Goal: Contribute content: Contribute content

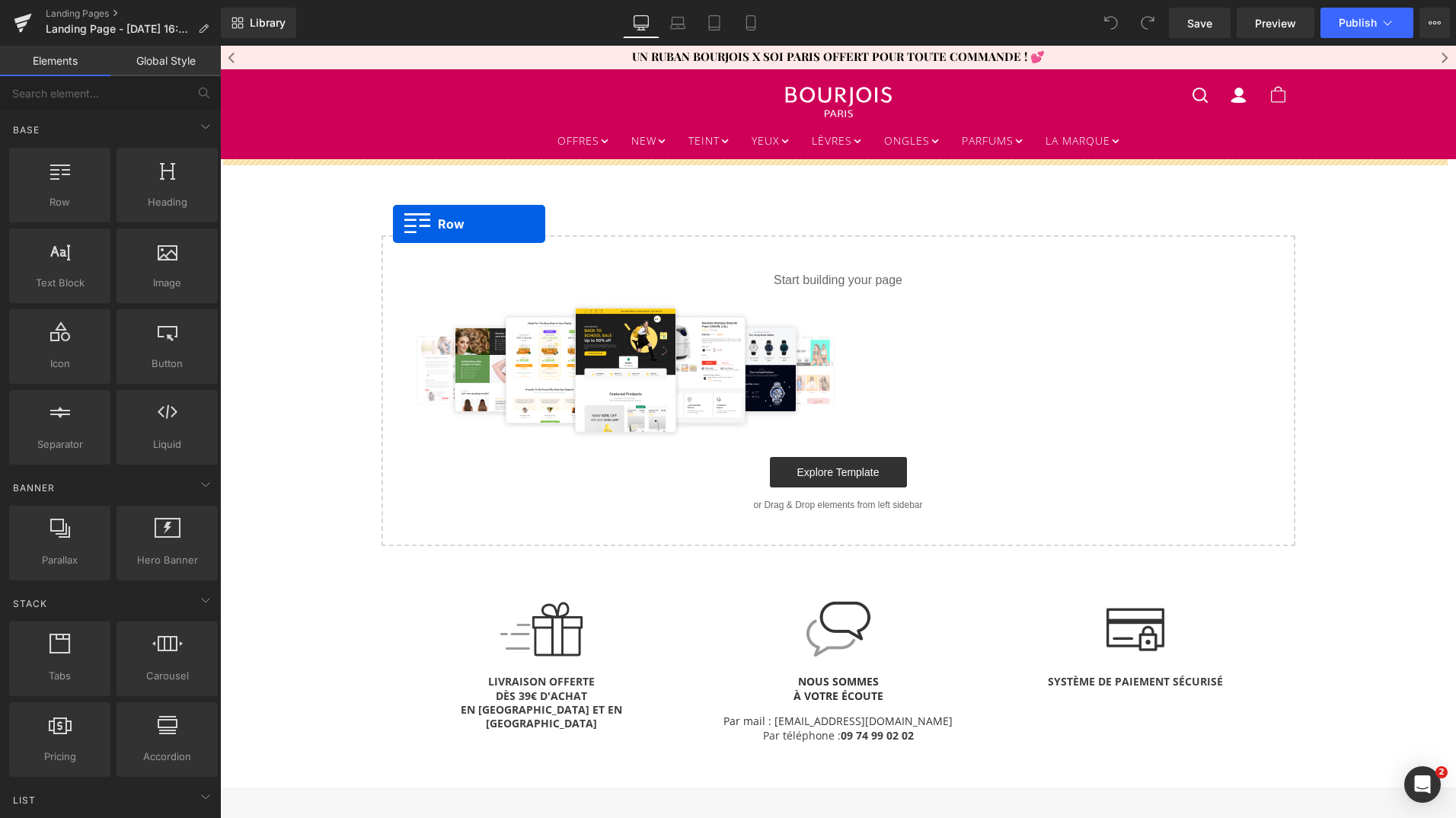
drag, startPoint x: 282, startPoint y: 235, endPoint x: 393, endPoint y: 224, distance: 111.5
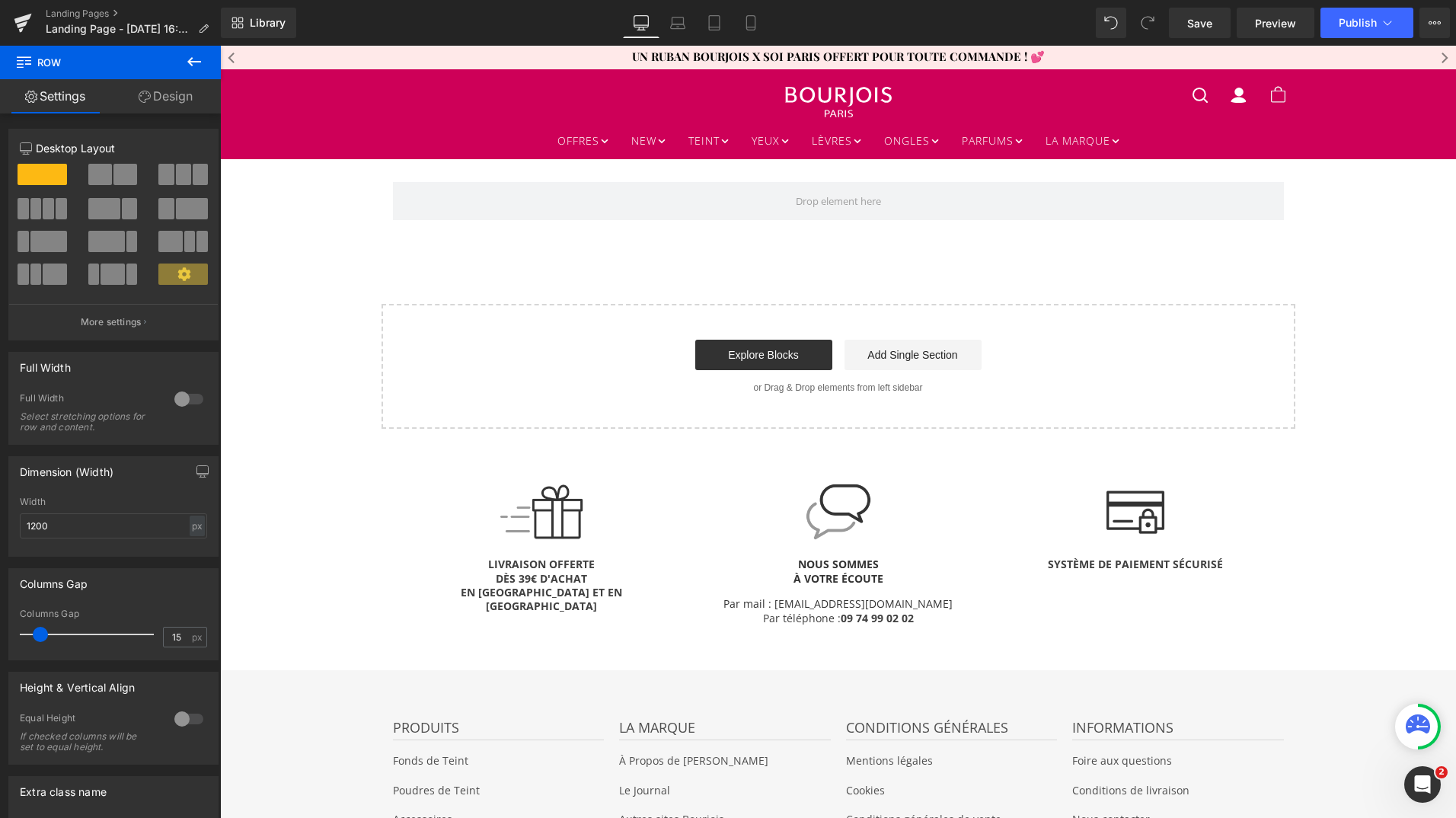
click at [194, 60] on icon at bounding box center [195, 62] width 18 height 18
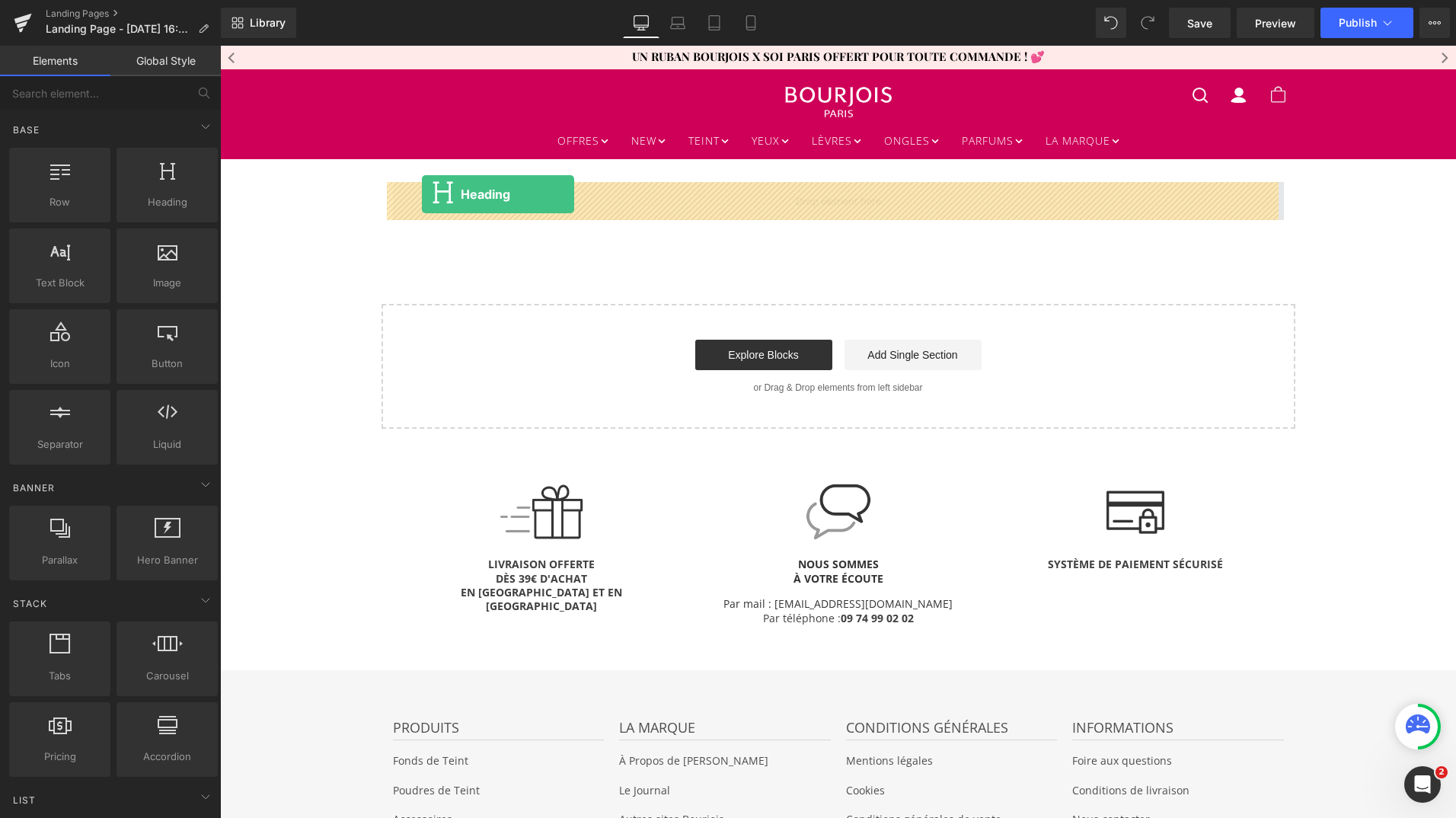
drag, startPoint x: 378, startPoint y: 248, endPoint x: 422, endPoint y: 194, distance: 69.7
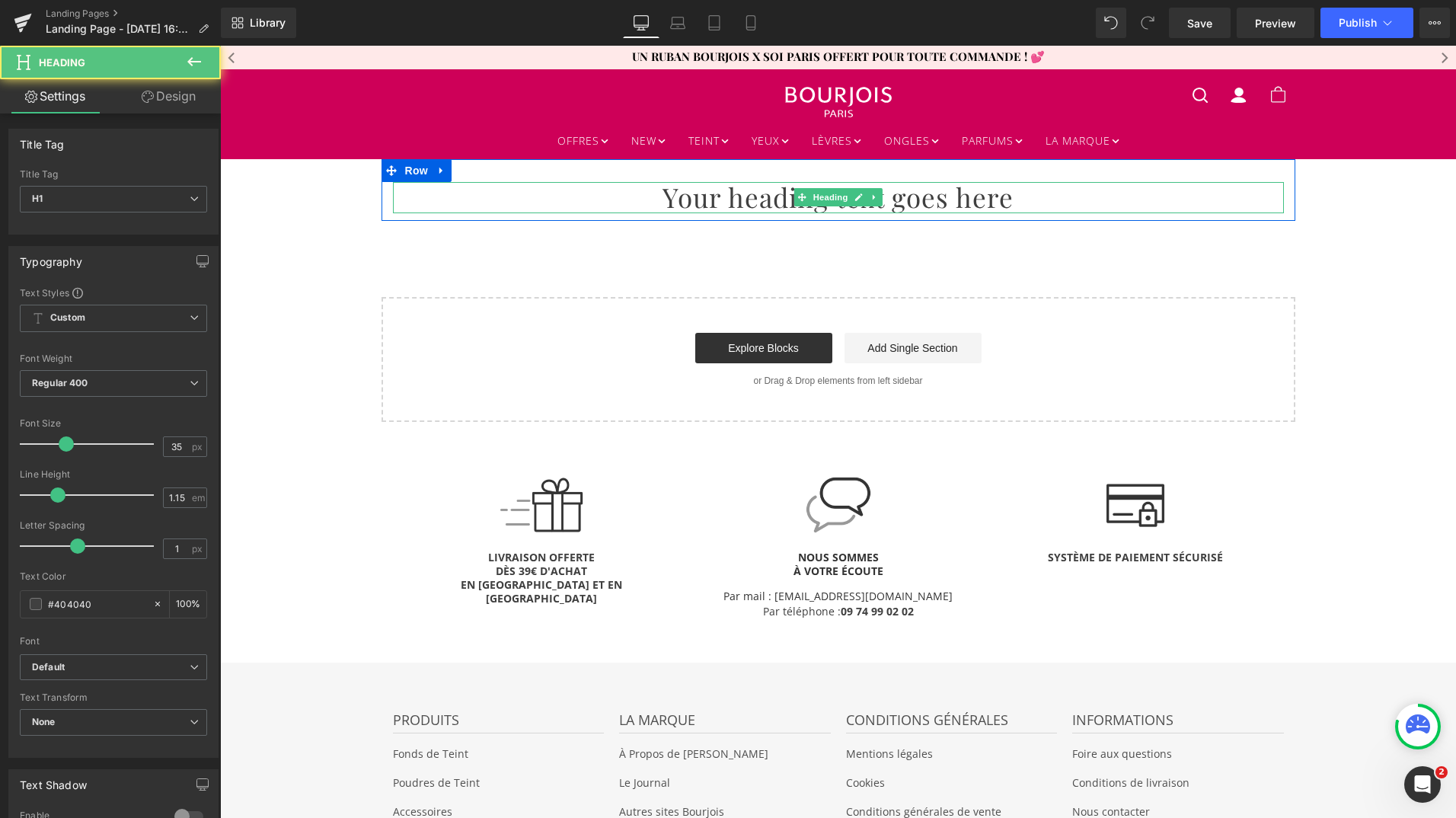
click at [696, 197] on h1 "Your heading text goes here" at bounding box center [838, 198] width 891 height 31
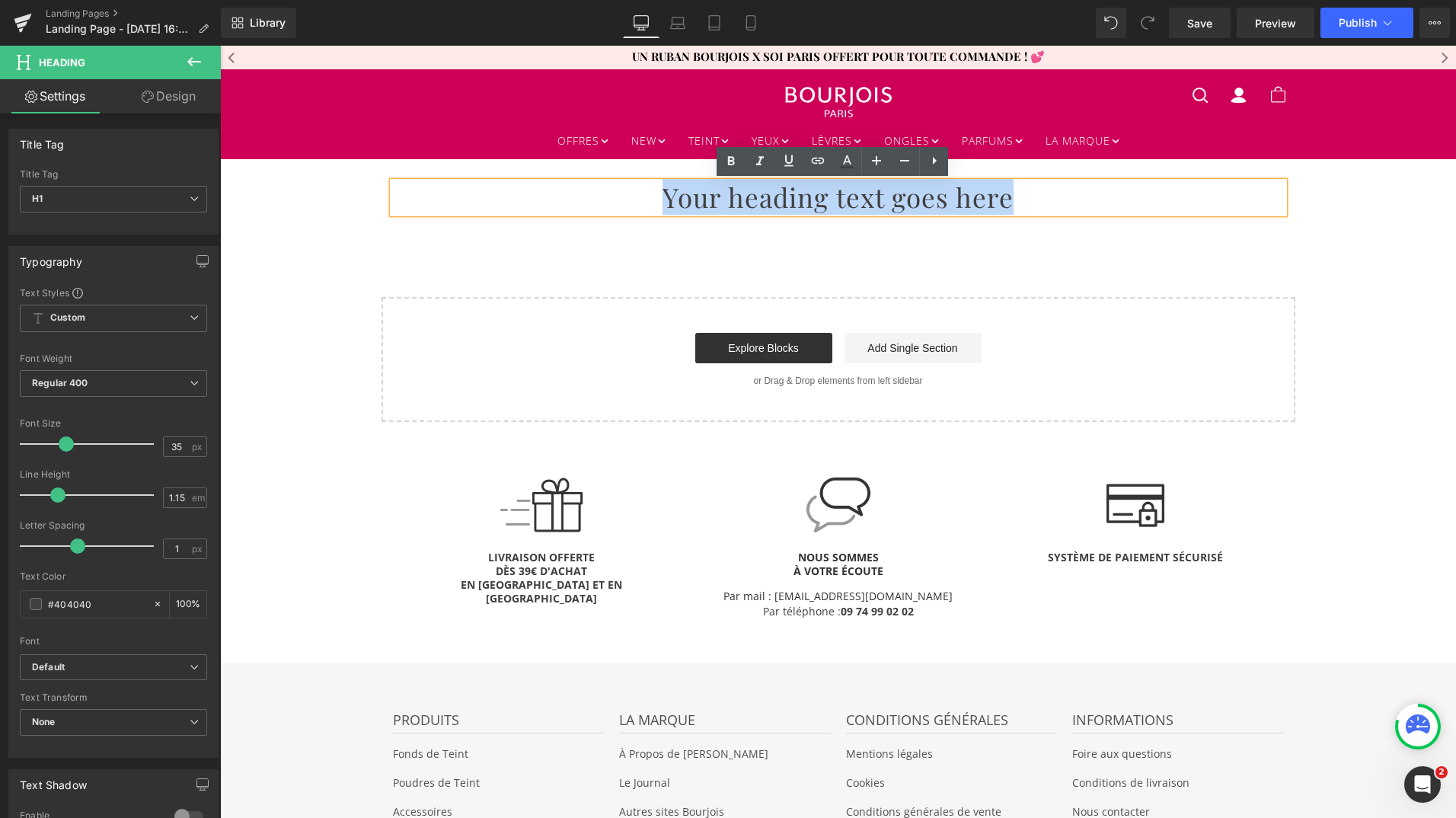
paste div
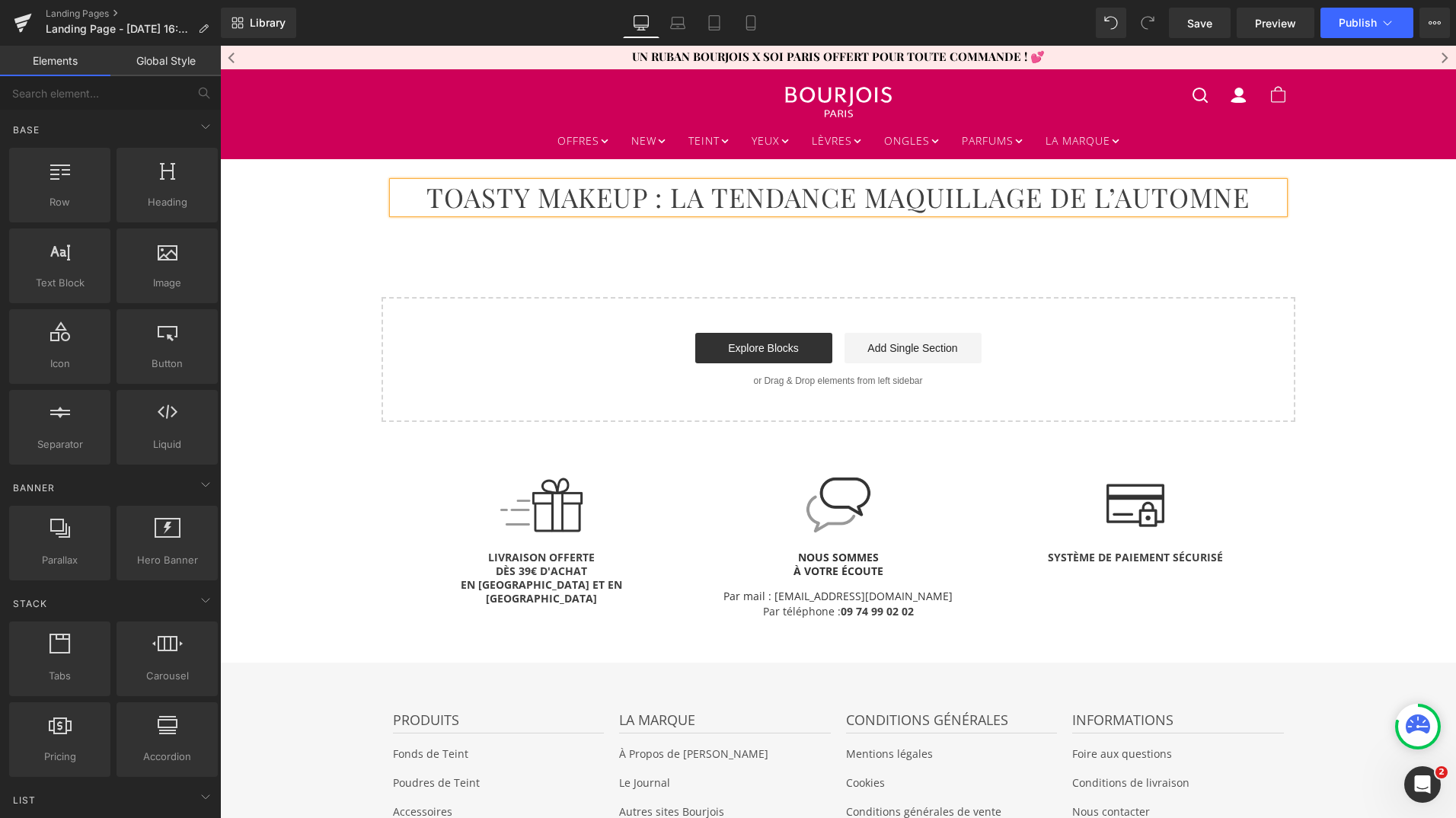
click at [667, 240] on div "TOASTY MAKEUP : LA TENDANCE MAQUILLAGE DE L’AUTOMNE Heading Row Select your lay…" at bounding box center [838, 290] width 1236 height 262
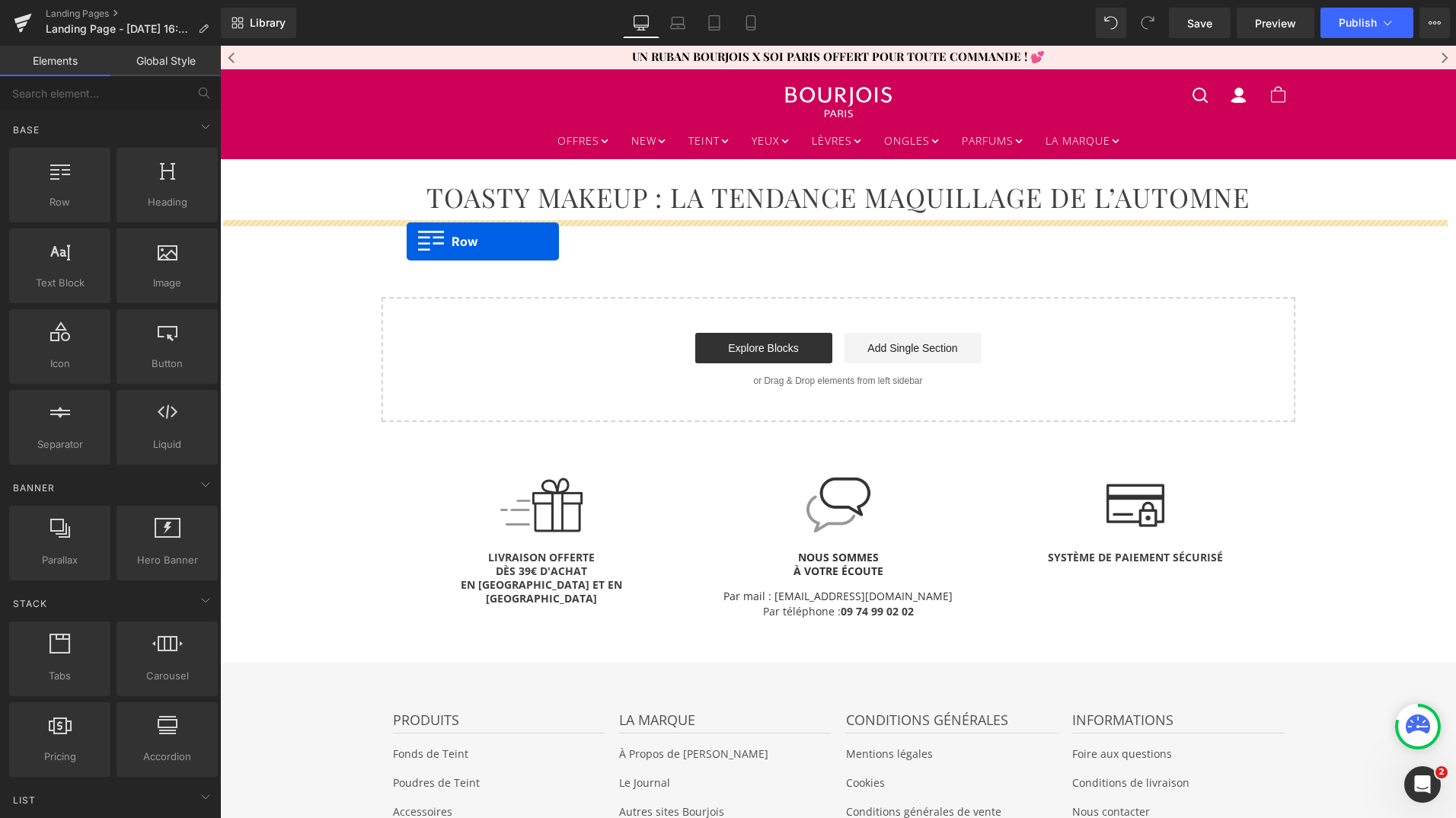
drag, startPoint x: 279, startPoint y: 232, endPoint x: 408, endPoint y: 242, distance: 129.4
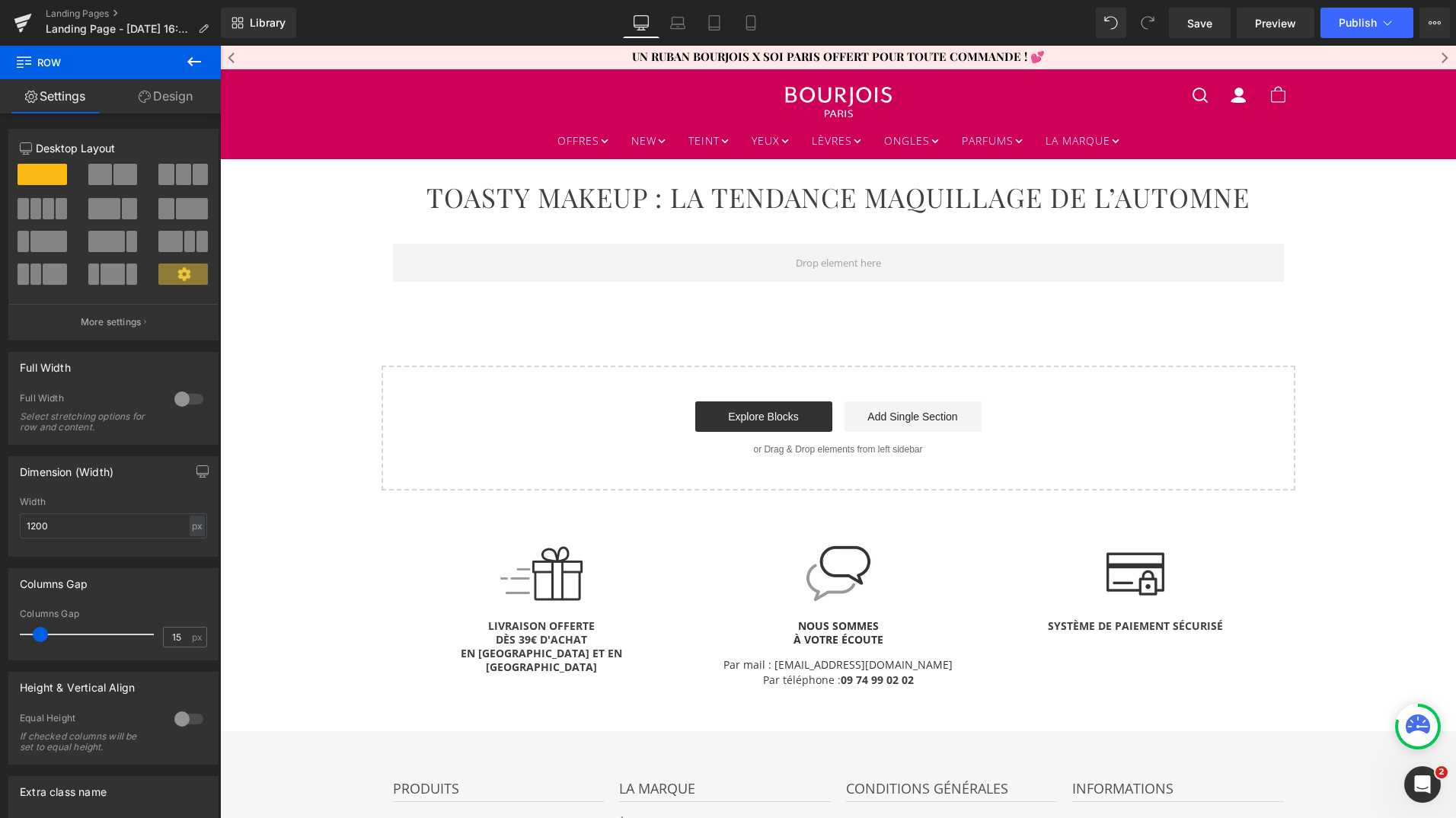
click at [195, 59] on icon at bounding box center [195, 62] width 18 height 18
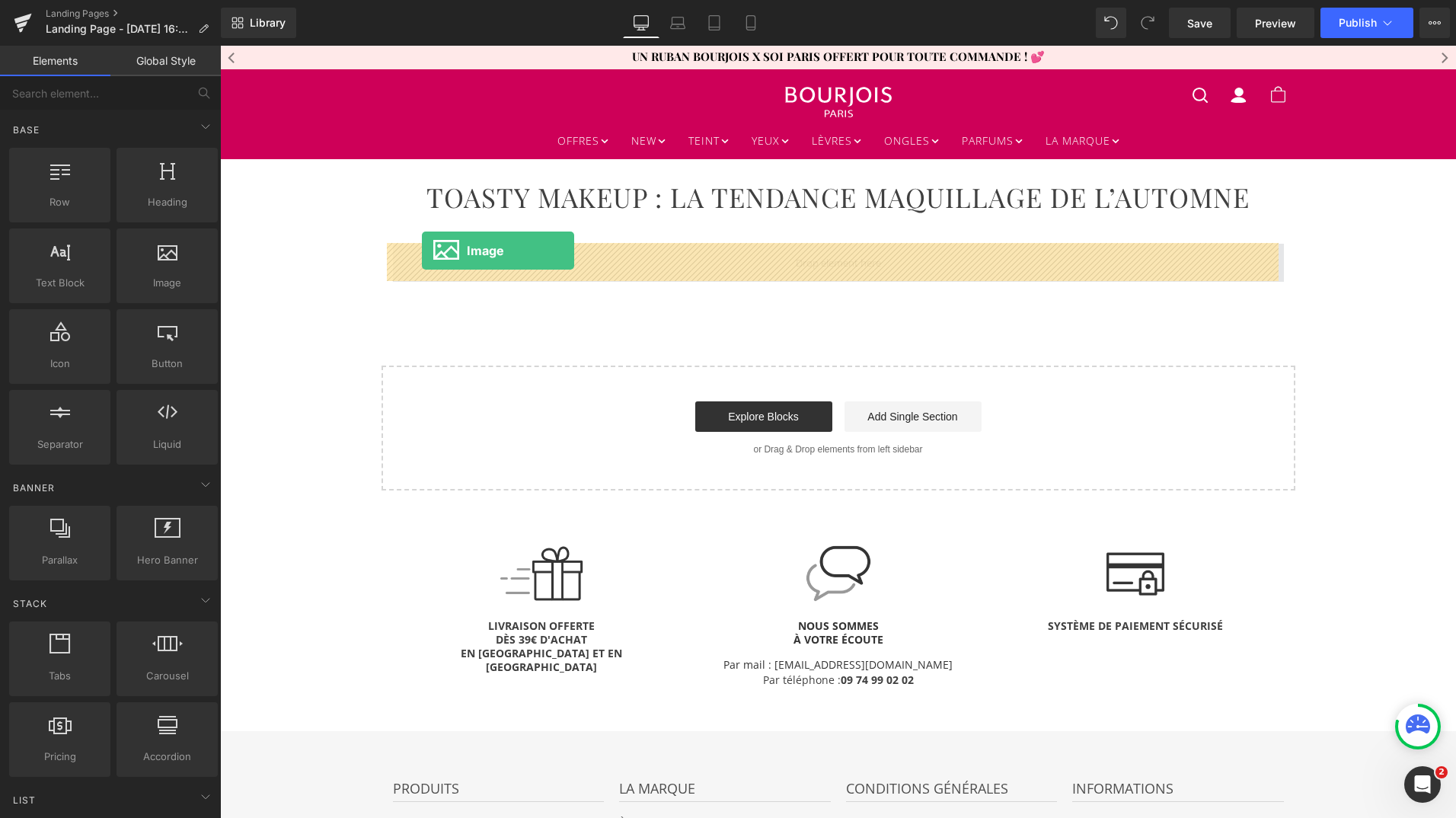
drag, startPoint x: 379, startPoint y: 319, endPoint x: 422, endPoint y: 251, distance: 80.5
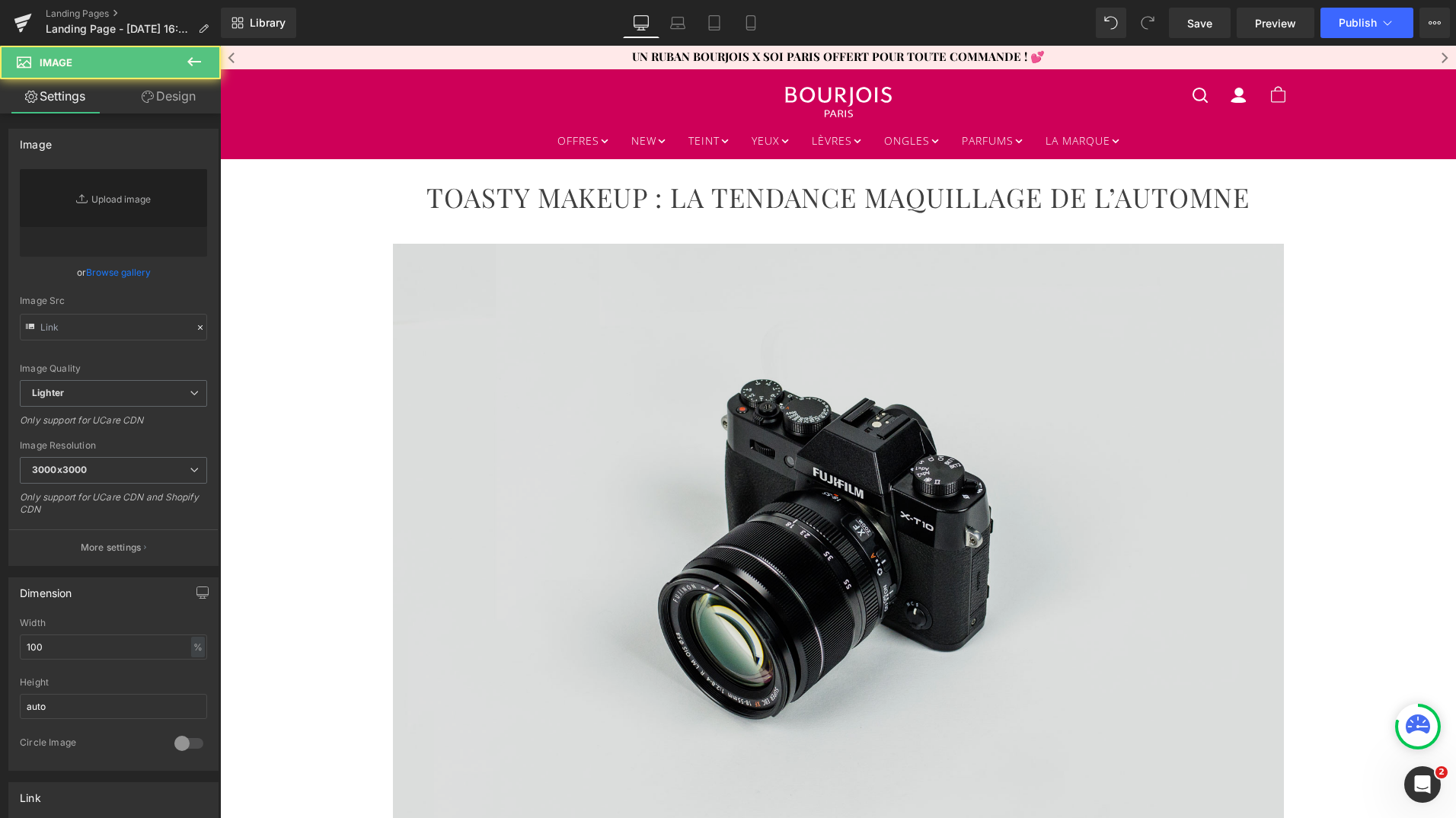
type input "//[DOMAIN_NAME][URL]"
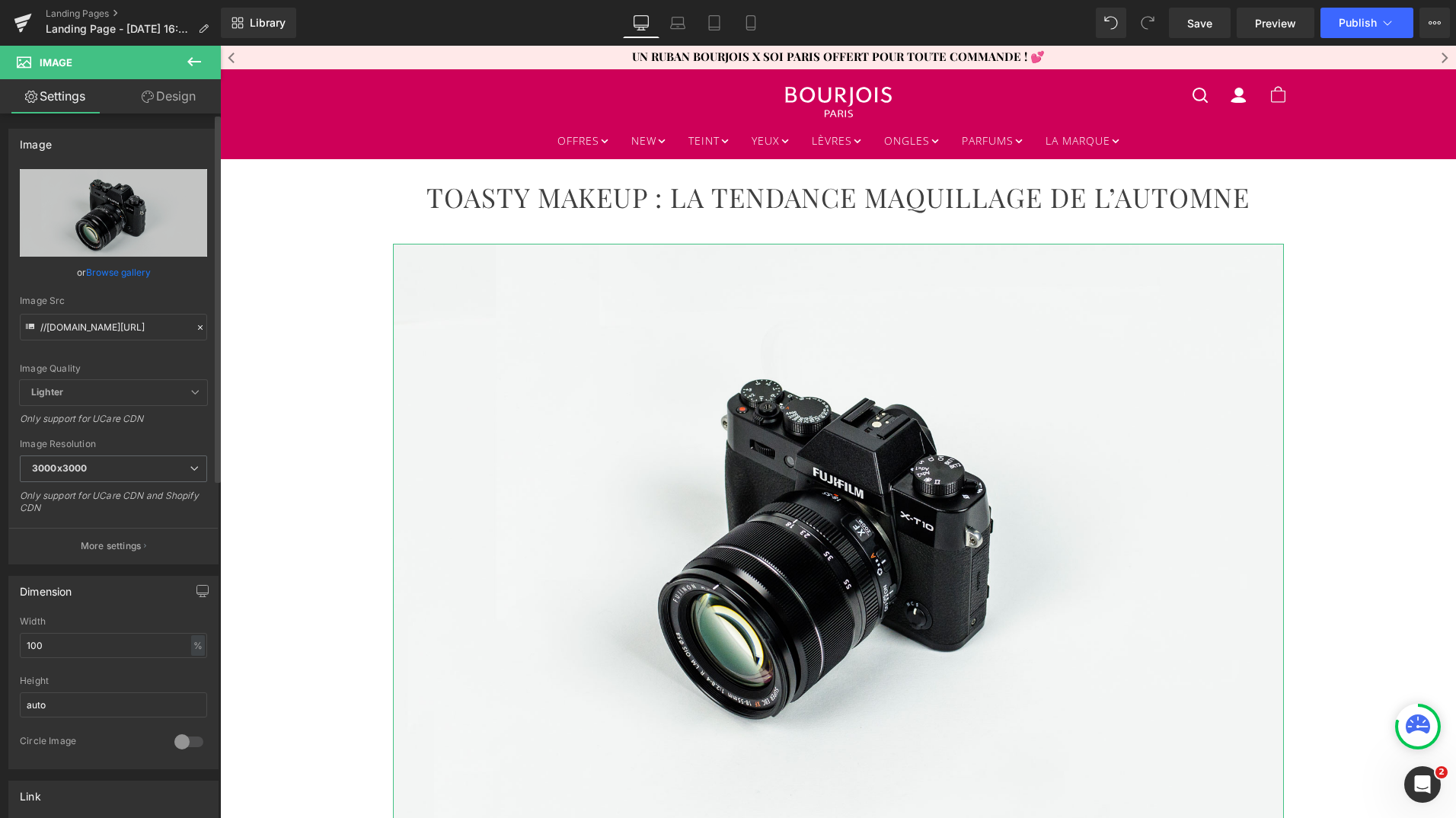
click at [127, 277] on link "Browse gallery" at bounding box center [118, 272] width 65 height 27
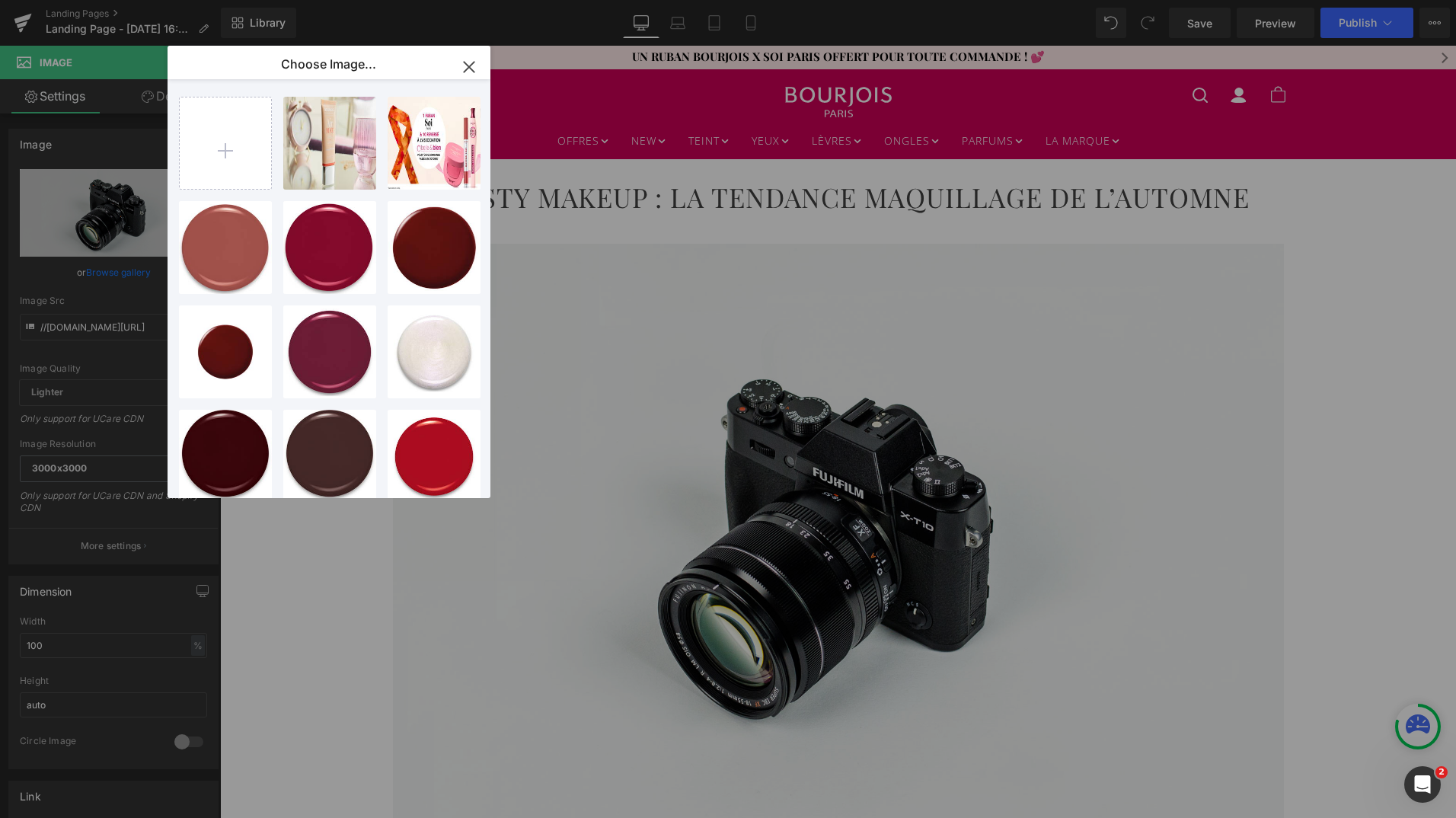
type input "C:\fakepath\Image-article.jpg"
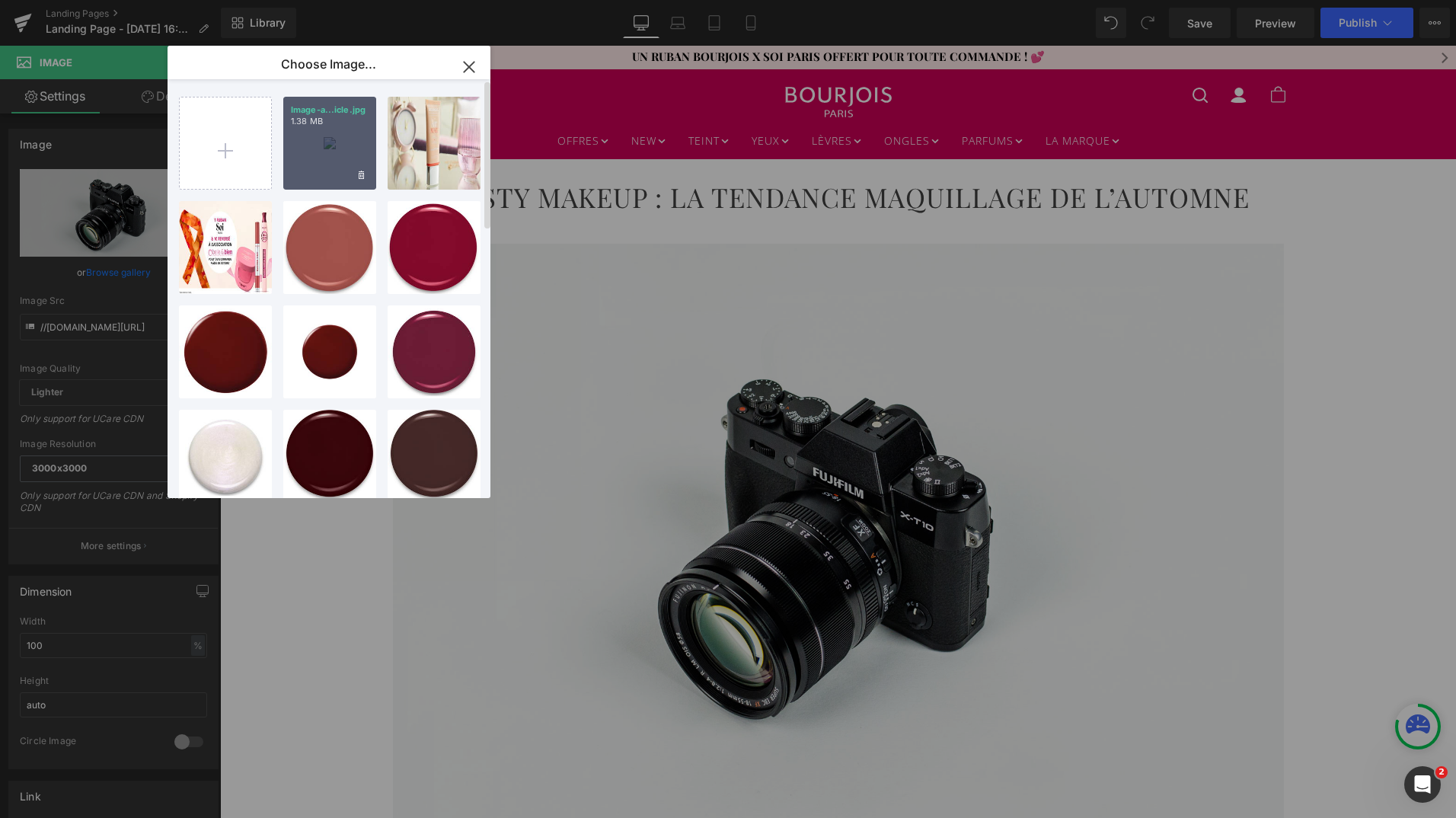
click at [326, 152] on div "Image-a...icle.jpg 1.38 MB" at bounding box center [329, 143] width 93 height 93
type input "[URL][DOMAIN_NAME]"
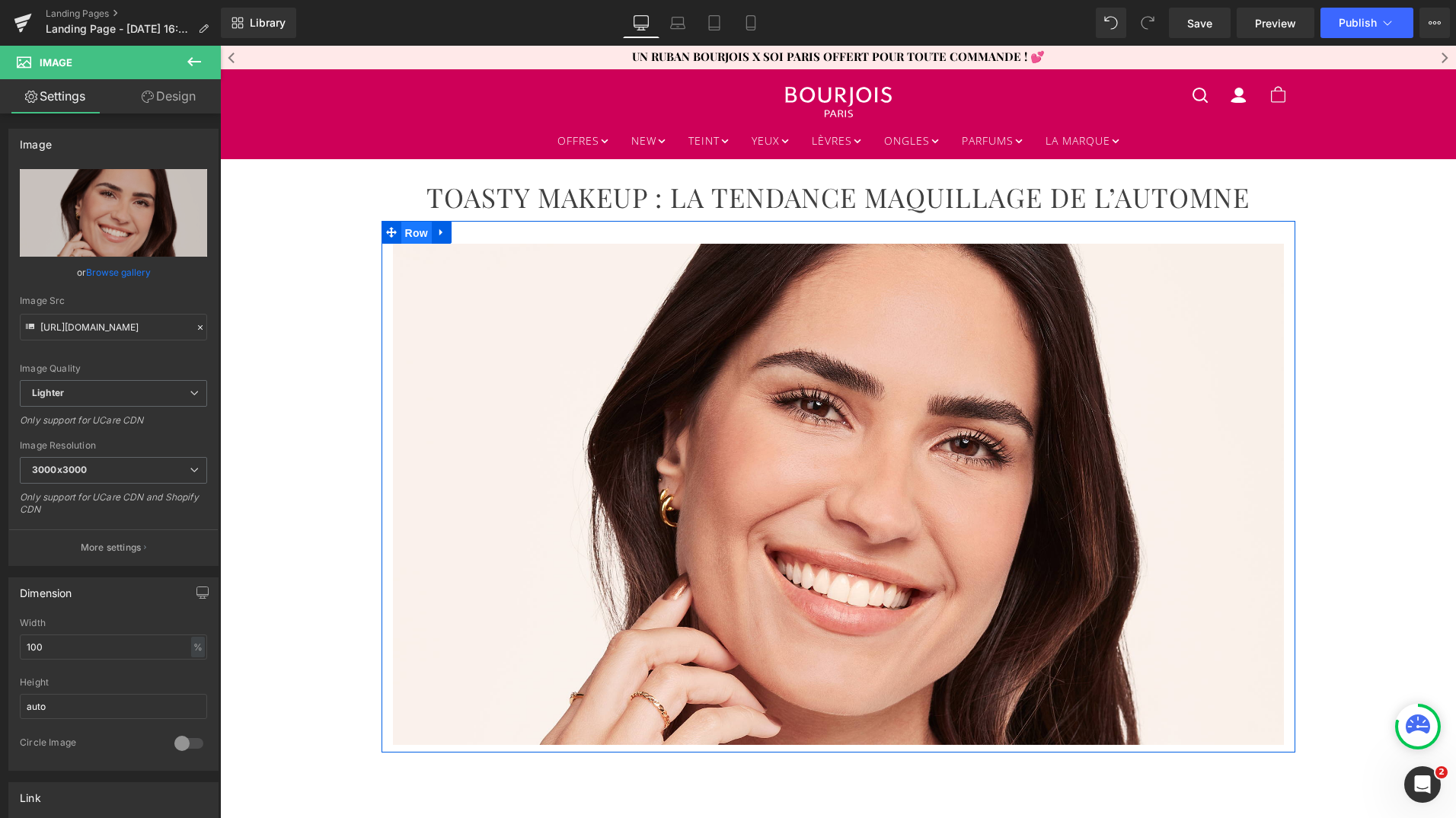
click at [413, 231] on span "Row" at bounding box center [417, 233] width 31 height 23
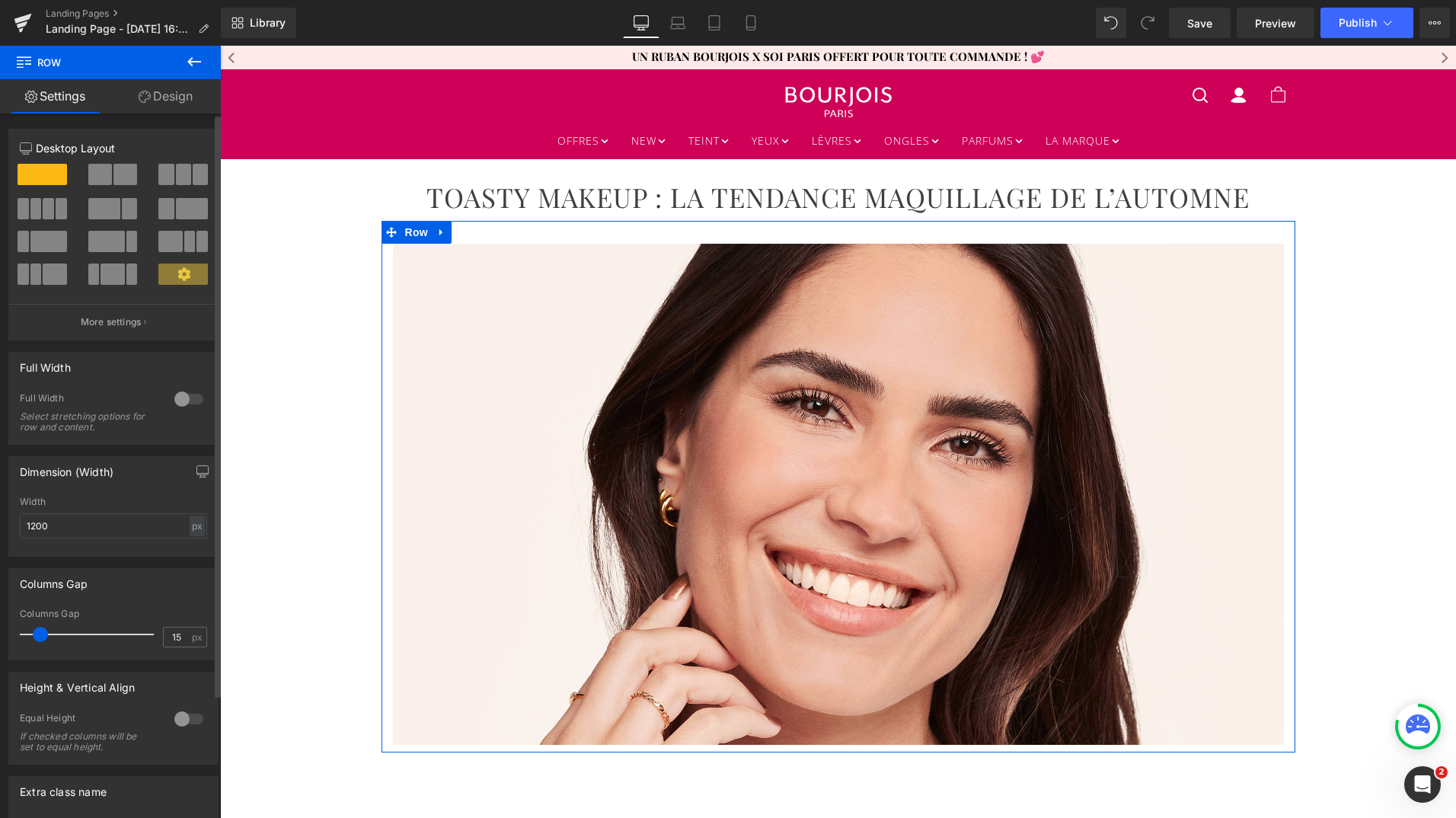
click at [117, 271] on span at bounding box center [112, 275] width 24 height 22
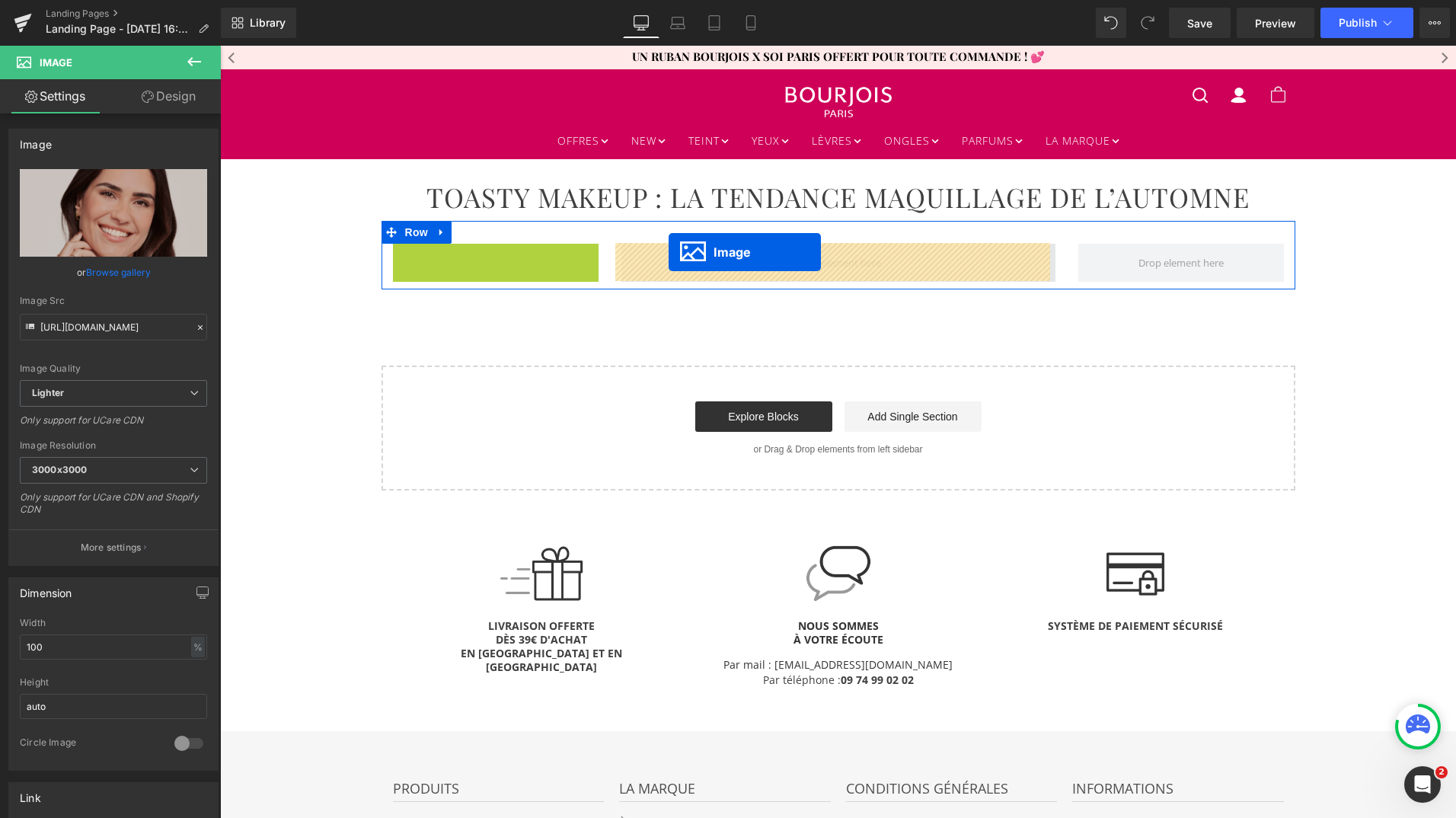
drag, startPoint x: 469, startPoint y: 295, endPoint x: 669, endPoint y: 252, distance: 204.6
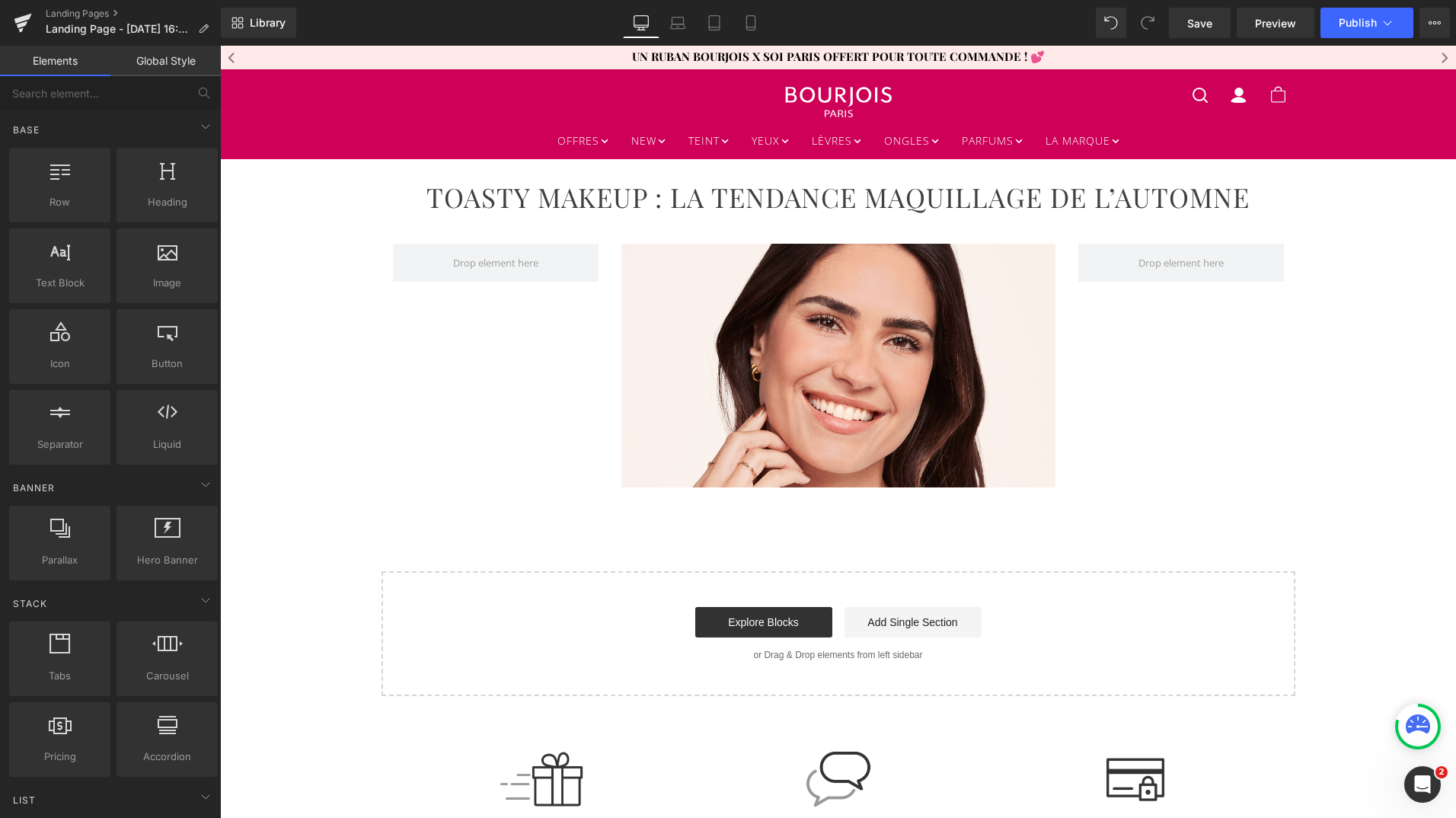
click at [831, 516] on div "TOASTY MAKEUP : LA TENDANCE MAQUILLAGE DE L’AUTOMNE Heading Row Image Row Selec…" at bounding box center [838, 428] width 1236 height 537
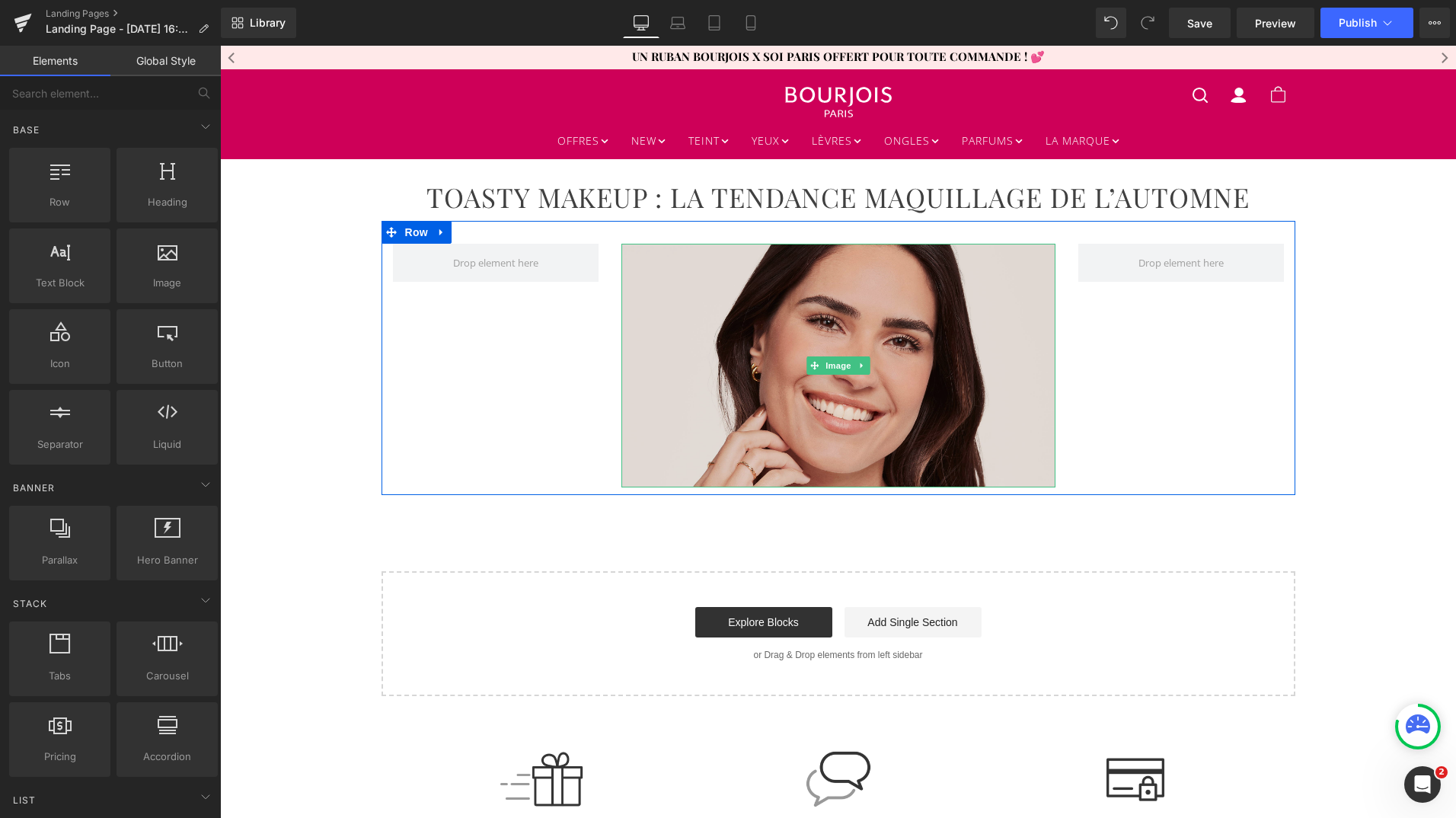
click at [877, 369] on img at bounding box center [838, 366] width 434 height 245
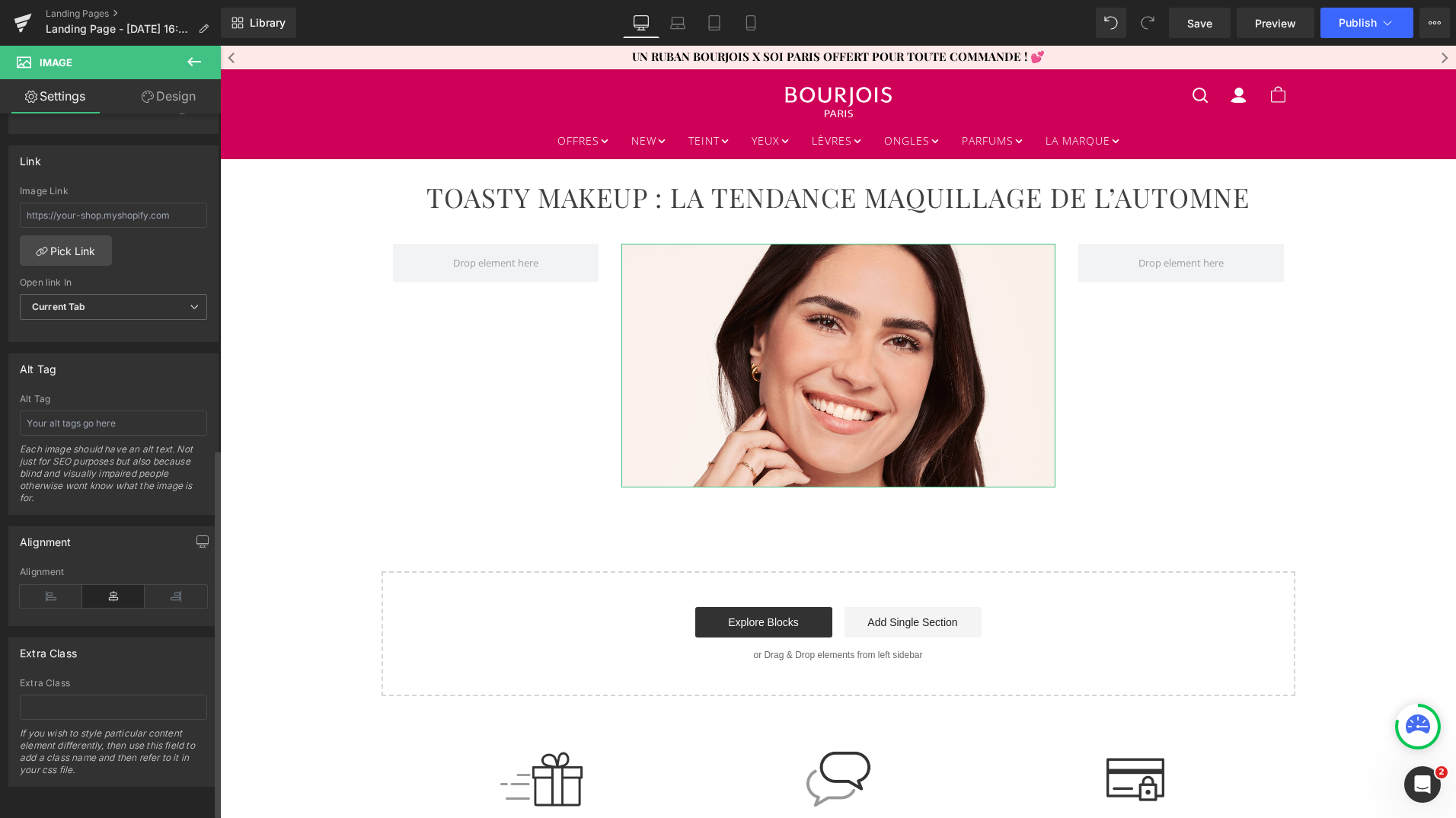
scroll to position [642, 0]
click at [78, 416] on input "text" at bounding box center [114, 423] width 188 height 25
paste input "femme souriante avec un maquillage Bourjois tendance pour l’automne"
type input "femme souriante avec un maquillage Bourjois tendance pour l’automne"
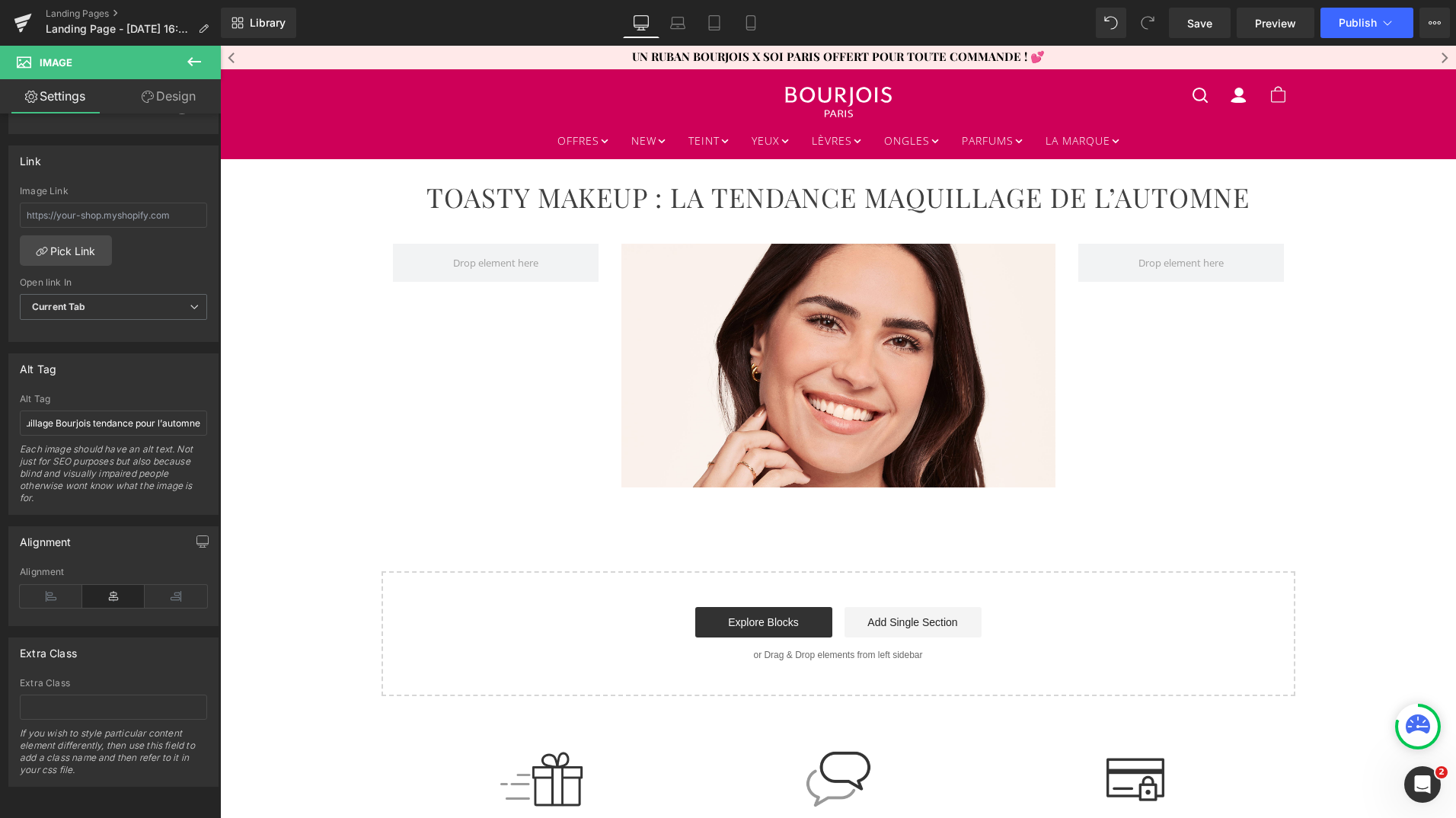
click at [387, 464] on div "Image Row" at bounding box center [838, 358] width 914 height 275
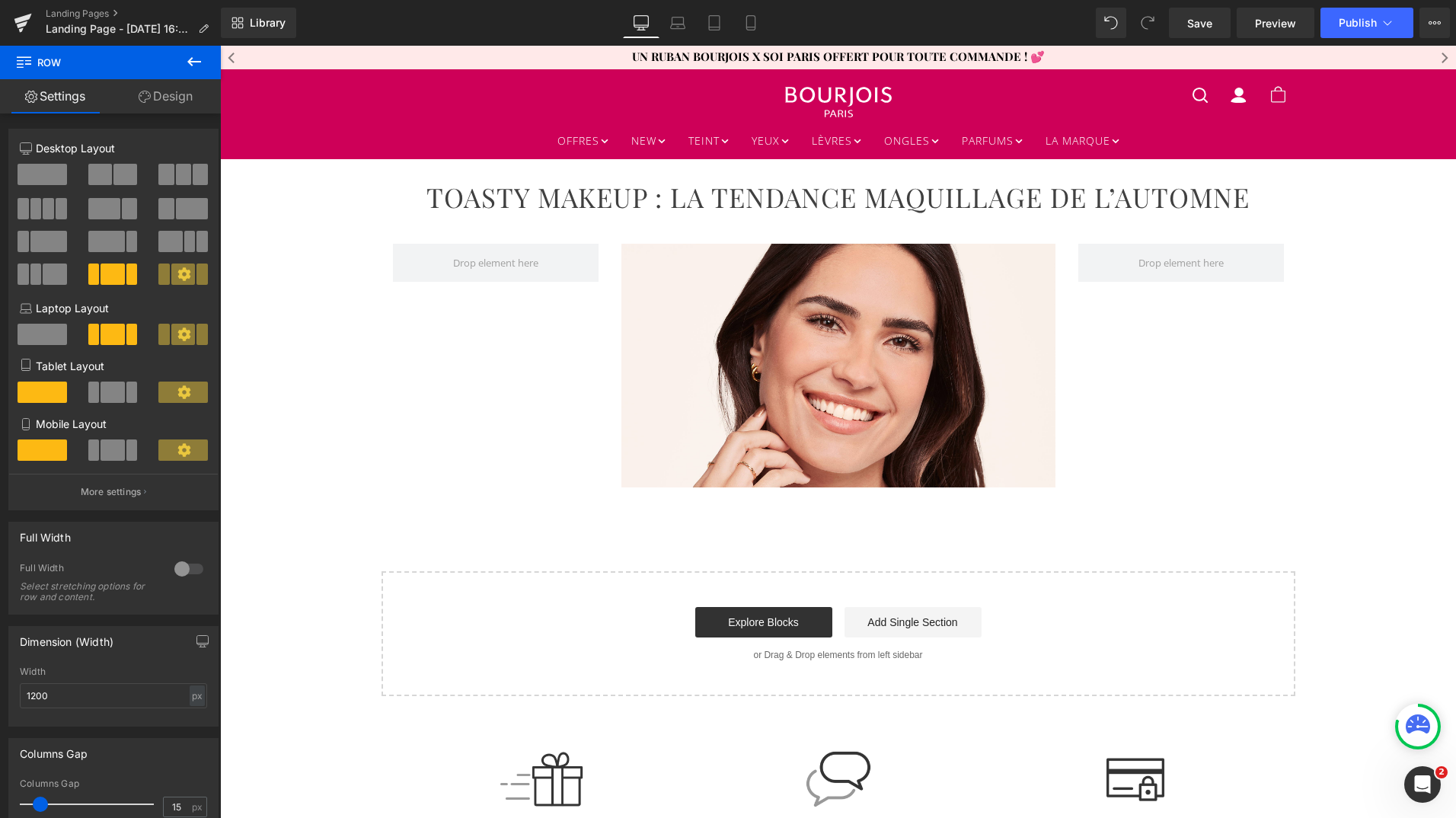
click at [192, 68] on icon at bounding box center [195, 62] width 18 height 18
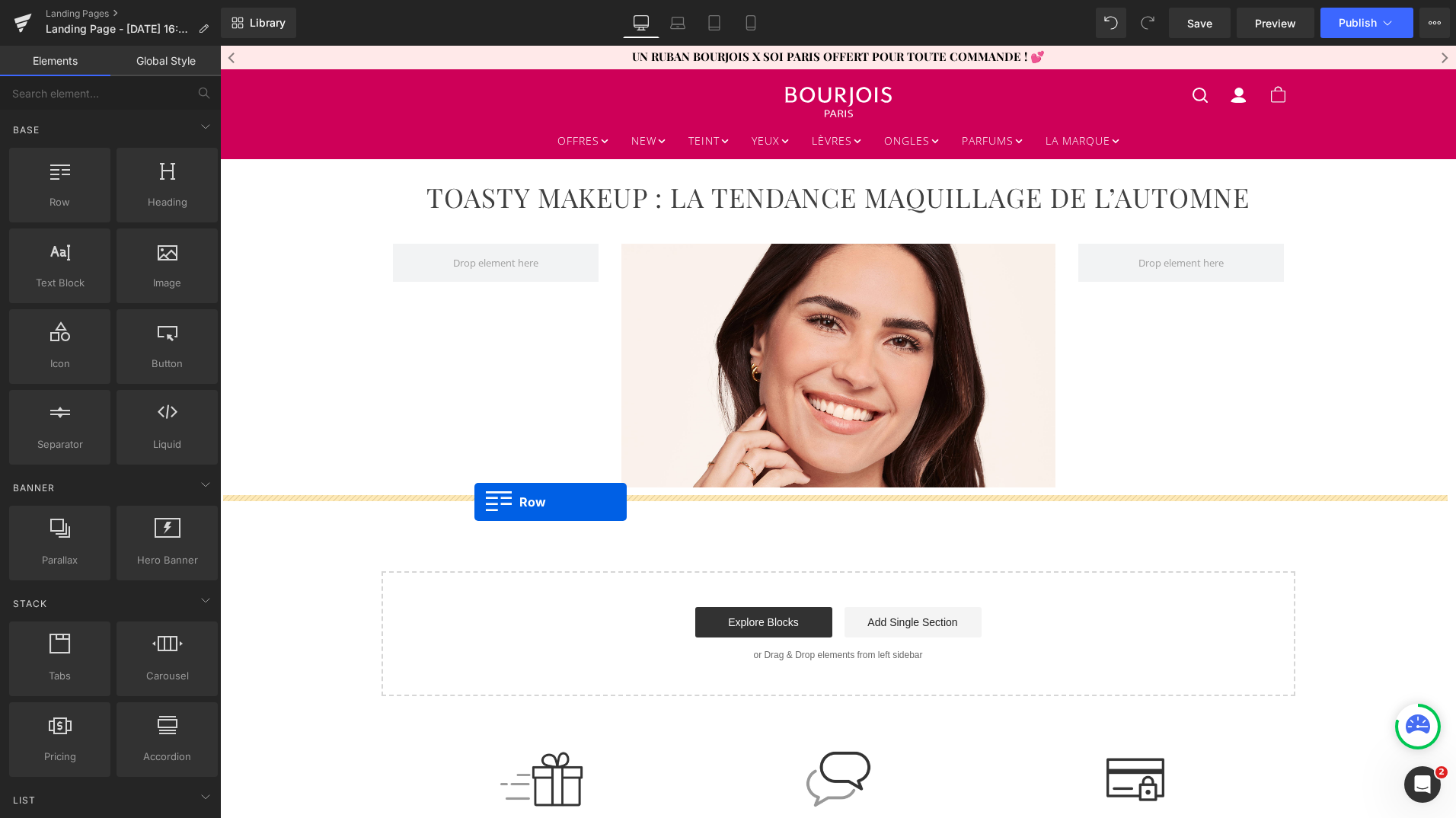
drag, startPoint x: 274, startPoint y: 240, endPoint x: 475, endPoint y: 502, distance: 330.2
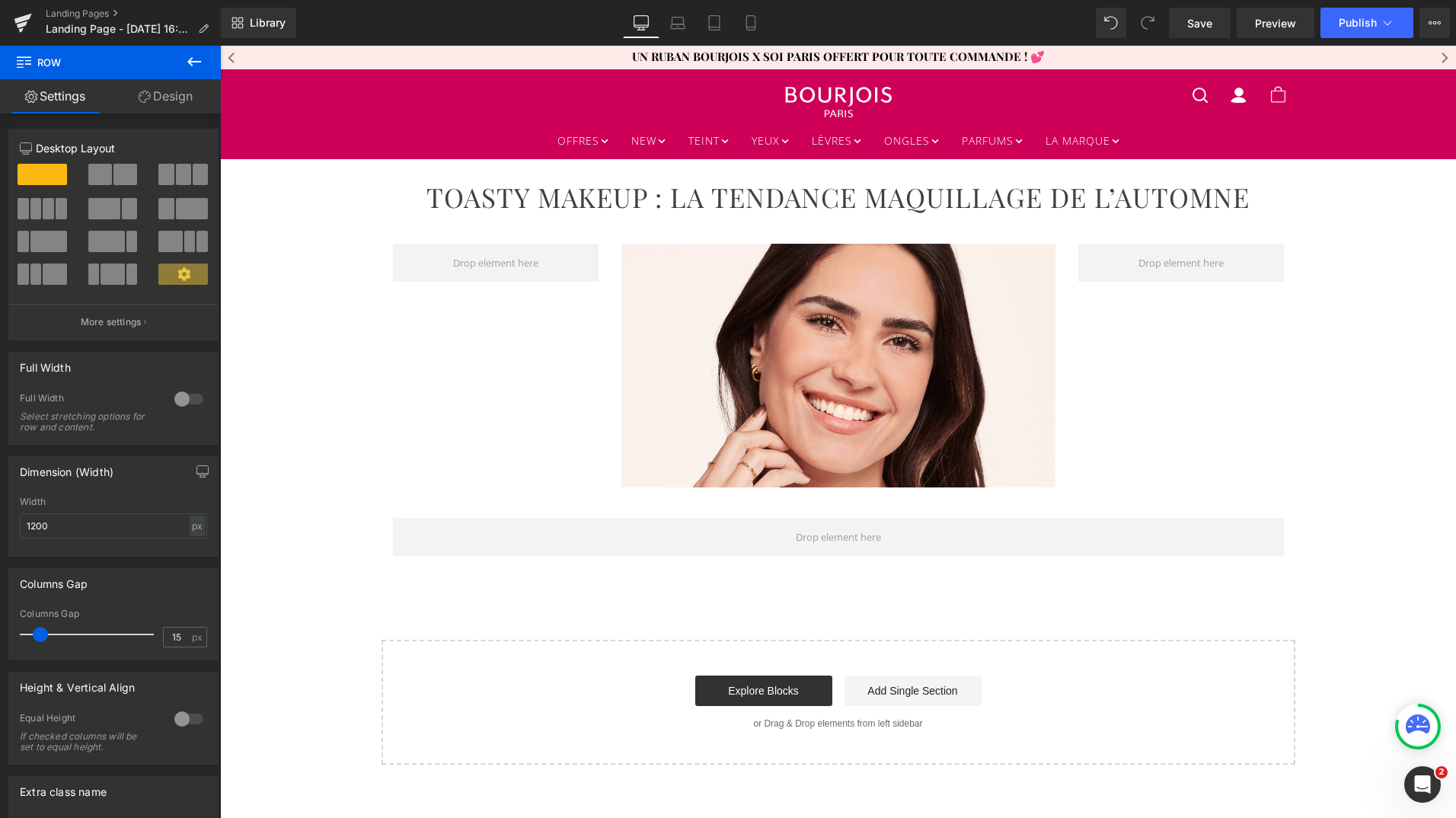
click at [194, 62] on icon at bounding box center [195, 62] width 14 height 9
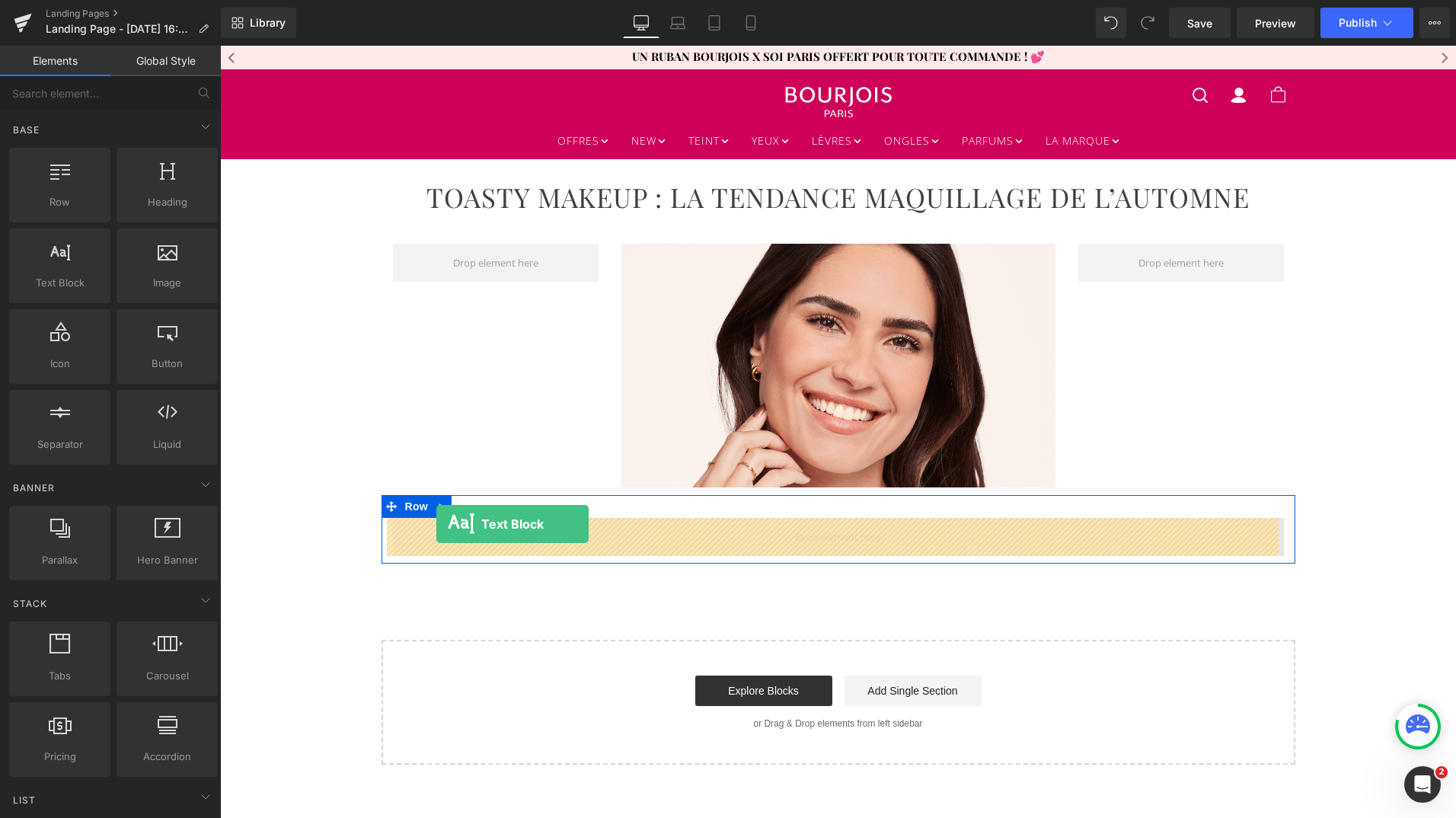
drag, startPoint x: 277, startPoint y: 309, endPoint x: 436, endPoint y: 524, distance: 267.4
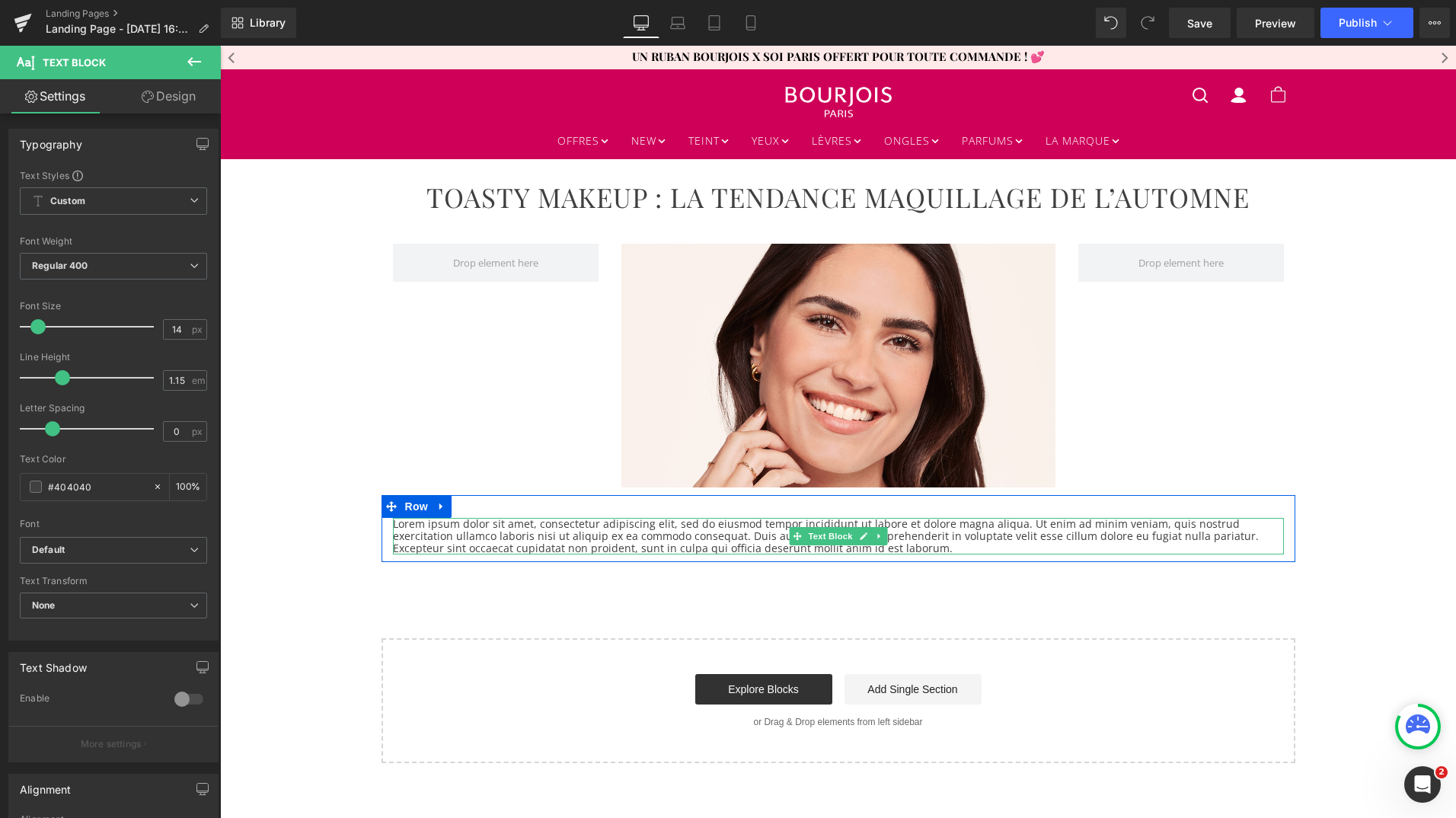
click at [577, 541] on p "Lorem ipsum dolor sit amet, consectetur adipiscing elit, sed do eiusmod tempor …" at bounding box center [838, 536] width 891 height 37
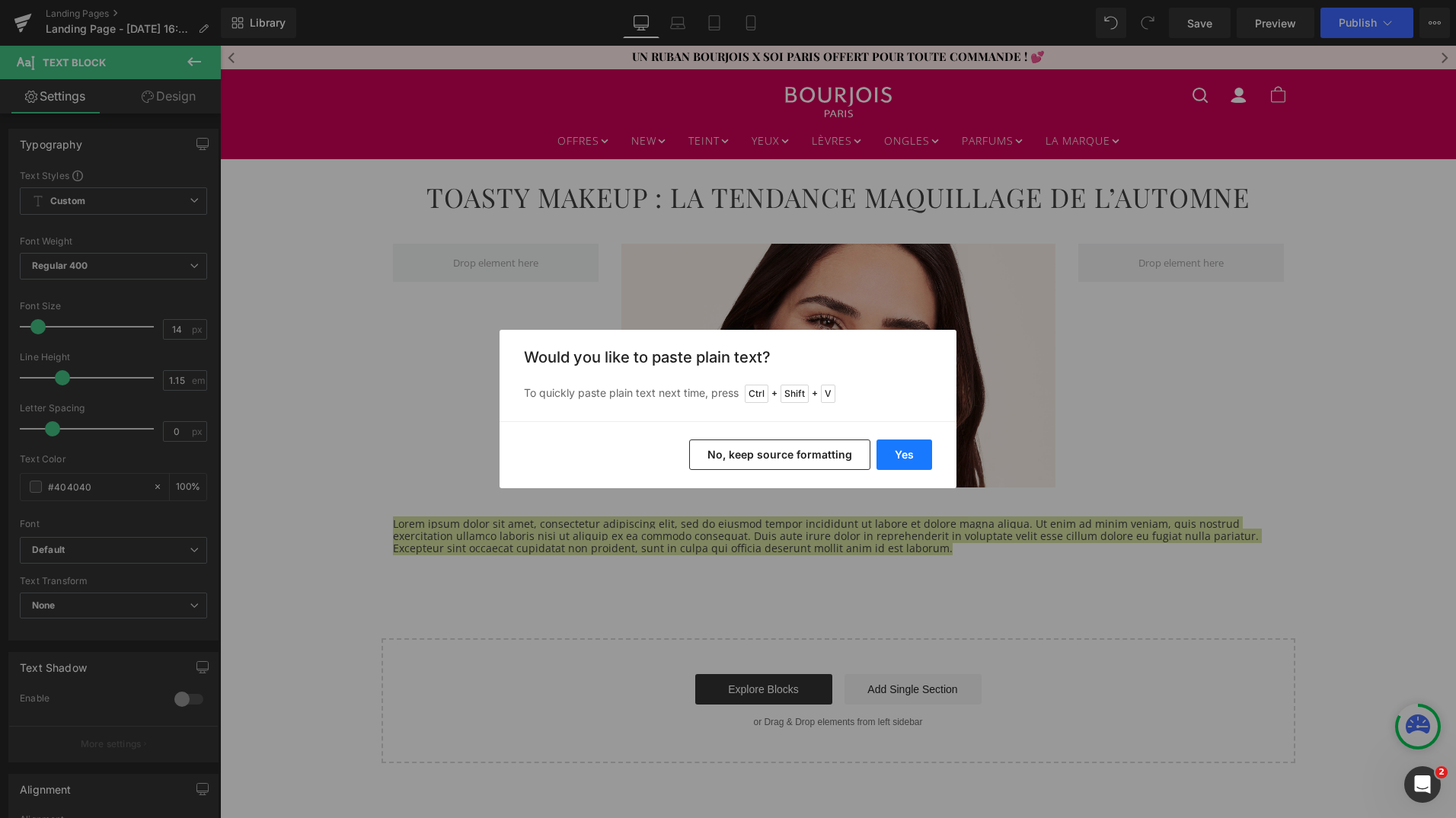
click at [909, 463] on button "Yes" at bounding box center [905, 455] width 55 height 31
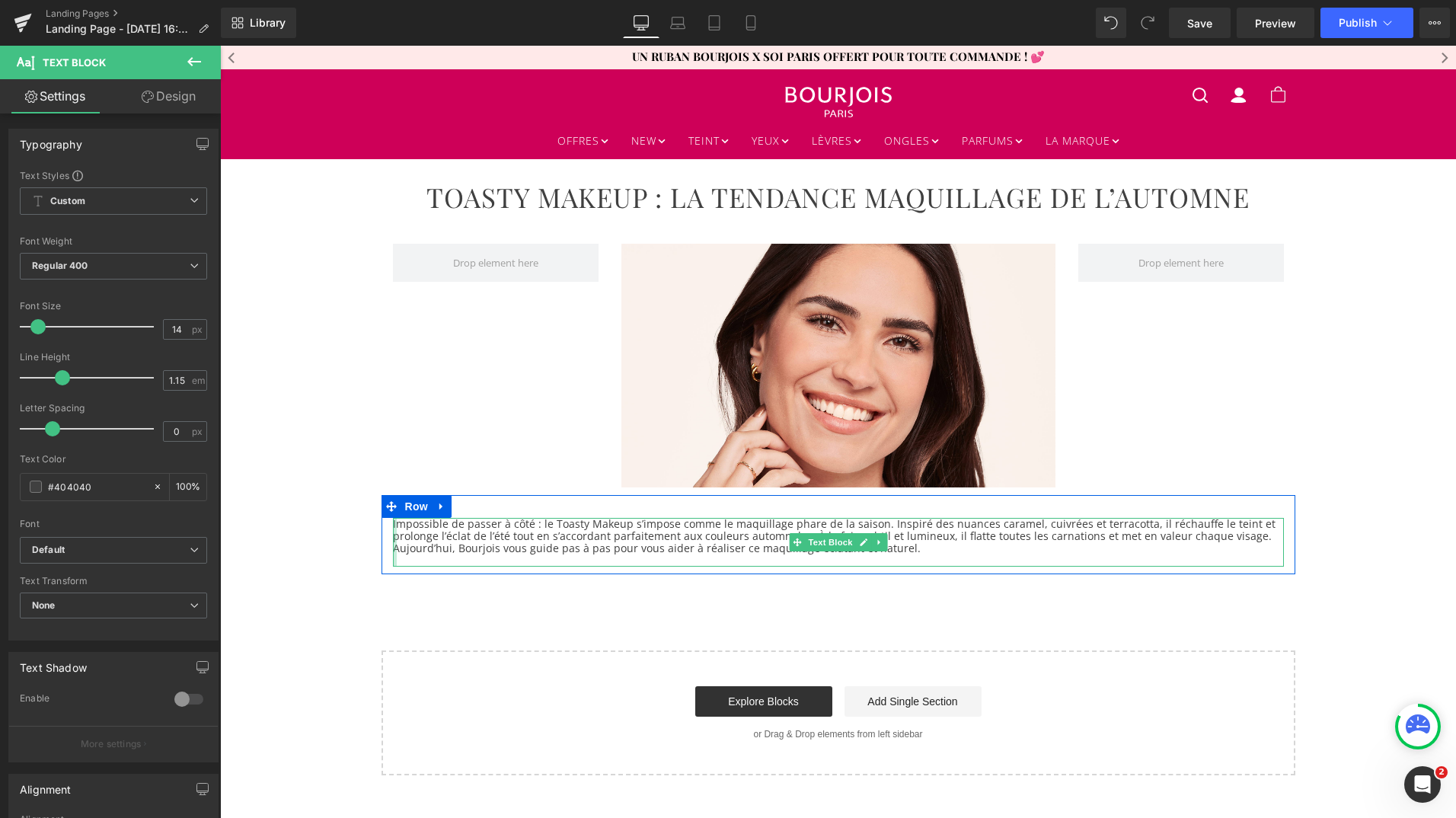
click at [393, 548] on div at bounding box center [395, 542] width 4 height 48
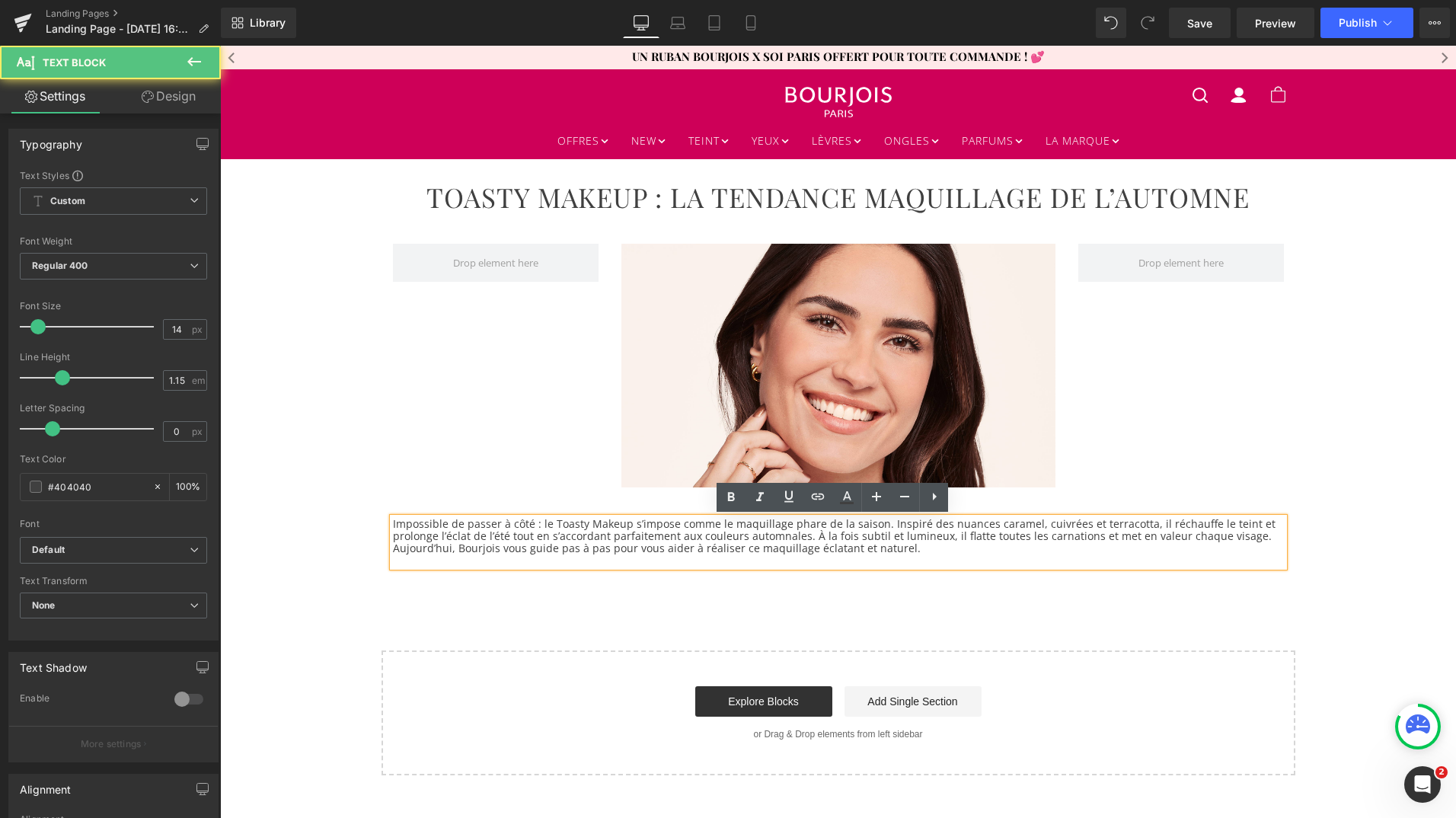
click at [393, 548] on p "Aujourd’hui, Bourjois vous guide pas à pas pour vous aider à réaliser ce maquil…" at bounding box center [838, 549] width 891 height 12
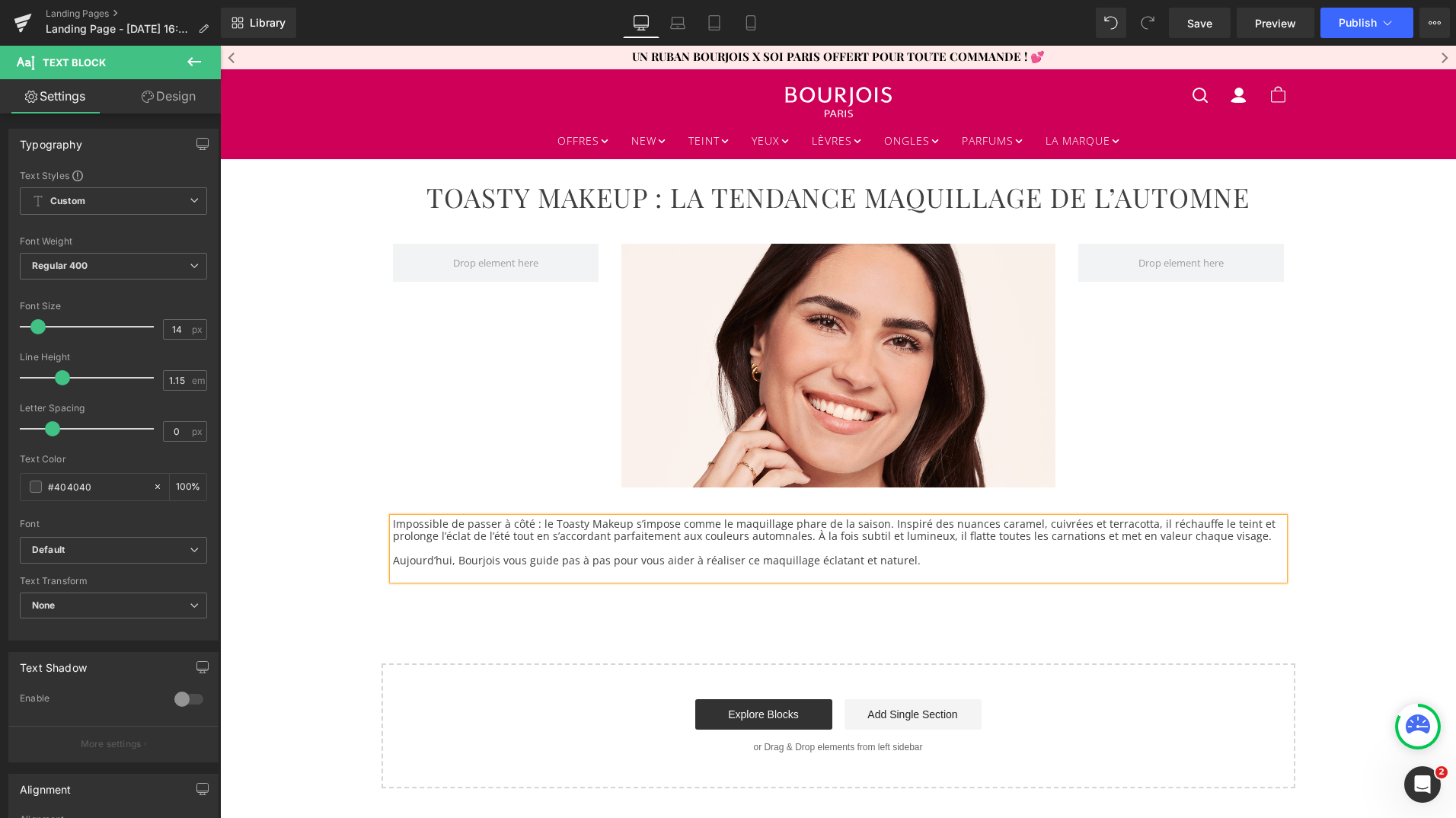
click at [393, 573] on p at bounding box center [838, 573] width 891 height 12
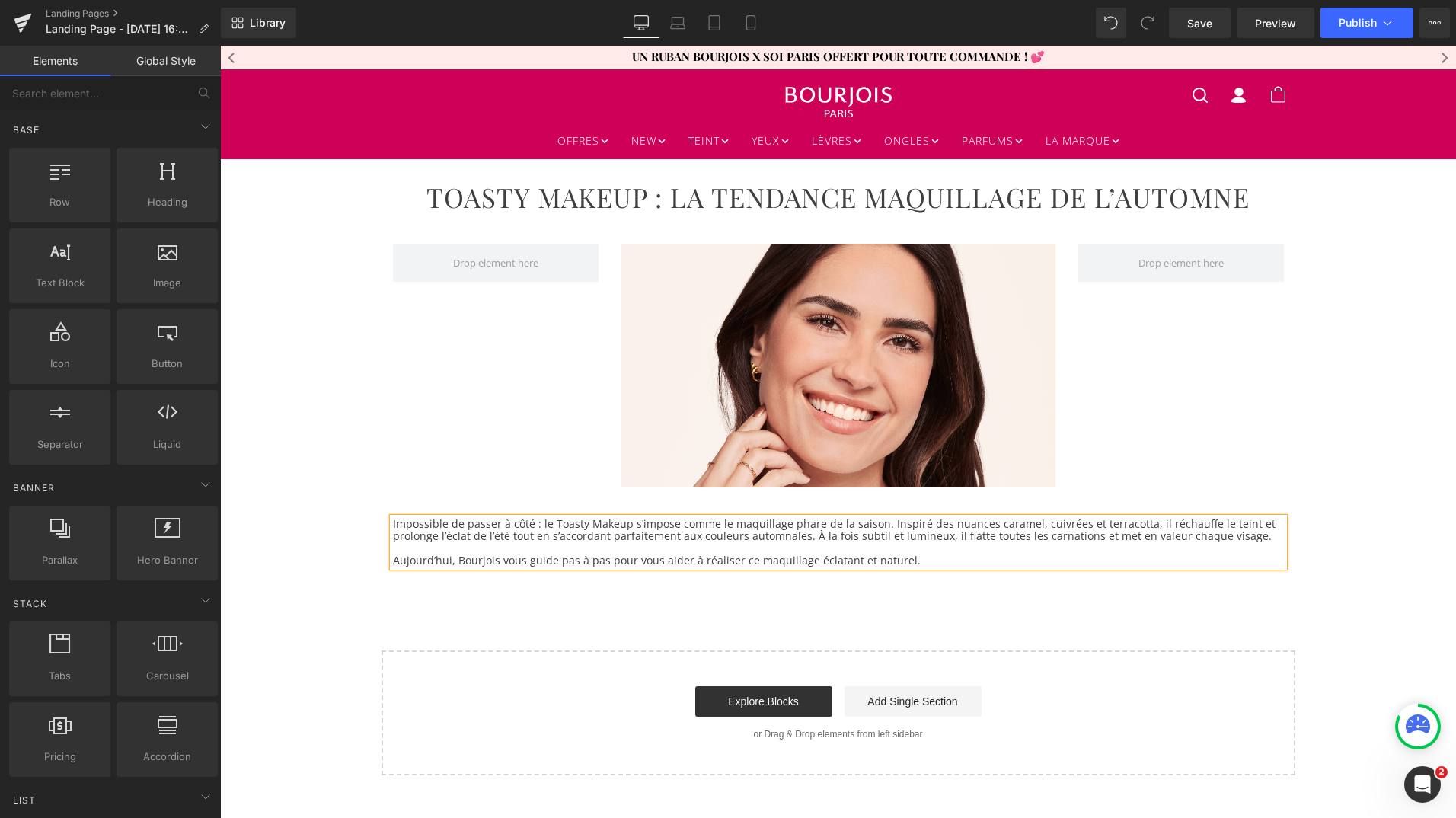
click at [498, 609] on div "TOASTY MAKEUP : LA TENDANCE MAQUILLAGE DE L’AUTOMNE Heading Row Image Row Impos…" at bounding box center [838, 467] width 1236 height 616
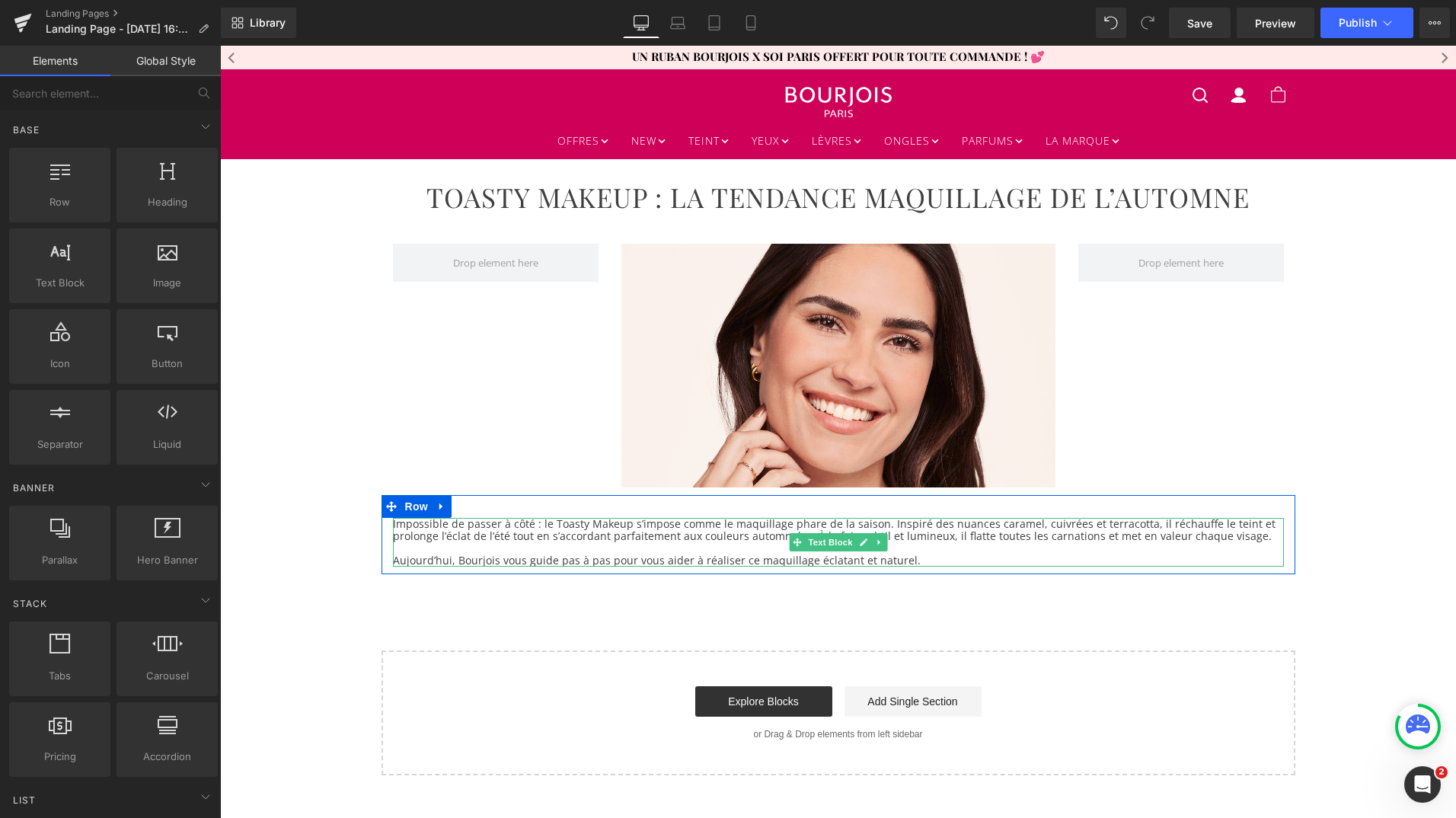
click at [467, 533] on p "Impossible de passer à côté : le Toasty Makeup s’impose comme le maquillage pha…" at bounding box center [838, 530] width 891 height 25
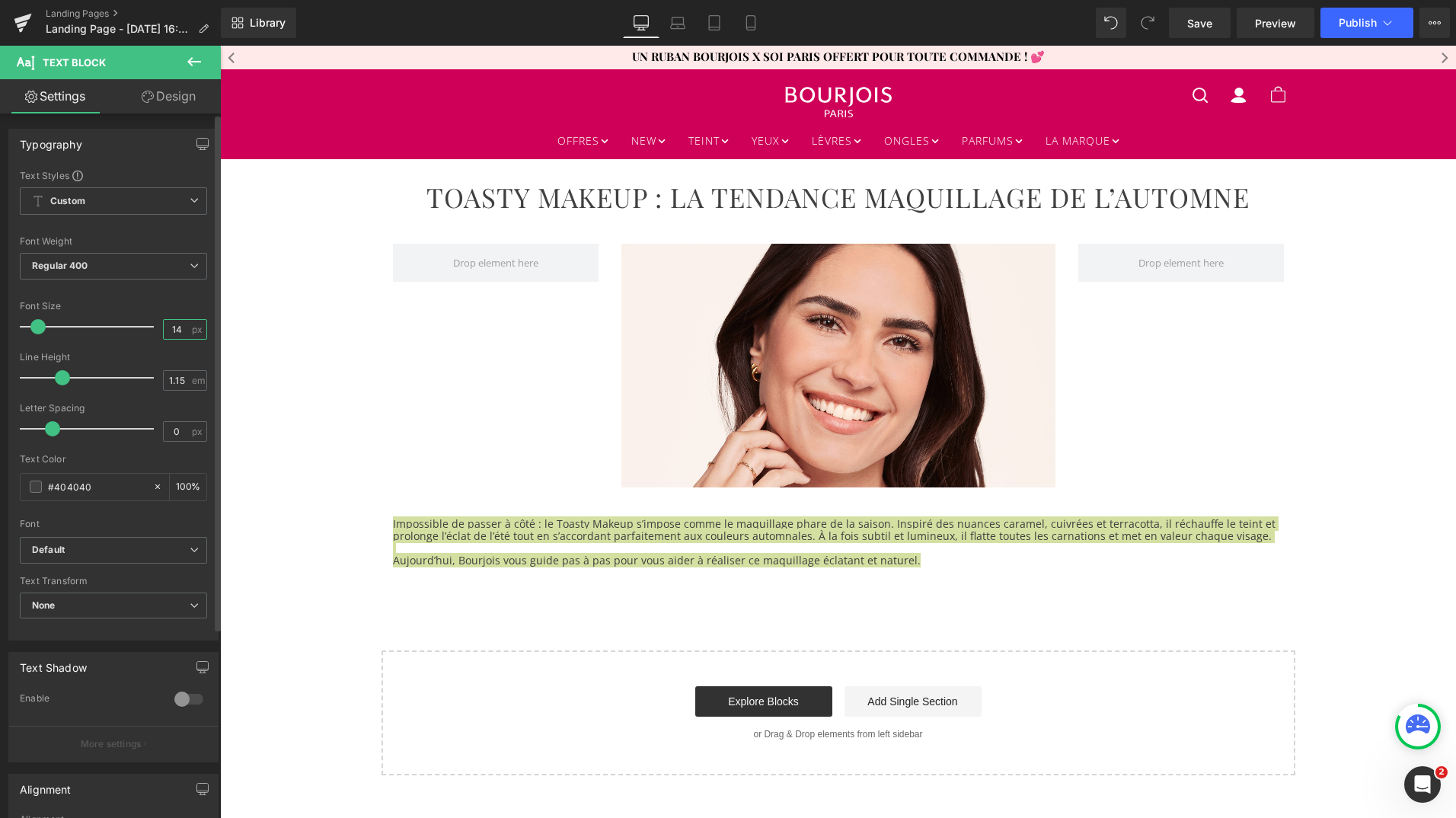
click at [177, 328] on input "14" at bounding box center [177, 329] width 27 height 19
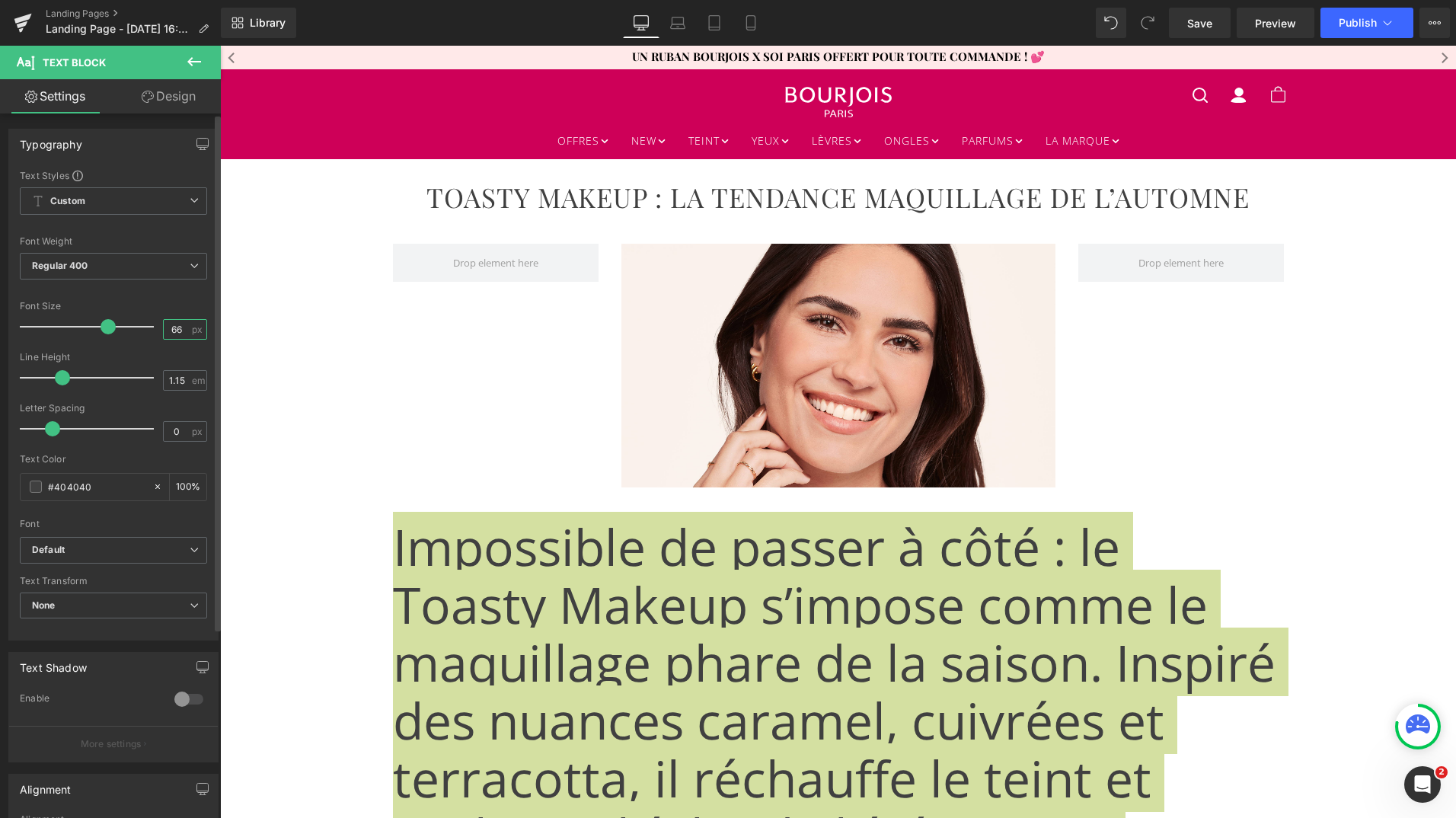
click at [170, 330] on input "66" at bounding box center [177, 329] width 27 height 19
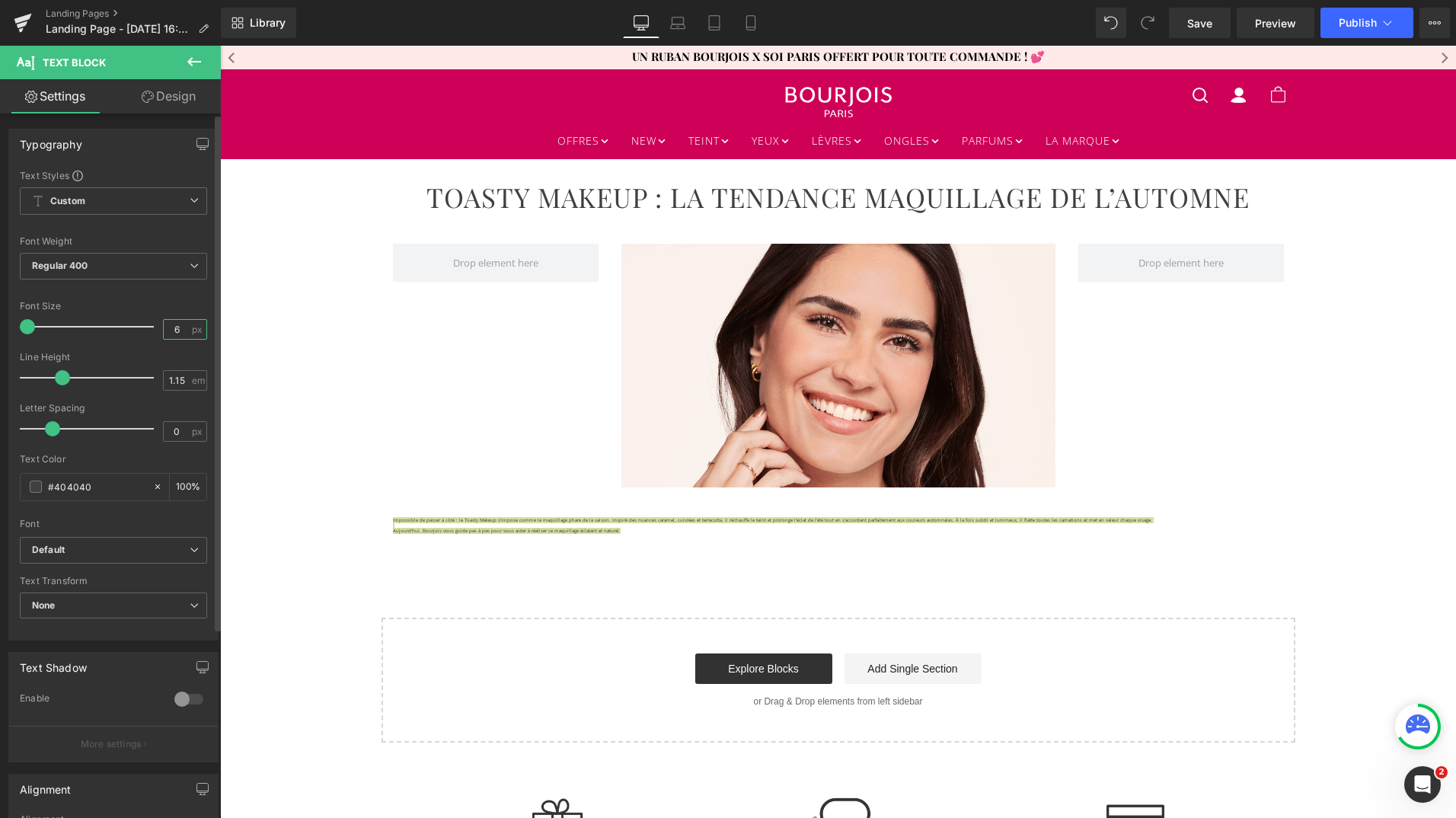
type input "16"
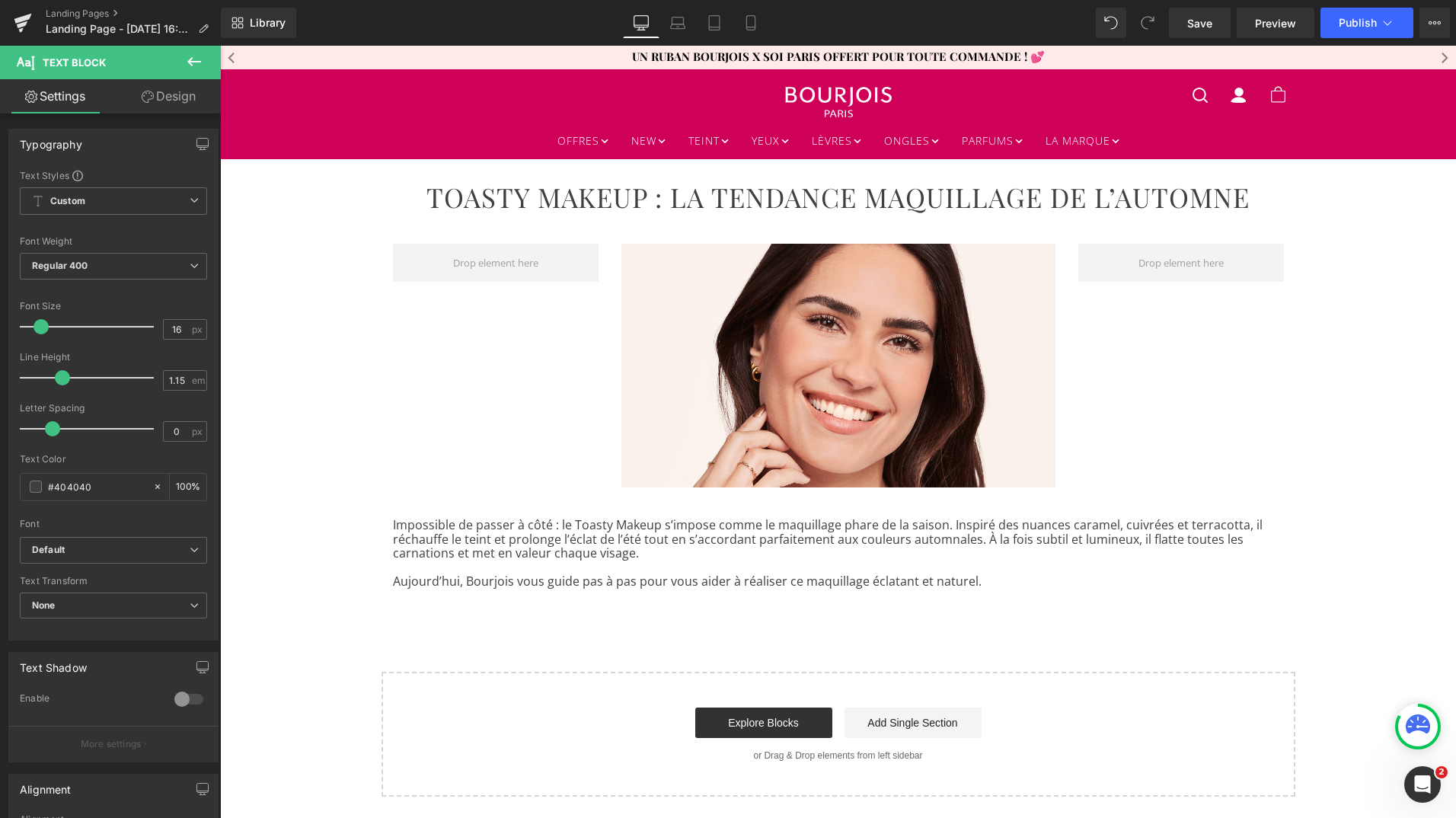
click at [527, 648] on div "TOASTY MAKEUP : LA TENDANCE MAQUILLAGE DE L’AUTOMNE Heading Row Image Row Impos…" at bounding box center [838, 478] width 1236 height 638
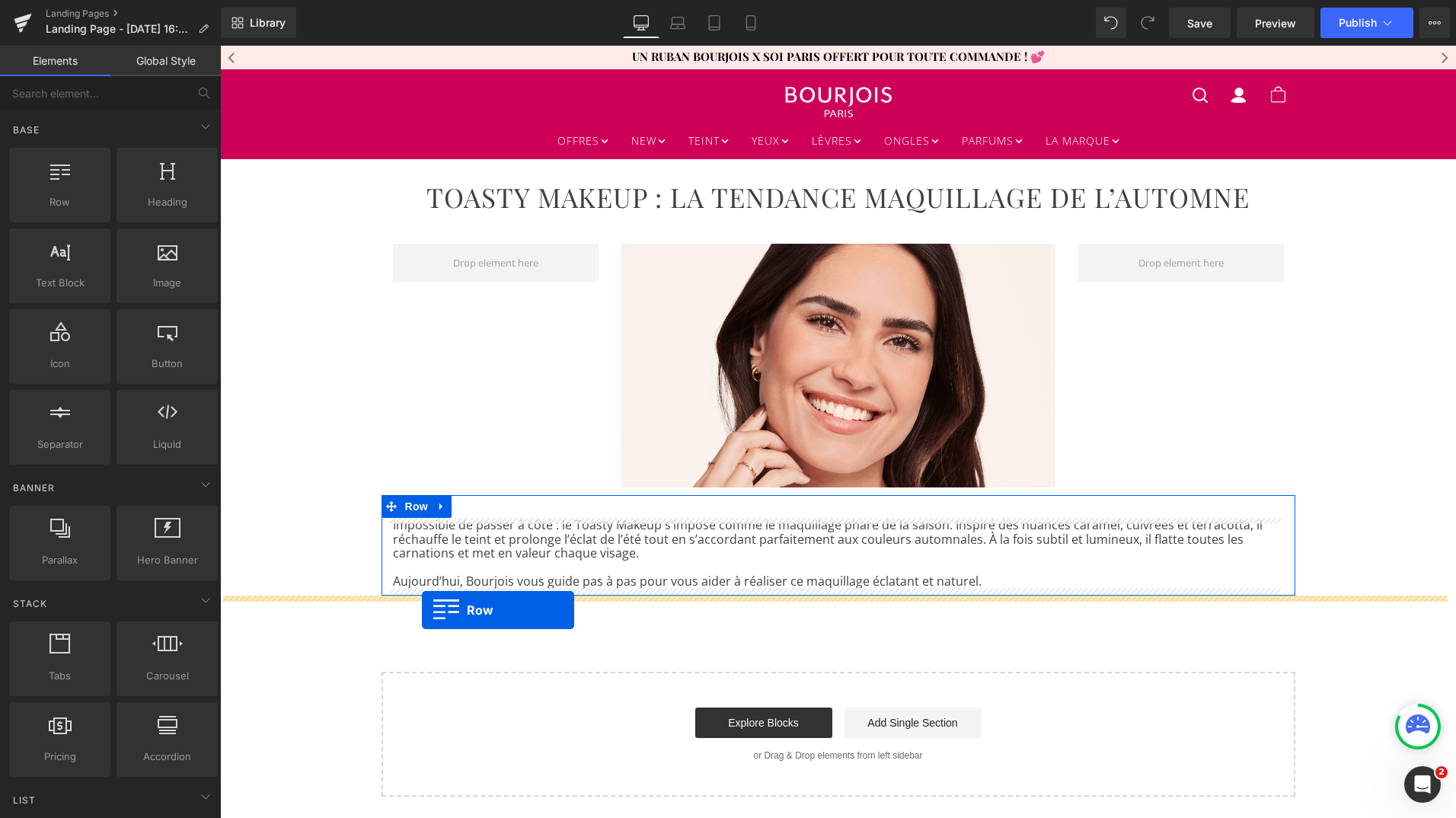
drag, startPoint x: 289, startPoint y: 239, endPoint x: 420, endPoint y: 610, distance: 393.4
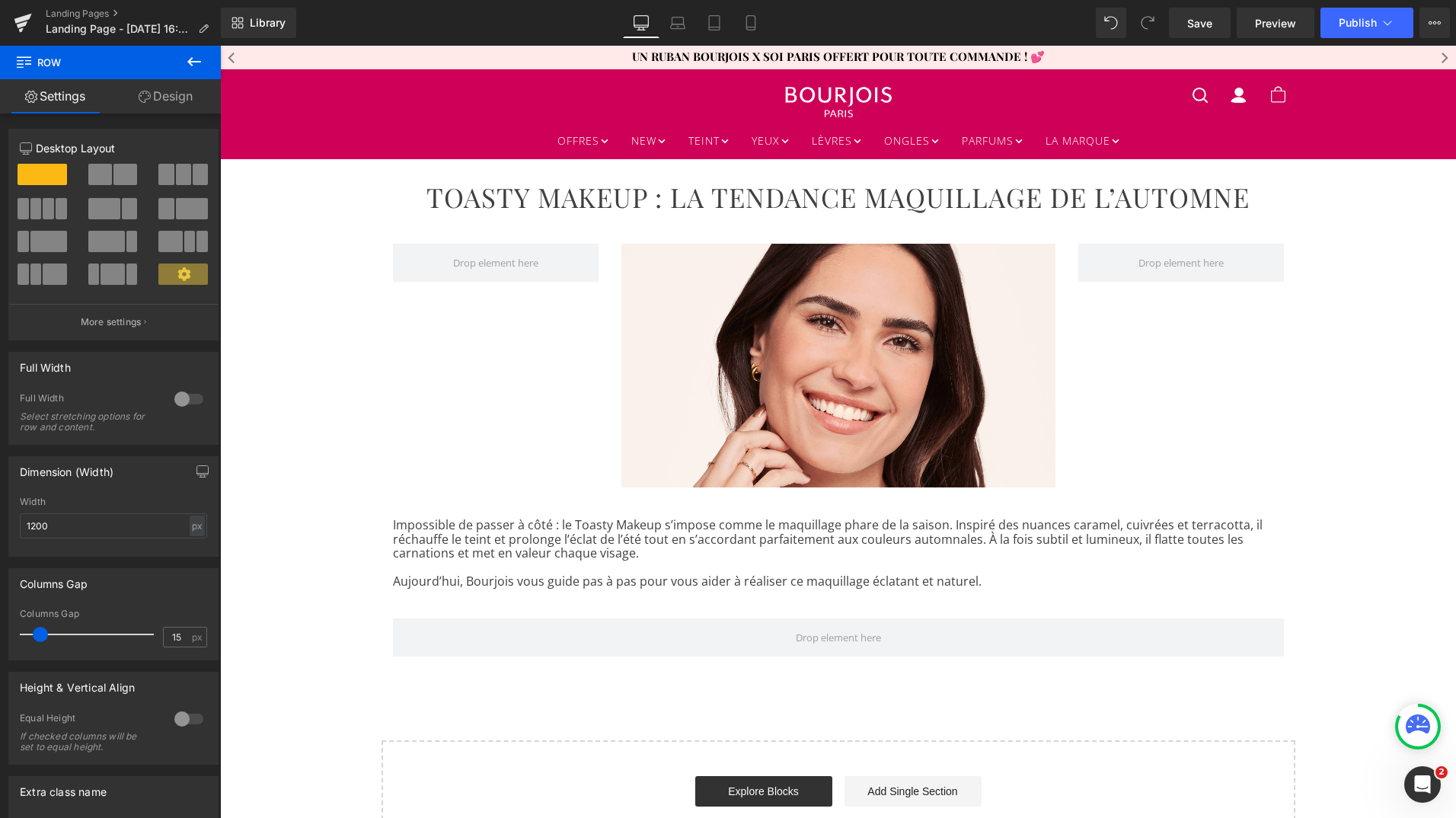
click at [186, 65] on icon at bounding box center [195, 62] width 18 height 18
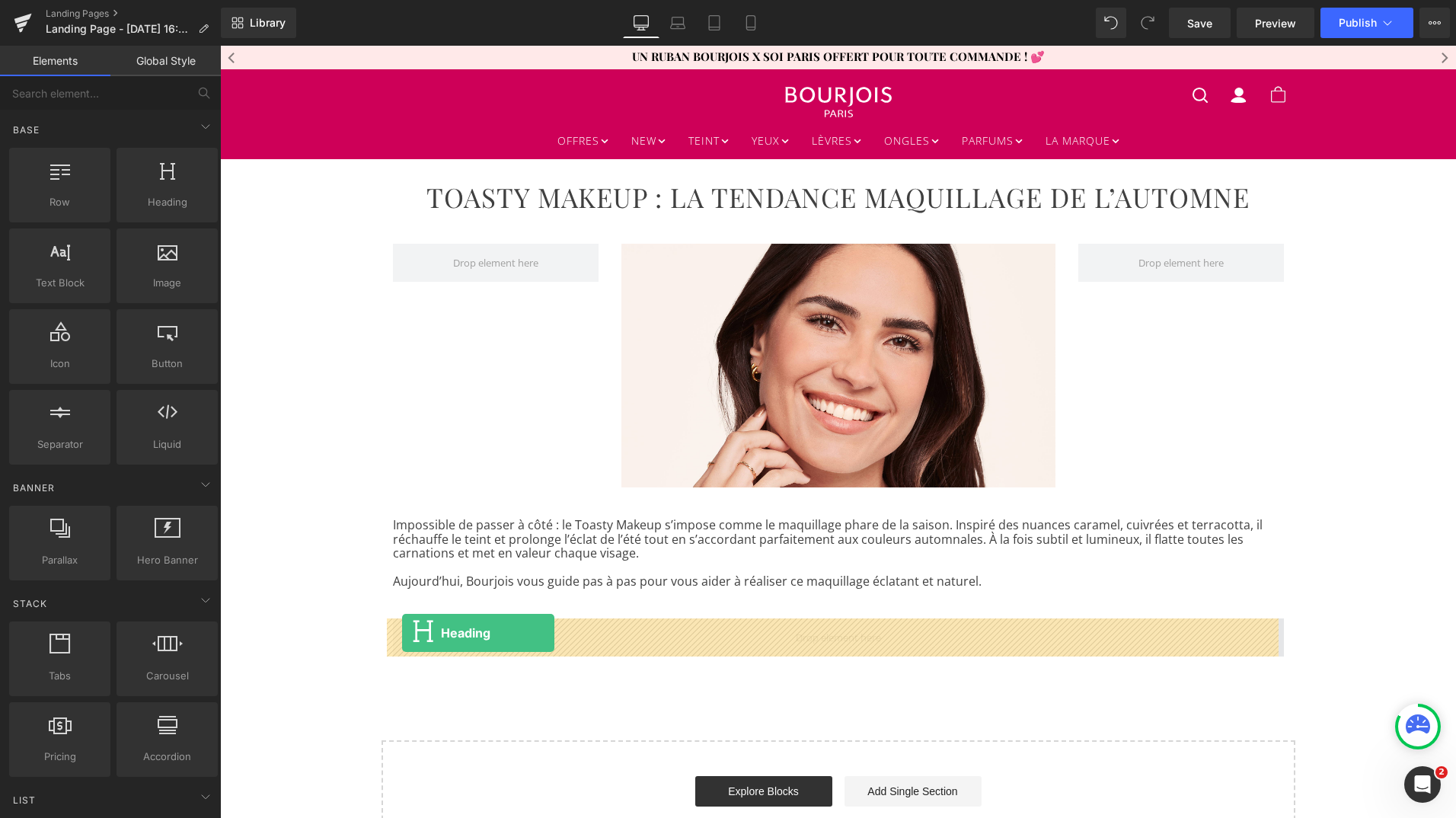
drag, startPoint x: 373, startPoint y: 245, endPoint x: 402, endPoint y: 633, distance: 389.1
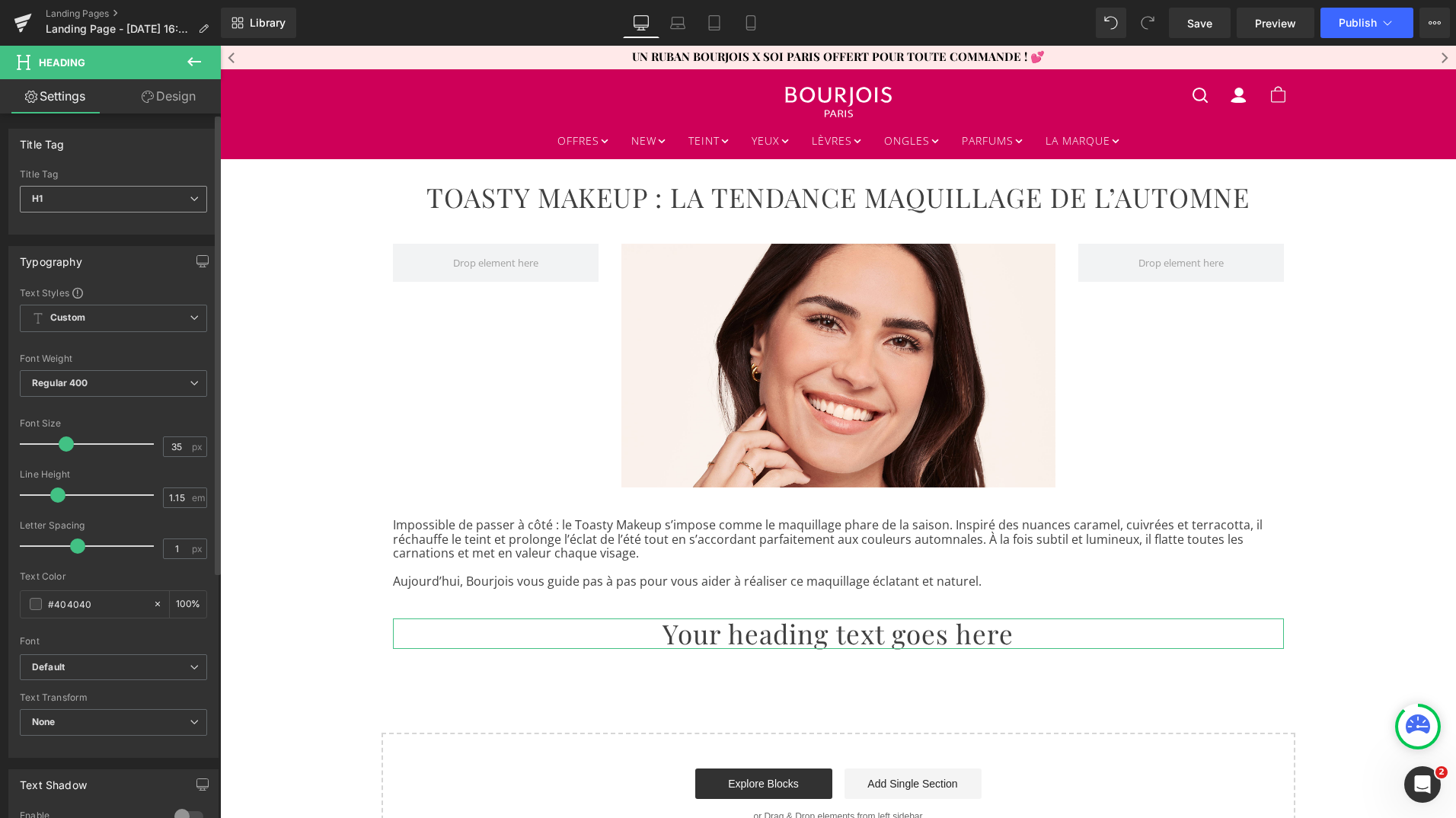
click at [189, 188] on span "H1" at bounding box center [114, 199] width 188 height 27
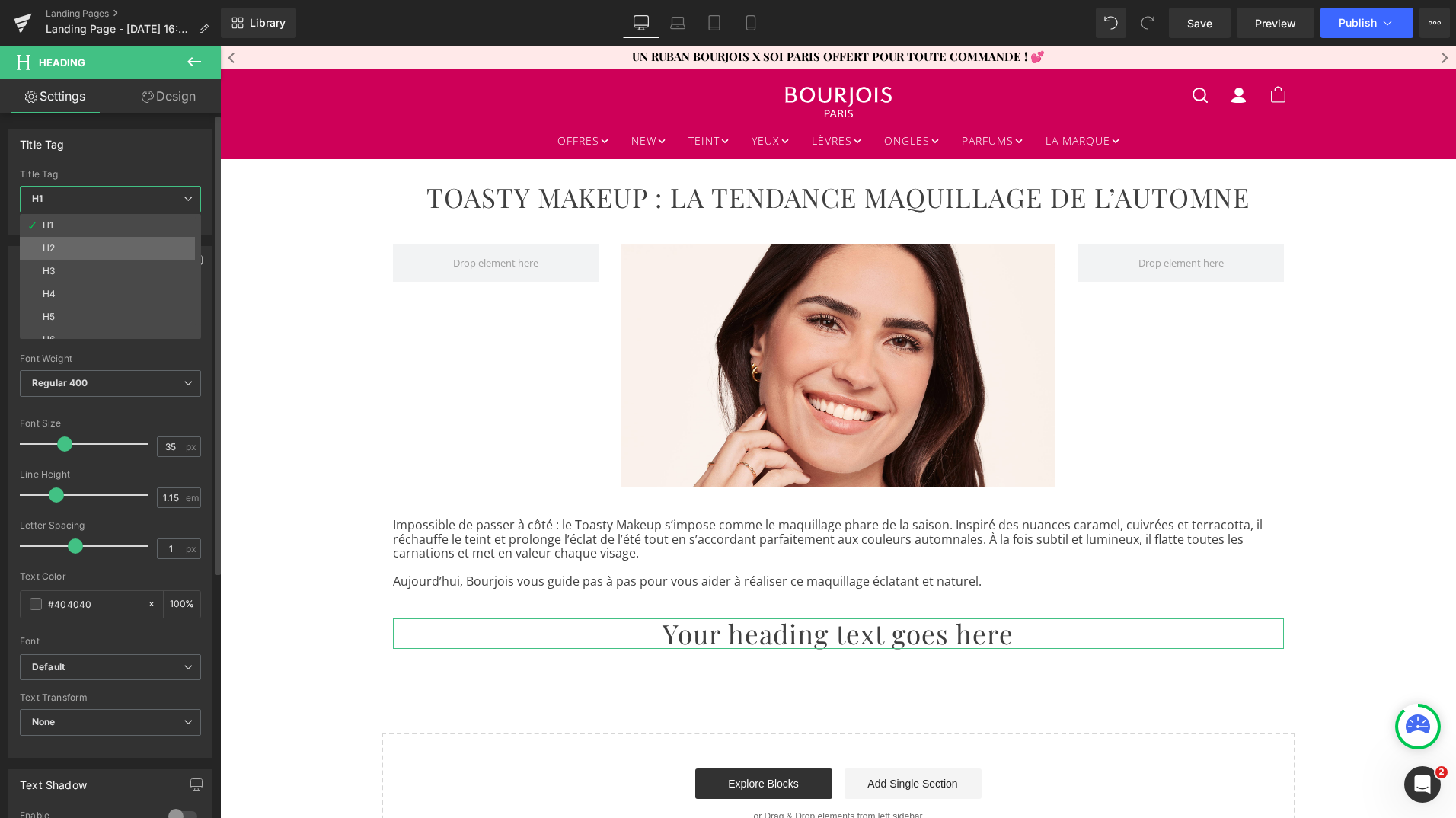
click at [151, 245] on li "H2" at bounding box center [114, 249] width 188 height 23
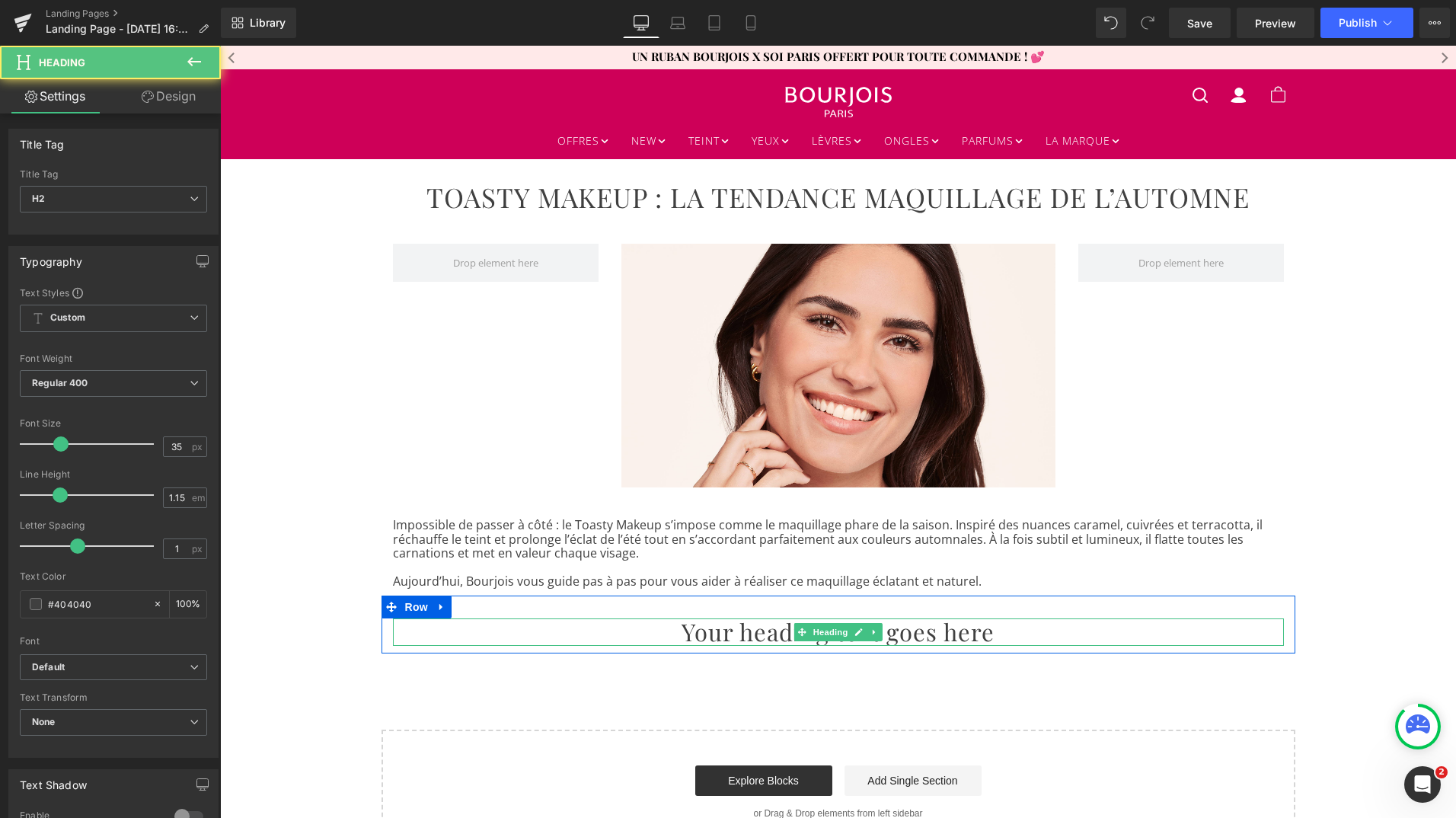
click at [718, 633] on h2 "Your heading text goes here" at bounding box center [838, 633] width 891 height 28
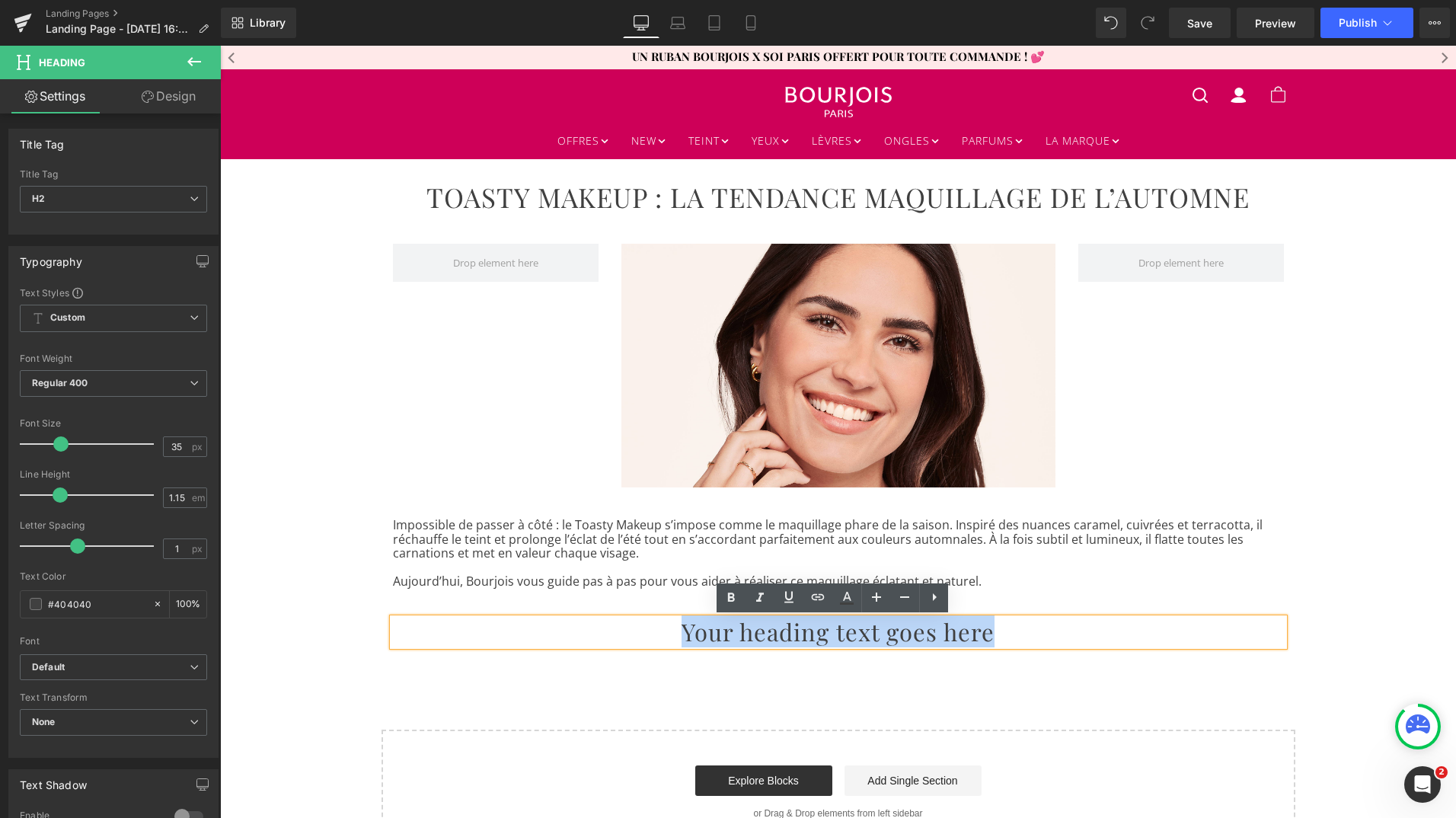
paste div
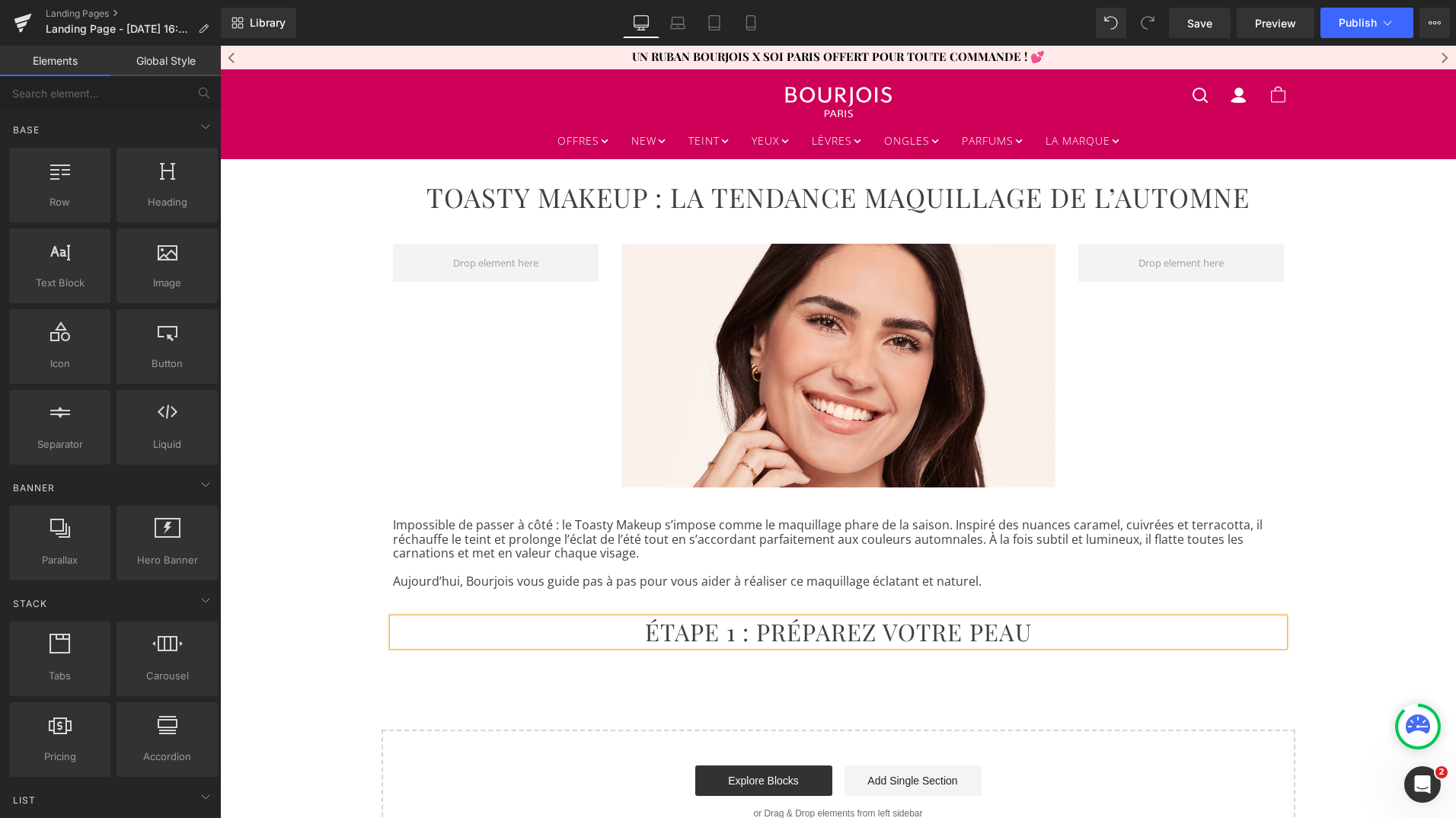
click at [728, 687] on div "TOASTY MAKEUP : LA TENDANCE MAQUILLAGE DE L’AUTOMNE Heading Row Image Row Impos…" at bounding box center [838, 506] width 1236 height 695
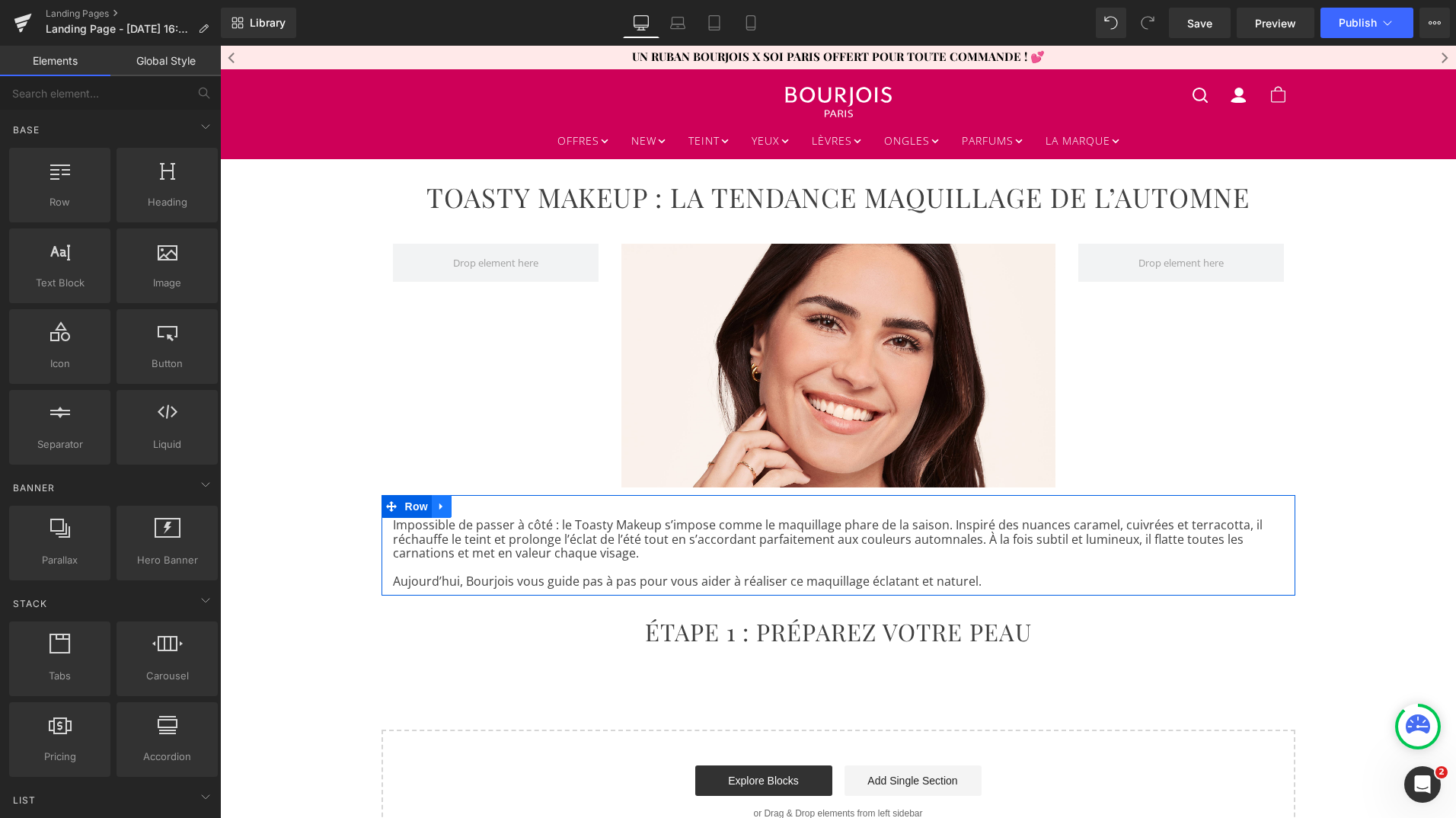
click at [437, 503] on icon at bounding box center [441, 506] width 11 height 12
click at [456, 506] on icon at bounding box center [461, 506] width 11 height 11
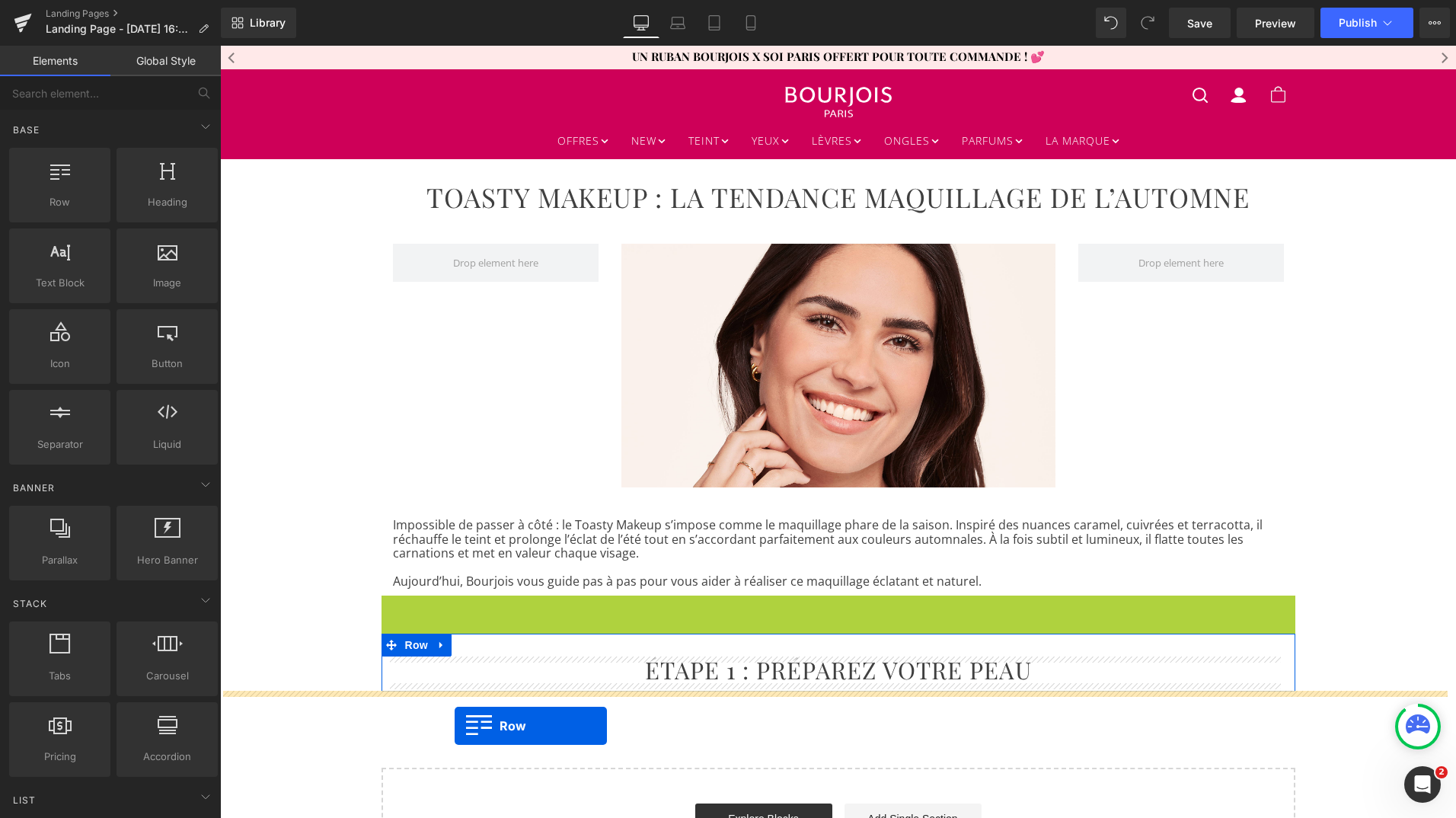
drag, startPoint x: 385, startPoint y: 602, endPoint x: 455, endPoint y: 726, distance: 142.4
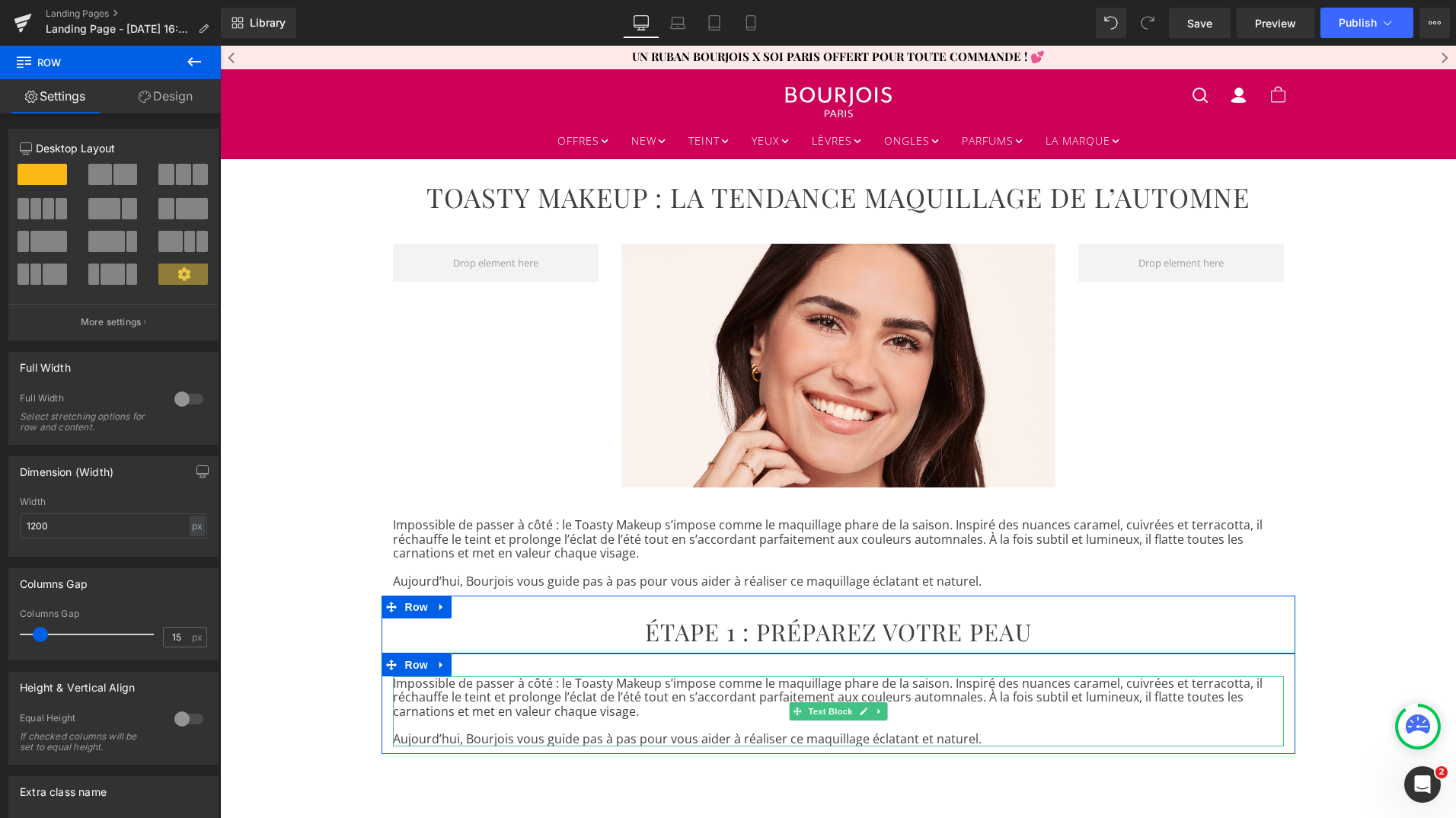
click at [568, 728] on p at bounding box center [838, 726] width 891 height 14
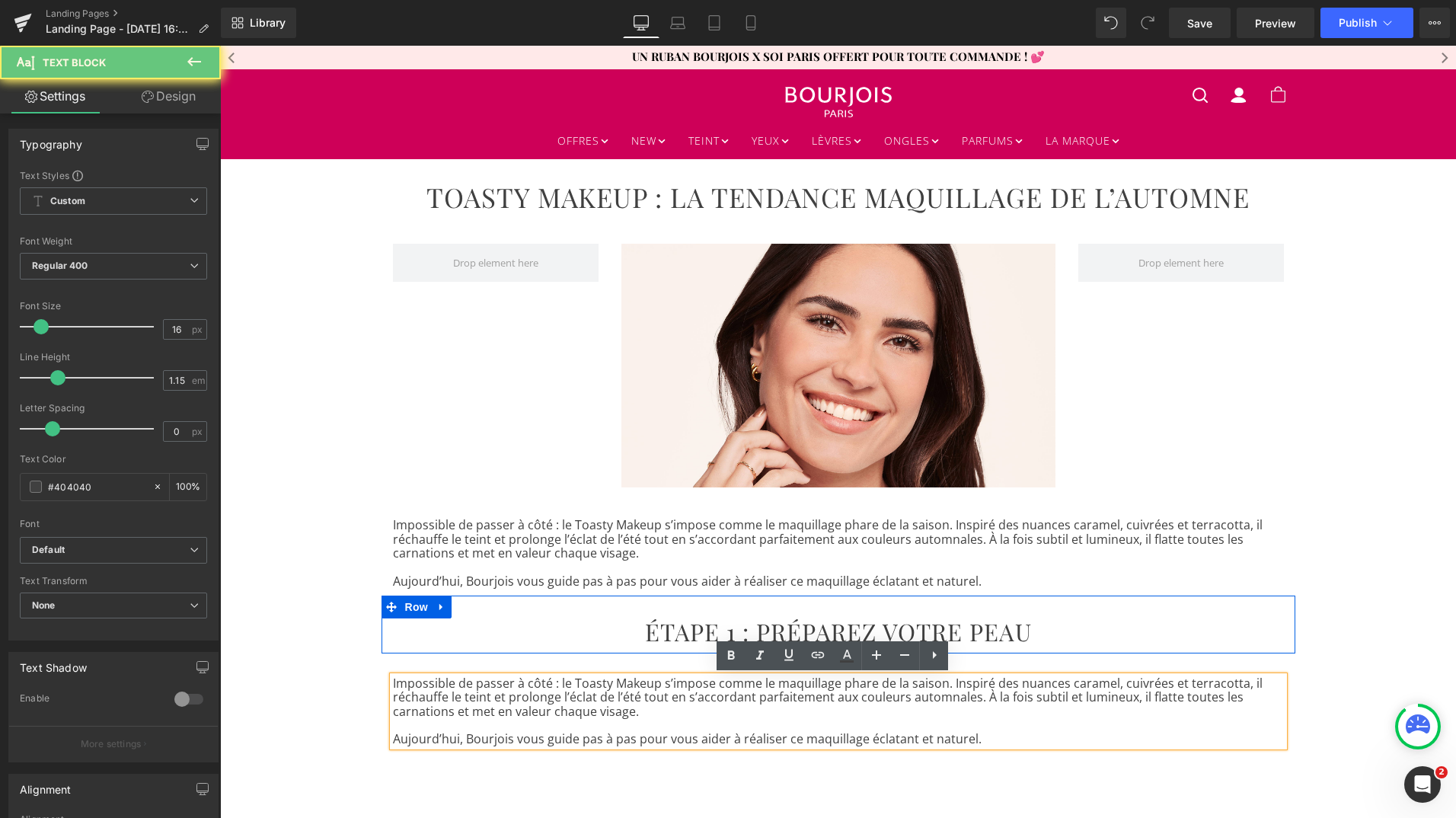
click at [561, 714] on p "Impossible de passer à côté : le Toasty Makeup s’impose comme le maquillage pha…" at bounding box center [838, 697] width 891 height 42
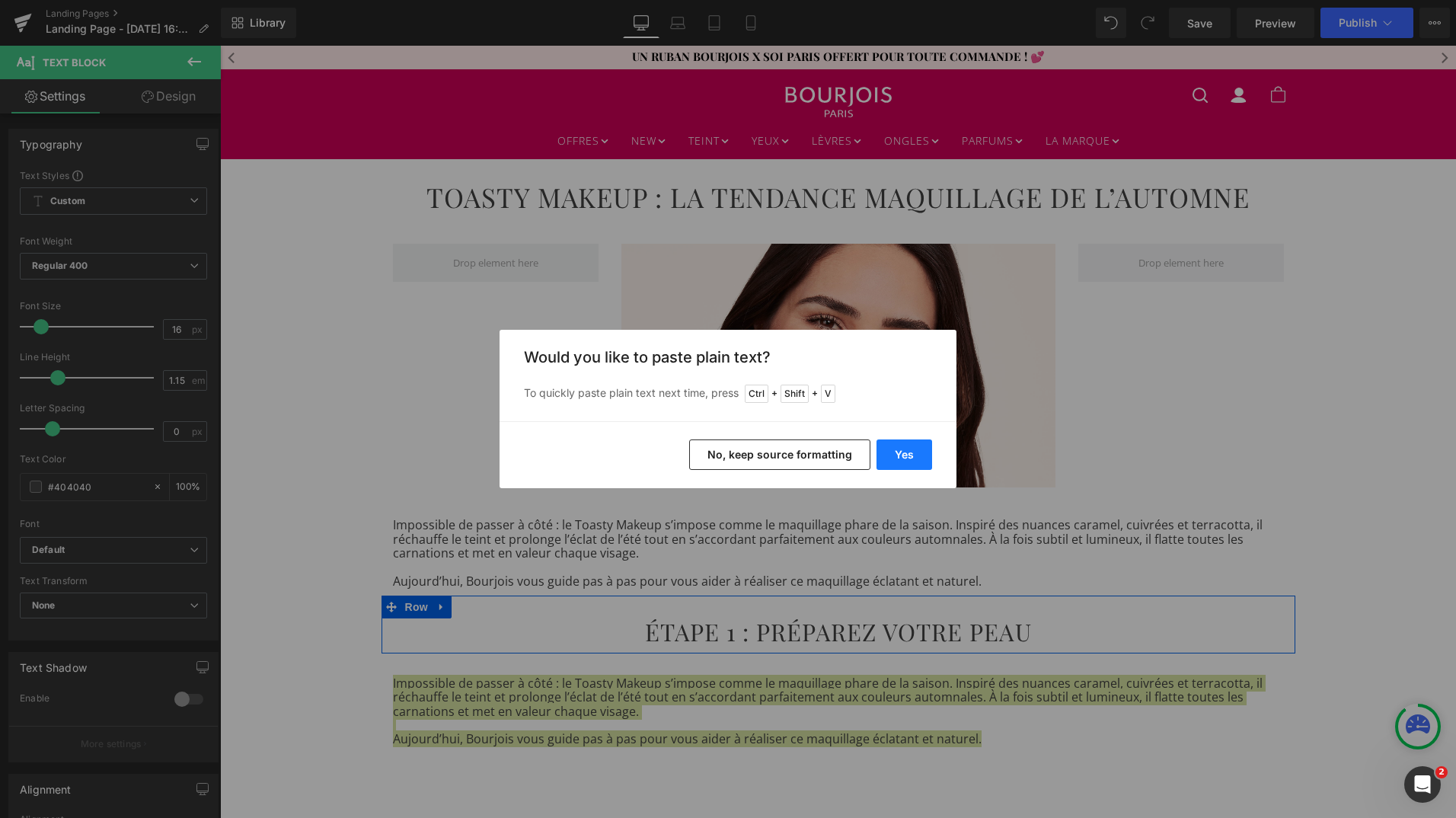
click at [895, 460] on button "Yes" at bounding box center [905, 455] width 55 height 31
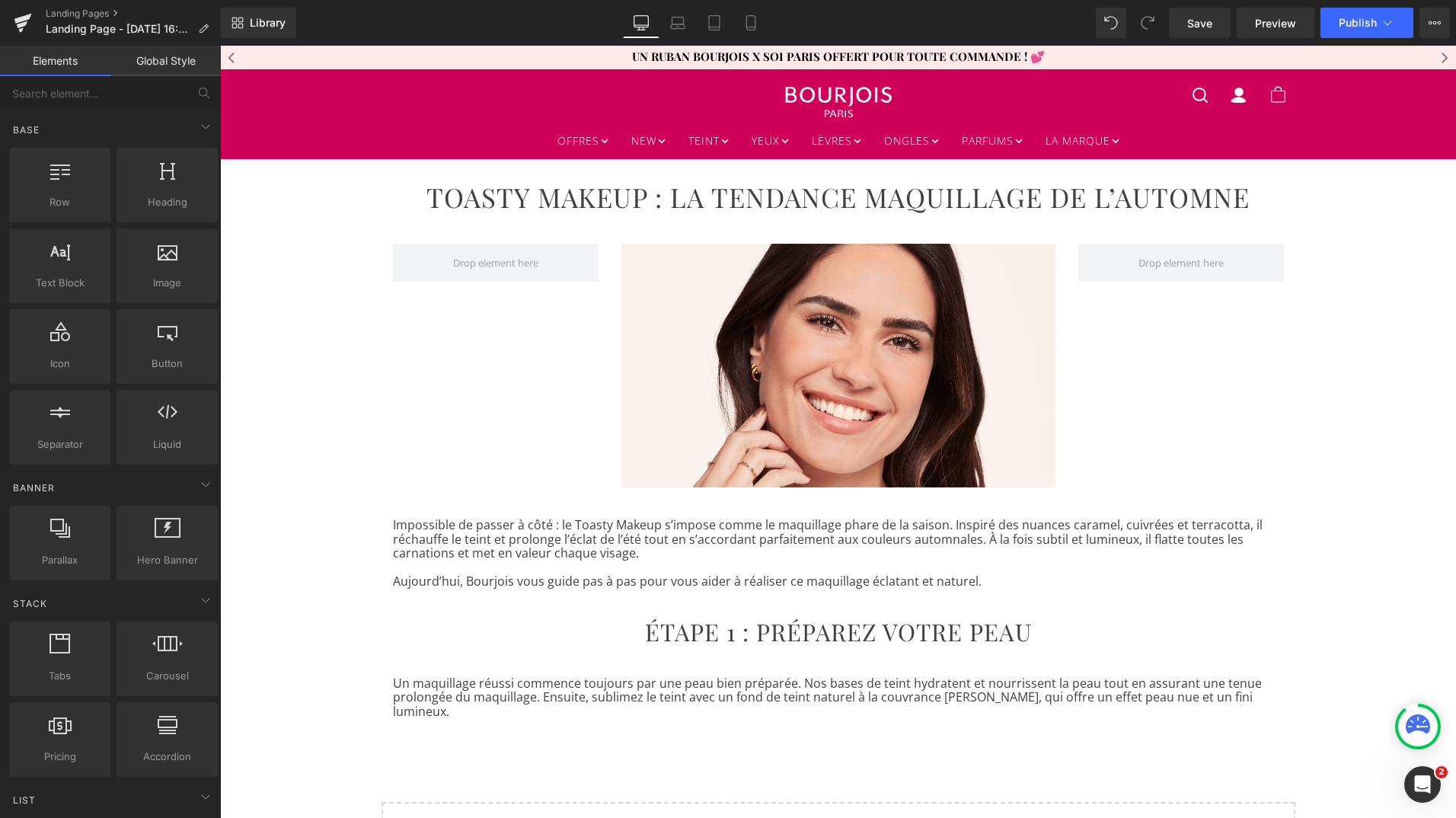
click at [1008, 743] on div "TOASTY MAKEUP : LA TENDANCE MAQUILLAGE DE L’AUTOMNE Heading Row Image Row Impos…" at bounding box center [838, 543] width 1236 height 768
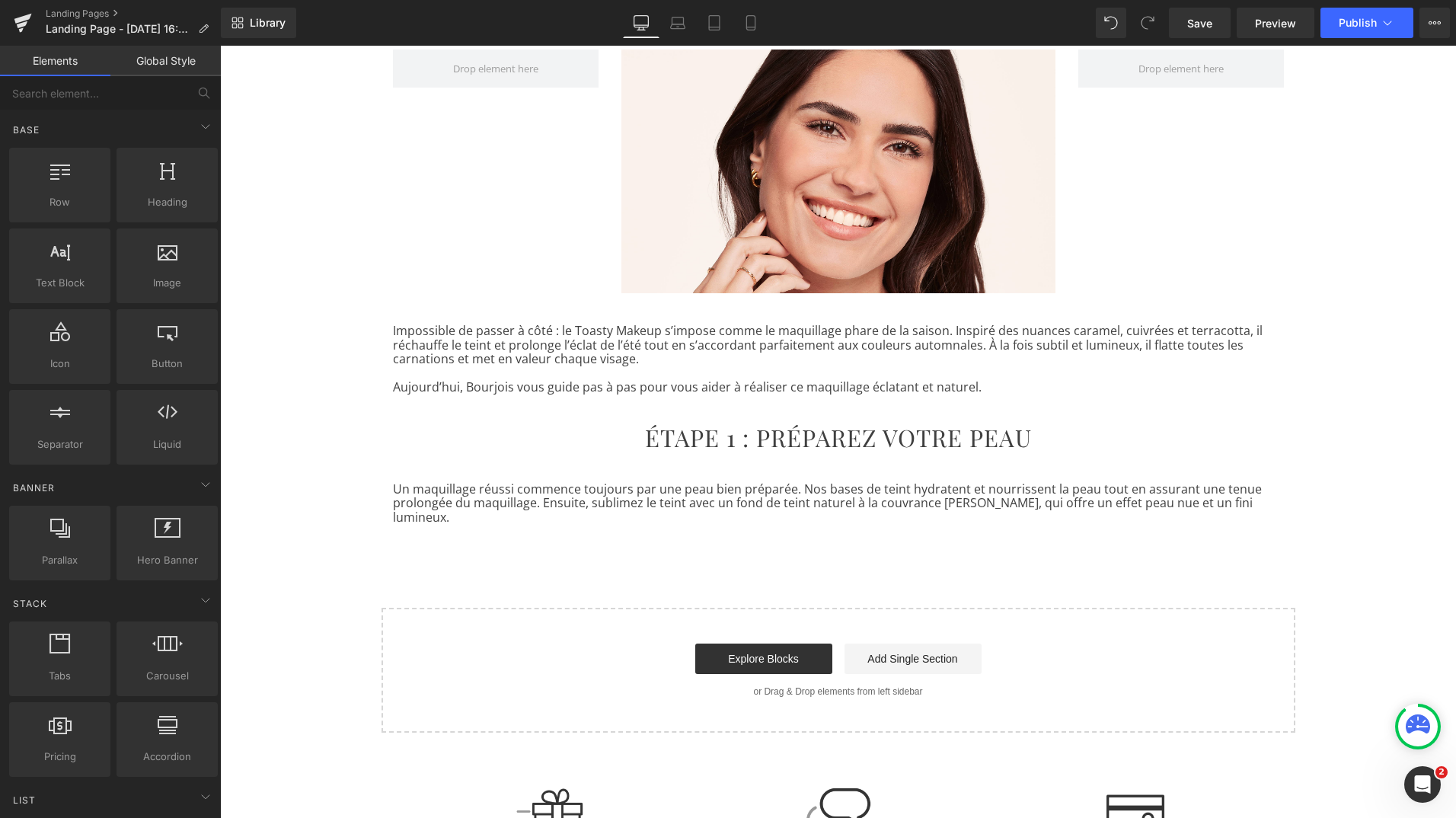
scroll to position [195, 0]
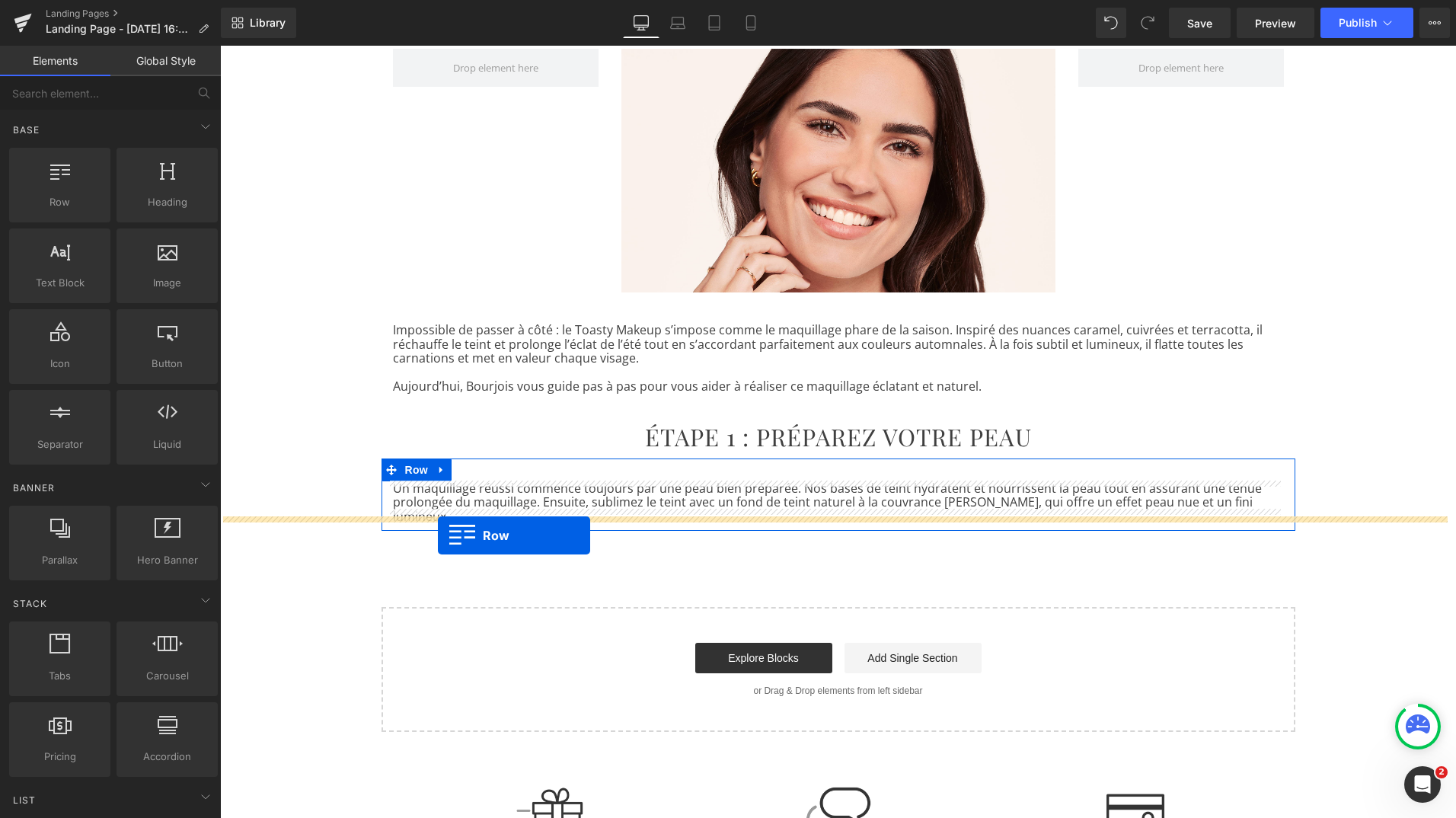
drag, startPoint x: 288, startPoint y: 247, endPoint x: 438, endPoint y: 536, distance: 325.6
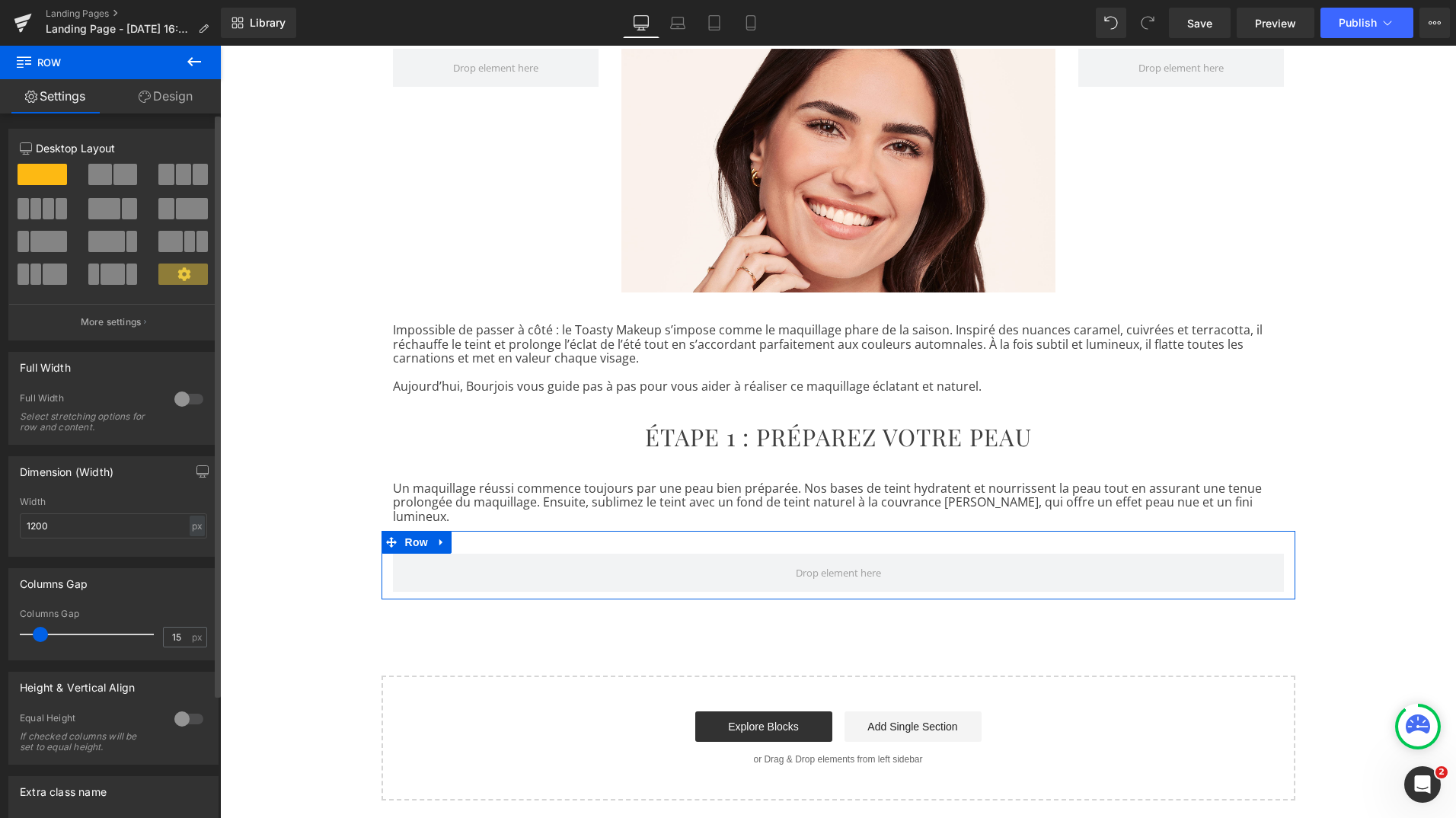
click at [192, 178] on span at bounding box center [200, 175] width 15 height 22
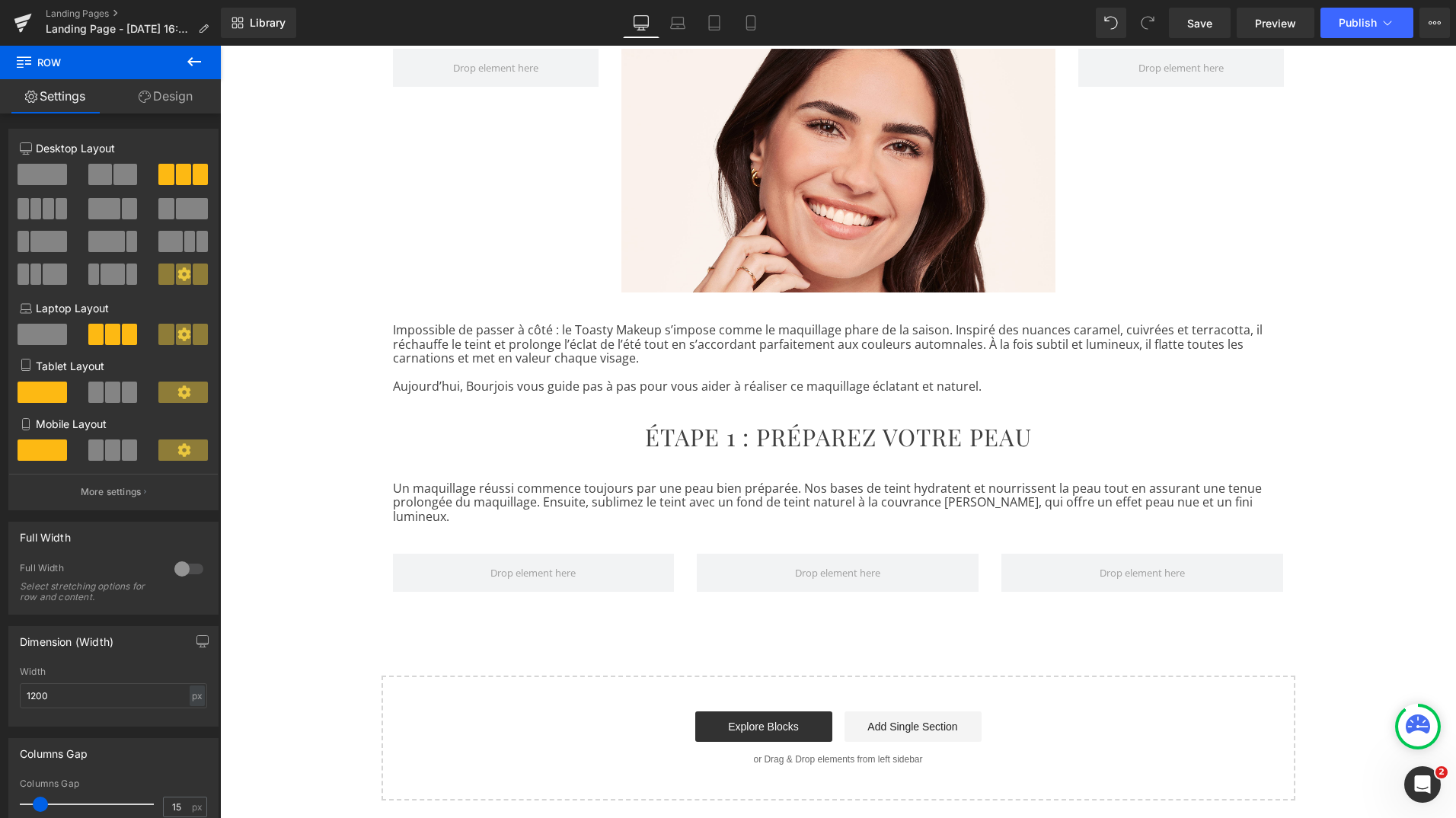
click at [199, 63] on icon at bounding box center [195, 62] width 18 height 18
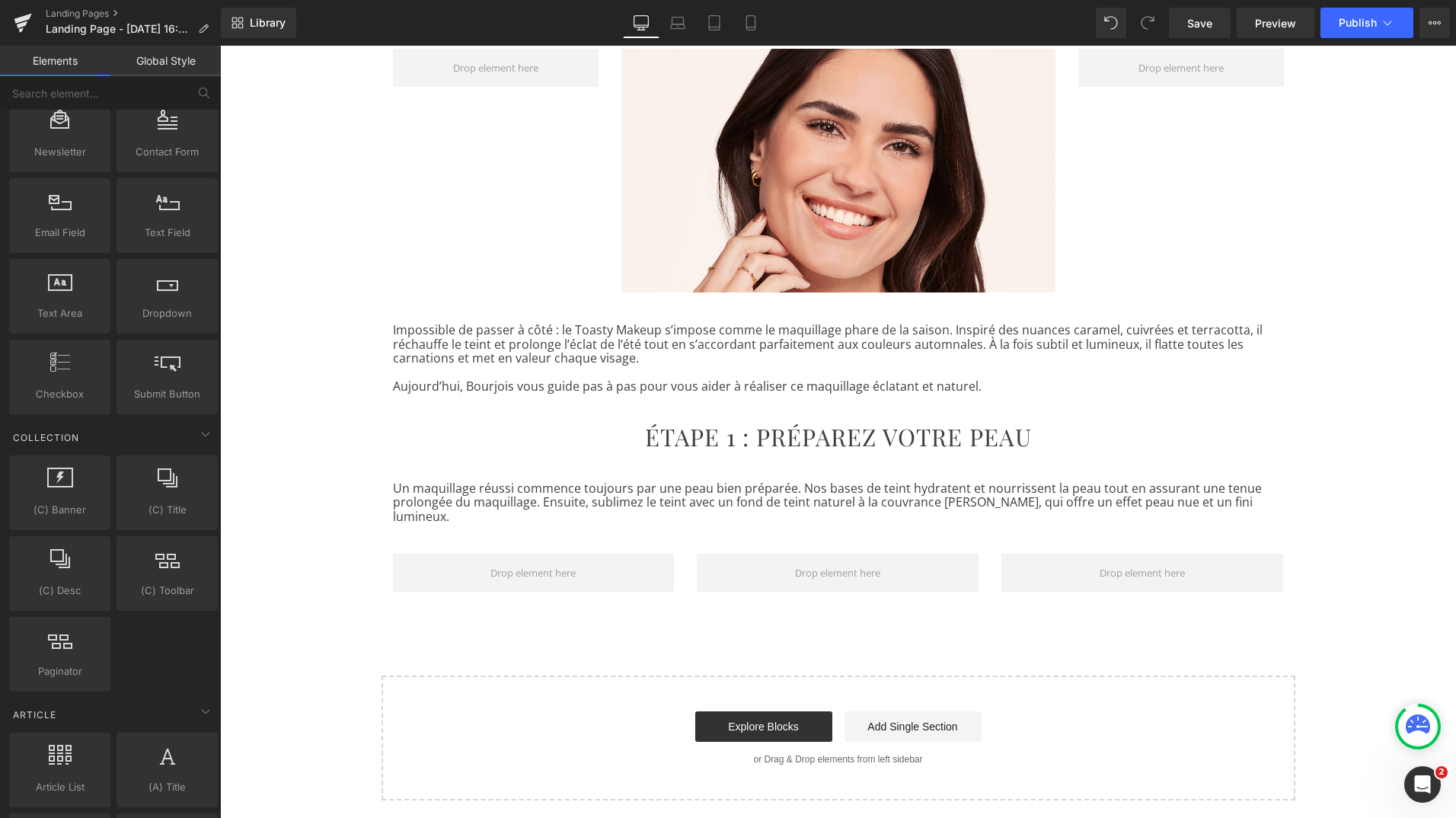
scroll to position [2572, 0]
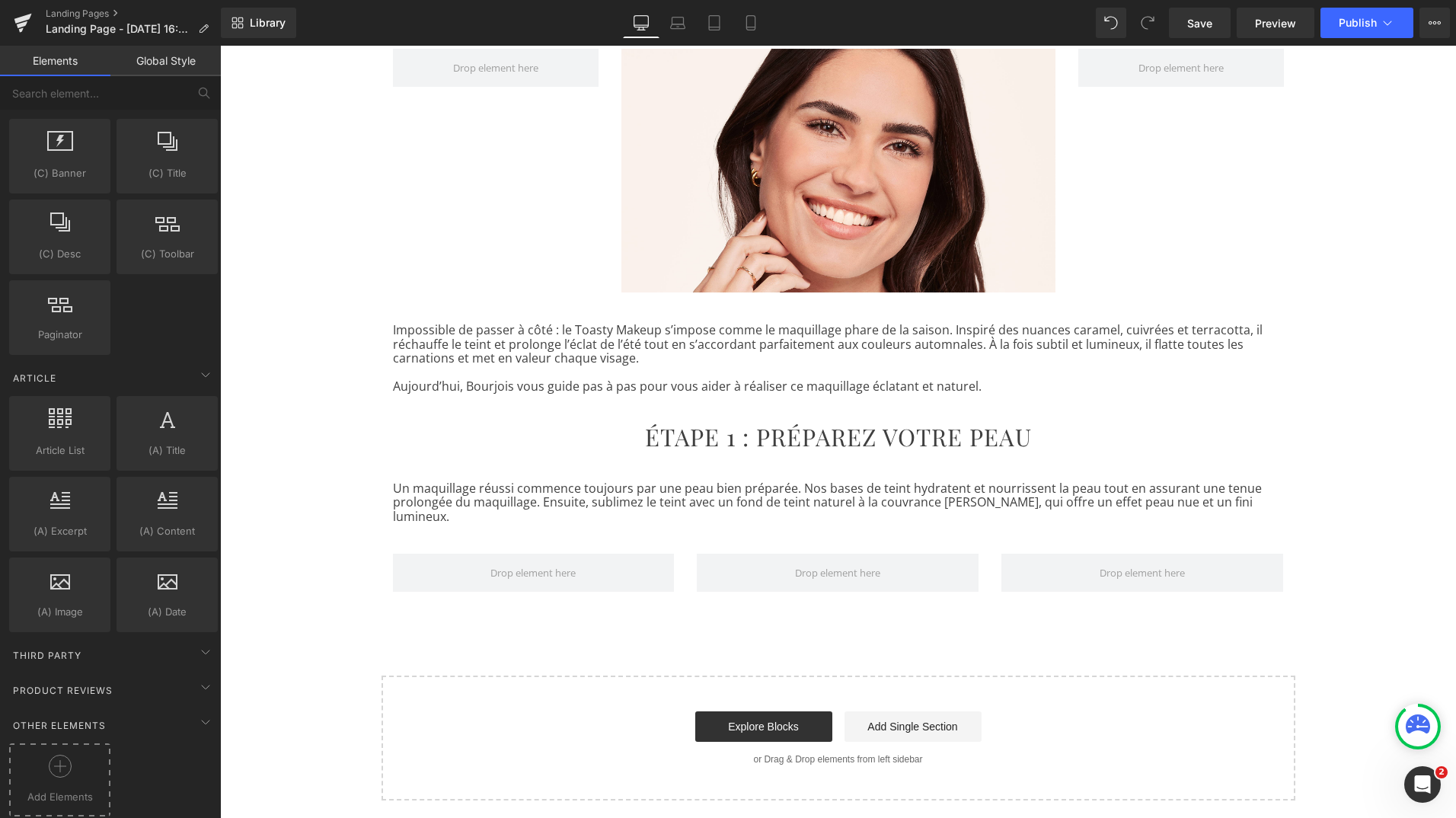
click at [62, 760] on icon at bounding box center [60, 766] width 23 height 23
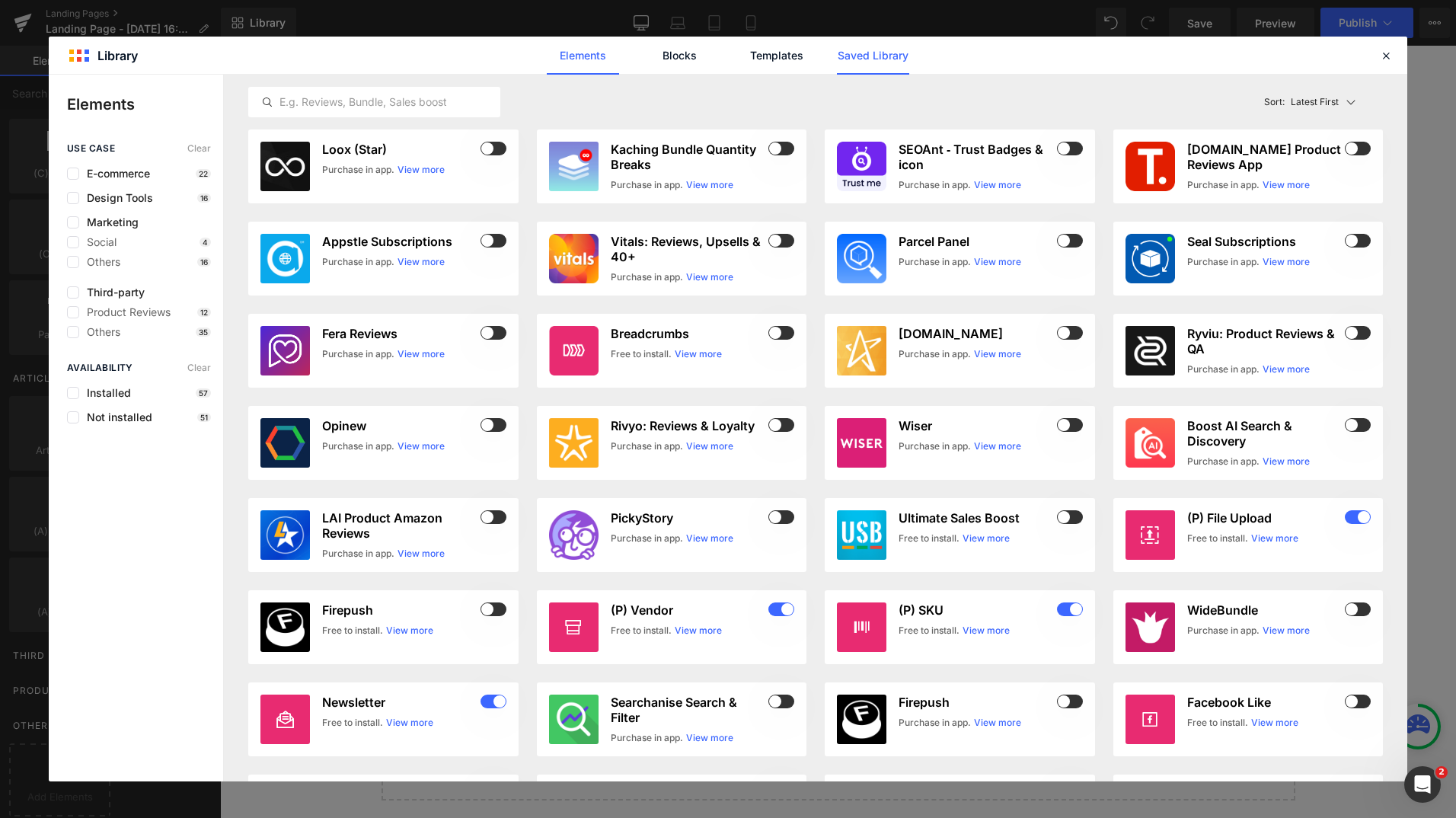
click at [868, 52] on link "Saved Library" at bounding box center [873, 56] width 72 height 38
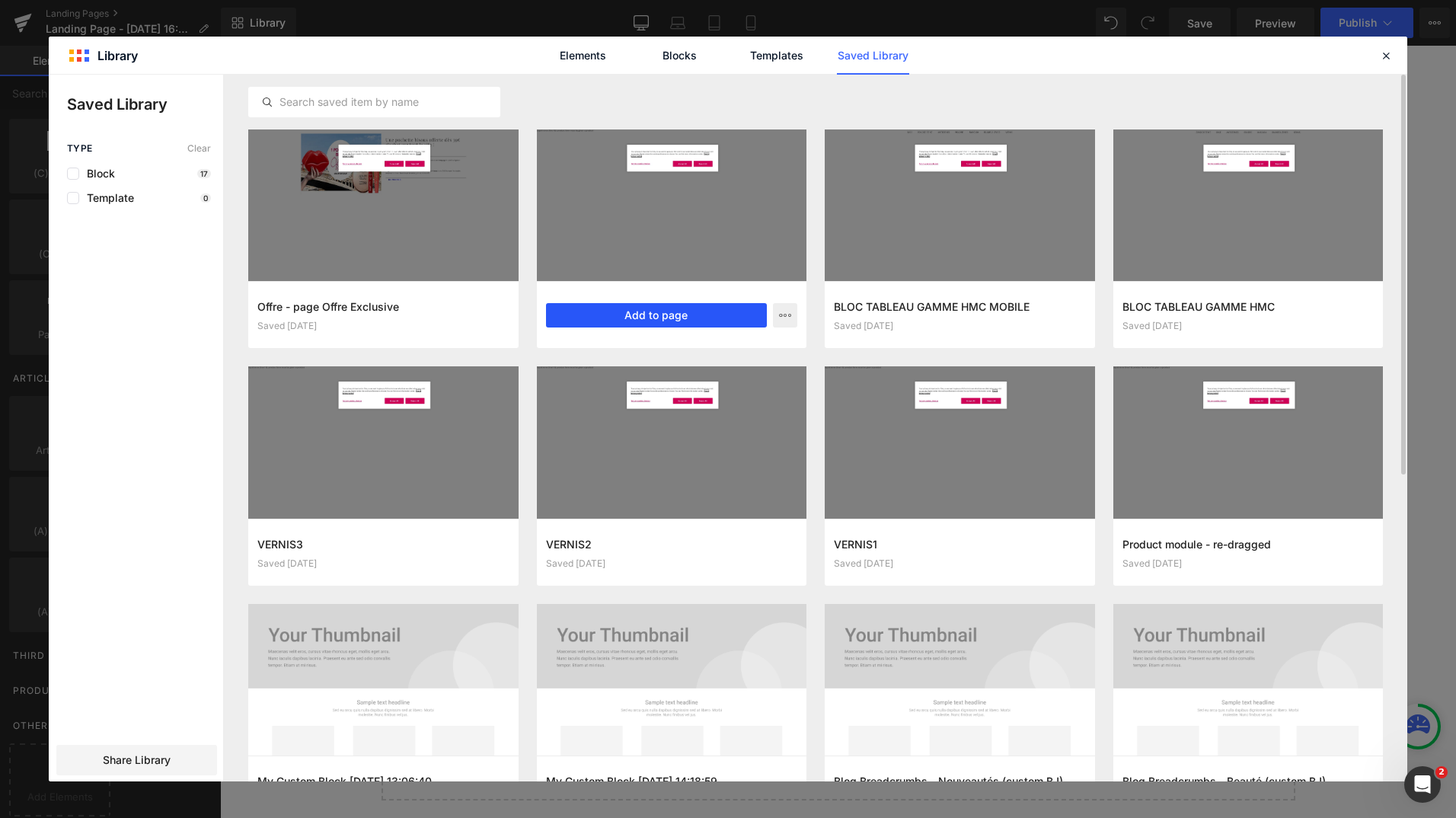
click at [631, 312] on button "Add to page" at bounding box center [657, 316] width 222 height 25
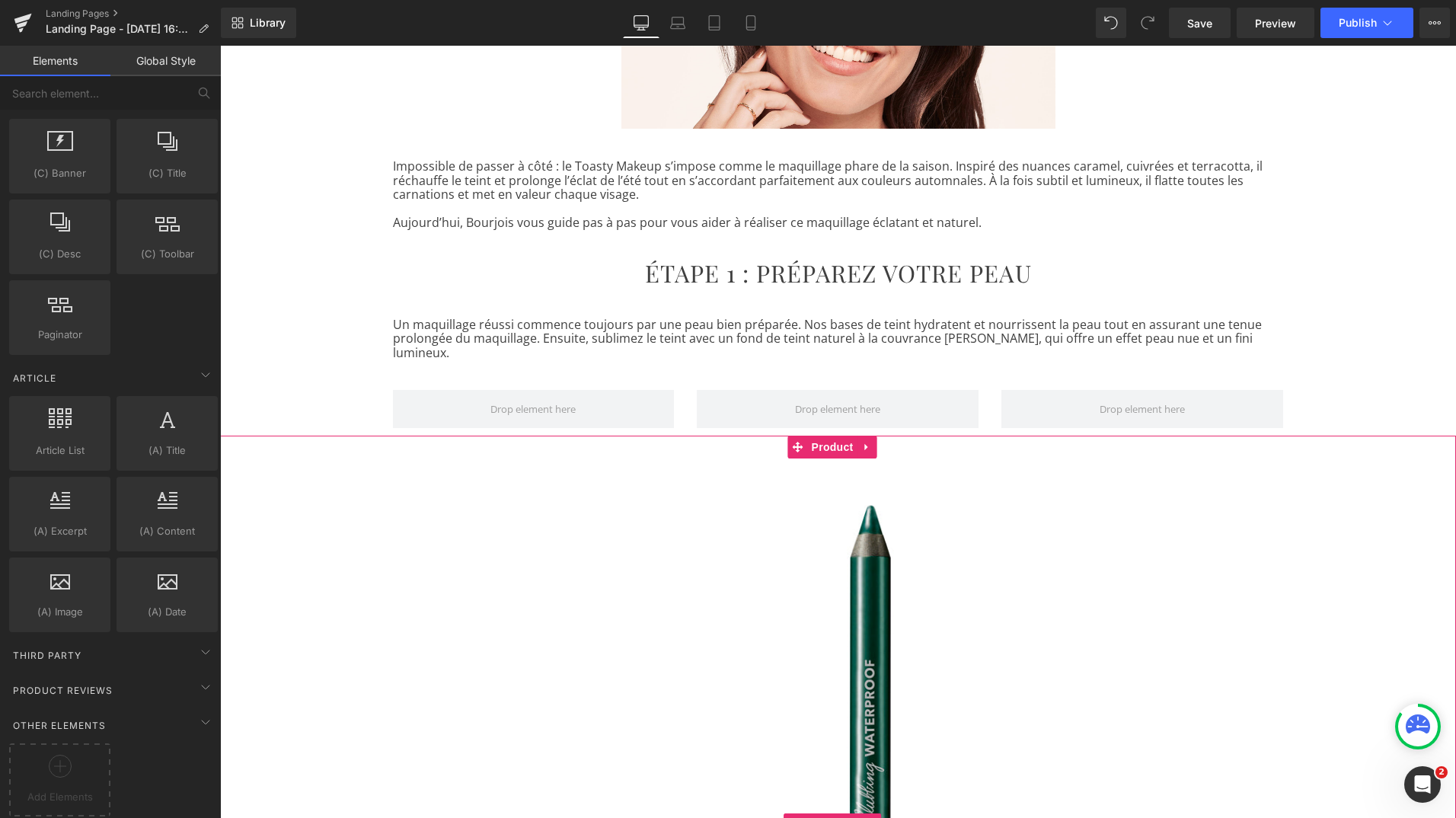
scroll to position [357, 0]
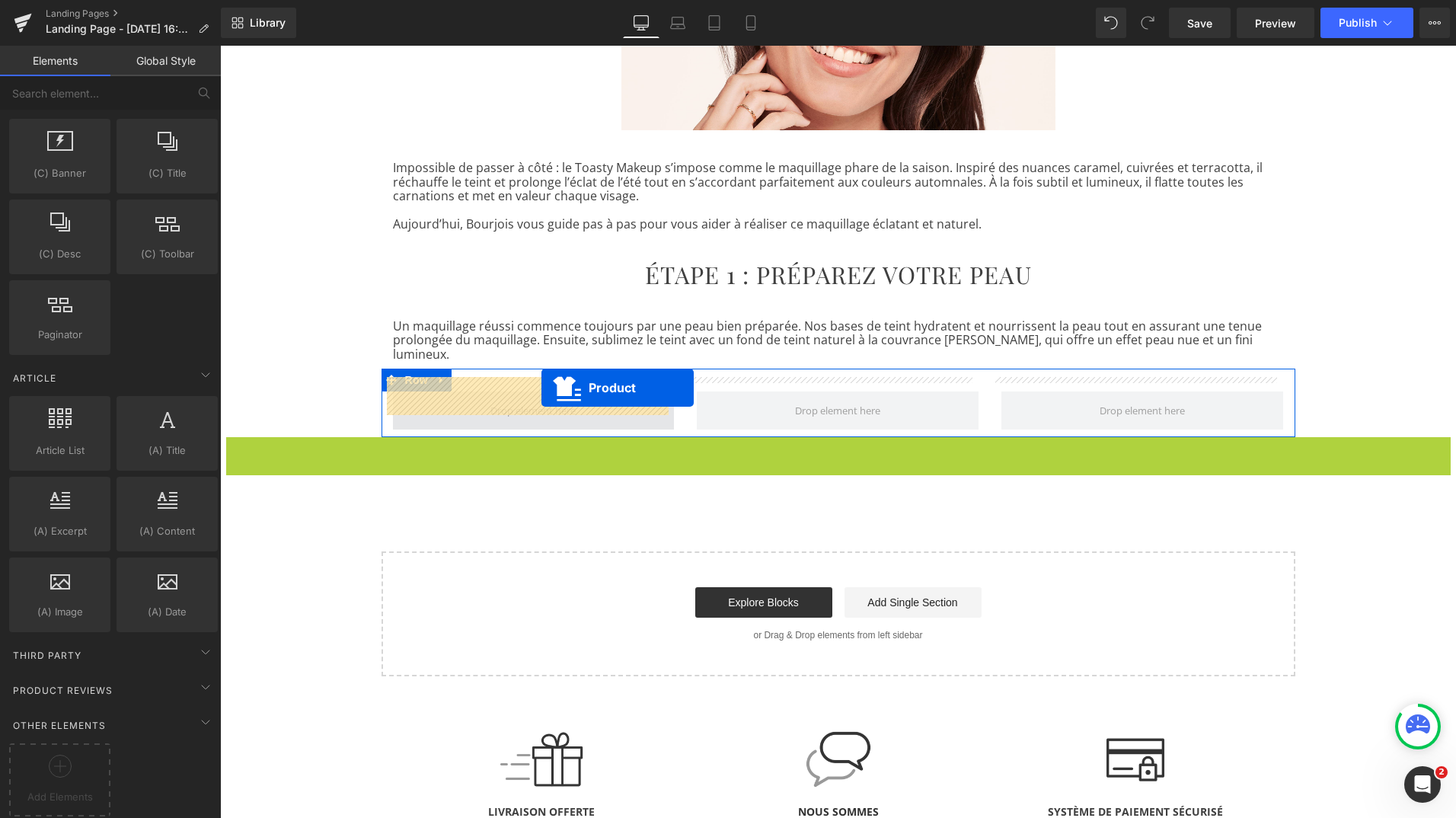
drag, startPoint x: 797, startPoint y: 433, endPoint x: 541, endPoint y: 388, distance: 259.9
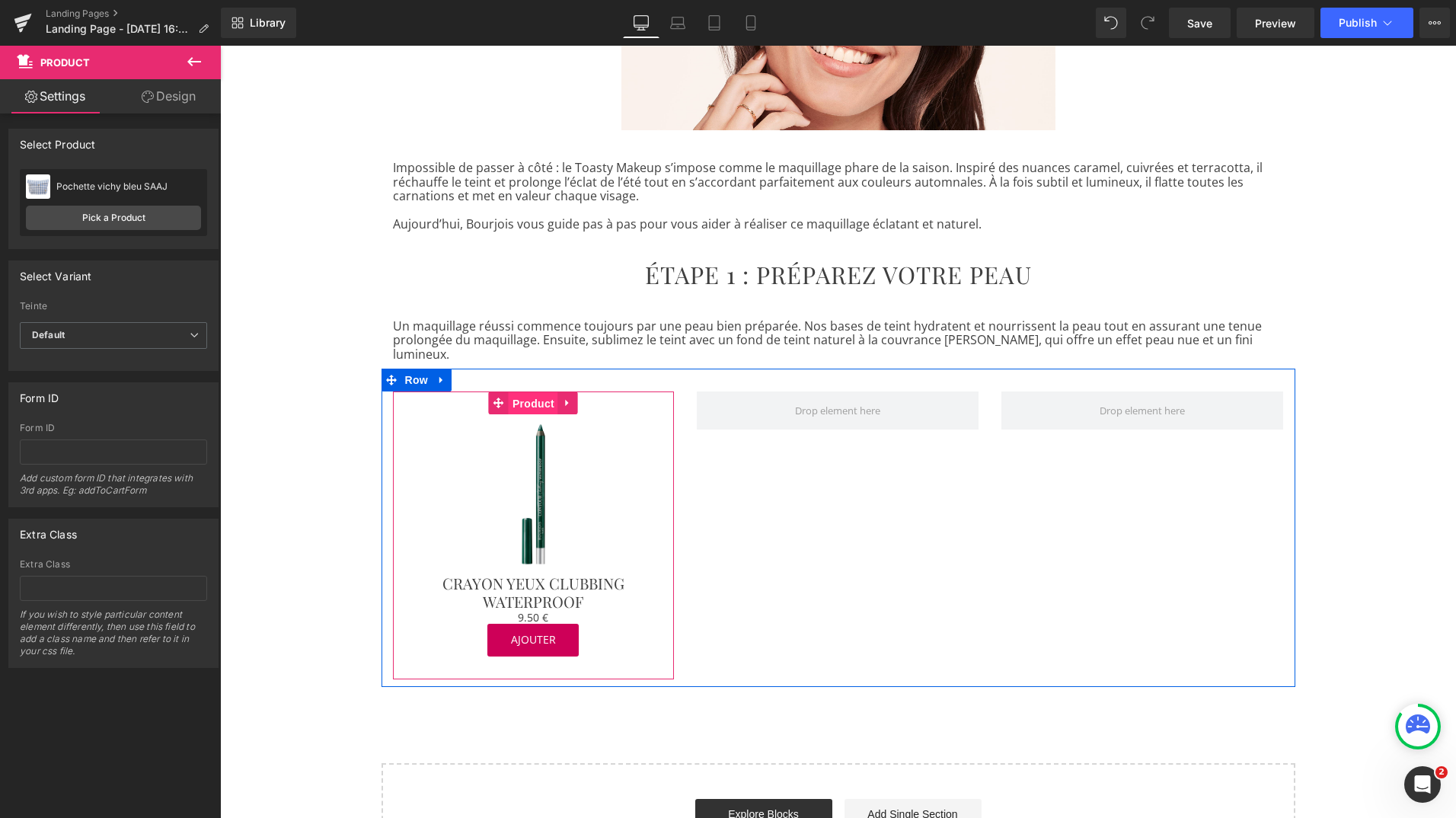
click at [523, 392] on span "Product" at bounding box center [533, 404] width 49 height 23
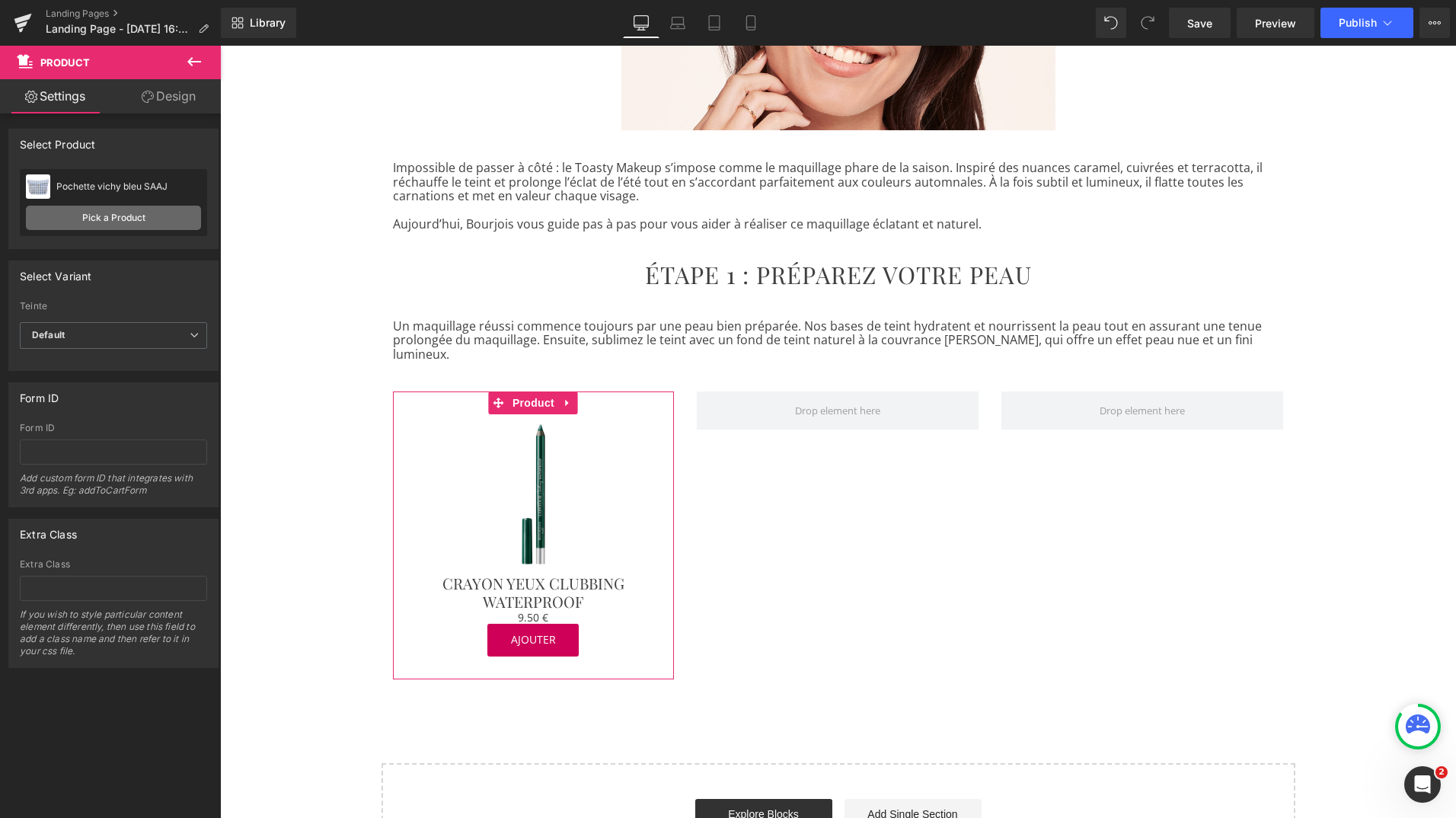
click at [115, 222] on link "Pick a Product" at bounding box center [114, 218] width 175 height 25
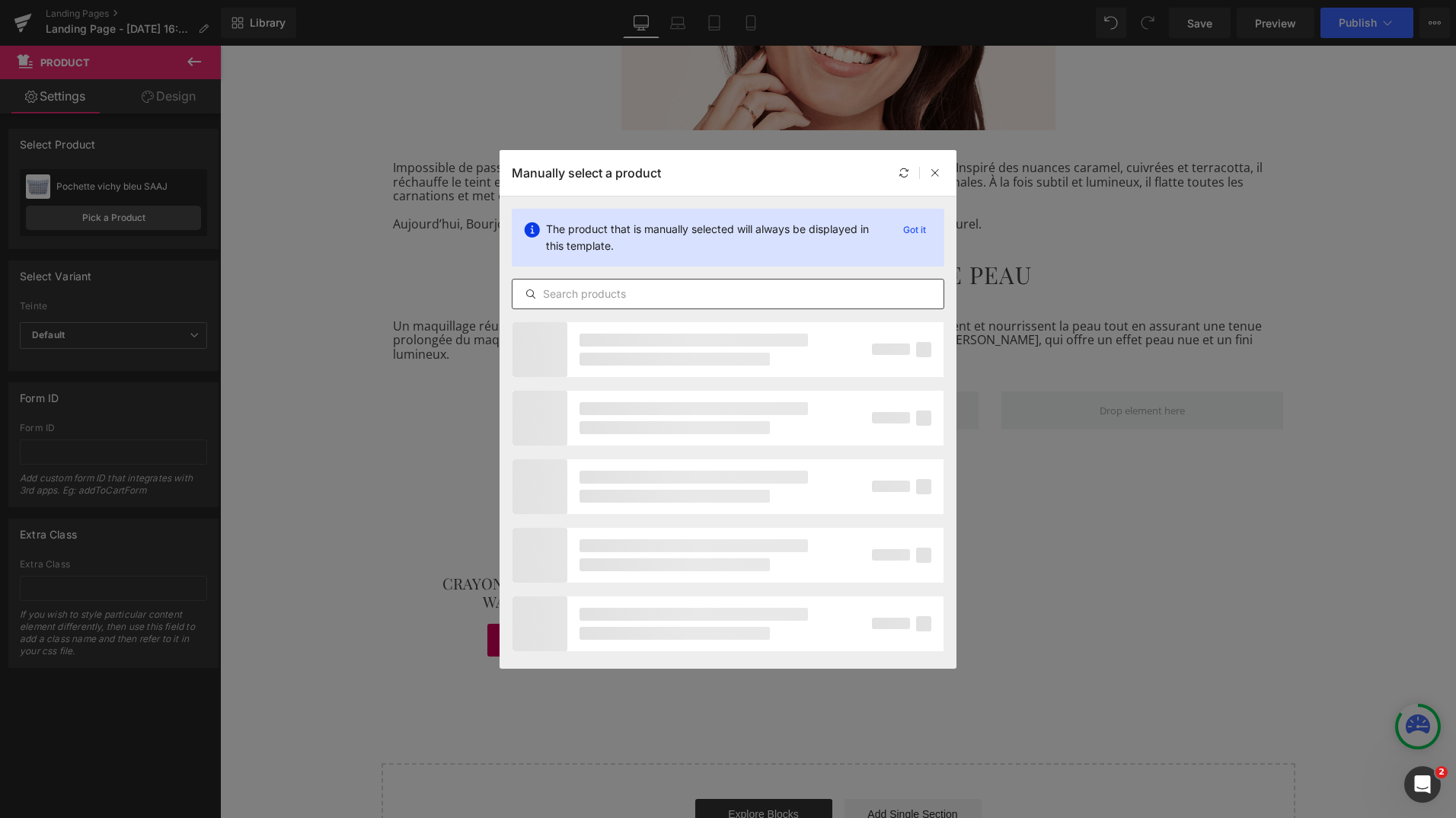
click at [553, 306] on div at bounding box center [728, 294] width 432 height 31
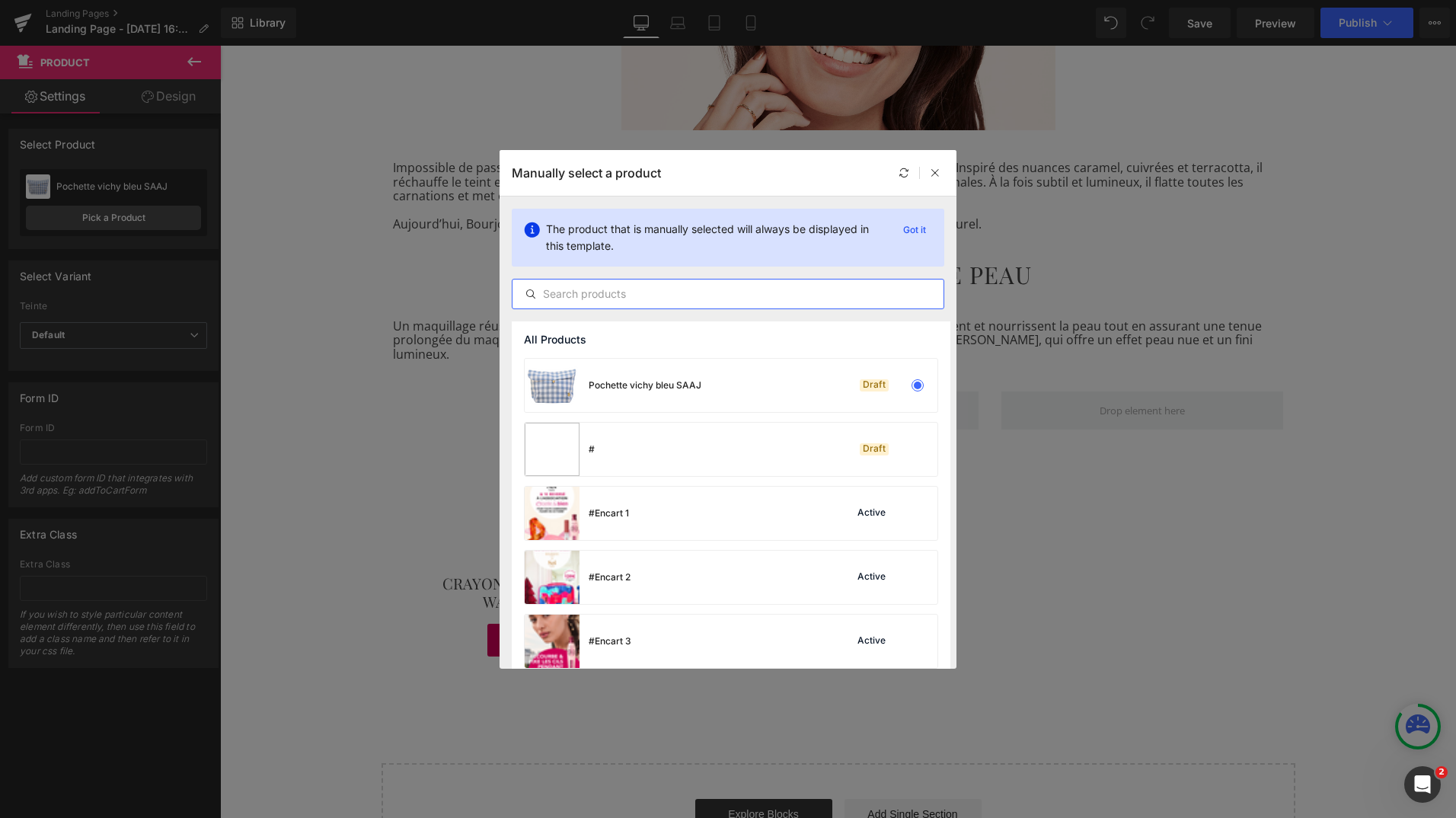
click at [552, 295] on input "text" at bounding box center [728, 294] width 431 height 18
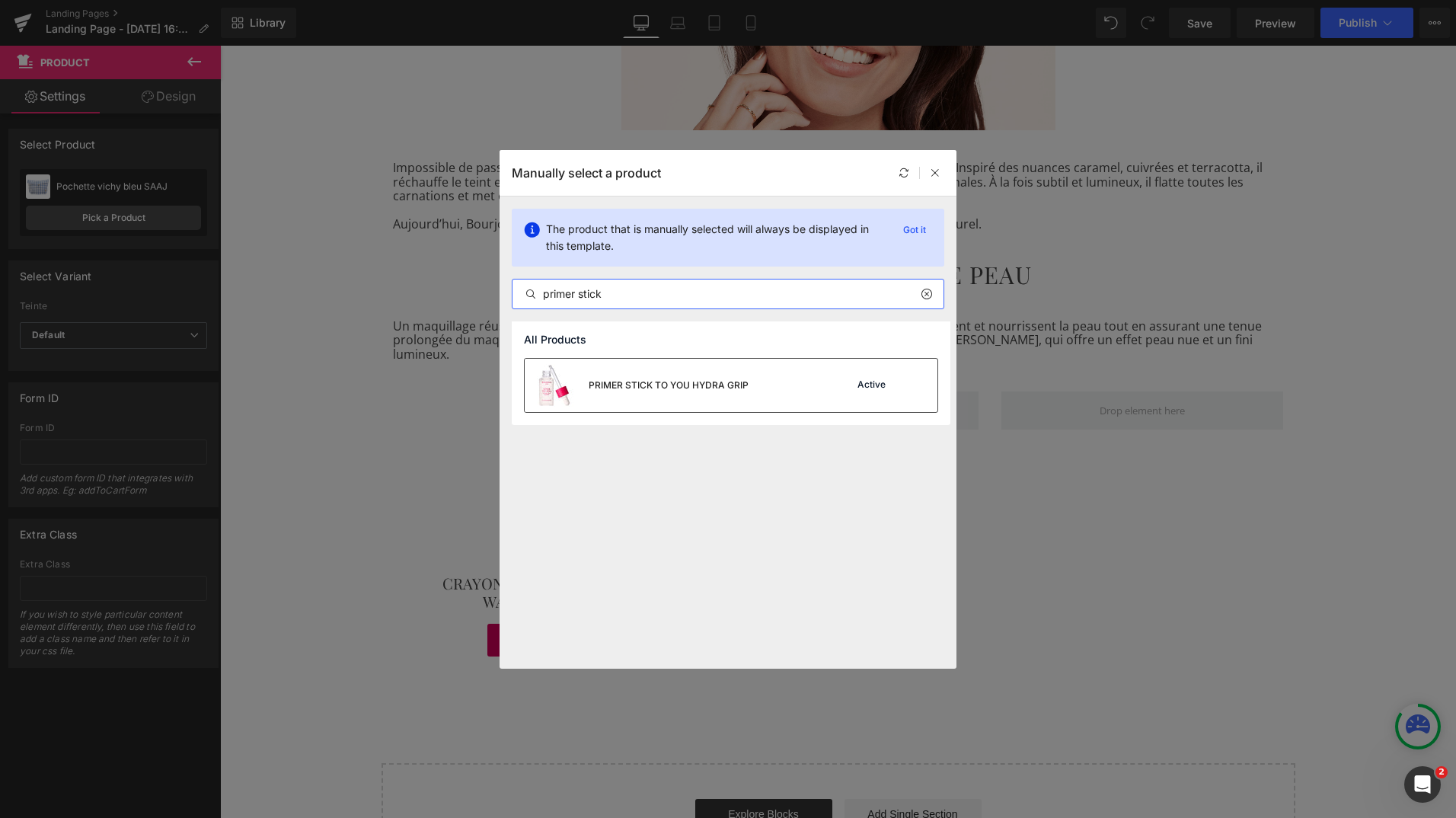
type input "primer stick"
click at [594, 393] on div "PRIMER STICK TO YOU HYDRA GRIP" at bounding box center [636, 385] width 224 height 53
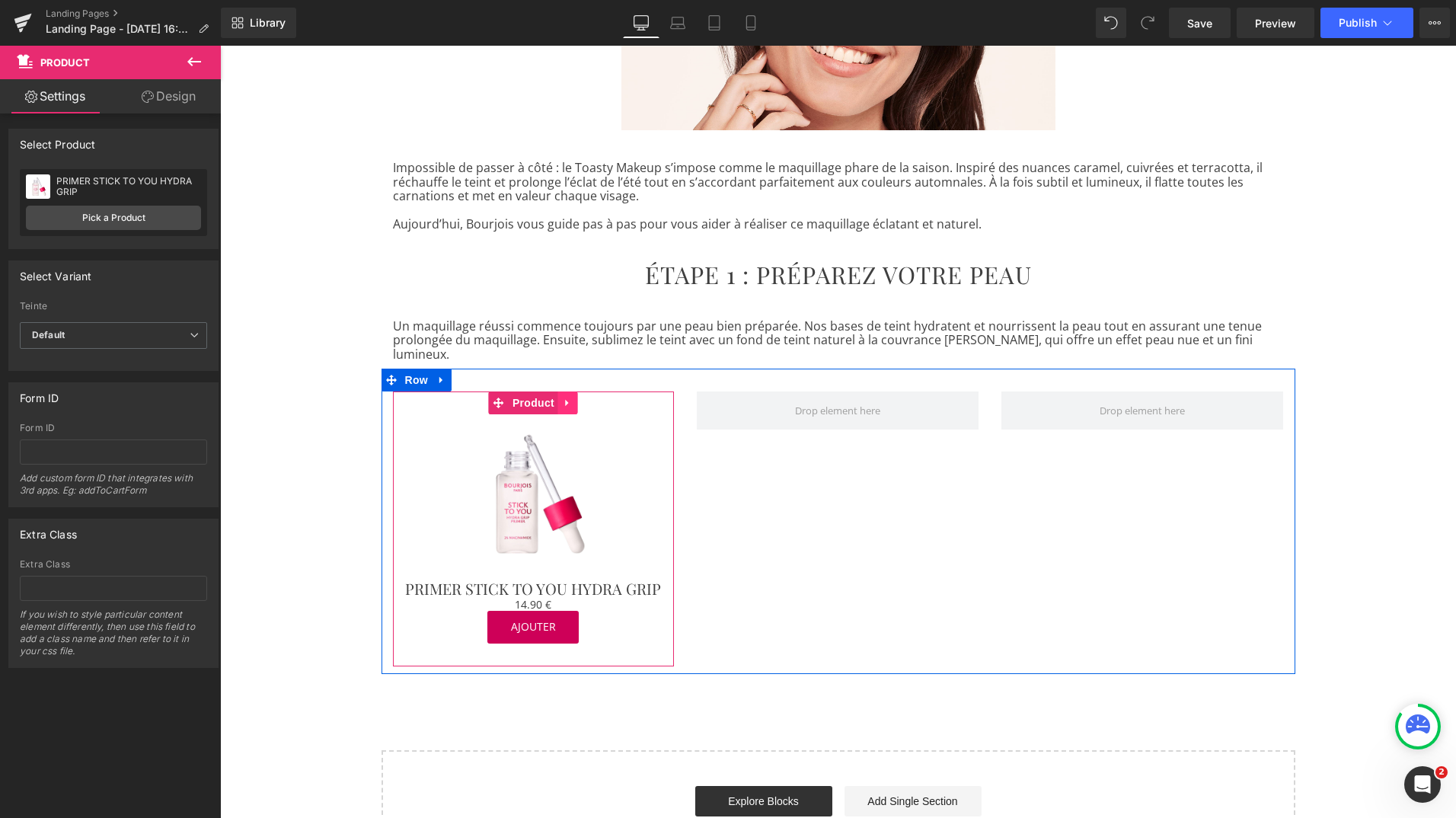
click at [563, 398] on icon at bounding box center [568, 403] width 11 height 12
click at [556, 398] on icon at bounding box center [558, 403] width 11 height 11
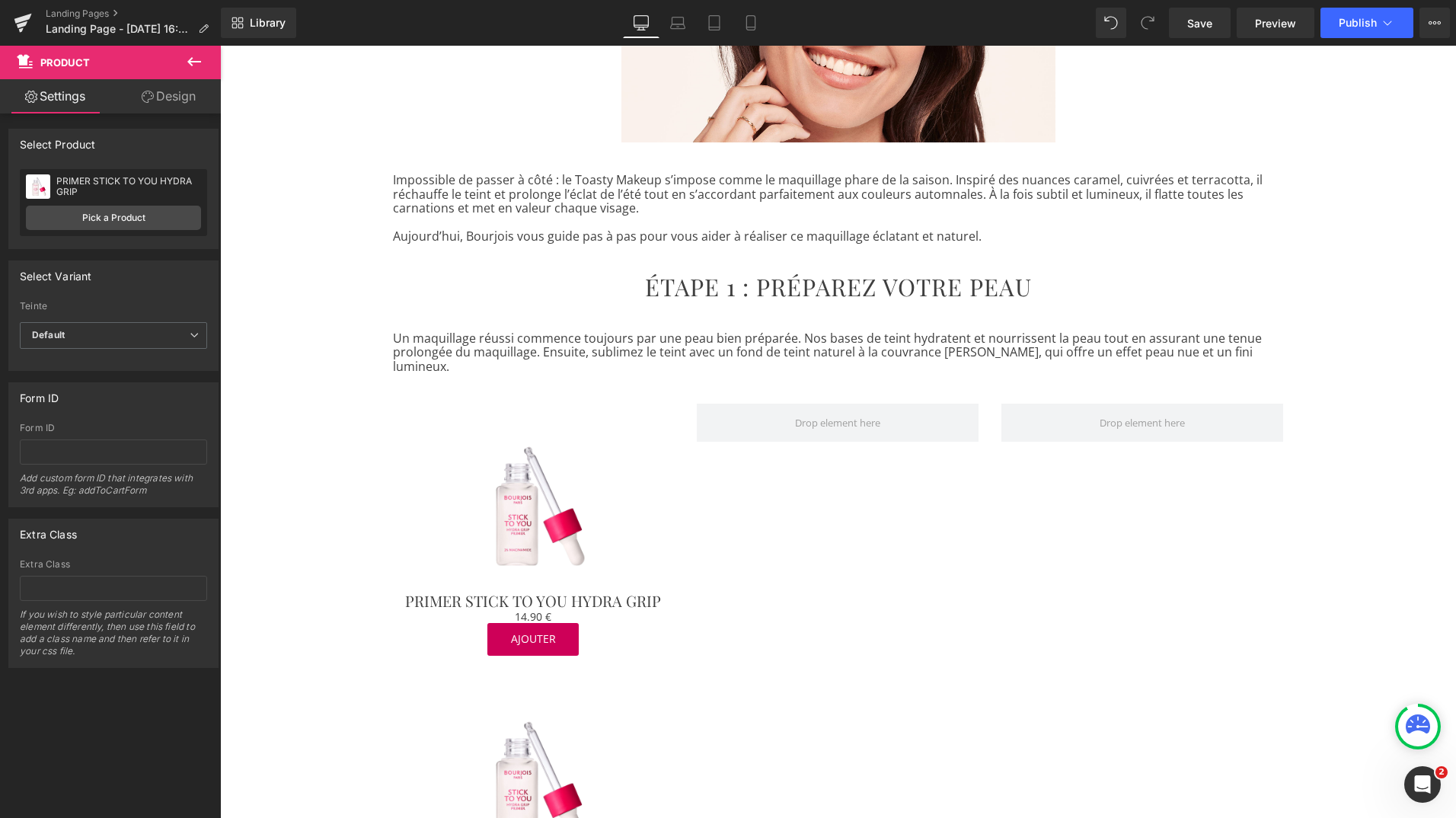
scroll to position [345, 0]
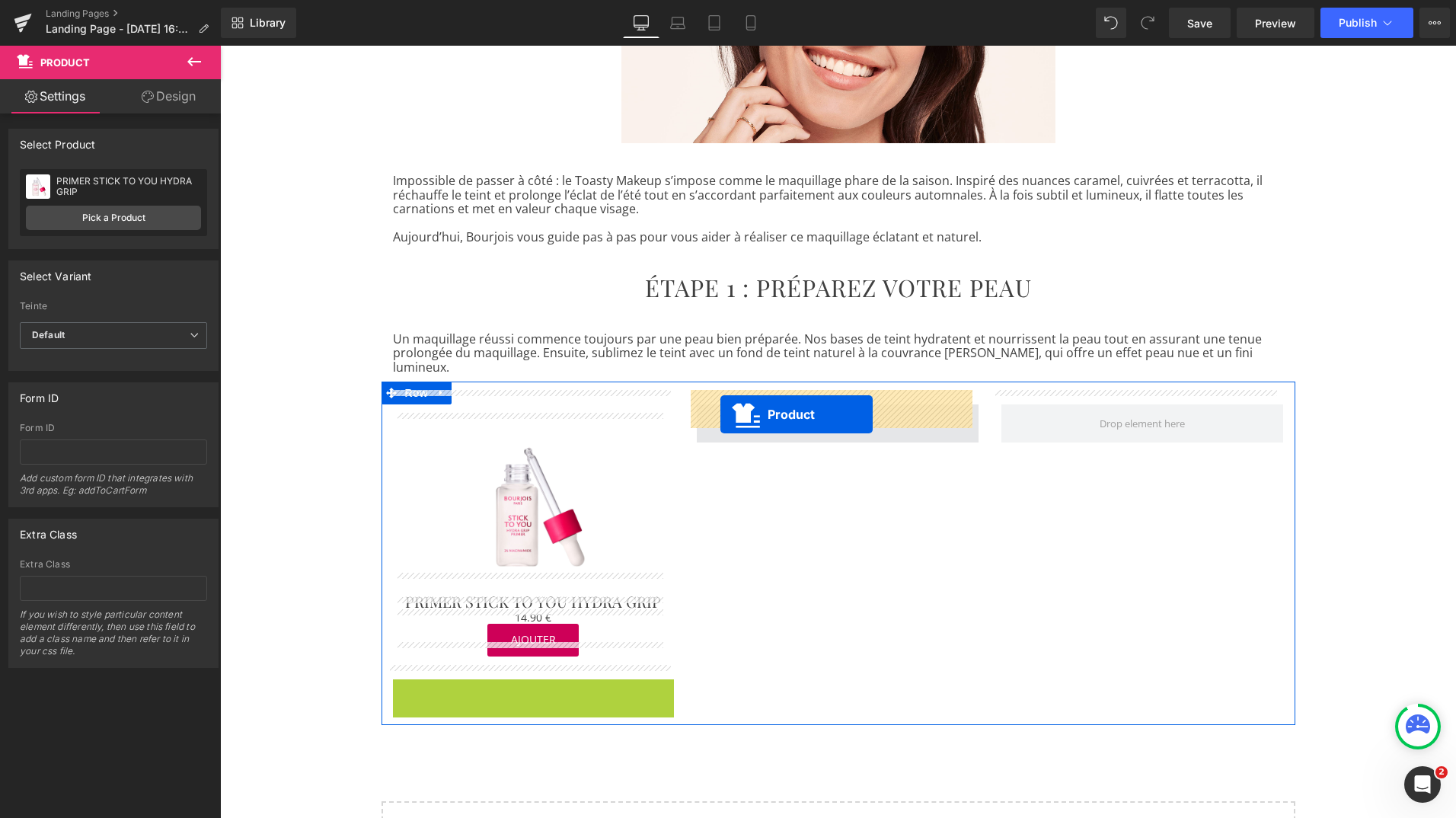
drag, startPoint x: 494, startPoint y: 676, endPoint x: 721, endPoint y: 415, distance: 345.9
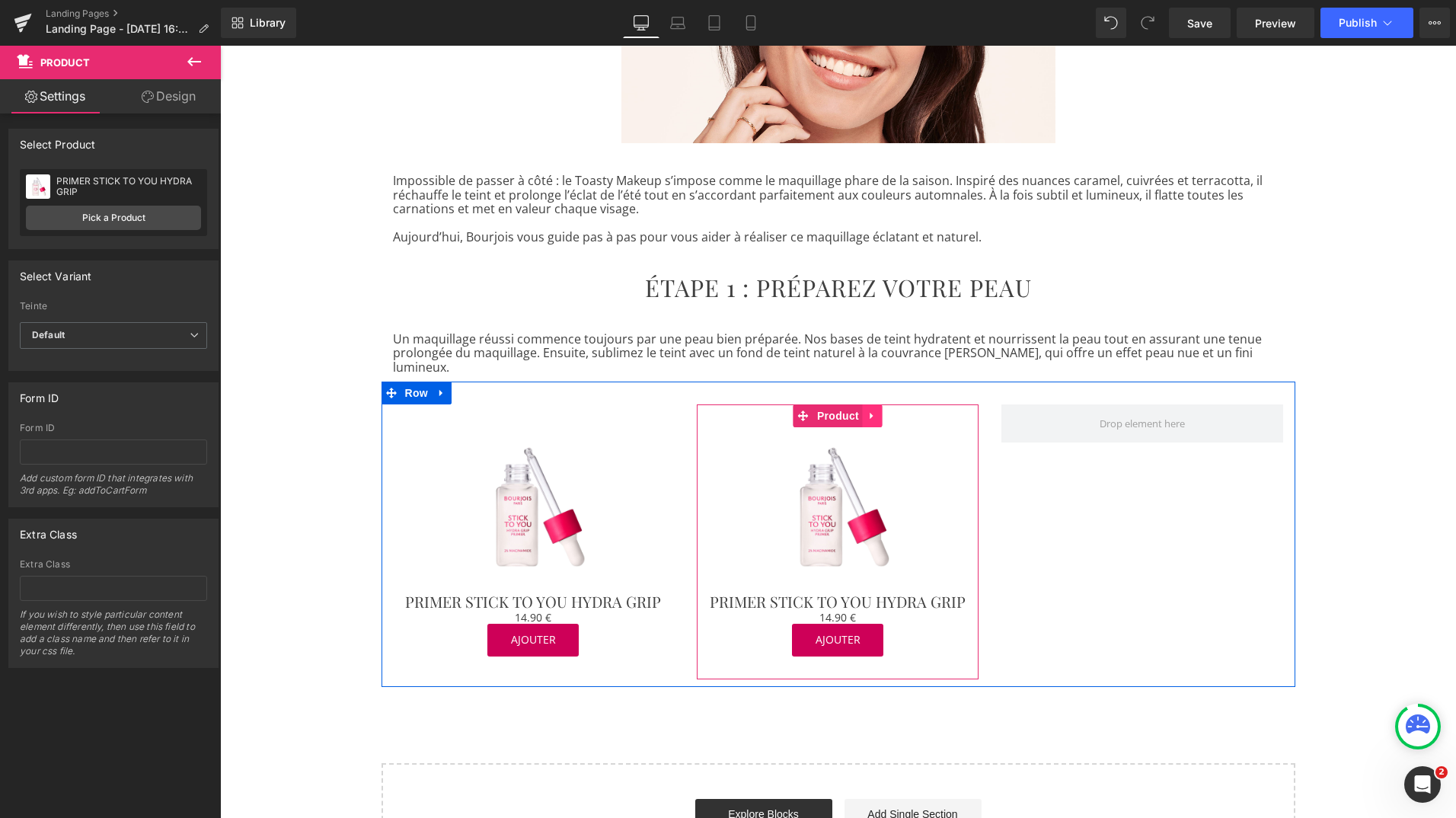
click at [863, 412] on link at bounding box center [873, 416] width 20 height 23
click at [858, 411] on icon at bounding box center [863, 416] width 11 height 11
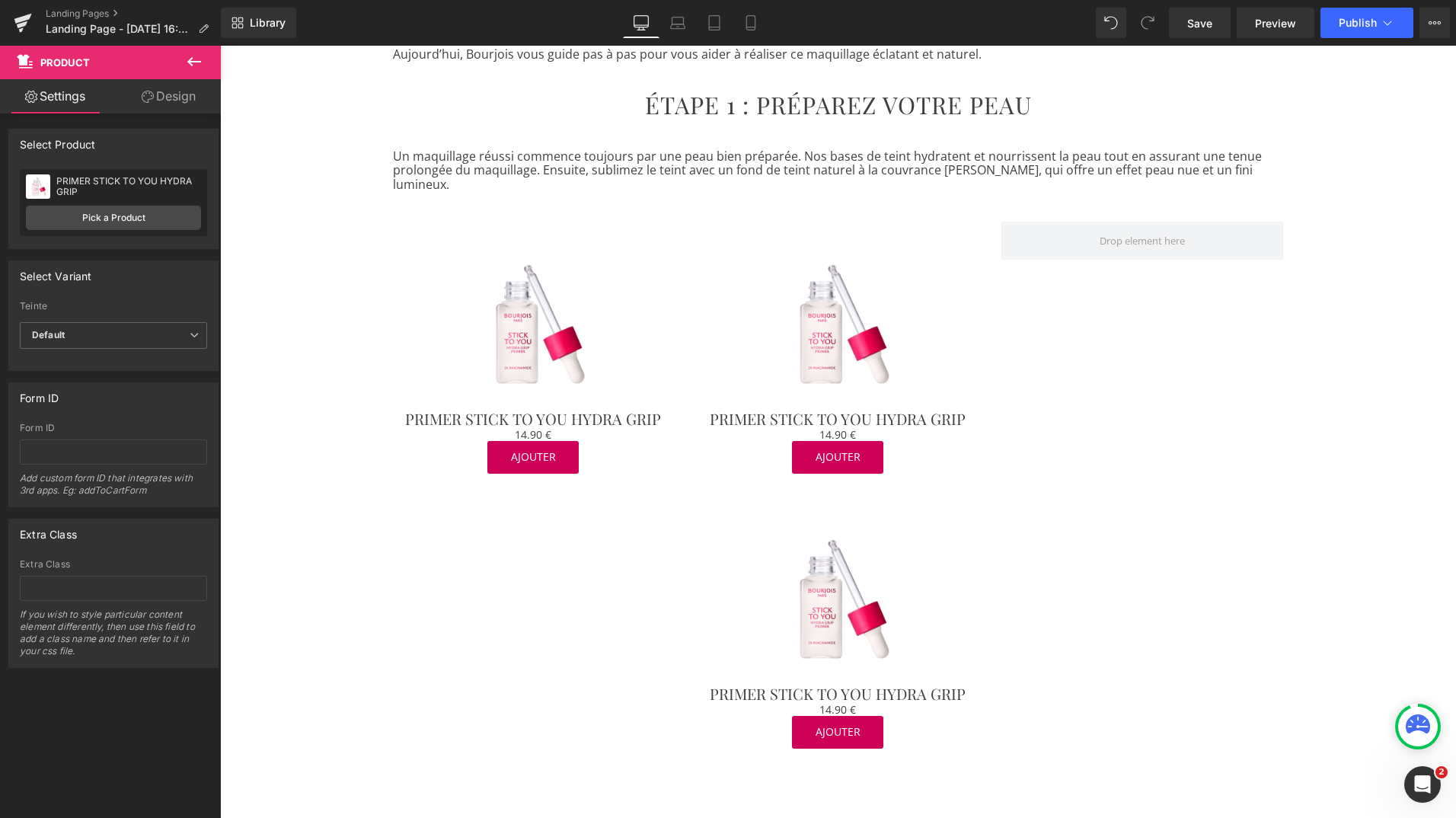
scroll to position [526, 0]
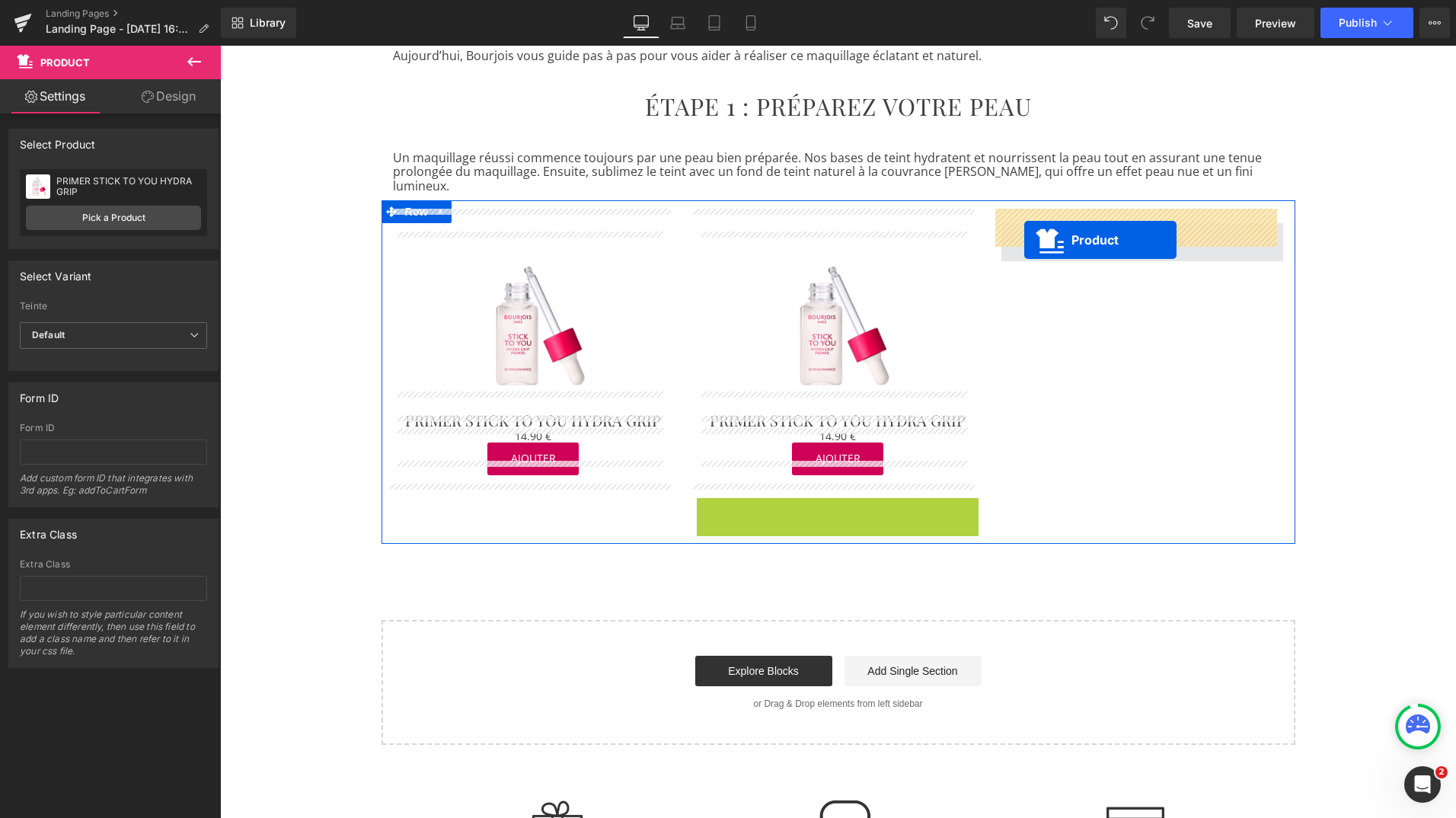
drag, startPoint x: 797, startPoint y: 496, endPoint x: 1025, endPoint y: 240, distance: 342.8
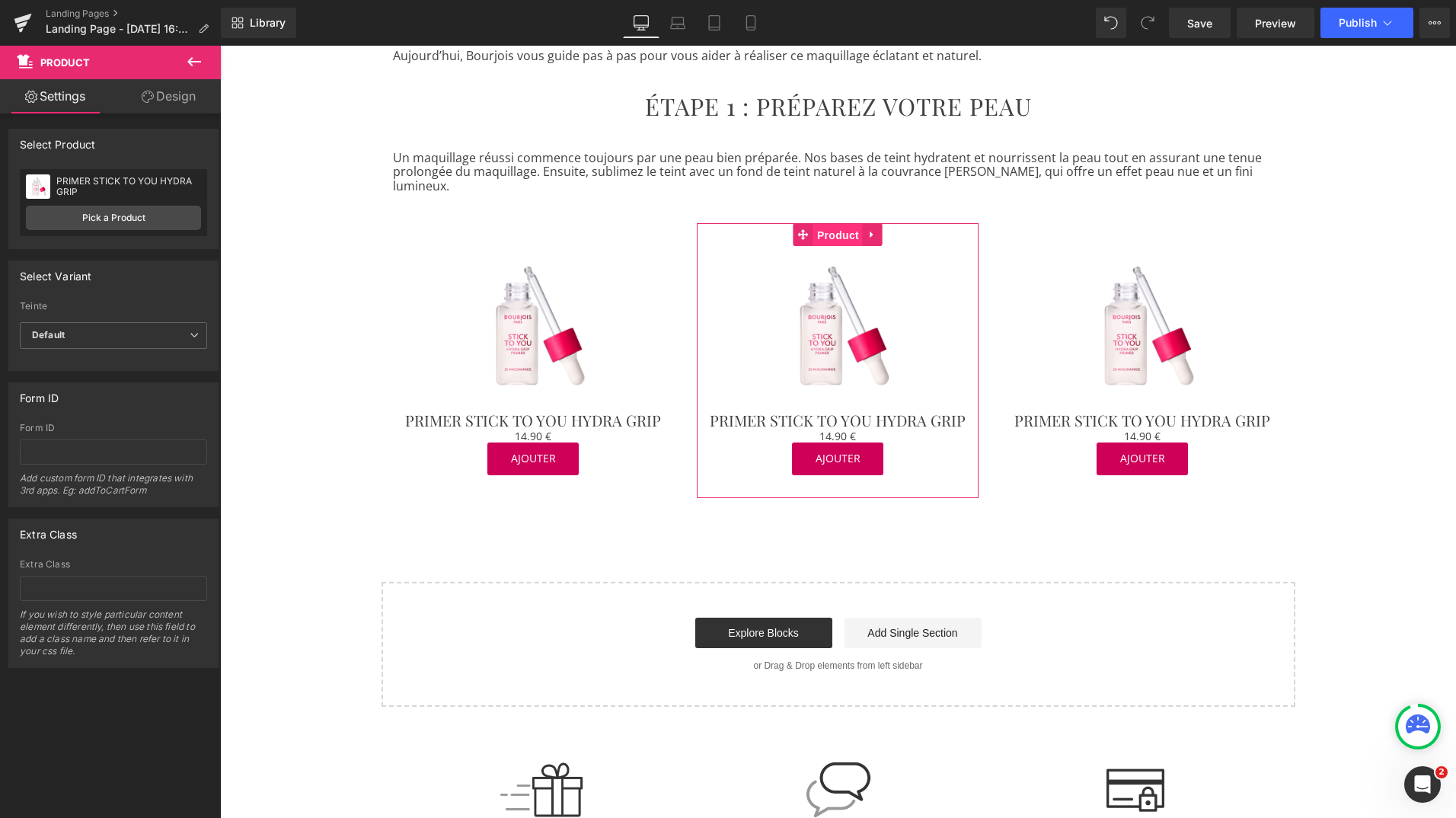
click at [805, 223] on link "Product" at bounding box center [828, 235] width 69 height 23
click at [152, 215] on link "Pick a Product" at bounding box center [114, 218] width 175 height 25
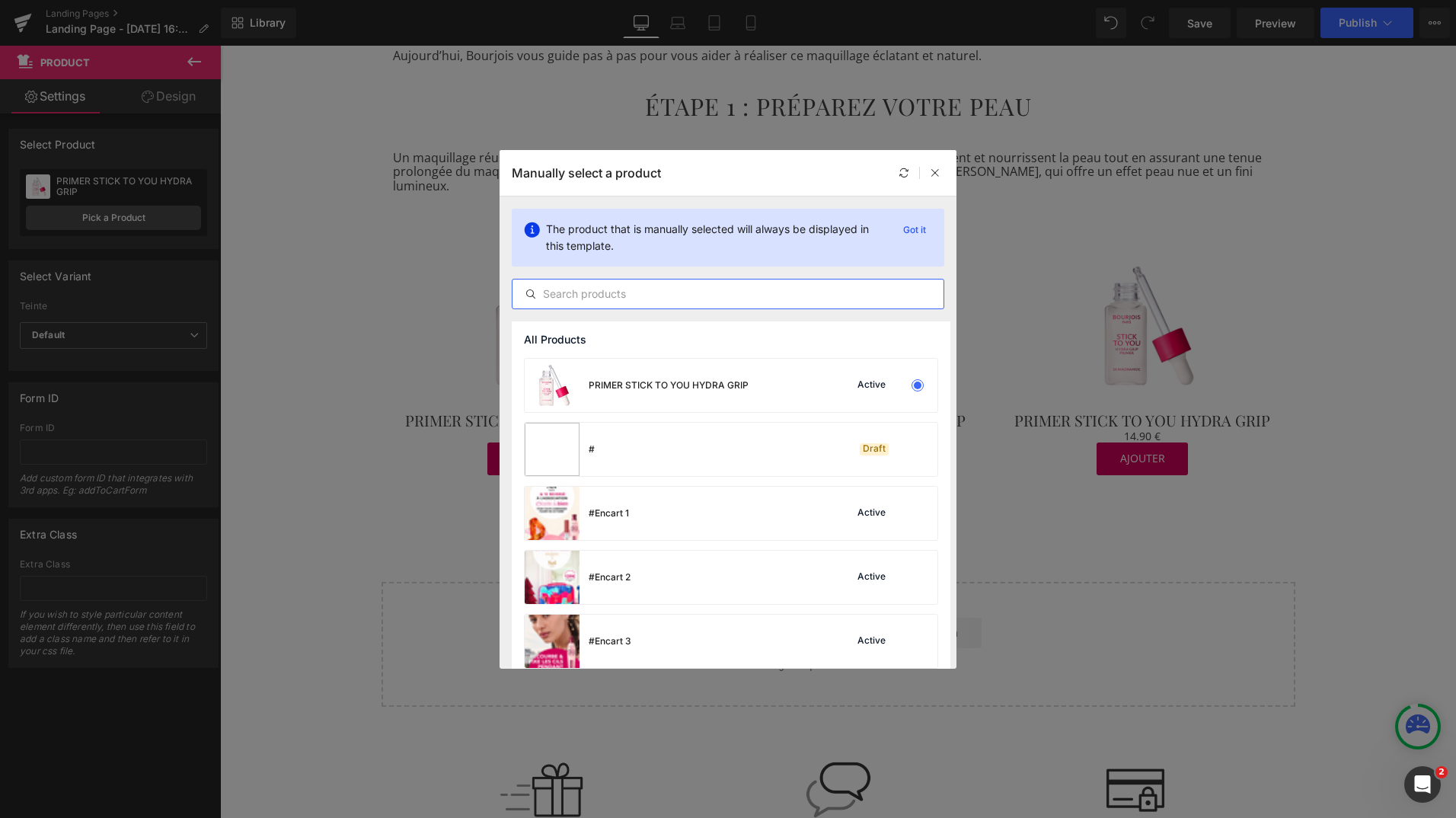
click at [616, 299] on input "text" at bounding box center [728, 294] width 431 height 18
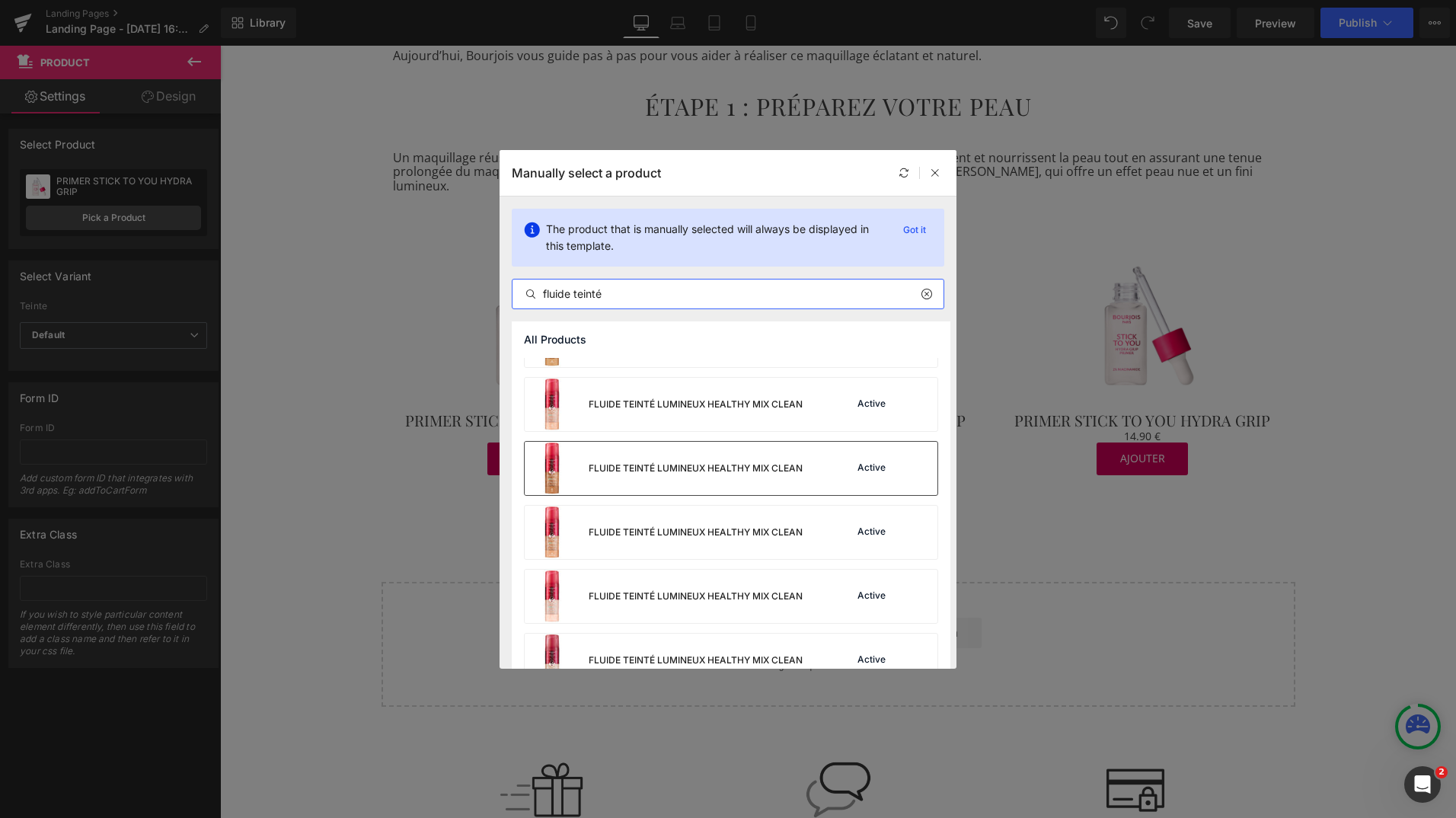
scroll to position [140, 0]
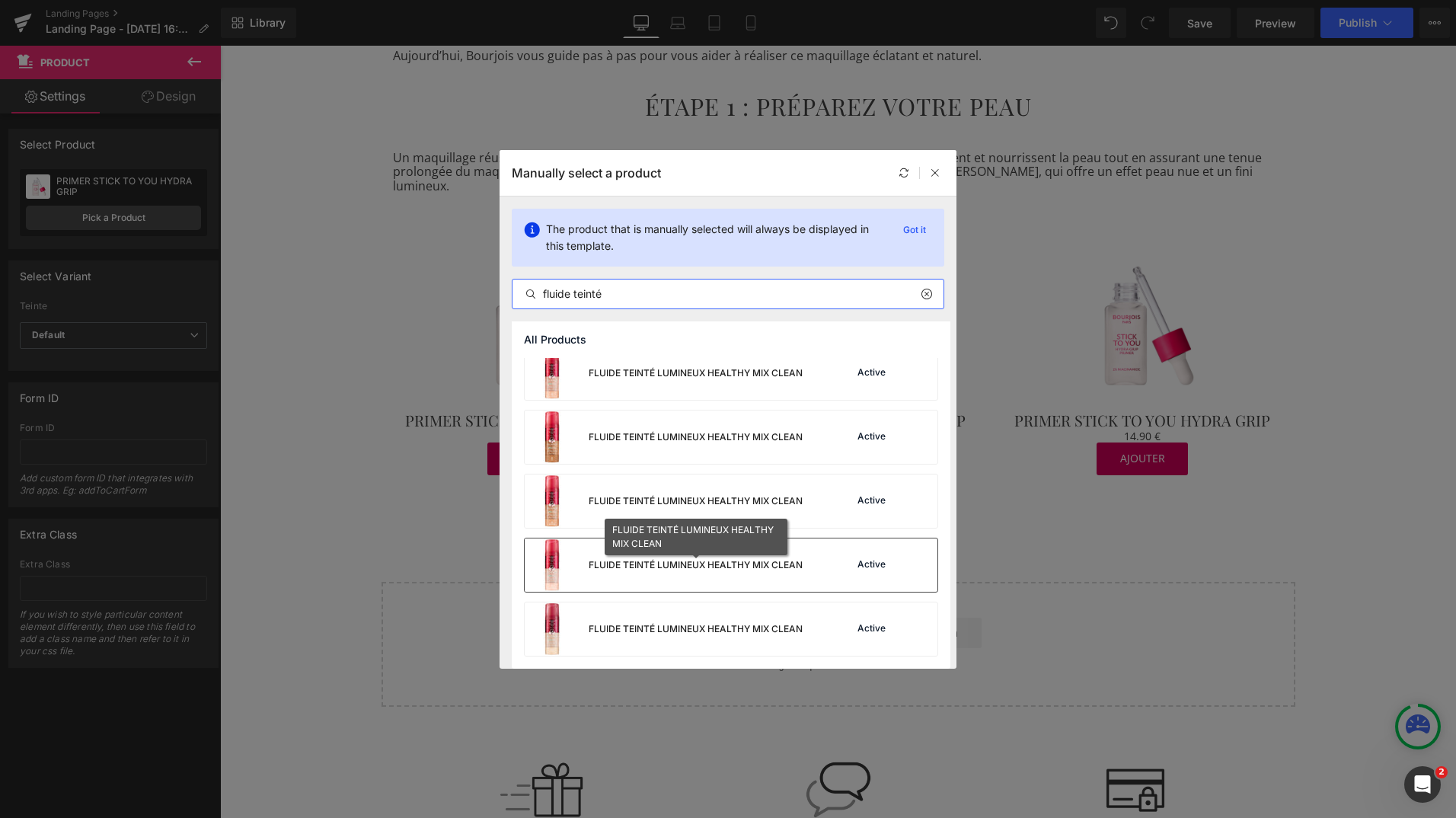
type input "fluide teinté"
click at [620, 569] on div "FLUIDE TEINTÉ LUMINEUX HEALTHY MIX CLEAN" at bounding box center [695, 566] width 214 height 14
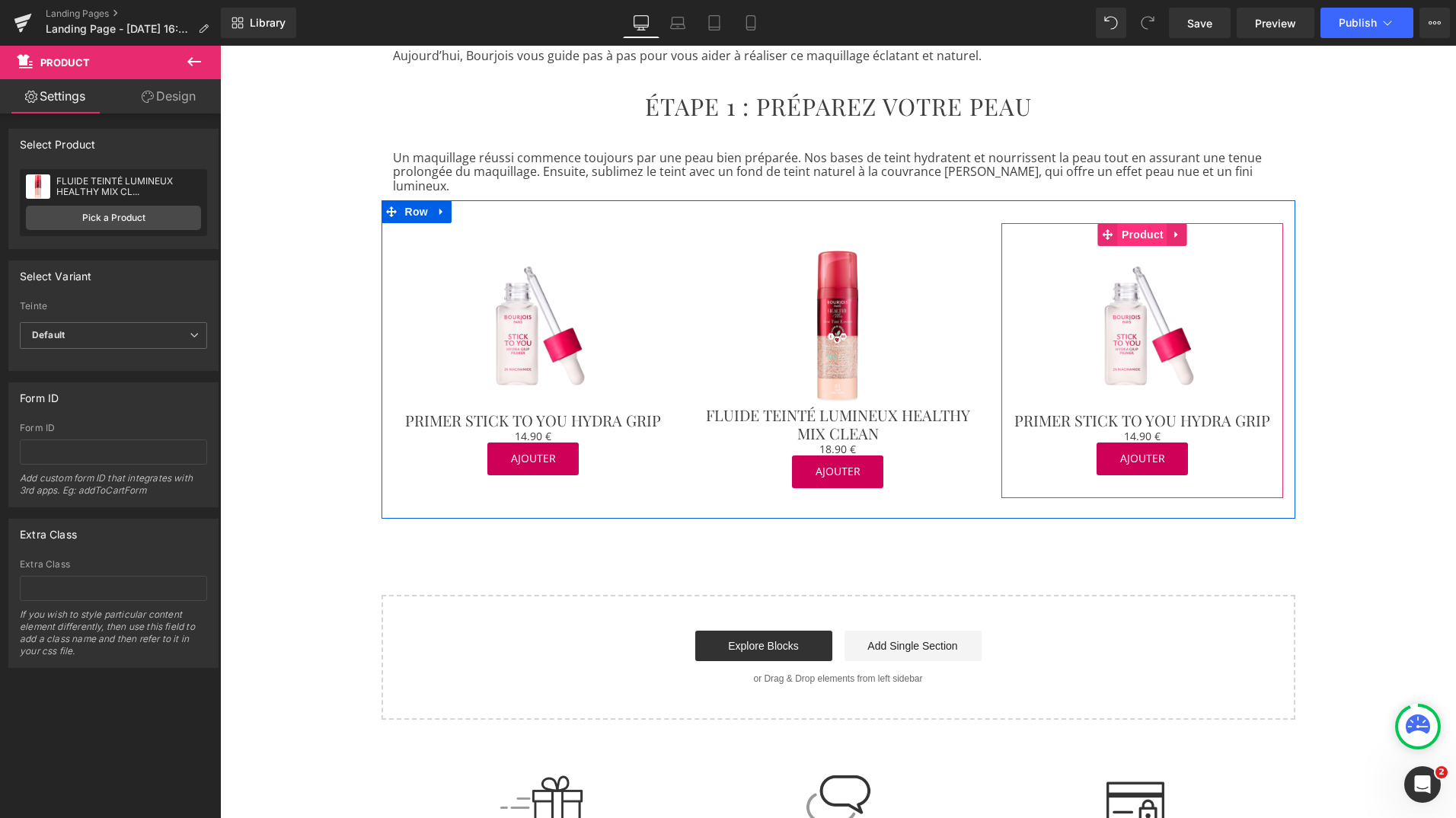
click at [1131, 223] on span "Product" at bounding box center [1142, 235] width 49 height 23
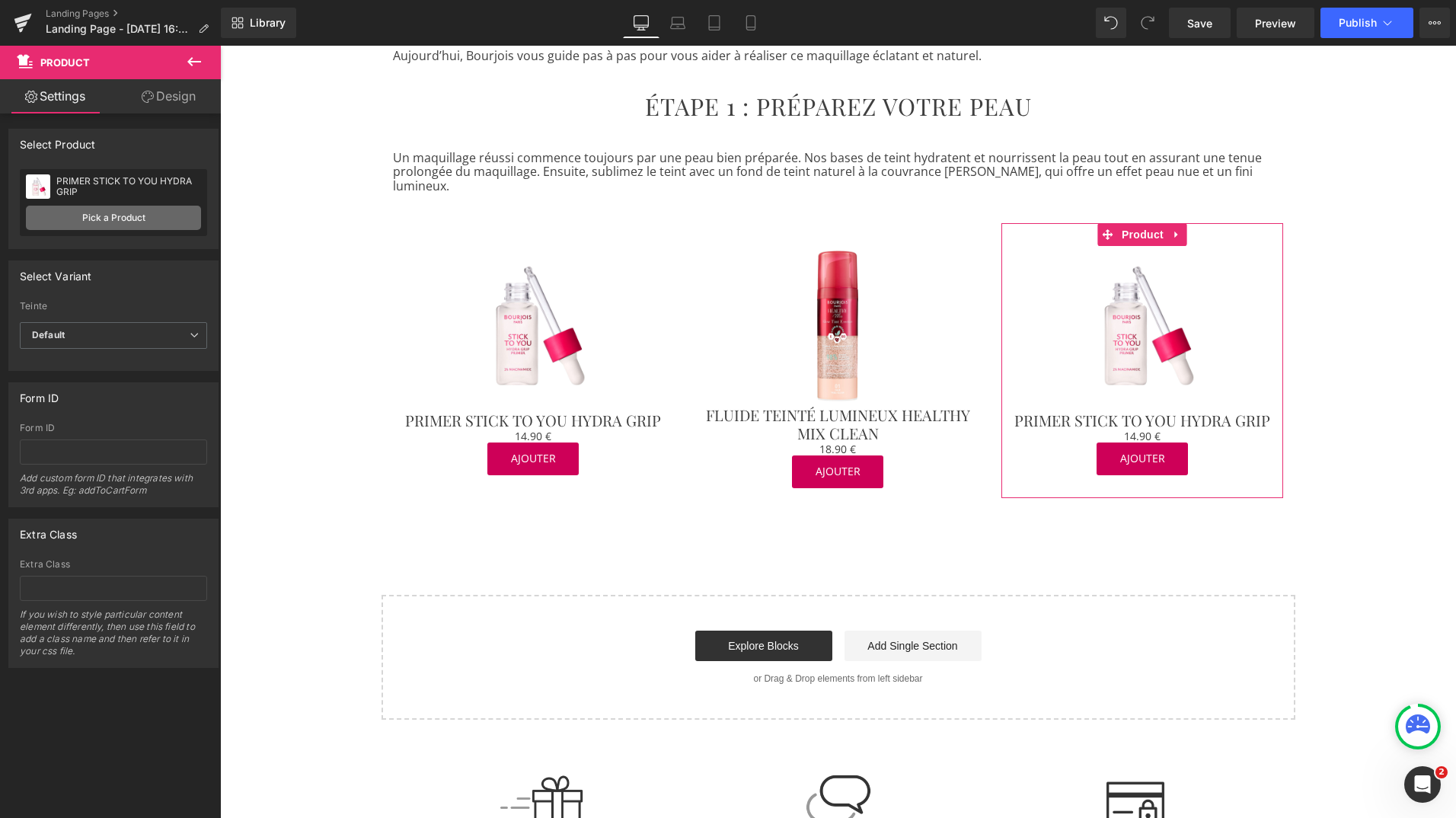
click at [93, 206] on link "Pick a Product" at bounding box center [114, 218] width 175 height 25
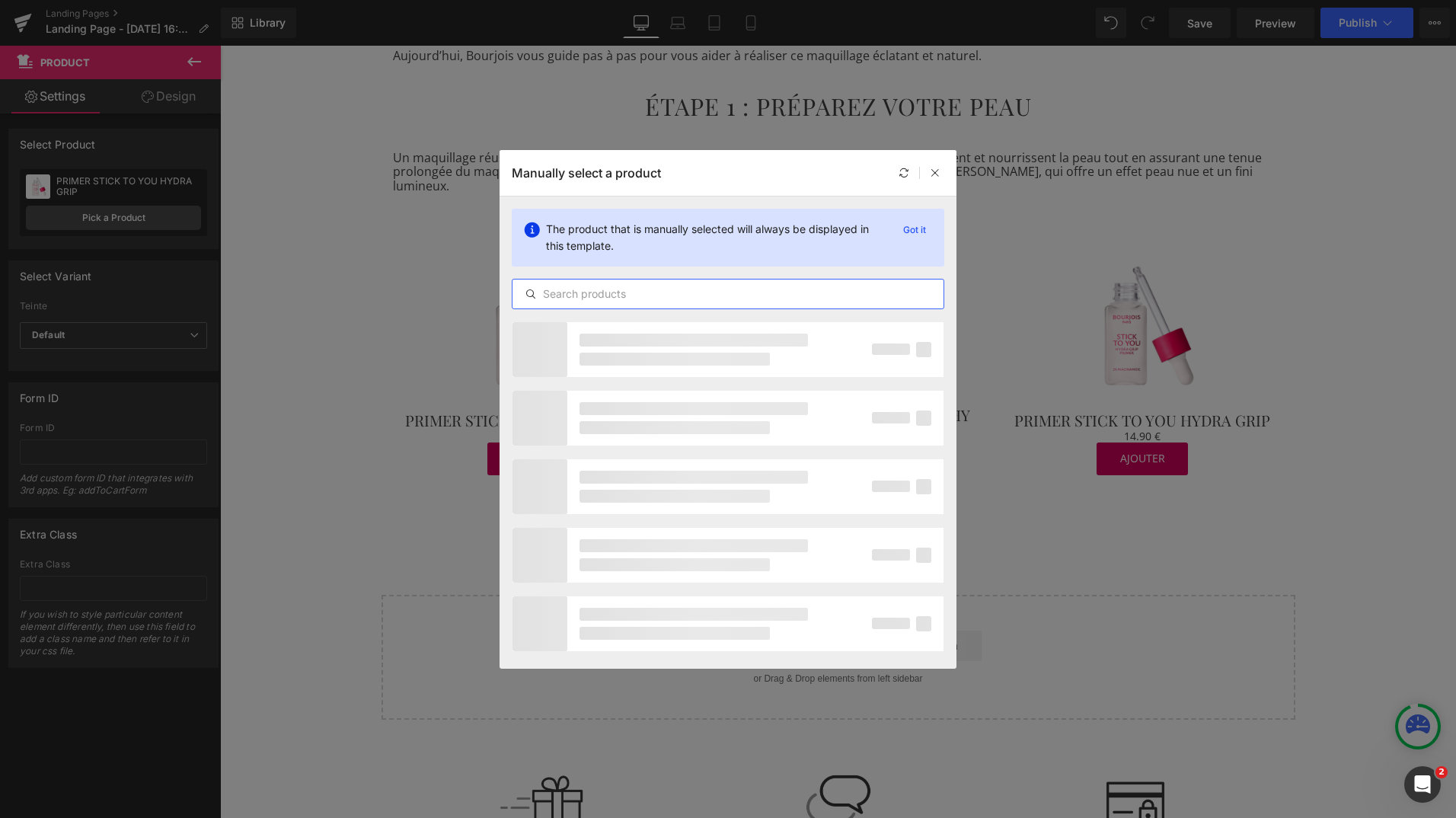
click at [638, 295] on input "text" at bounding box center [728, 294] width 431 height 18
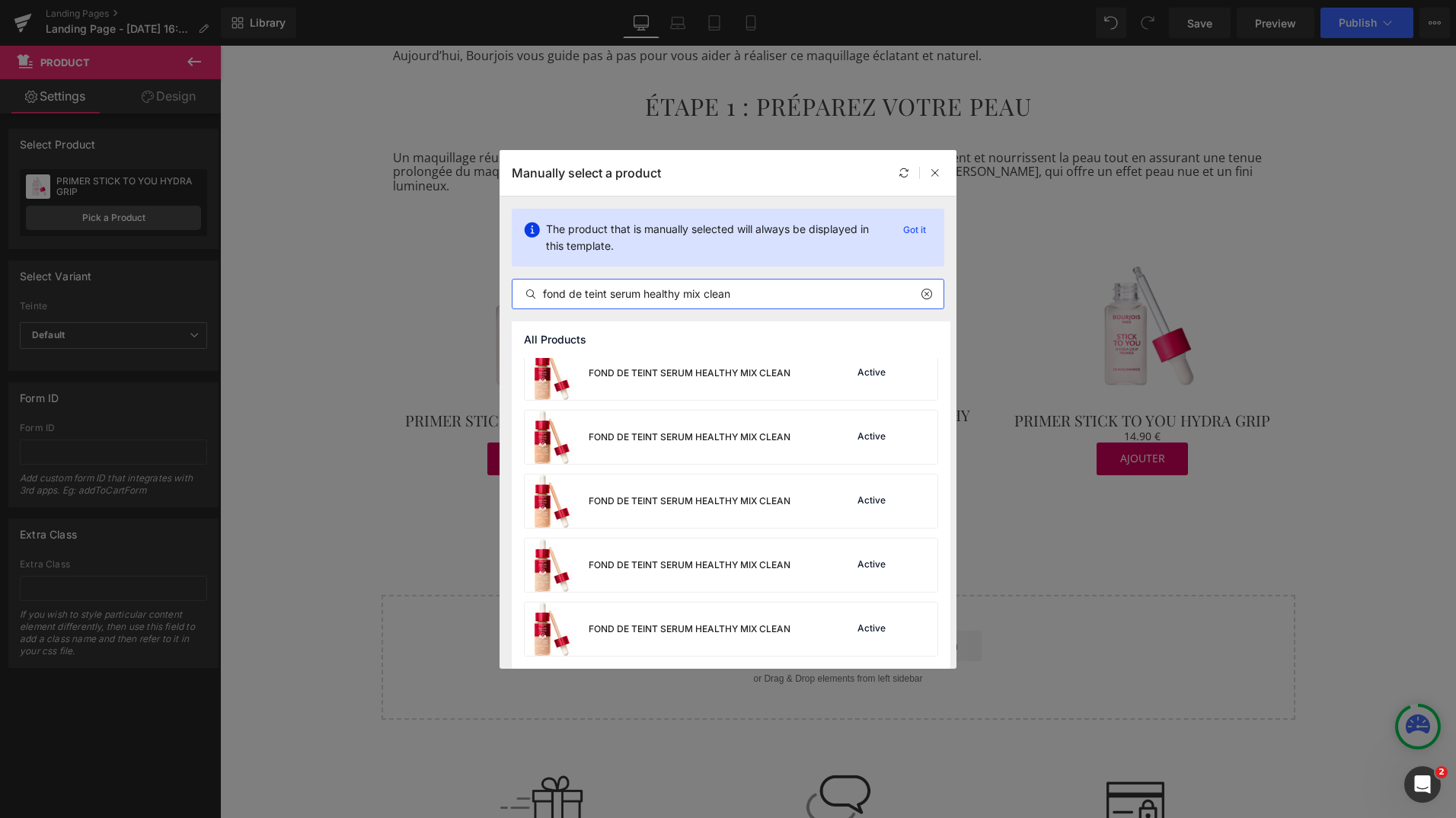
scroll to position [269, 0]
type input "fond de teint serum healthy mix clean"
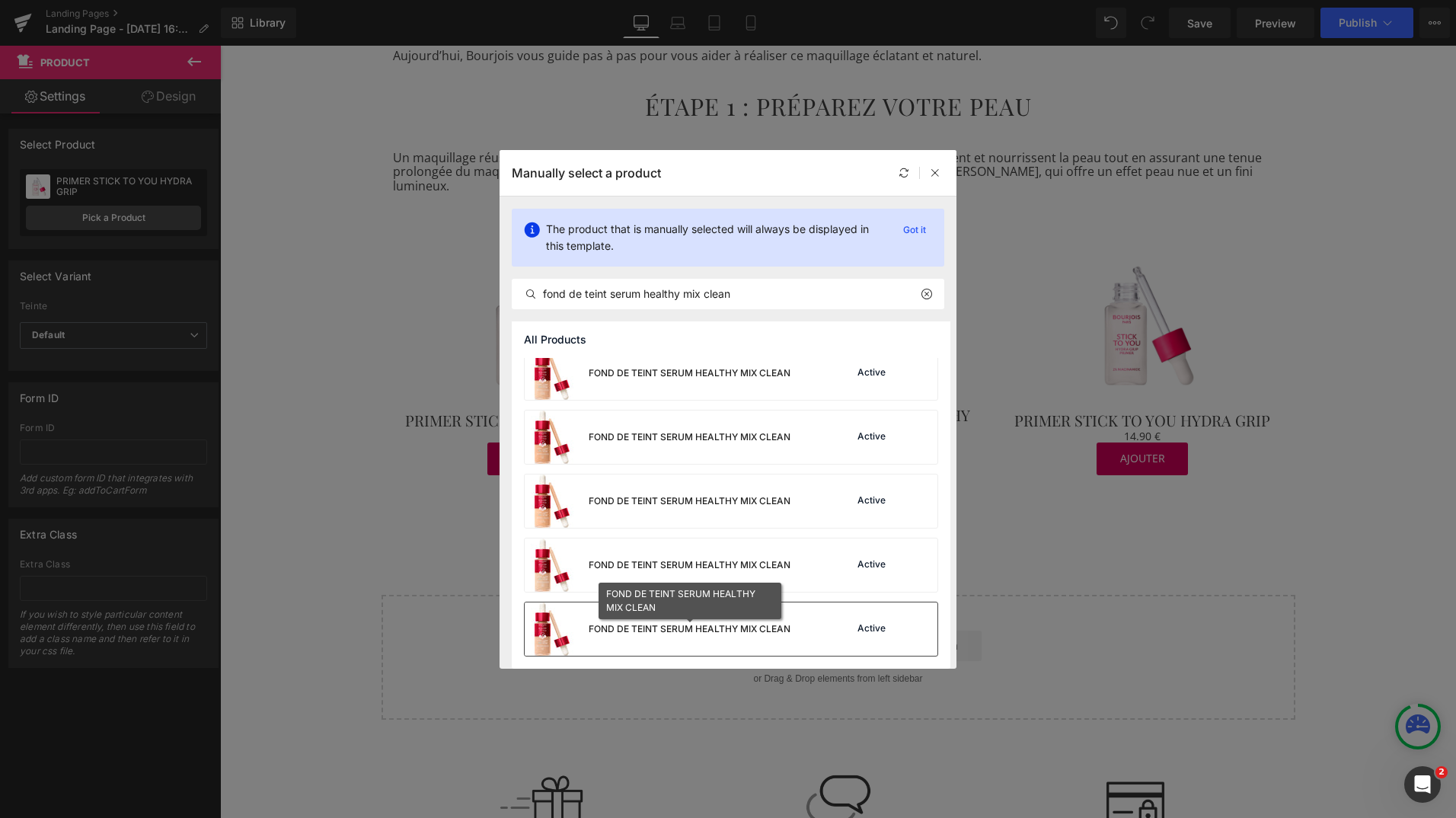
click at [710, 629] on div "FOND DE TEINT SERUM HEALTHY MIX CLEAN" at bounding box center [689, 629] width 202 height 14
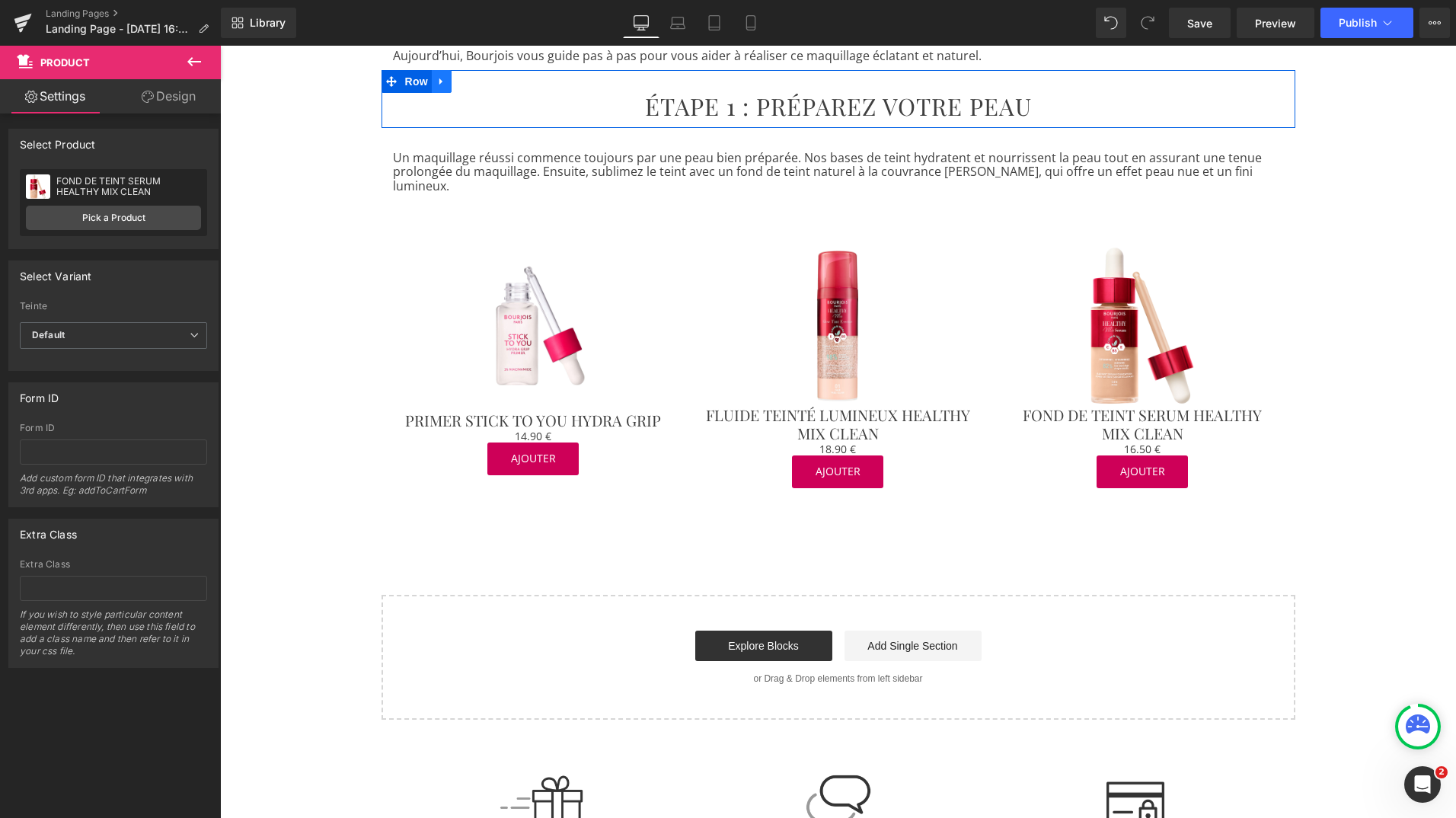
click at [439, 85] on icon at bounding box center [441, 82] width 11 height 12
click at [456, 85] on icon at bounding box center [461, 82] width 11 height 12
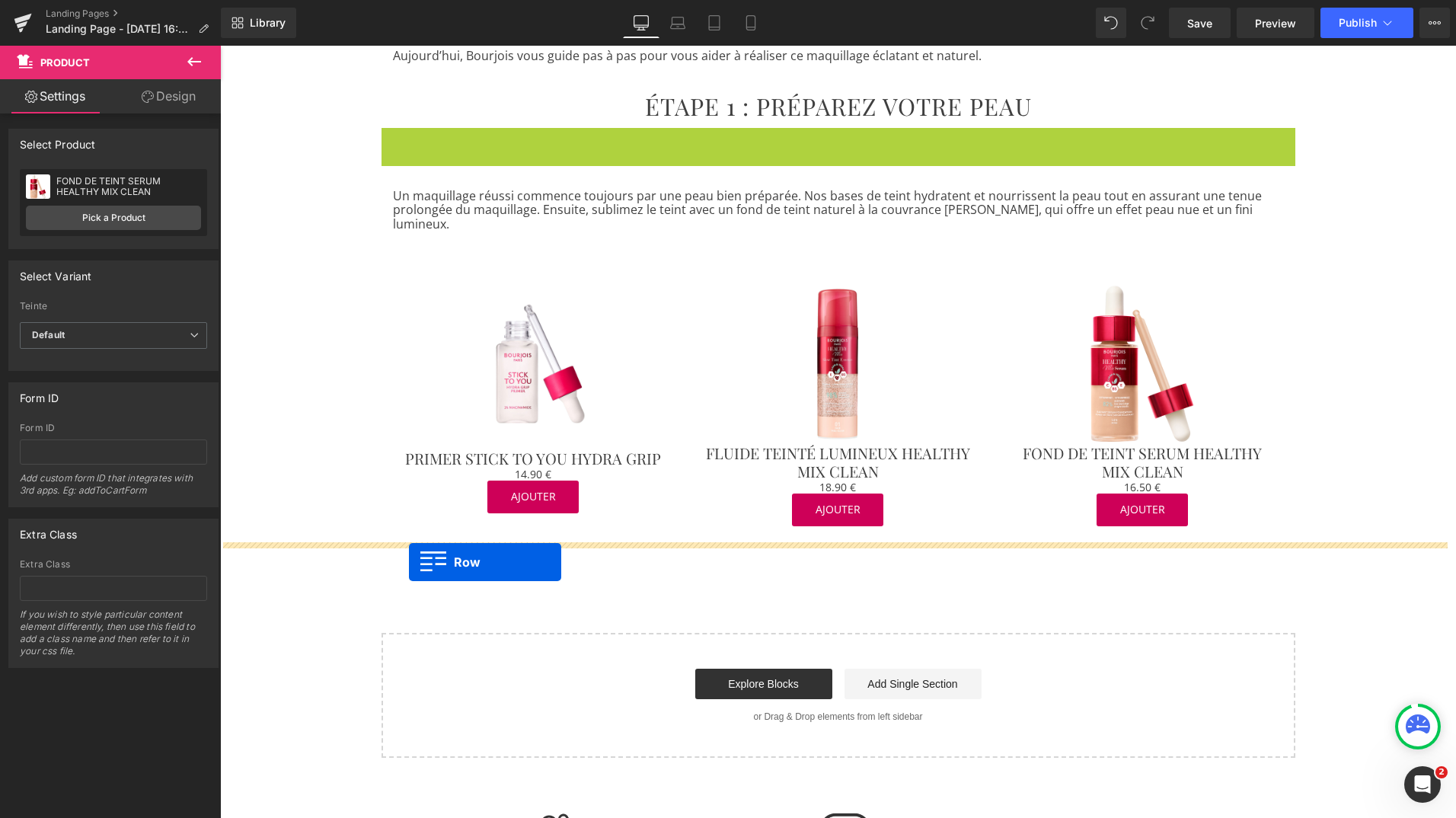
drag, startPoint x: 381, startPoint y: 139, endPoint x: 408, endPoint y: 562, distance: 423.9
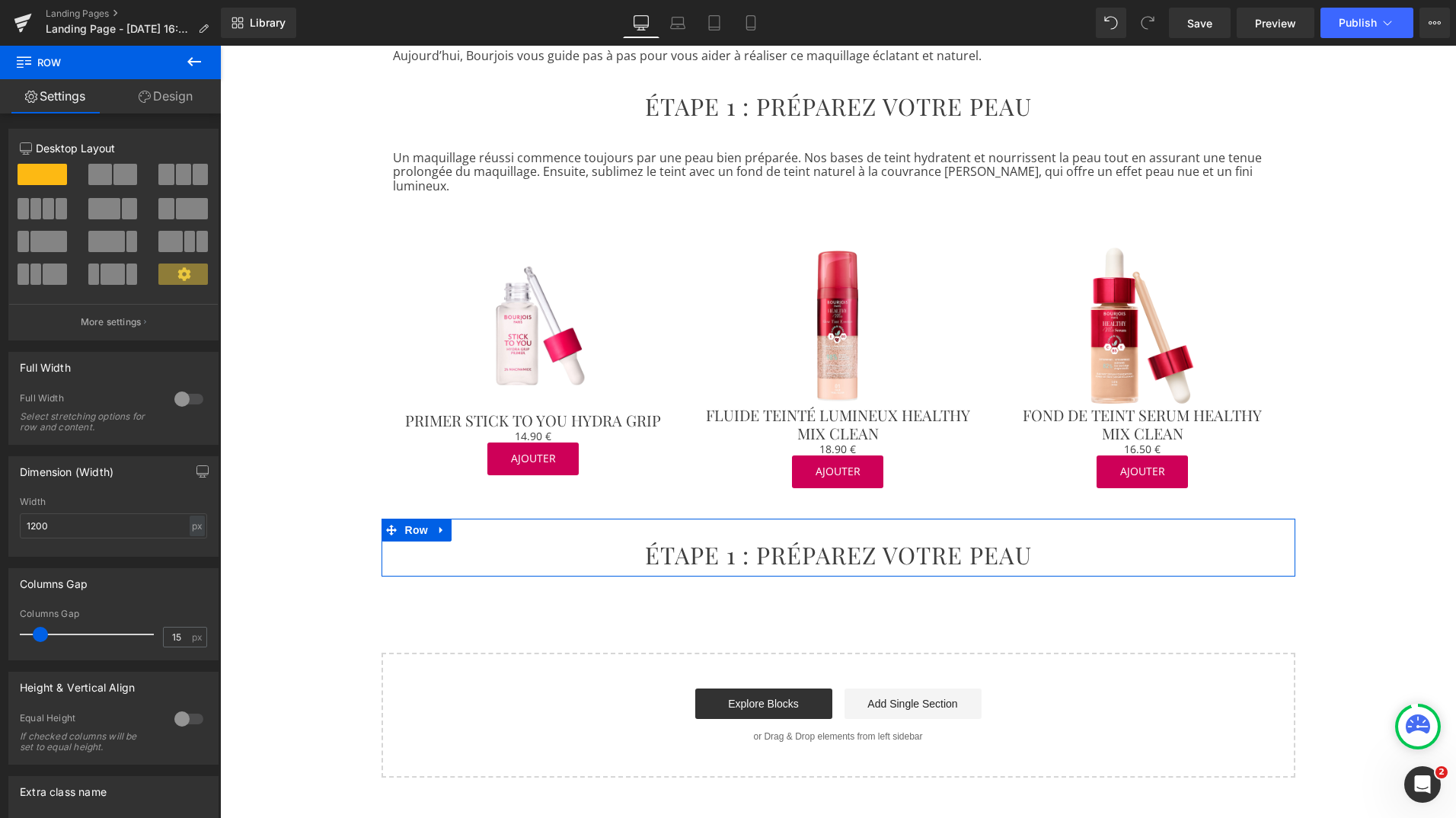
click at [682, 542] on h2 "ÉTAPE 1 : PRÉPAREZ VOTRE PEAU" at bounding box center [838, 556] width 891 height 28
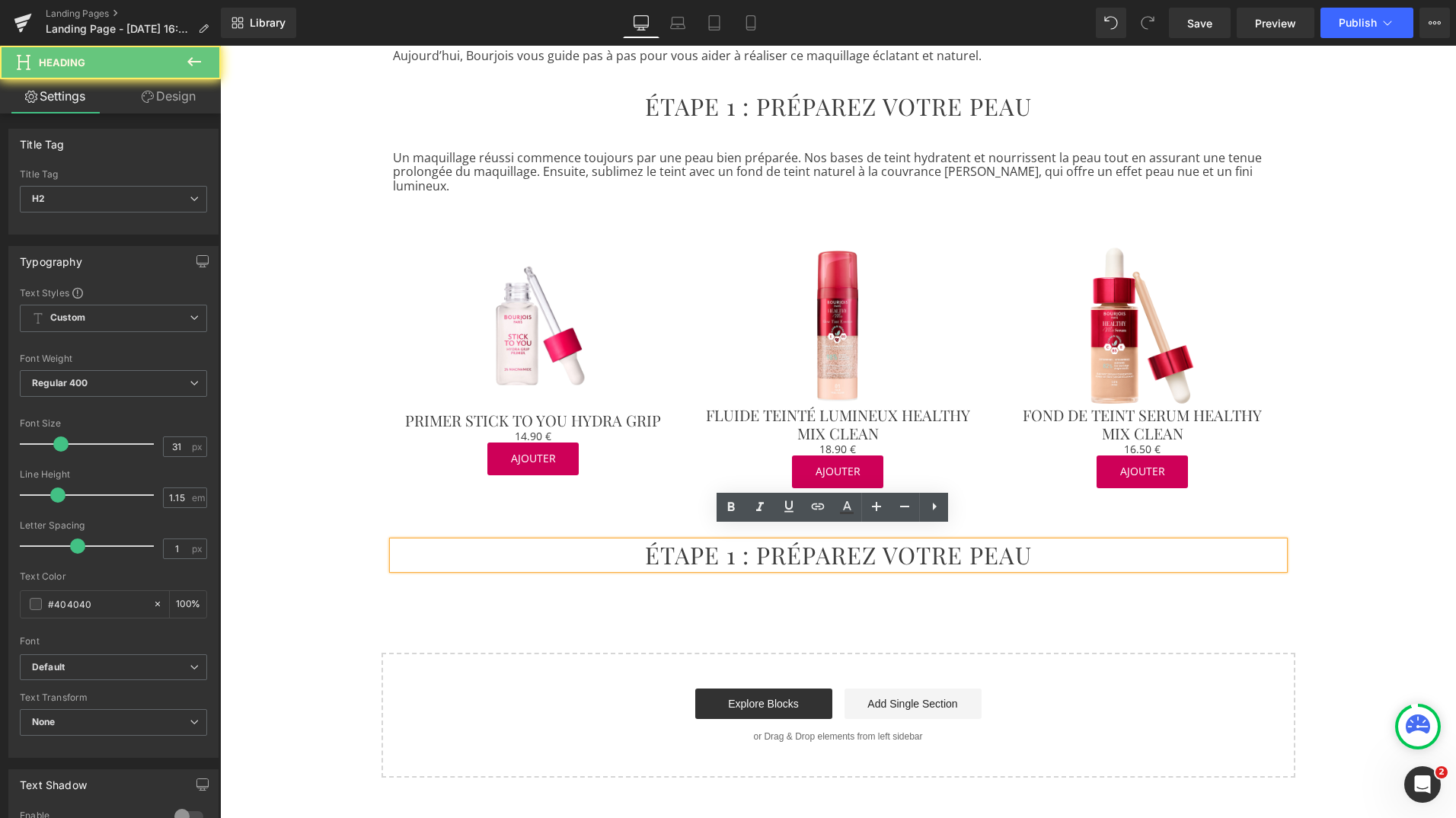
click at [683, 545] on h2 "ÉTAPE 1 : PRÉPAREZ VOTRE PEAU" at bounding box center [838, 556] width 891 height 28
paste div
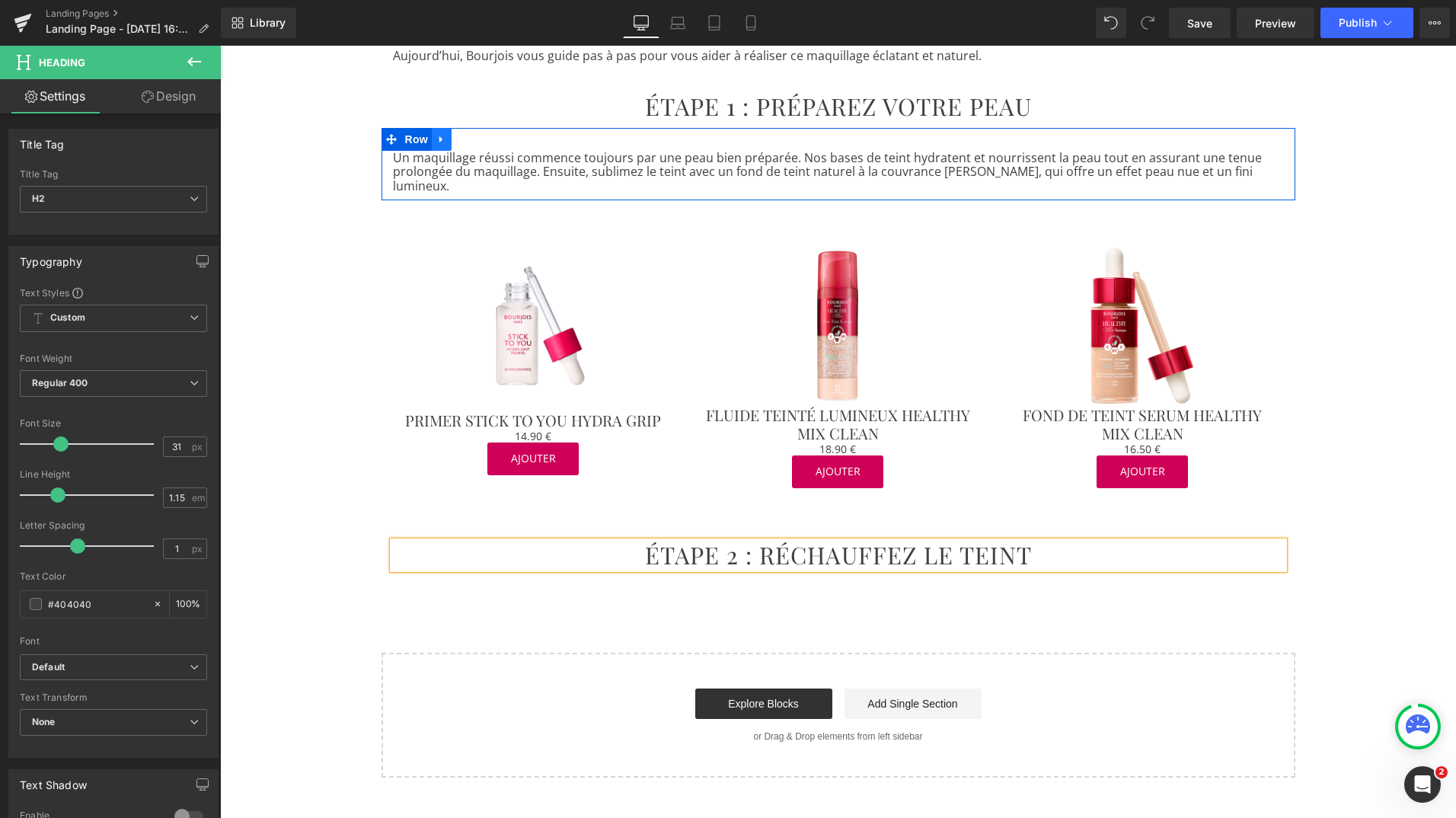
click at [436, 140] on icon at bounding box center [441, 139] width 11 height 12
click at [456, 143] on icon at bounding box center [461, 139] width 11 height 11
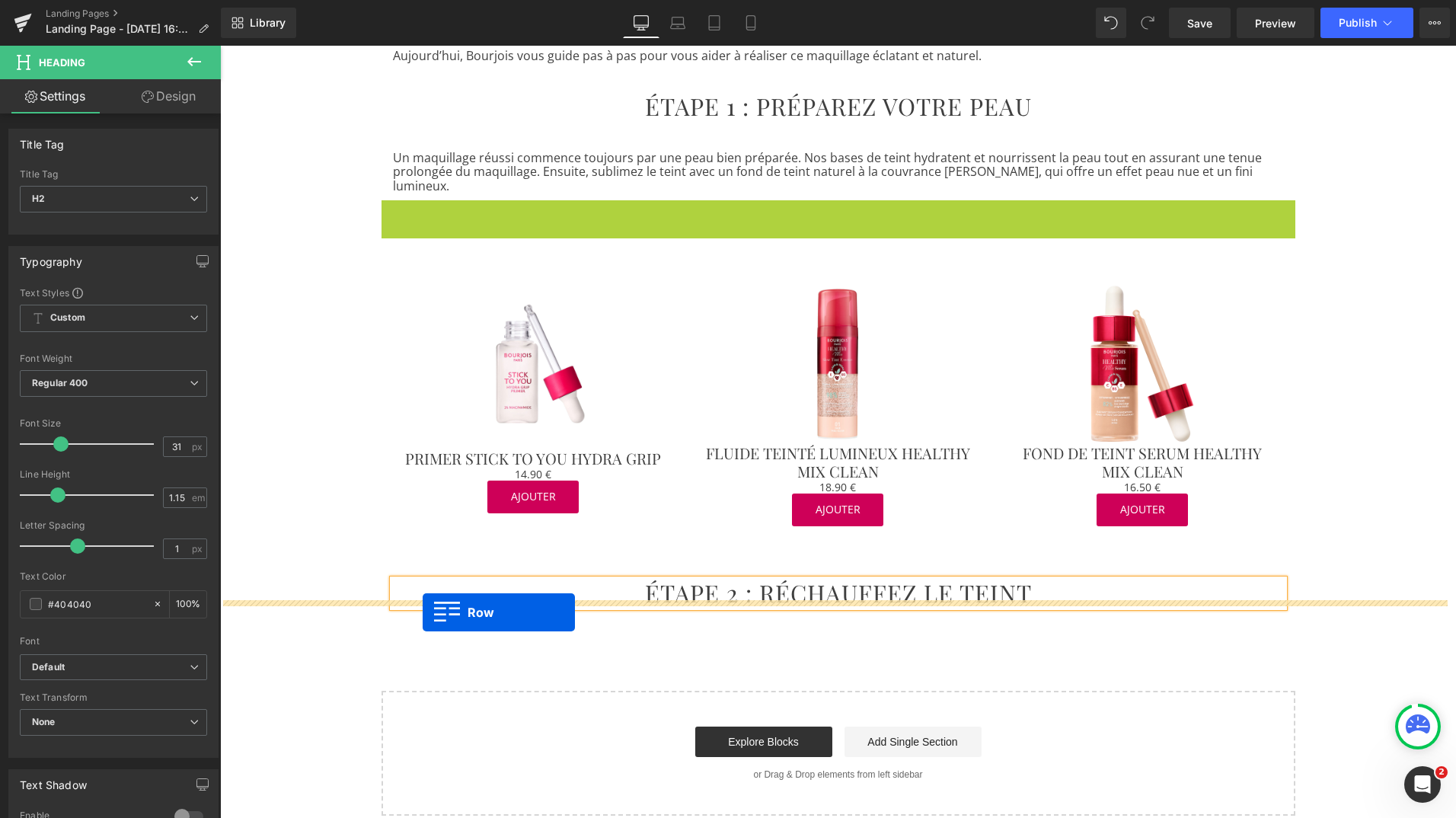
drag, startPoint x: 382, startPoint y: 198, endPoint x: 423, endPoint y: 613, distance: 417.0
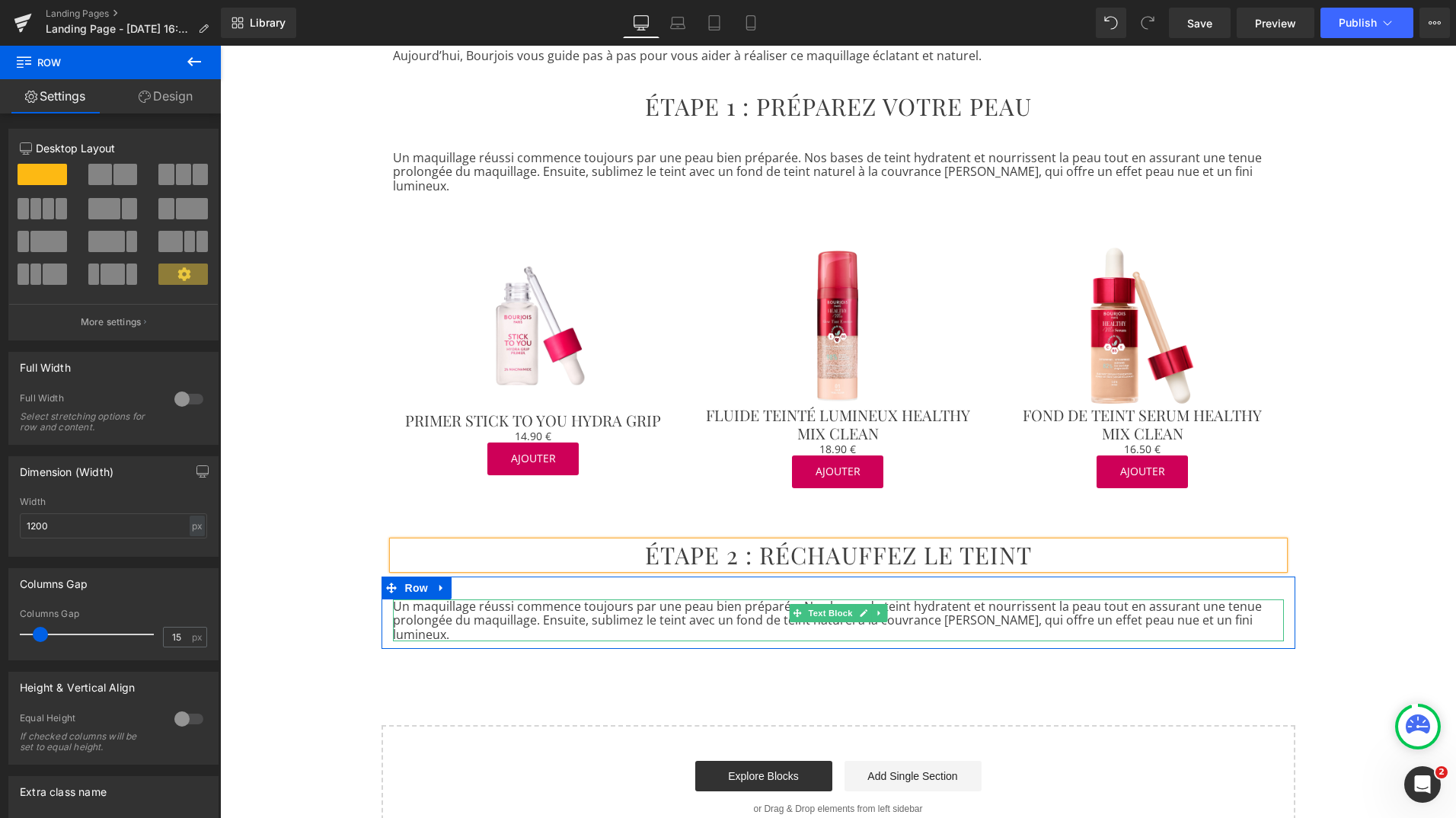
click at [753, 599] on p "Un maquillage réussi commence toujours par une peau bien préparée. Nos bases de…" at bounding box center [838, 620] width 891 height 42
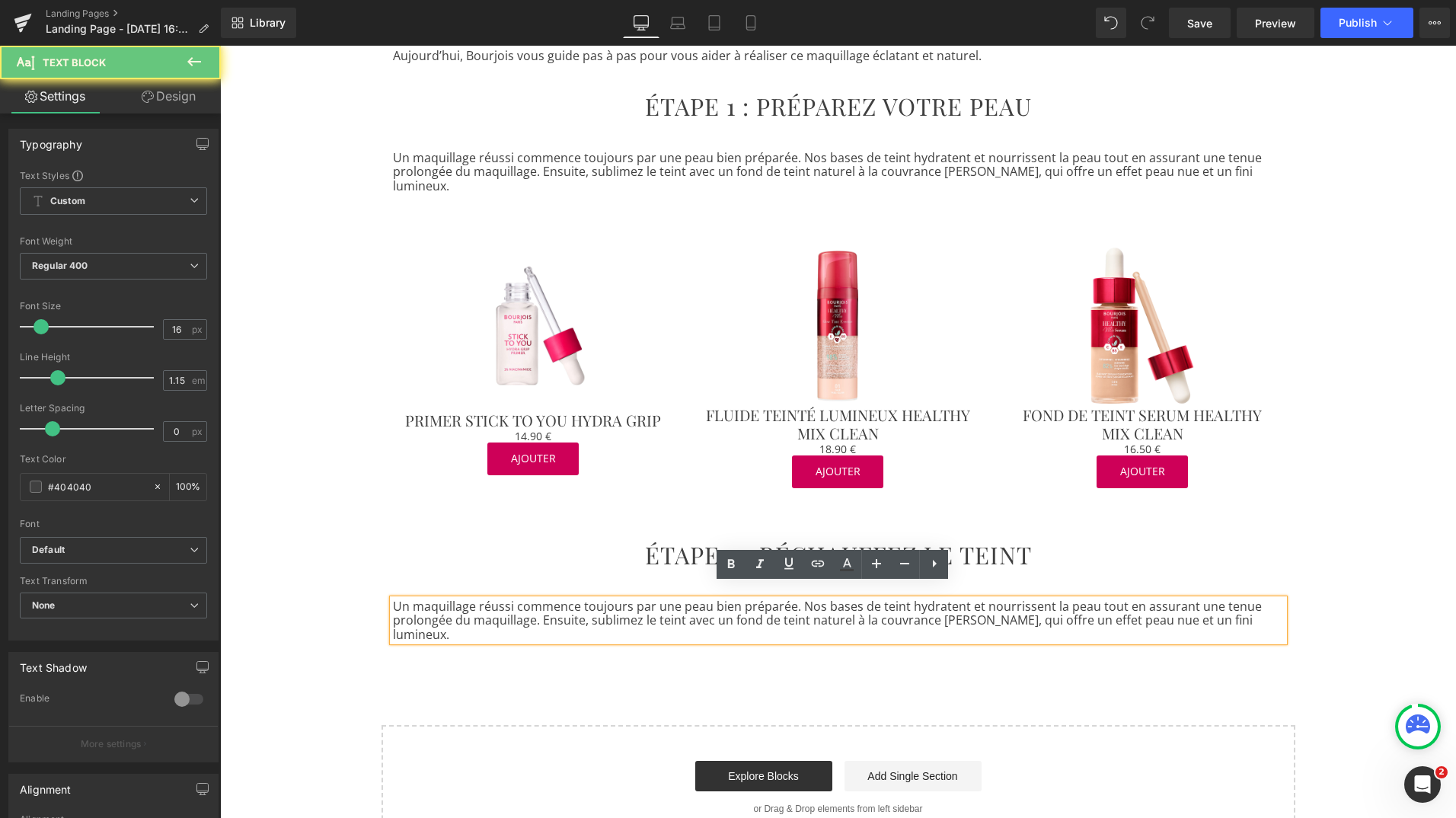
click at [753, 599] on p "Un maquillage réussi commence toujours par une peau bien préparée. Nos bases de…" at bounding box center [838, 620] width 891 height 42
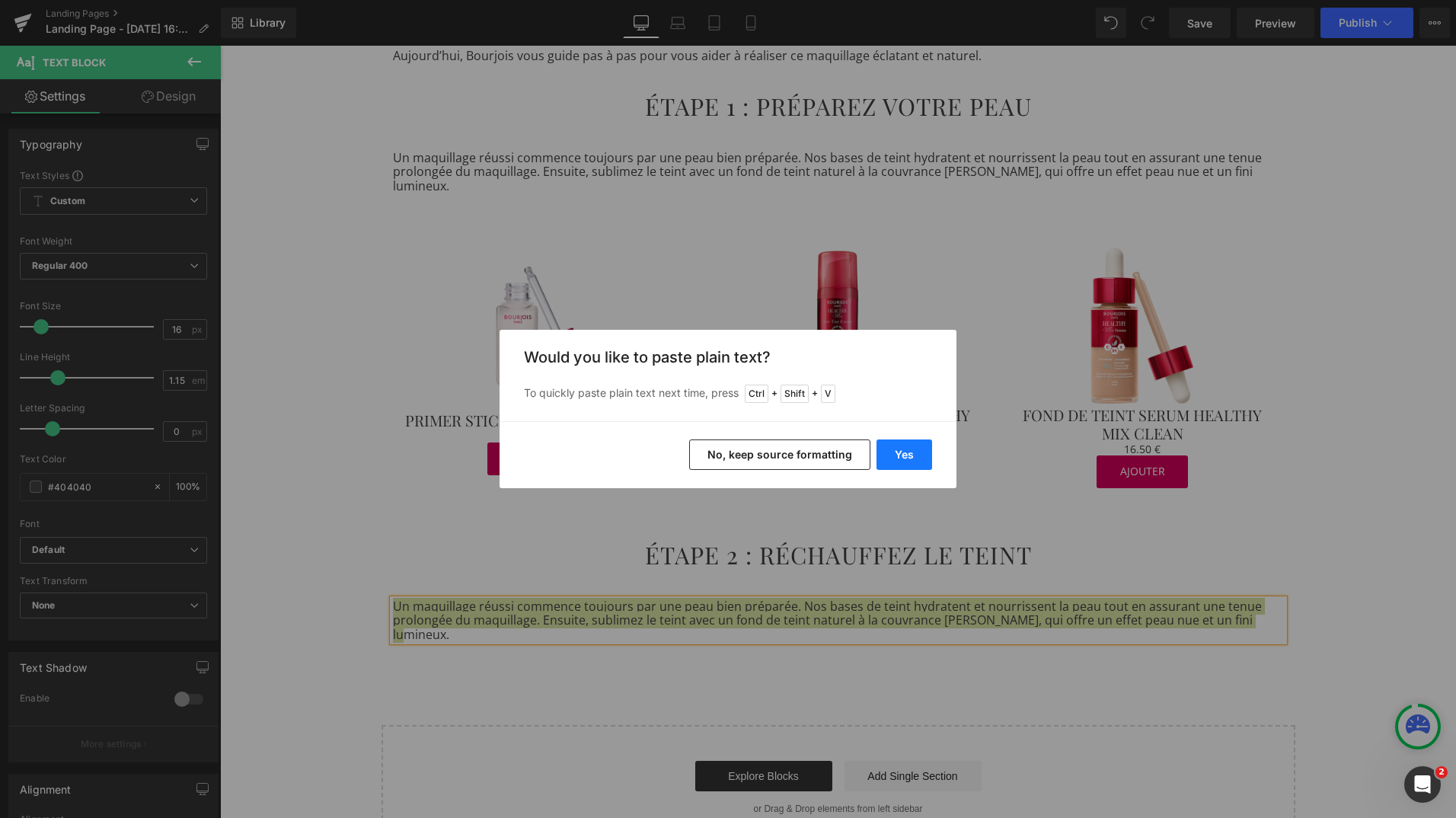
click at [901, 456] on button "Yes" at bounding box center [905, 455] width 55 height 31
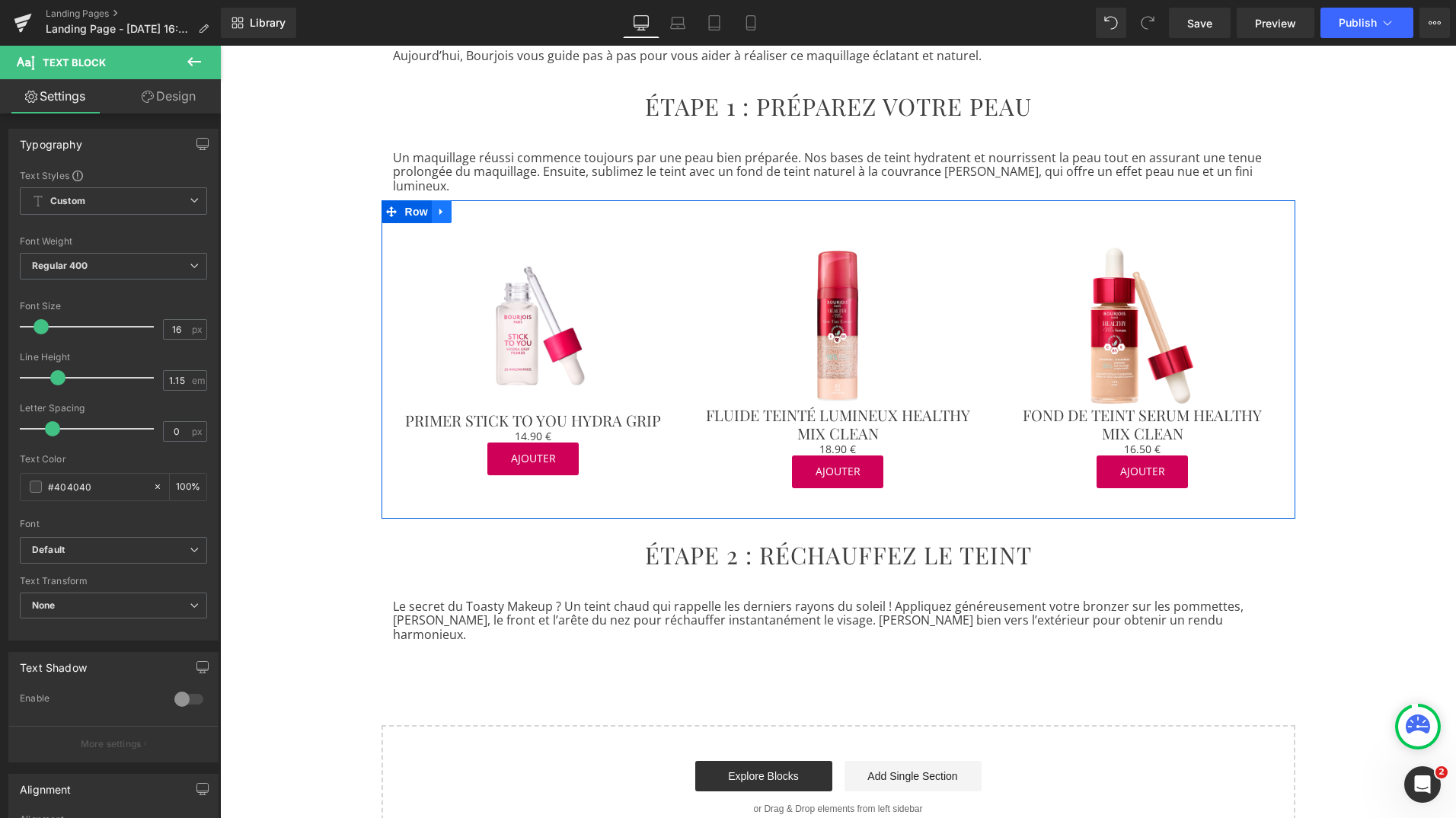
click at [438, 206] on icon at bounding box center [441, 212] width 11 height 12
click at [456, 206] on icon at bounding box center [461, 212] width 11 height 11
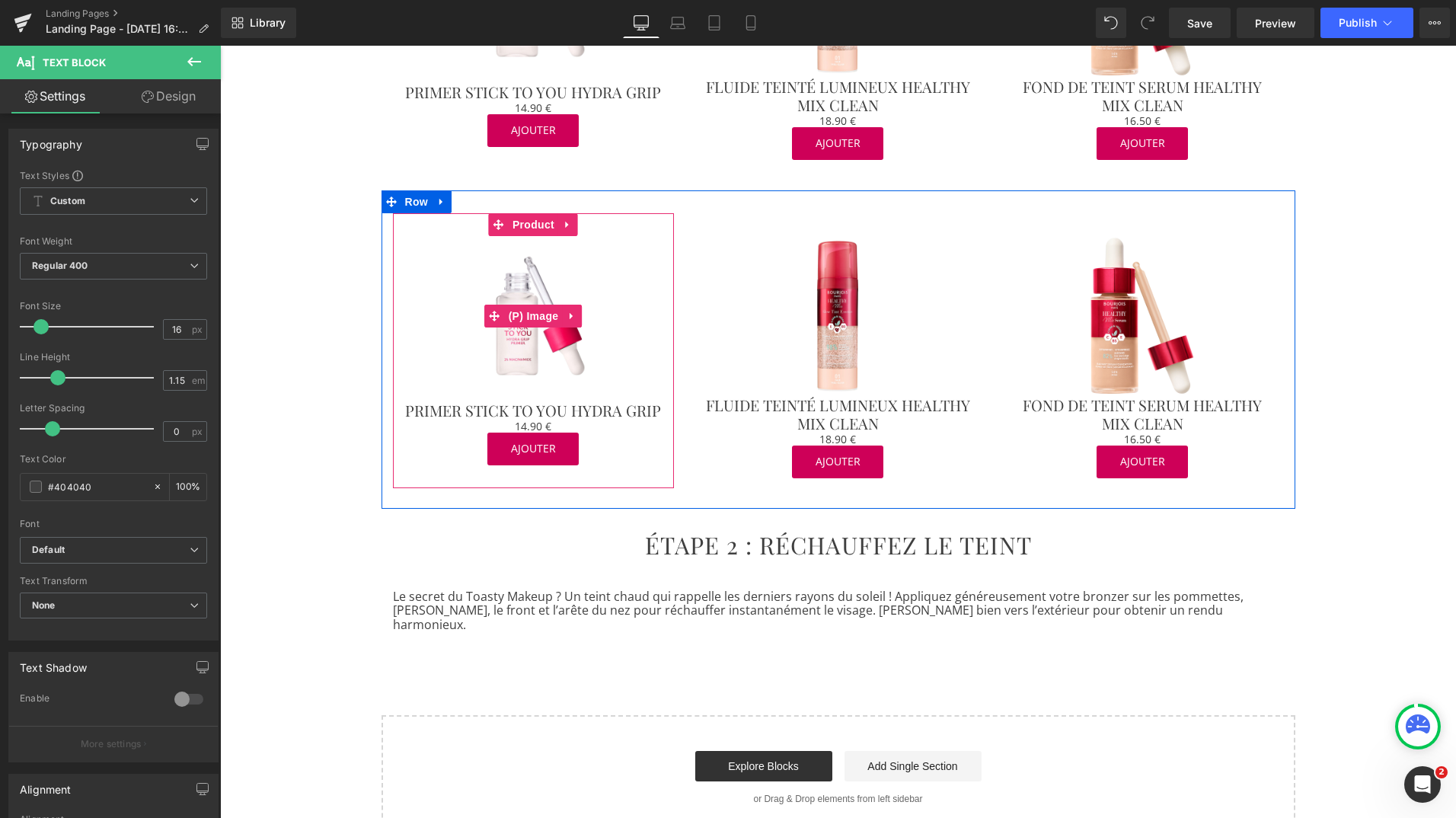
scroll to position [856, 0]
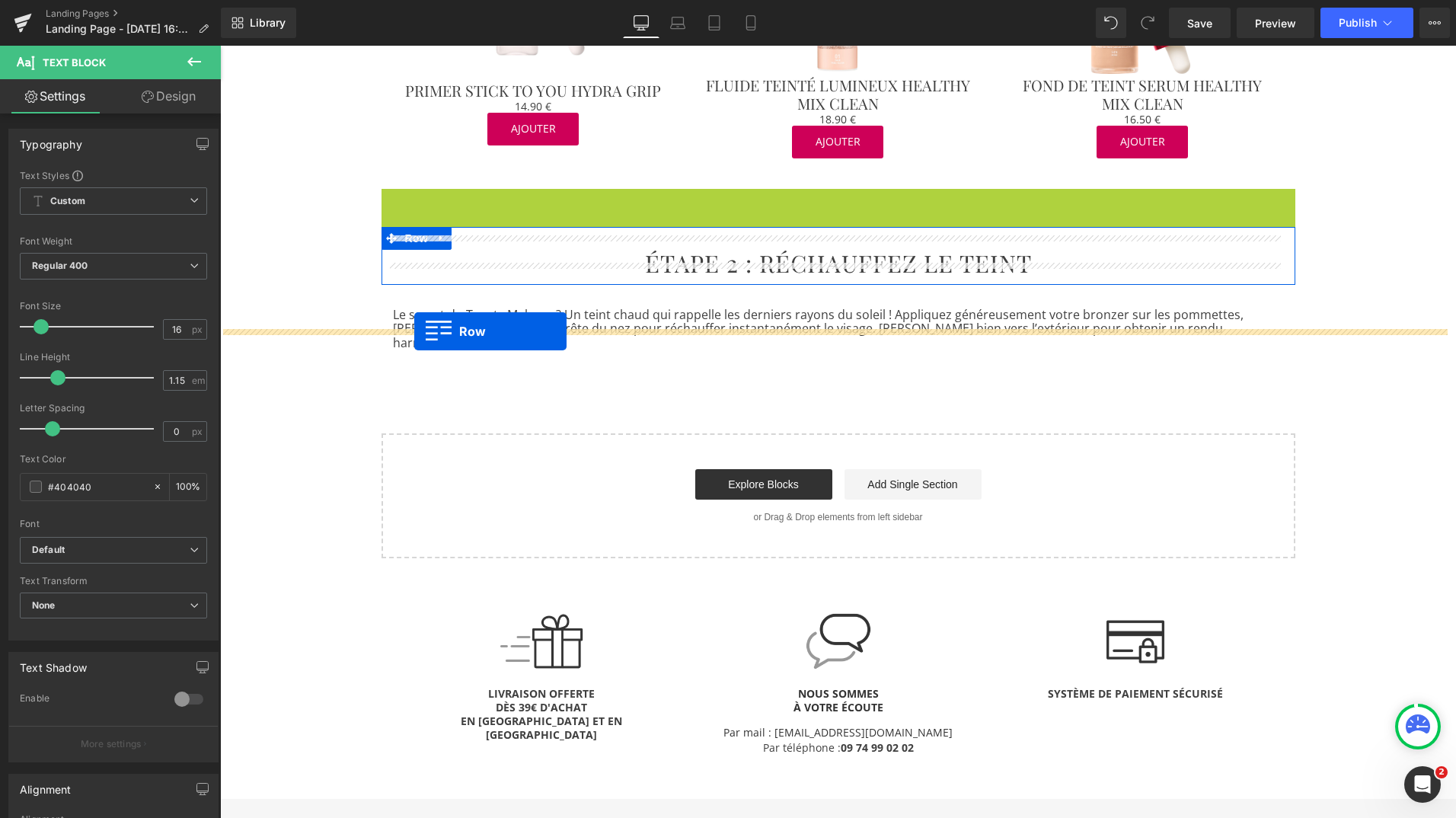
drag, startPoint x: 385, startPoint y: 188, endPoint x: 415, endPoint y: 332, distance: 147.1
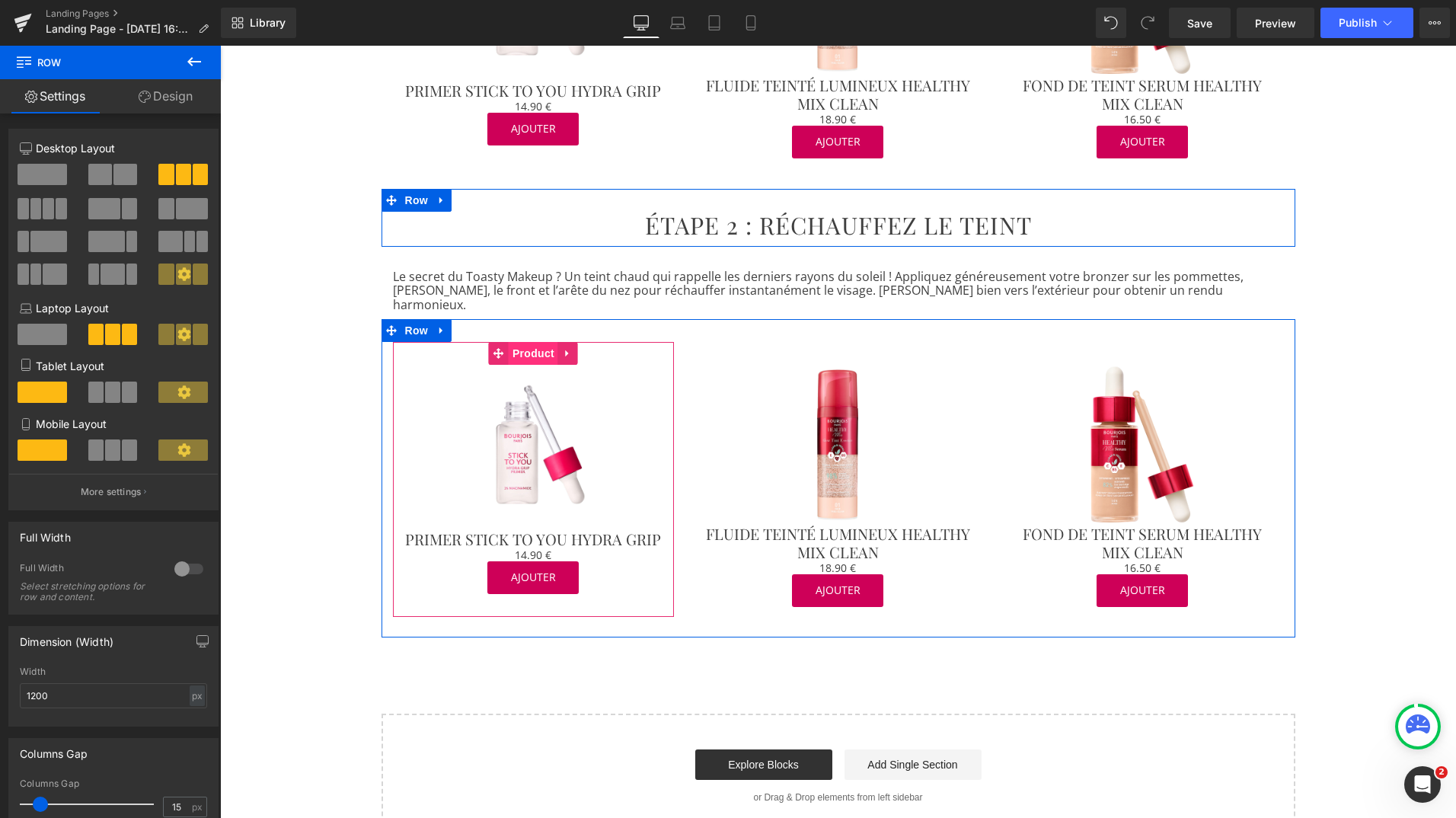
click at [515, 342] on span "Product" at bounding box center [533, 354] width 49 height 23
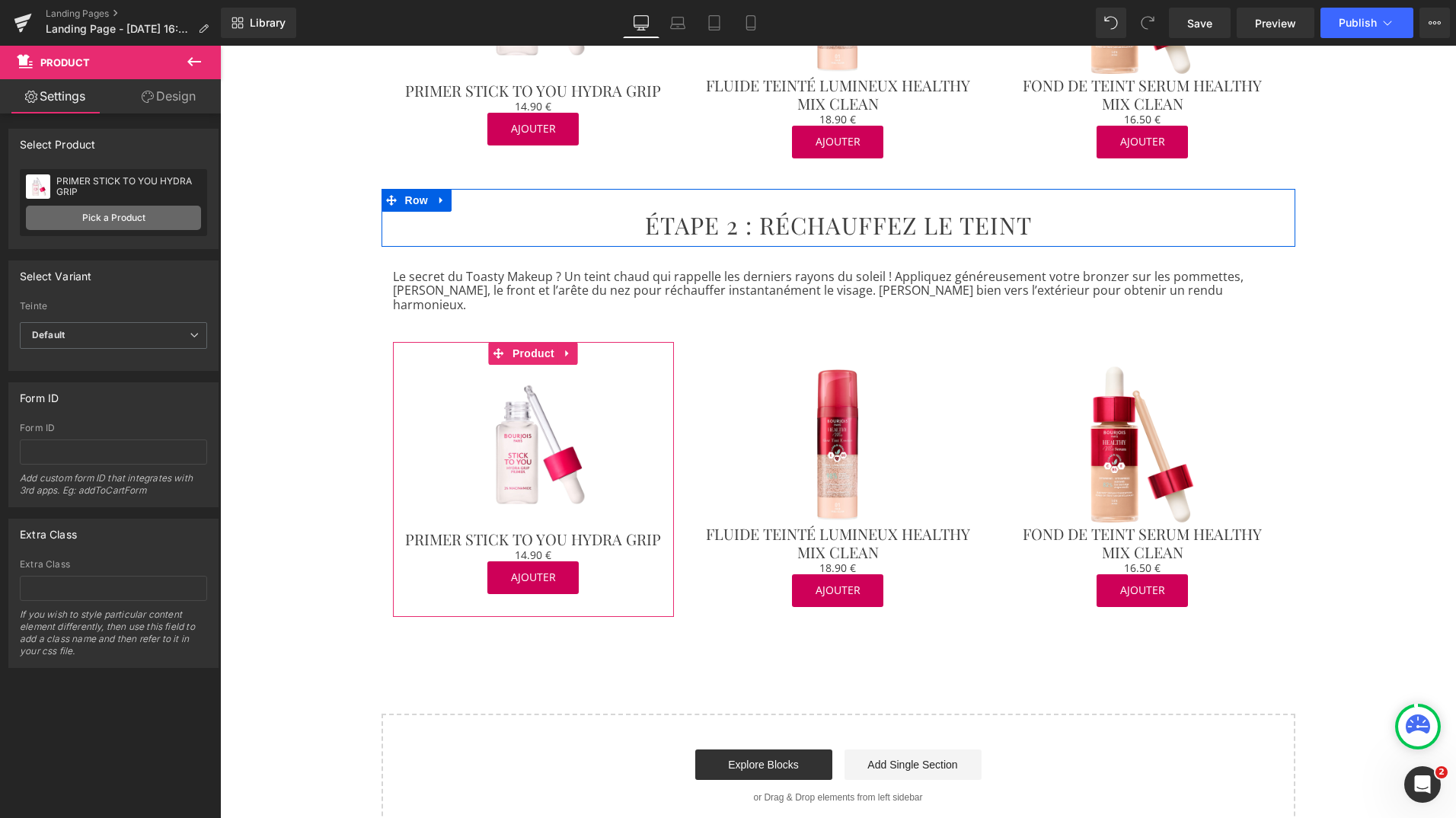
click at [148, 220] on link "Pick a Product" at bounding box center [114, 218] width 175 height 25
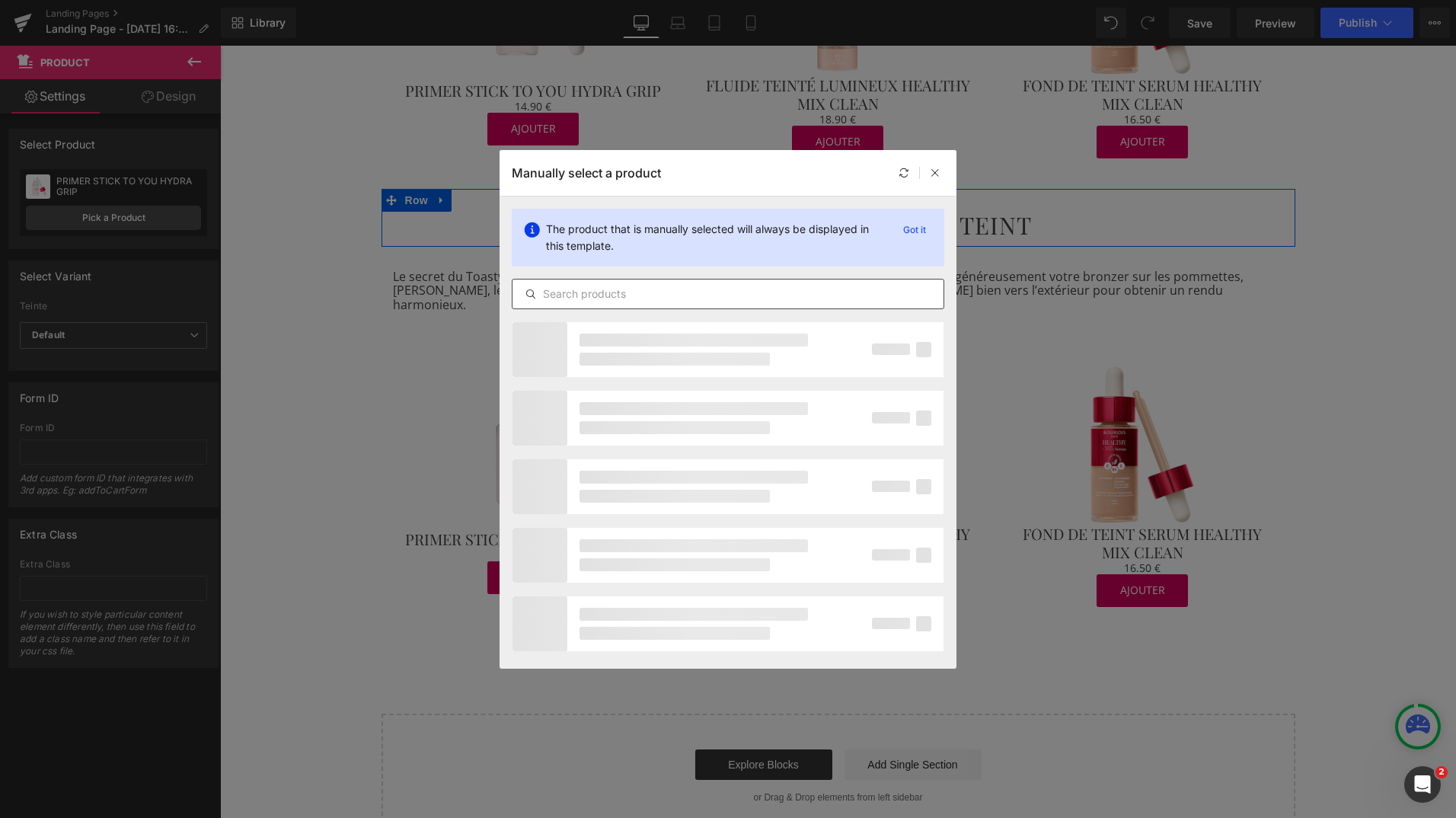
click at [568, 304] on div at bounding box center [728, 294] width 432 height 31
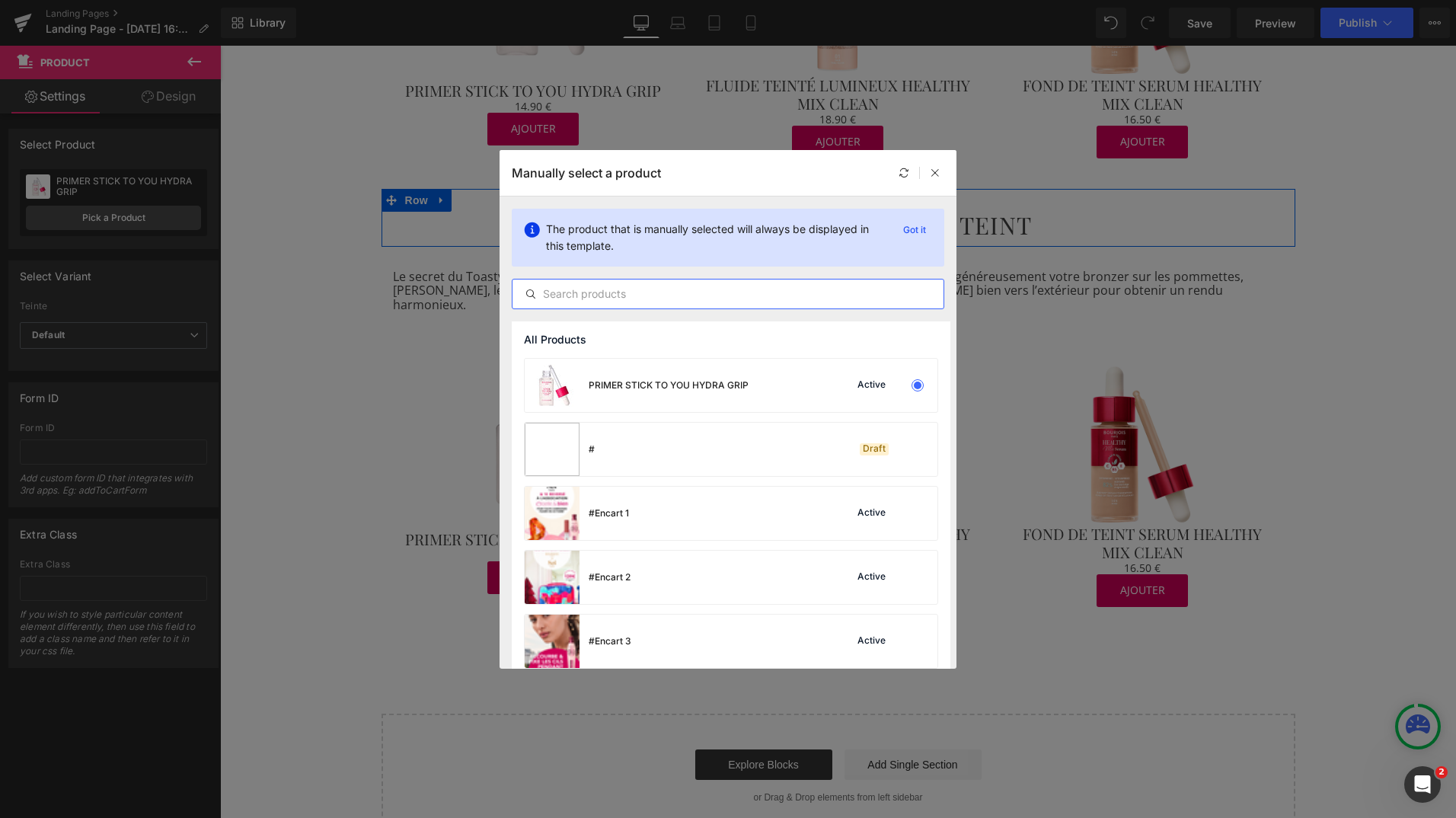
click at [558, 293] on input "text" at bounding box center [728, 294] width 431 height 18
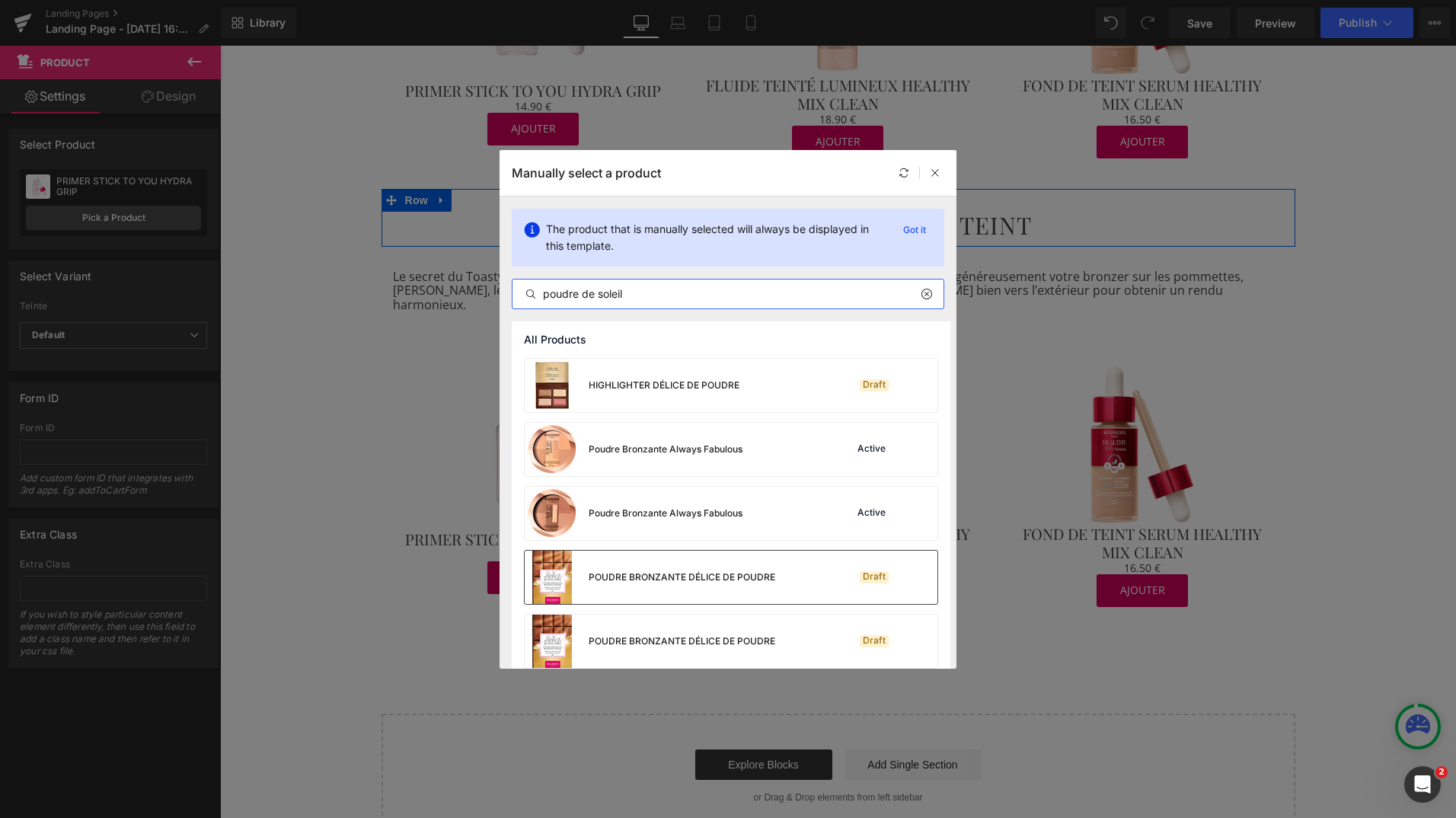
scroll to position [204, 0]
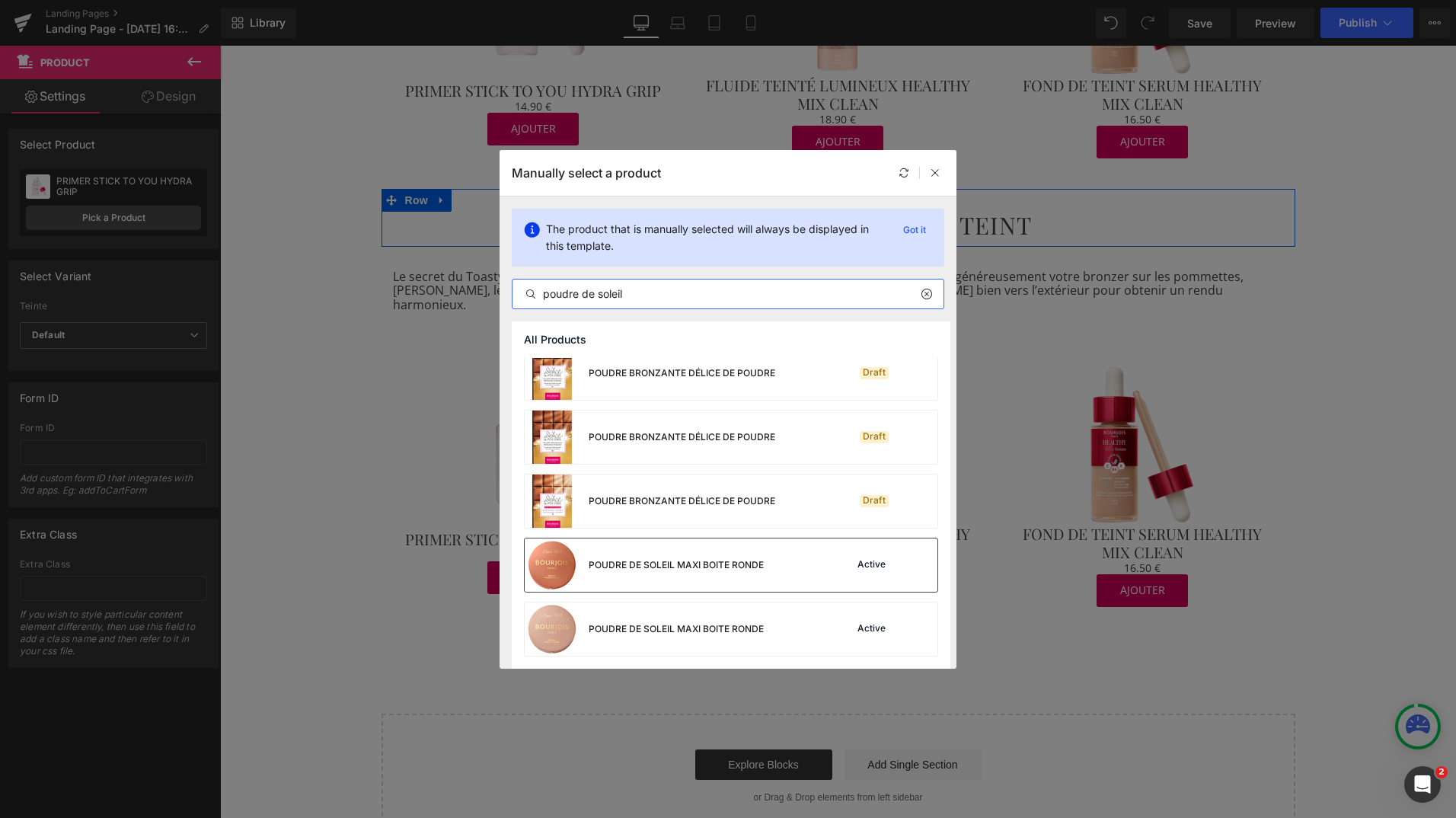
type input "poudre de soleil"
click at [701, 590] on div "POUDRE DE SOLEIL MAXI BOITE RONDE" at bounding box center [644, 565] width 239 height 53
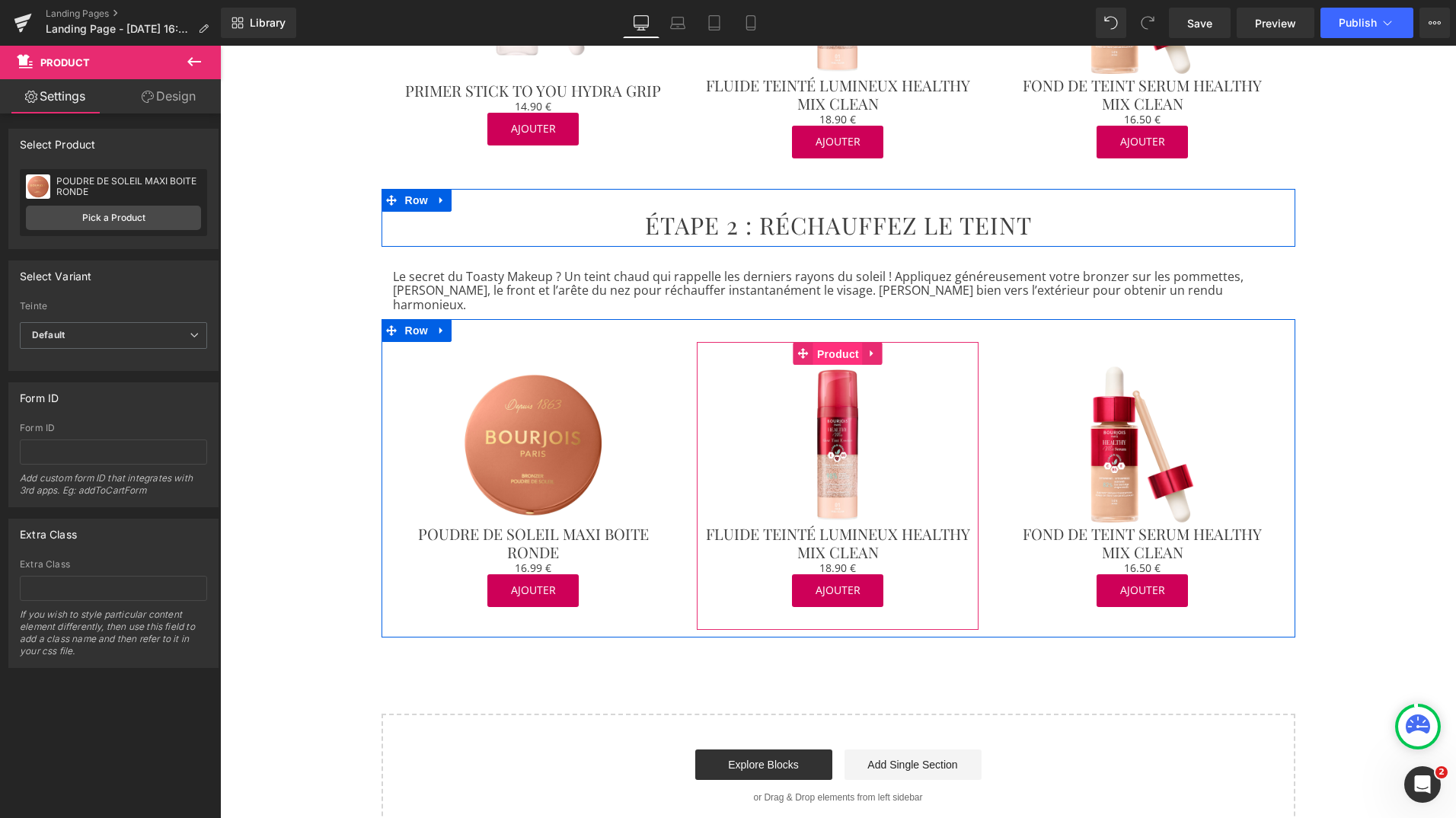
click at [826, 343] on span "Product" at bounding box center [838, 355] width 49 height 23
click at [162, 202] on div "FLUIDE TEINTÉ LUMINEUX HEALTHY MIX CLEAN FLUIDE TEINTÉ LUMINEUX HEALTHY MIX CLE…" at bounding box center [114, 202] width 188 height 67
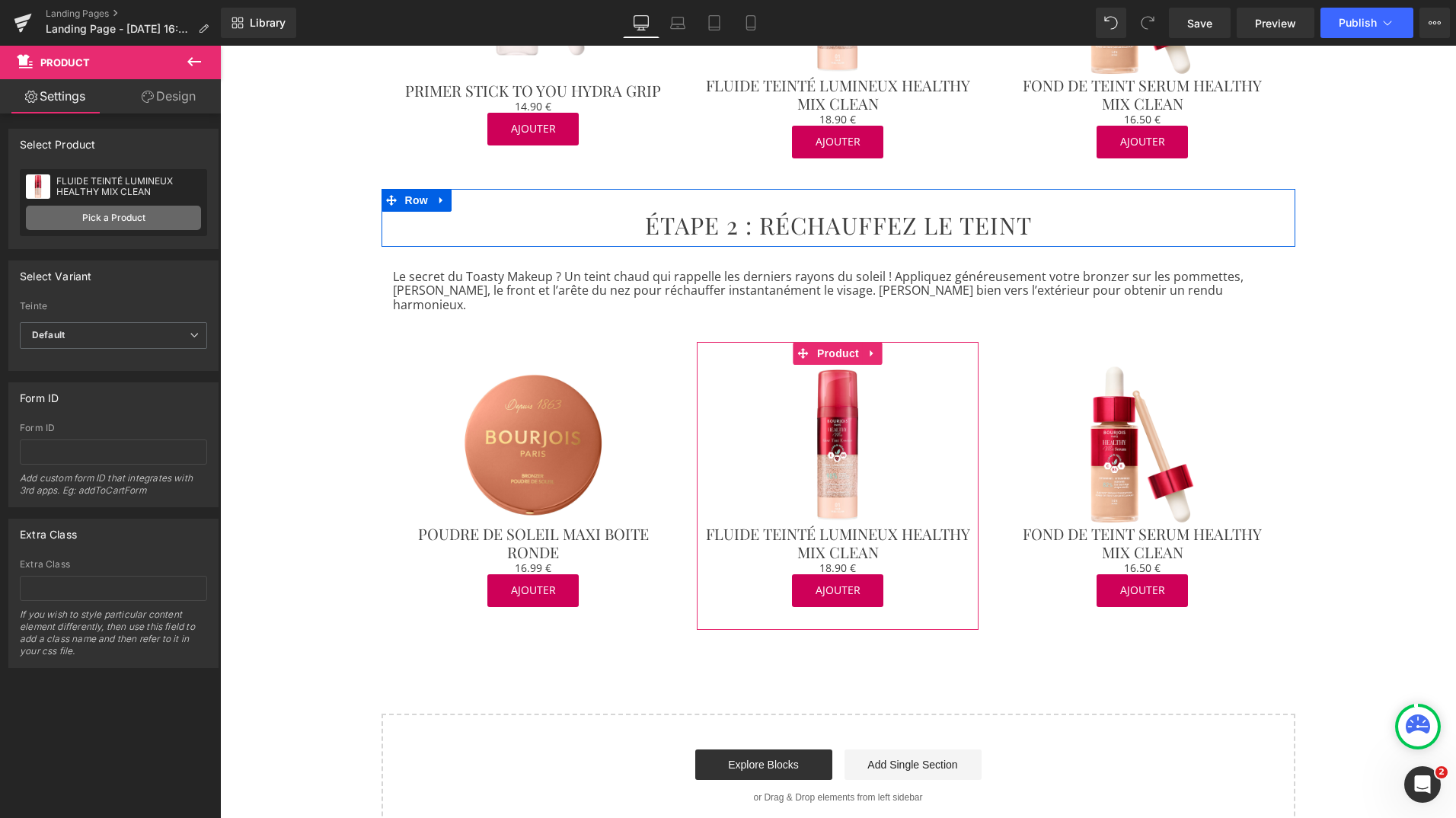
click at [154, 214] on link "Pick a Product" at bounding box center [114, 218] width 175 height 25
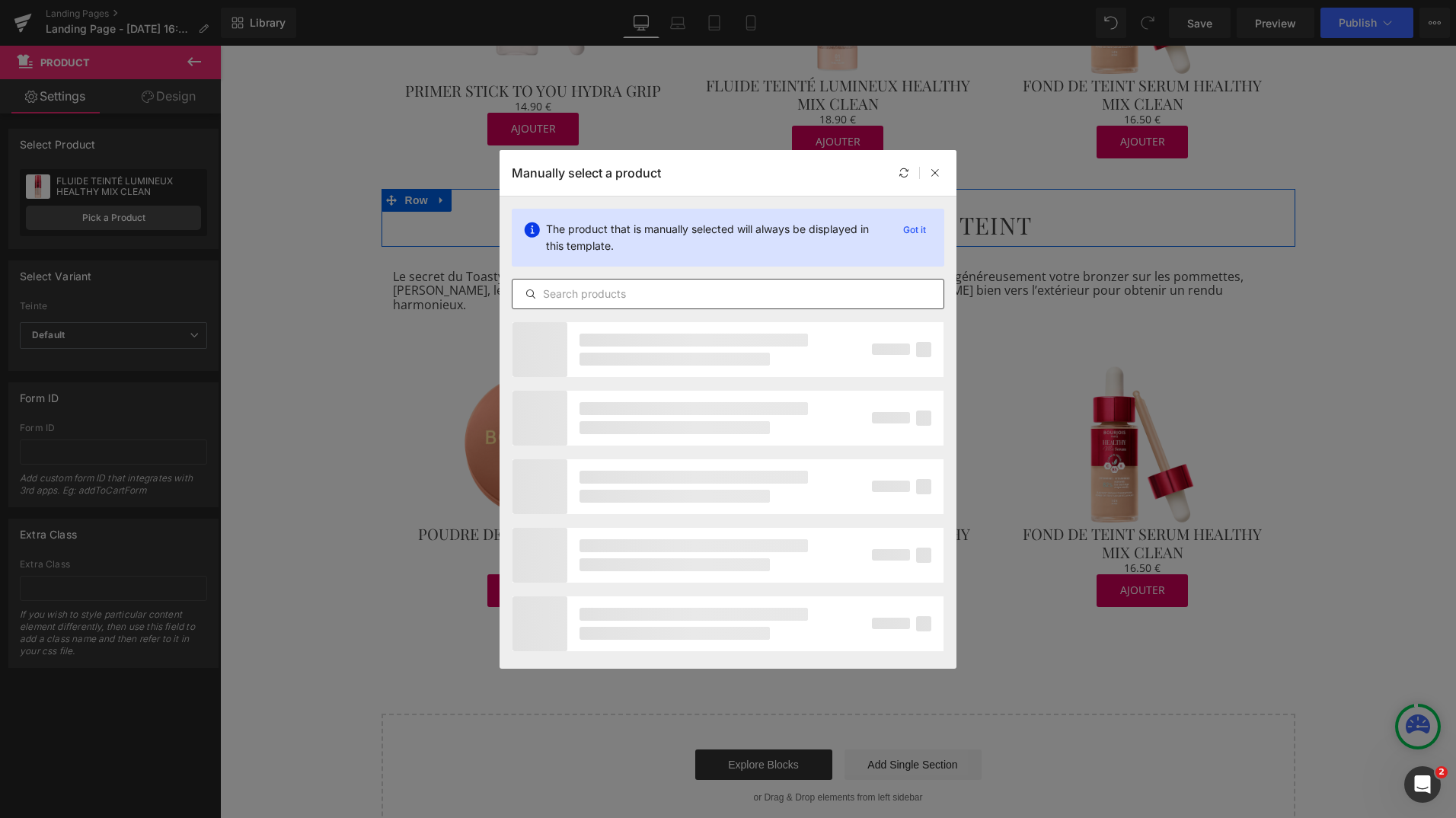
click at [577, 298] on input "text" at bounding box center [728, 294] width 431 height 18
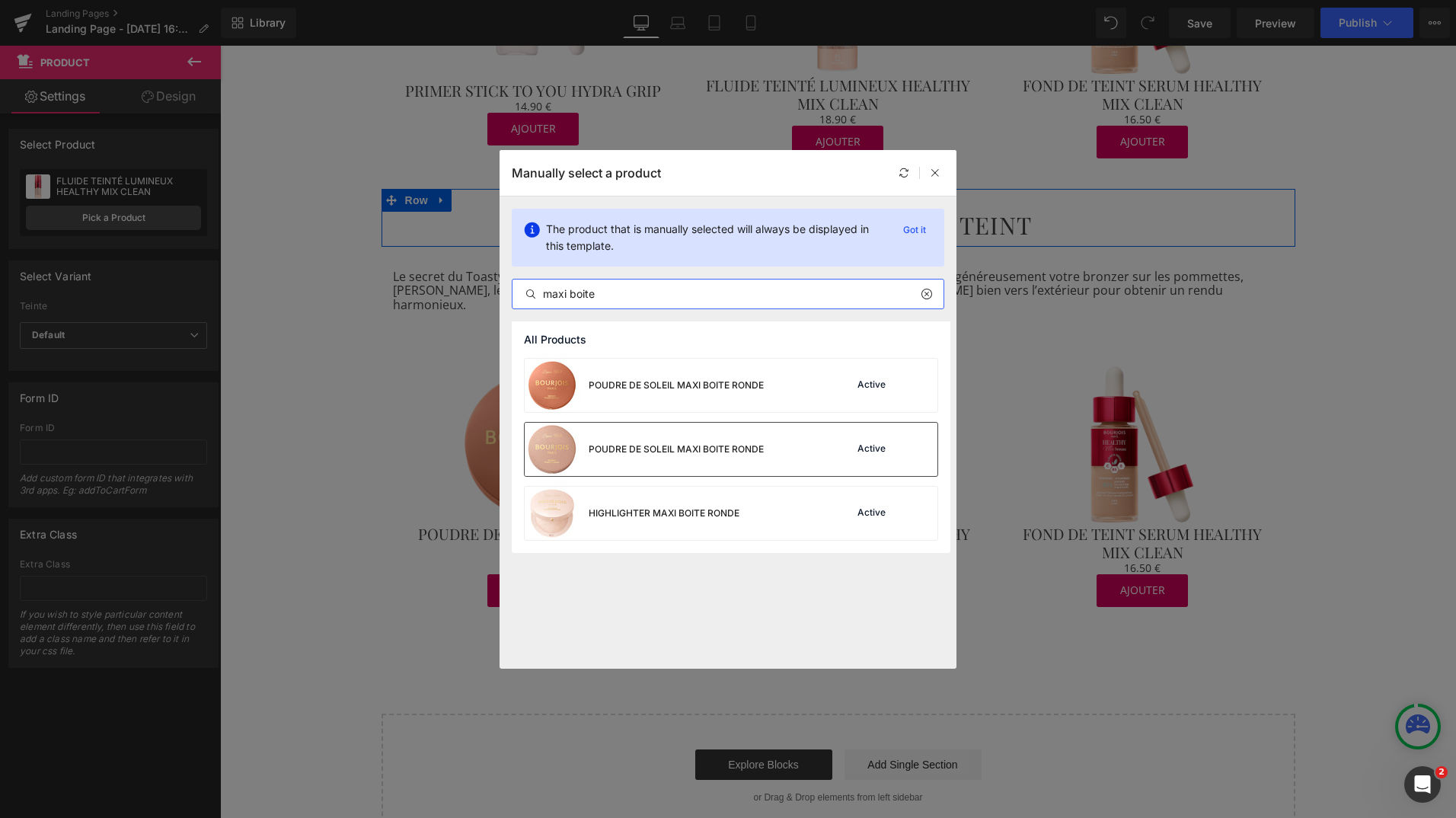
type input "maxi boite"
click at [659, 462] on div "POUDRE DE SOLEIL MAXI BOITE RONDE" at bounding box center [644, 449] width 239 height 53
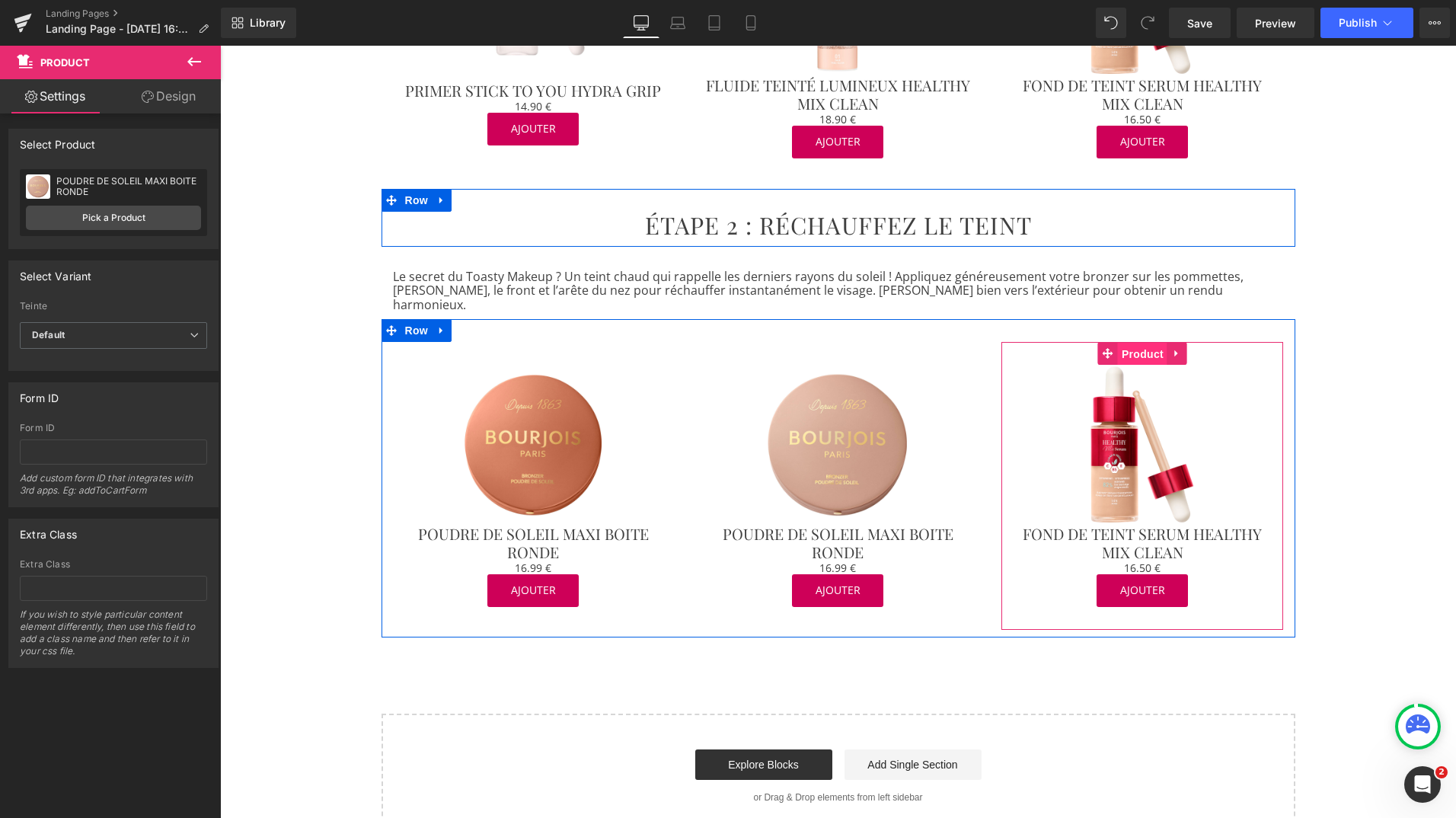
click at [1131, 343] on span "Product" at bounding box center [1142, 355] width 49 height 23
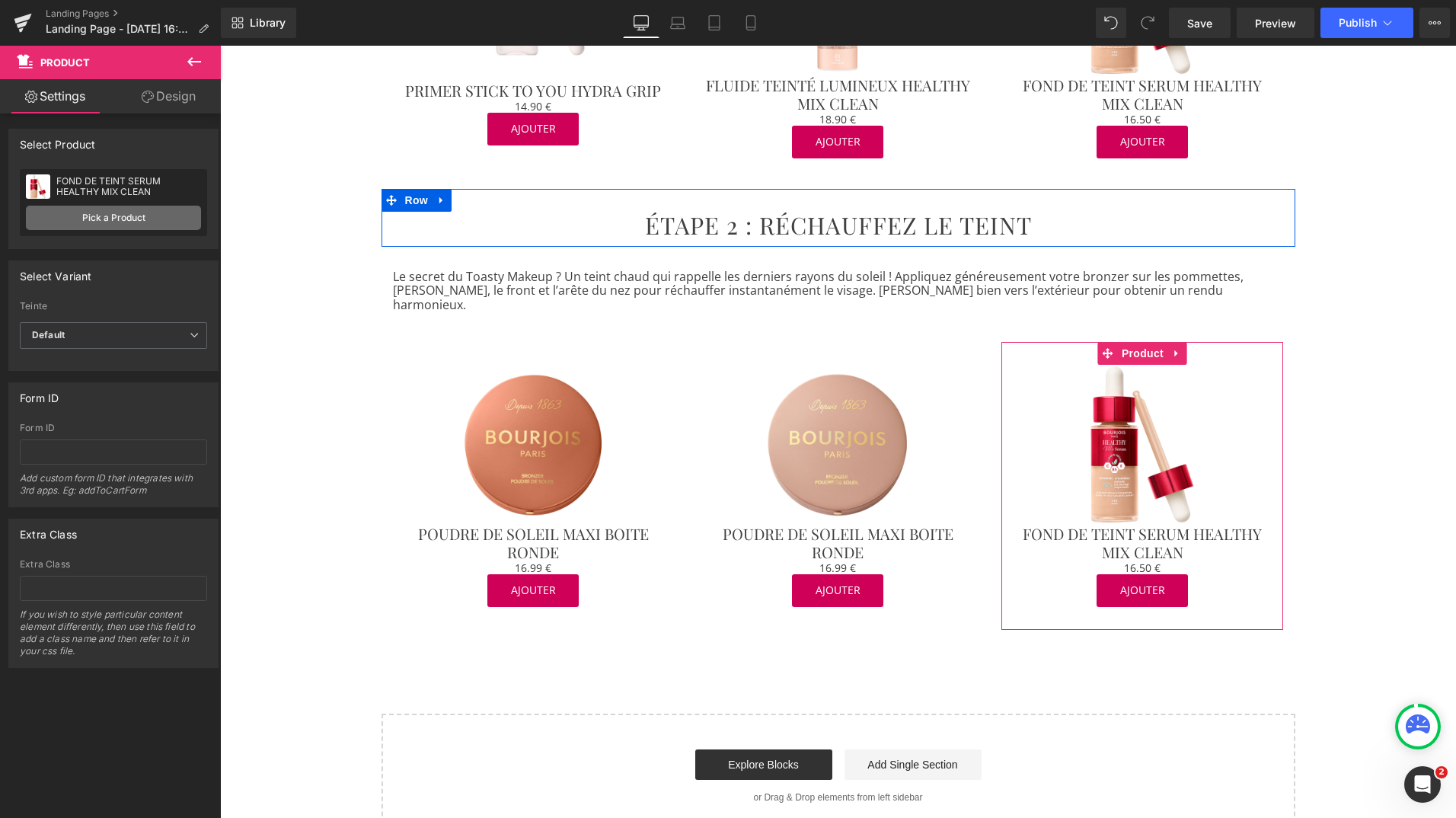
click at [143, 212] on link "Pick a Product" at bounding box center [114, 218] width 175 height 25
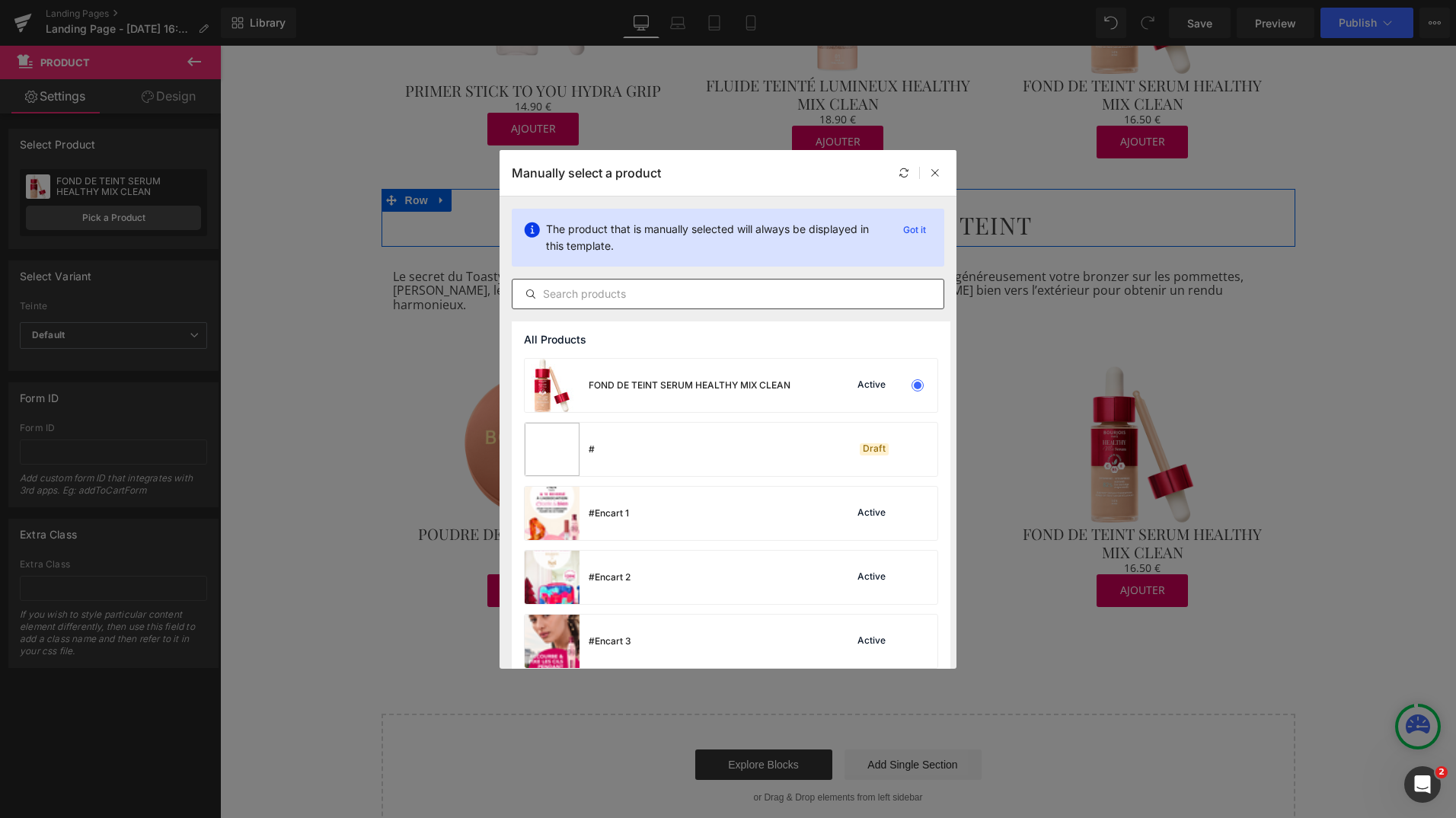
click at [565, 290] on input "text" at bounding box center [728, 294] width 431 height 18
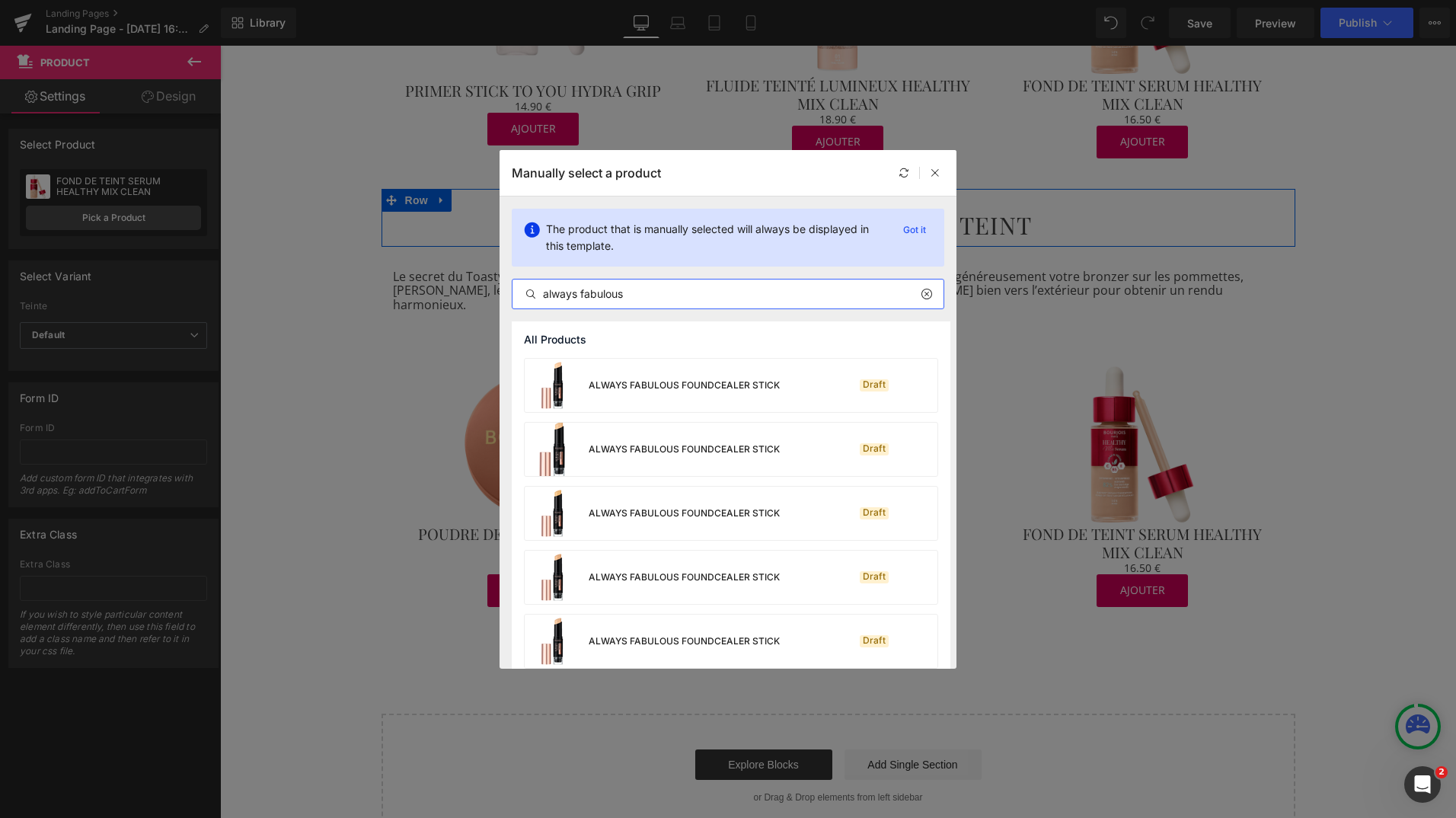
click at [539, 296] on input "always fabulous" at bounding box center [728, 294] width 431 height 18
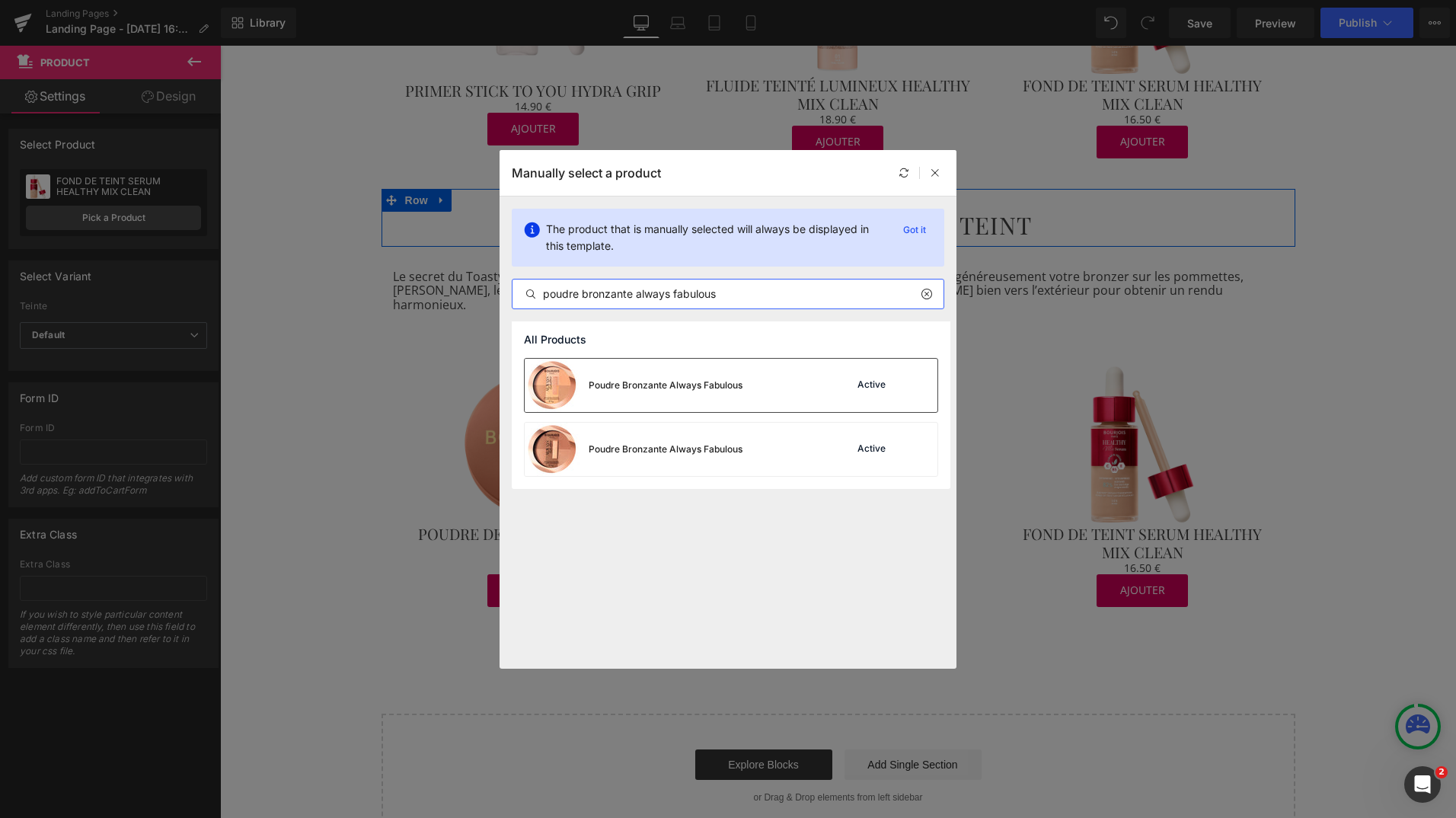
type input "poudre bronzante always fabulous"
click at [645, 401] on div "Poudre Bronzante Always Fabulous" at bounding box center [633, 385] width 218 height 53
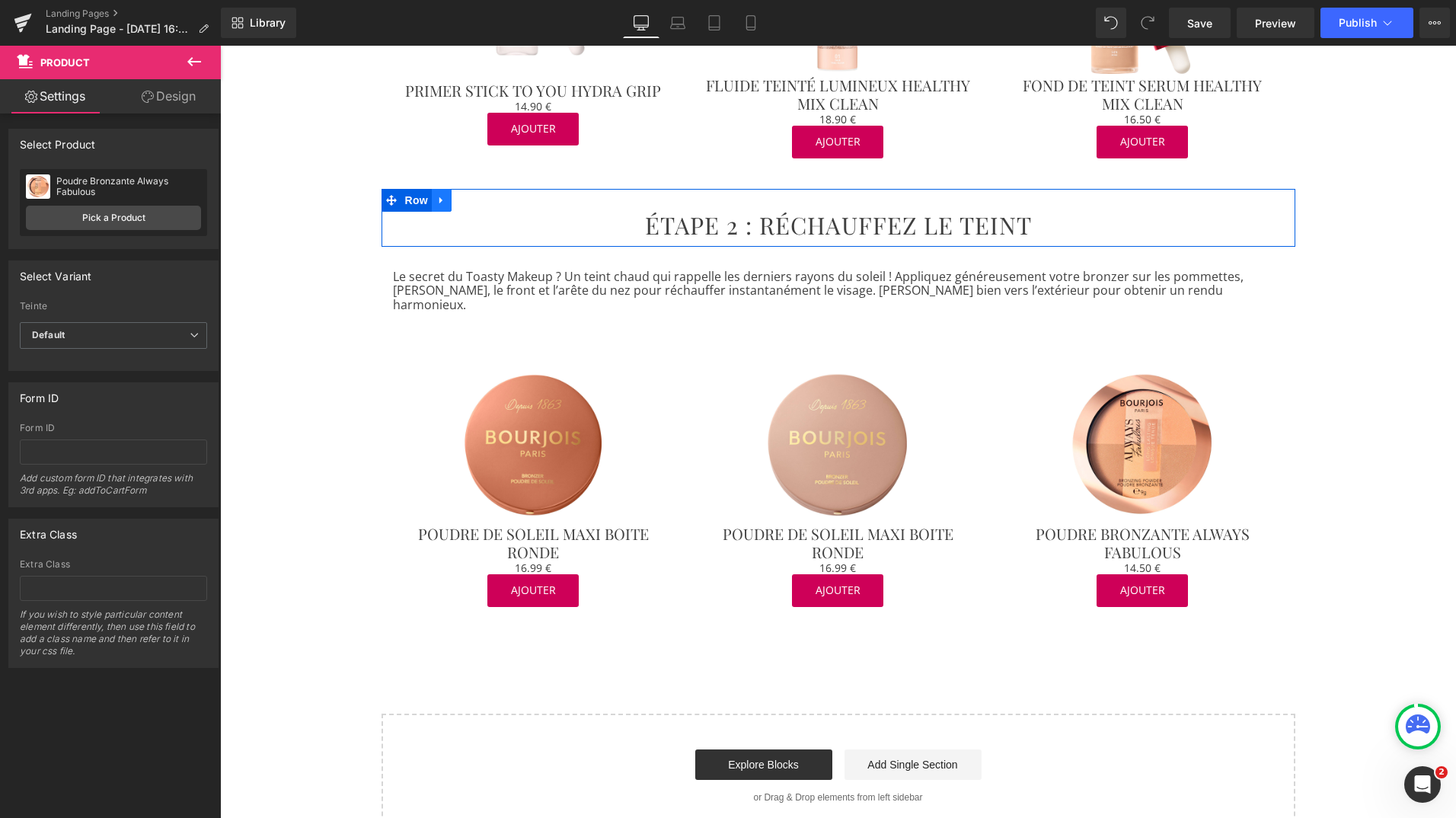
click at [436, 195] on icon at bounding box center [441, 200] width 11 height 12
click at [456, 195] on icon at bounding box center [461, 200] width 11 height 11
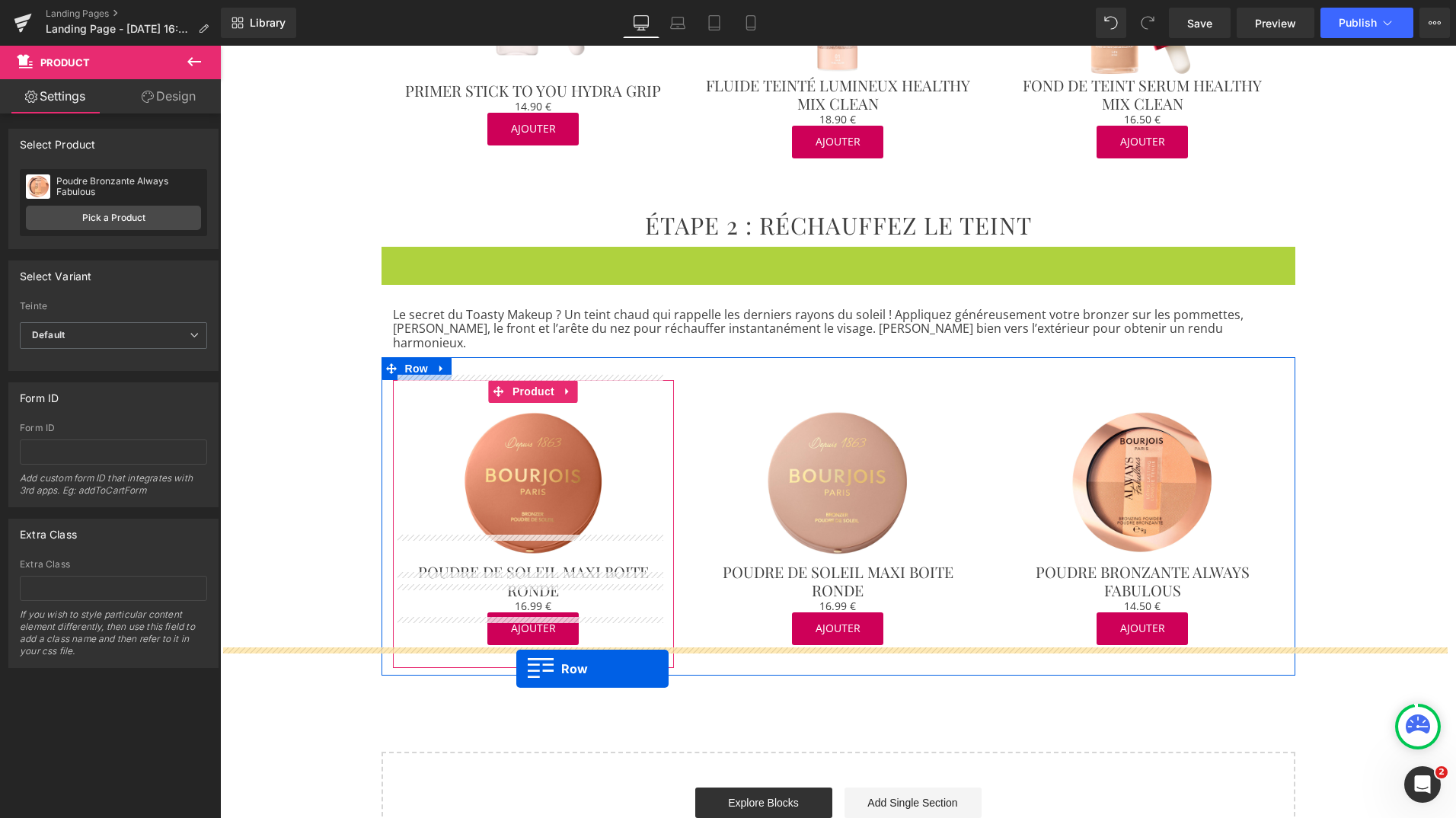
drag, startPoint x: 385, startPoint y: 245, endPoint x: 516, endPoint y: 669, distance: 443.8
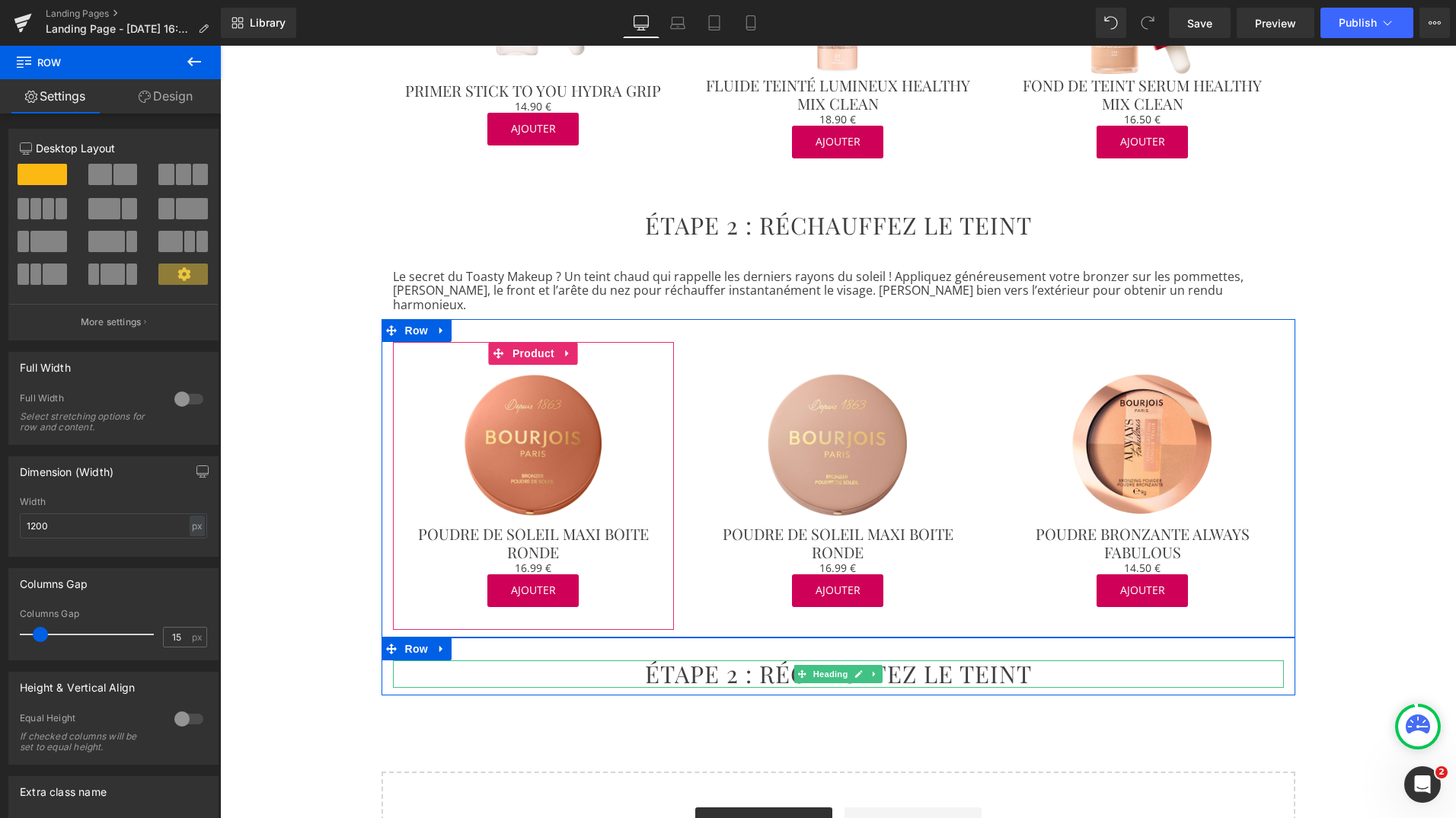
click at [679, 660] on h2 "ÉTAPE 2 : RÉCHAUFFEZ LE TEINT" at bounding box center [838, 674] width 891 height 28
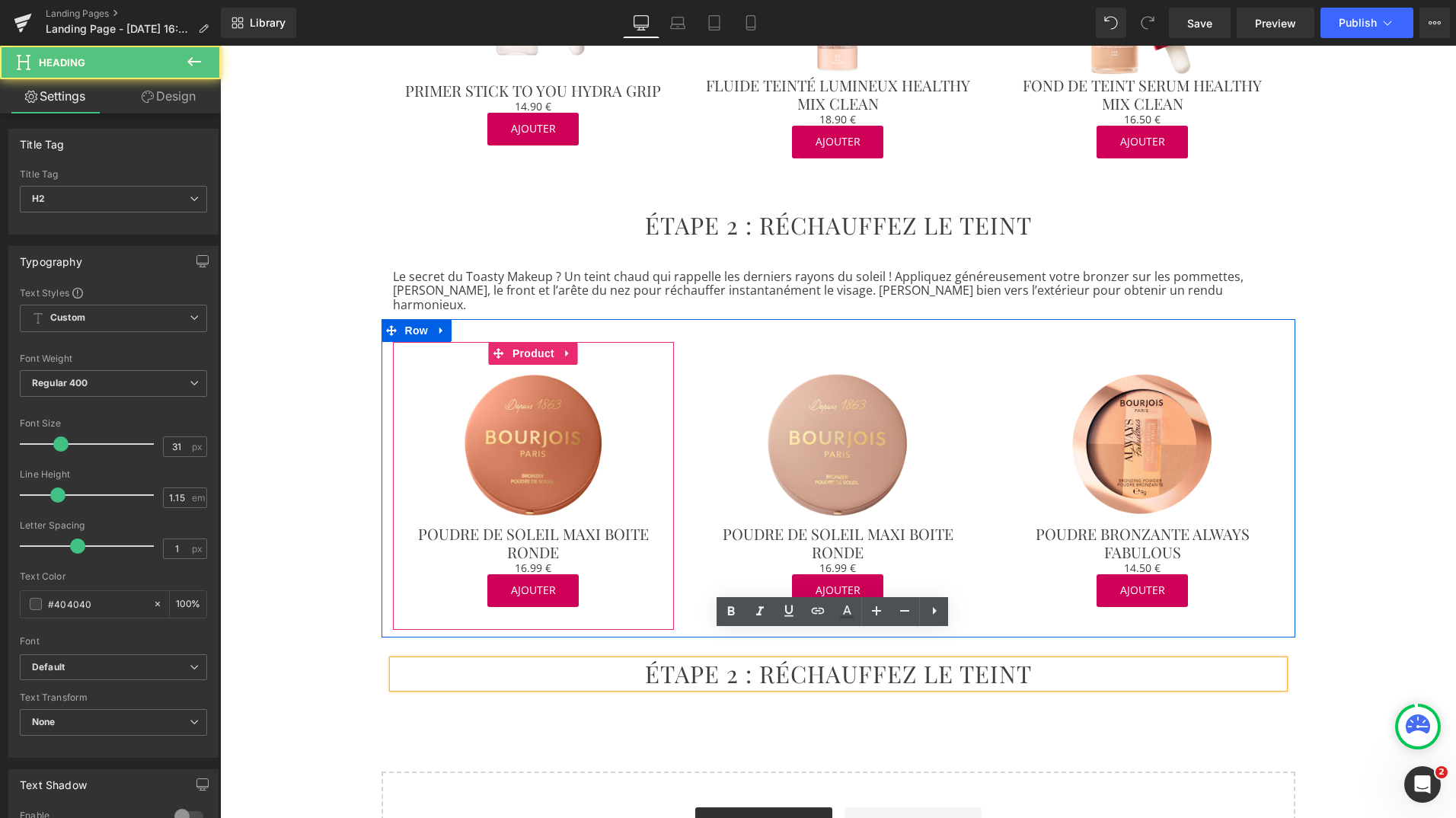
click at [701, 660] on h2 "ÉTAPE 2 : RÉCHAUFFEZ LE TEINT" at bounding box center [838, 674] width 891 height 28
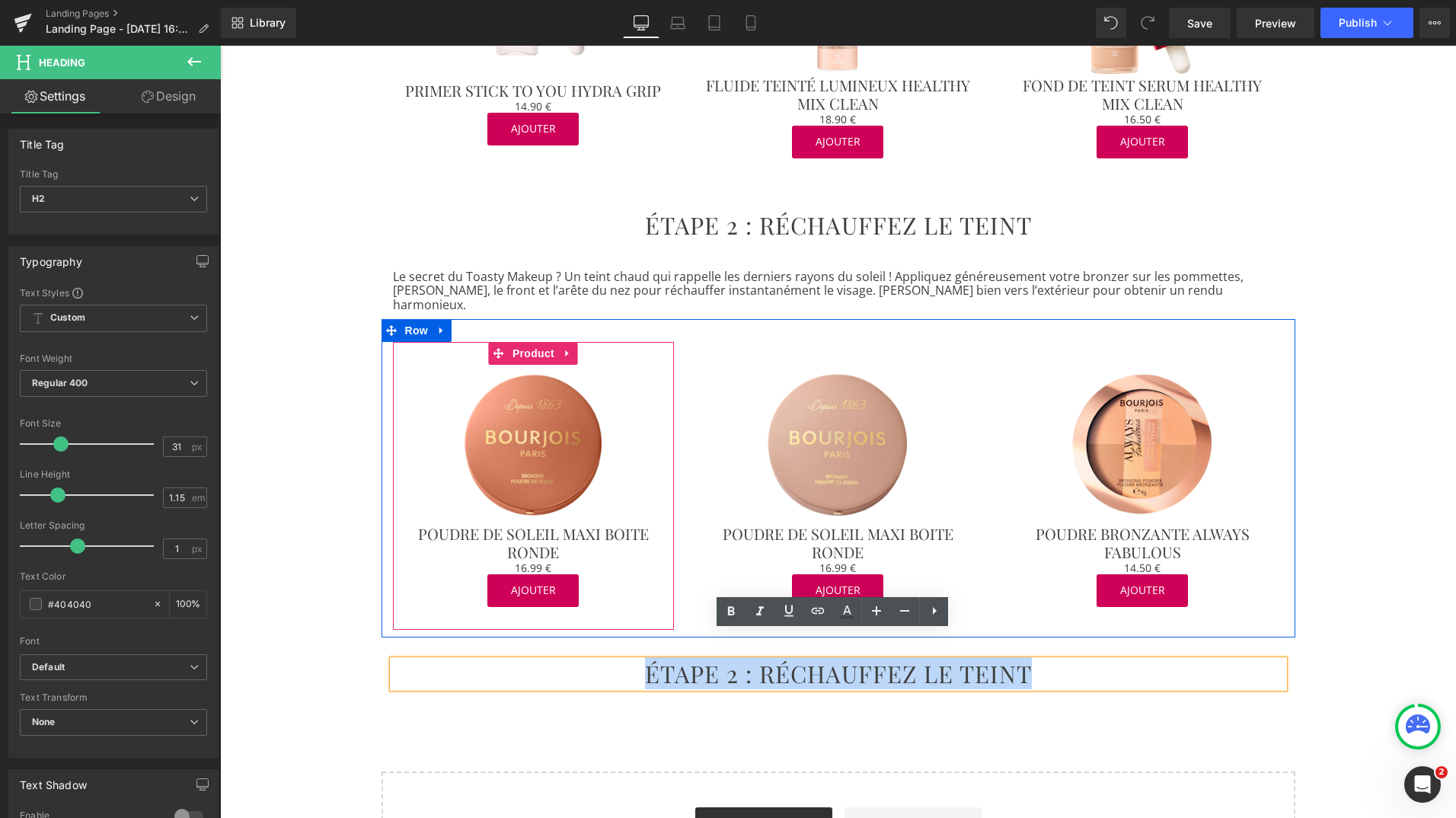
paste div
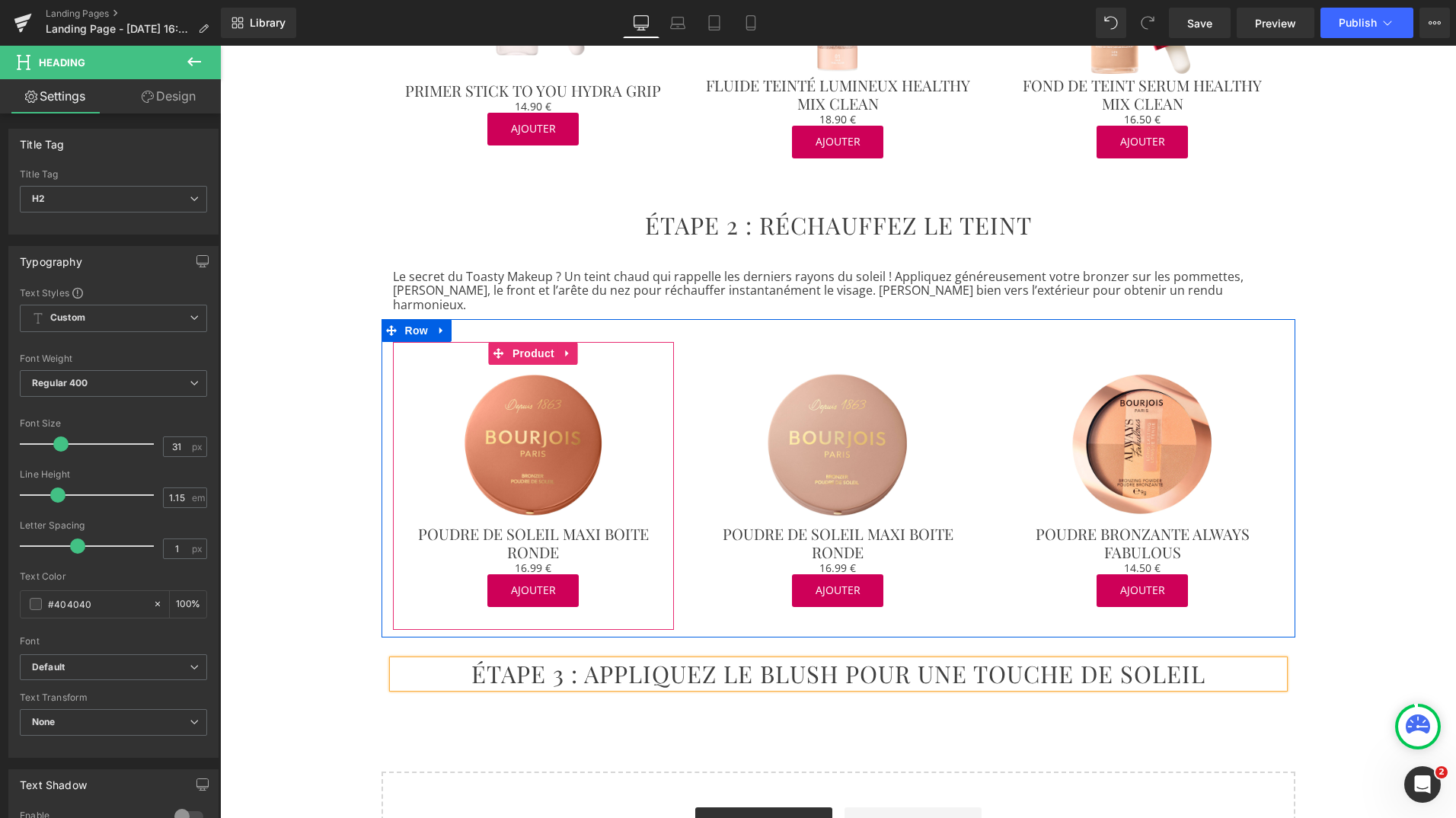
click at [699, 694] on div "TOASTY MAKEUP : LA TENDANCE MAQUILLAGE DE L’AUTOMNE Heading Row Image Row Impos…" at bounding box center [838, 99] width 1236 height 1592
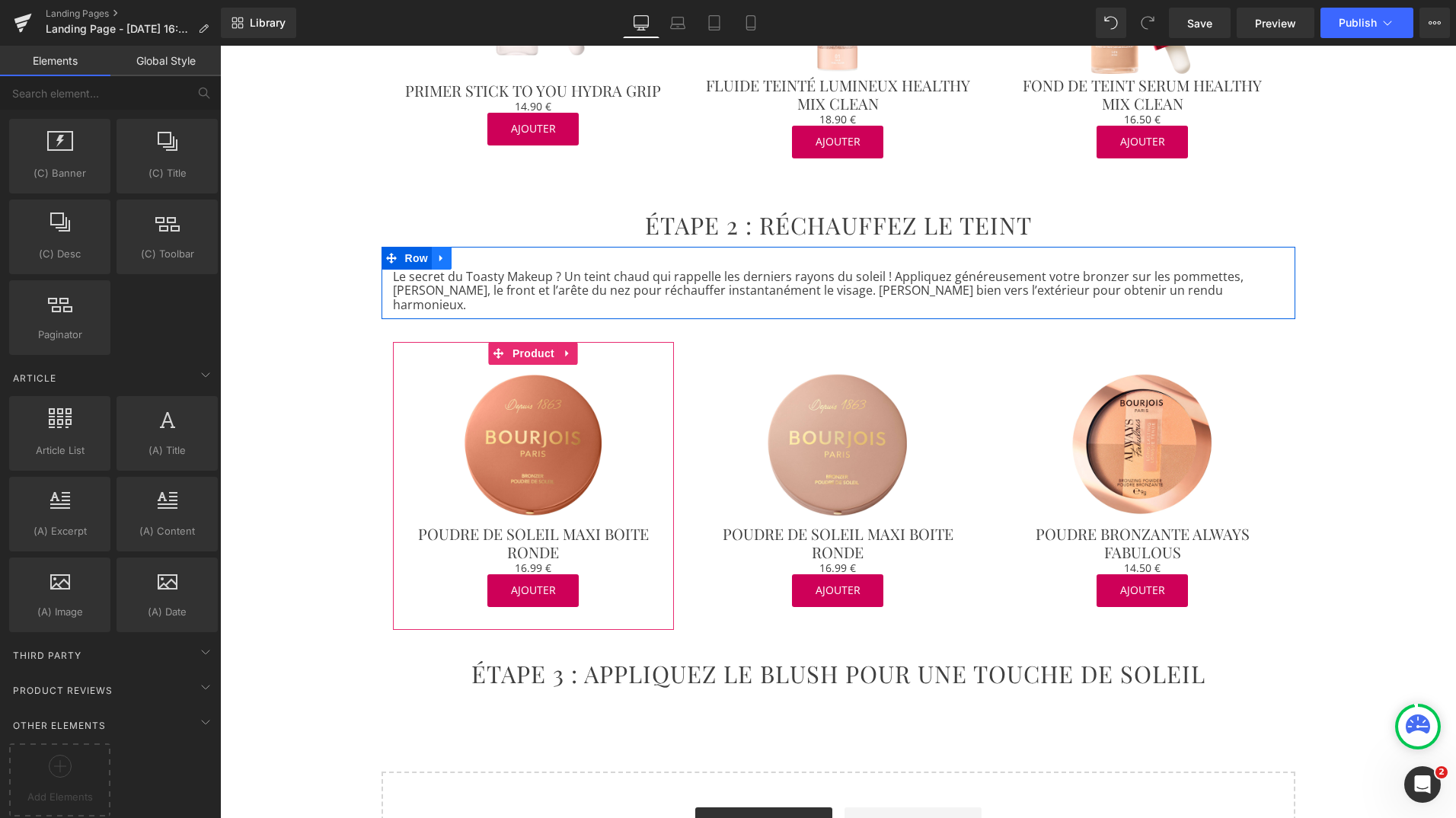
click at [436, 252] on icon at bounding box center [441, 258] width 11 height 12
click at [456, 253] on icon at bounding box center [461, 259] width 11 height 11
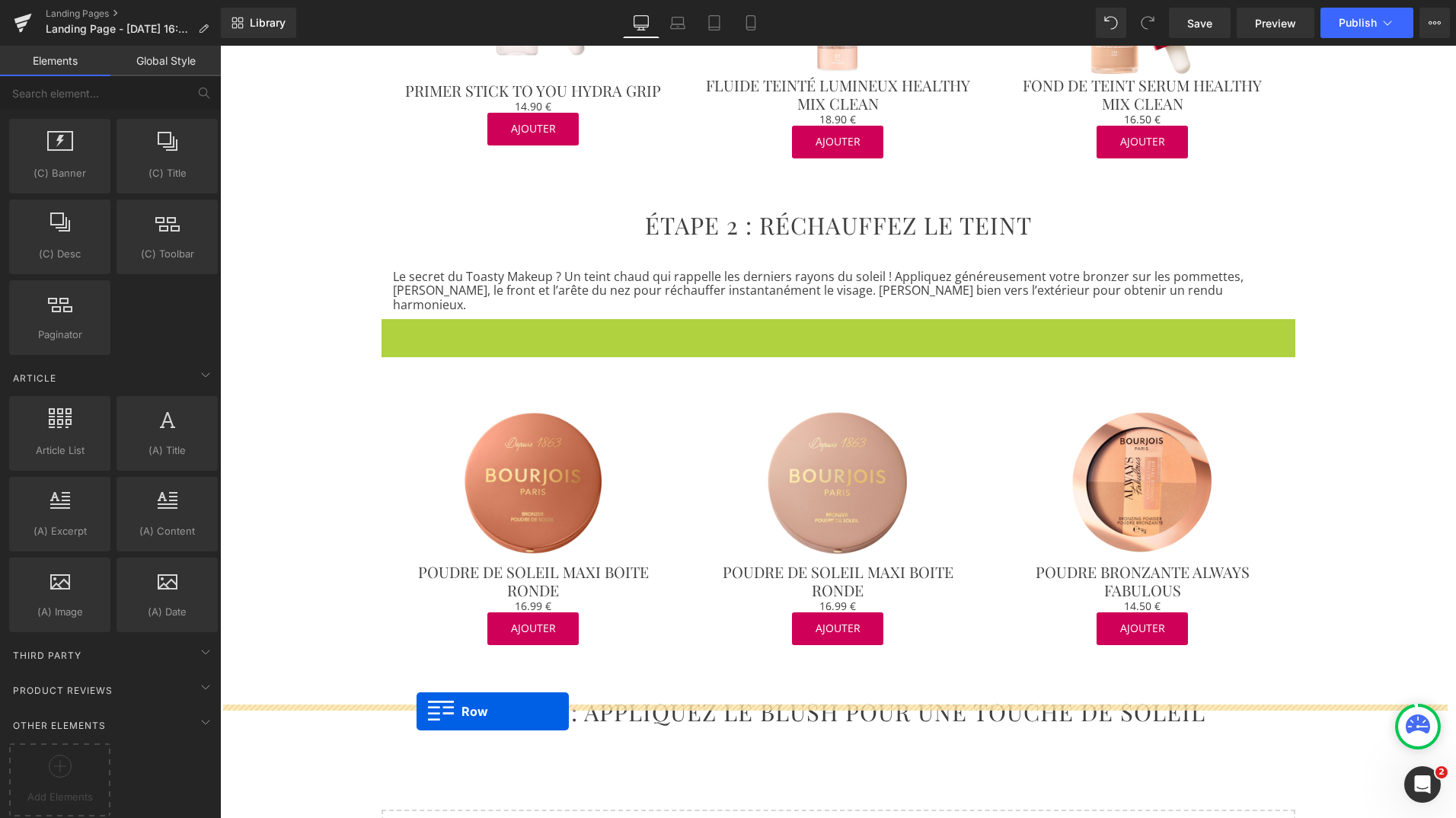
drag, startPoint x: 379, startPoint y: 302, endPoint x: 417, endPoint y: 712, distance: 411.8
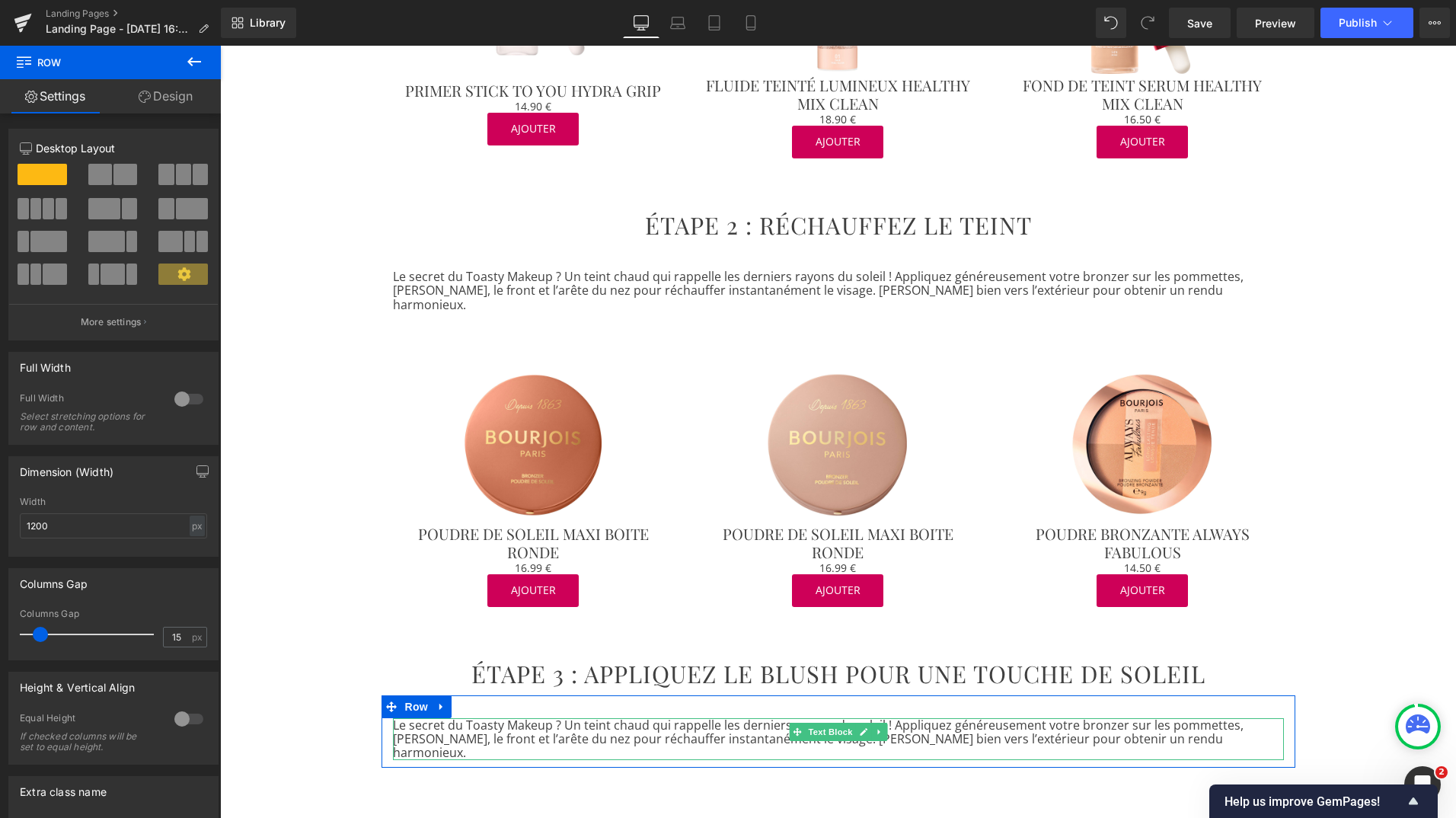
click at [559, 719] on p "Le secret du Toasty Makeup ? Un teint chaud qui rappelle les derniers rayons du…" at bounding box center [838, 740] width 891 height 42
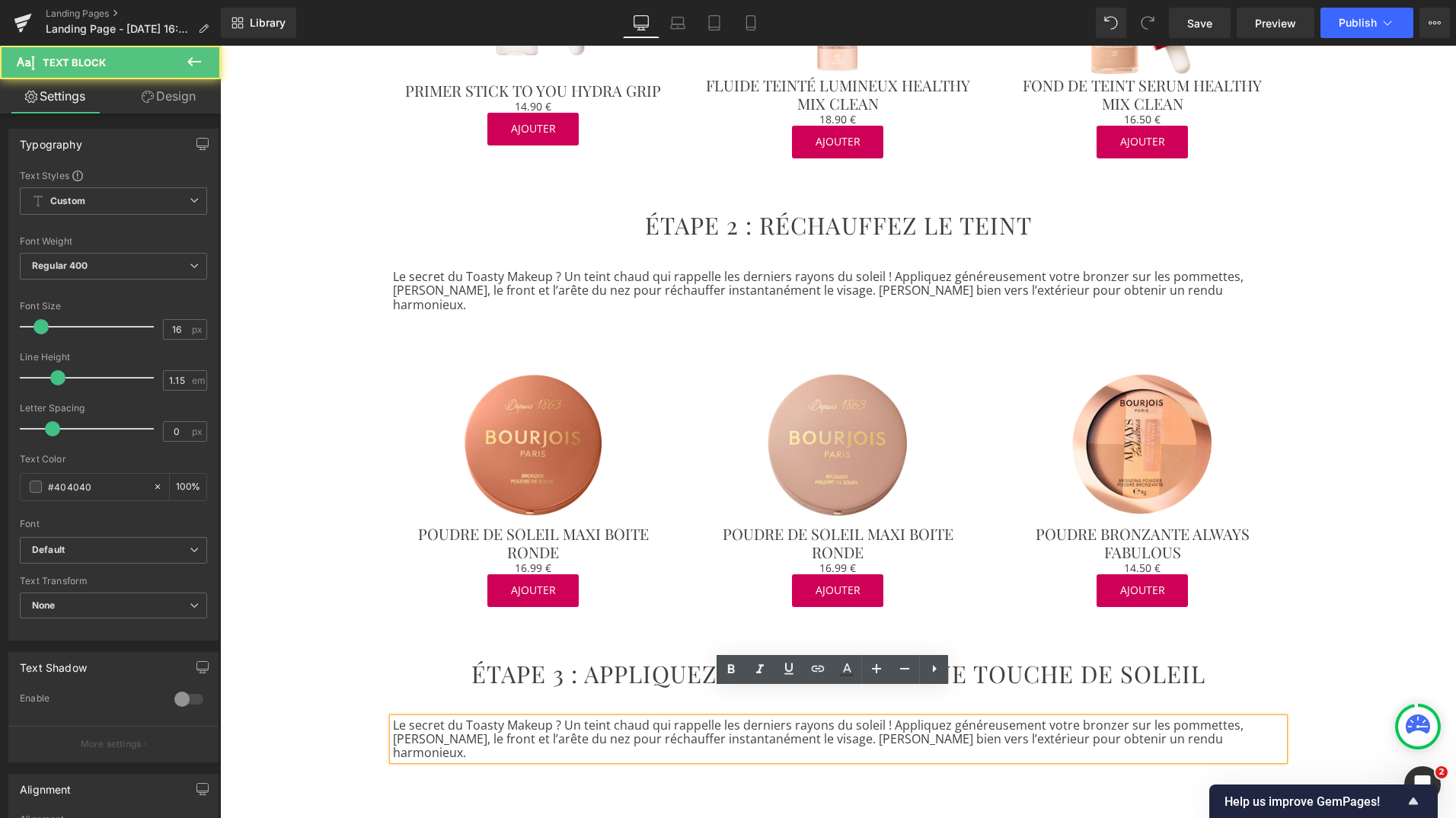
click at [568, 719] on p "Le secret du Toasty Makeup ? Un teint chaud qui rappelle les derniers rayons du…" at bounding box center [838, 740] width 891 height 42
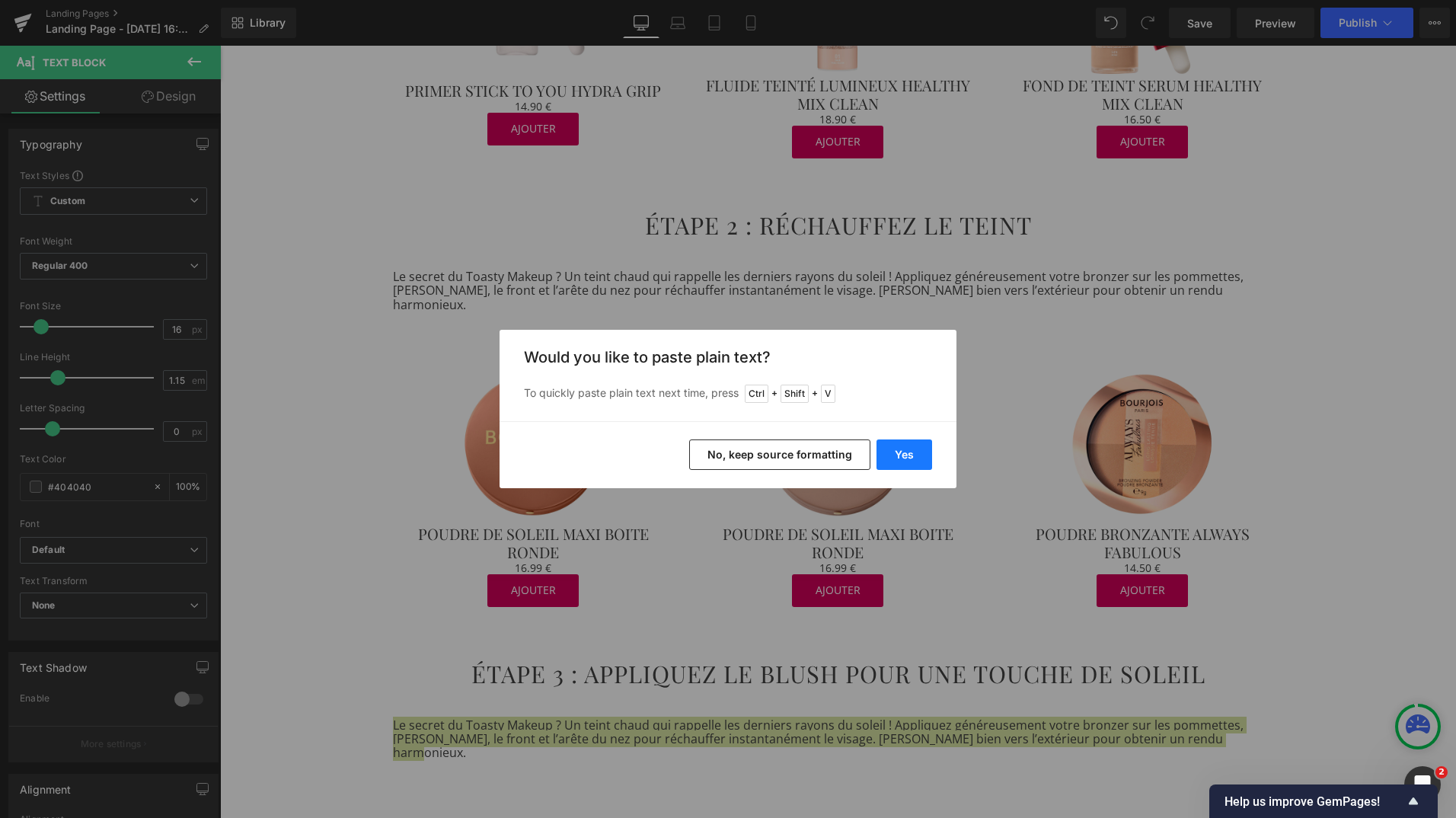
click at [904, 460] on button "Yes" at bounding box center [905, 455] width 55 height 31
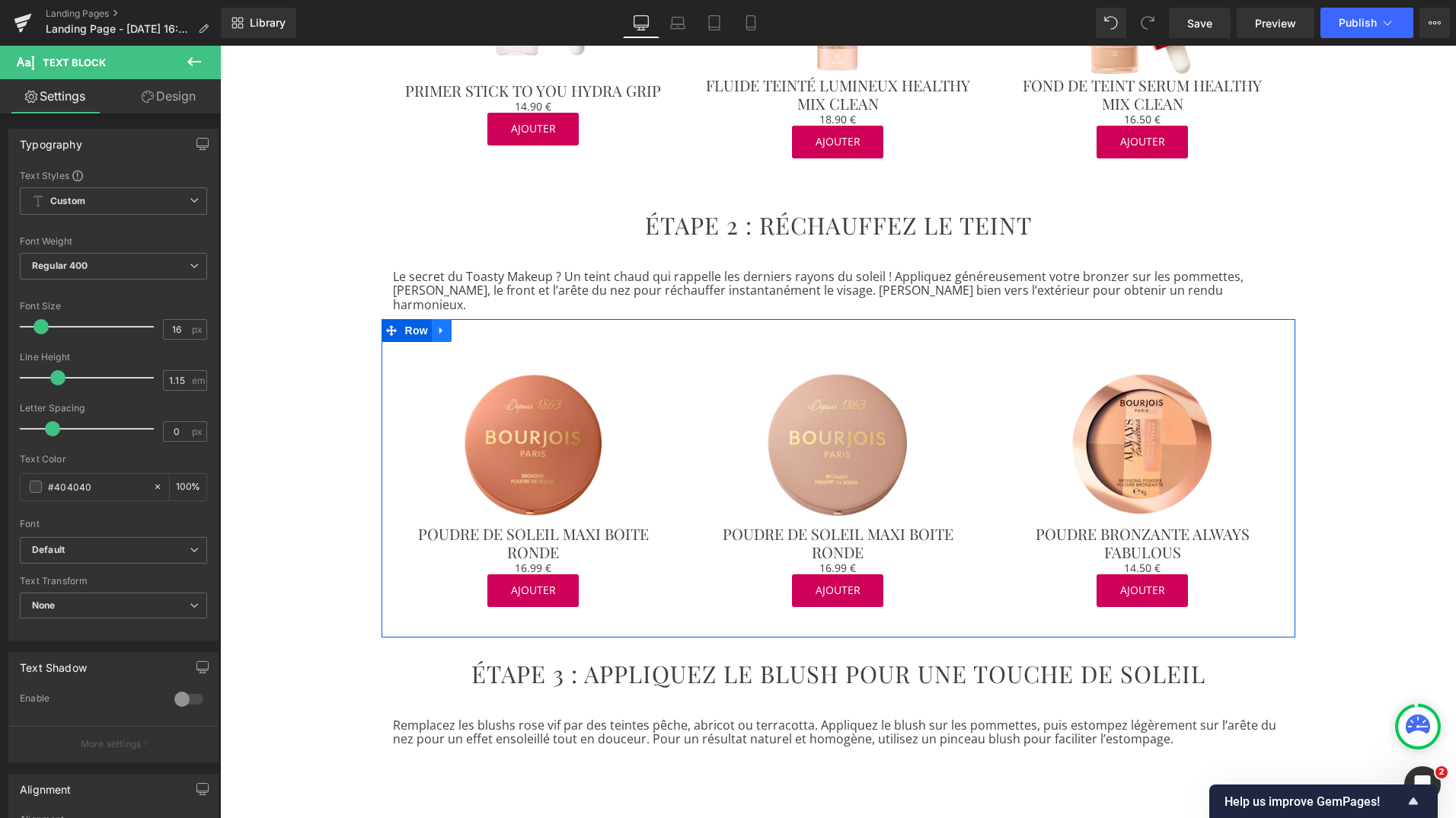
click at [431, 319] on link at bounding box center [441, 331] width 20 height 23
click at [456, 326] on icon at bounding box center [461, 331] width 11 height 11
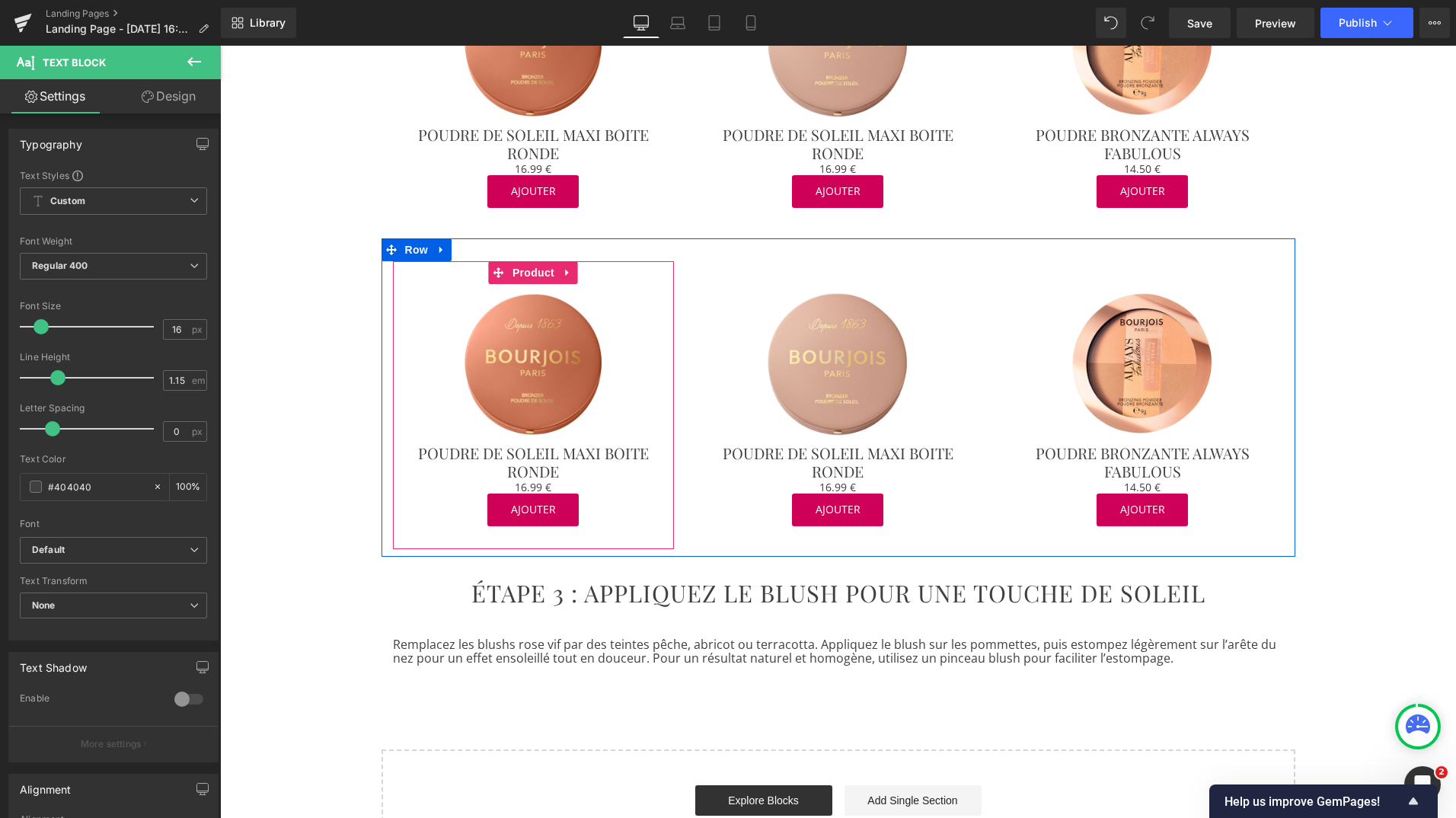
scroll to position [1257, 0]
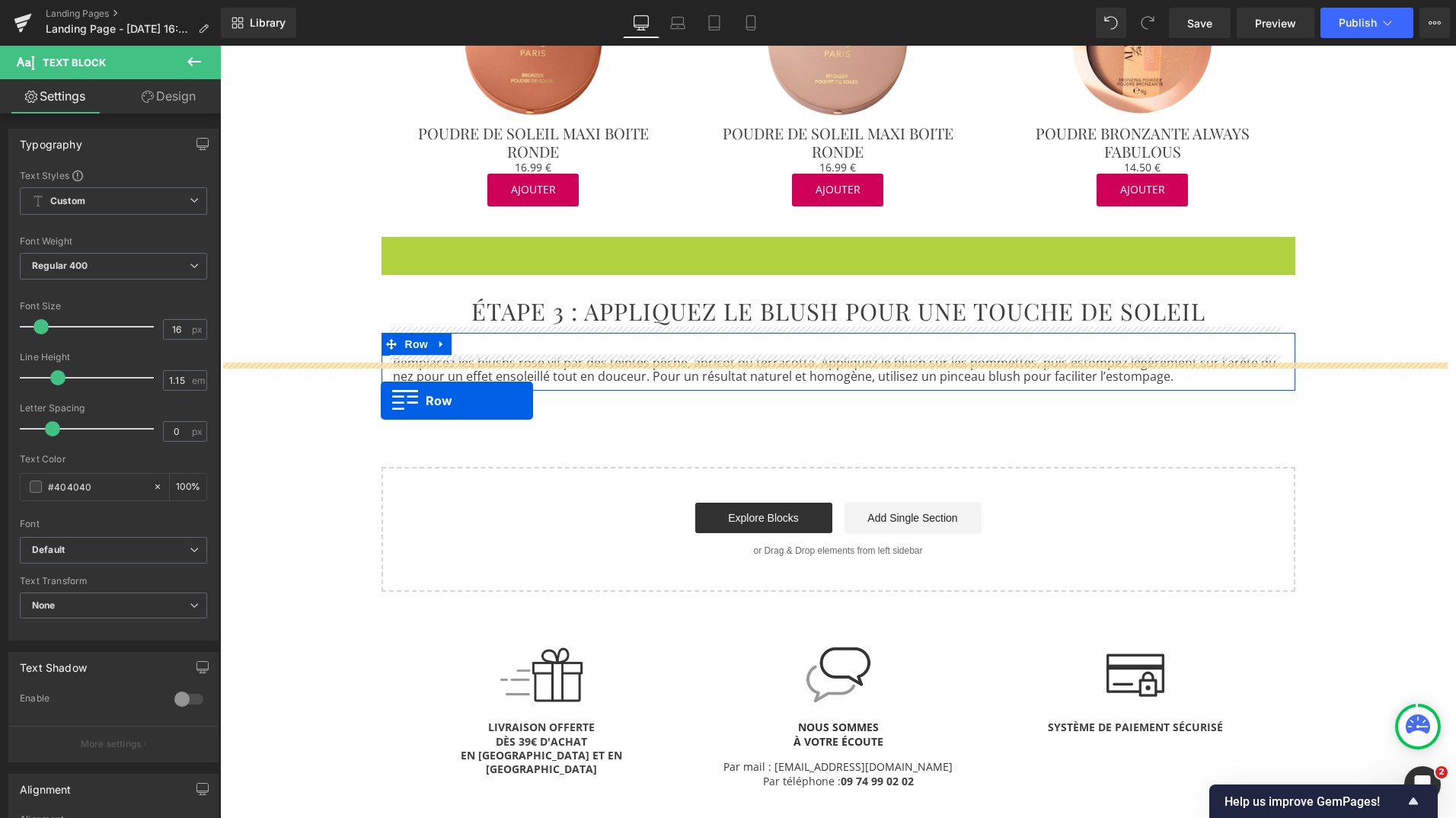
drag, startPoint x: 381, startPoint y: 220, endPoint x: 381, endPoint y: 399, distance: 179.0
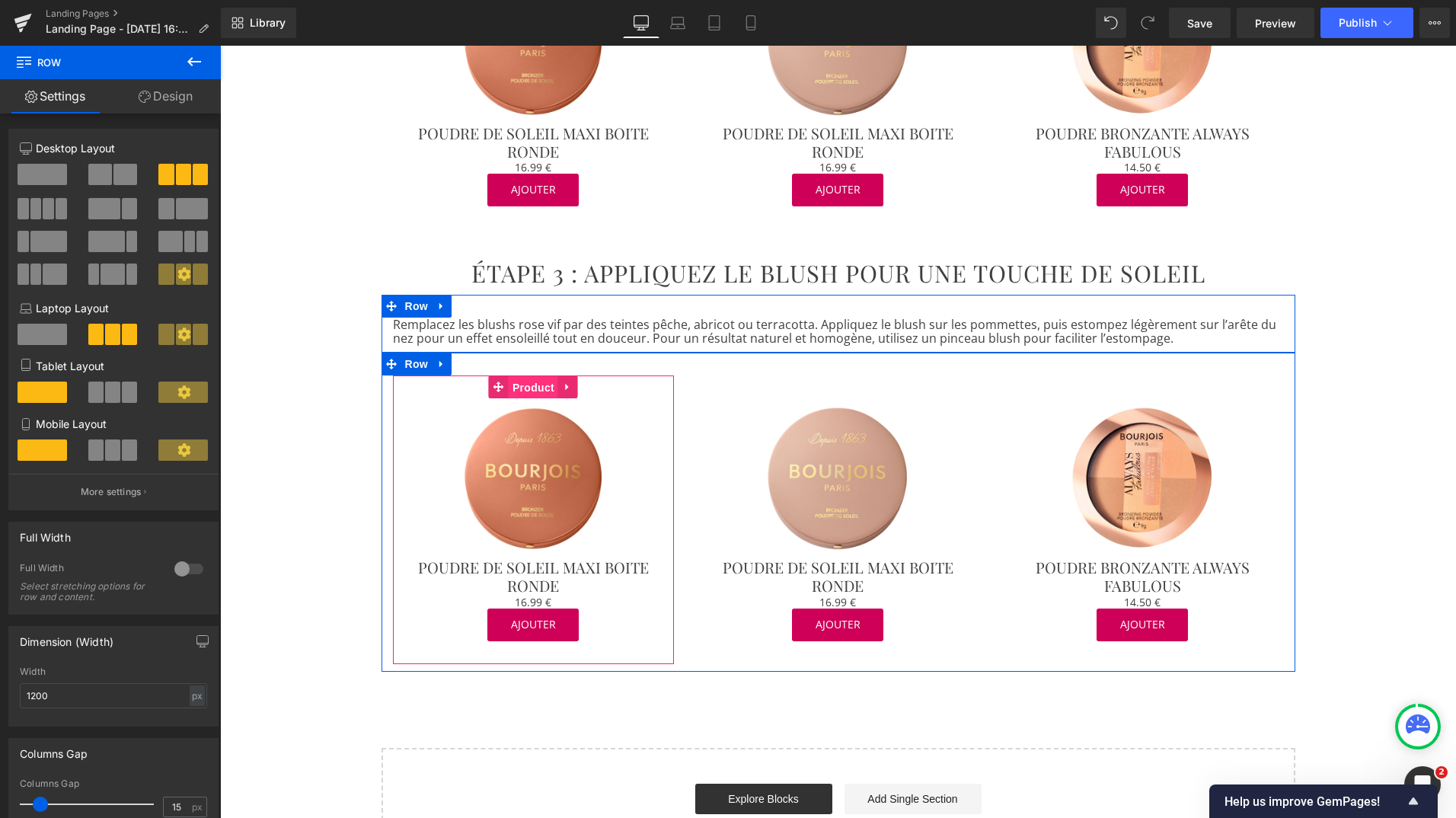
click at [531, 376] on span "Product" at bounding box center [533, 388] width 49 height 23
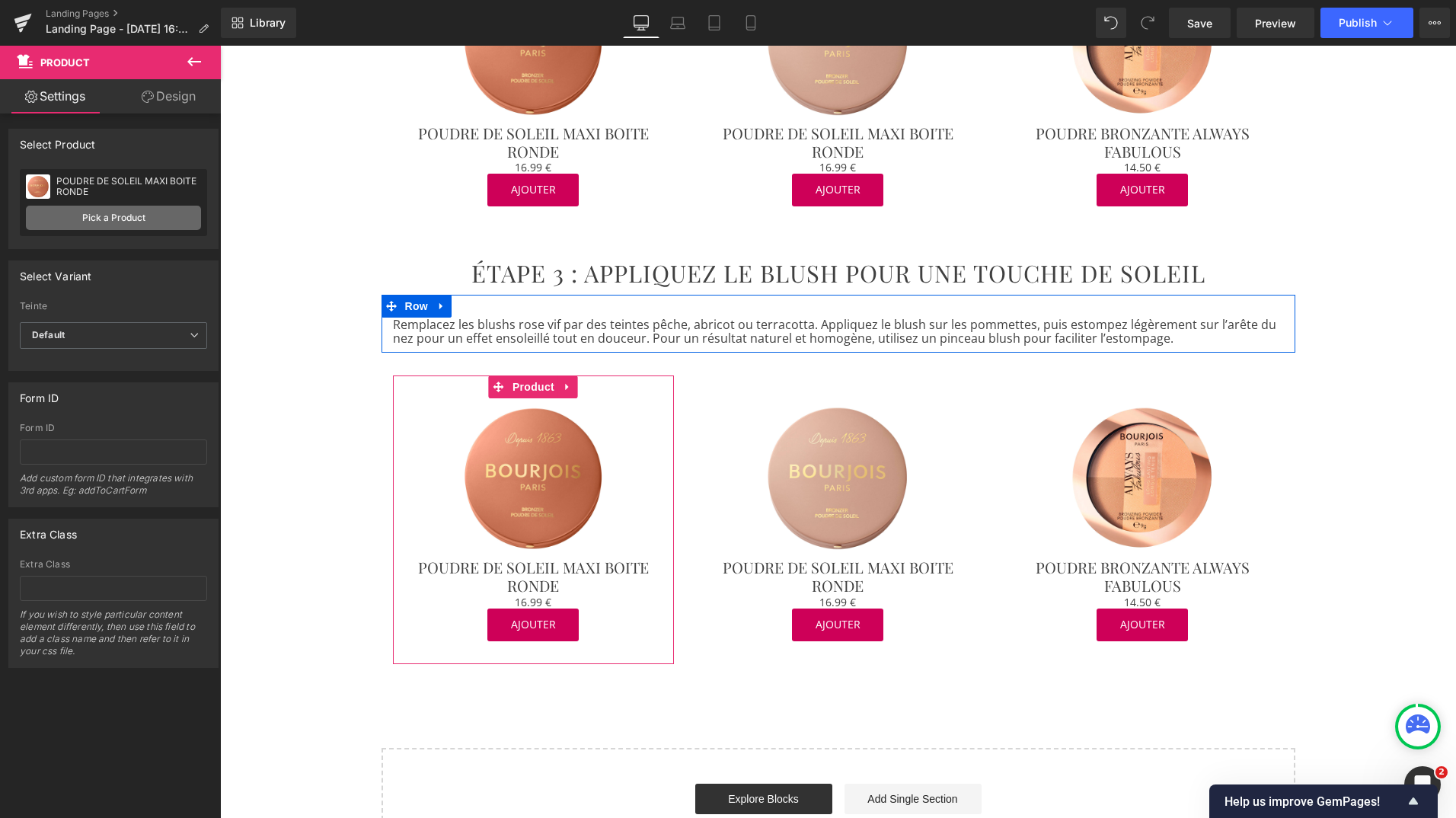
click at [131, 217] on link "Pick a Product" at bounding box center [114, 218] width 175 height 25
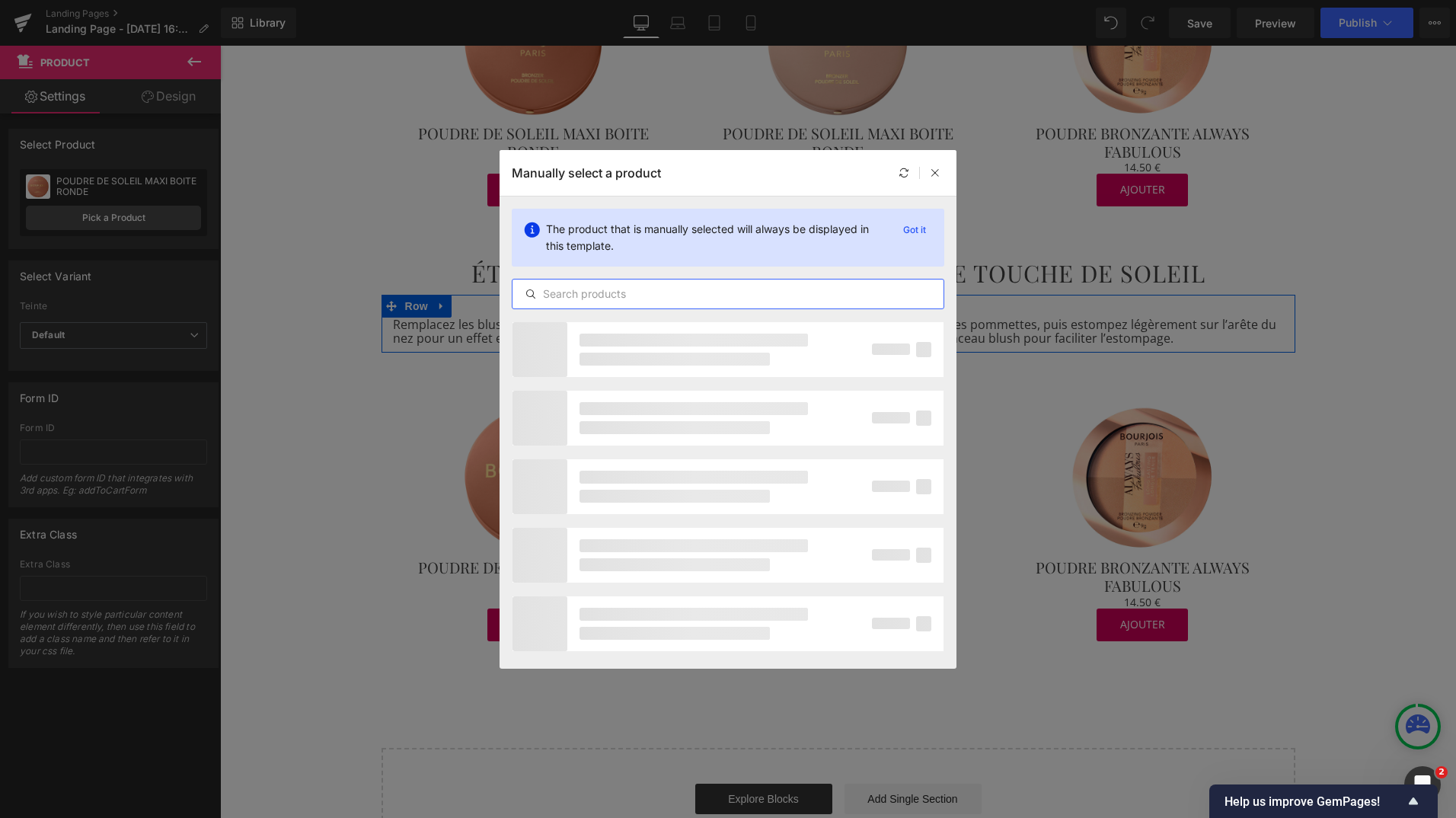
click at [588, 293] on input "text" at bounding box center [728, 294] width 431 height 18
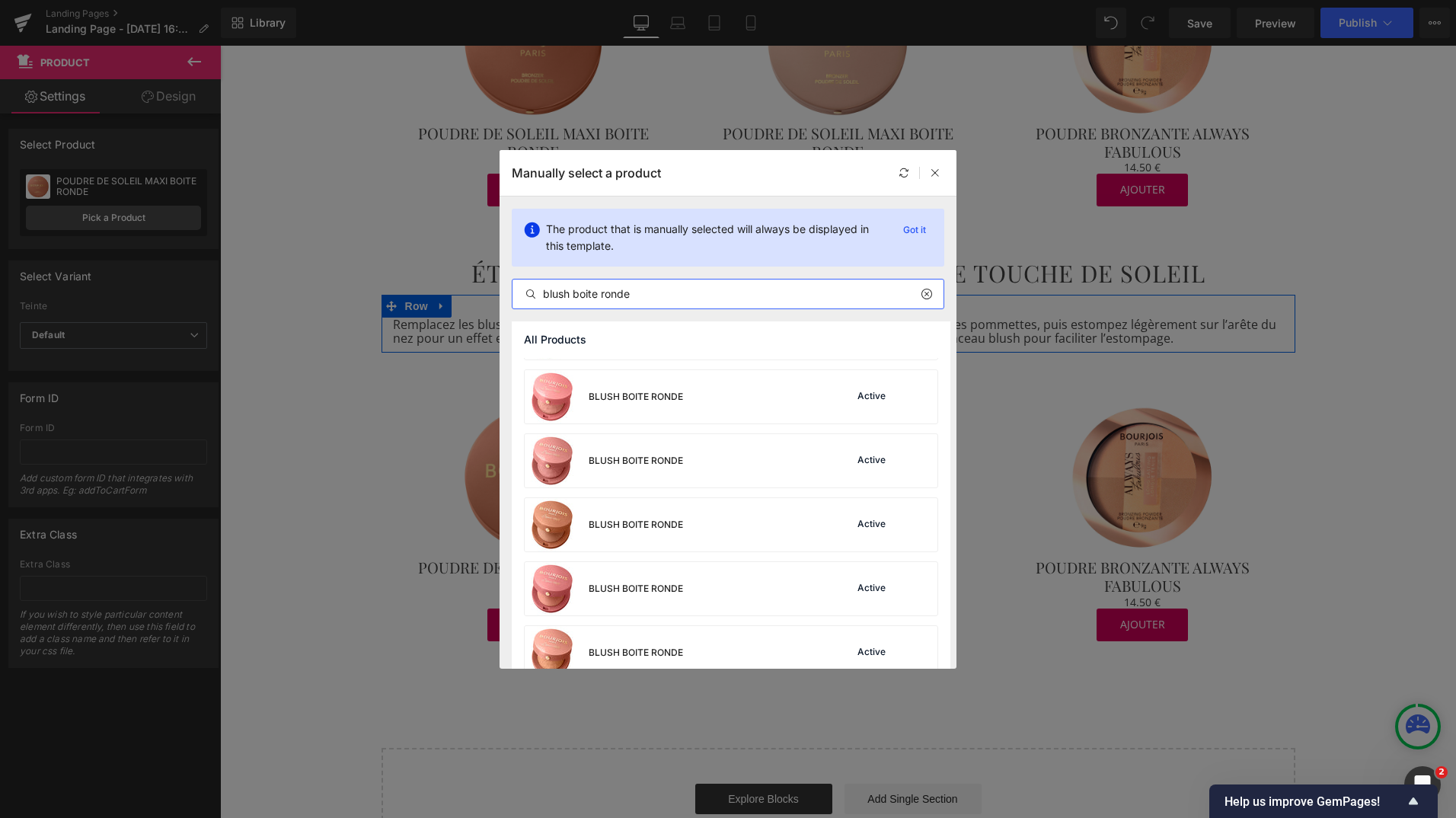
scroll to position [462, 0]
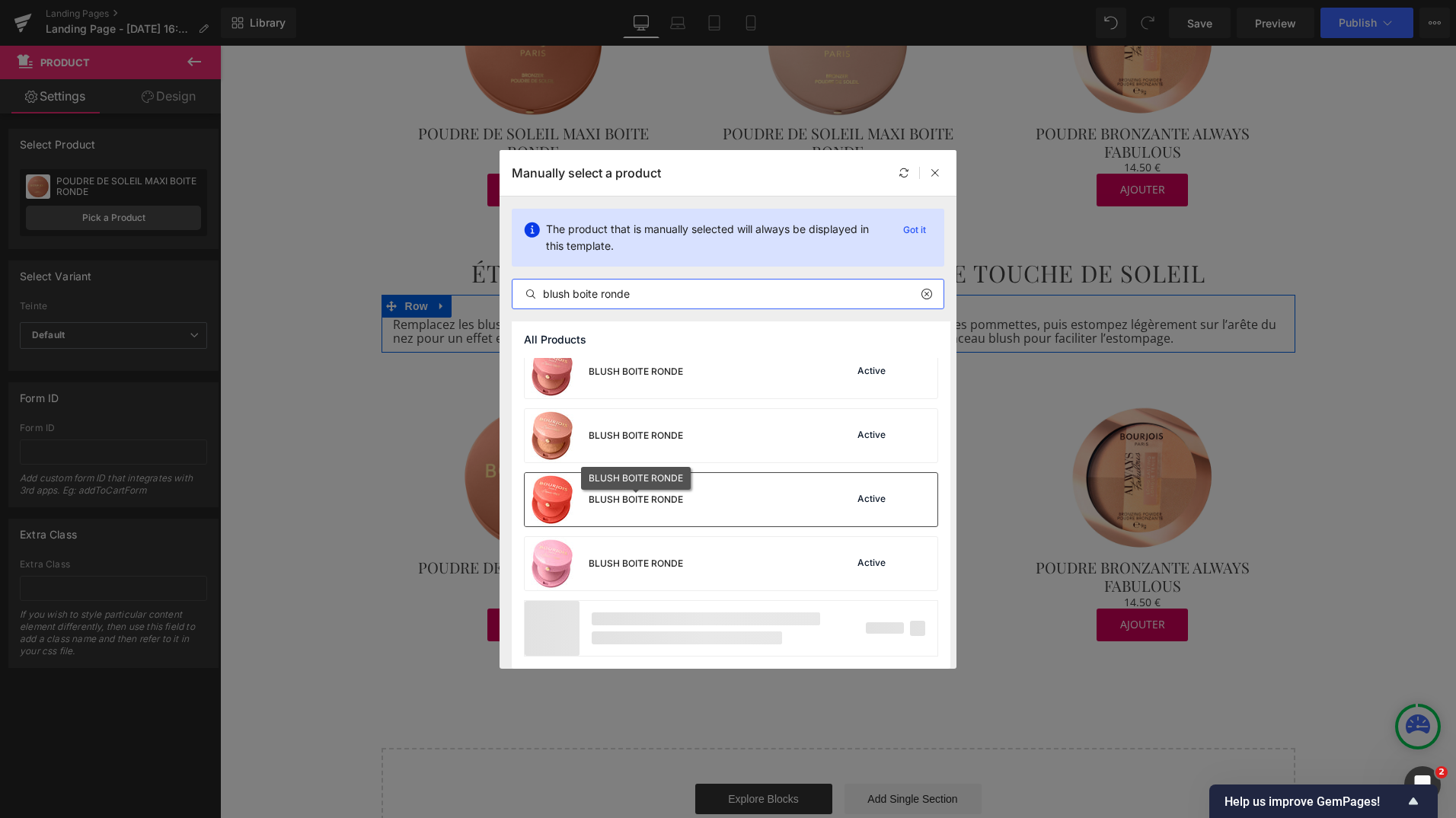
type input "blush boite ronde"
click at [631, 496] on div "BLUSH BOITE RONDE" at bounding box center [635, 500] width 95 height 14
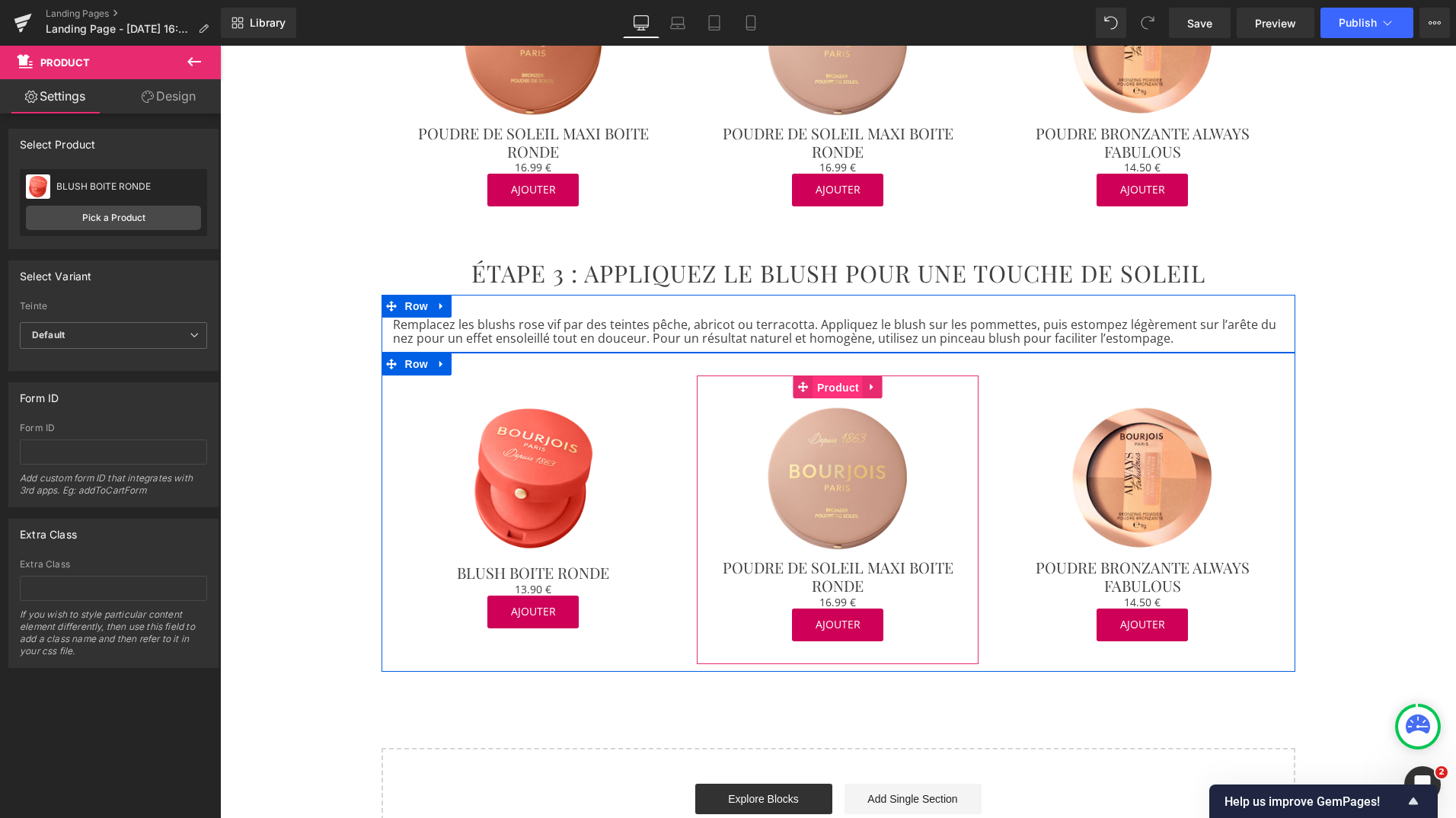
click at [827, 376] on span "Product" at bounding box center [838, 388] width 49 height 23
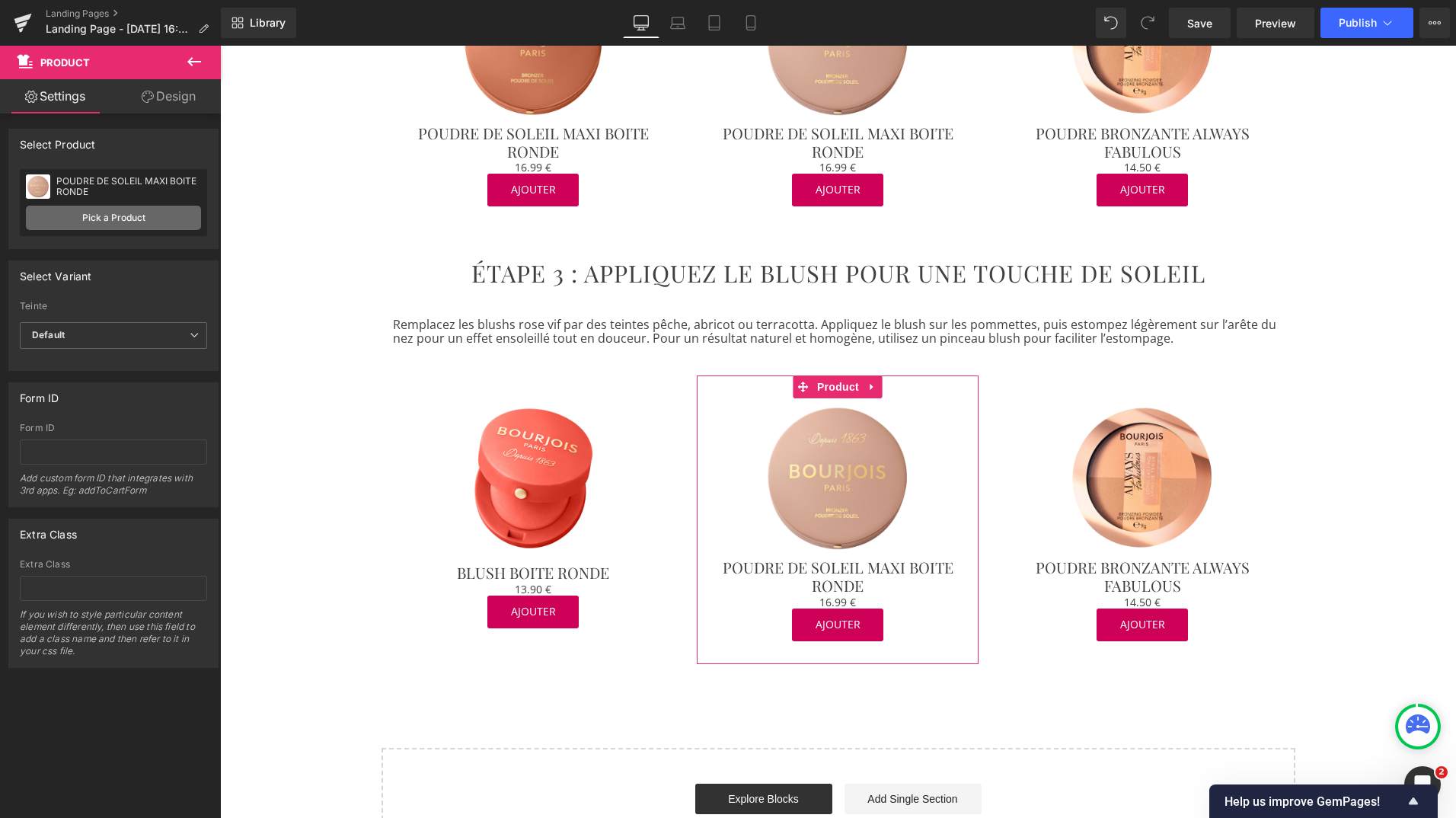
click at [145, 218] on link "Pick a Product" at bounding box center [114, 218] width 175 height 25
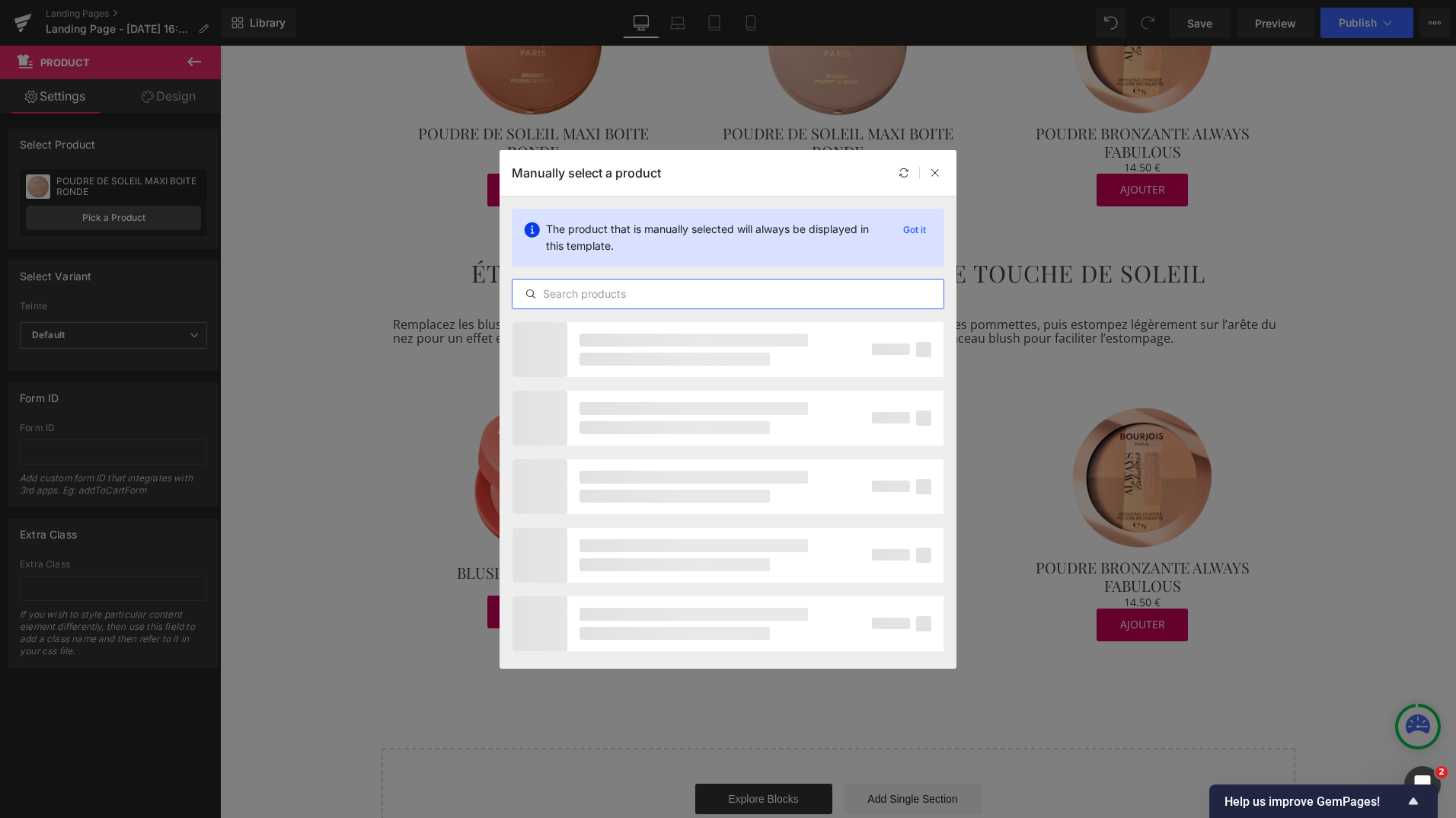
click at [583, 297] on input "text" at bounding box center [728, 294] width 431 height 18
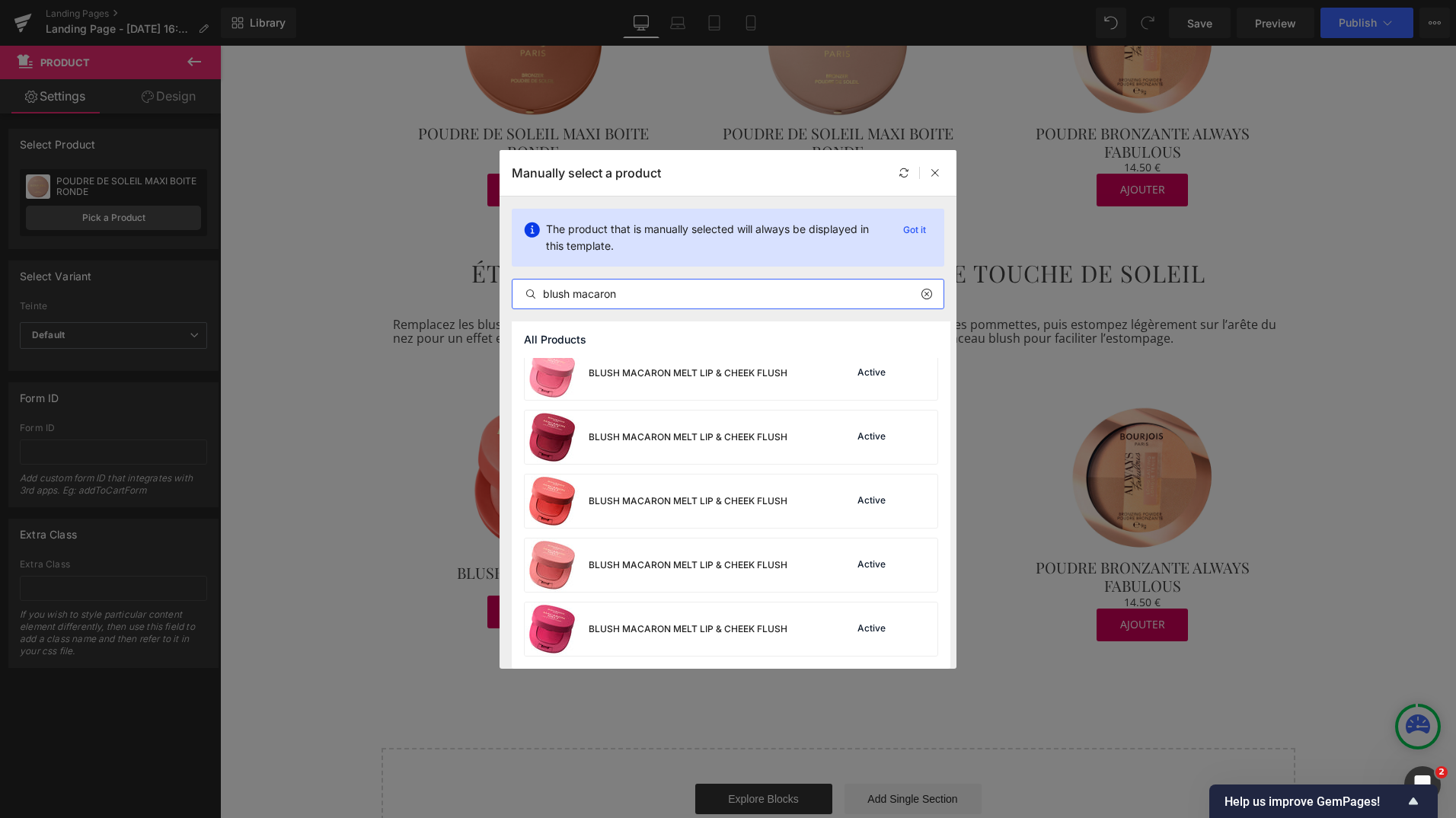
scroll to position [12, 0]
type input "blush macaron"
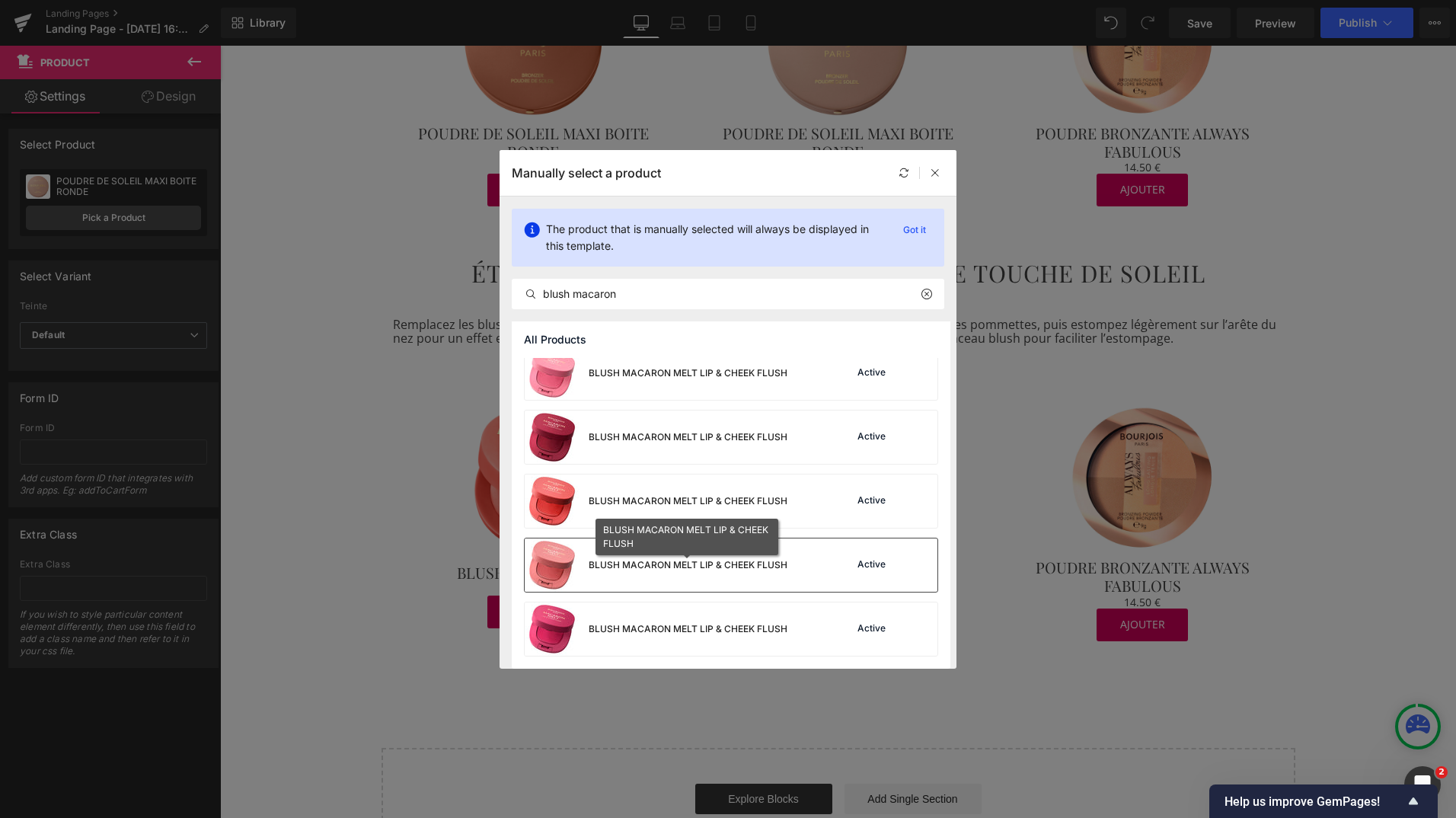
click at [673, 565] on div "BLUSH MACARON MELT LIP & CHEEK FLUSH" at bounding box center [688, 566] width 198 height 14
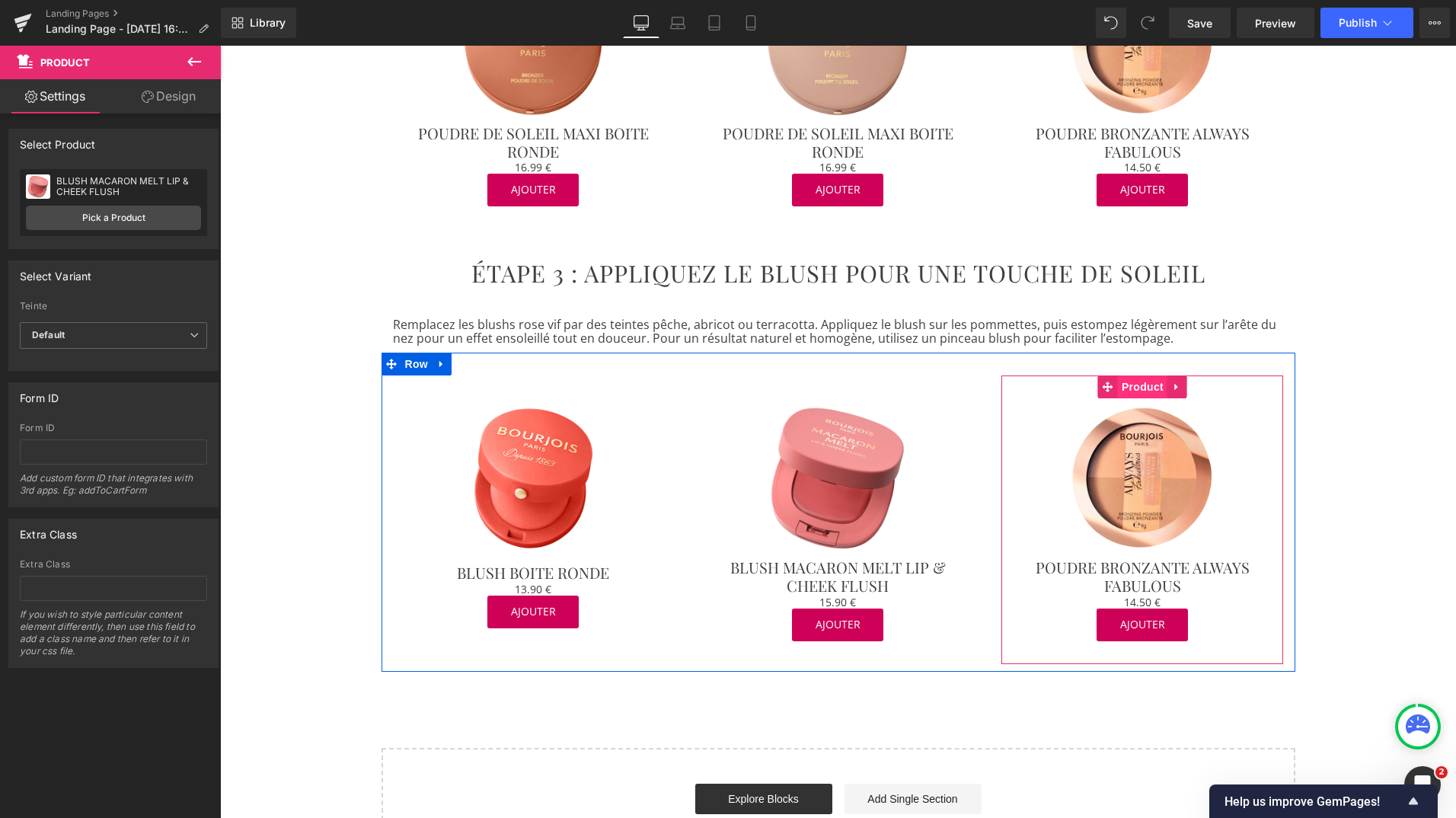
click at [1123, 376] on span "Product" at bounding box center [1142, 387] width 49 height 23
click at [1144, 376] on span "Product" at bounding box center [1142, 387] width 49 height 23
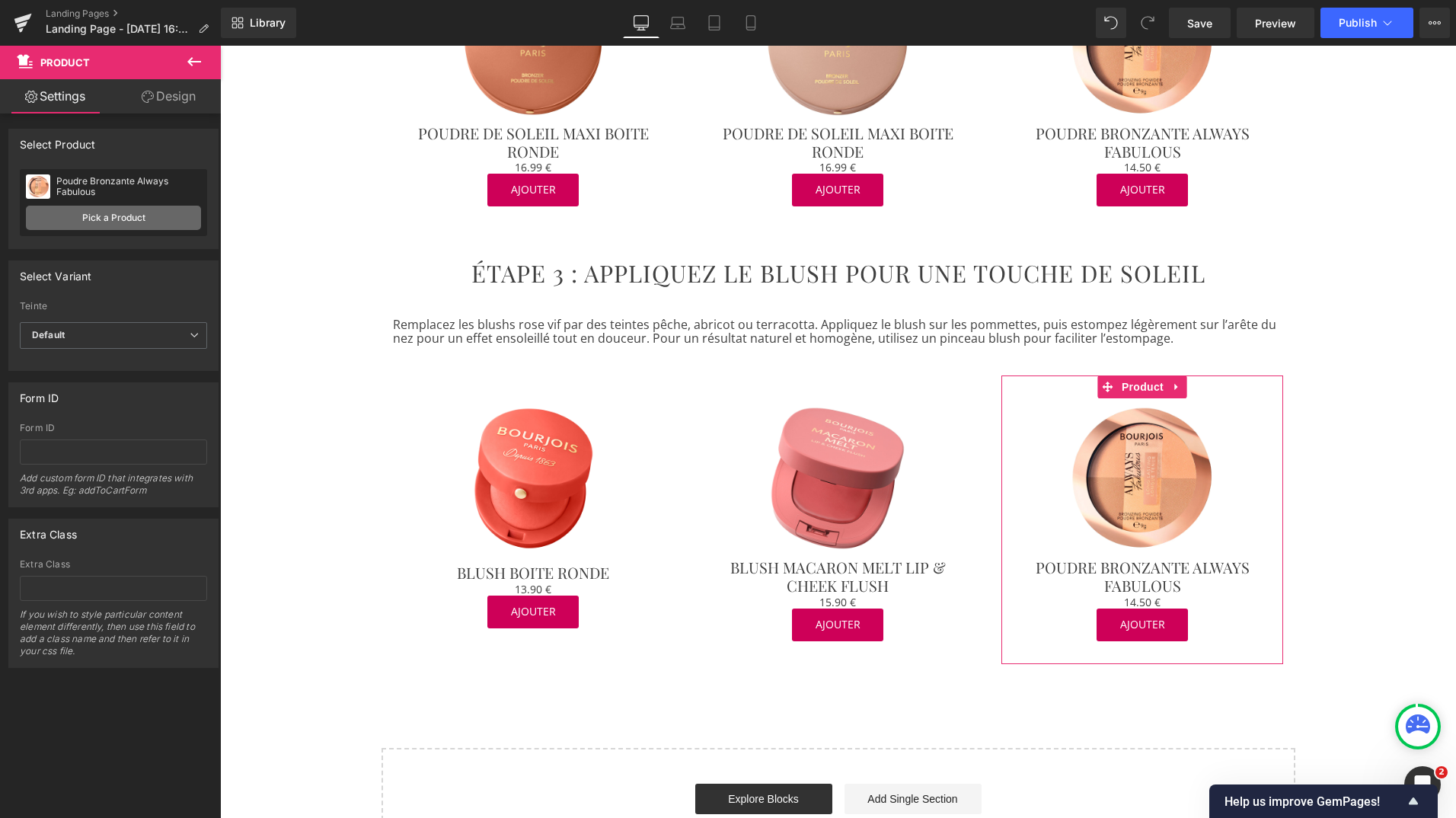
click at [135, 222] on link "Pick a Product" at bounding box center [114, 218] width 175 height 25
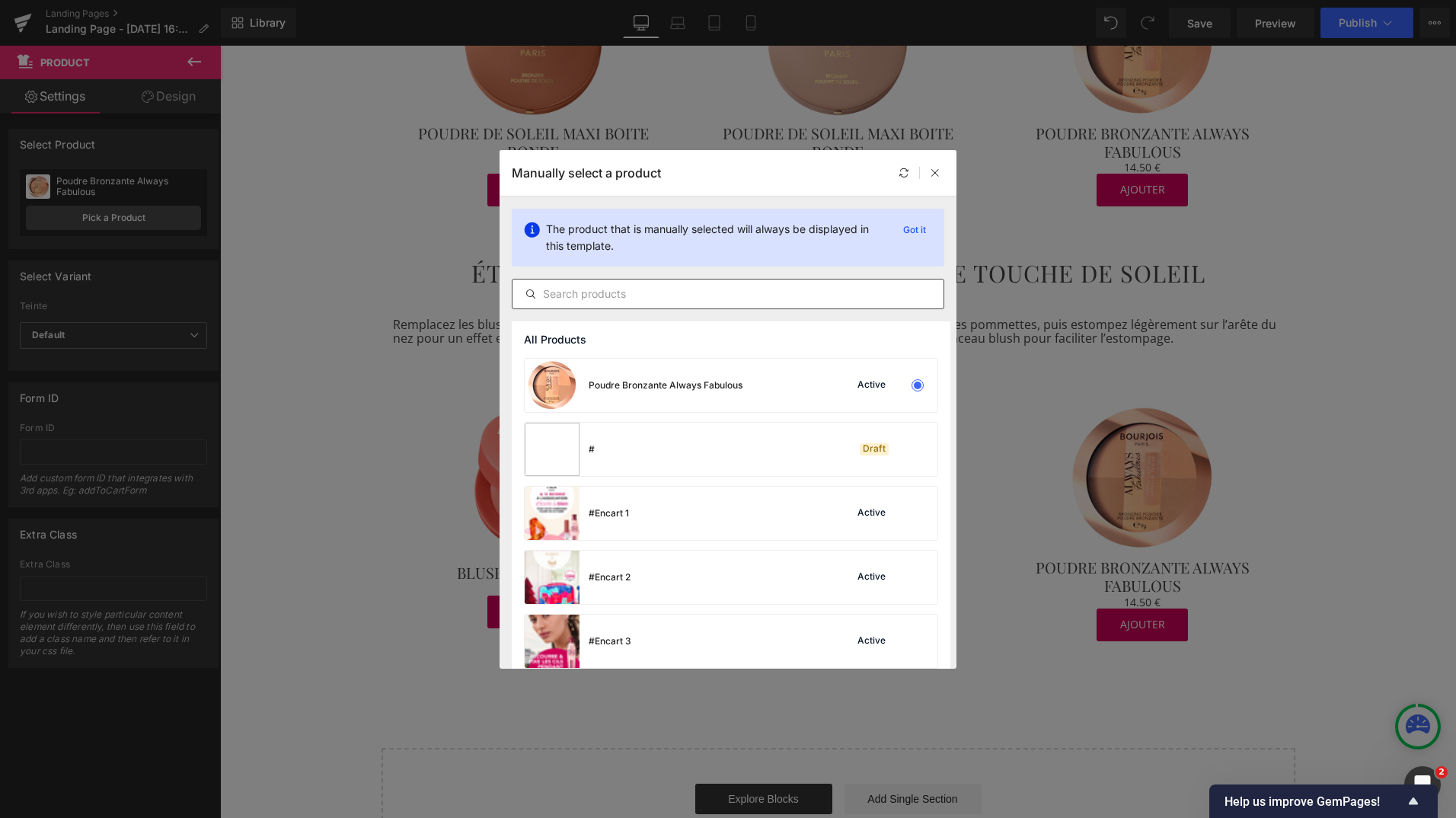
click at [577, 306] on div at bounding box center [728, 294] width 432 height 31
click at [548, 295] on input "text" at bounding box center [728, 294] width 431 height 18
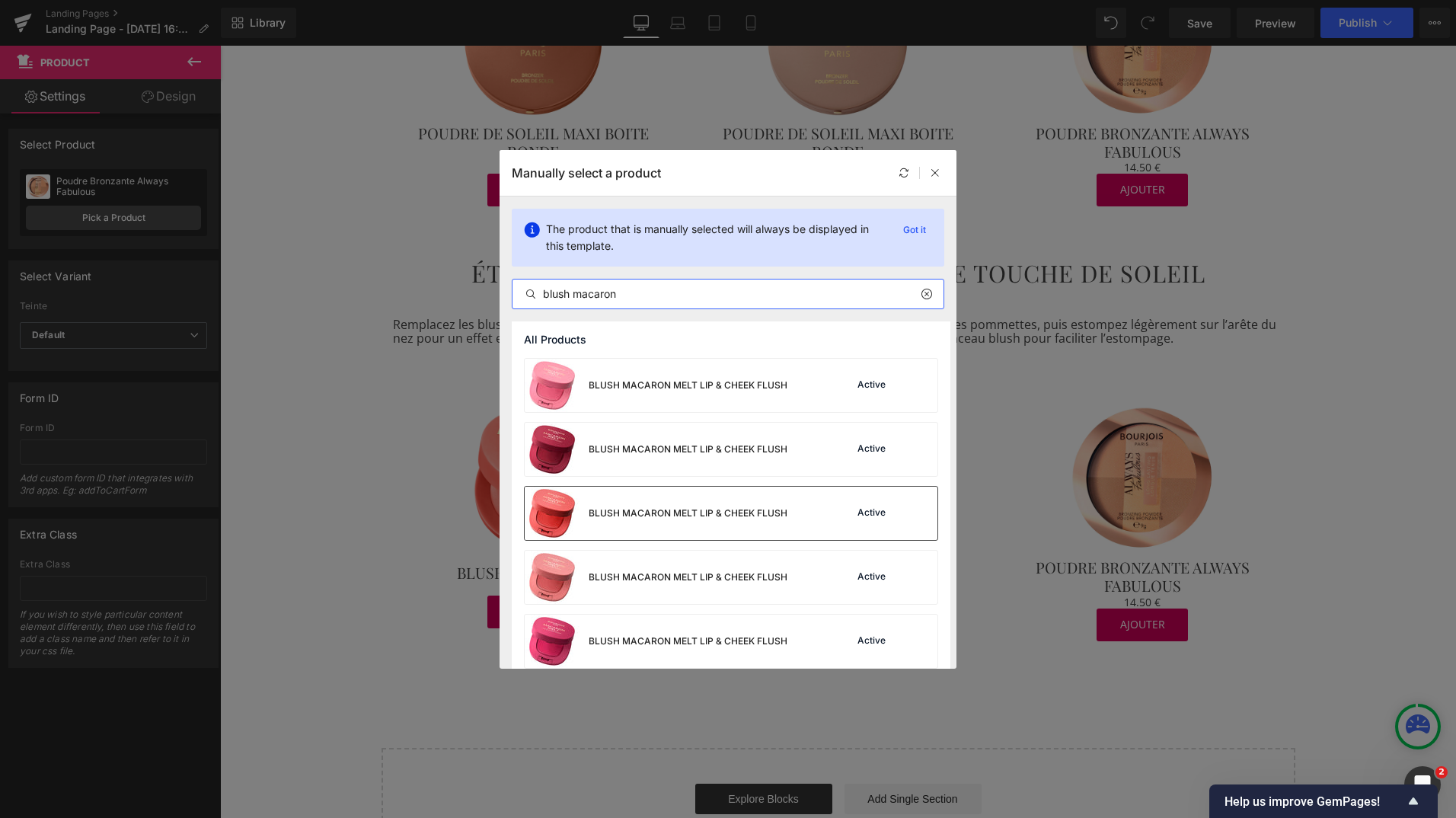
type input "blush macaron"
click at [625, 516] on div "BLUSH MACARON MELT LIP & CHEEK FLUSH" at bounding box center [688, 513] width 198 height 14
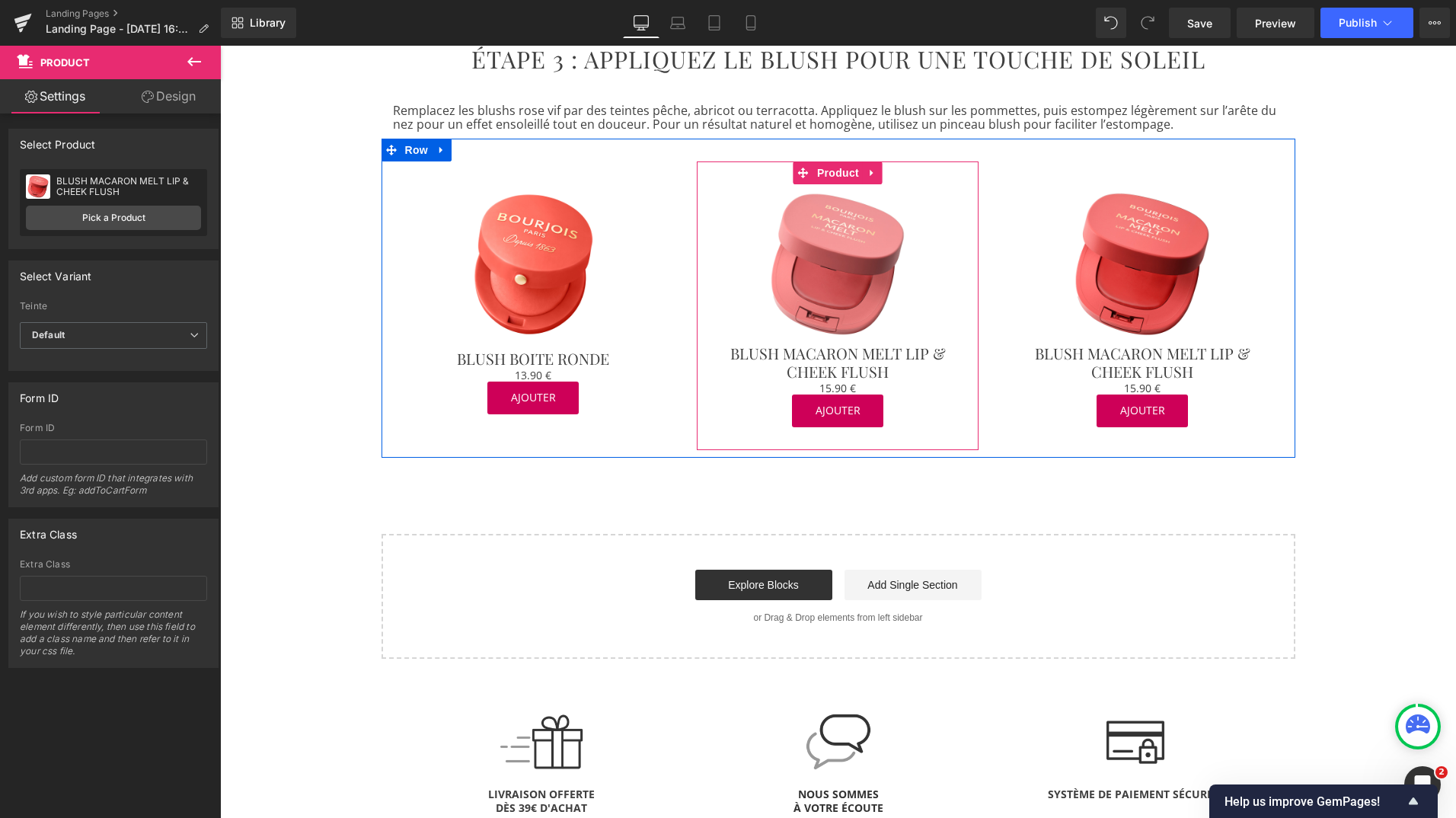
scroll to position [1474, 0]
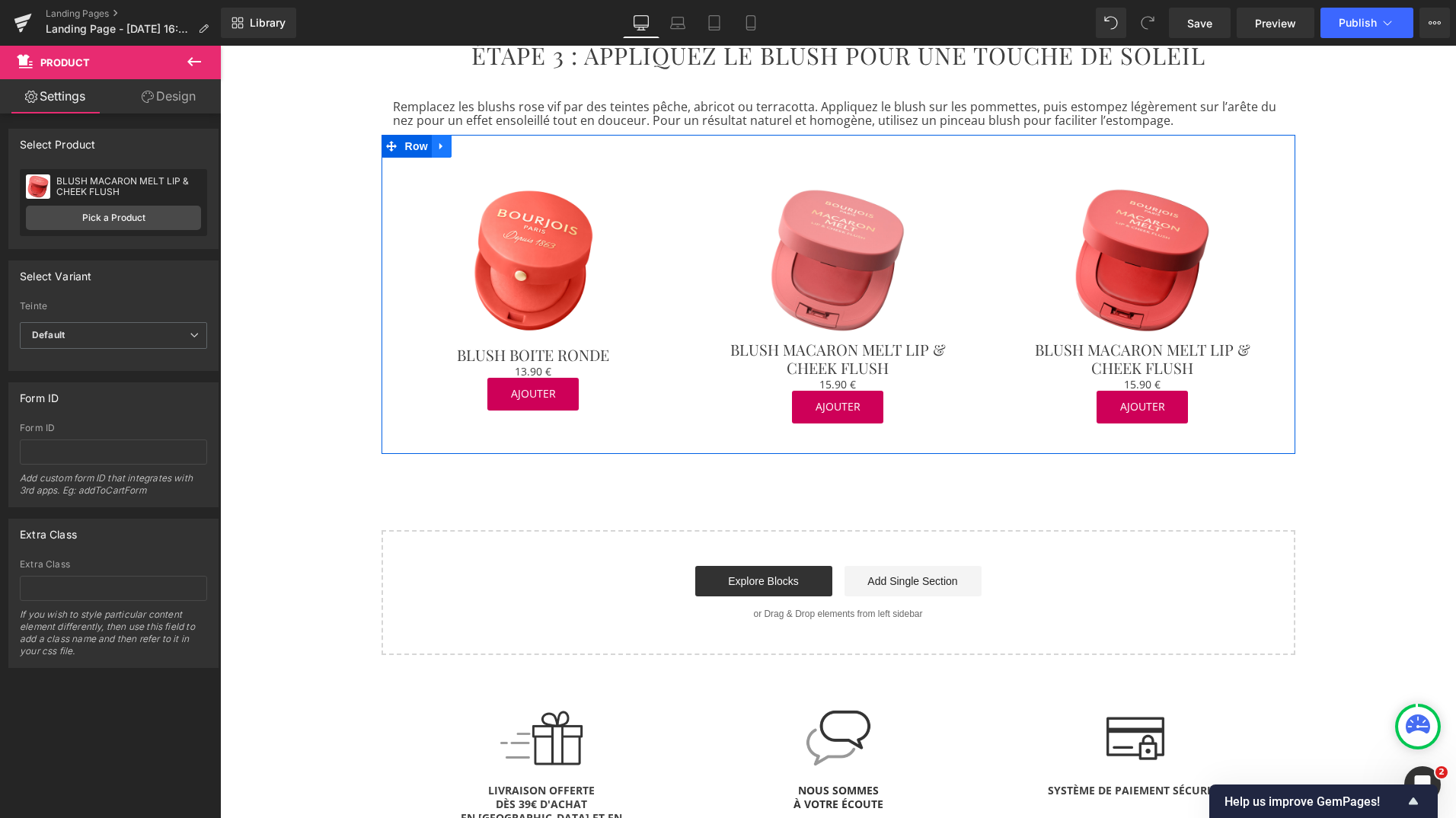
click at [437, 141] on icon at bounding box center [441, 146] width 11 height 12
click at [456, 141] on icon at bounding box center [461, 146] width 11 height 11
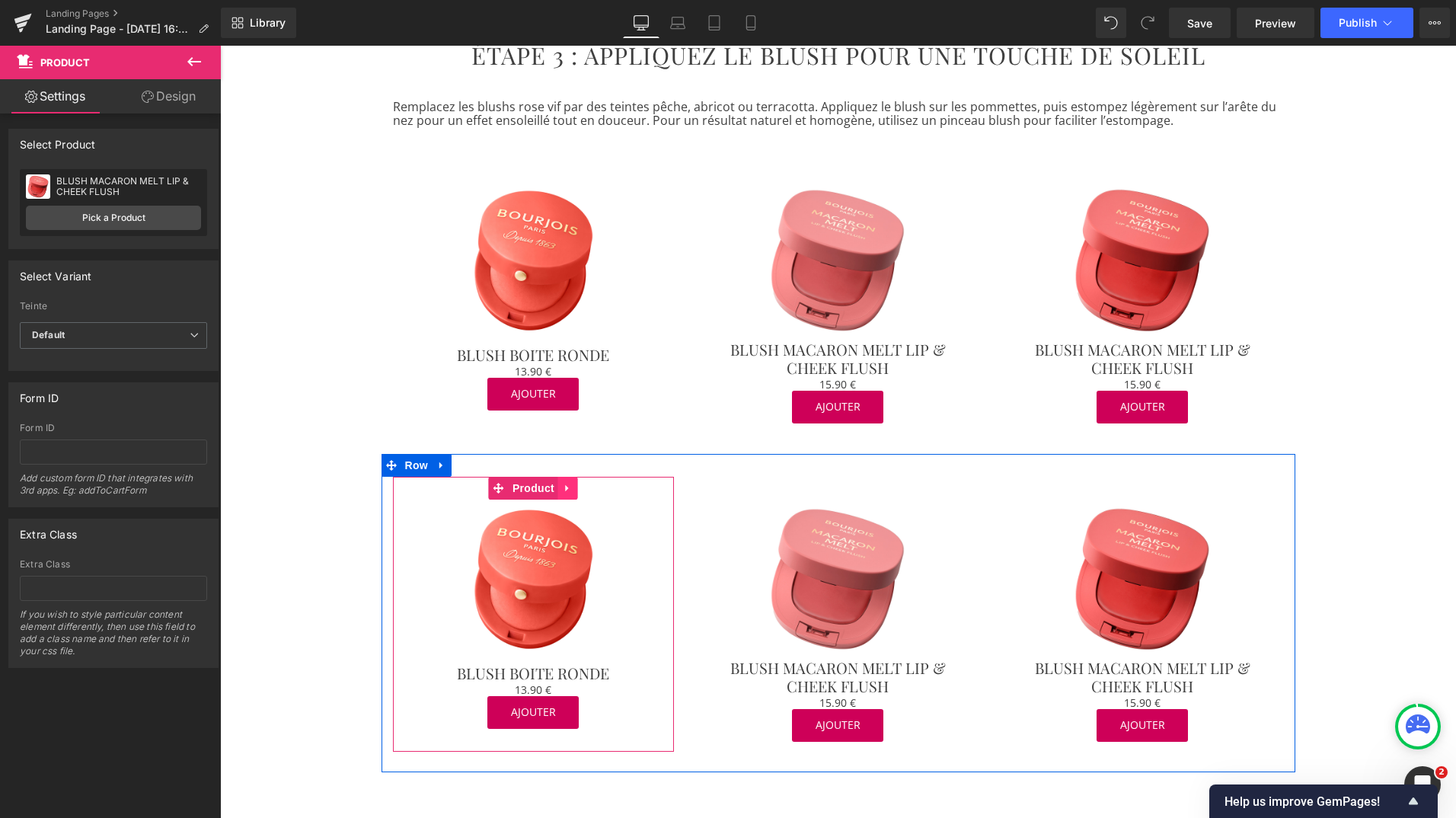
click at [565, 482] on icon at bounding box center [568, 488] width 11 height 12
click at [573, 483] on icon at bounding box center [578, 489] width 11 height 11
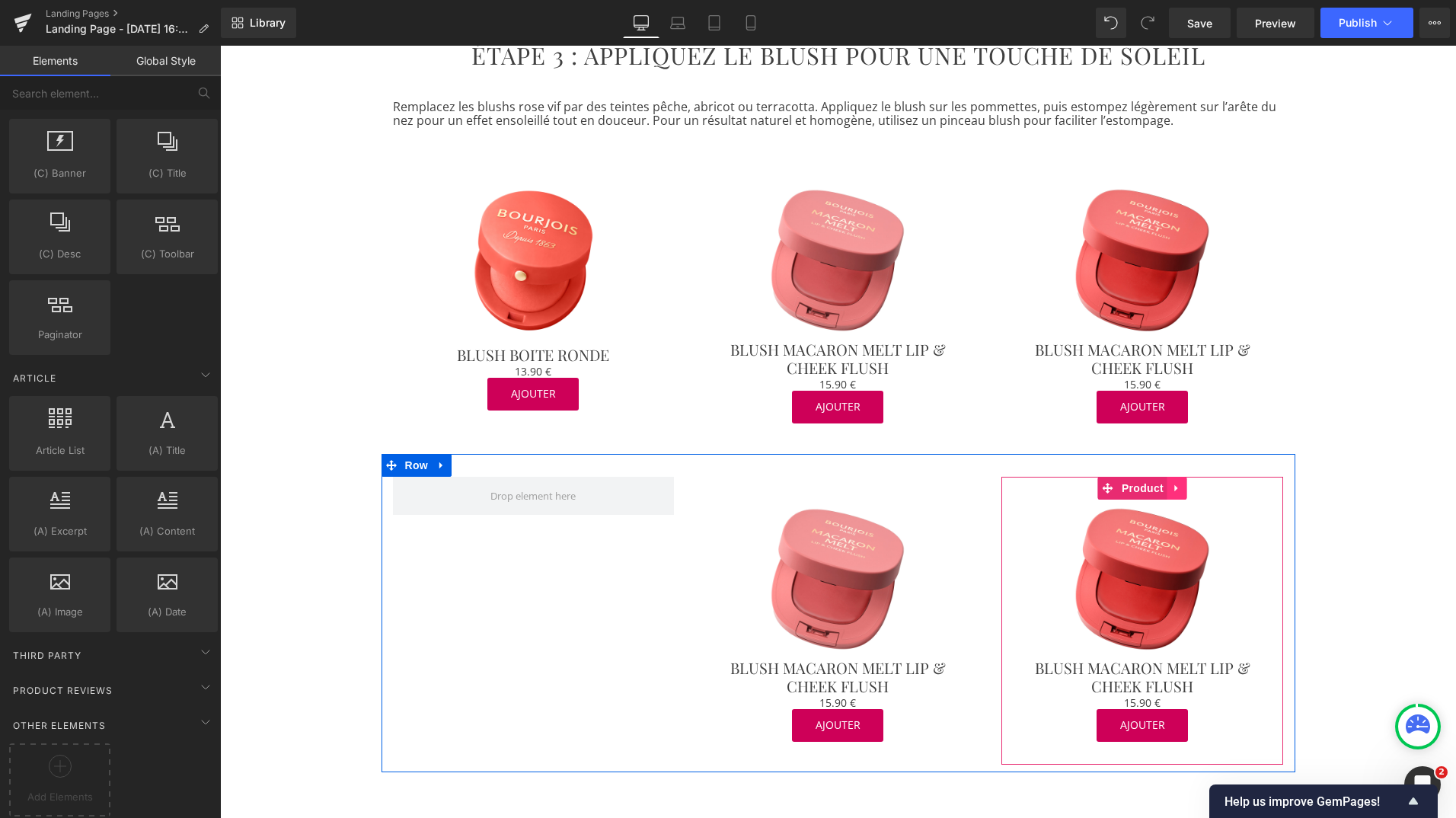
click at [1172, 482] on icon at bounding box center [1178, 488] width 11 height 12
click at [1182, 483] on icon at bounding box center [1188, 489] width 11 height 11
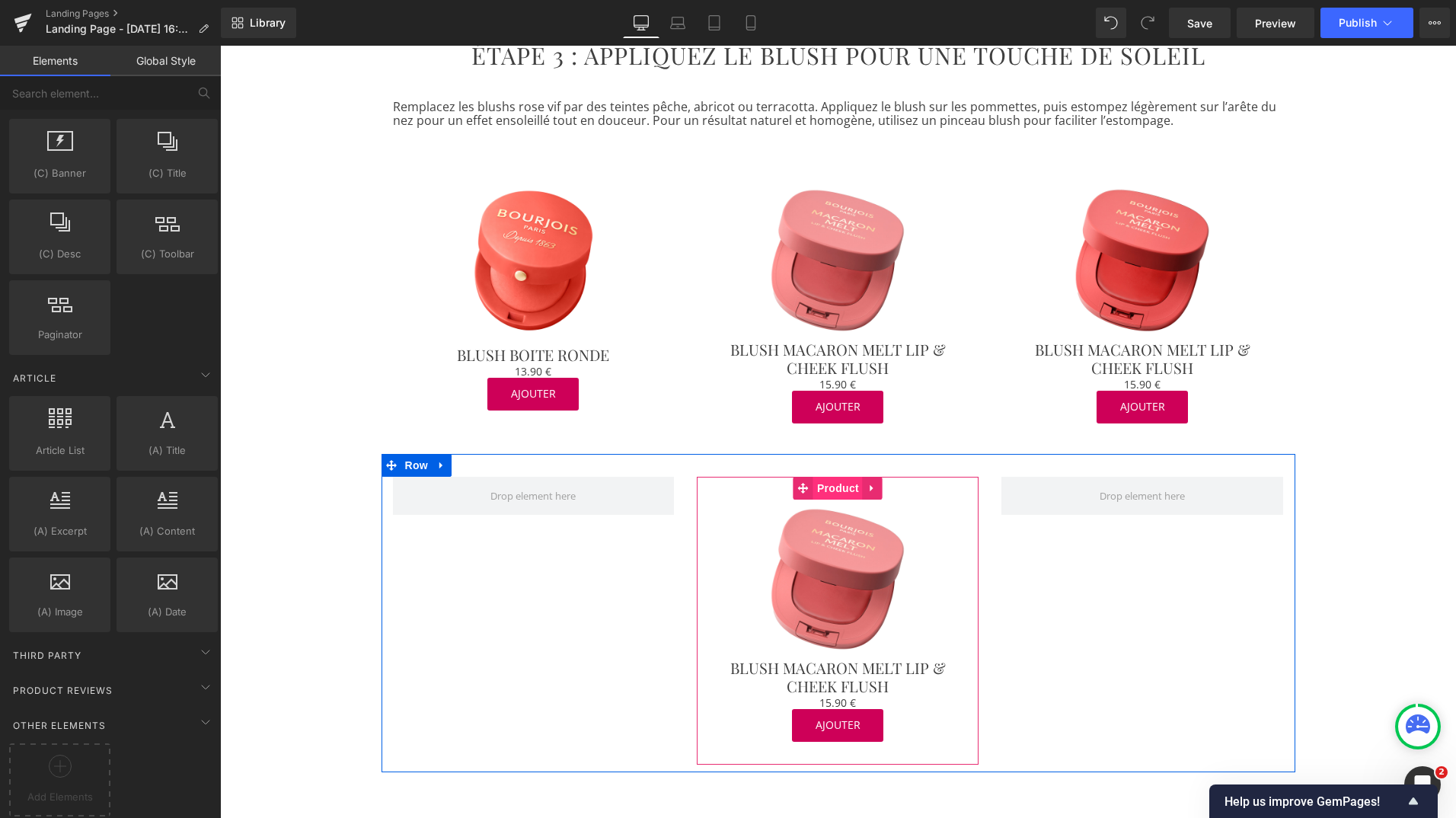
click at [834, 477] on span "Product" at bounding box center [838, 489] width 49 height 23
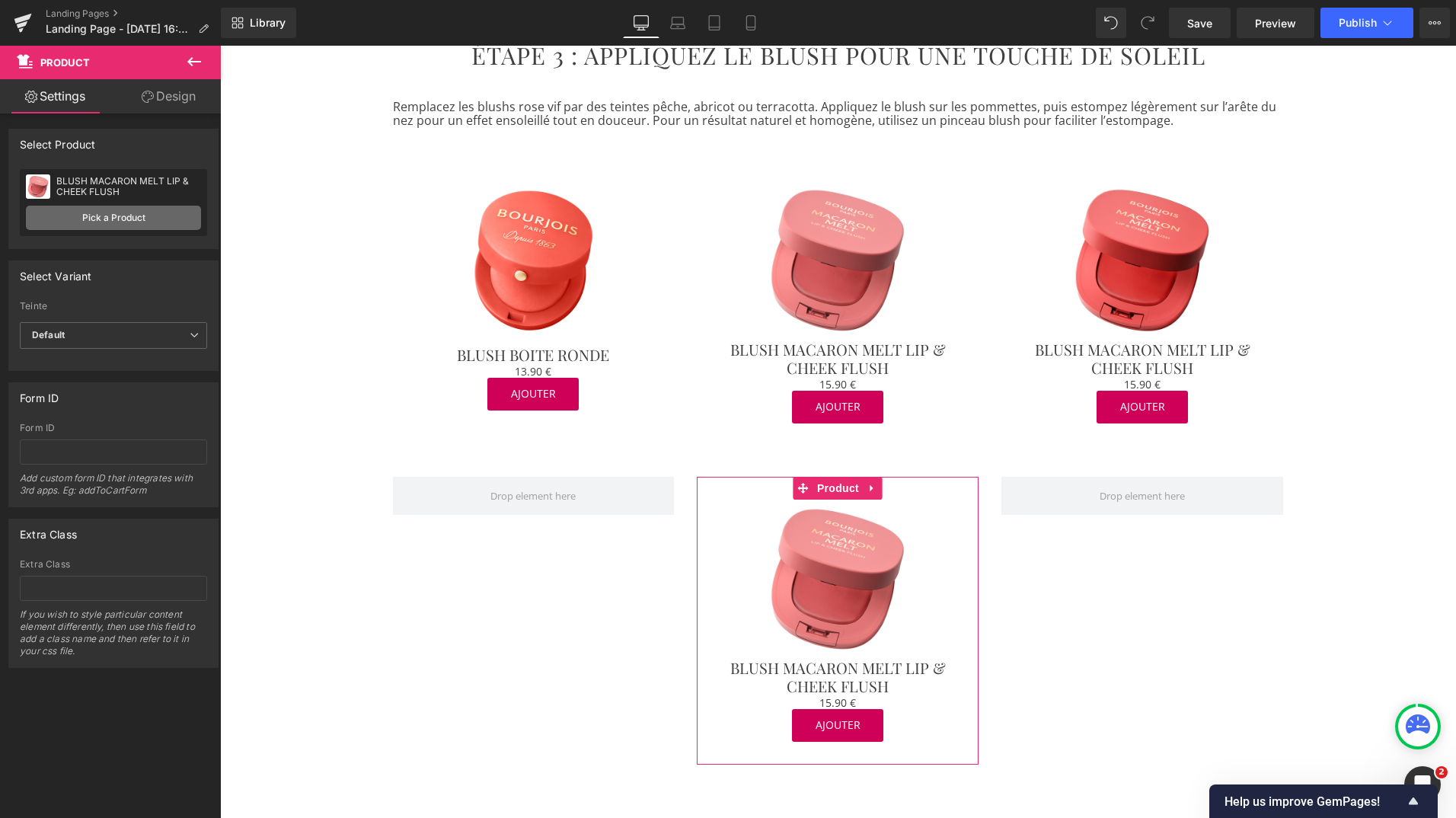
click at [133, 216] on link "Pick a Product" at bounding box center [114, 218] width 175 height 25
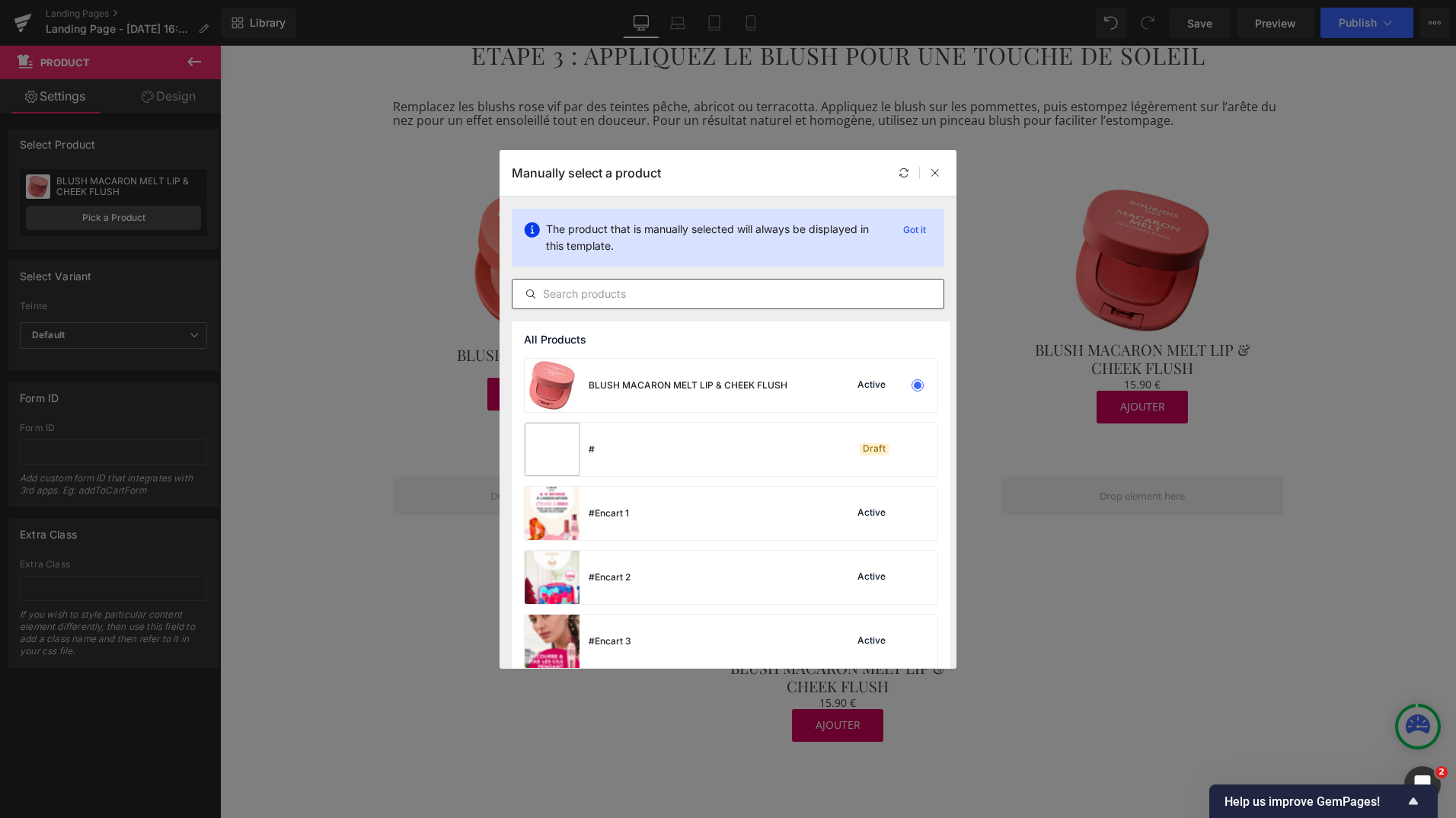
click at [718, 291] on input "text" at bounding box center [728, 294] width 431 height 18
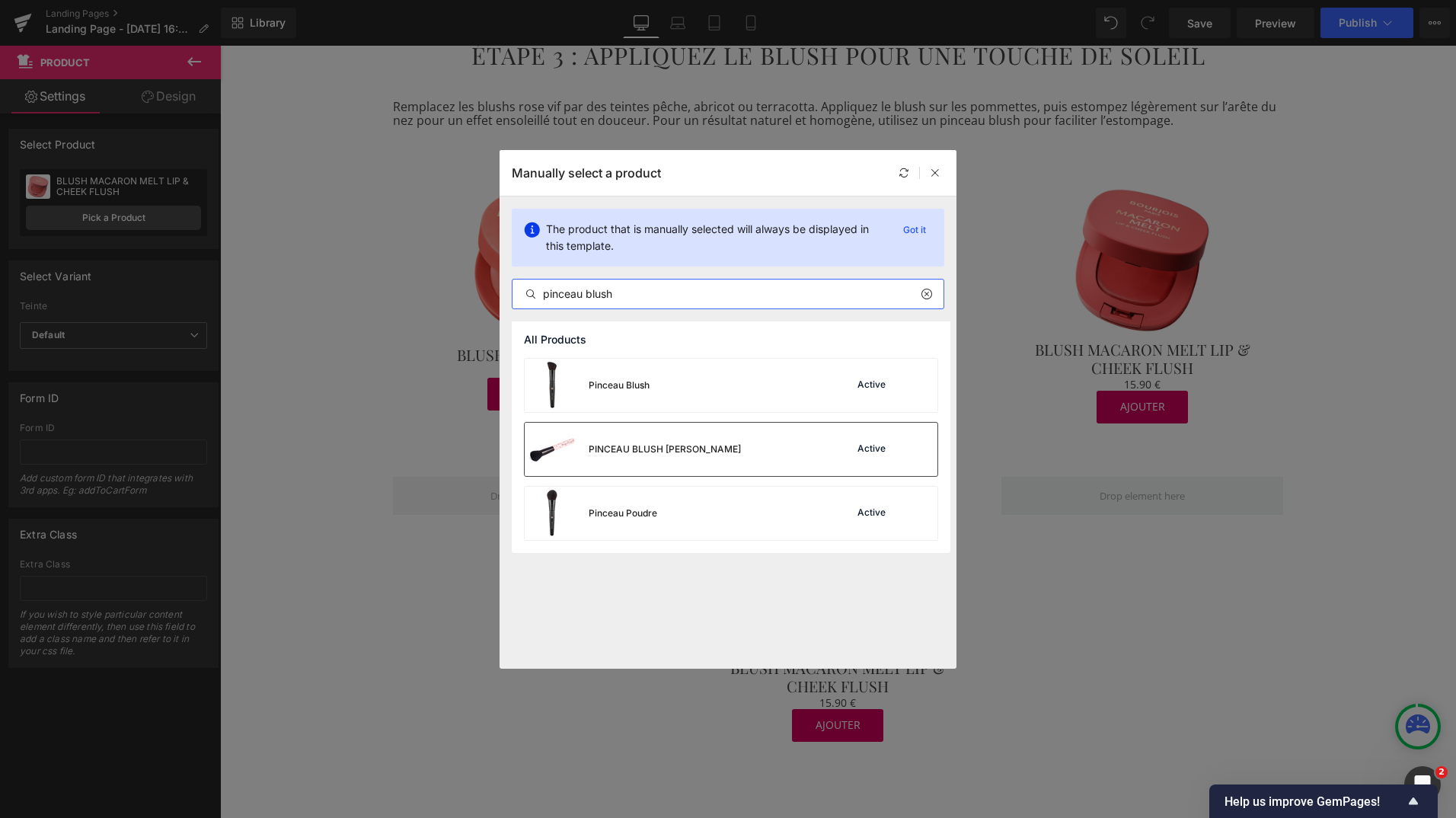
type input "pinceau blush"
click at [697, 446] on div "PINCEAU BLUSH [PERSON_NAME]" at bounding box center [665, 449] width 152 height 14
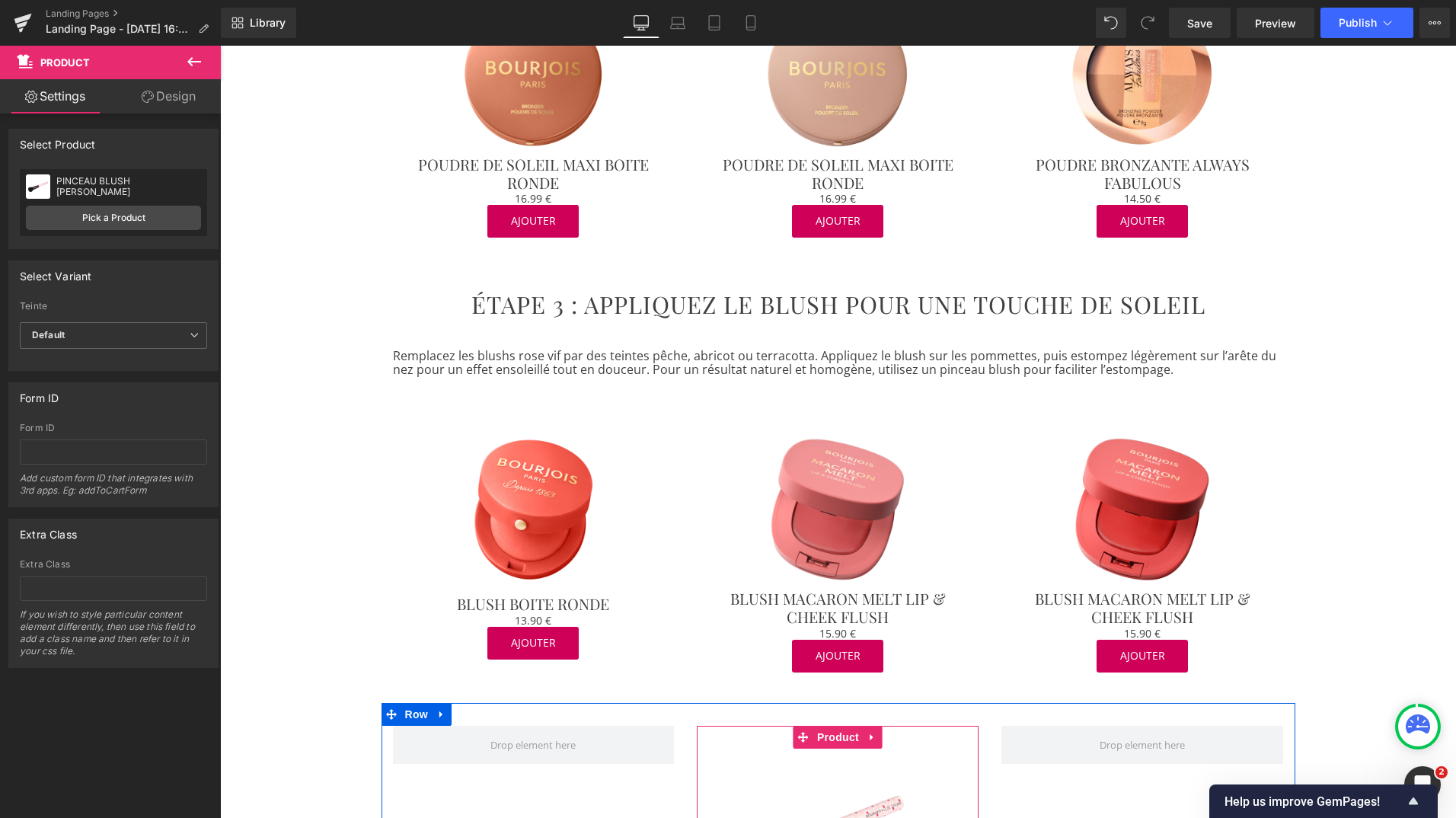
scroll to position [1224, 0]
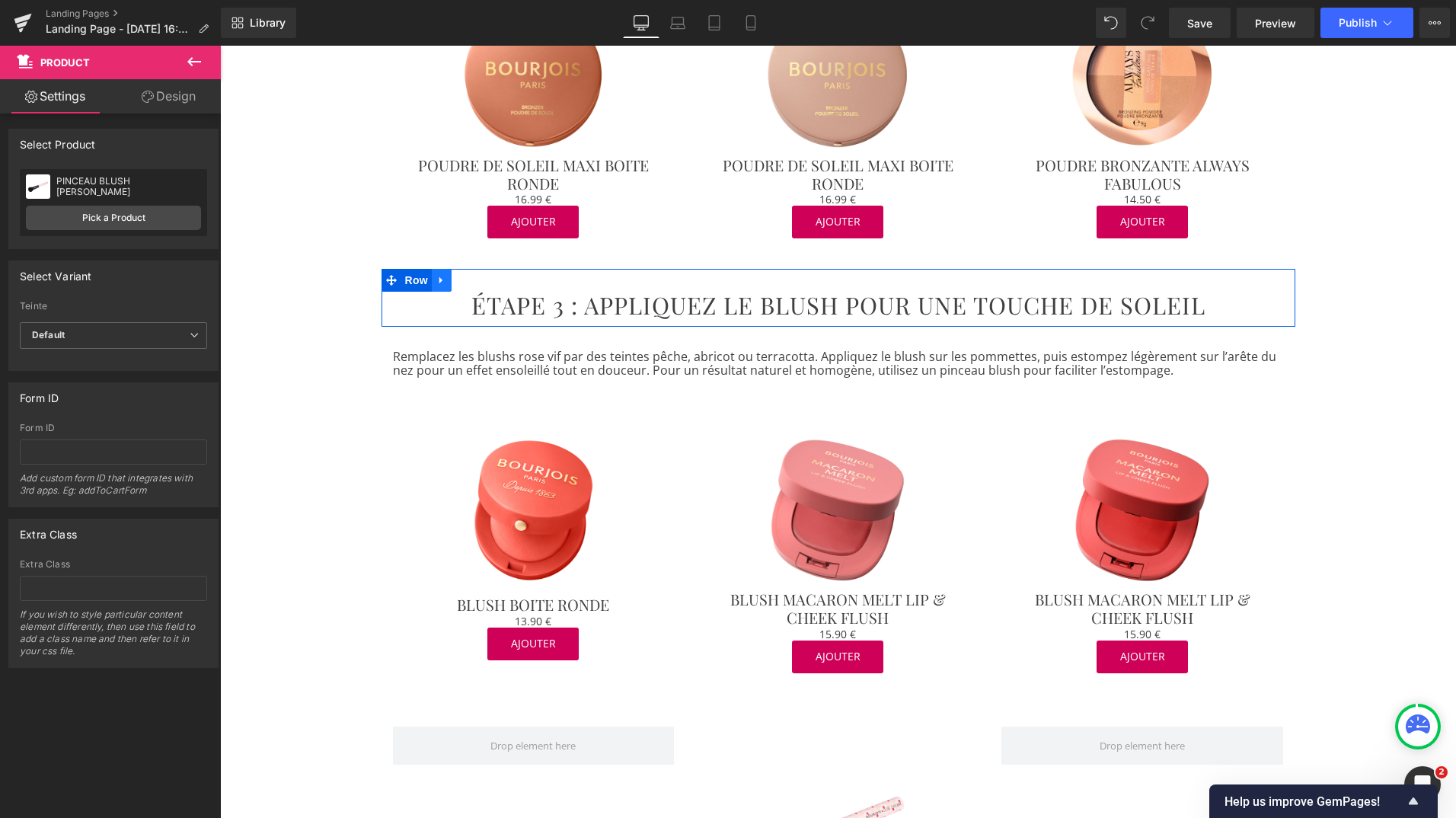
click at [439, 277] on icon at bounding box center [441, 280] width 3 height 7
click at [459, 275] on icon at bounding box center [461, 280] width 11 height 11
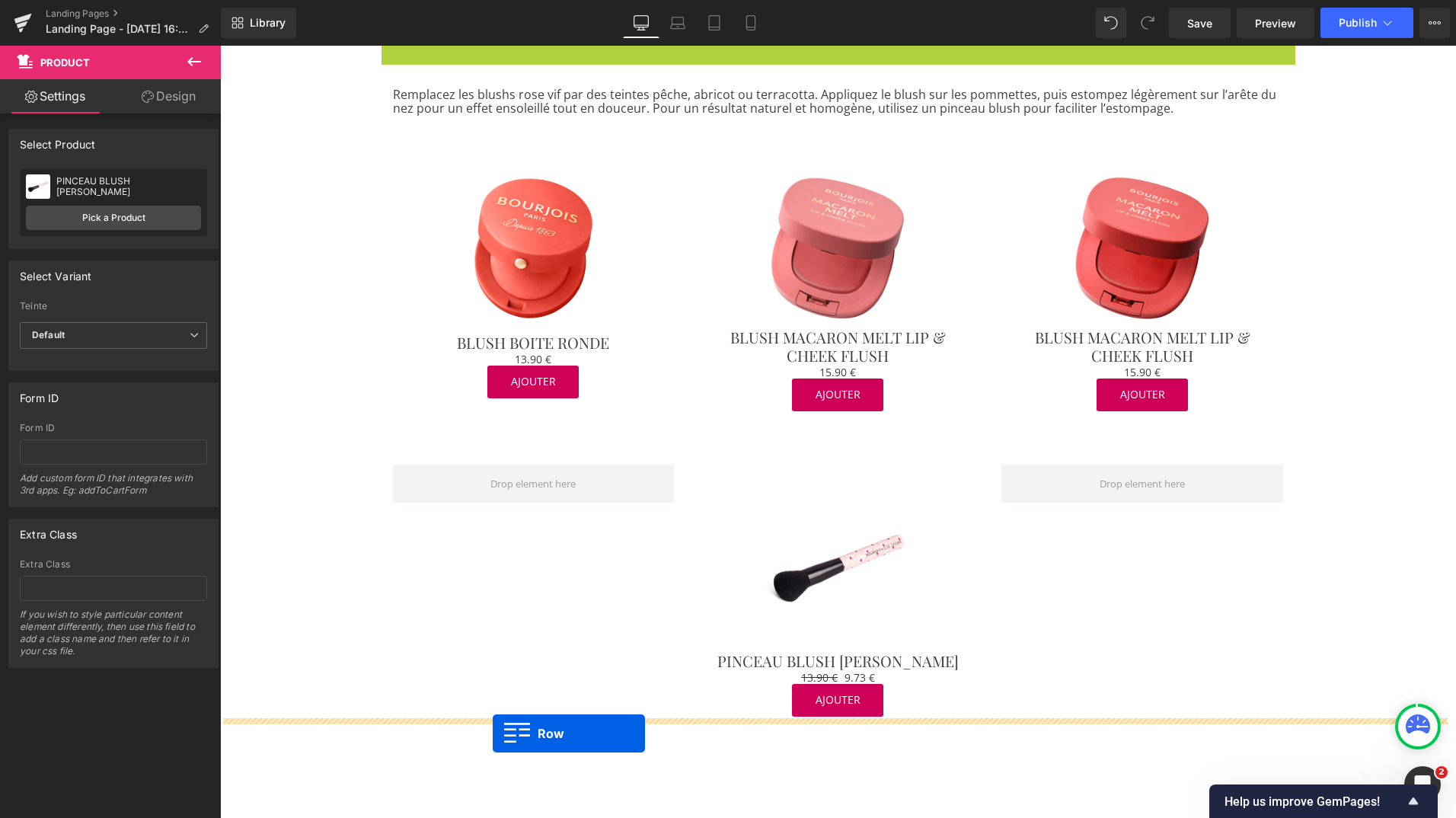
drag, startPoint x: 385, startPoint y: 312, endPoint x: 493, endPoint y: 733, distance: 434.6
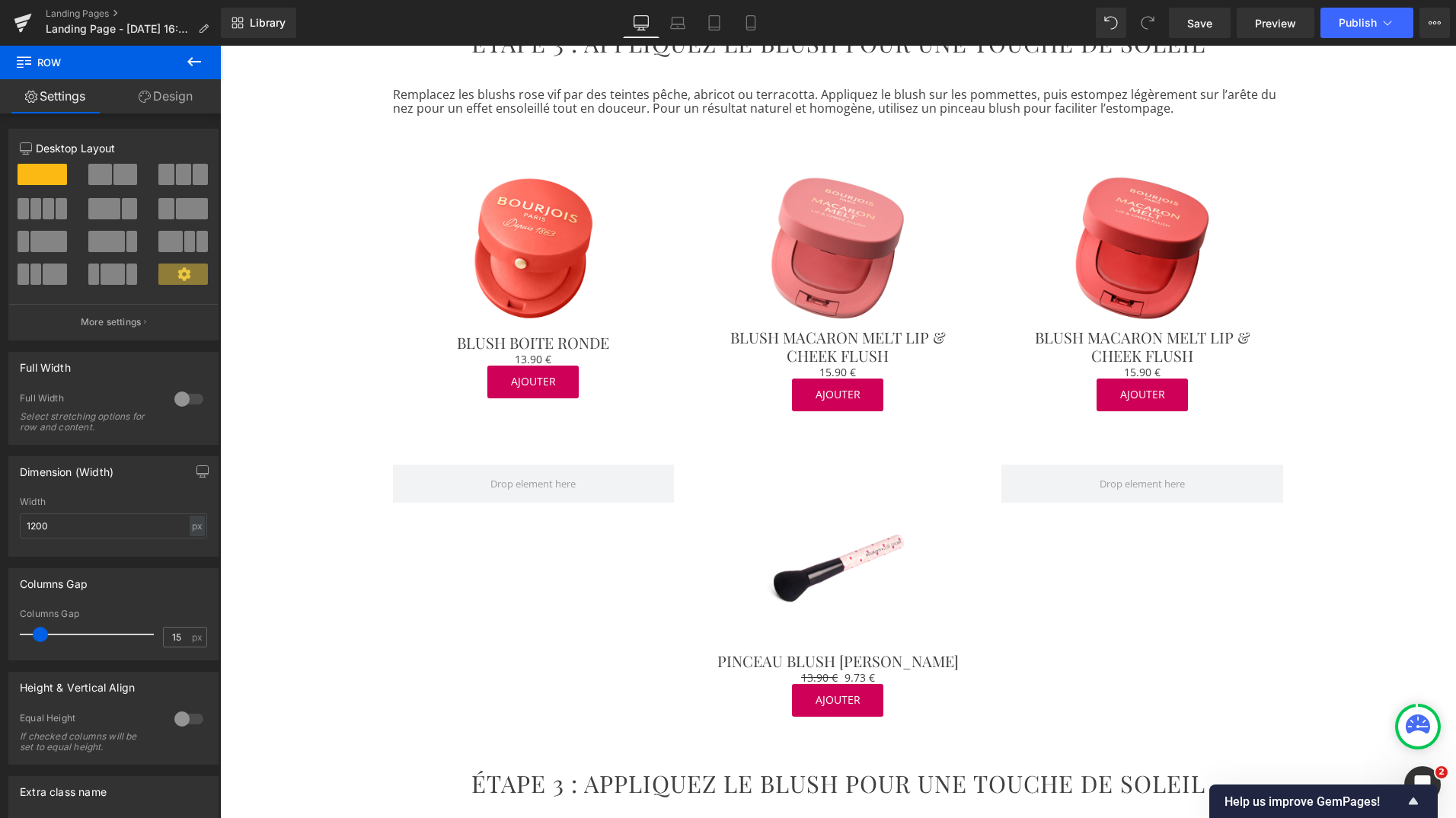
click at [629, 770] on h2 "ÉTAPE 3 : APPLIQUEZ LE BLUSH POUR UNE TOUCHE DE SOLEIL" at bounding box center [838, 784] width 891 height 28
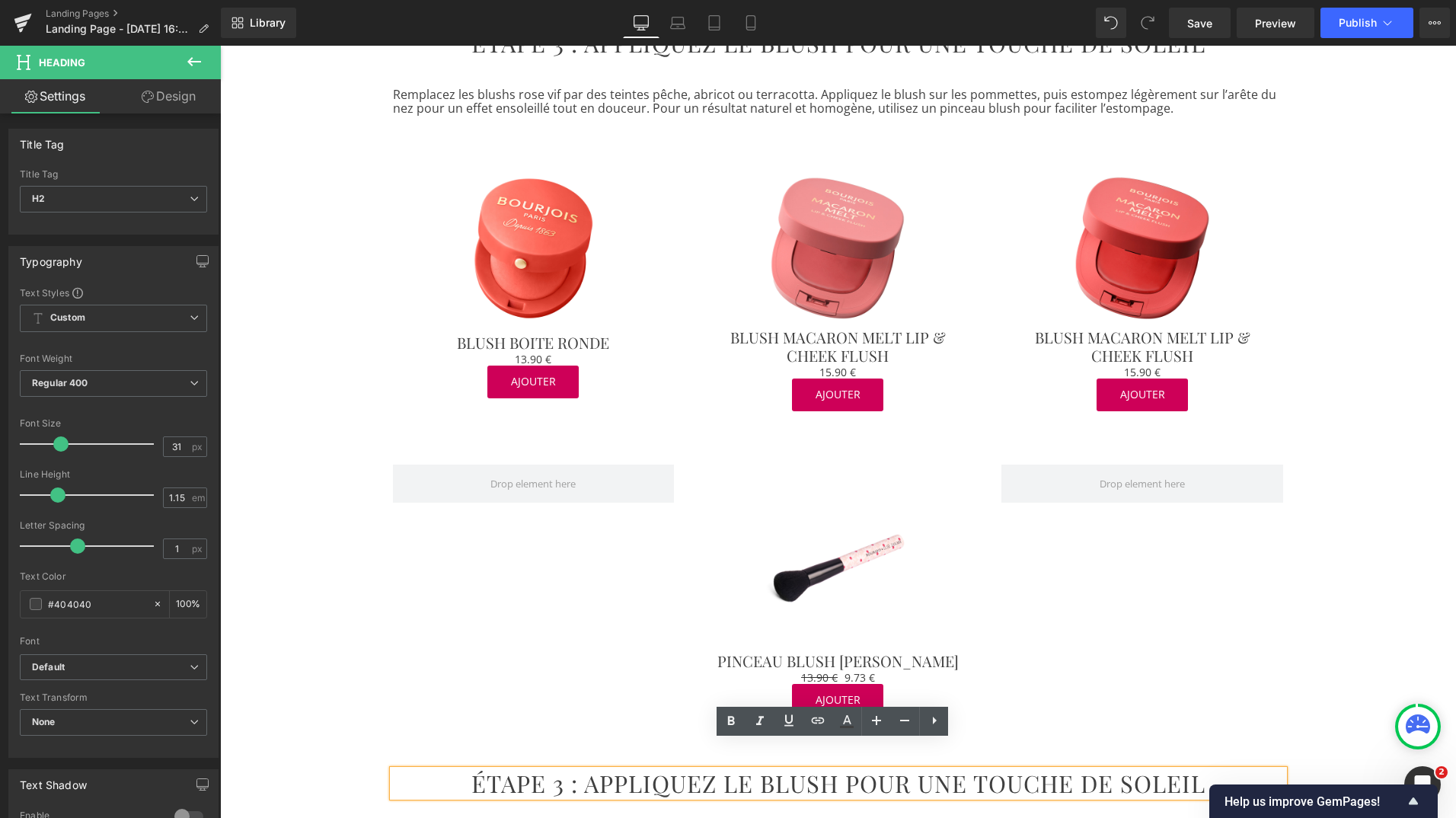
click at [641, 770] on h2 "ÉTAPE 3 : APPLIQUEZ LE BLUSH POUR UNE TOUCHE DE SOLEIL" at bounding box center [838, 784] width 891 height 28
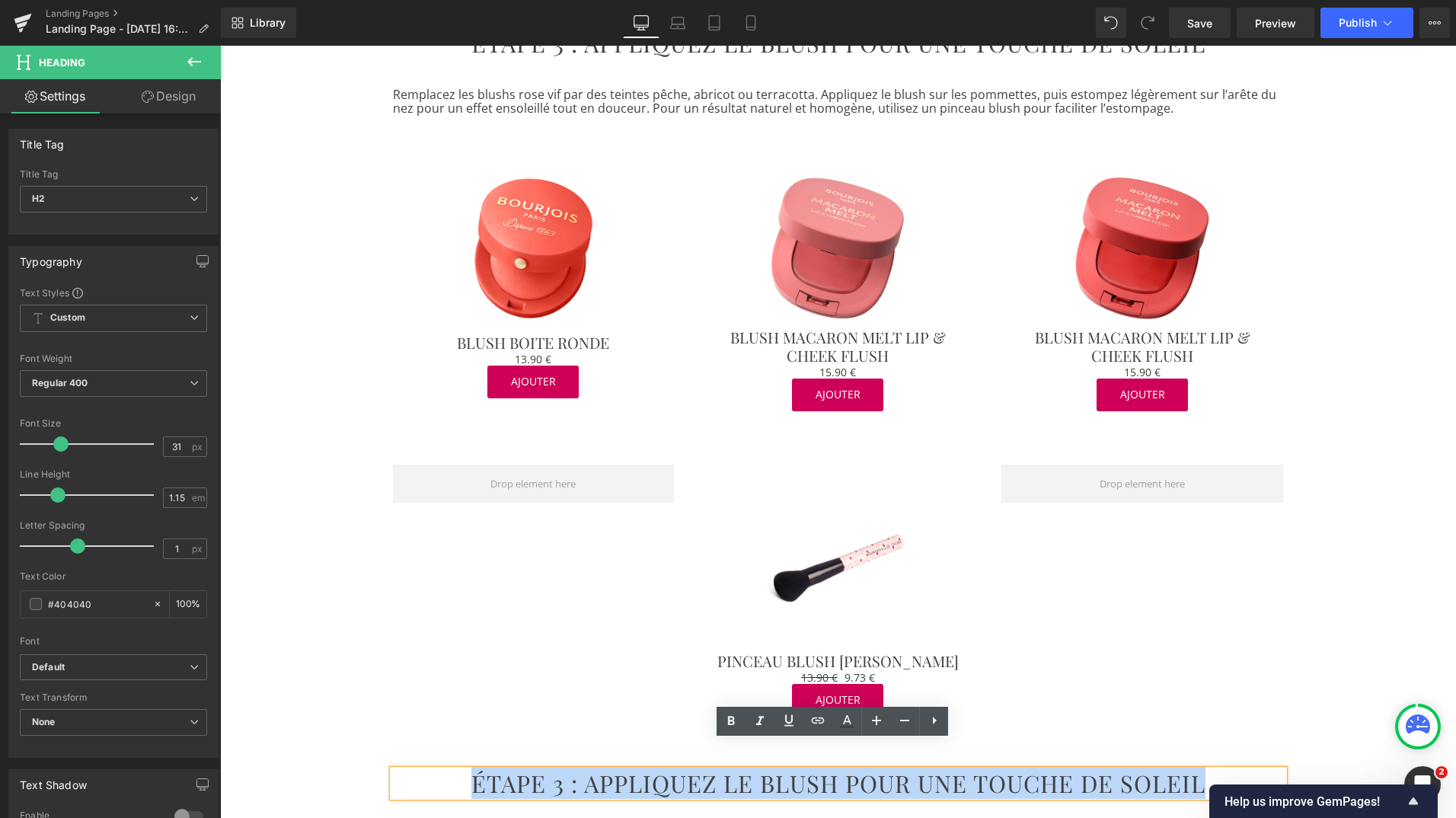
paste div
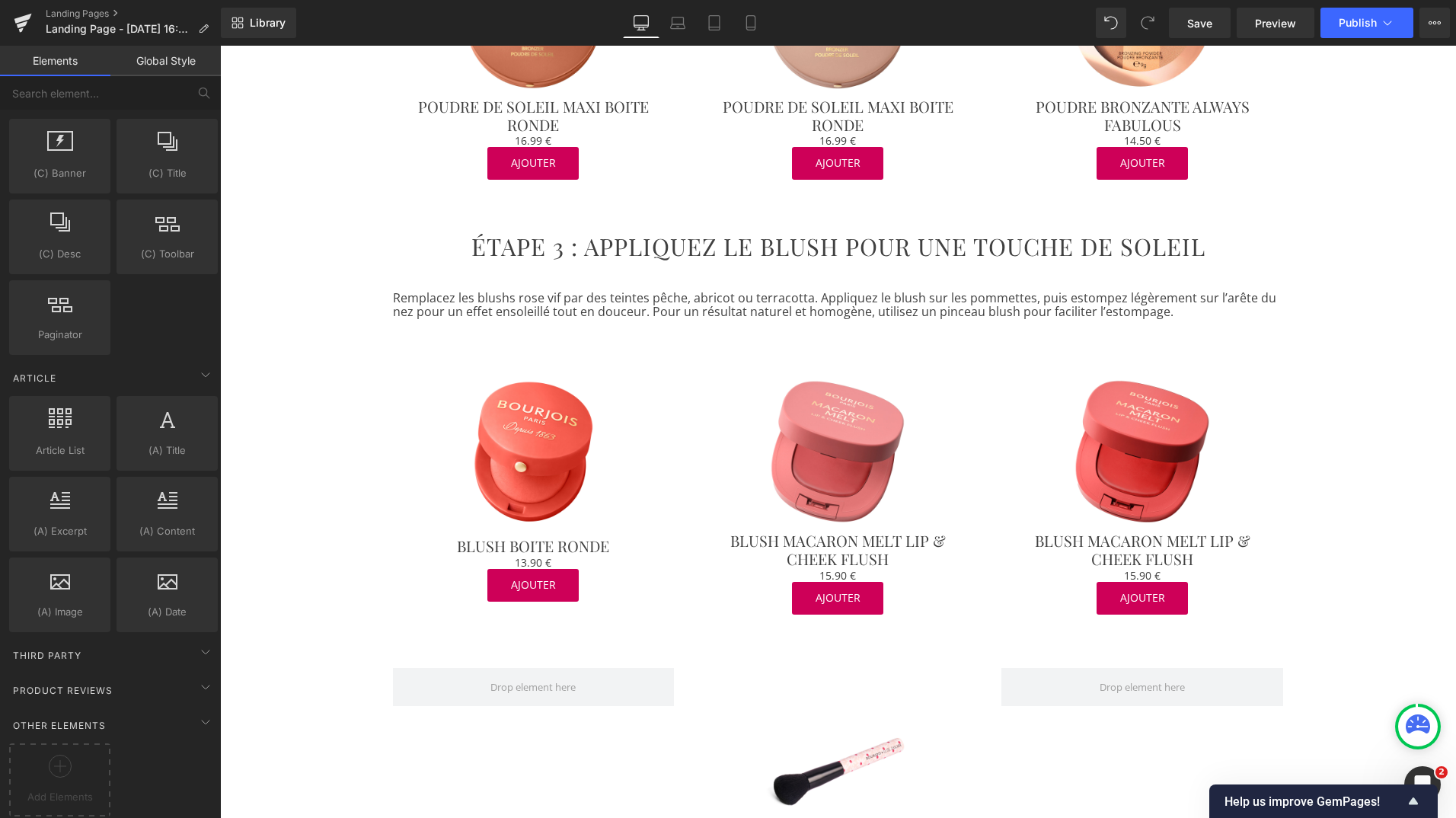
scroll to position [1282, 0]
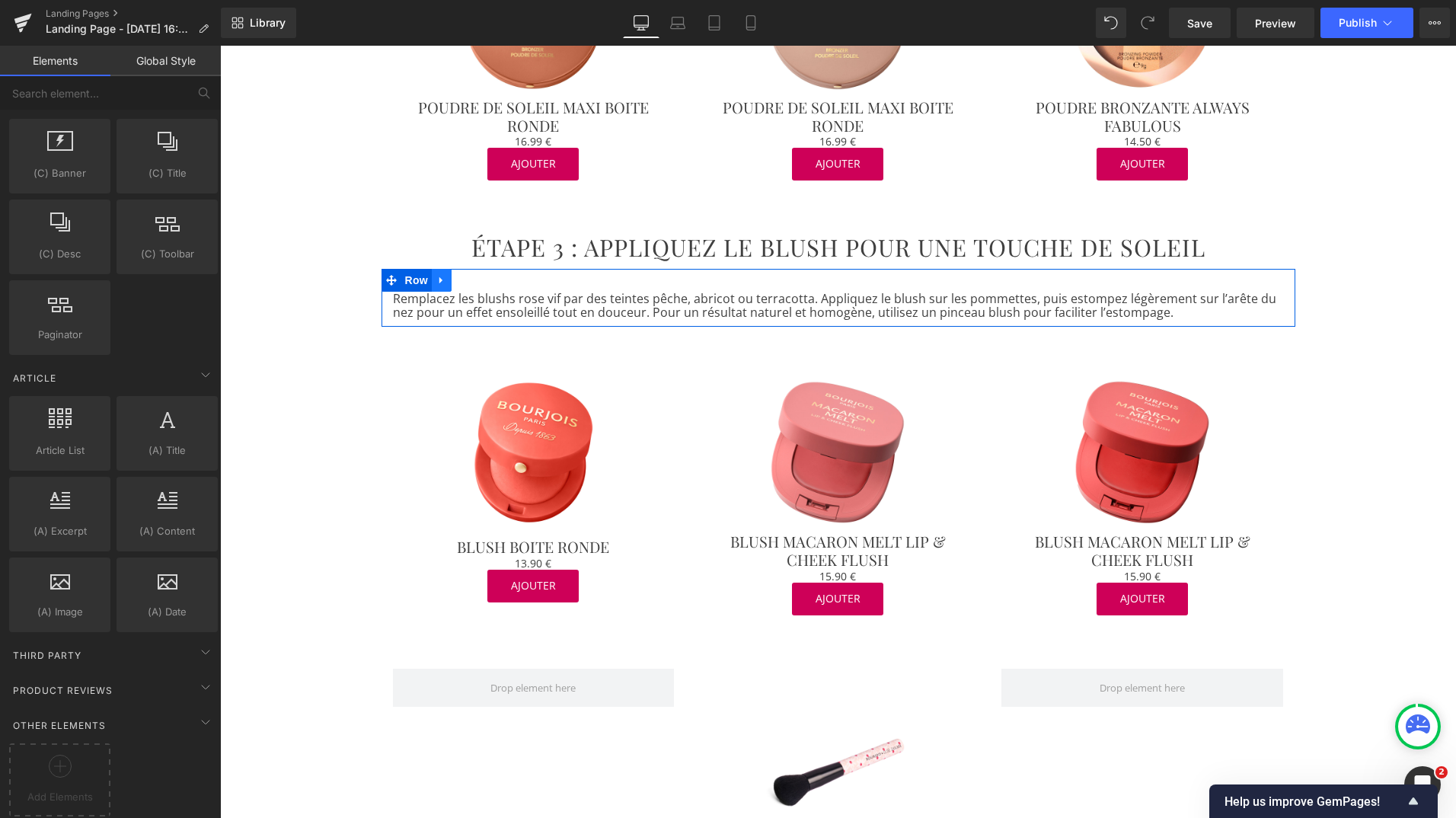
click at [437, 274] on icon at bounding box center [441, 279] width 11 height 12
click at [458, 275] on icon at bounding box center [461, 280] width 11 height 11
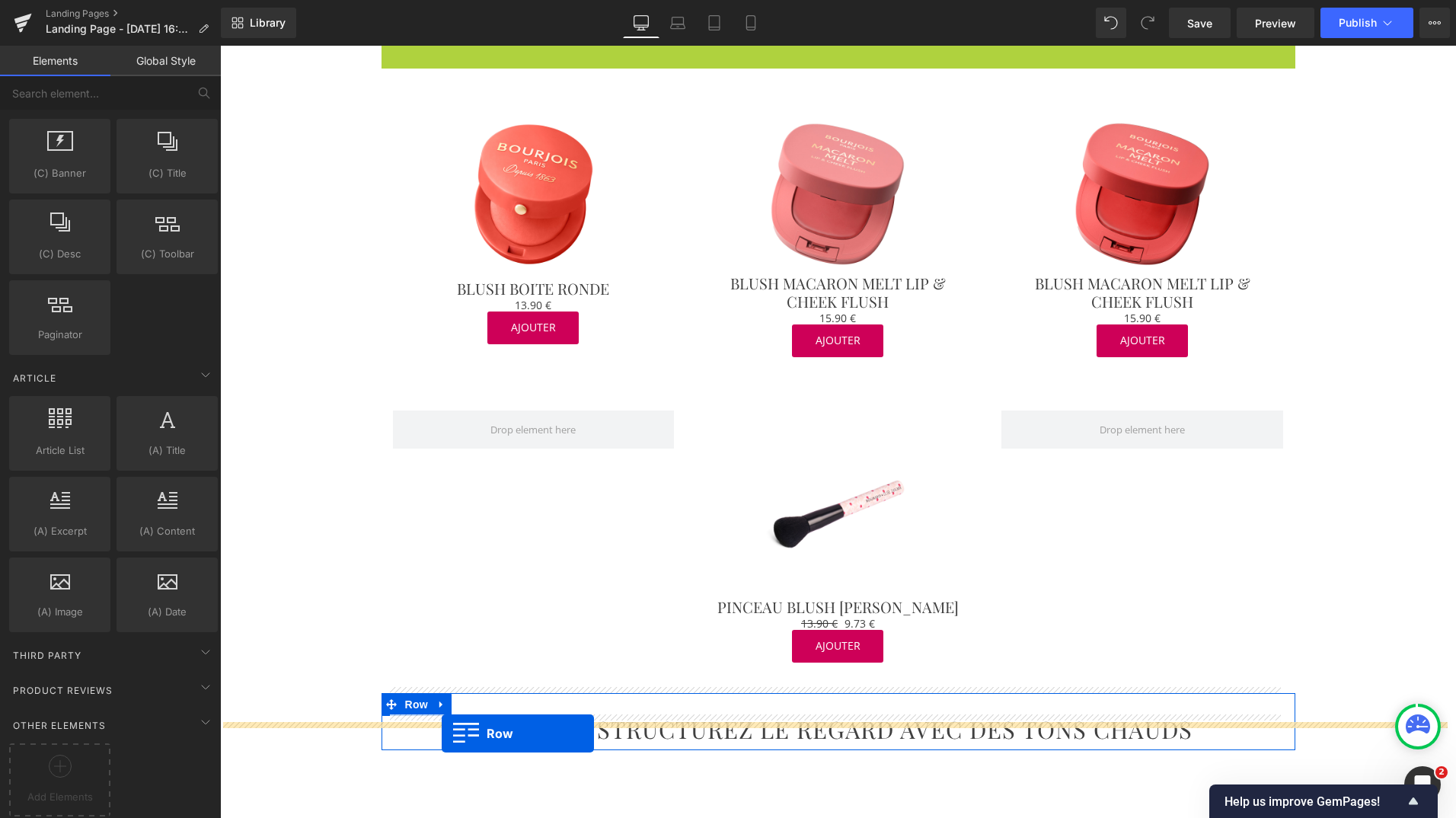
drag, startPoint x: 381, startPoint y: 309, endPoint x: 441, endPoint y: 733, distance: 428.2
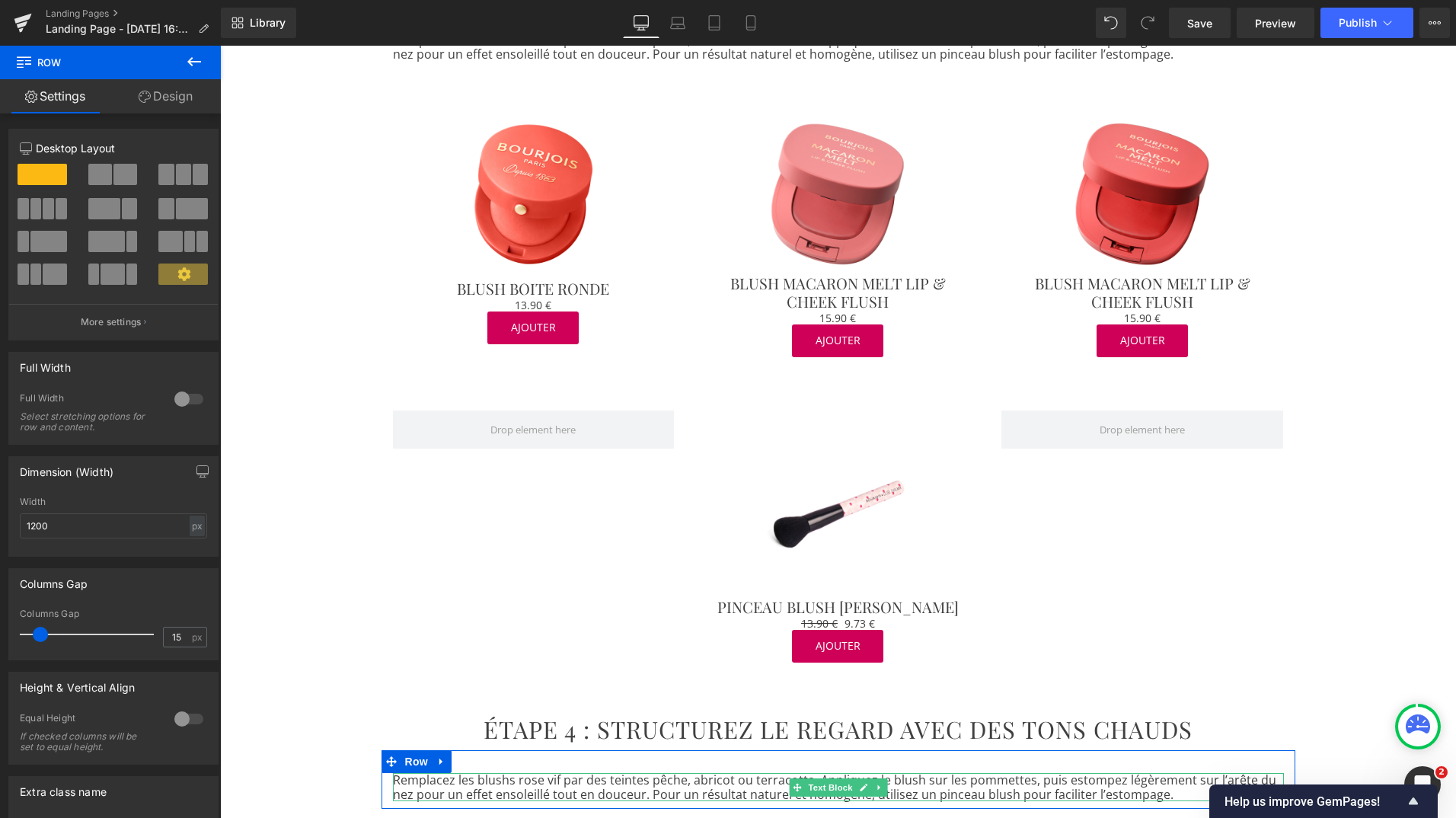
click at [608, 773] on p "Remplacez les blushs rose vif par des teintes pêche, abricot ou terracotta. App…" at bounding box center [838, 787] width 891 height 28
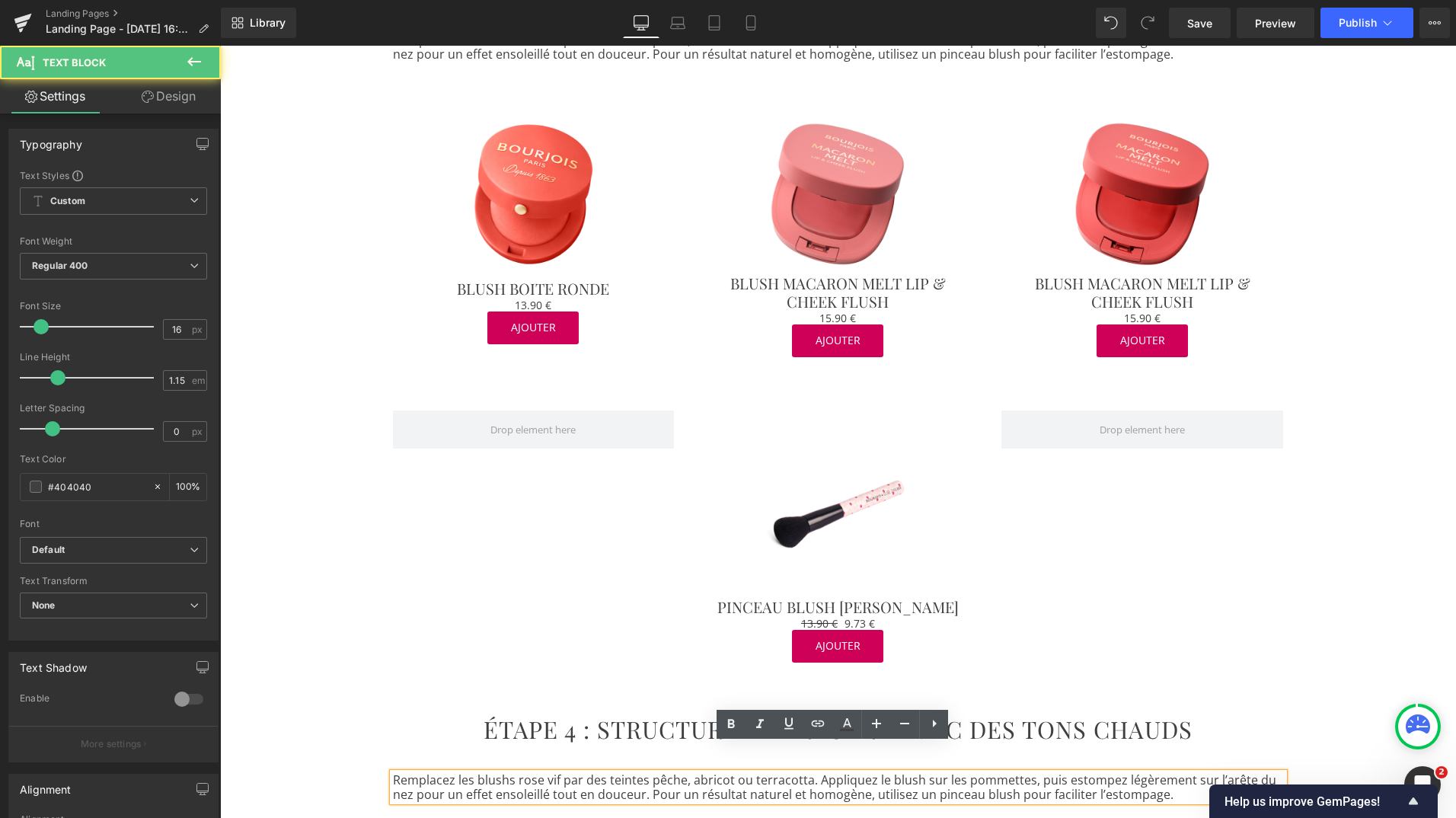
click at [595, 773] on p "Remplacez les blushs rose vif par des teintes pêche, abricot ou terracotta. App…" at bounding box center [838, 787] width 891 height 28
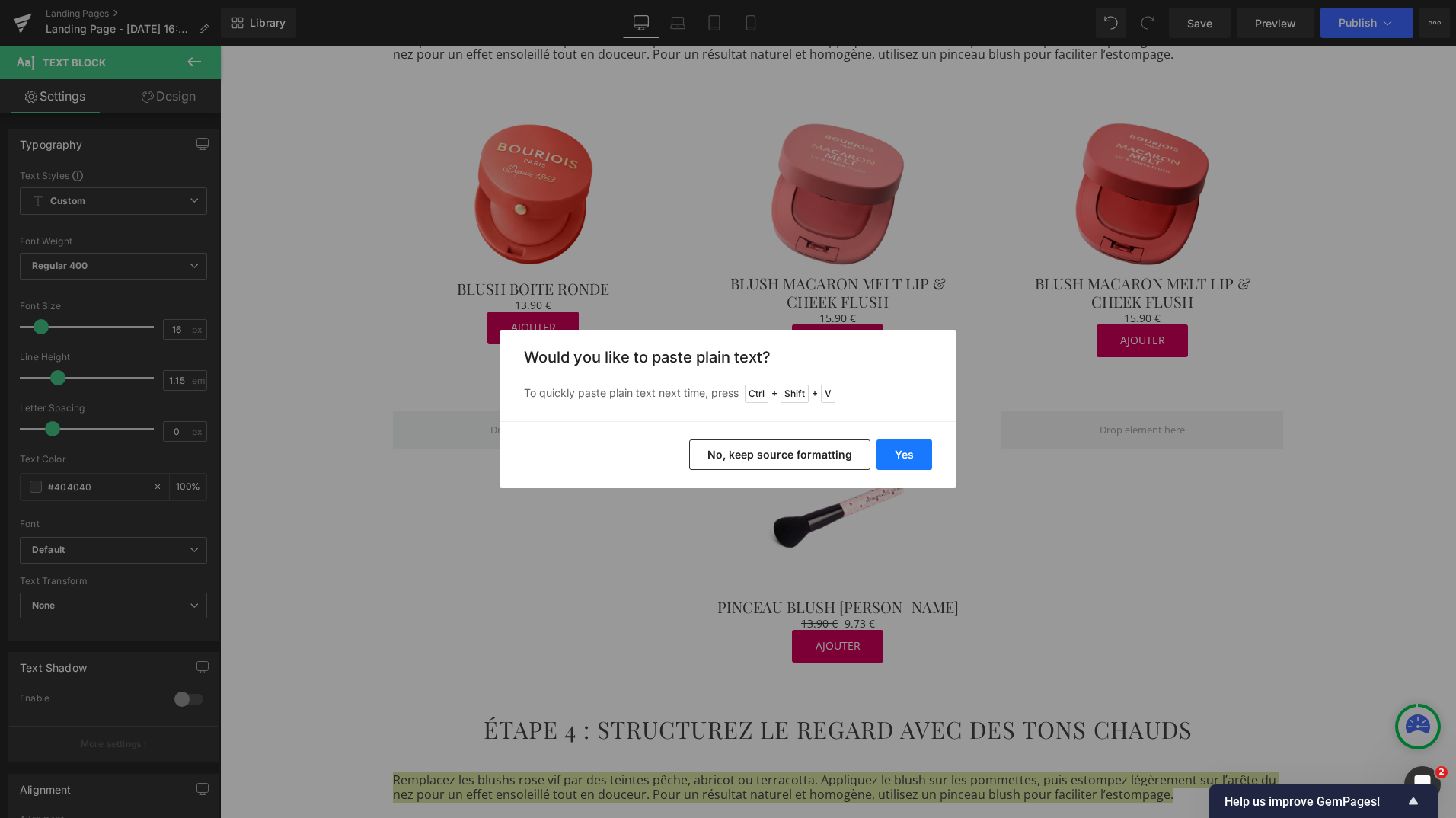
click at [920, 455] on button "Yes" at bounding box center [905, 455] width 55 height 31
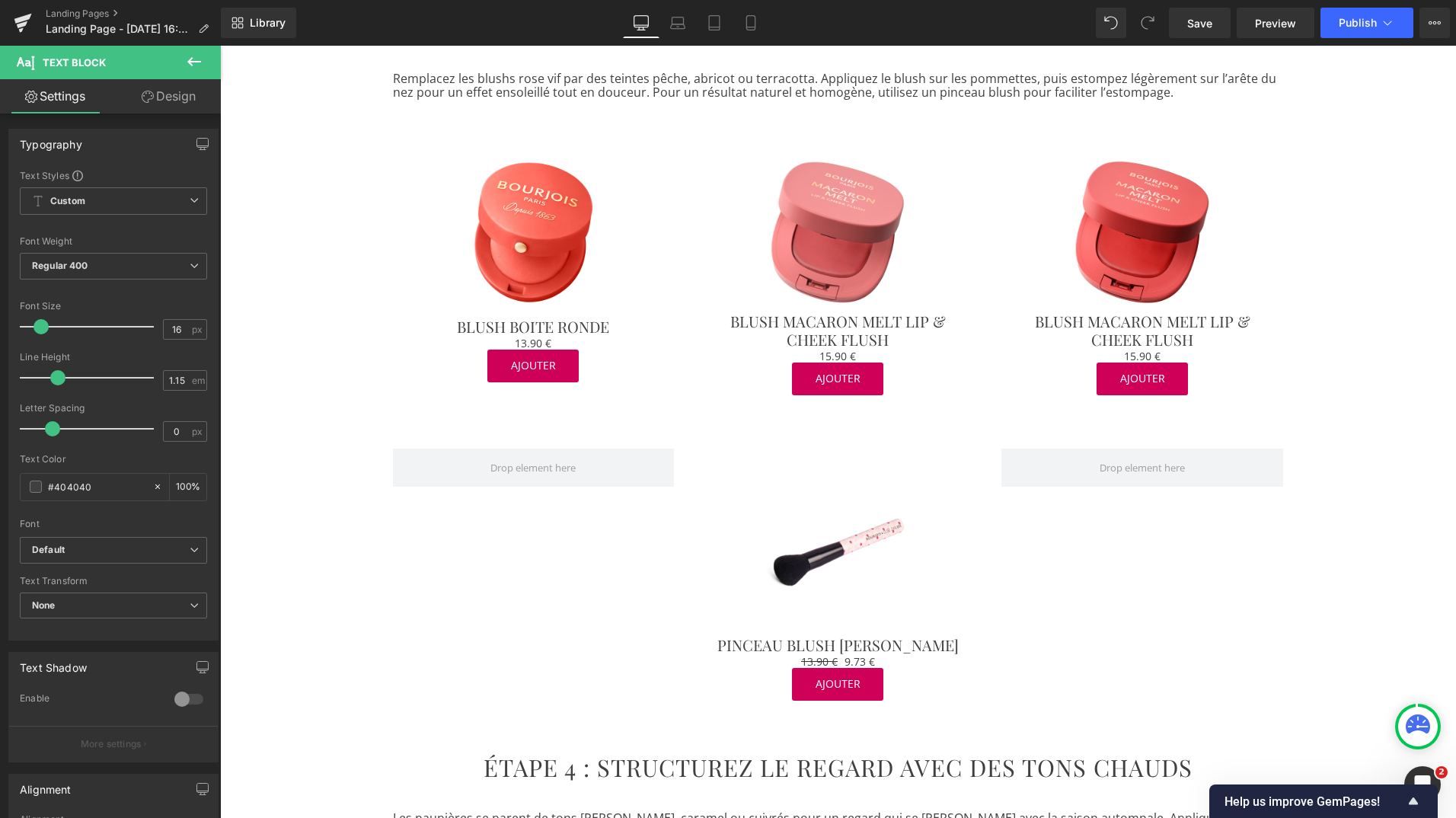
scroll to position [1481, 0]
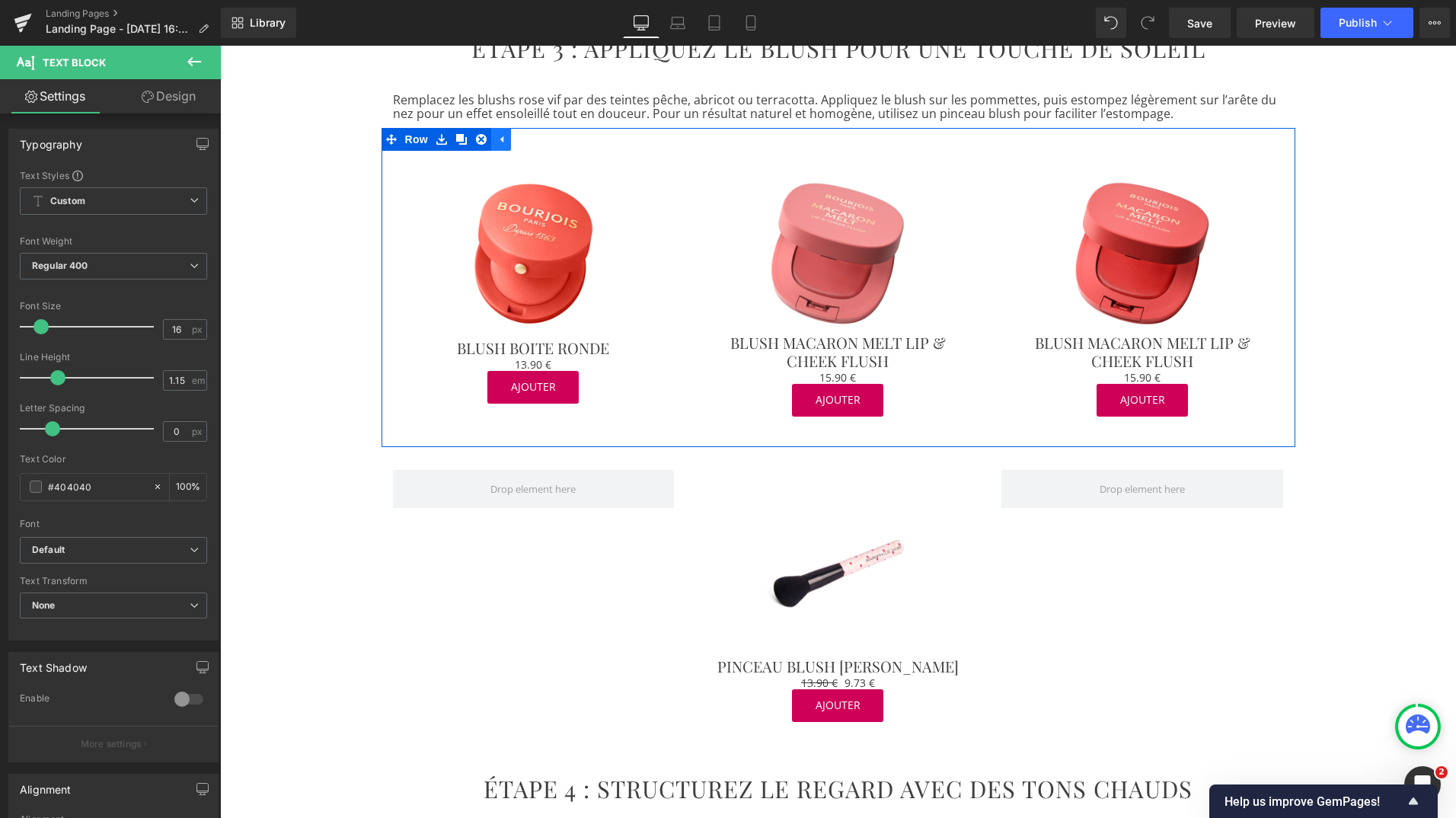
click at [498, 134] on icon at bounding box center [501, 139] width 11 height 12
click at [436, 134] on icon at bounding box center [441, 139] width 11 height 12
click at [456, 134] on icon at bounding box center [461, 139] width 11 height 11
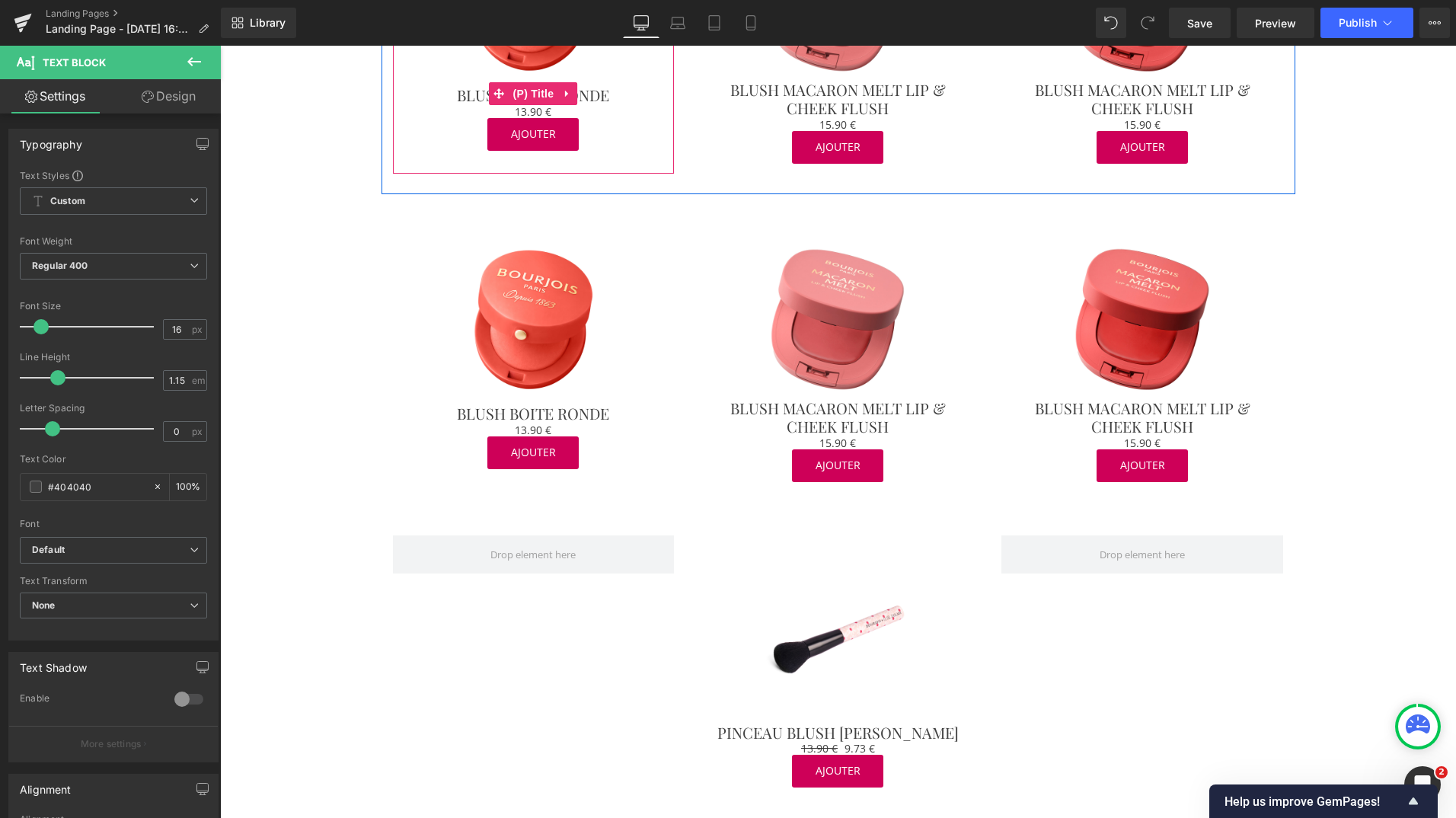
scroll to position [1735, 0]
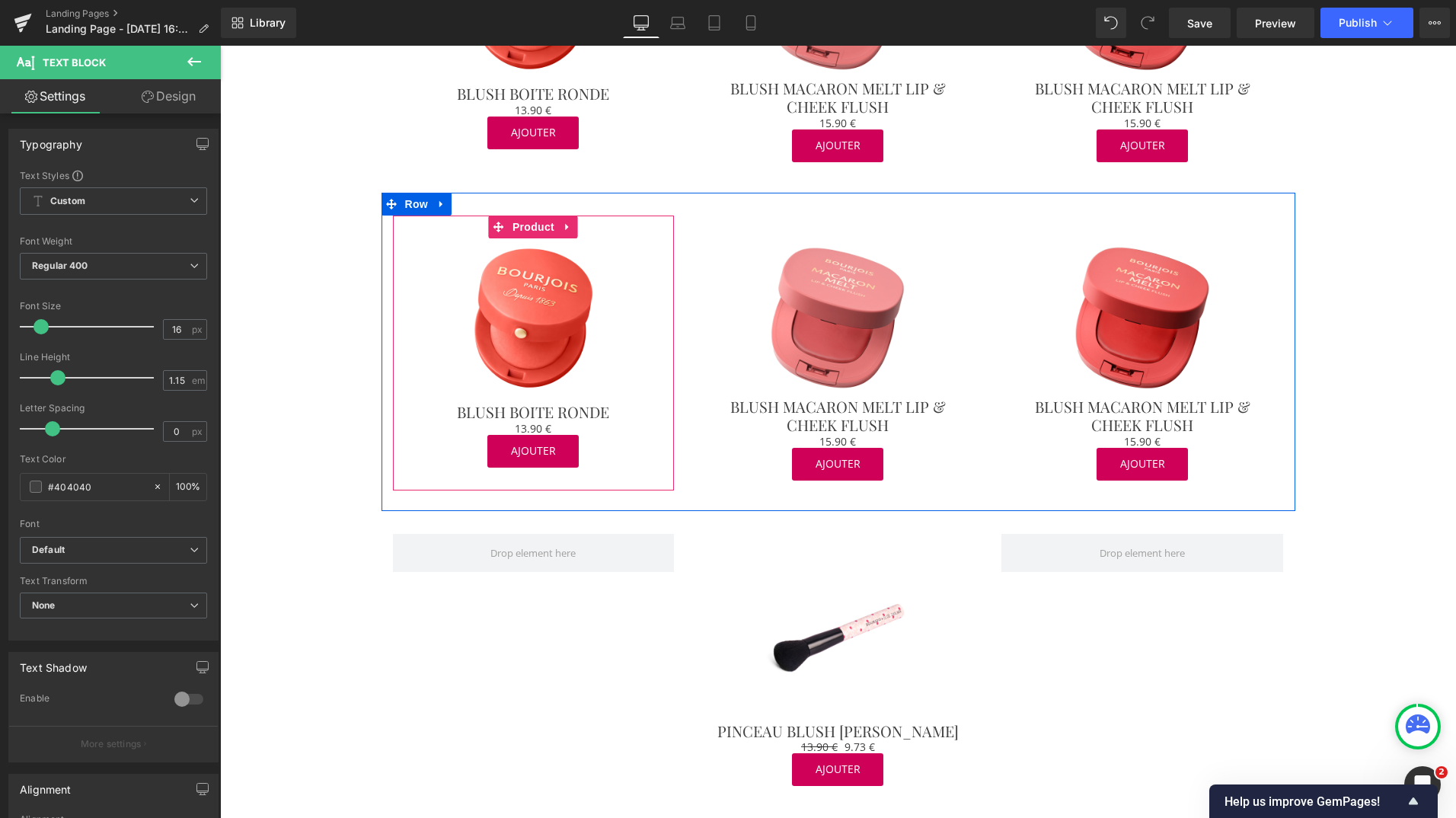
click at [434, 215] on div "Sale Off (P) Image BLUSH BOITE RONDE (P) Title 0 € 13.90 € (P) Price AJOUTER (P…" at bounding box center [534, 352] width 282 height 275
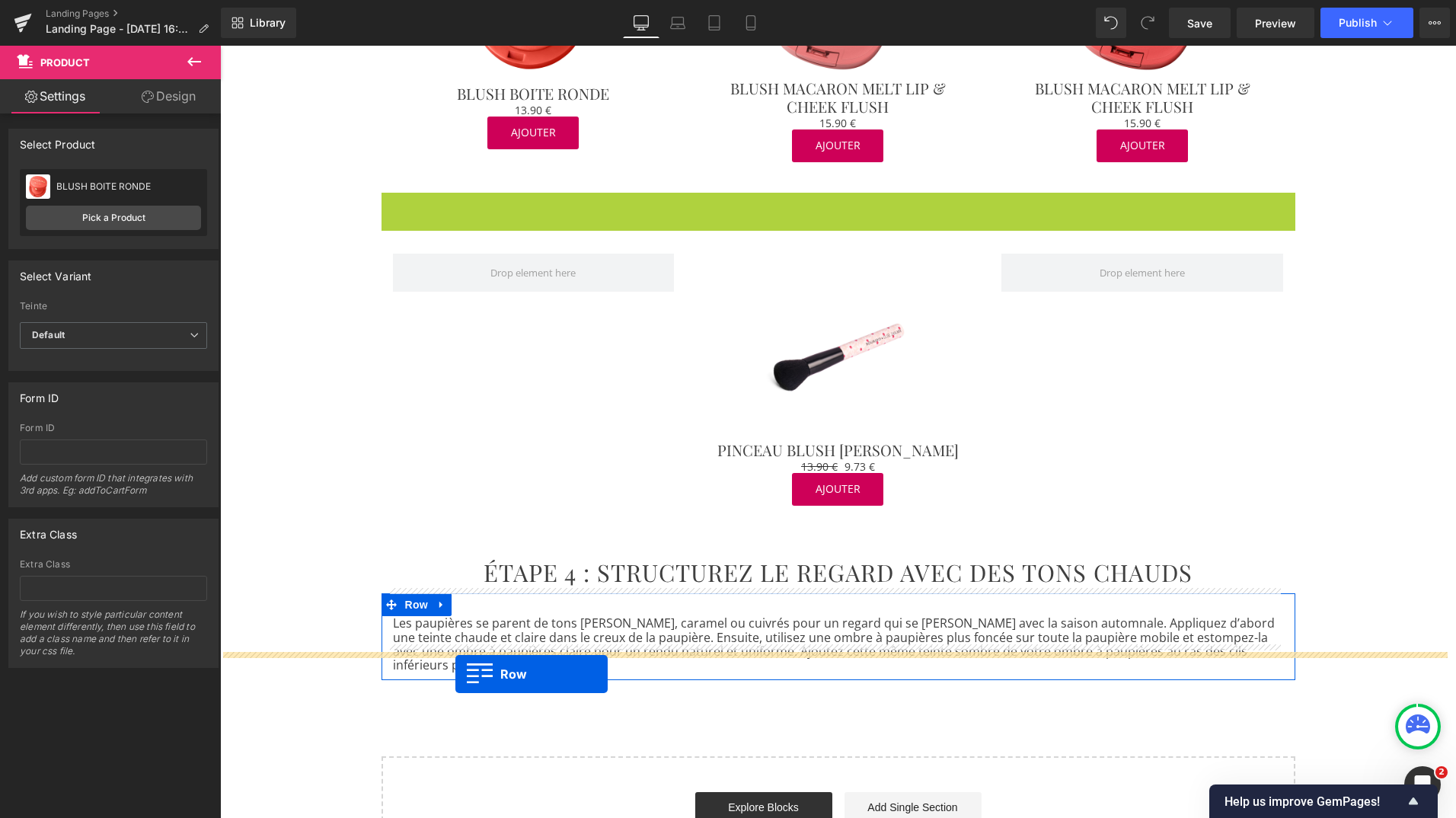
drag, startPoint x: 385, startPoint y: 175, endPoint x: 455, endPoint y: 674, distance: 503.9
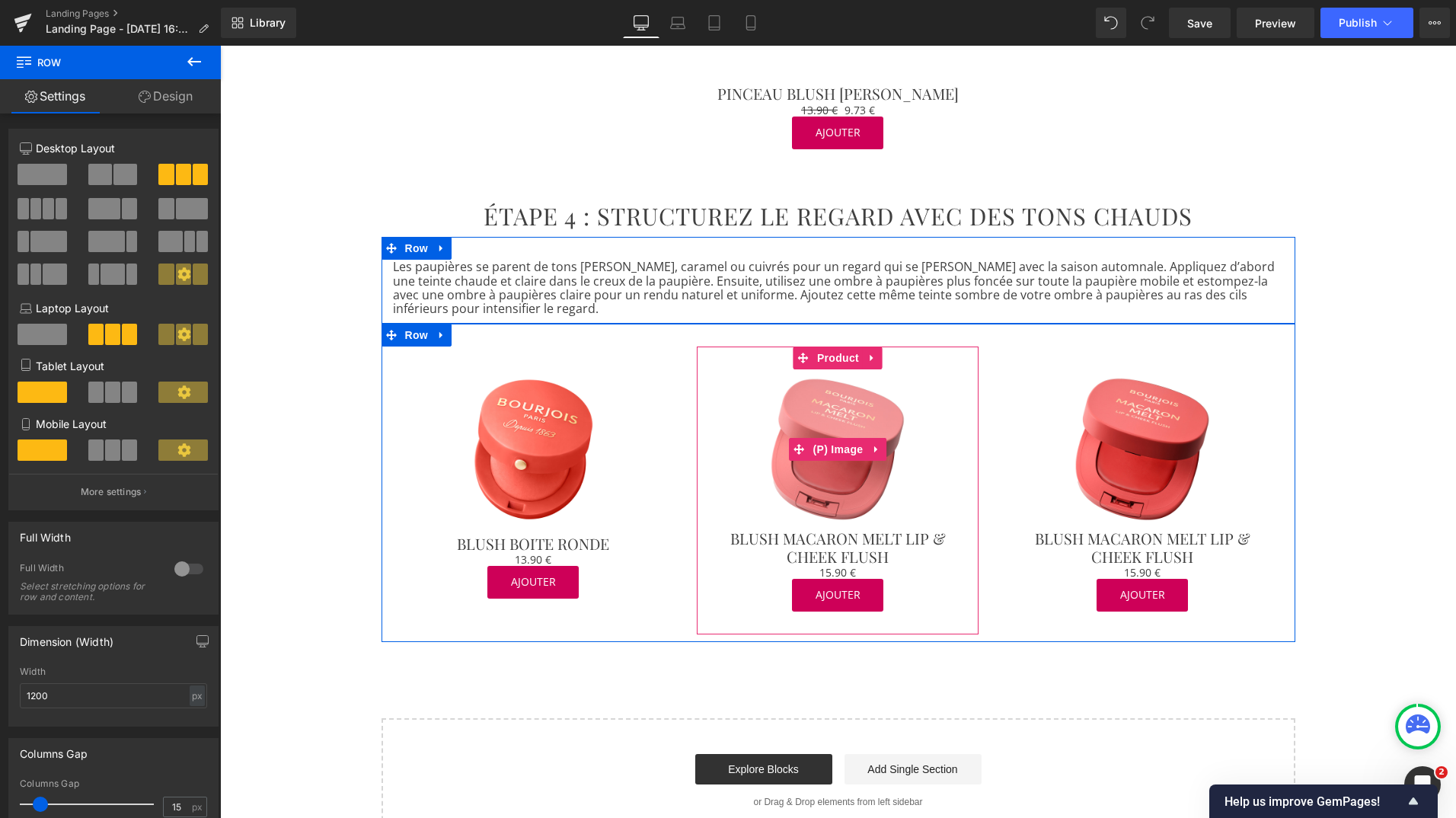
scroll to position [2058, 0]
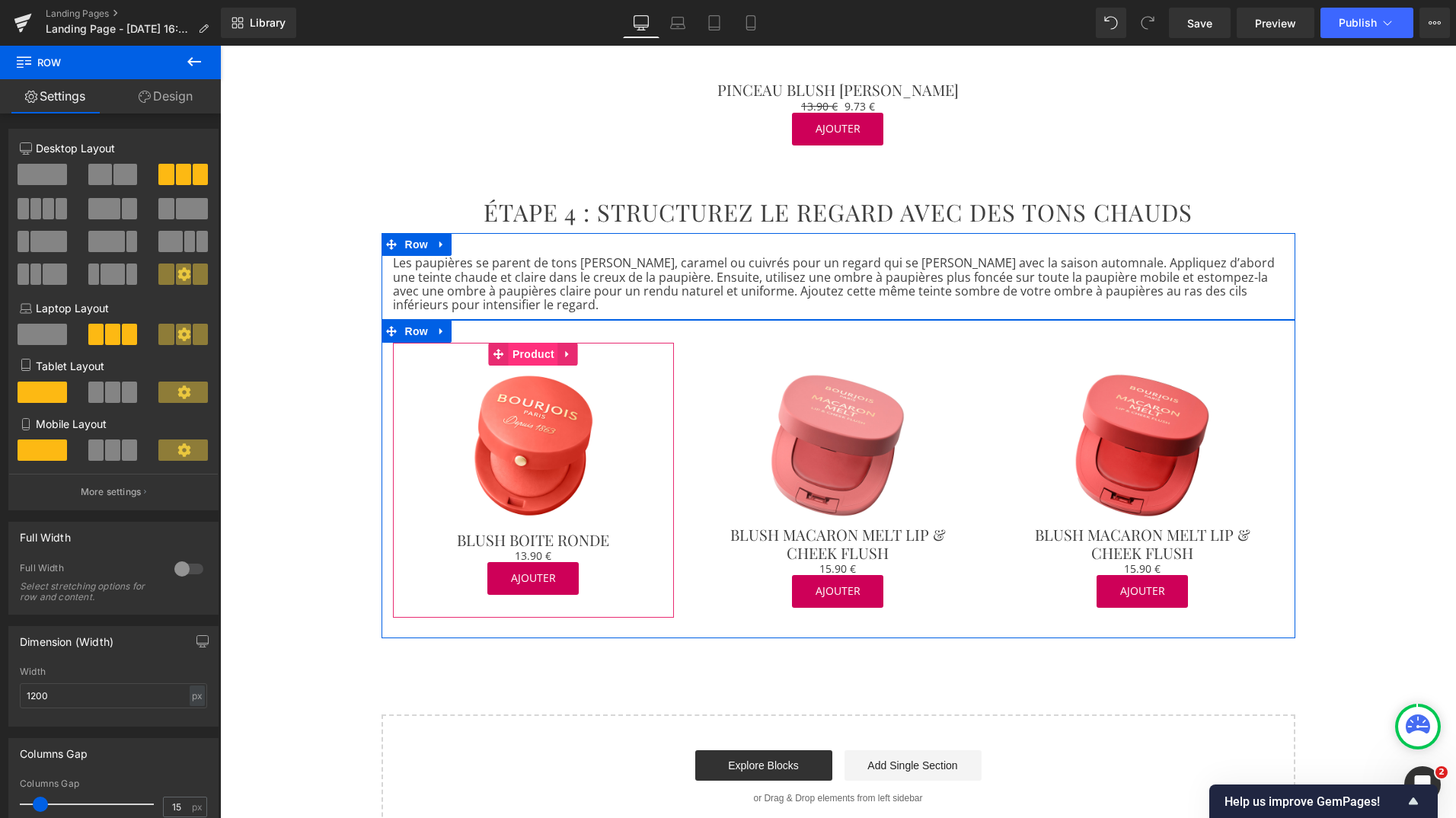
click at [513, 343] on span "Product" at bounding box center [533, 355] width 49 height 23
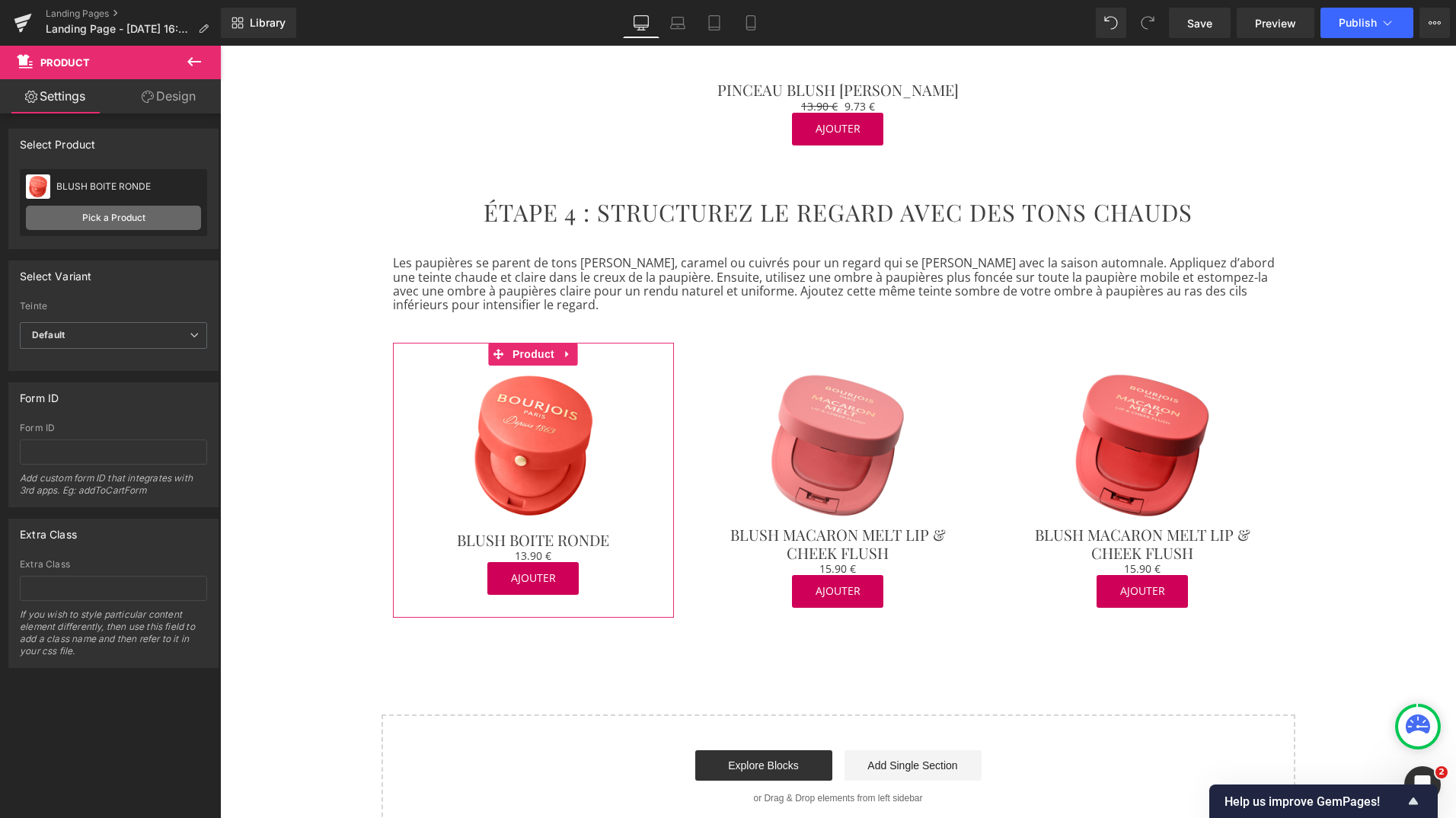
click at [155, 216] on link "Pick a Product" at bounding box center [114, 218] width 175 height 25
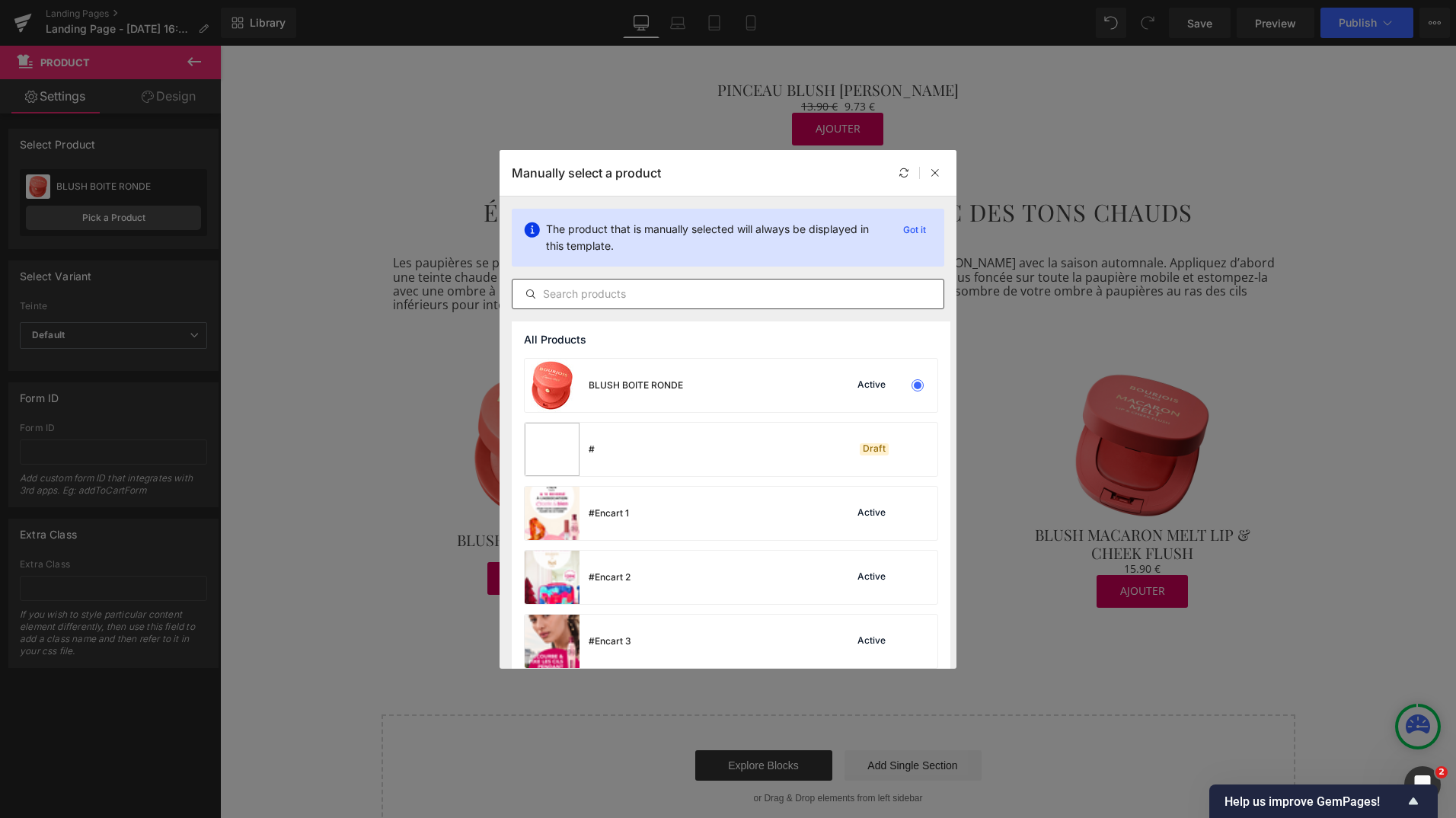
click at [628, 296] on input "text" at bounding box center [728, 294] width 431 height 18
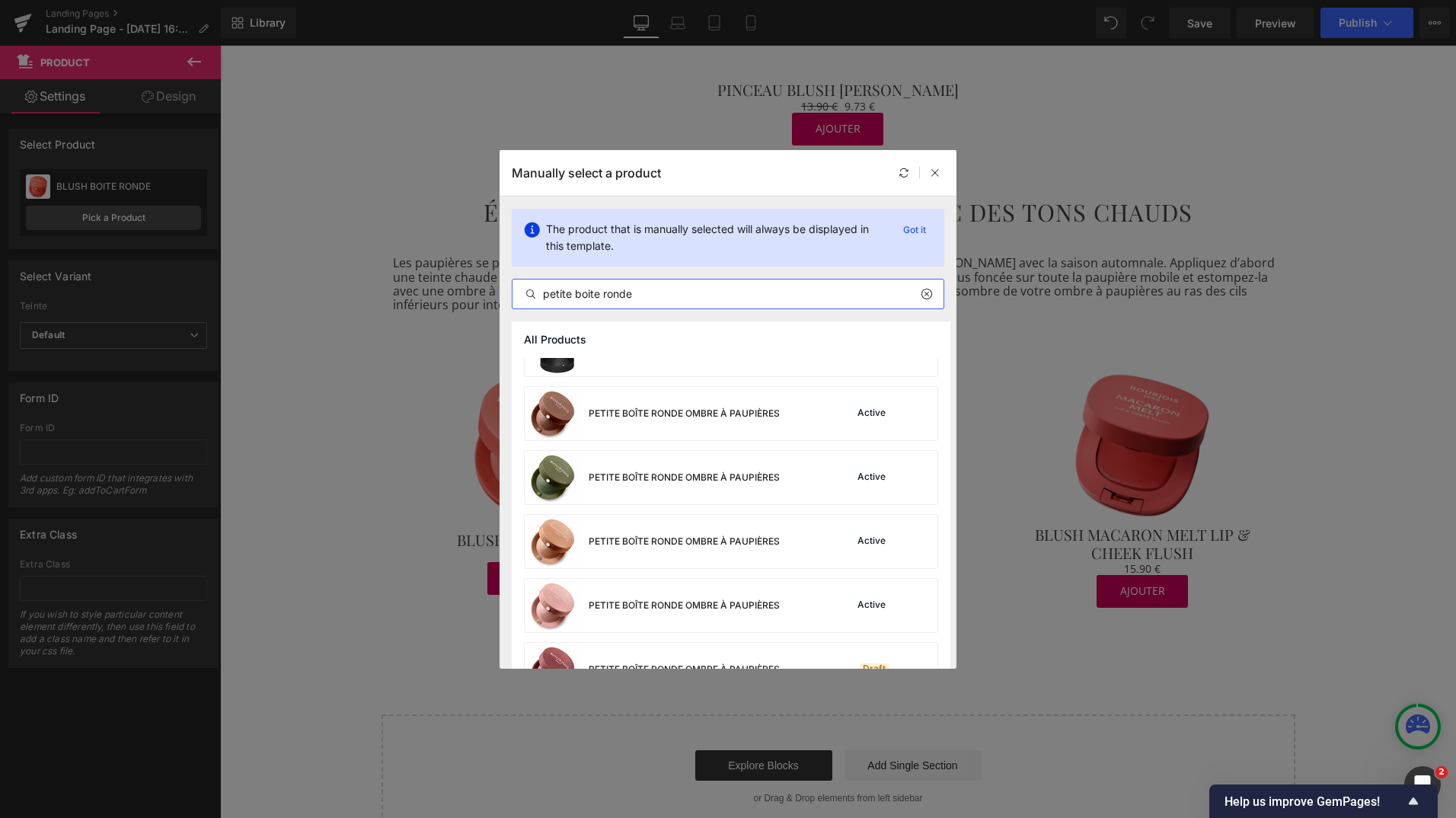
scroll to position [552, 0]
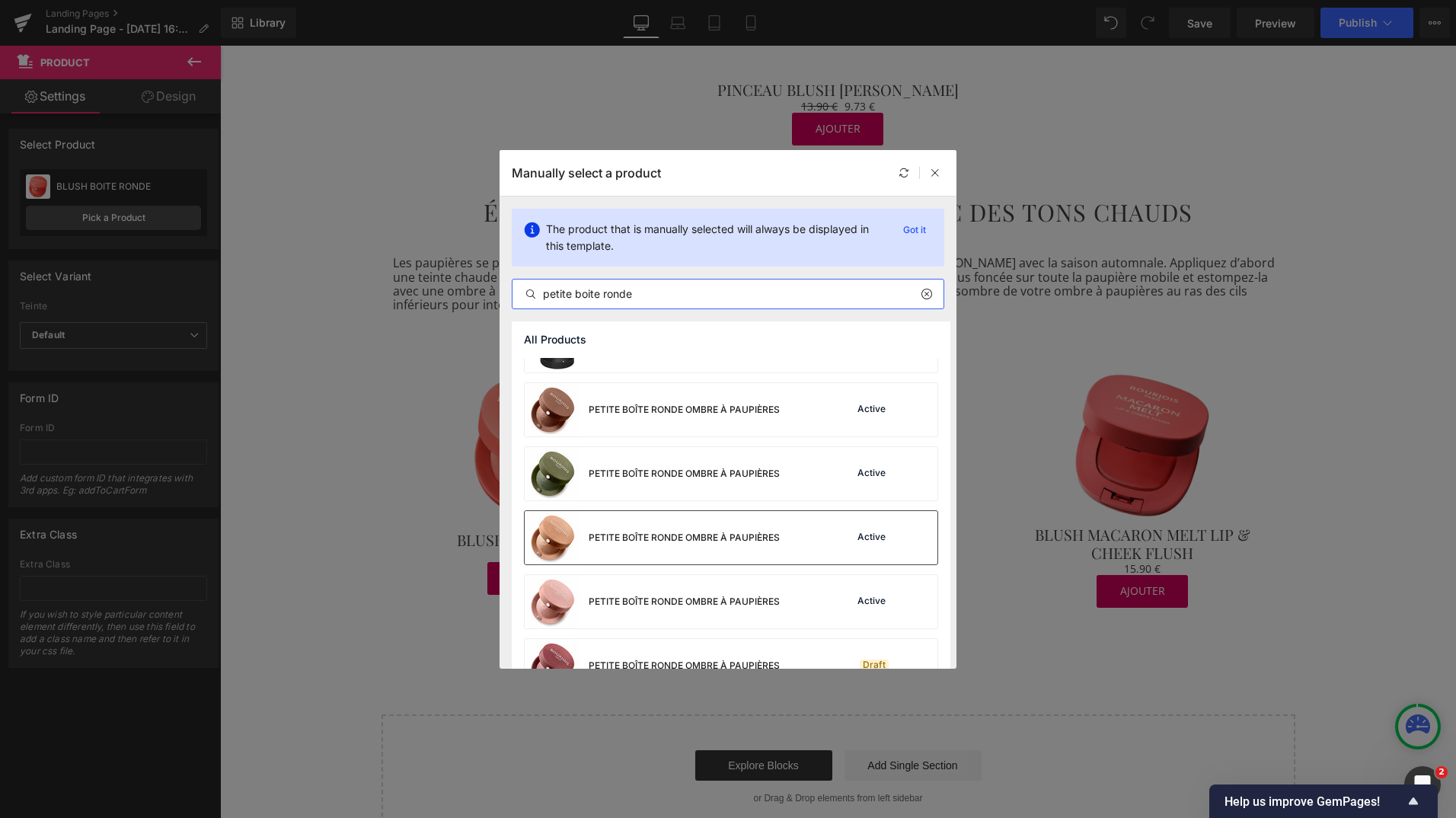
type input "petite boite ronde"
click at [689, 547] on div "PETITE BOÎTE RONDE OMBRE À PAUPIÈRES" at bounding box center [652, 537] width 255 height 53
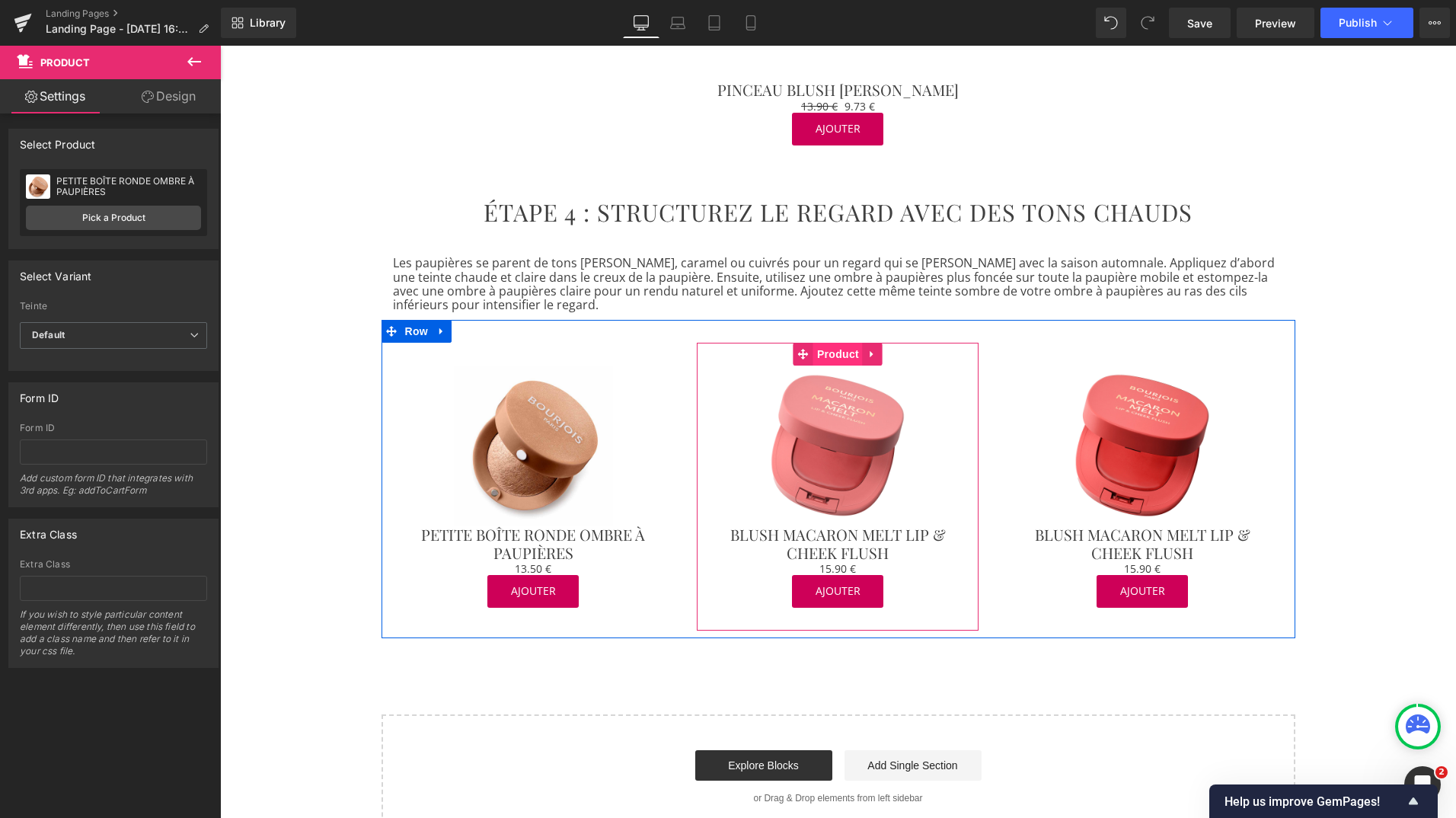
click at [830, 343] on span "Product" at bounding box center [838, 355] width 49 height 23
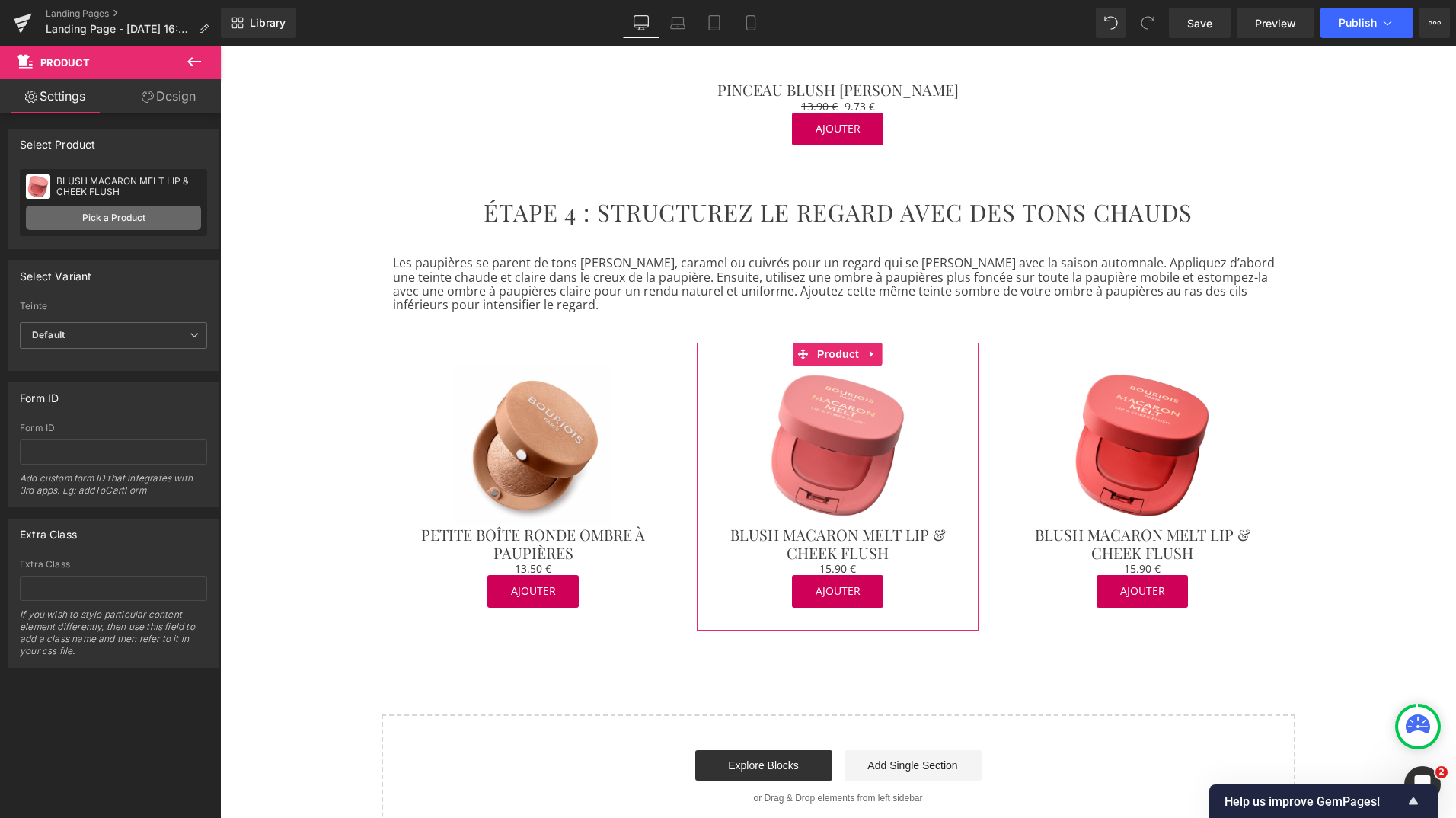
click at [145, 212] on link "Pick a Product" at bounding box center [114, 218] width 175 height 25
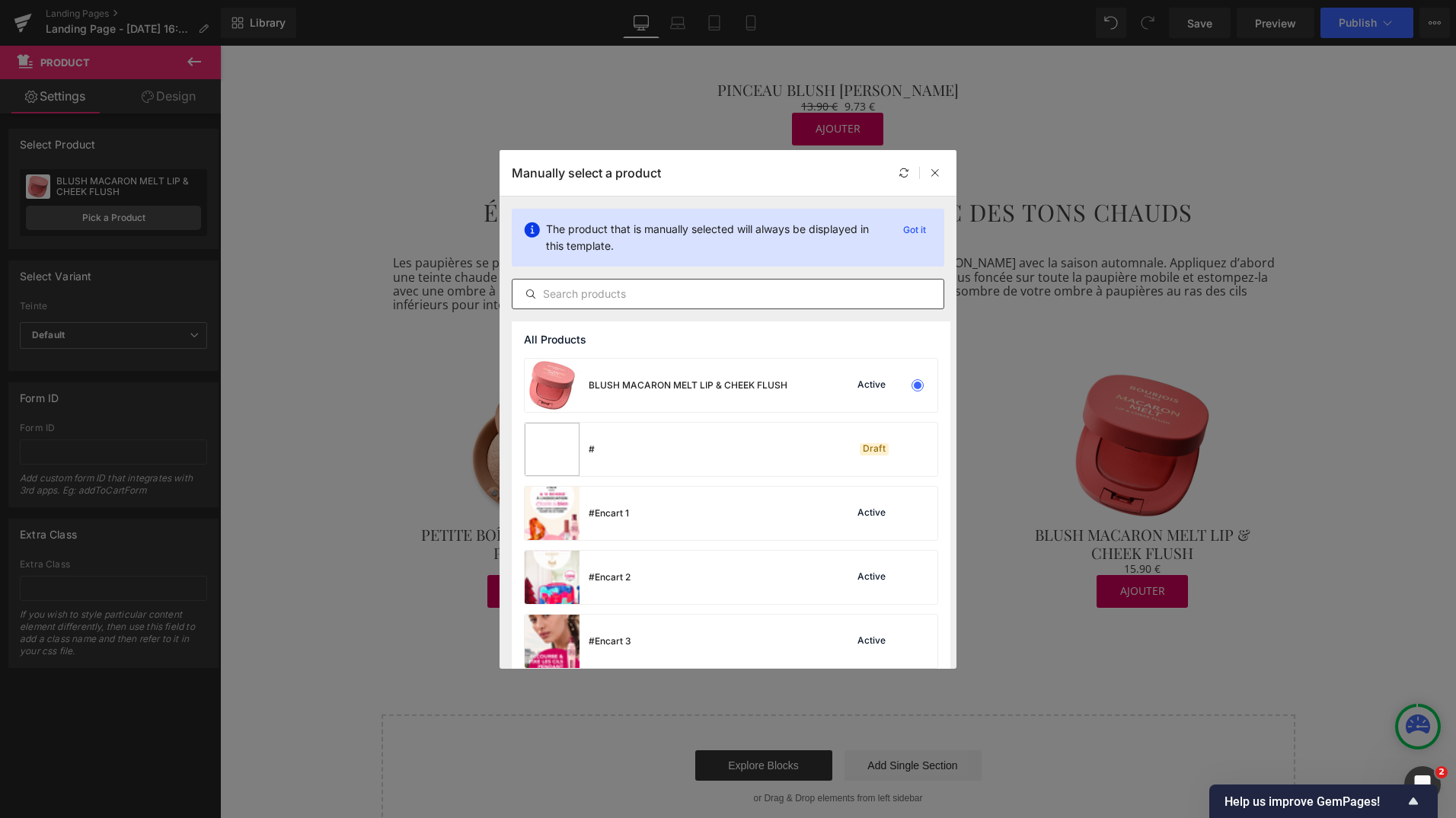
click at [618, 292] on input "text" at bounding box center [728, 294] width 431 height 18
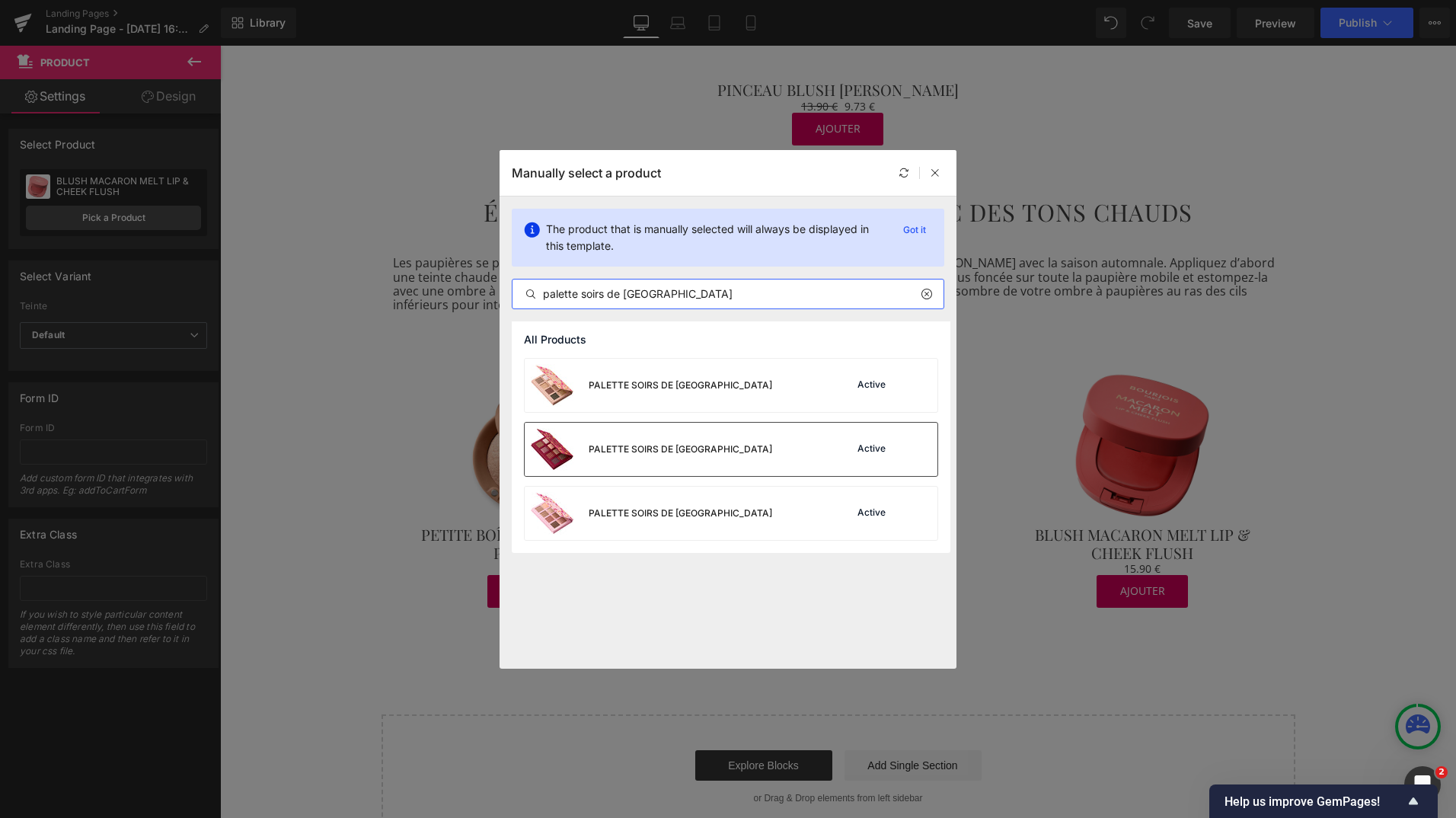
type input "palette soirs de [GEOGRAPHIC_DATA]"
click at [695, 439] on div "PALETTE SOIRS DE [GEOGRAPHIC_DATA]" at bounding box center [648, 449] width 248 height 53
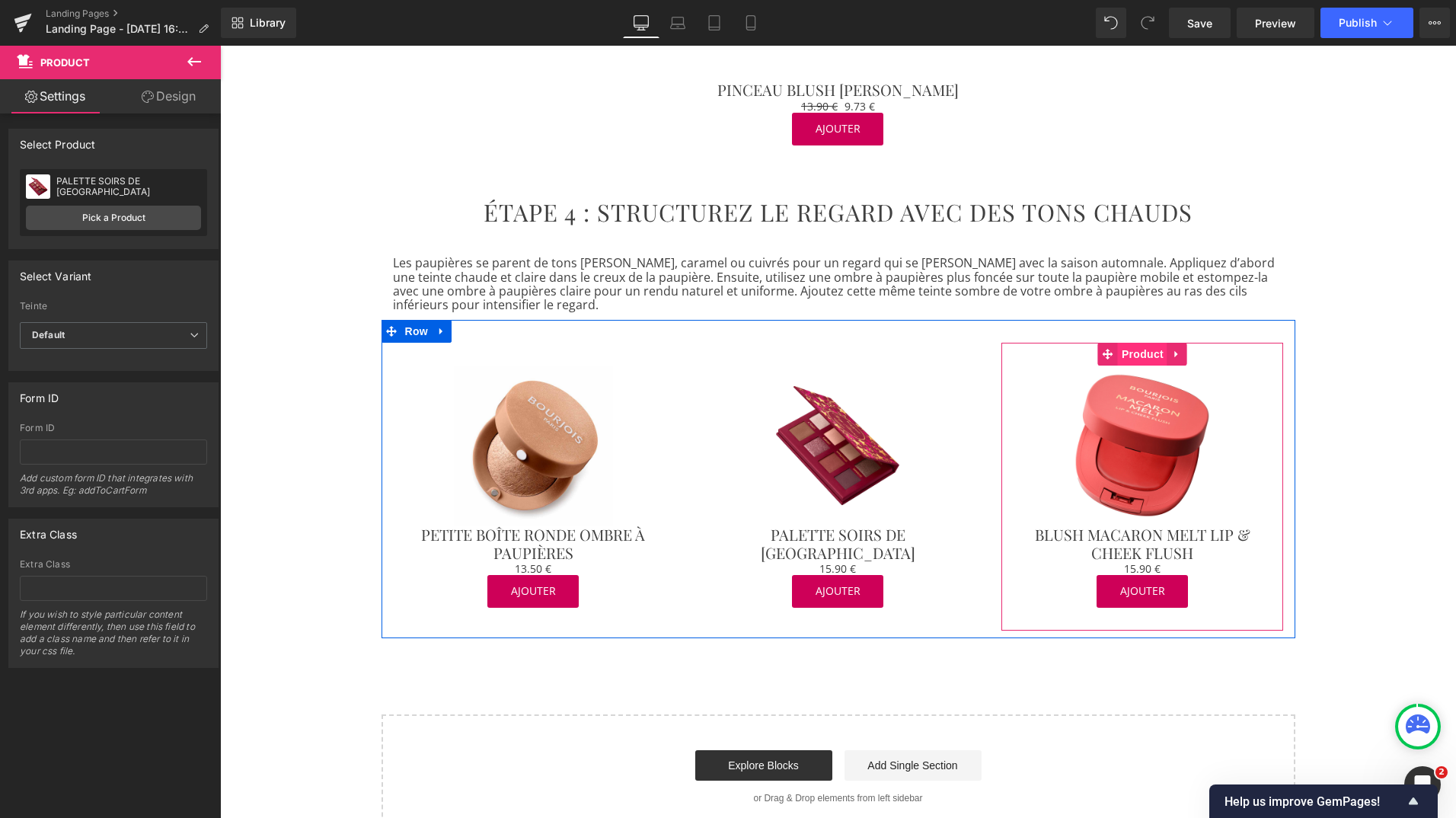
click at [1140, 343] on span "Product" at bounding box center [1142, 355] width 49 height 23
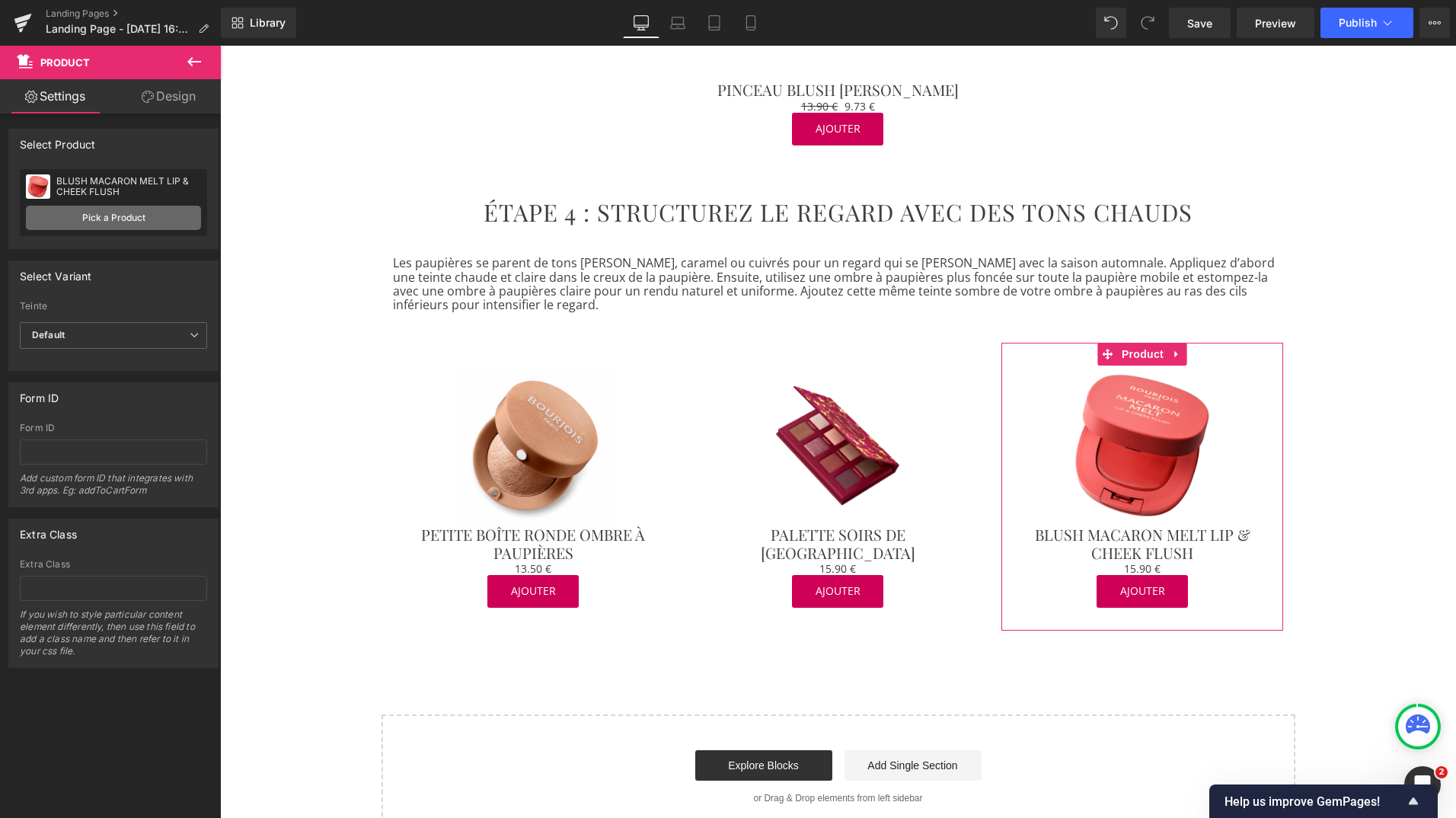
click at [153, 218] on link "Pick a Product" at bounding box center [114, 218] width 175 height 25
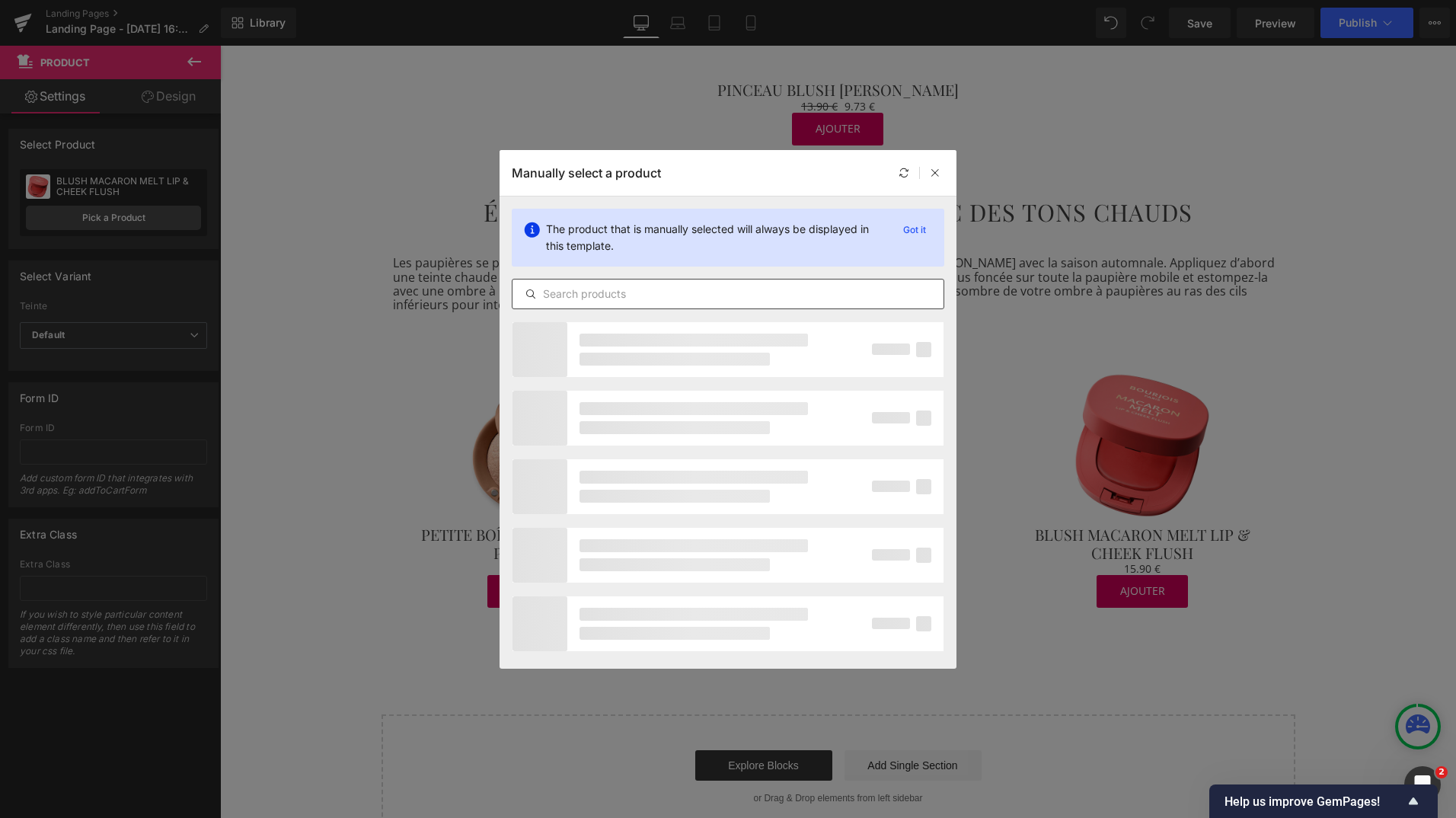
click at [611, 295] on input "text" at bounding box center [728, 294] width 431 height 18
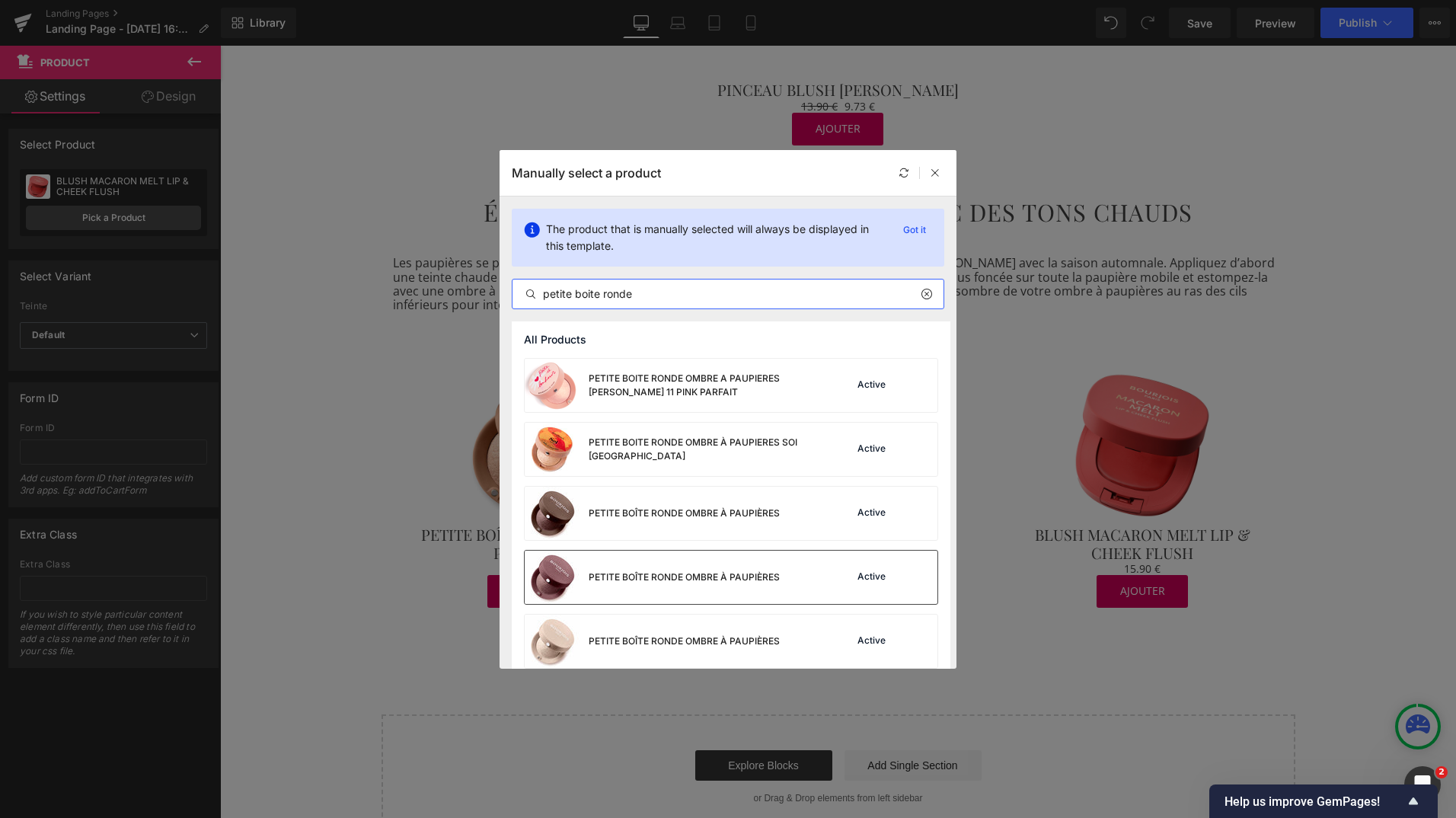
type input "petite boite ronde"
click at [624, 586] on div "PETITE BOÎTE RONDE OMBRE À PAUPIÈRES" at bounding box center [652, 577] width 255 height 53
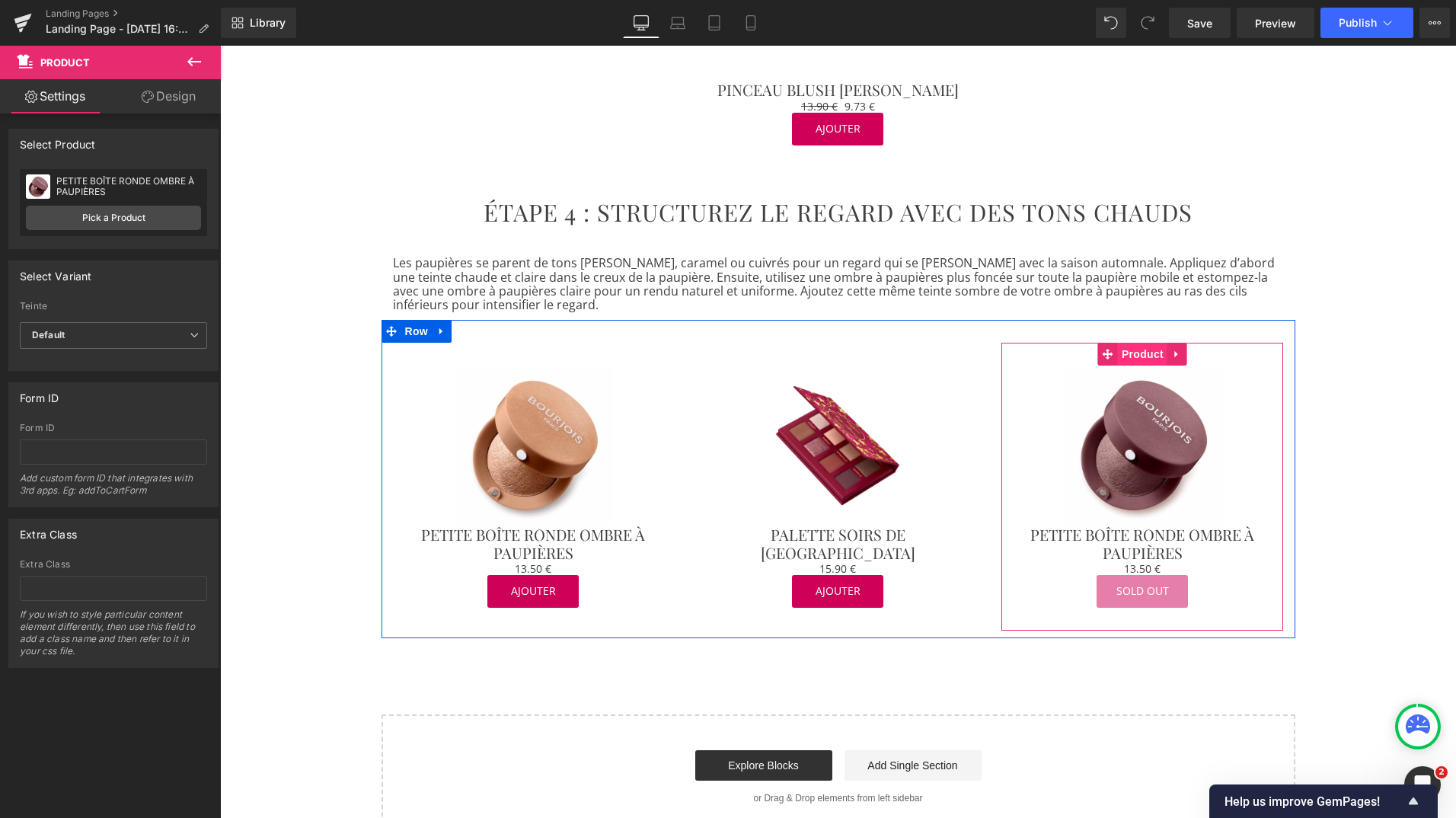
click at [1140, 343] on span "Product" at bounding box center [1142, 355] width 49 height 23
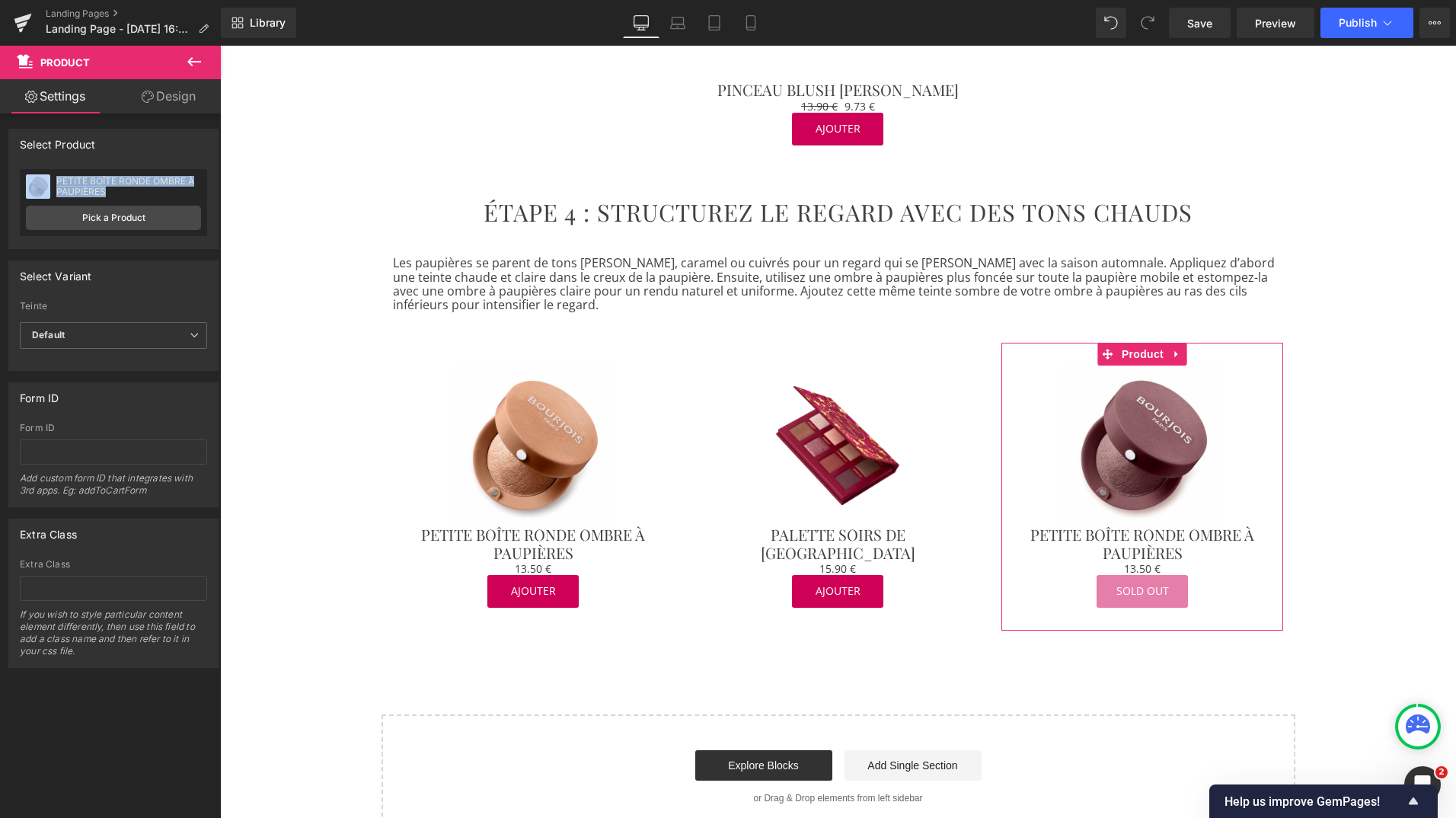
drag, startPoint x: 127, startPoint y: 189, endPoint x: 52, endPoint y: 169, distance: 77.6
click at [52, 169] on div "PETITE BOÎTE RONDE OMBRE À PAUPIÈRES BLUSH MACARON MELT LIP & CHEEK FLUSH Pick …" at bounding box center [114, 202] width 188 height 67
copy div "PETITE BOÎTE RONDE OMBRE À PAUPIÈRES"
click at [69, 214] on link "Pick a Product" at bounding box center [114, 218] width 175 height 25
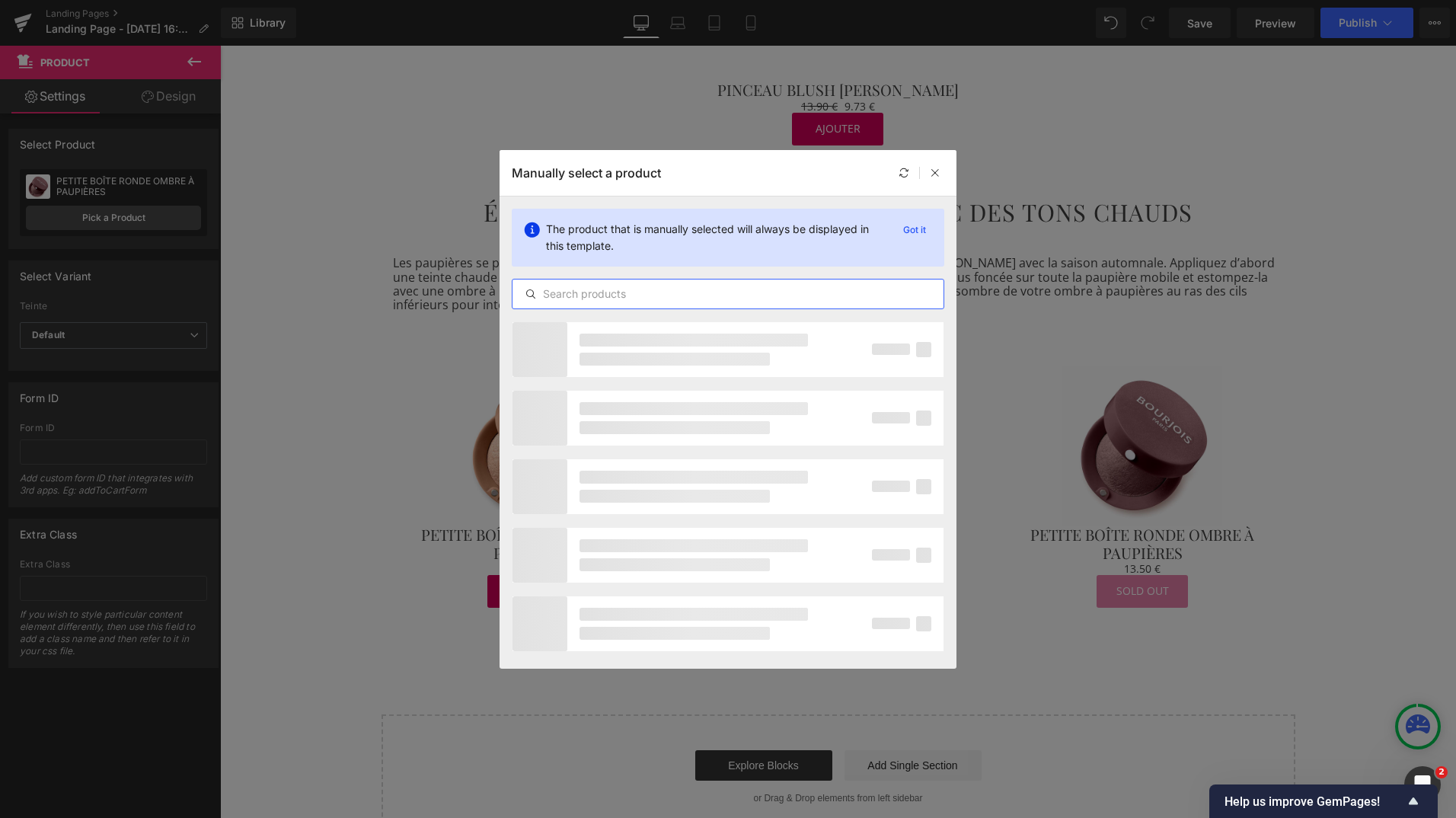
click at [575, 295] on input "text" at bounding box center [728, 294] width 431 height 18
paste input "pImage PETITE BOÎTE RONDE OMBRE À PAUPIÈRES"
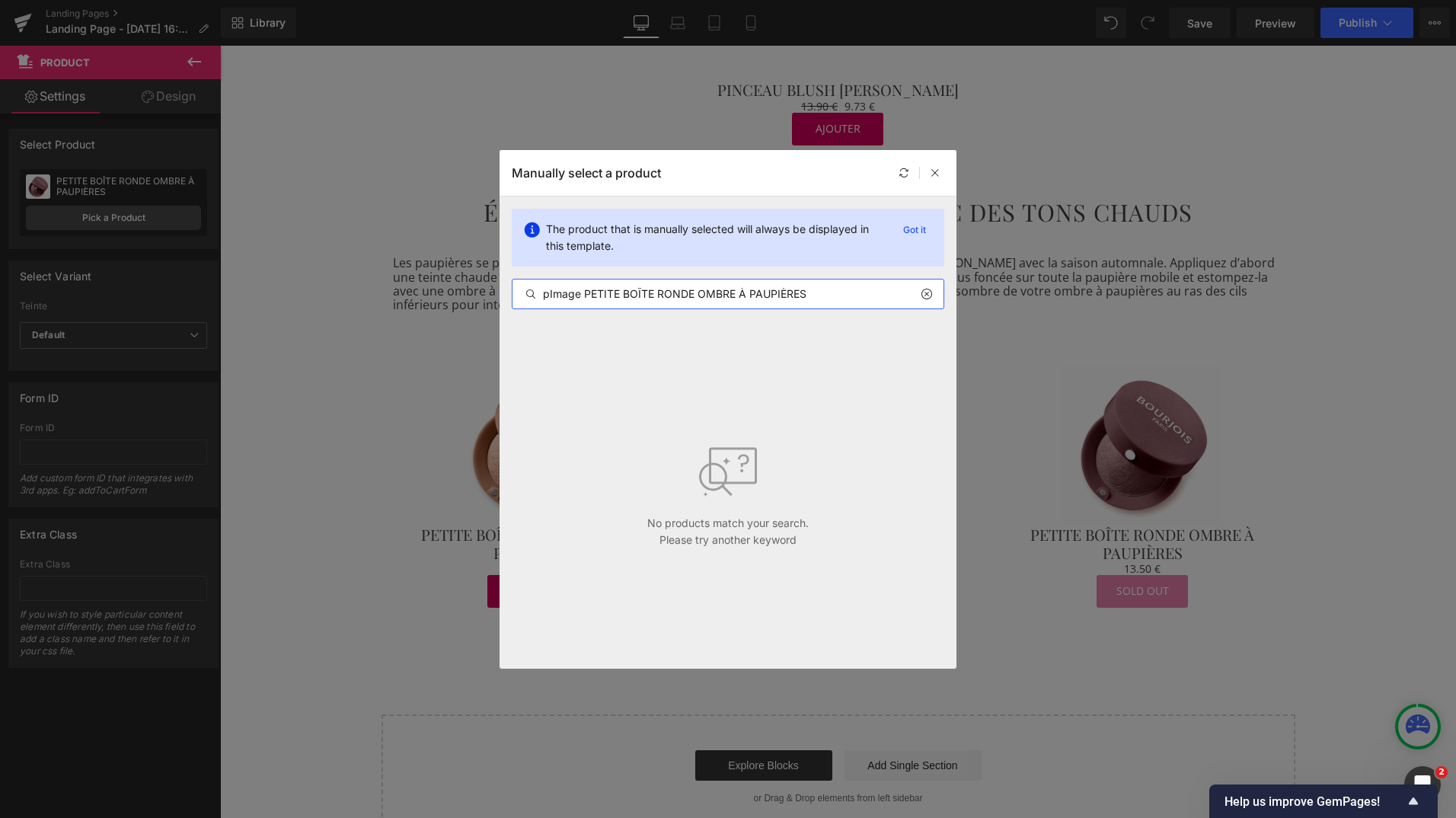
click at [581, 296] on input "pImage PETITE BOÎTE RONDE OMBRE À PAUPIÈRES" at bounding box center [728, 294] width 431 height 18
drag, startPoint x: 583, startPoint y: 296, endPoint x: 523, endPoint y: 304, distance: 60.5
click at [523, 304] on div "pImage PETITE BOÎTE RONDE OMBRE À PAUPIÈRES" at bounding box center [728, 294] width 432 height 31
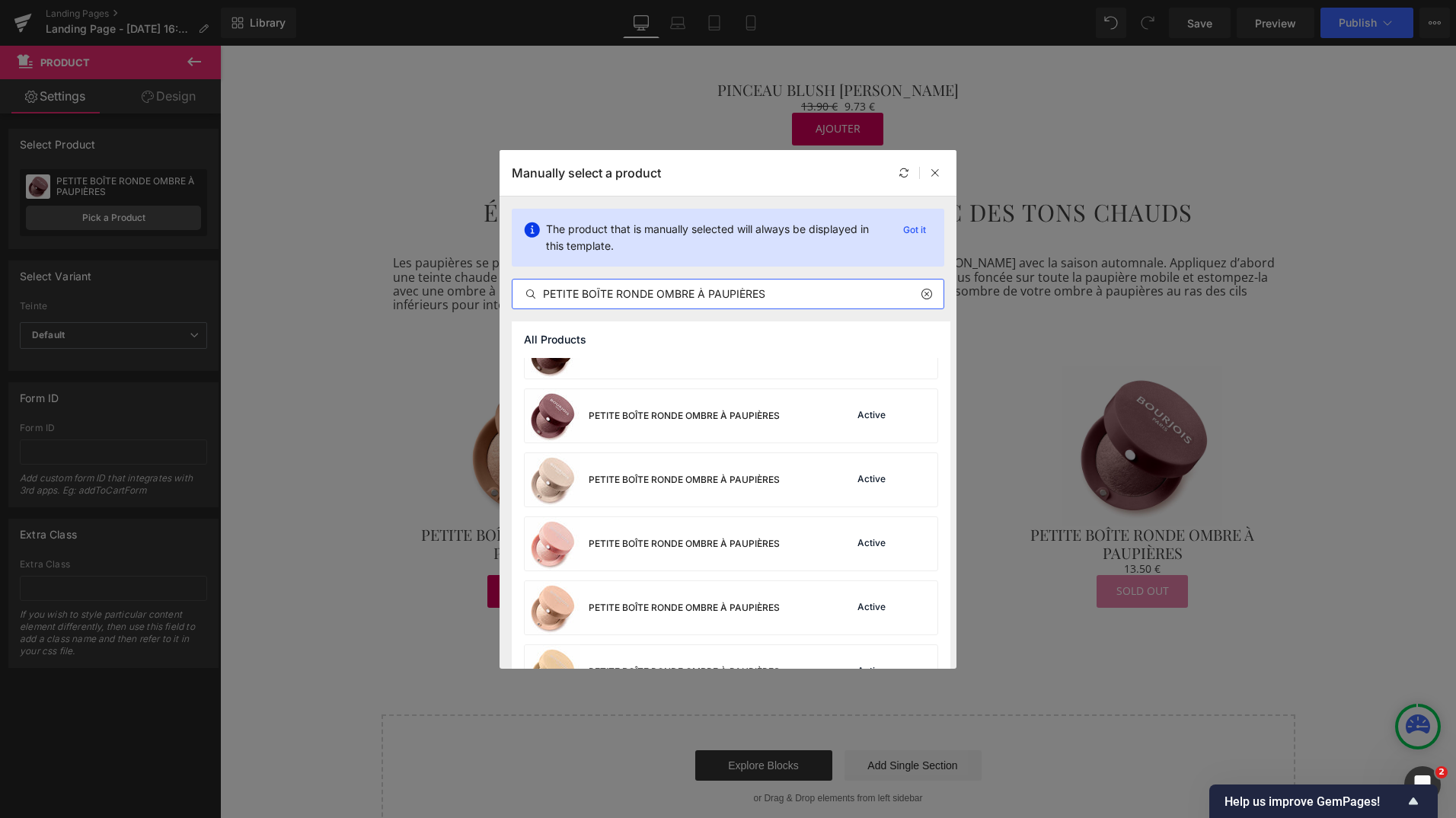
scroll to position [32, 0]
type input "PETITE BOÎTE RONDE OMBRE À PAUPIÈRES"
click at [664, 432] on div "PETITE BOÎTE RONDE OMBRE À PAUPIÈRES" at bounding box center [652, 417] width 255 height 53
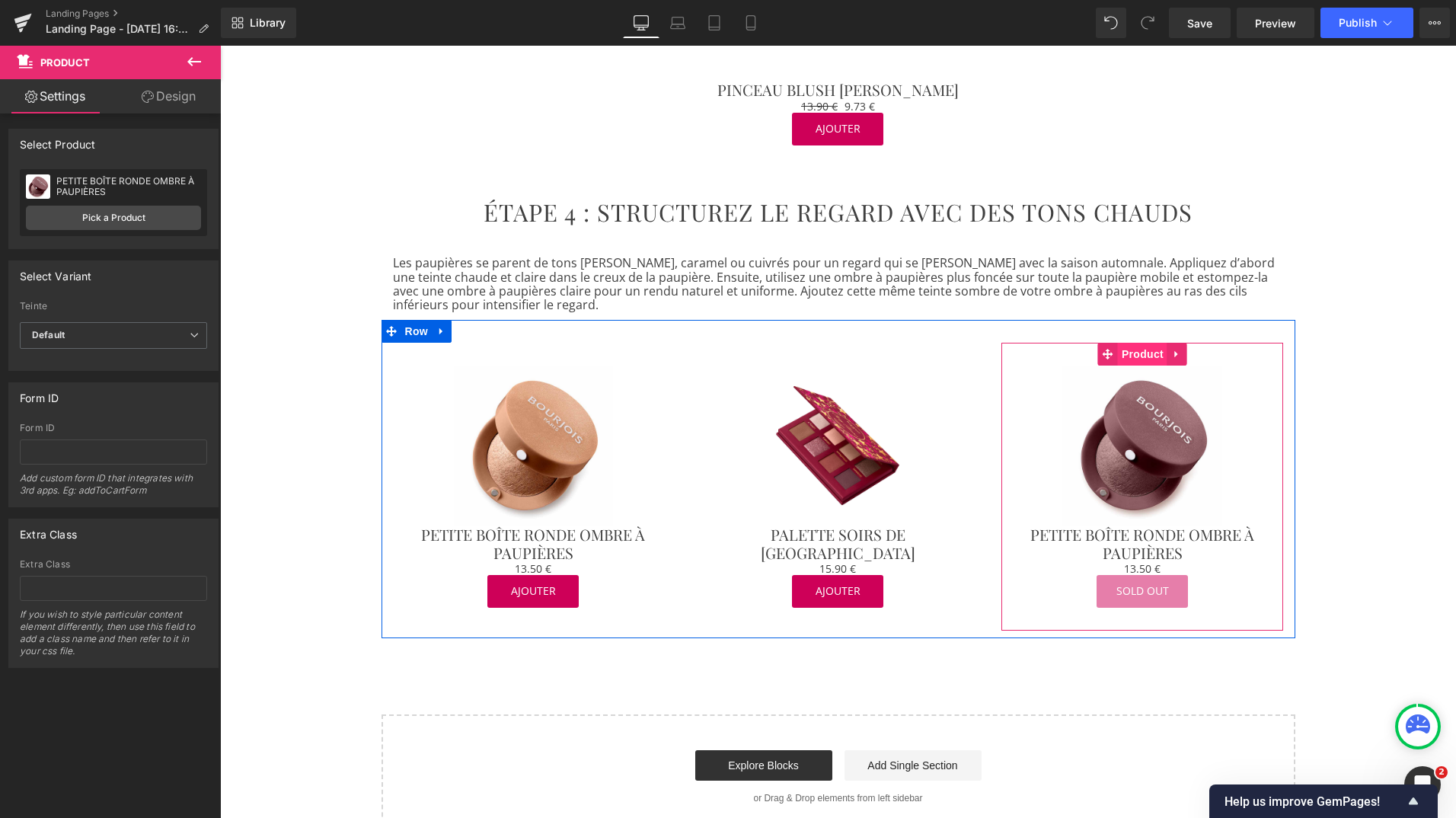
click at [1128, 343] on span "Product" at bounding box center [1142, 355] width 49 height 23
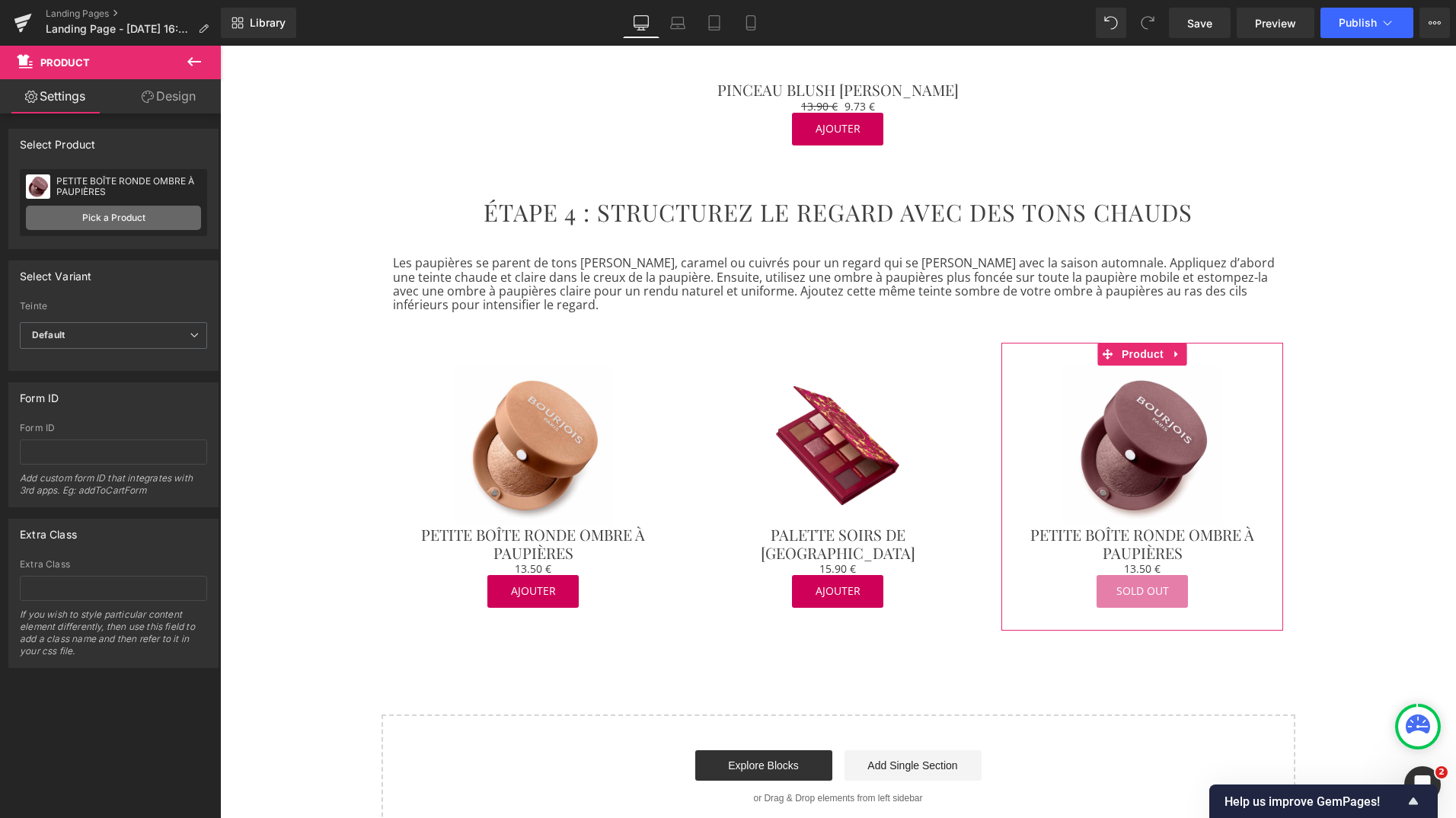
click at [160, 213] on link "Pick a Product" at bounding box center [114, 218] width 175 height 25
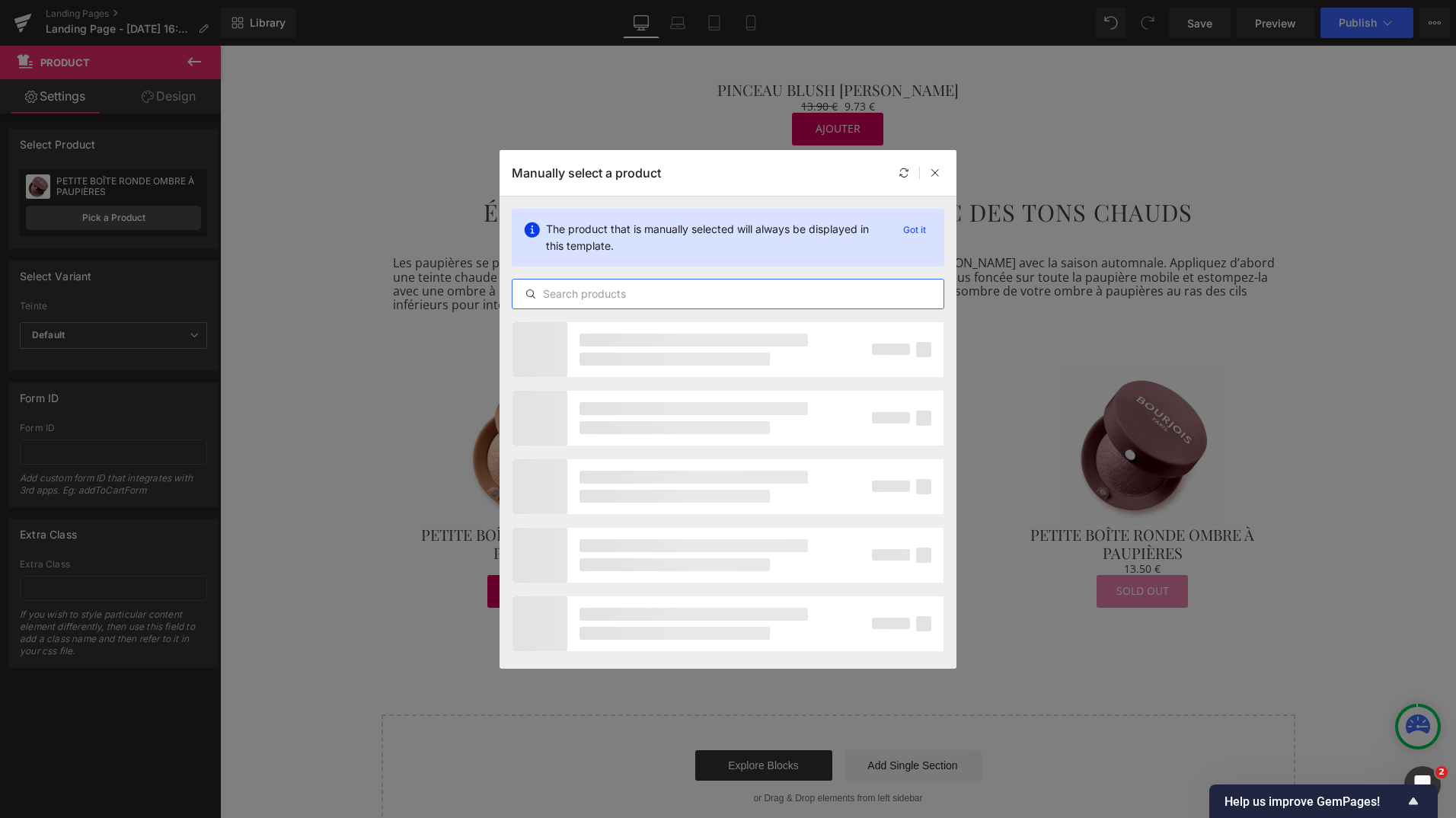
click at [570, 289] on input "text" at bounding box center [728, 294] width 431 height 18
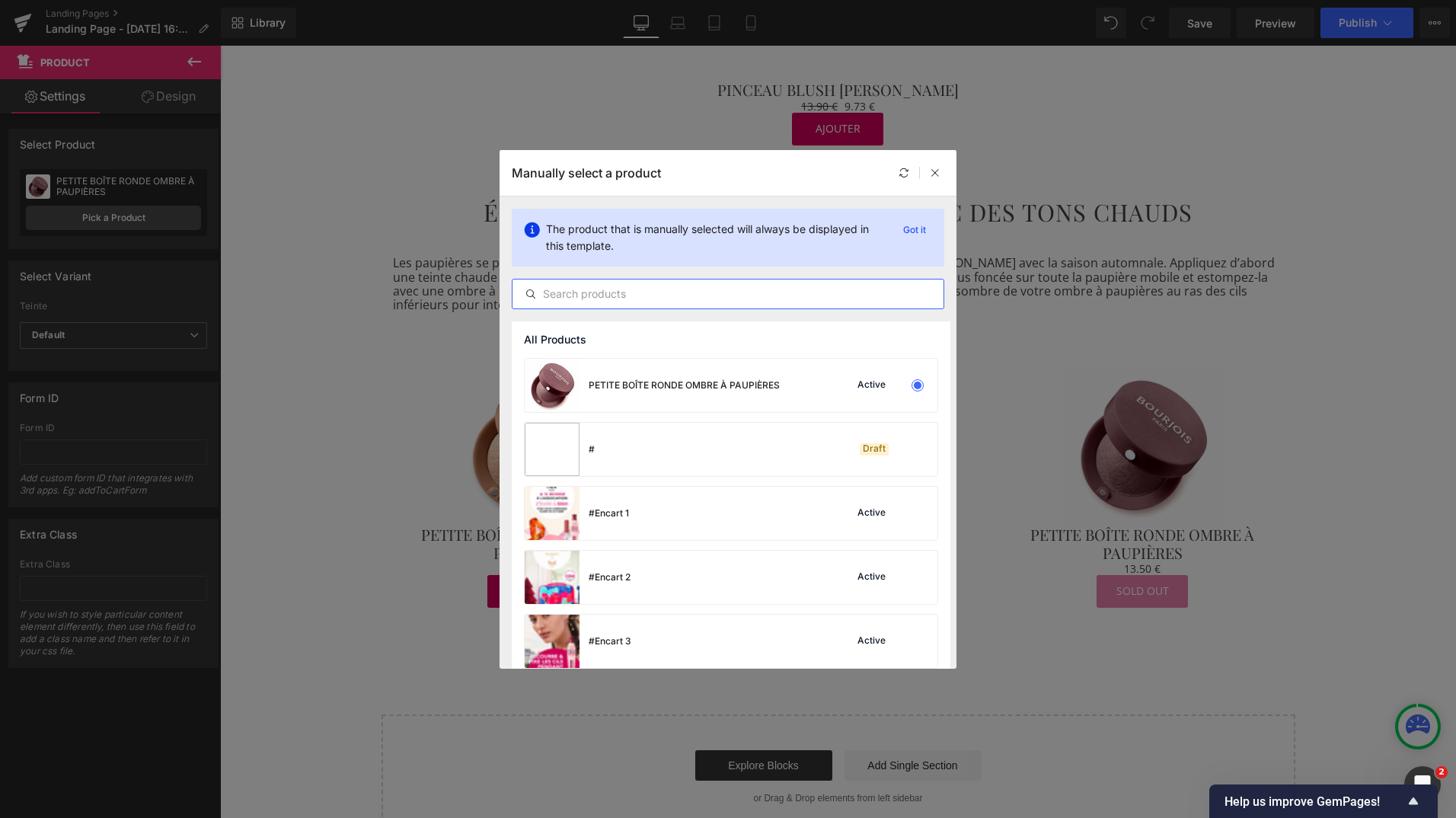
paste input "pImage PETITE BOÎTE RONDE OMBRE À PAUPIÈRES"
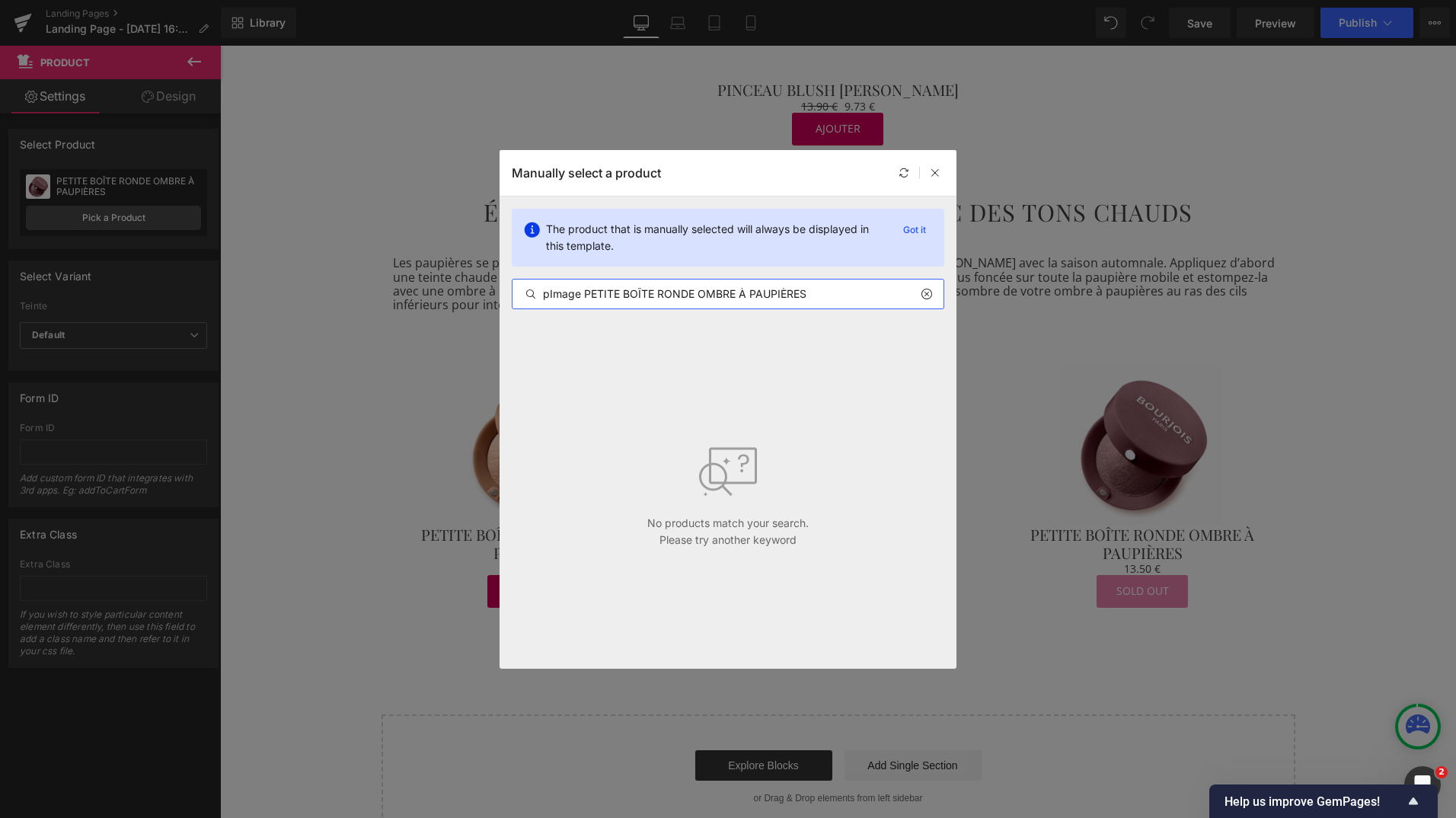
drag, startPoint x: 585, startPoint y: 296, endPoint x: 536, endPoint y: 292, distance: 49.2
click at [536, 292] on div "pImage PETITE BOÎTE RONDE OMBRE À PAUPIÈRES" at bounding box center [728, 294] width 431 height 18
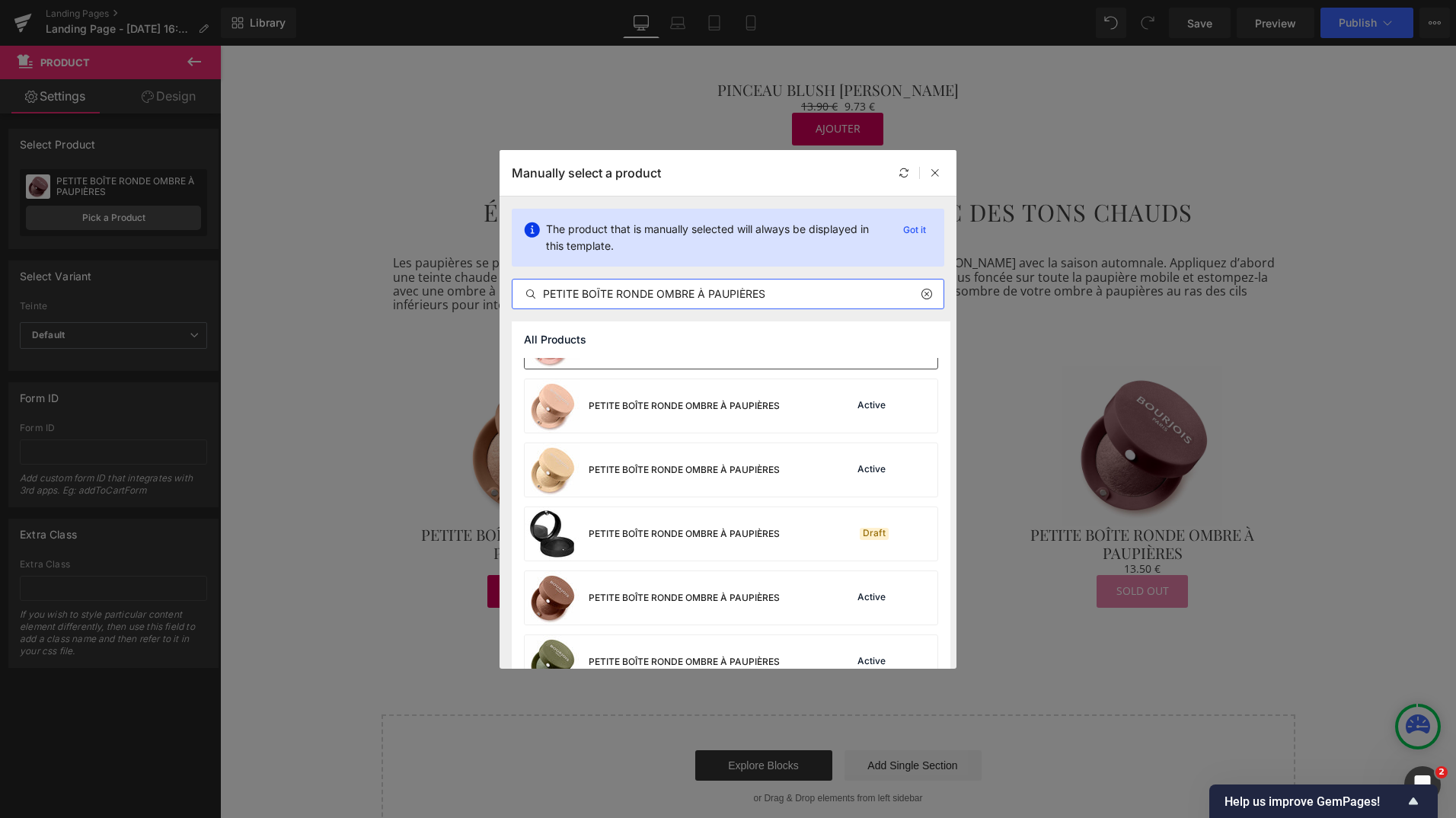
scroll to position [236, 0]
type input "PETITE BOÎTE RONDE OMBRE À PAUPIÈRES"
click at [640, 597] on div "PETITE BOÎTE RONDE OMBRE À PAUPIÈRES" at bounding box center [684, 597] width 192 height 14
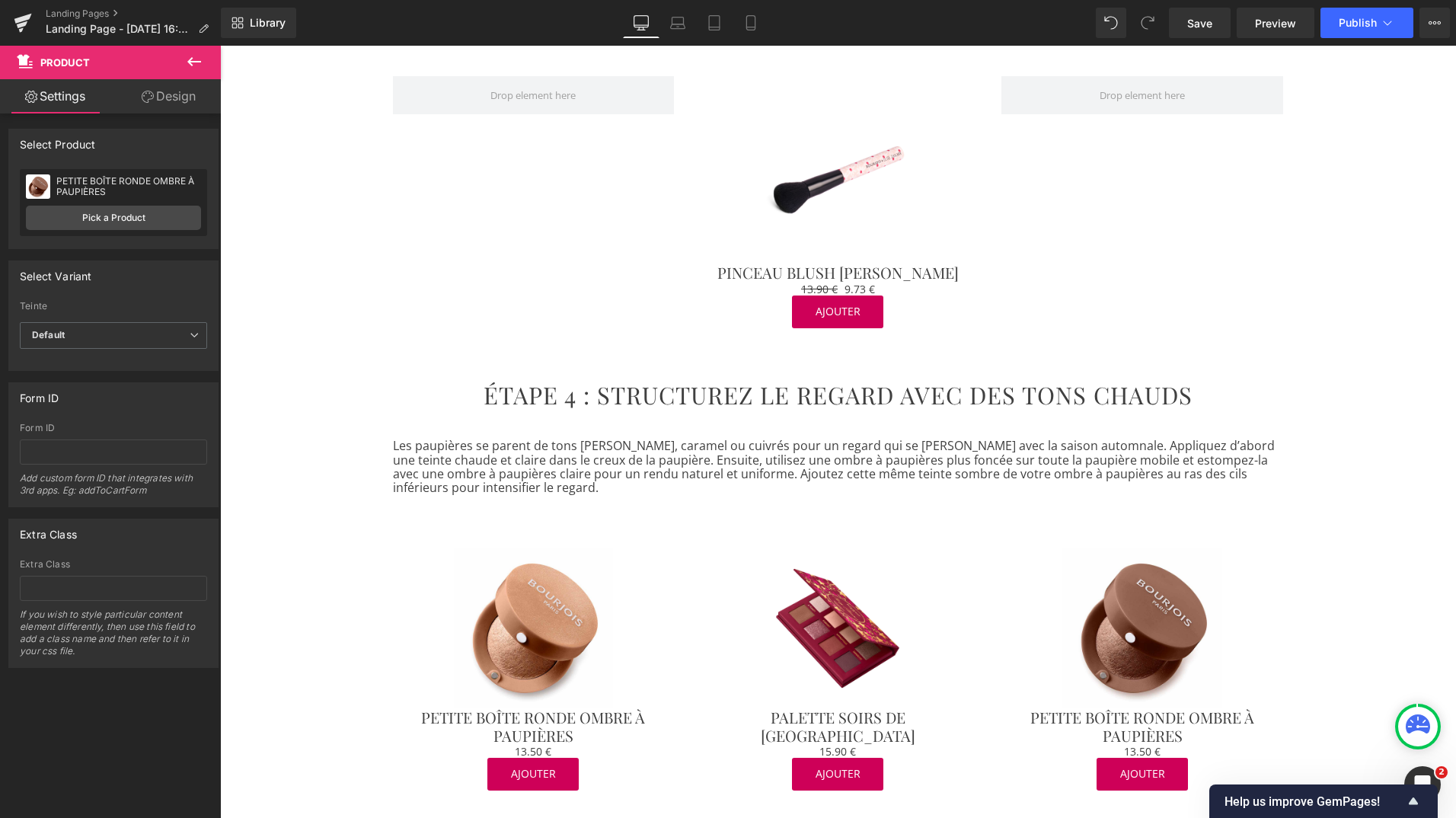
scroll to position [1876, 0]
click at [506, 381] on h2 "ÉTAPE 4 : STRUCTUREZ LE REGARD AVEC DES TONS CHAUDS" at bounding box center [838, 395] width 891 height 28
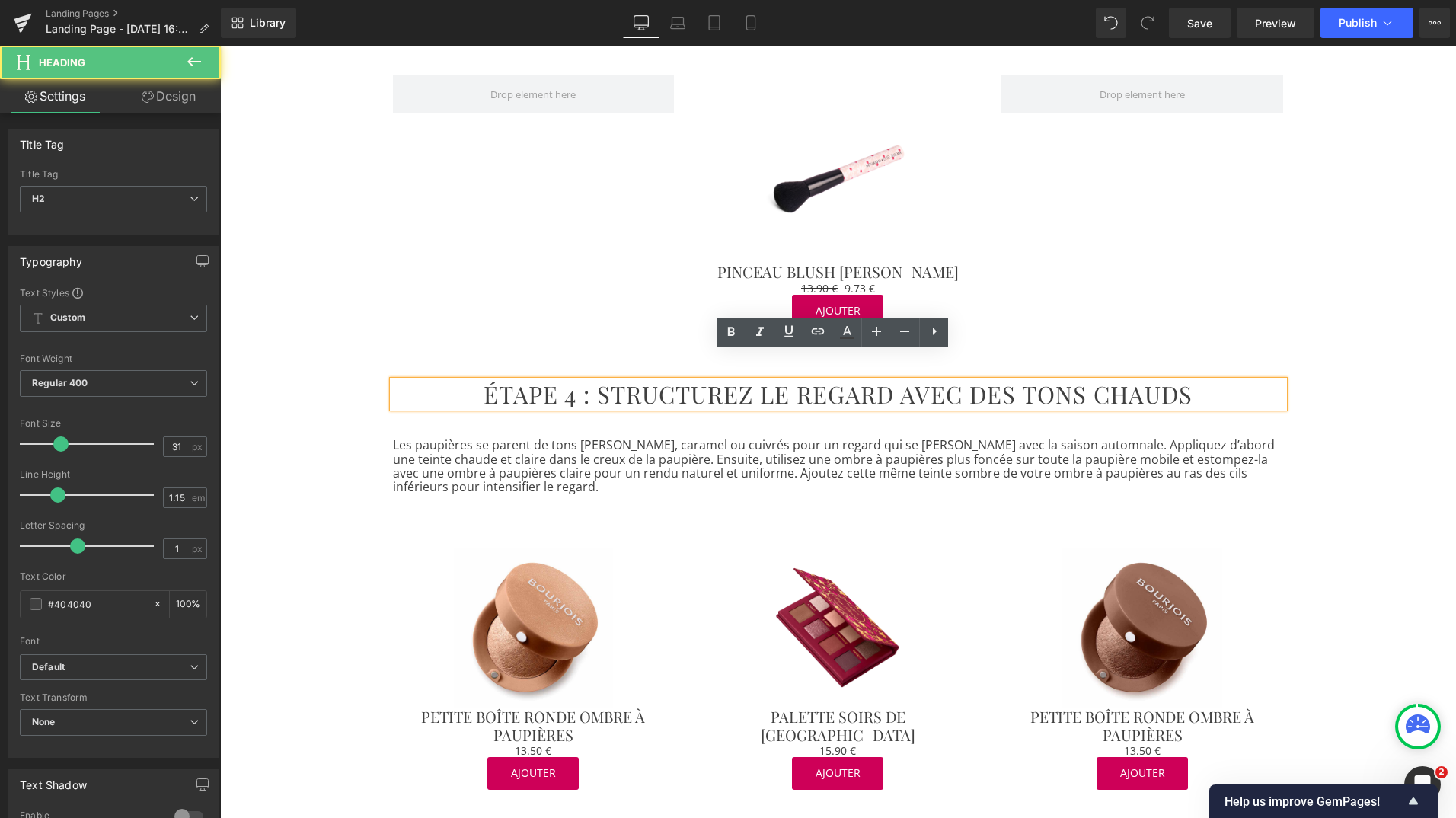
click at [444, 381] on h2 "ÉTAPE 4 : STRUCTUREZ LE REGARD AVEC DES TONS CHAUDS" at bounding box center [838, 395] width 891 height 28
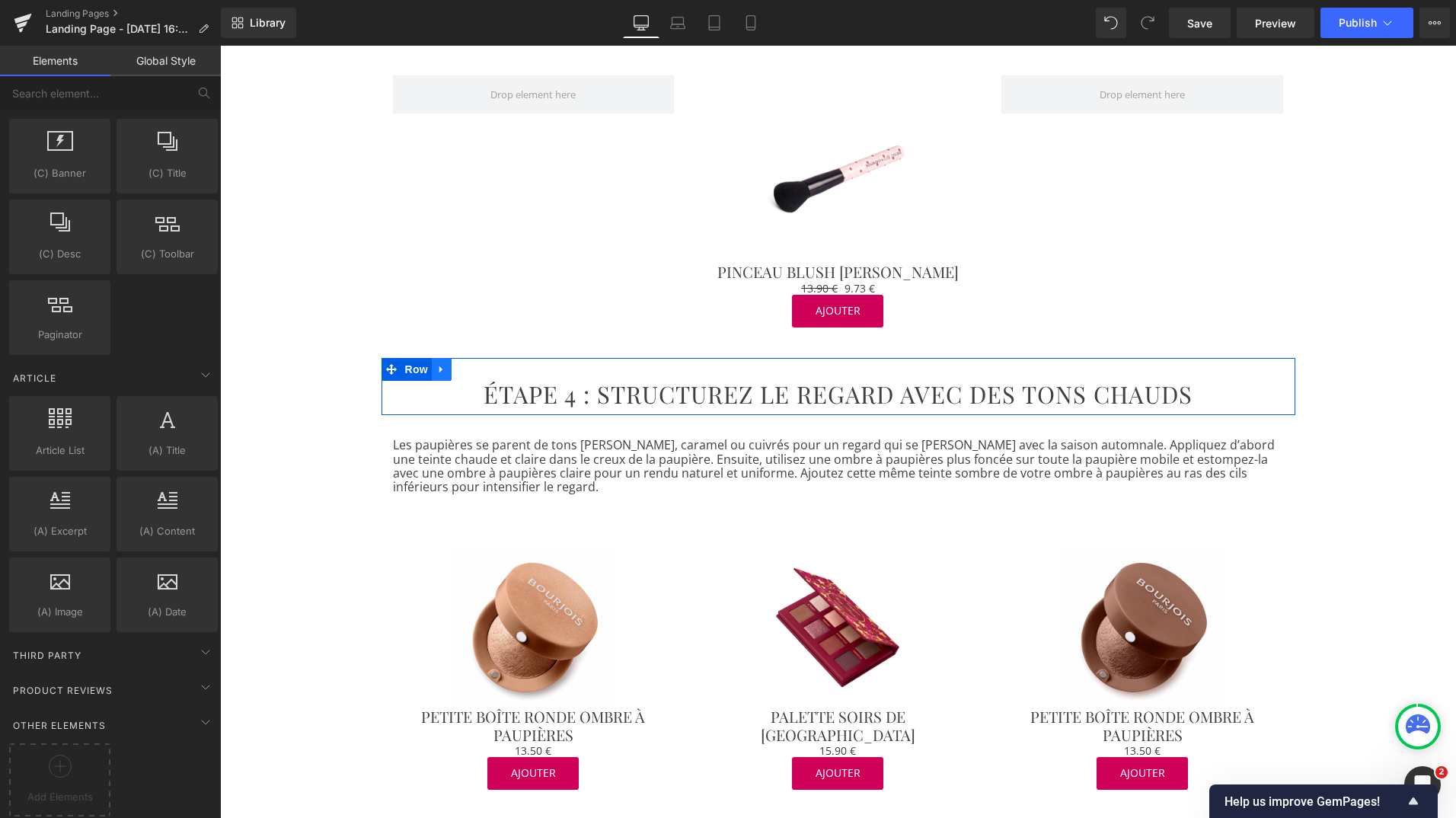
click at [439, 366] on icon at bounding box center [441, 369] width 3 height 7
click at [456, 364] on icon at bounding box center [461, 369] width 11 height 11
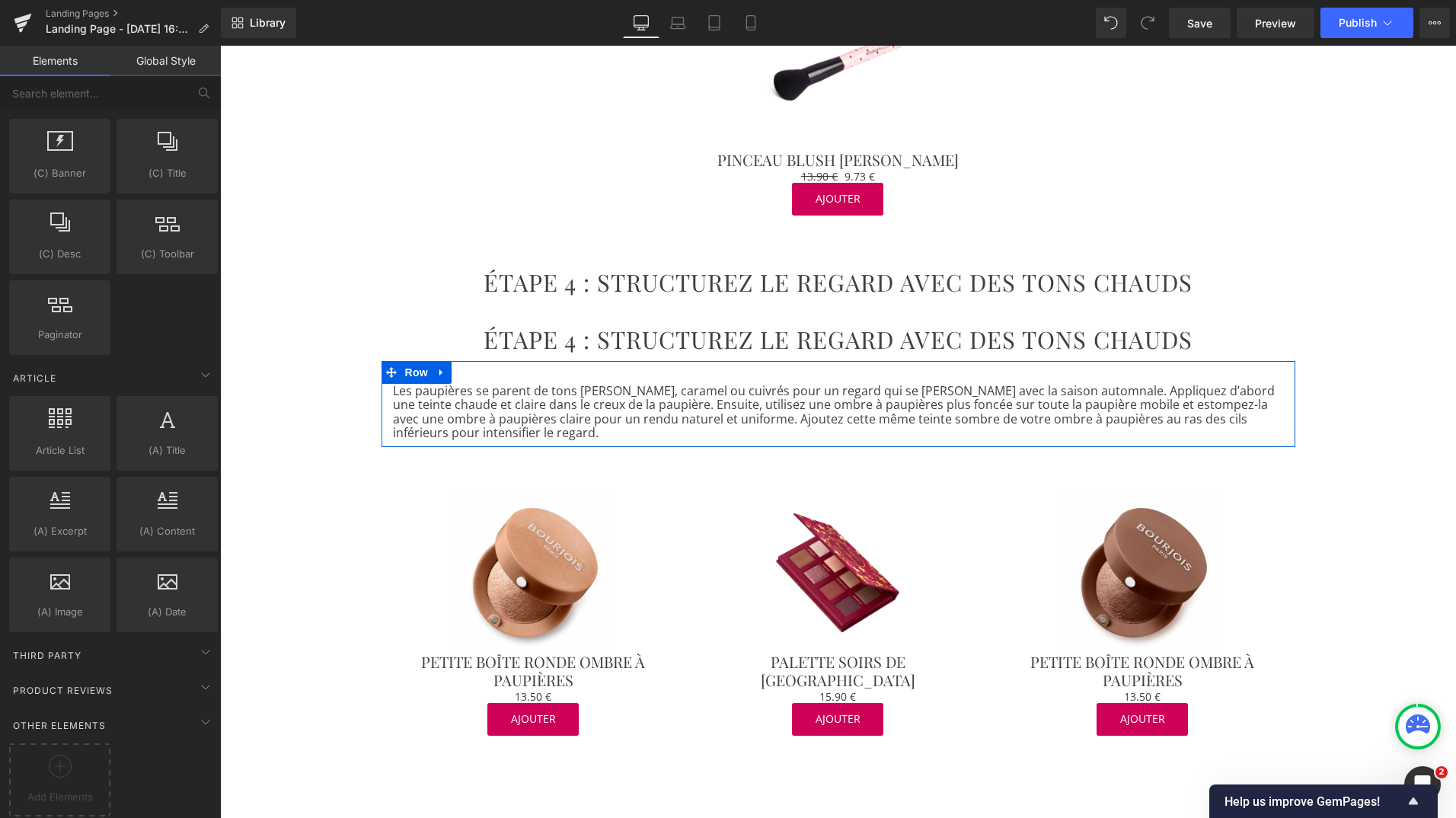
scroll to position [1990, 0]
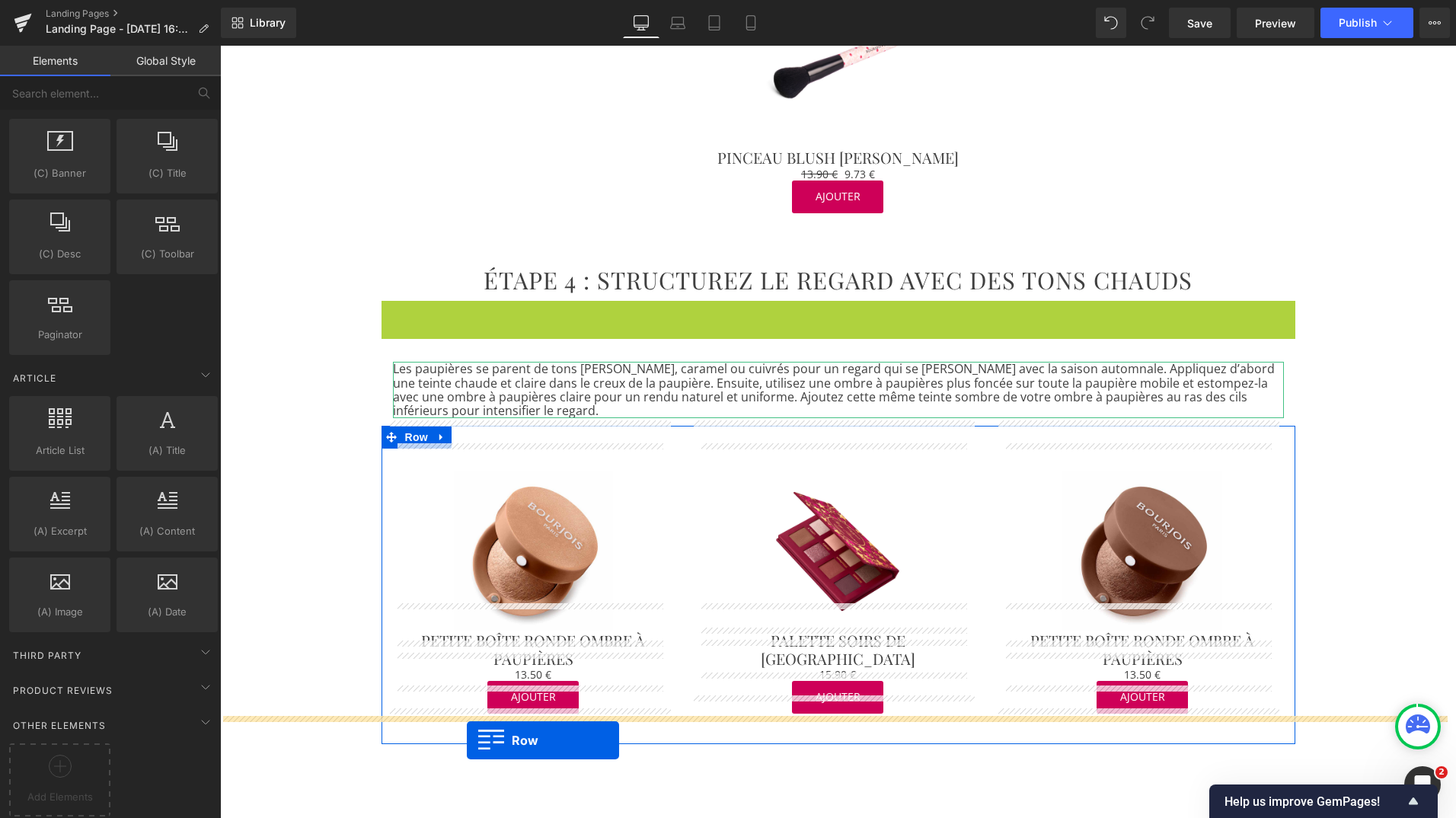
drag, startPoint x: 378, startPoint y: 289, endPoint x: 467, endPoint y: 740, distance: 459.7
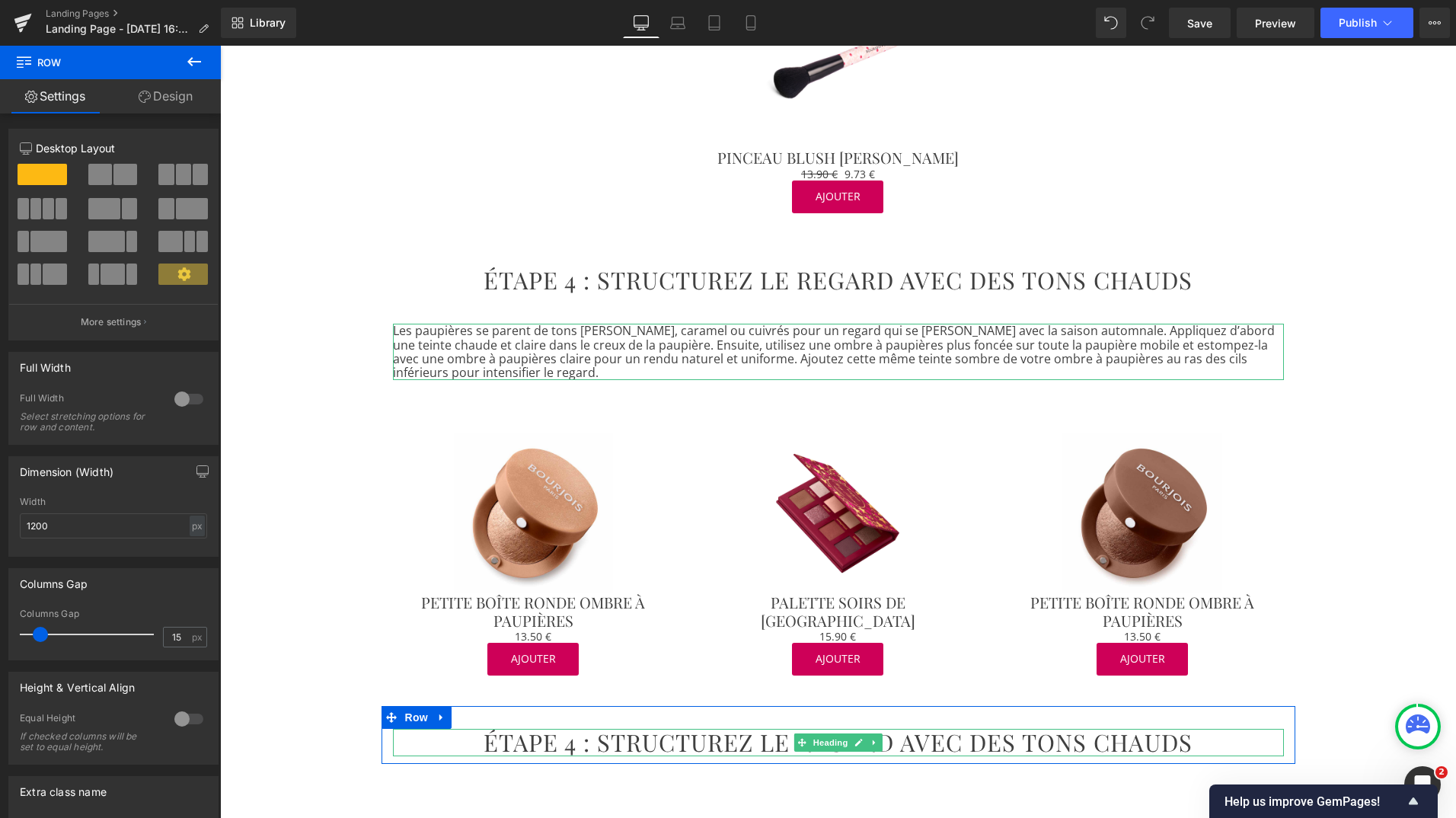
click at [528, 730] on h2 "ÉTAPE 4 : STRUCTUREZ LE REGARD AVEC DES TONS CHAUDS" at bounding box center [838, 743] width 891 height 28
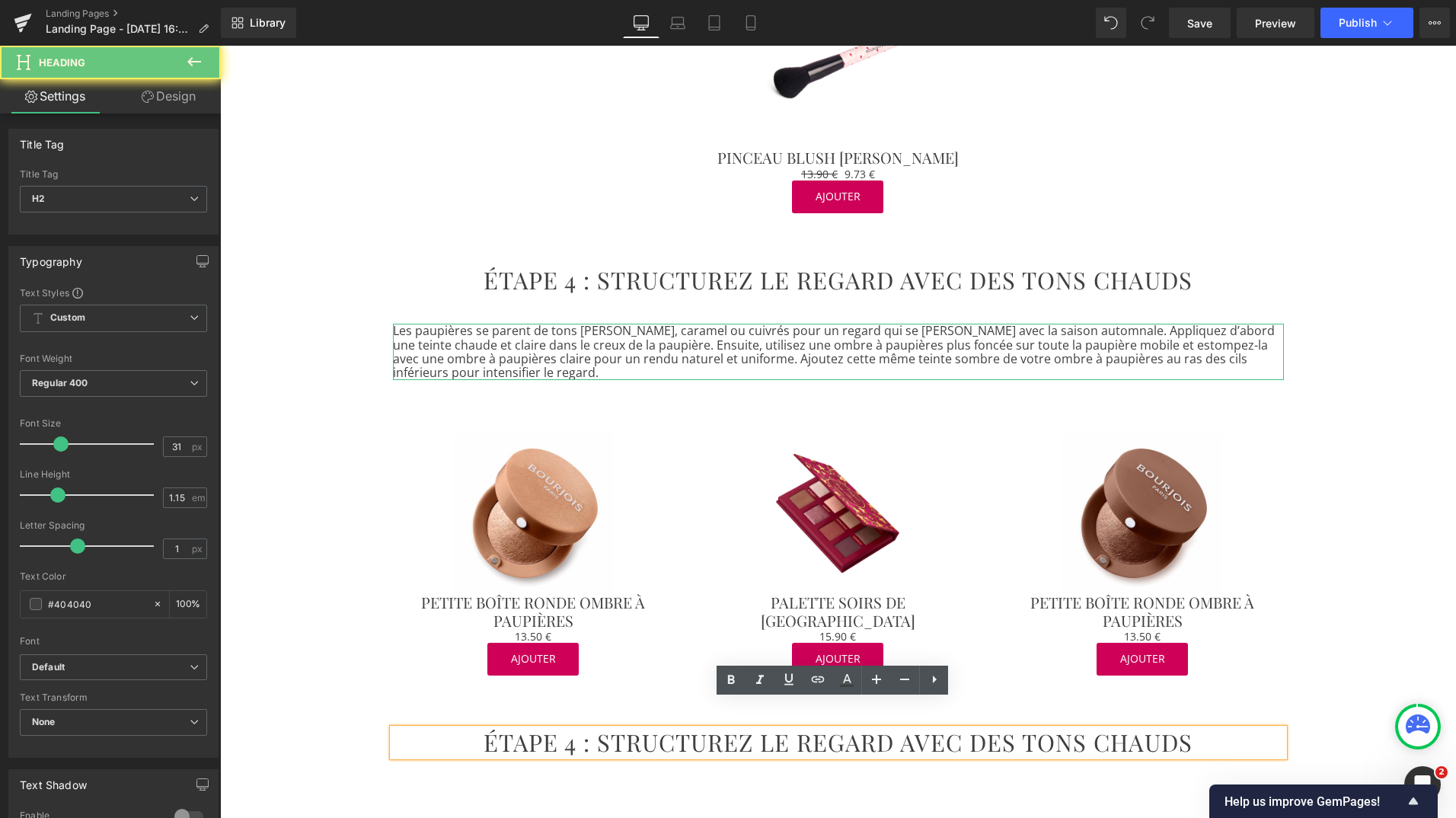
click at [533, 730] on h2 "ÉTAPE 4 : STRUCTUREZ LE REGARD AVEC DES TONS CHAUDS" at bounding box center [838, 743] width 891 height 28
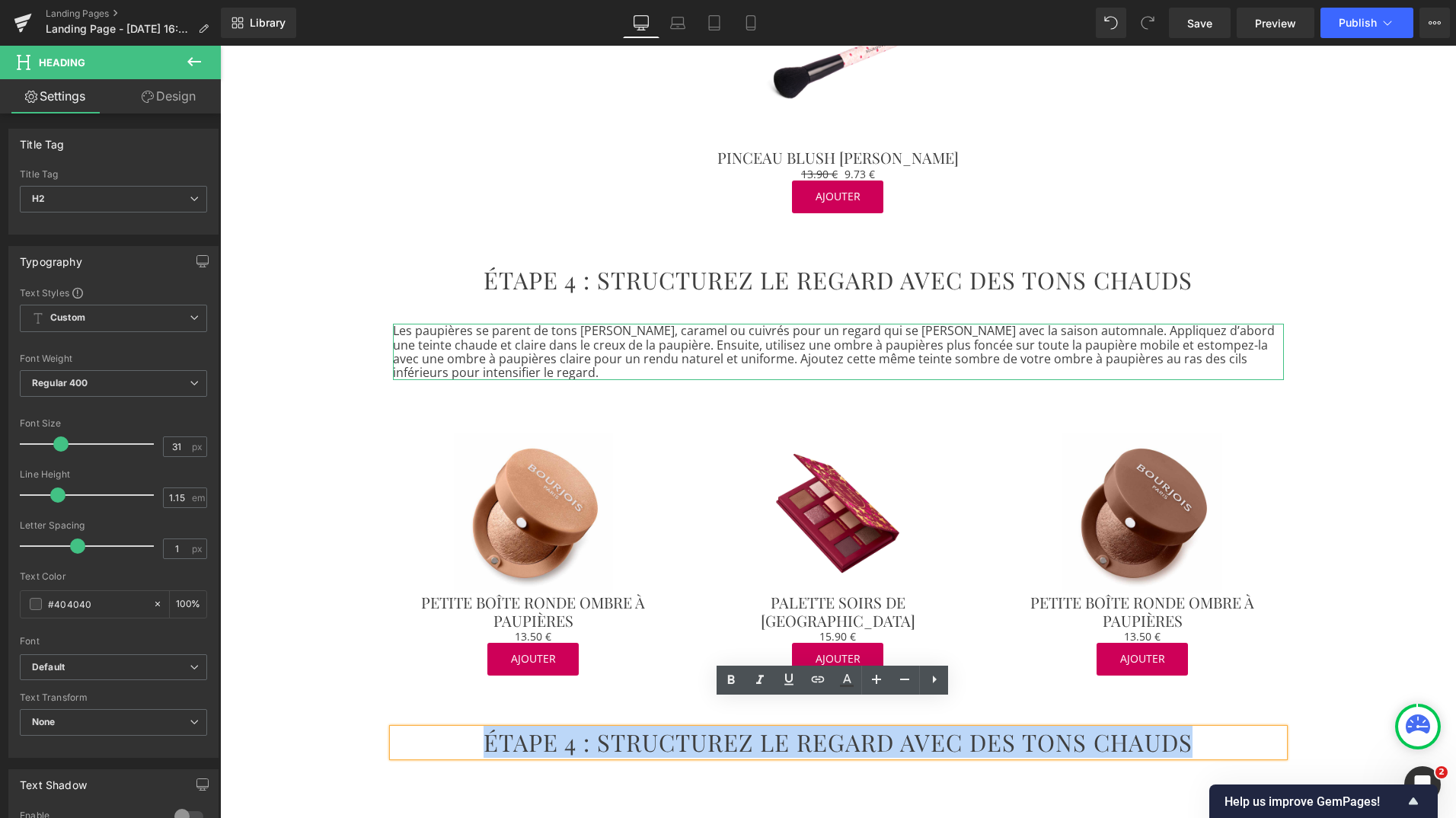
paste div
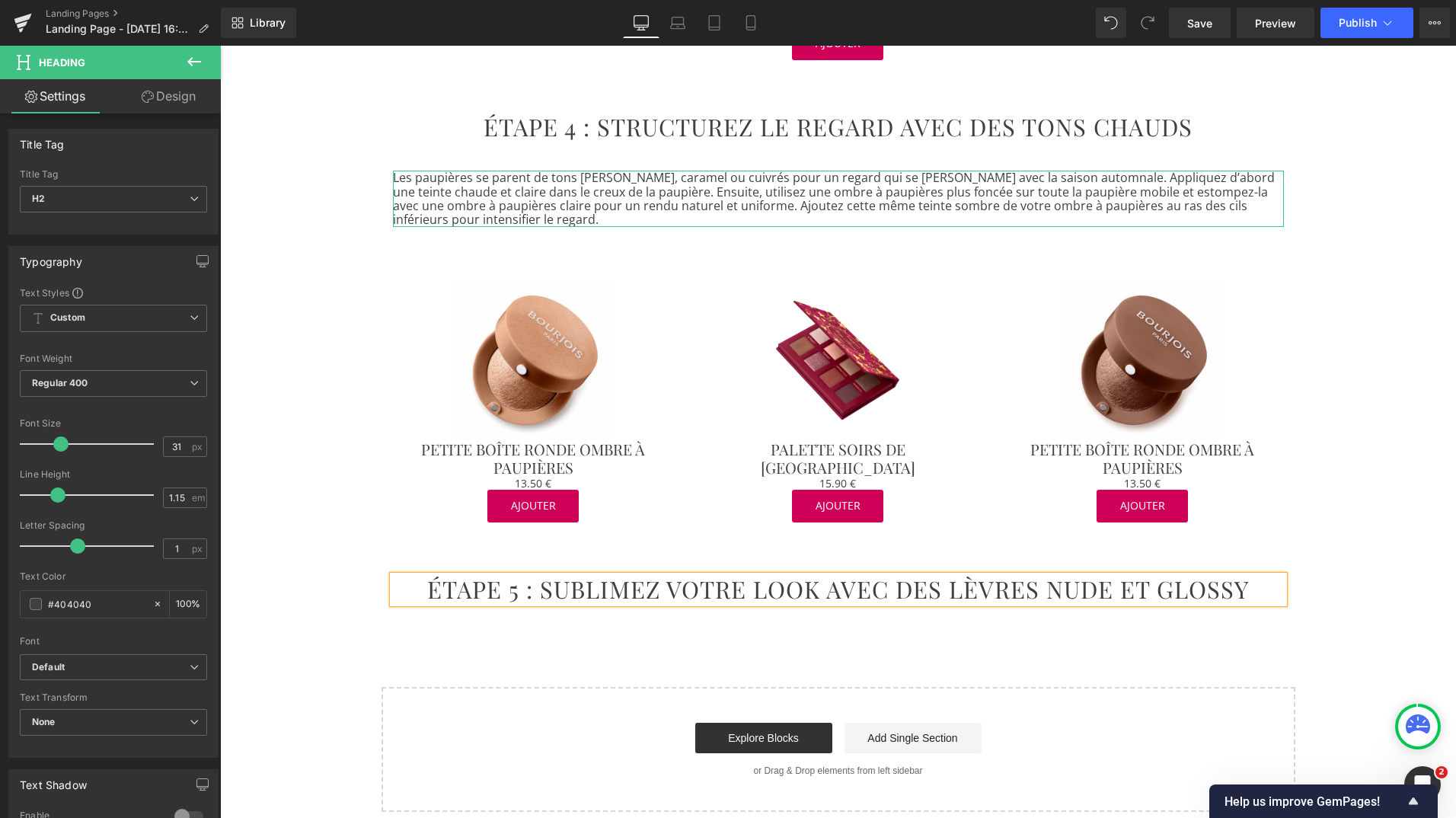
scroll to position [2142, 0]
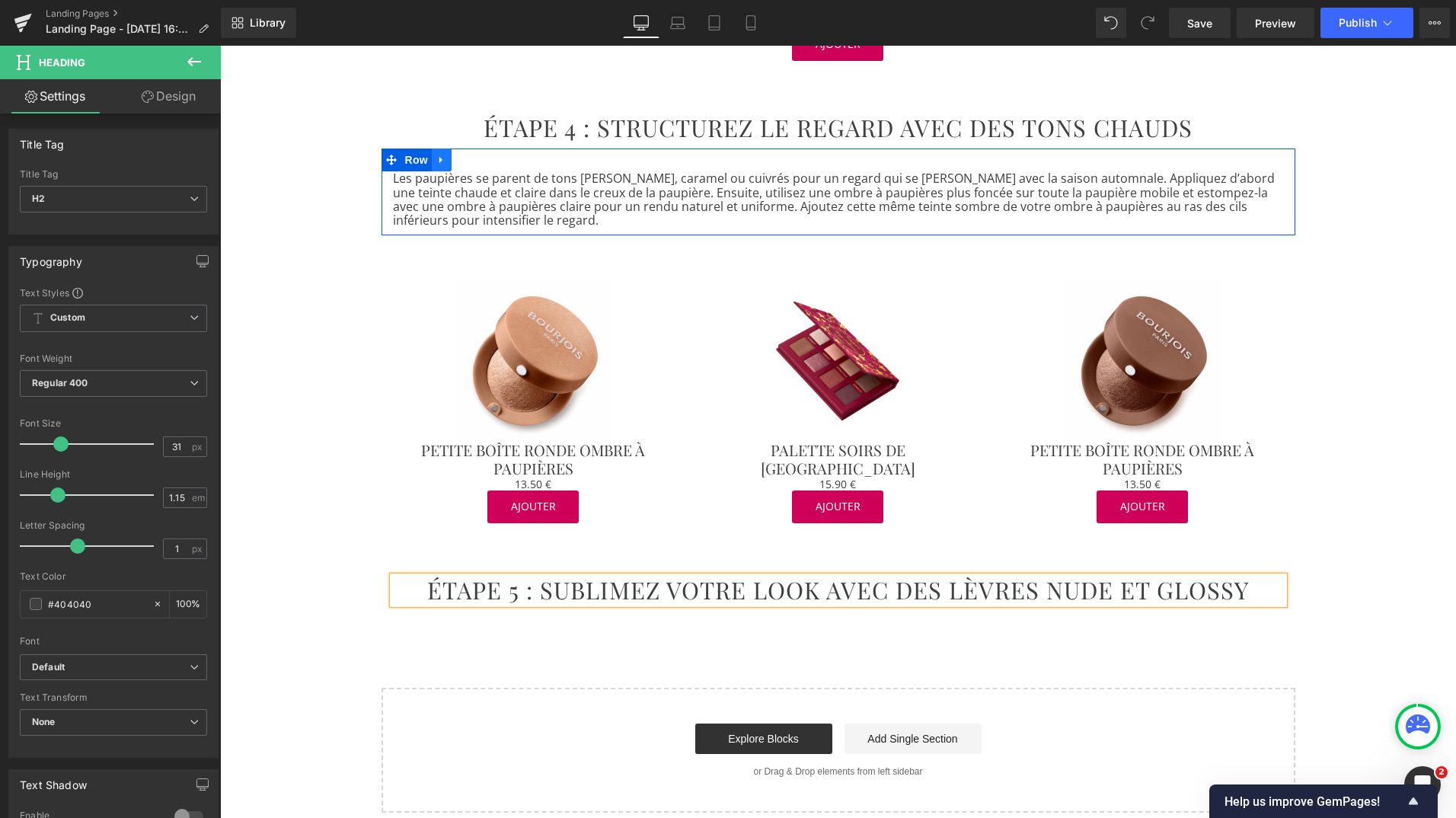
click at [435, 149] on link at bounding box center [441, 160] width 20 height 23
click at [451, 149] on link at bounding box center [461, 160] width 20 height 23
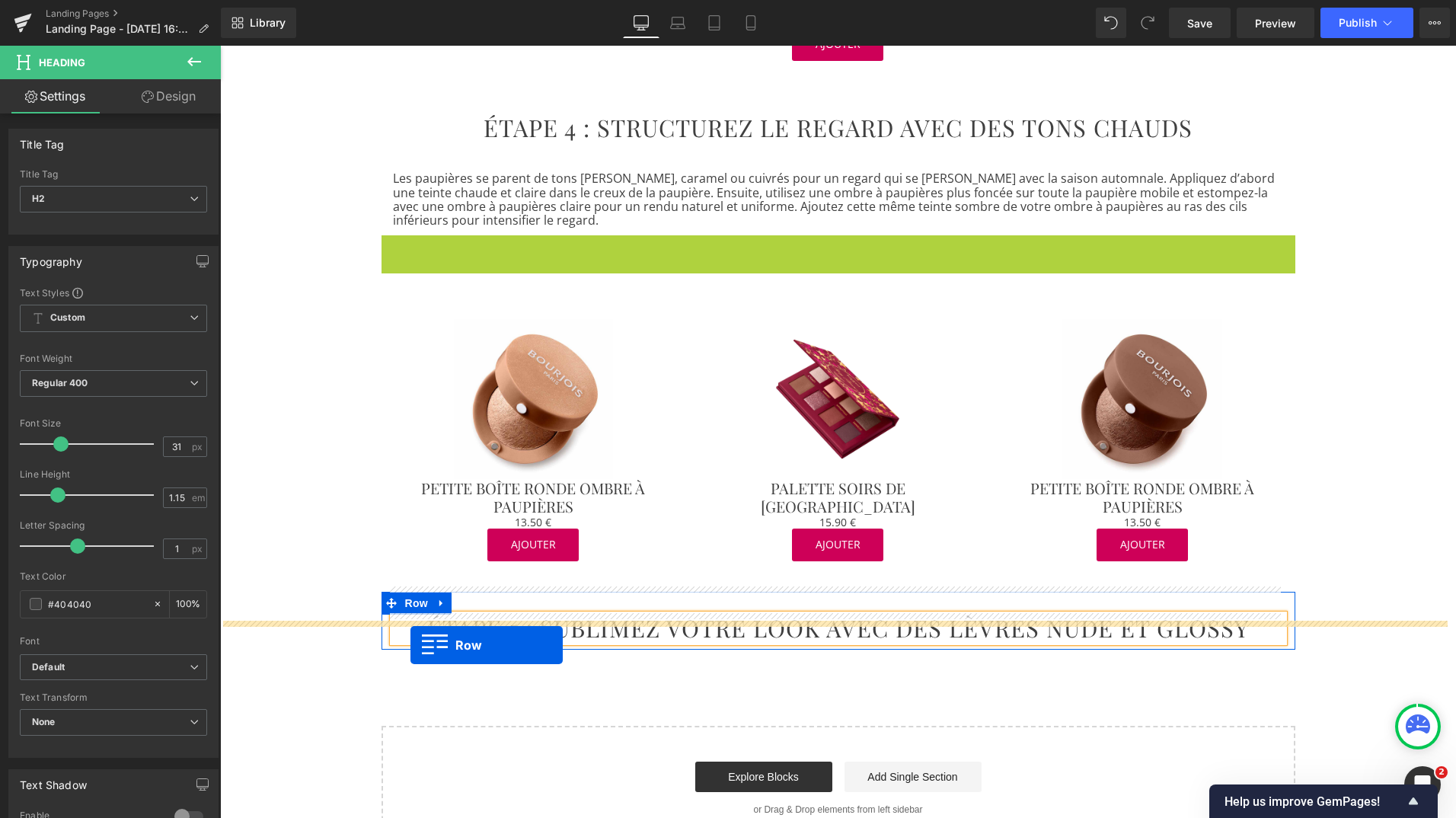
drag, startPoint x: 383, startPoint y: 222, endPoint x: 411, endPoint y: 646, distance: 424.9
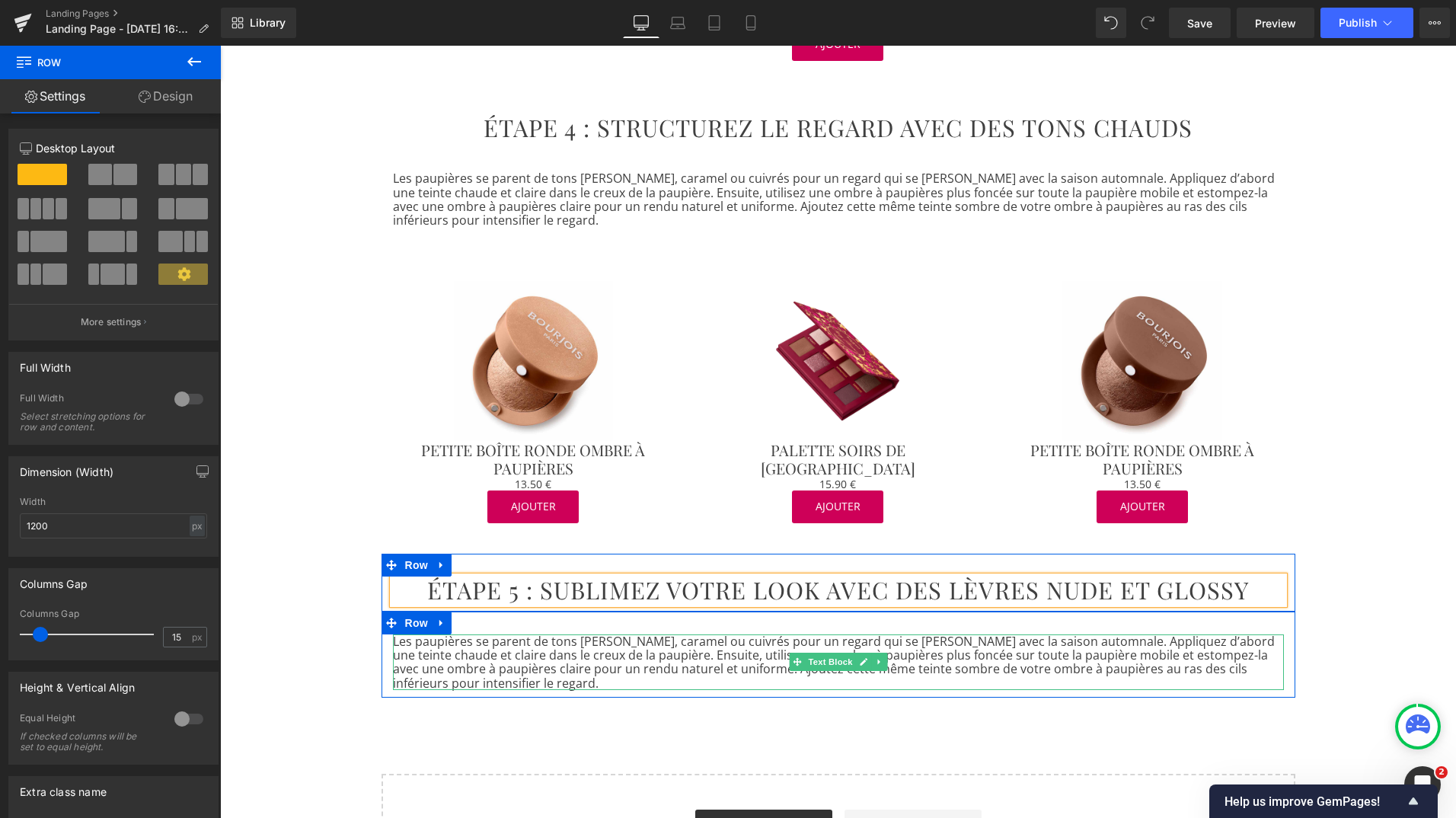
click at [521, 638] on p "Les paupières se parent de tons [PERSON_NAME], caramel ou cuivrés pour un regar…" at bounding box center [838, 663] width 891 height 56
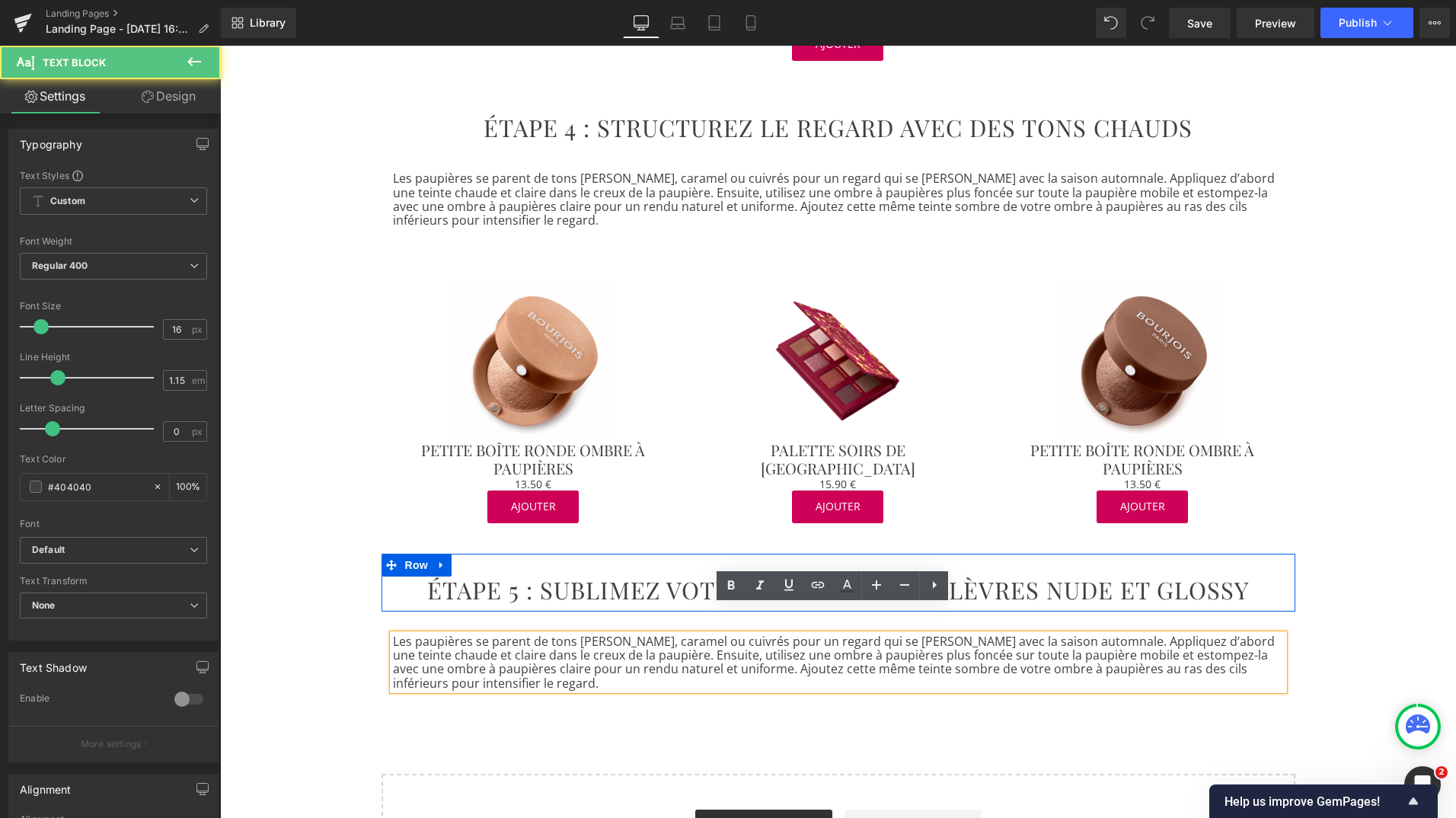
click at [495, 650] on p "Les paupières se parent de tons [PERSON_NAME], caramel ou cuivrés pour un regar…" at bounding box center [838, 663] width 891 height 56
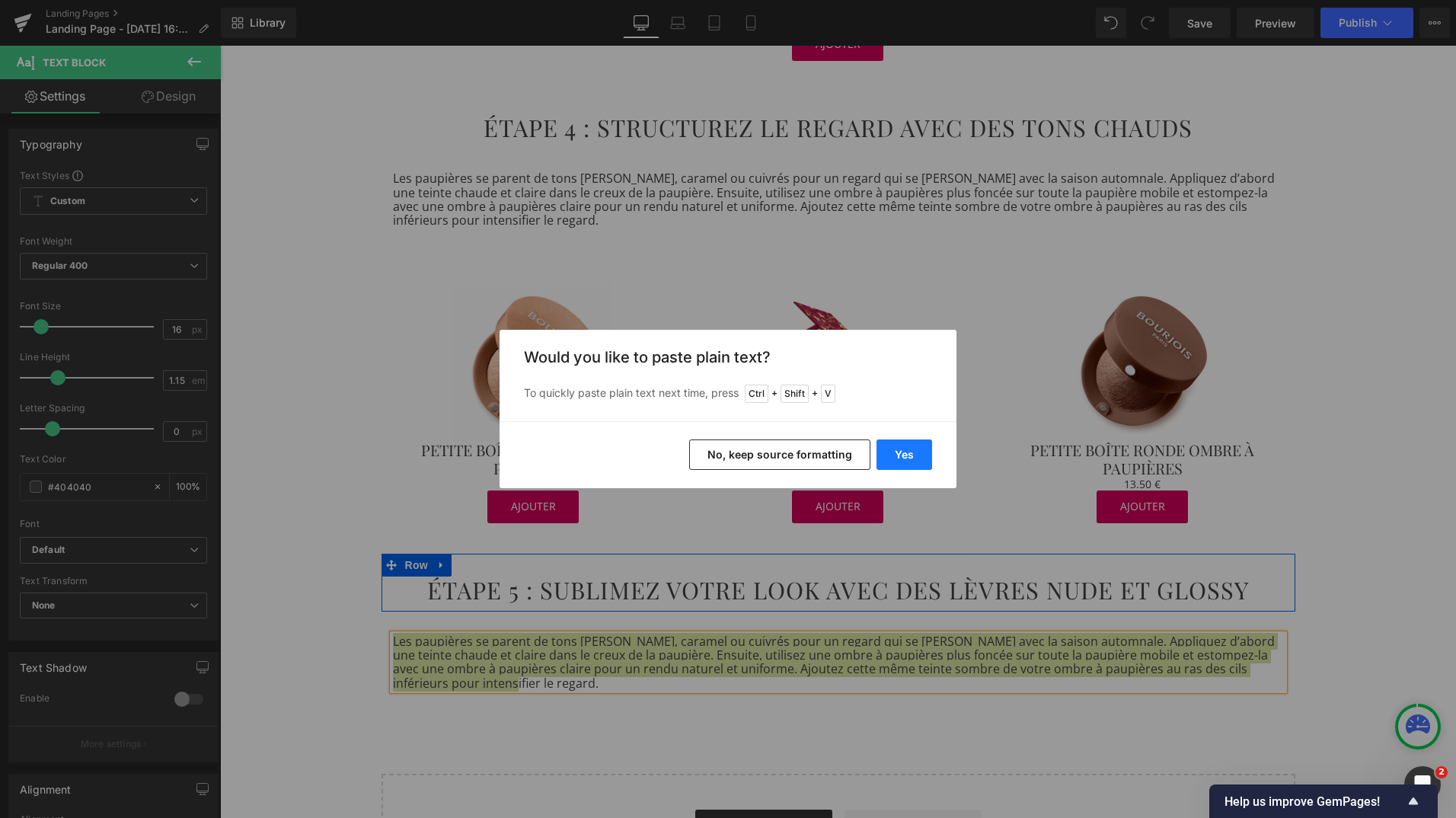
click at [899, 448] on button "Yes" at bounding box center [905, 455] width 55 height 31
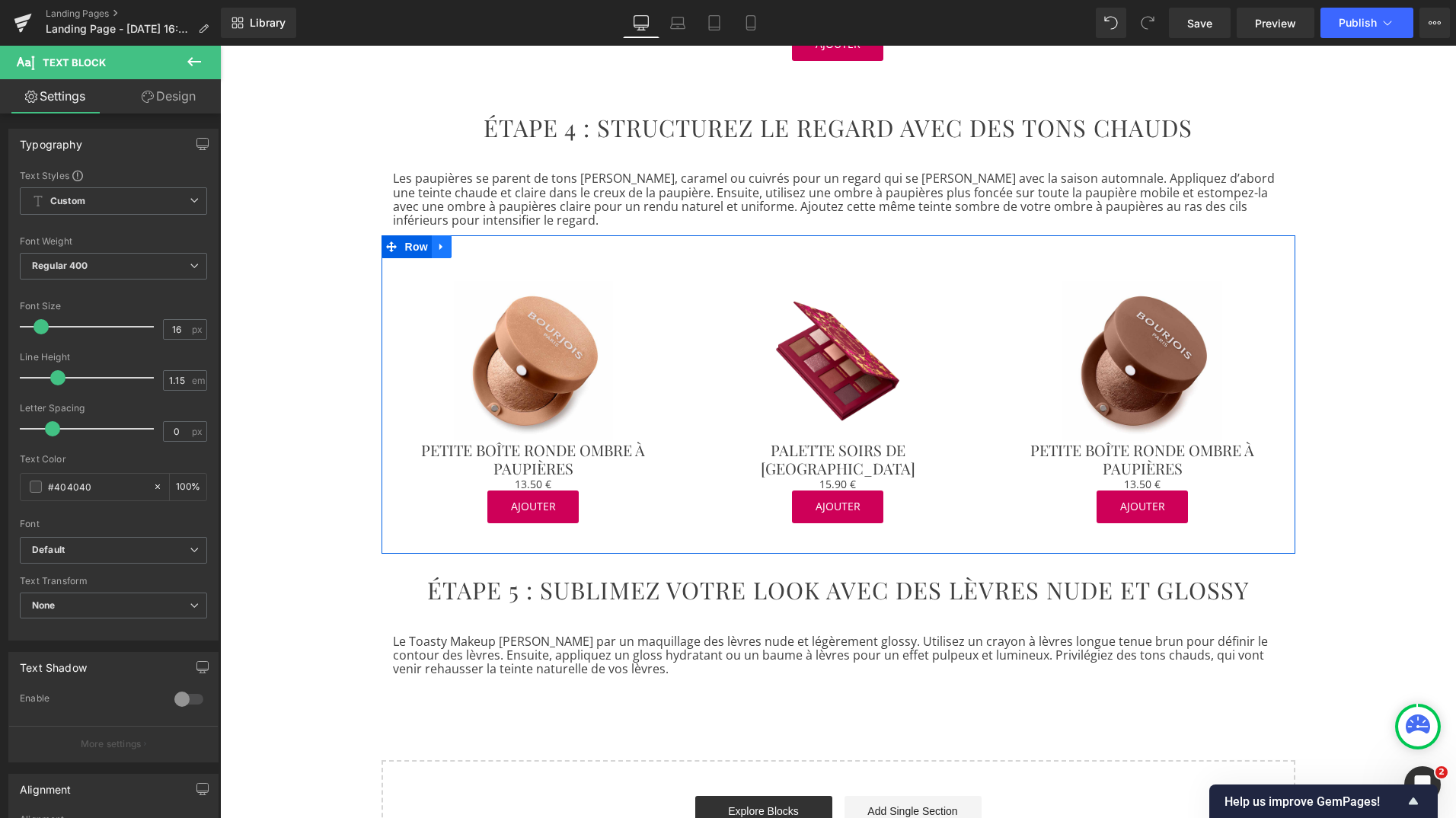
click at [437, 241] on icon at bounding box center [441, 246] width 11 height 12
click at [456, 241] on icon at bounding box center [461, 246] width 11 height 12
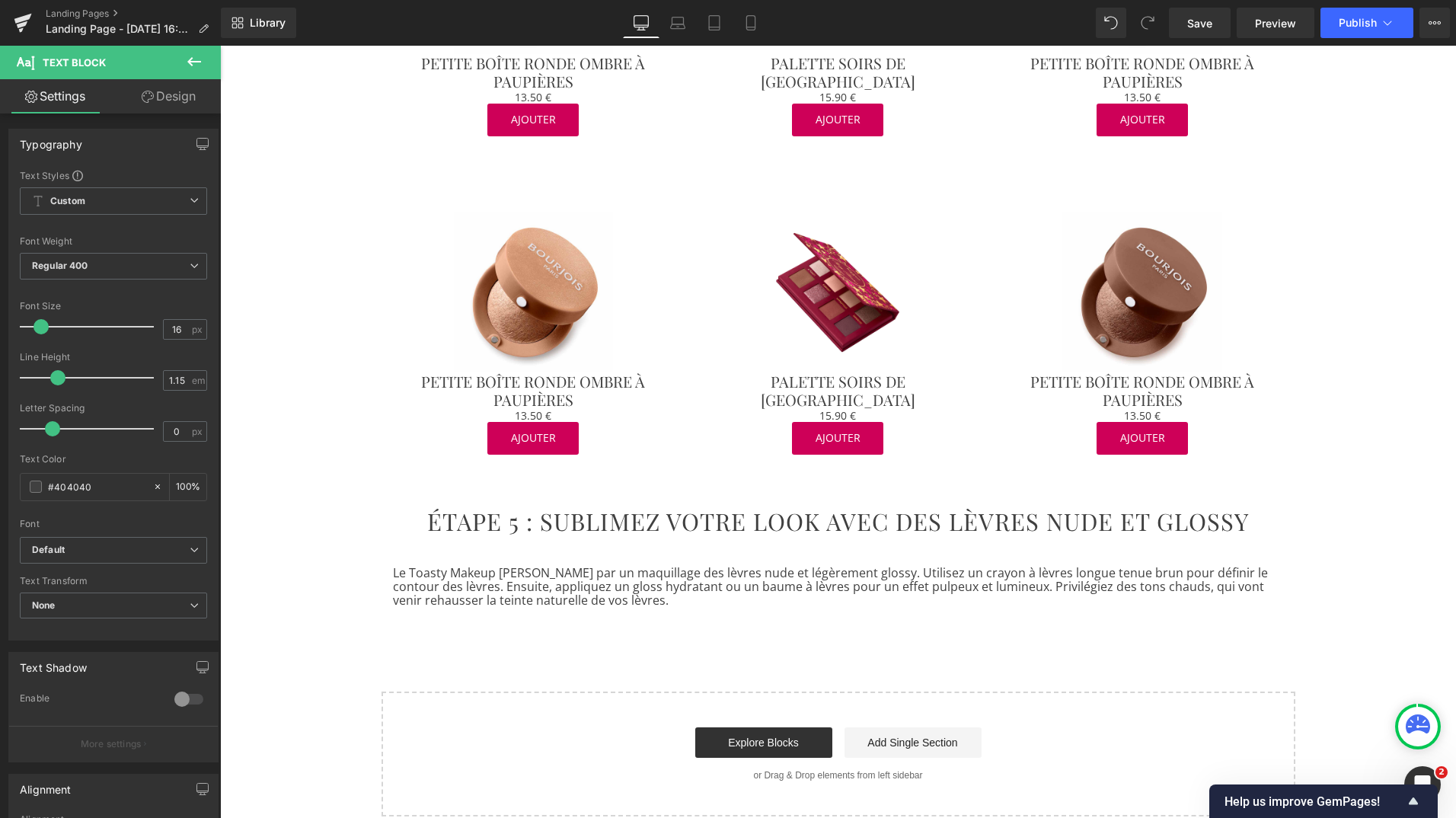
scroll to position [2530, 0]
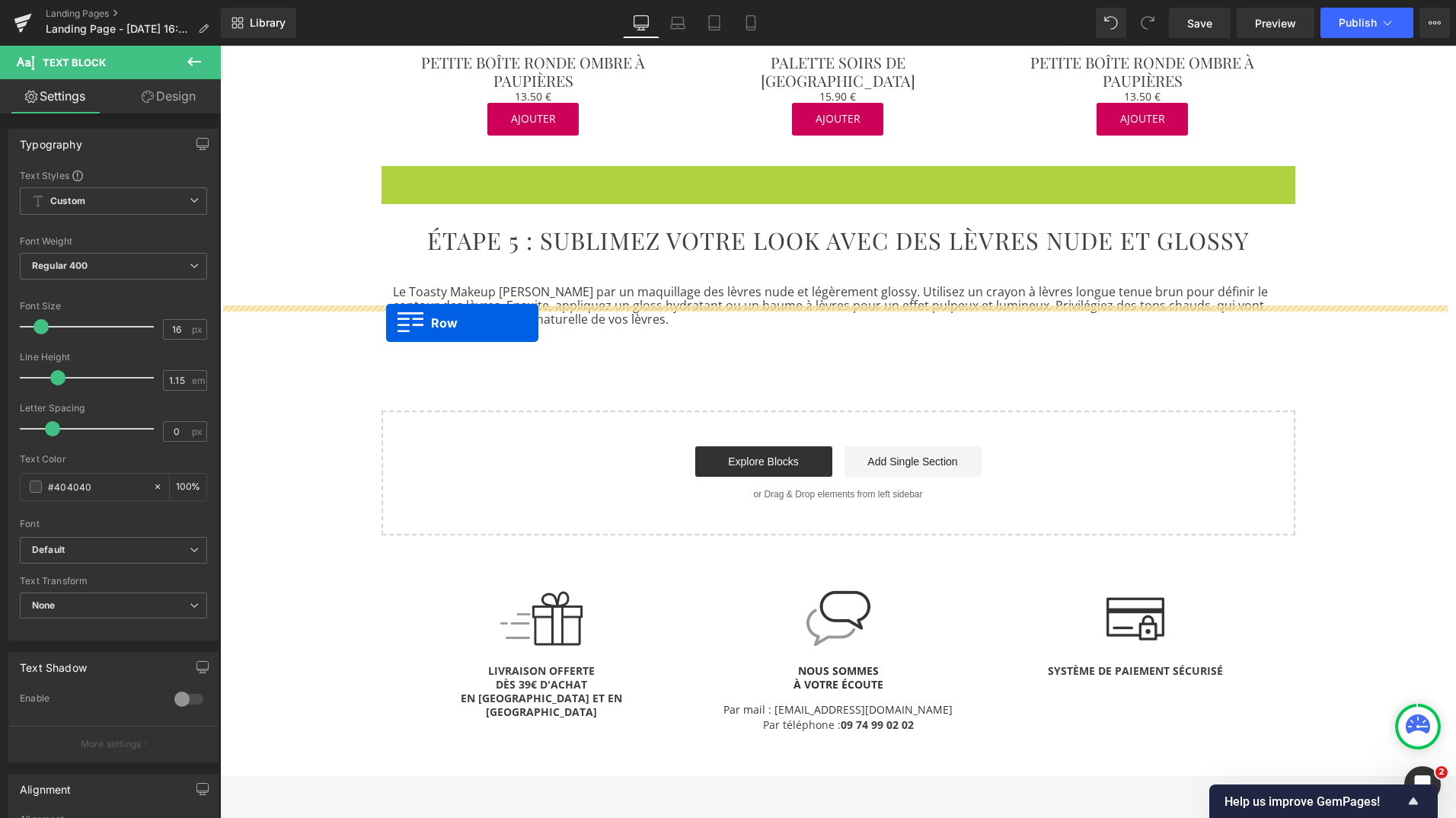
drag, startPoint x: 385, startPoint y: 152, endPoint x: 386, endPoint y: 323, distance: 171.0
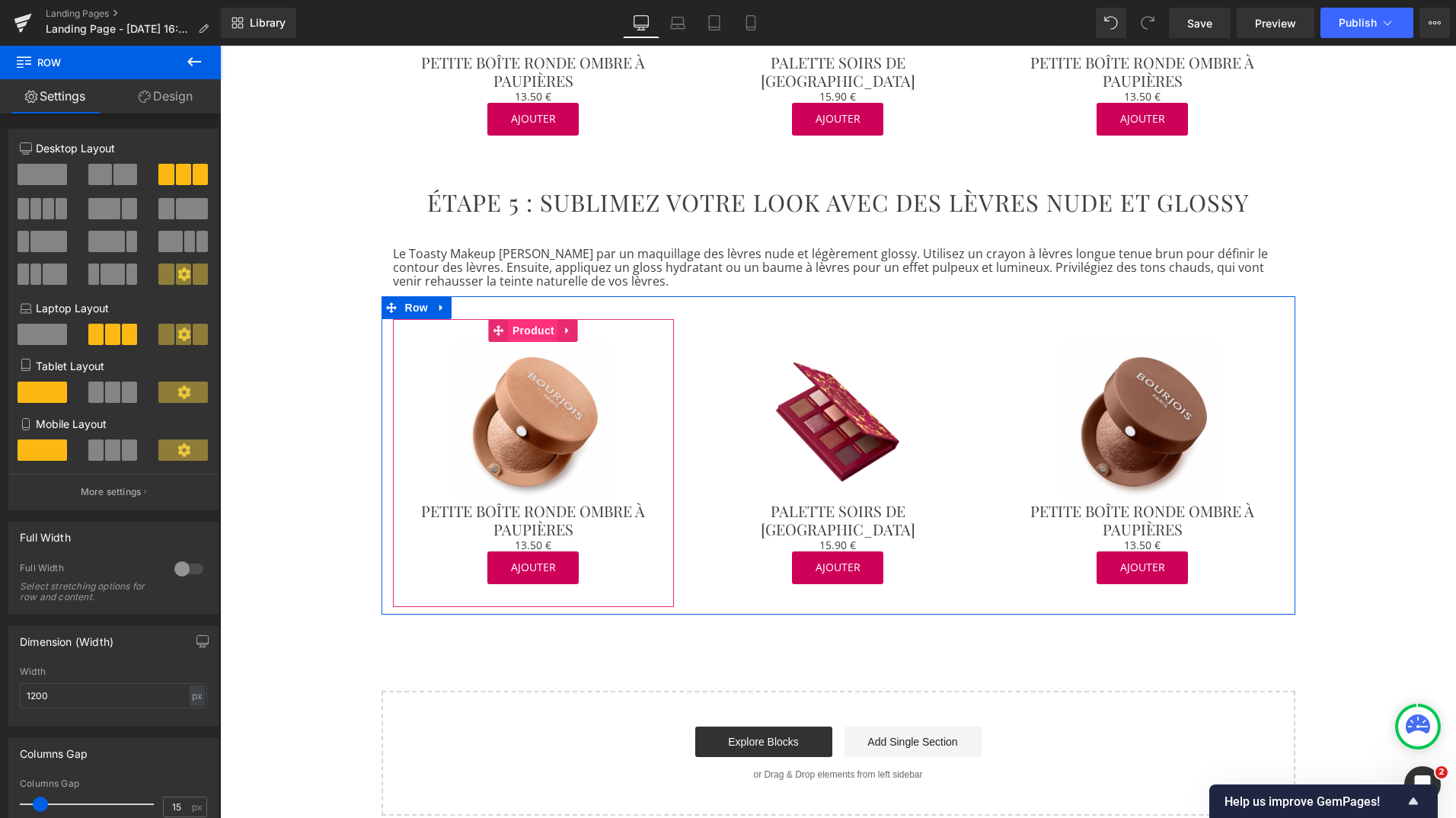
click at [527, 319] on span "Product" at bounding box center [533, 331] width 49 height 23
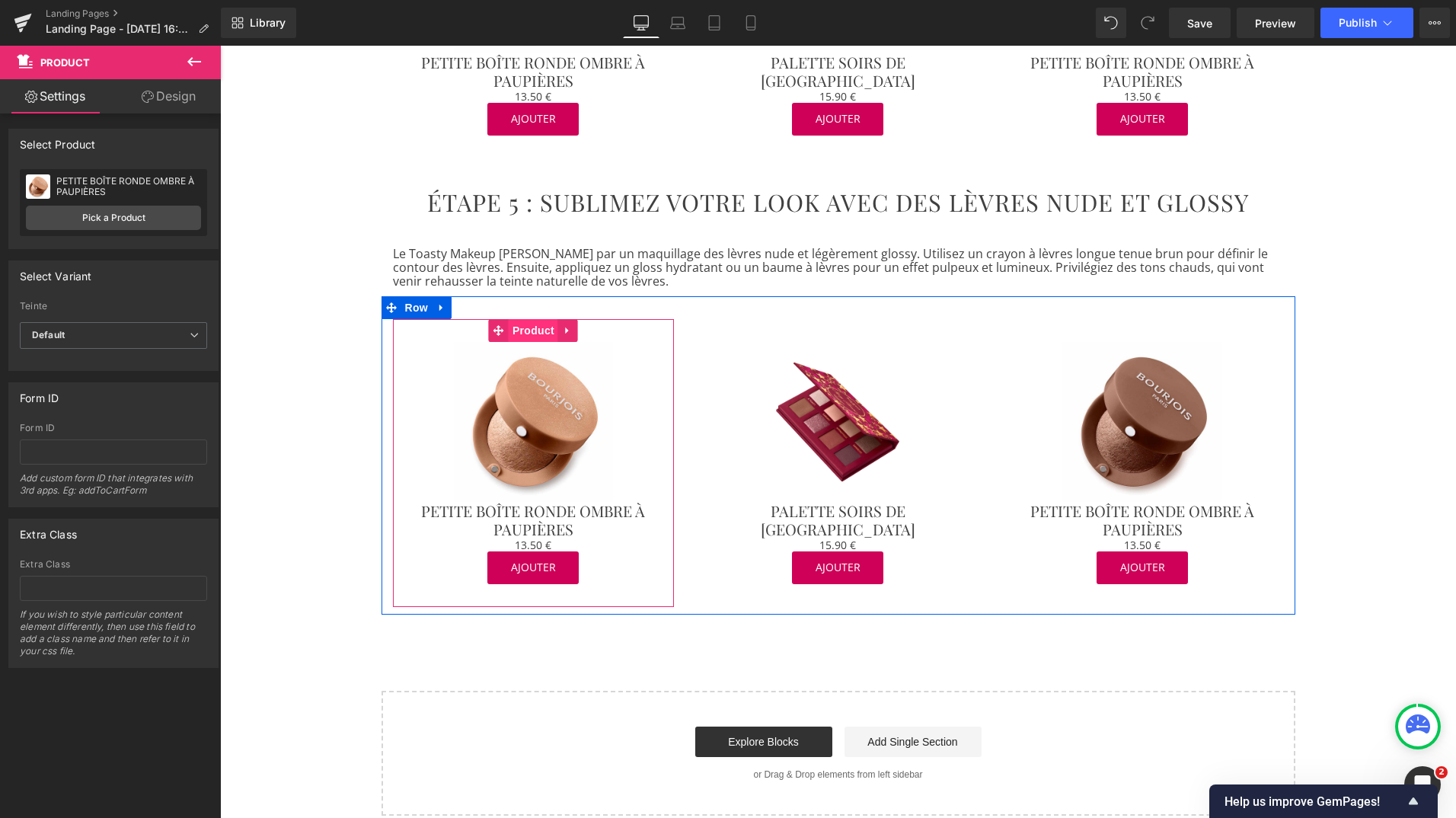
click at [537, 319] on span "Product" at bounding box center [533, 331] width 49 height 23
click at [530, 319] on span "Product" at bounding box center [533, 331] width 49 height 23
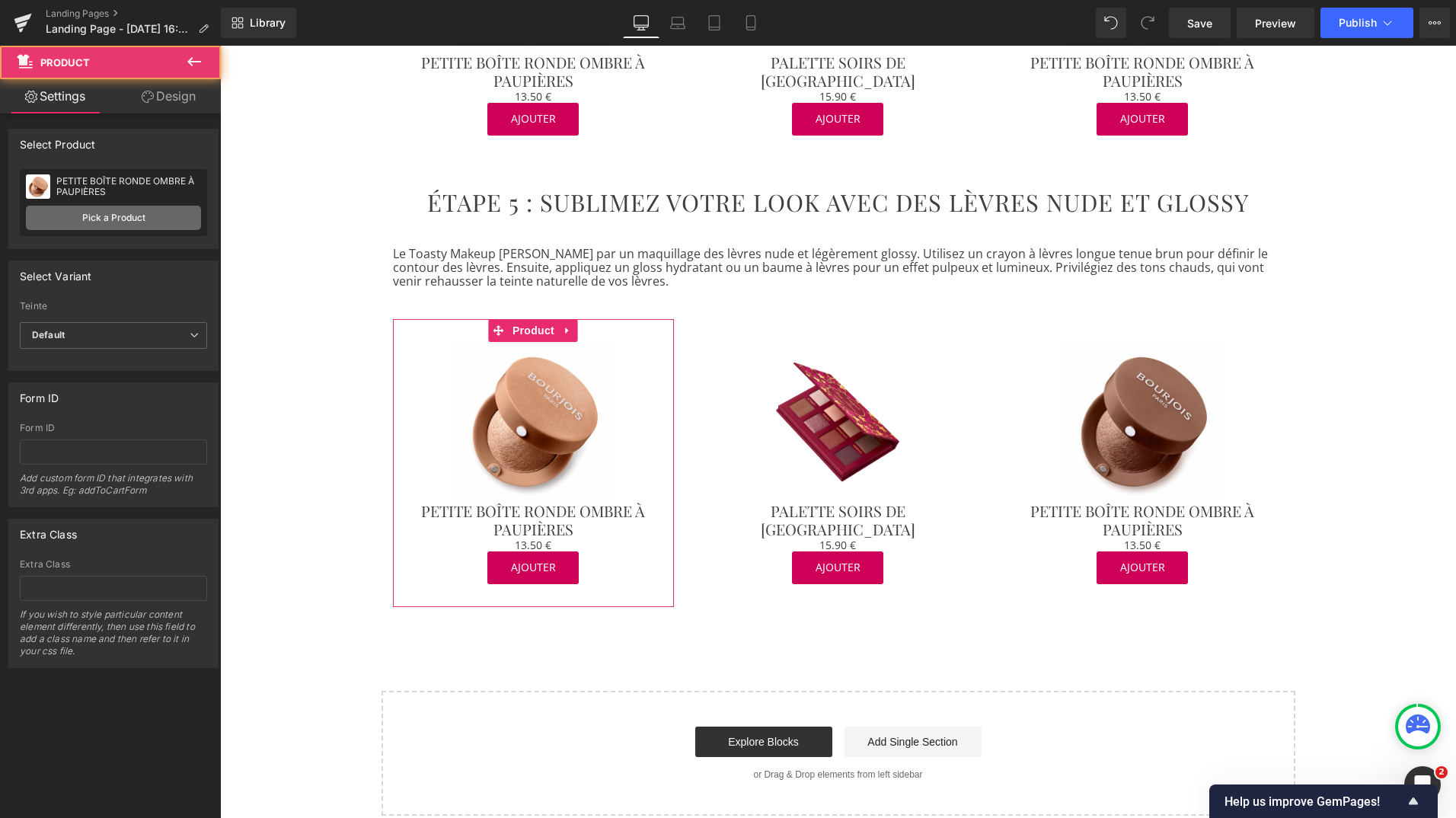
click at [129, 209] on link "Pick a Product" at bounding box center [114, 218] width 175 height 25
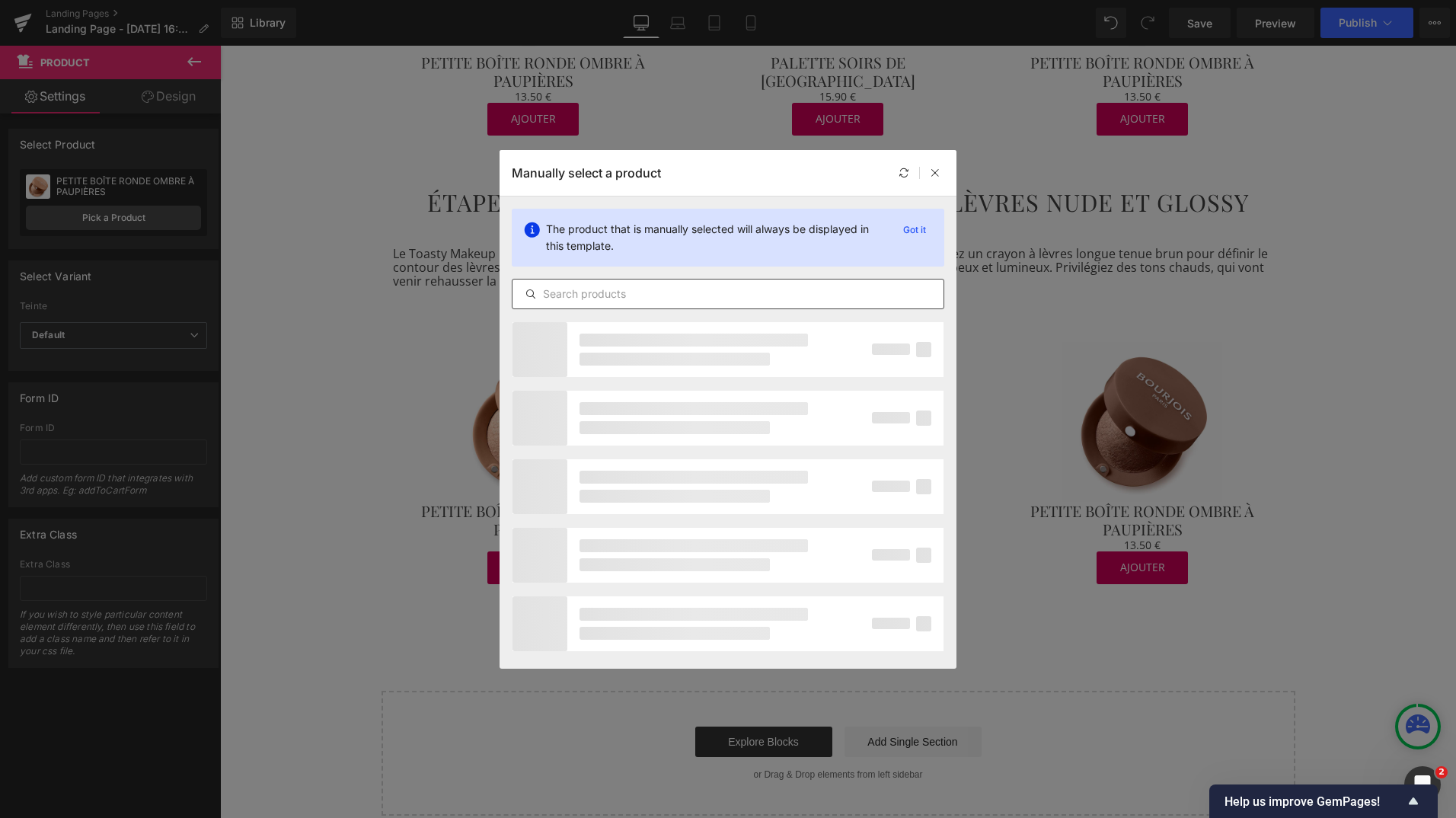
click at [601, 302] on input "text" at bounding box center [728, 294] width 431 height 18
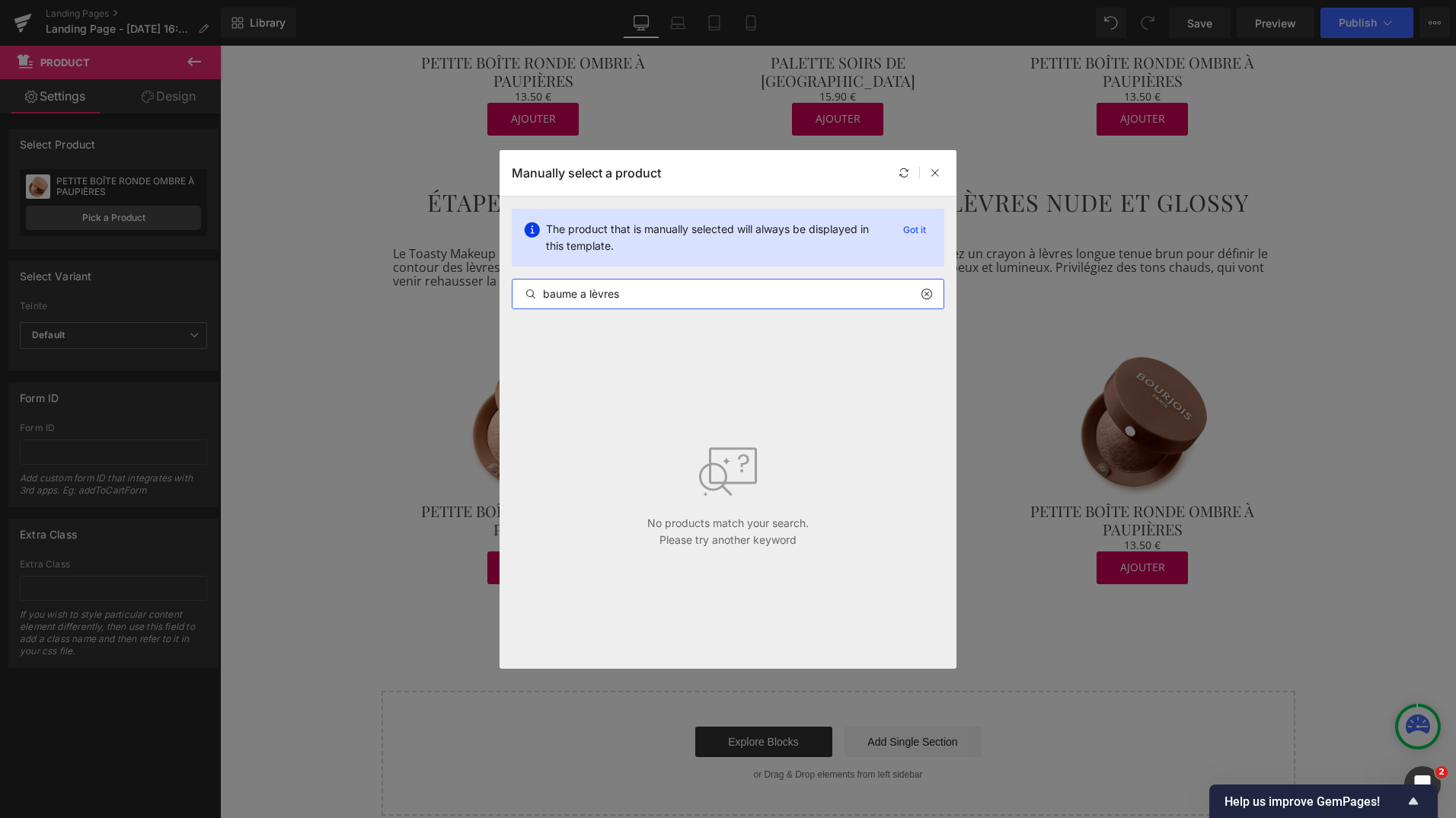
click at [586, 295] on input "baume a lèvres" at bounding box center [728, 294] width 431 height 18
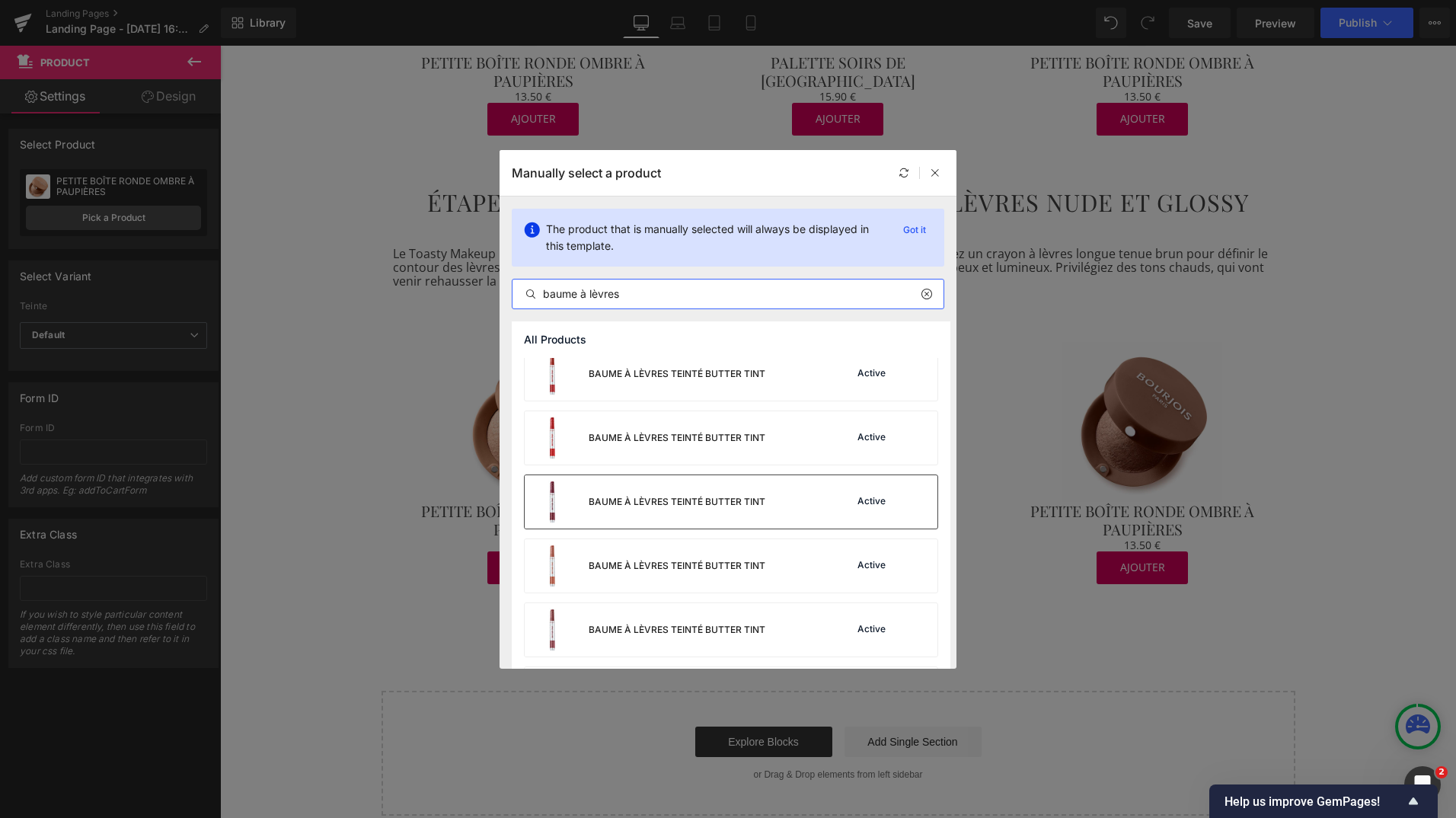
scroll to position [76, 0]
type input "baume à lèvres"
click at [693, 565] on div "BAUME À LÈVRES TEINTÉ BUTTER TINT" at bounding box center [677, 566] width 177 height 14
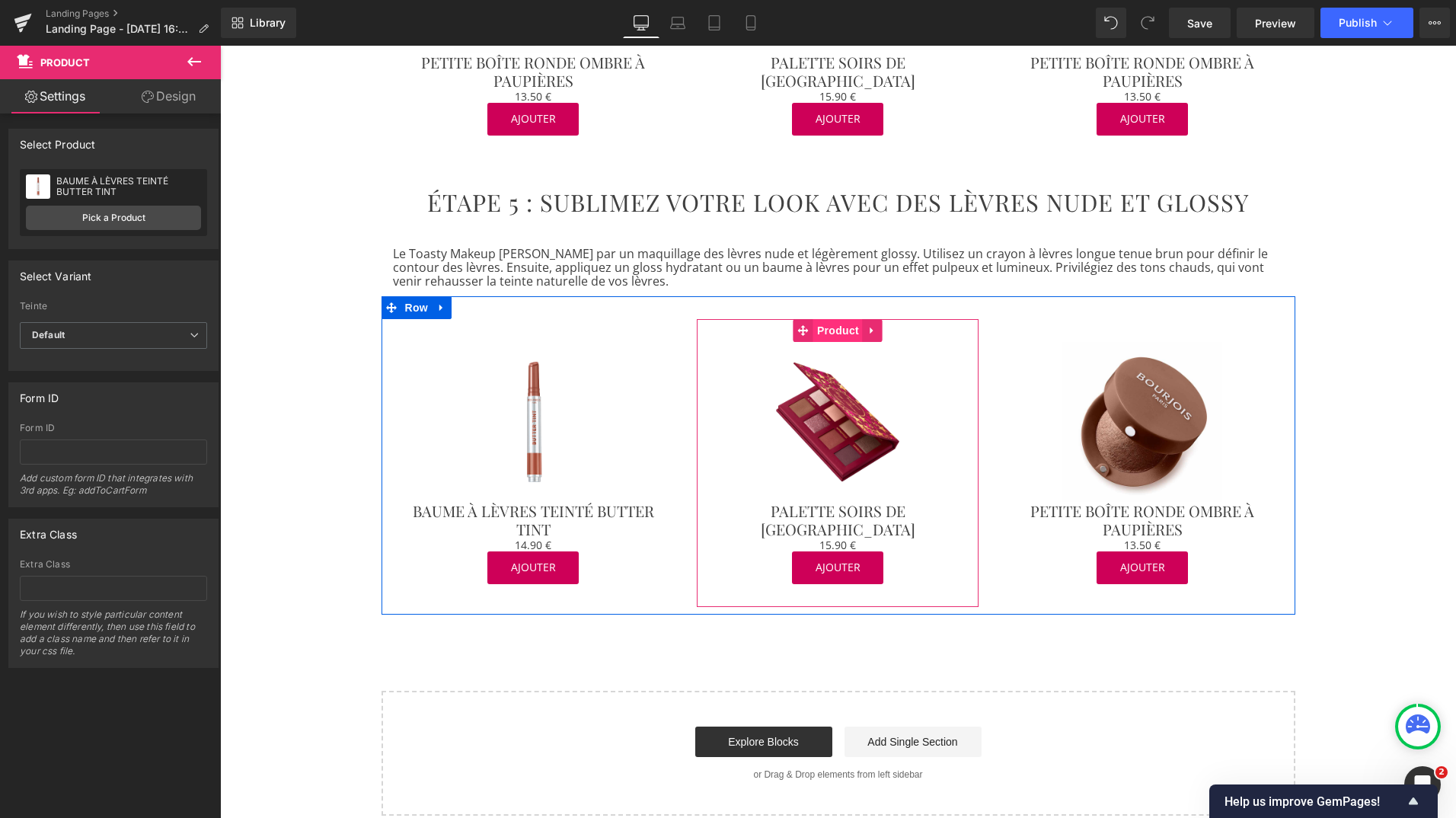
click at [825, 319] on span "Product" at bounding box center [838, 331] width 49 height 23
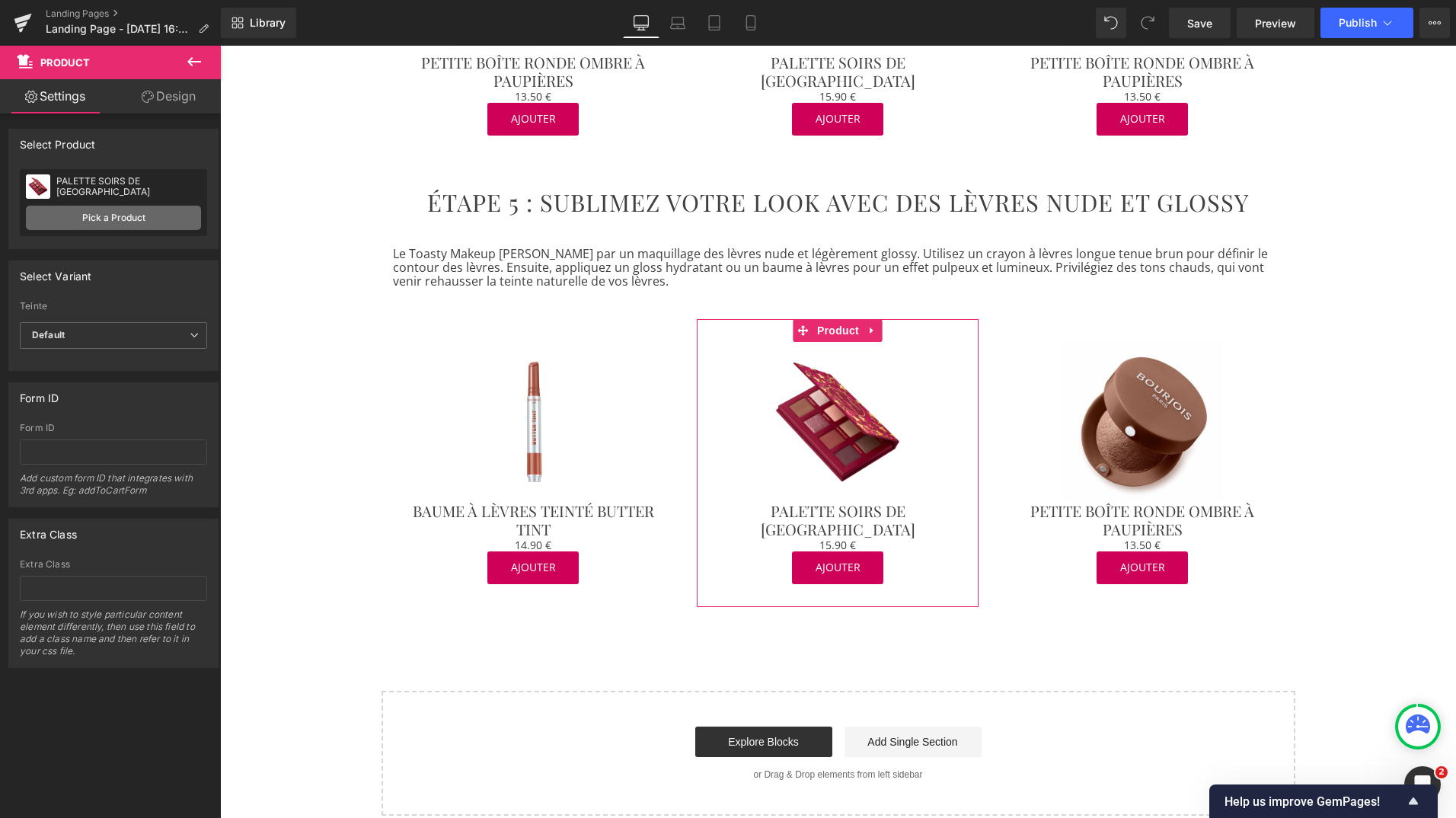
click at [133, 215] on link "Pick a Product" at bounding box center [114, 218] width 175 height 25
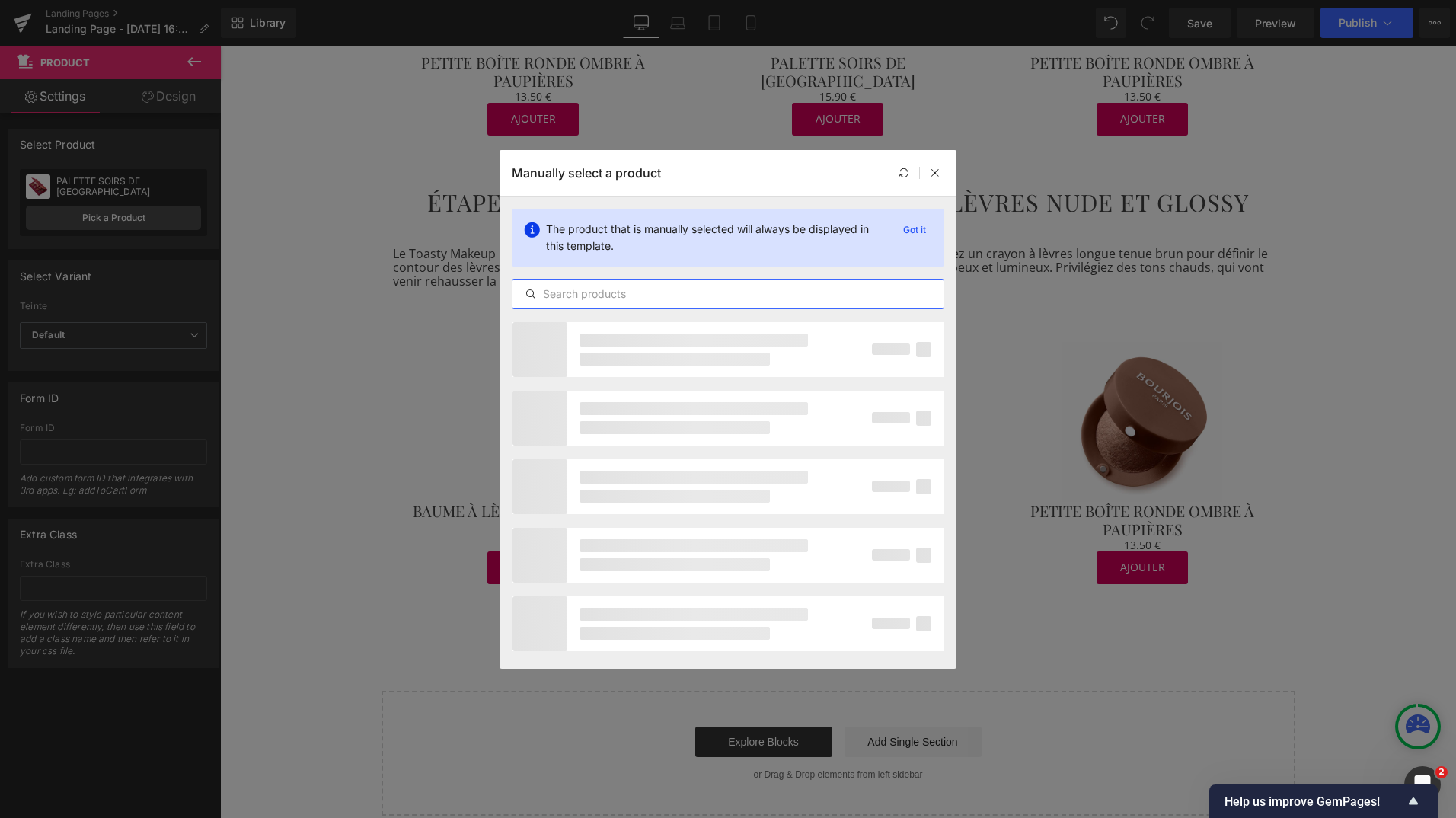
click at [575, 299] on input "text" at bounding box center [728, 294] width 431 height 18
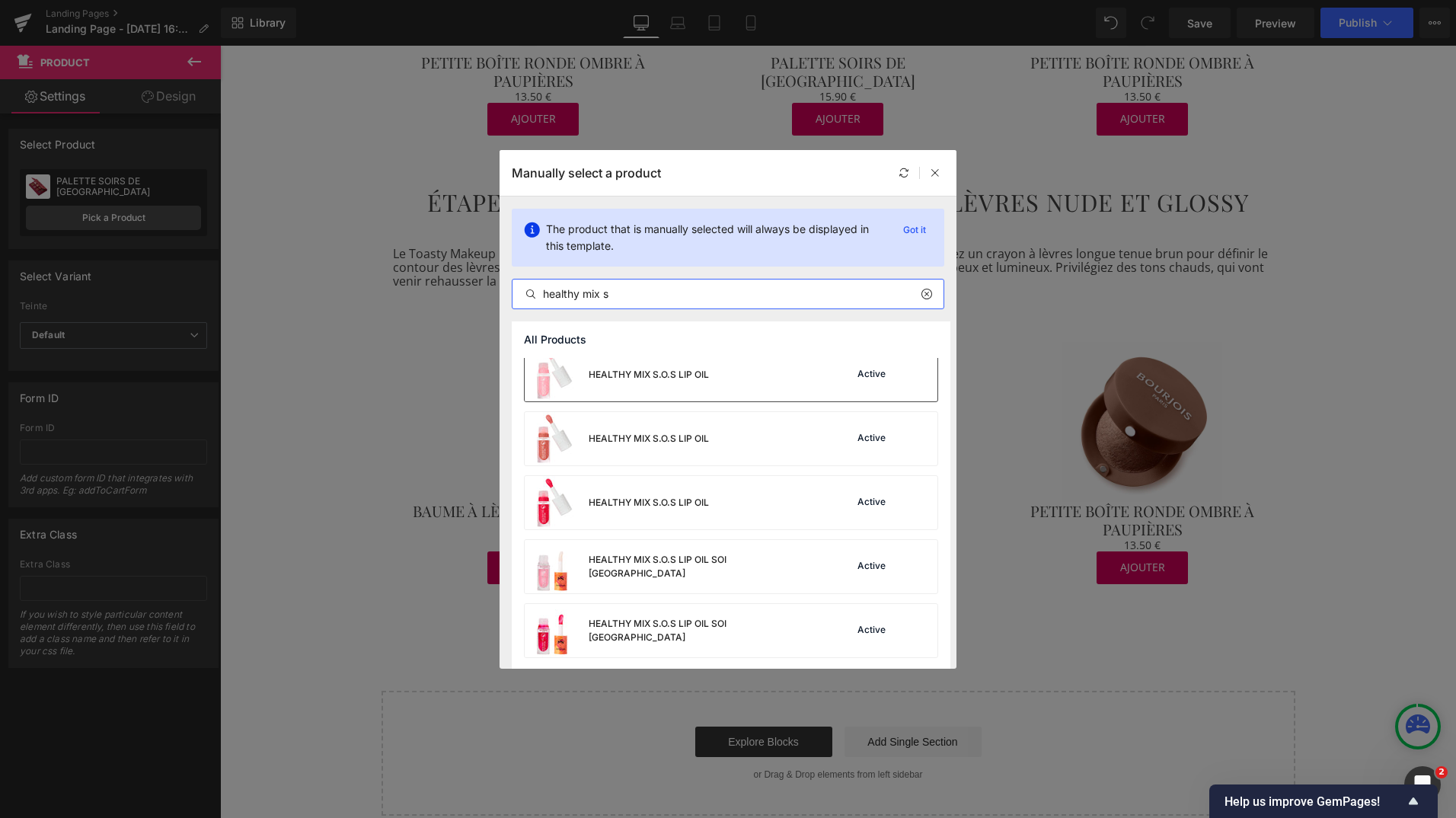
scroll to position [332, 0]
type input "healthy mix s"
click at [699, 437] on div "HEALTHY MIX S.O.S LIP OIL" at bounding box center [648, 438] width 120 height 14
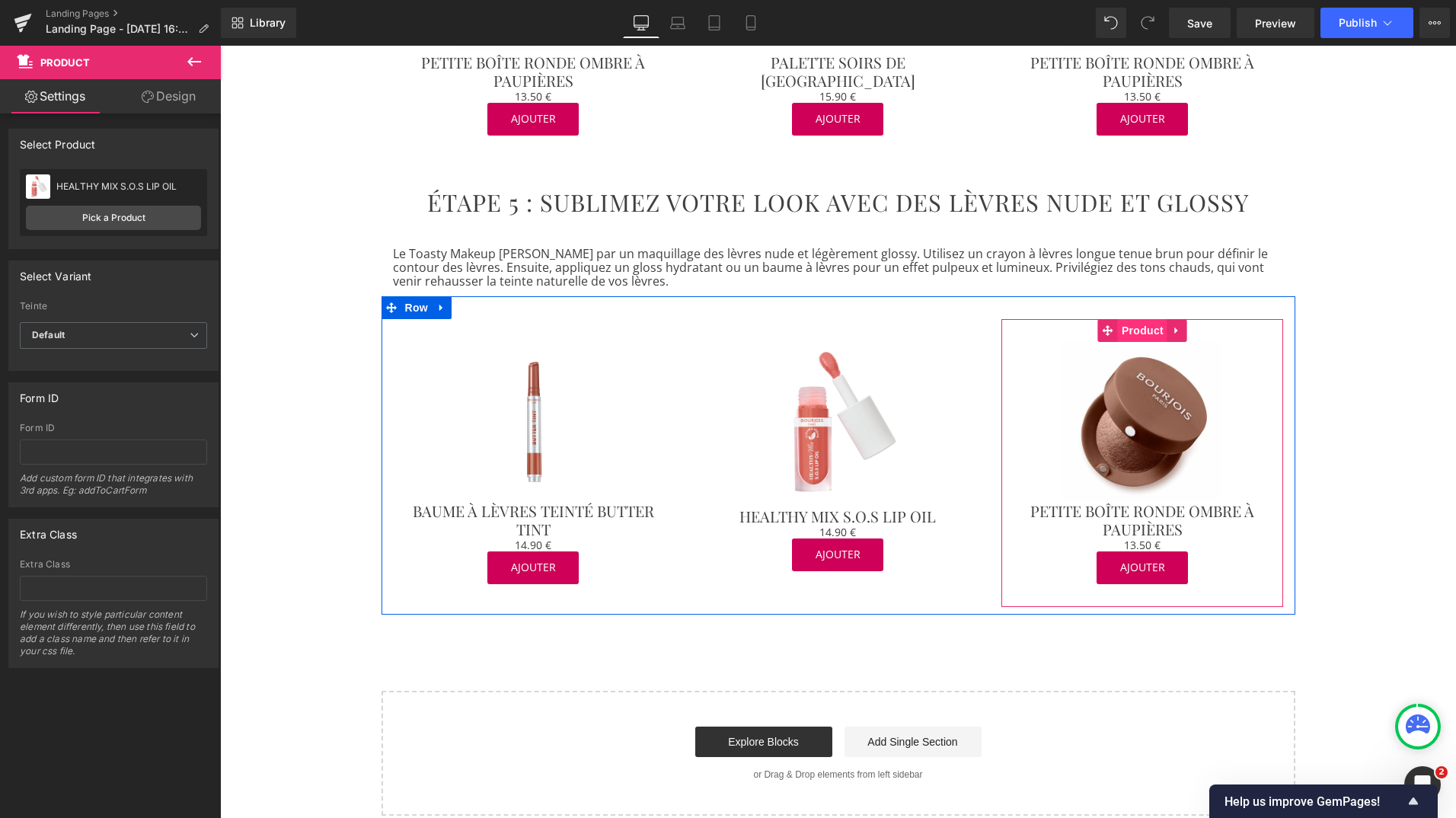
click at [1124, 319] on span "Product" at bounding box center [1142, 331] width 49 height 23
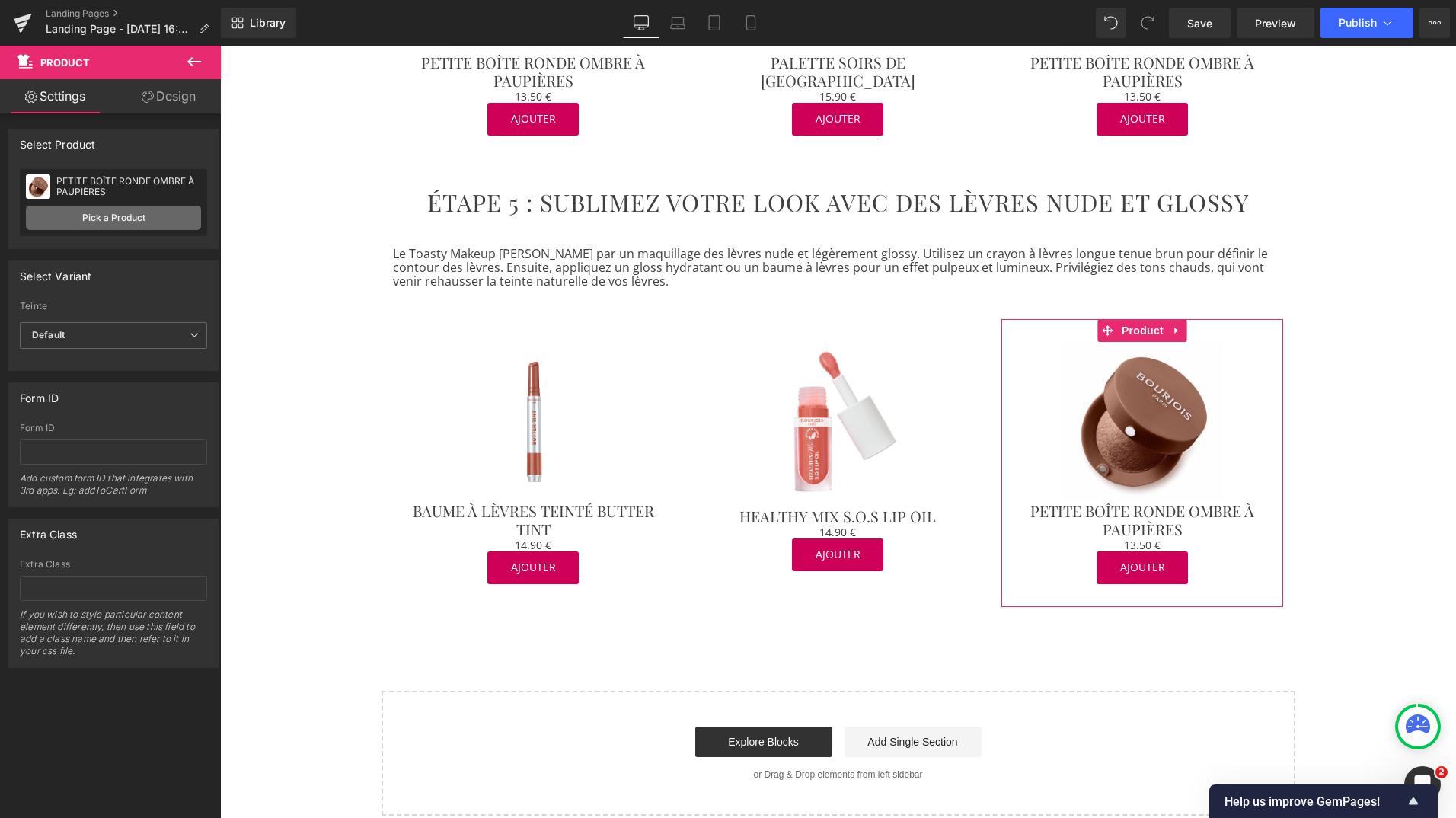
click at [124, 221] on link "Pick a Product" at bounding box center [114, 218] width 175 height 25
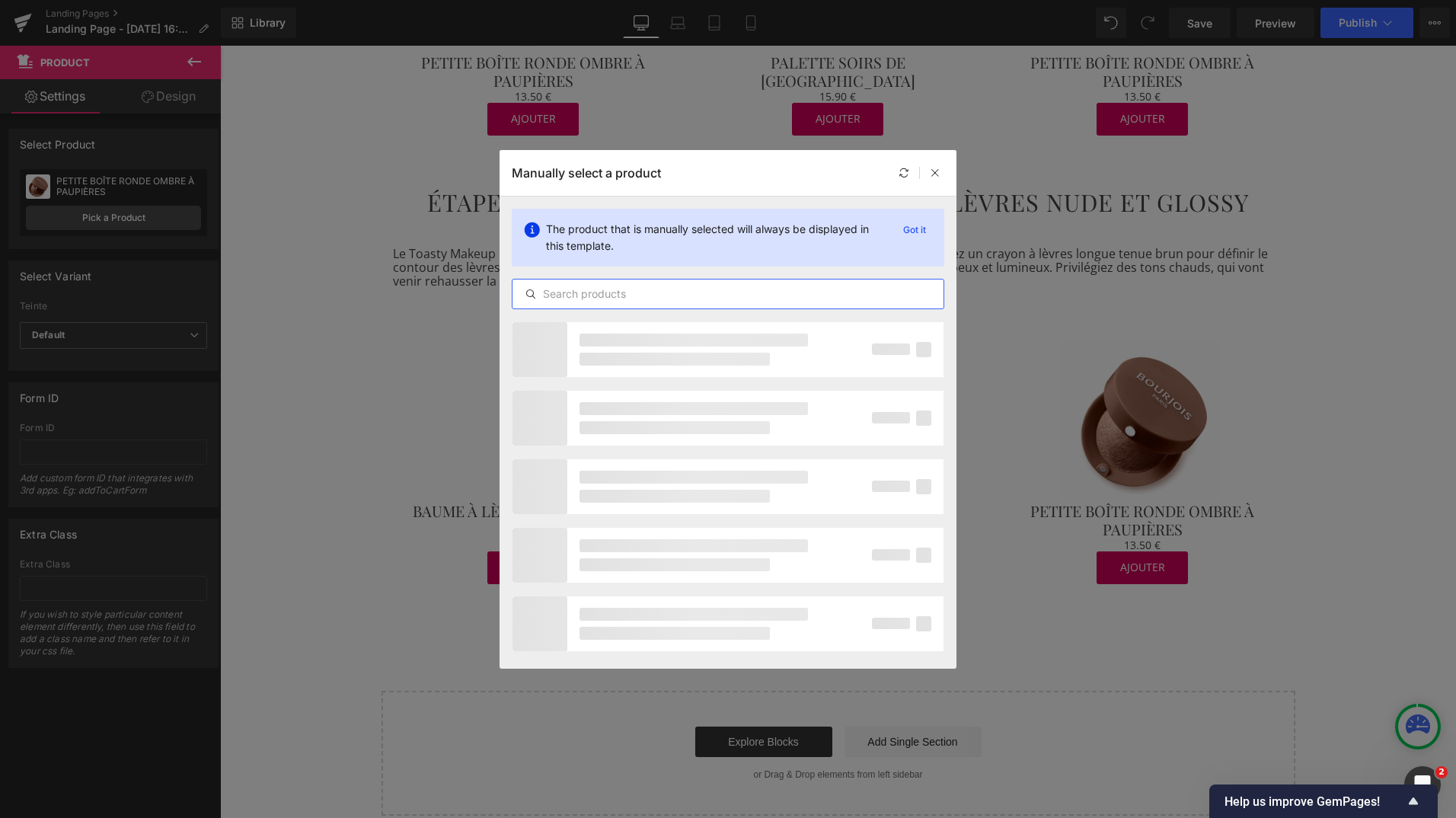
click at [590, 298] on input "text" at bounding box center [728, 294] width 431 height 18
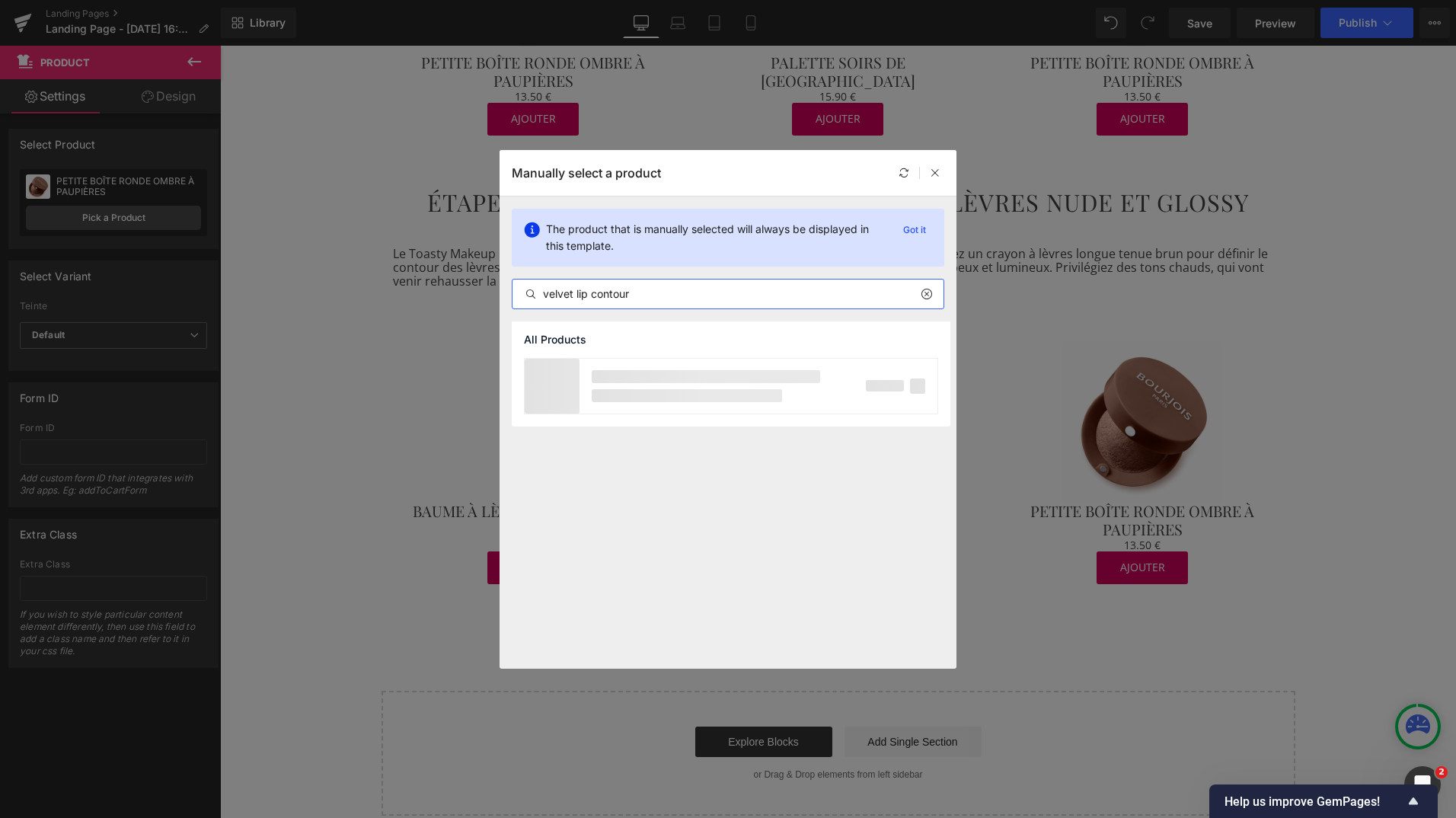
click at [590, 297] on input "velvet lip contour" at bounding box center [728, 294] width 431 height 18
click at [630, 295] on input "velvet contour" at bounding box center [728, 294] width 431 height 18
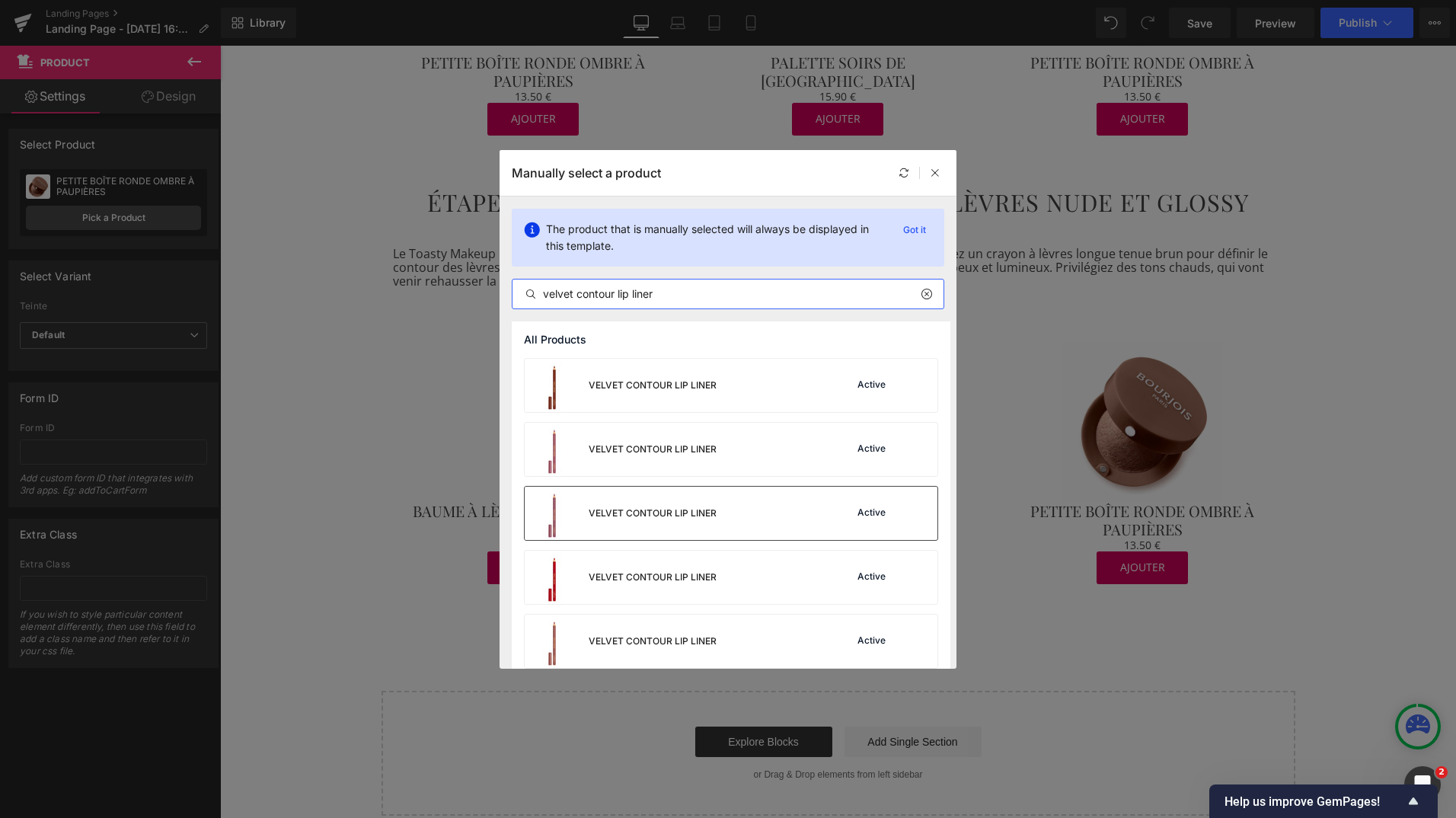
type input "velvet contour lip liner"
click at [655, 502] on div "VELVET CONTOUR LIP LINER" at bounding box center [621, 513] width 192 height 53
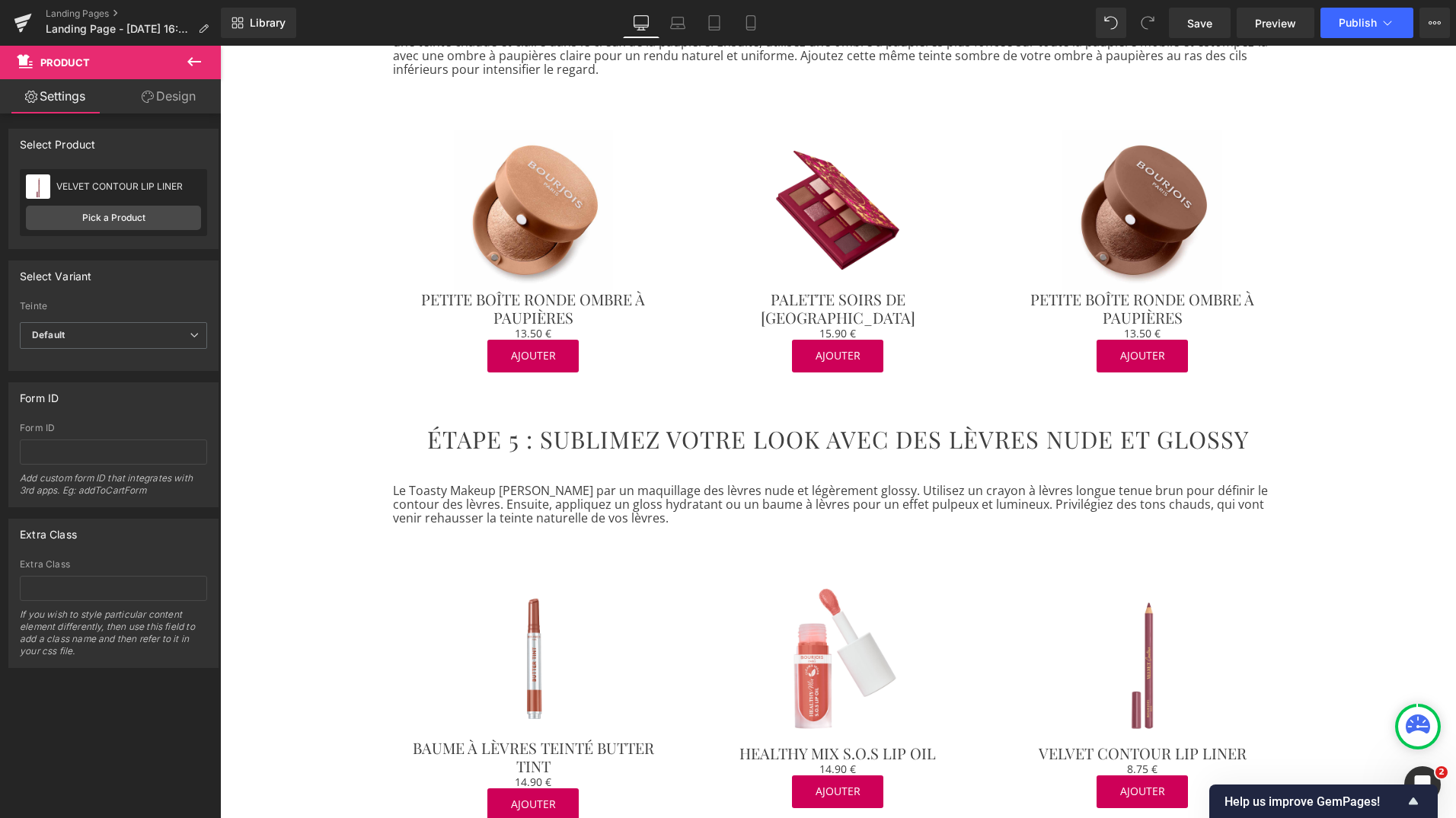
scroll to position [2299, 0]
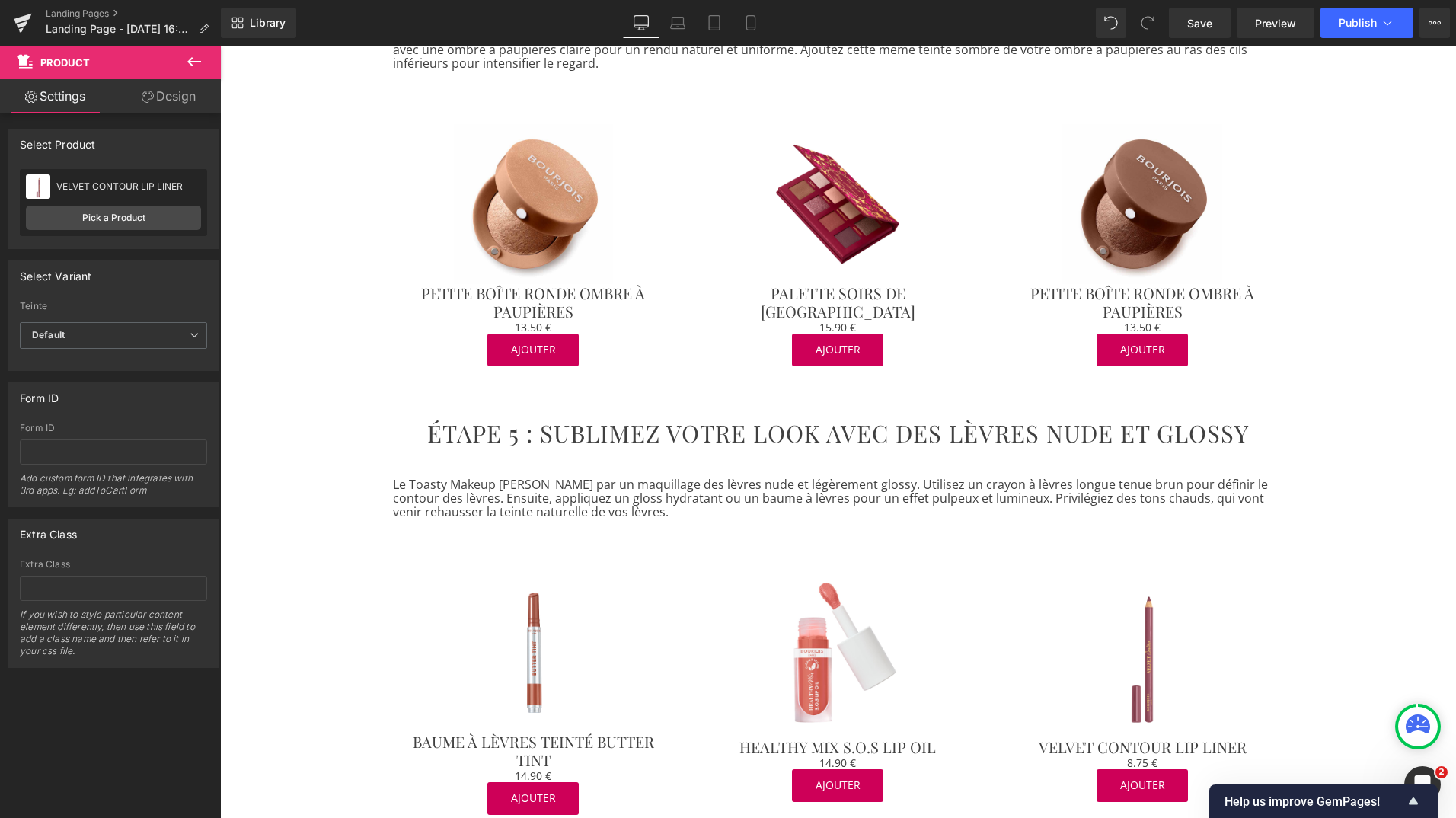
click at [671, 420] on h2 "ÉTAPE 5 : SUBLIMEZ VOTRE LOOK AVEC DES LÈVRES NUDE ET GLOSSY" at bounding box center [838, 434] width 891 height 28
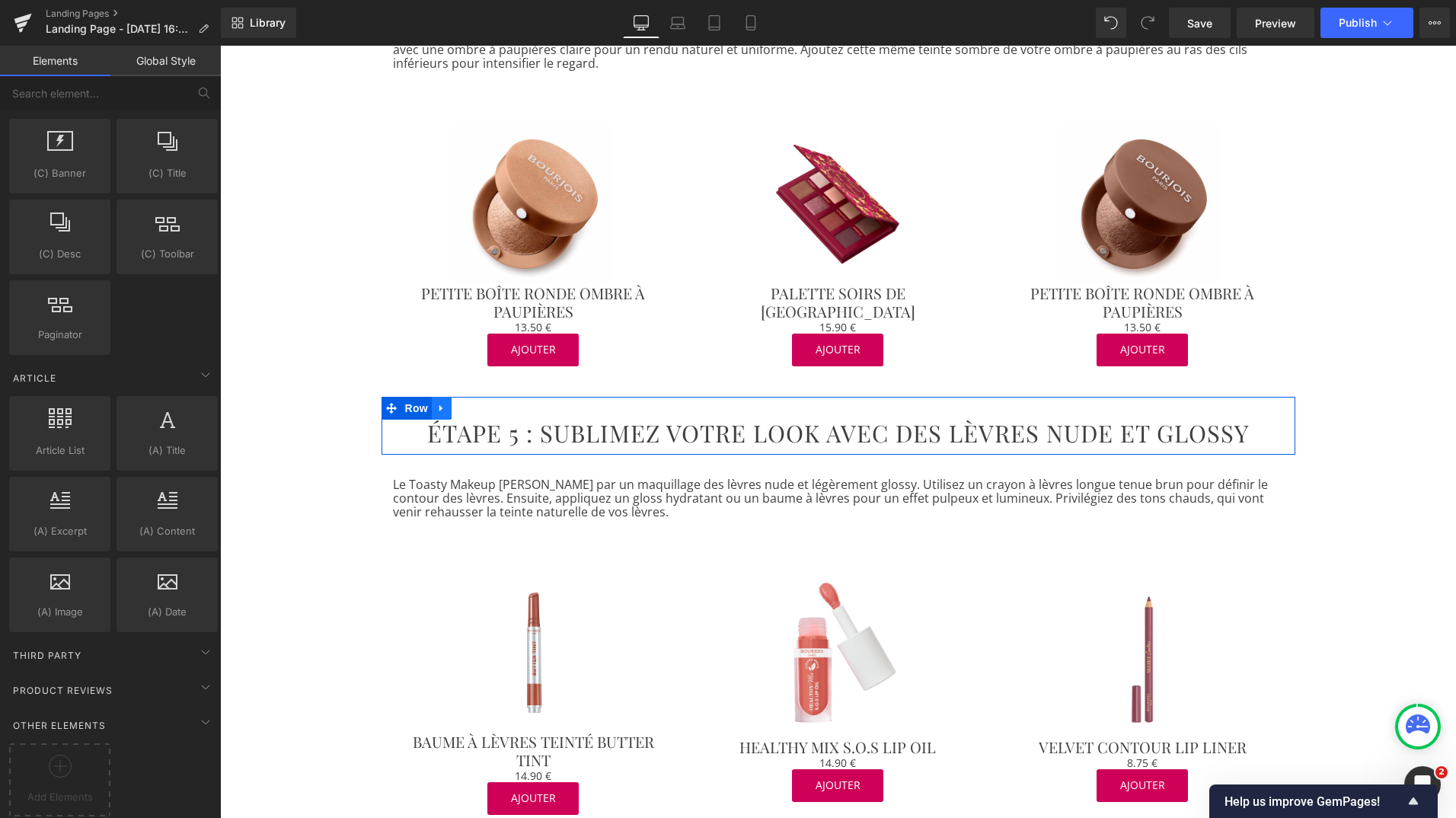
click at [439, 406] on icon at bounding box center [441, 409] width 3 height 7
click at [456, 403] on icon at bounding box center [461, 409] width 11 height 11
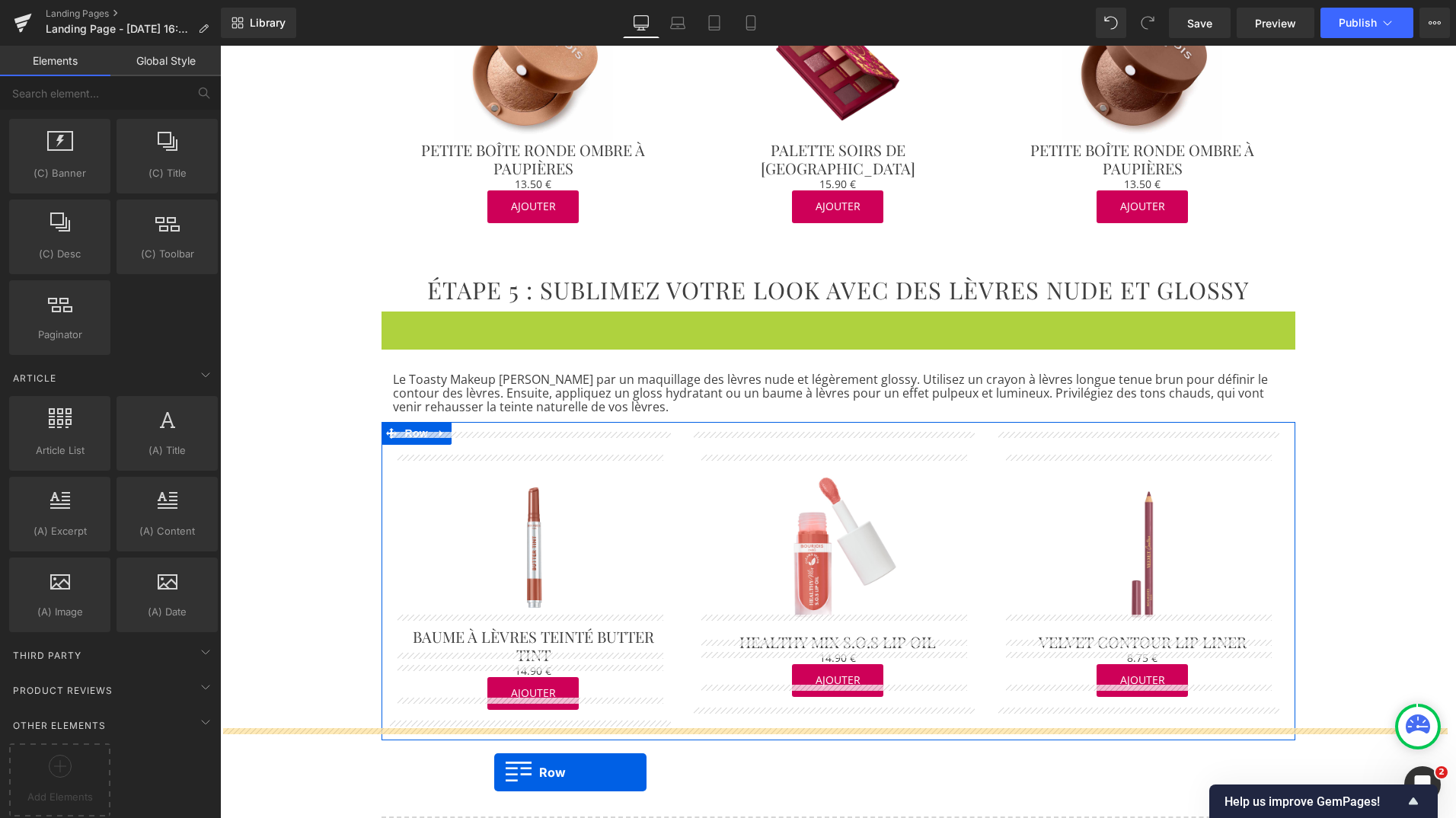
scroll to position [2446, 0]
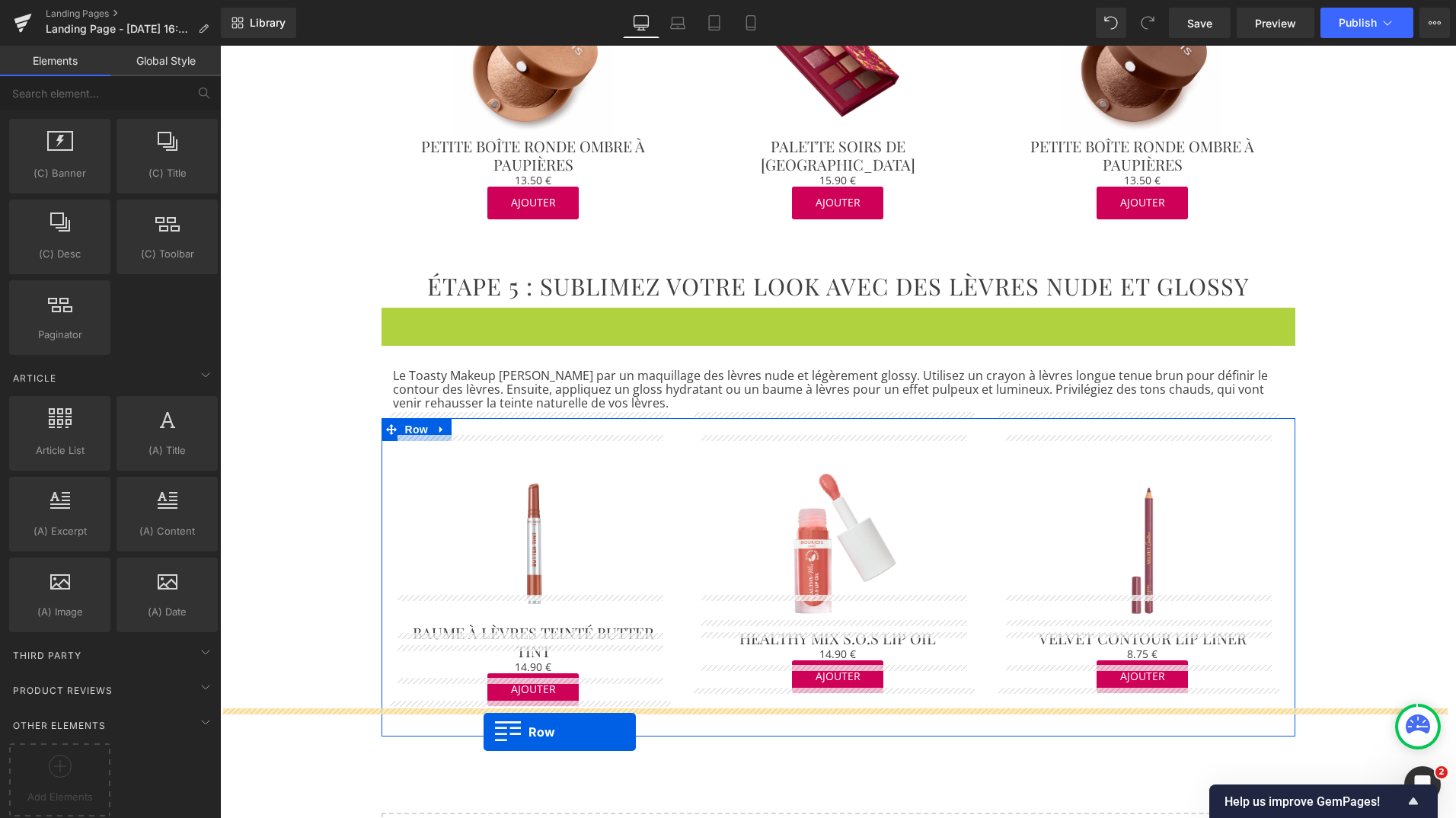
drag, startPoint x: 377, startPoint y: 435, endPoint x: 484, endPoint y: 732, distance: 315.7
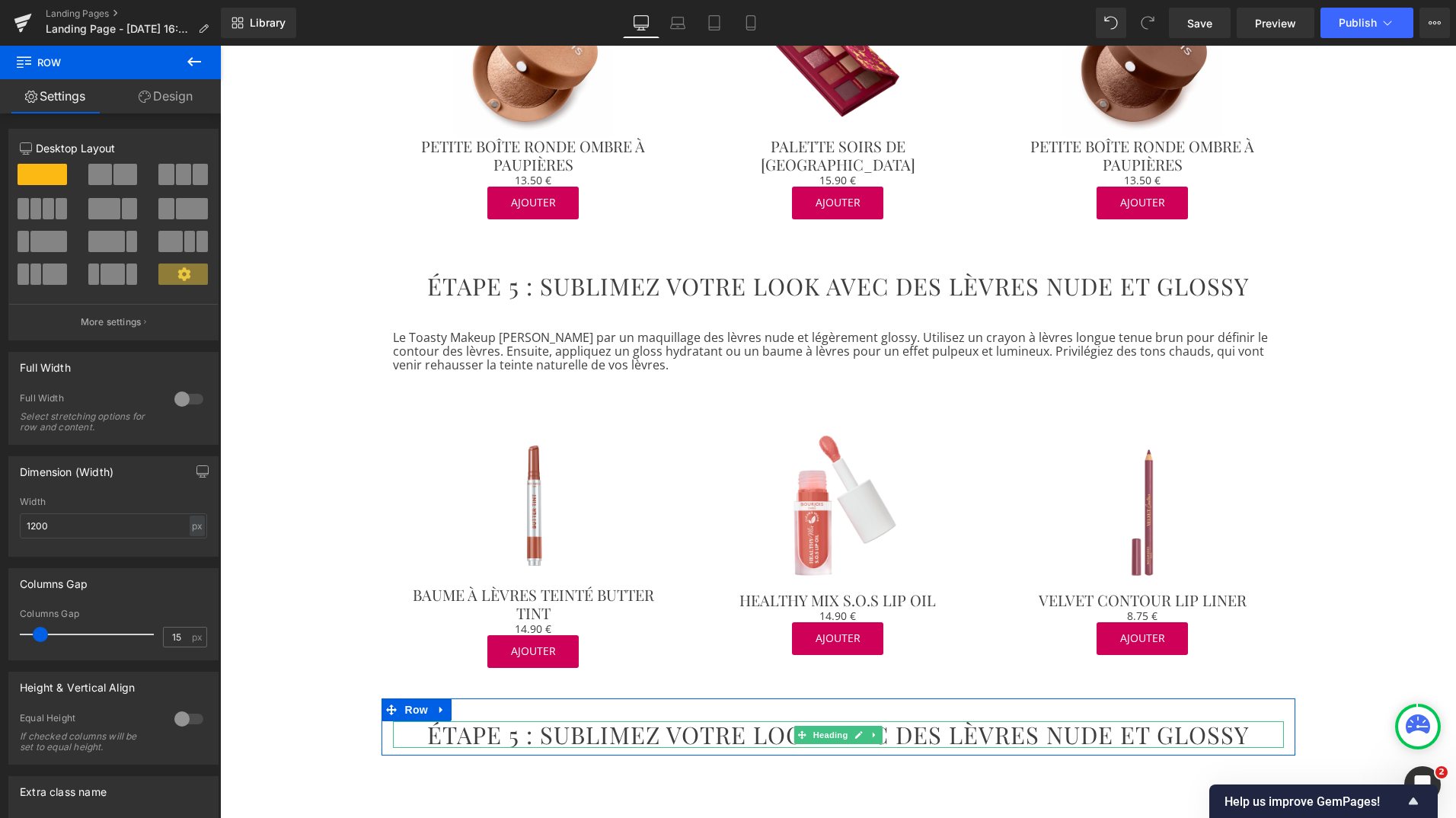
click at [591, 722] on h2 "ÉTAPE 5 : SUBLIMEZ VOTRE LOOK AVEC DES LÈVRES NUDE ET GLOSSY" at bounding box center [838, 736] width 891 height 28
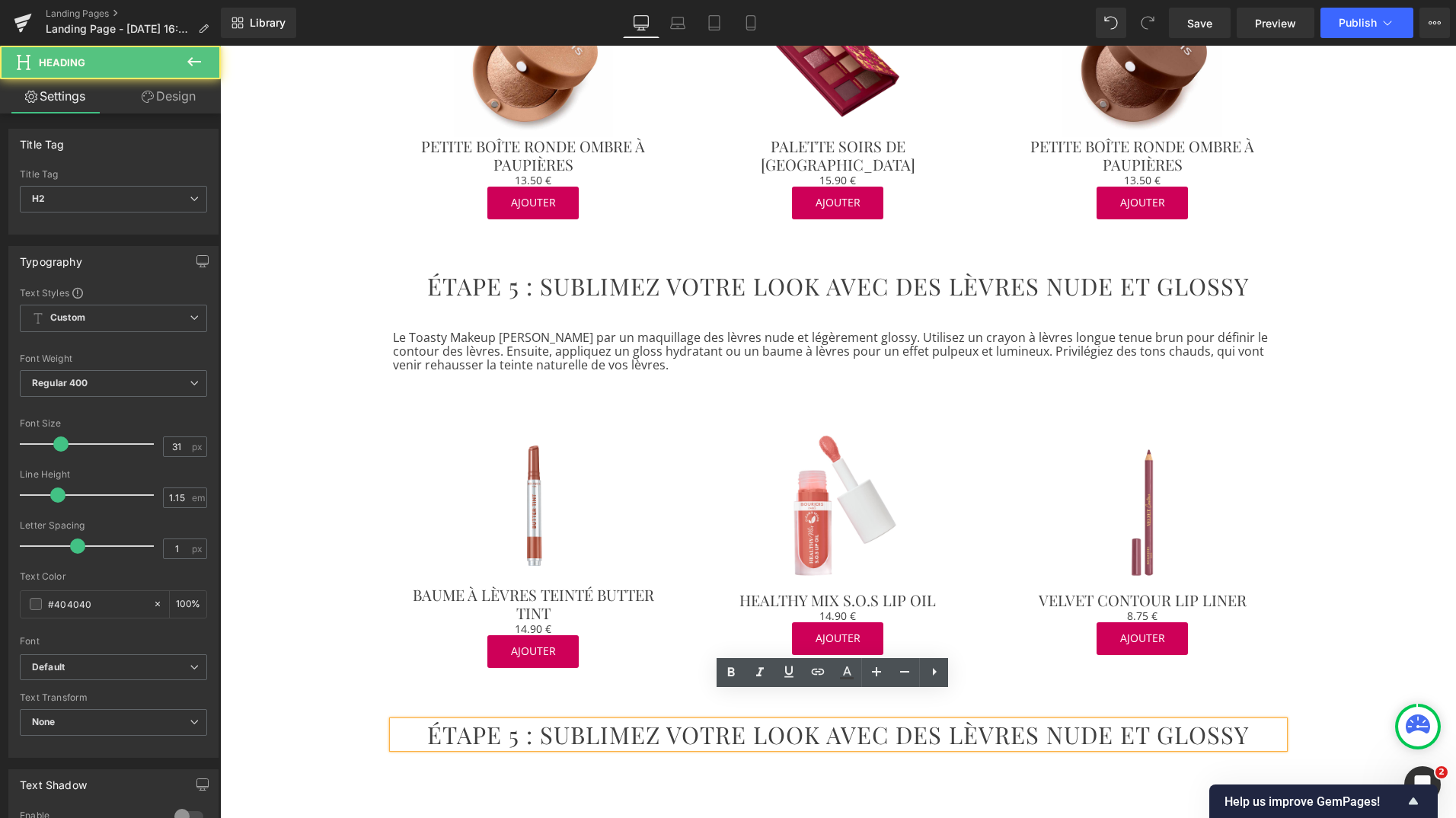
click at [591, 722] on h2 "ÉTAPE 5 : SUBLIMEZ VOTRE LOOK AVEC DES LÈVRES NUDE ET GLOSSY" at bounding box center [838, 736] width 891 height 28
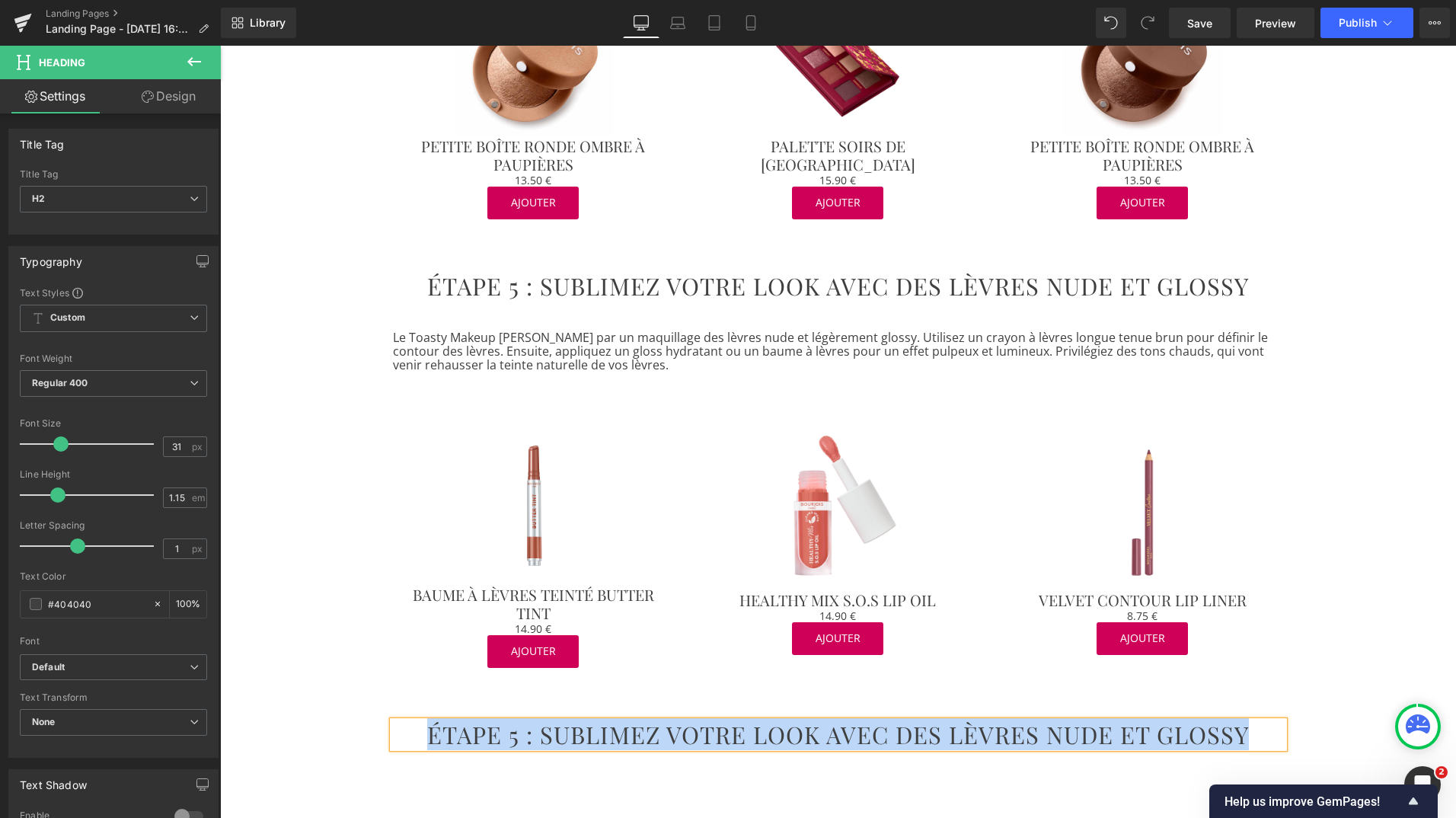
paste div
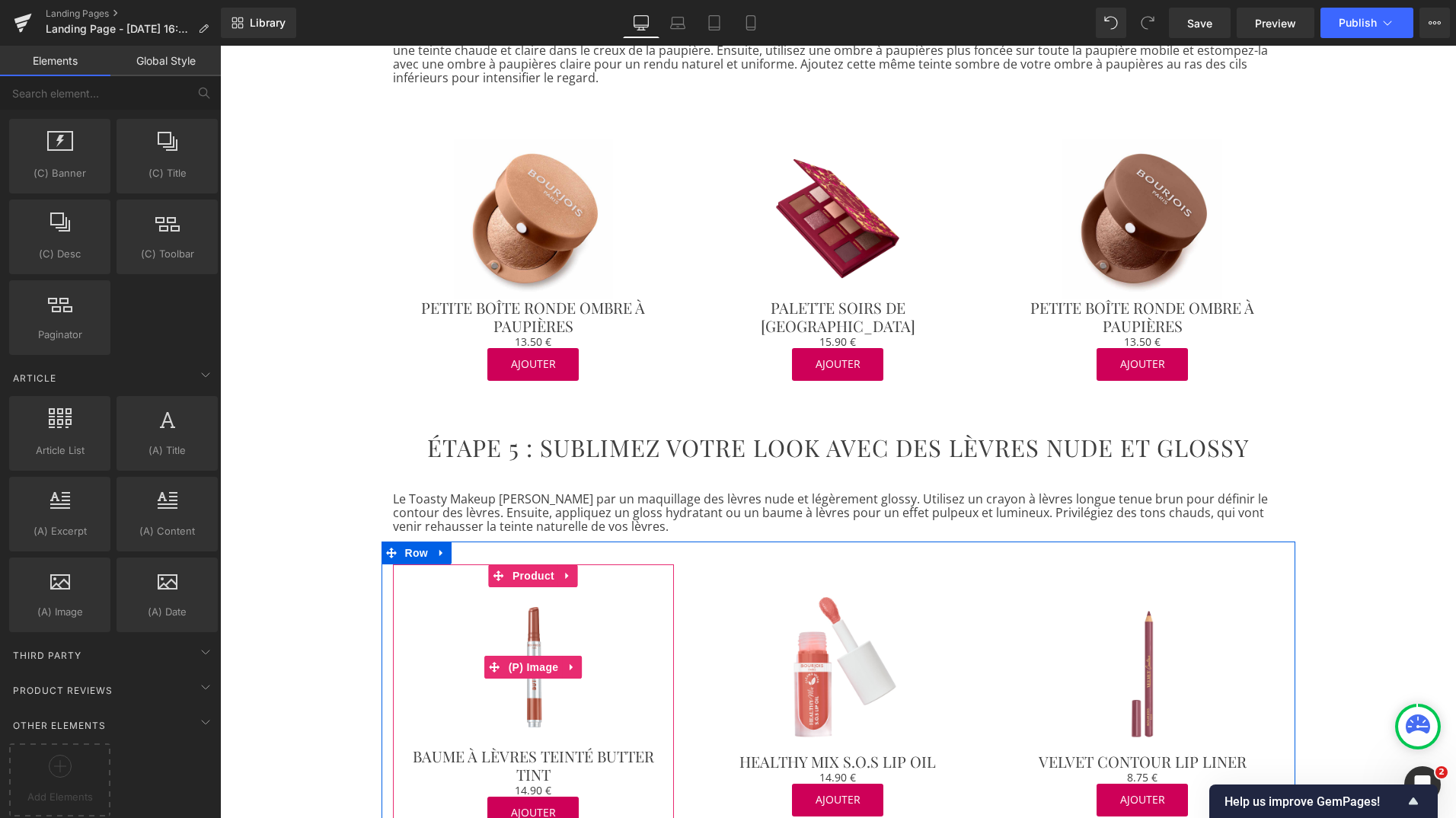
scroll to position [2370, 0]
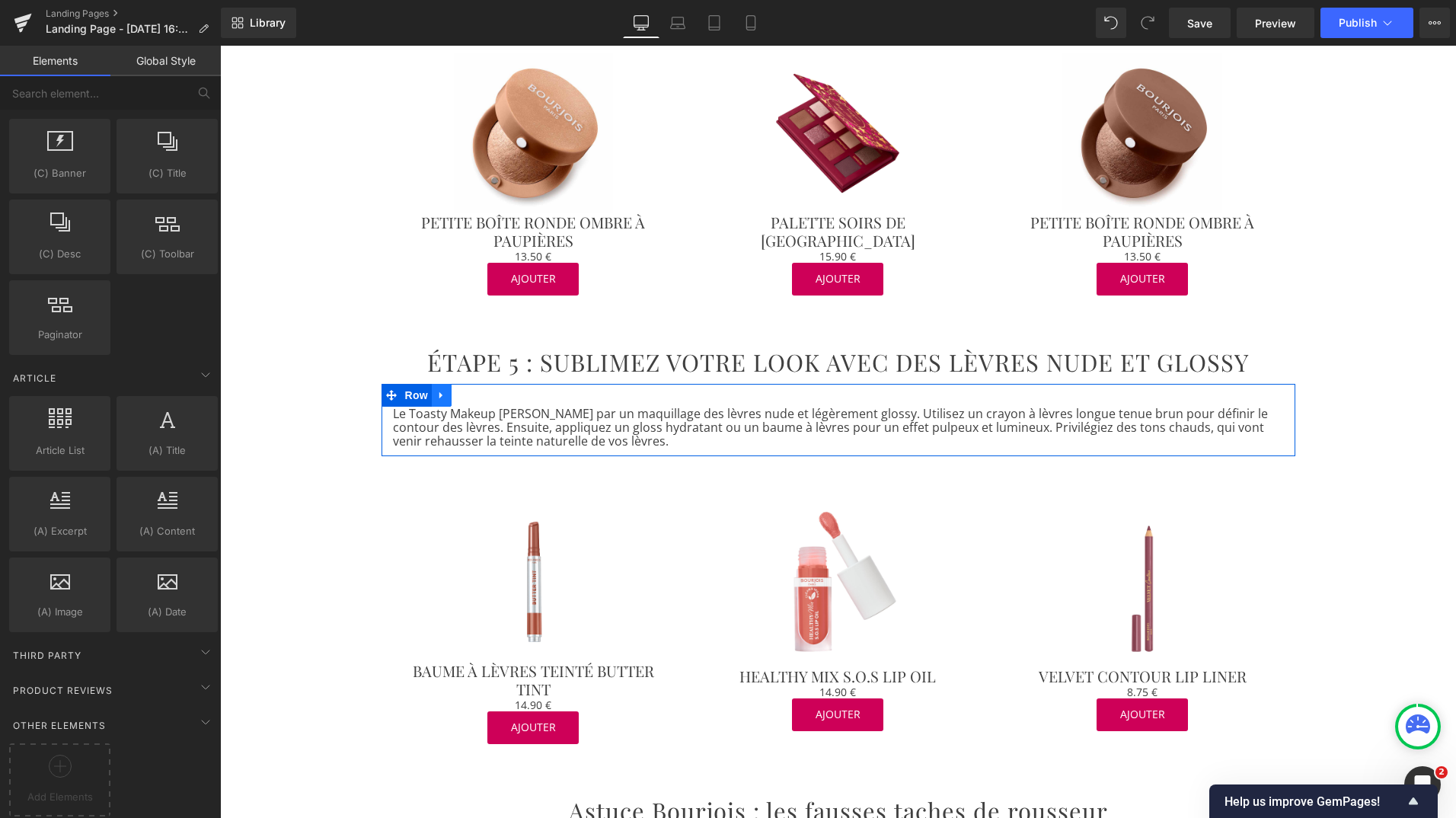
click at [441, 384] on link at bounding box center [441, 396] width 20 height 23
click at [457, 389] on icon at bounding box center [461, 395] width 11 height 12
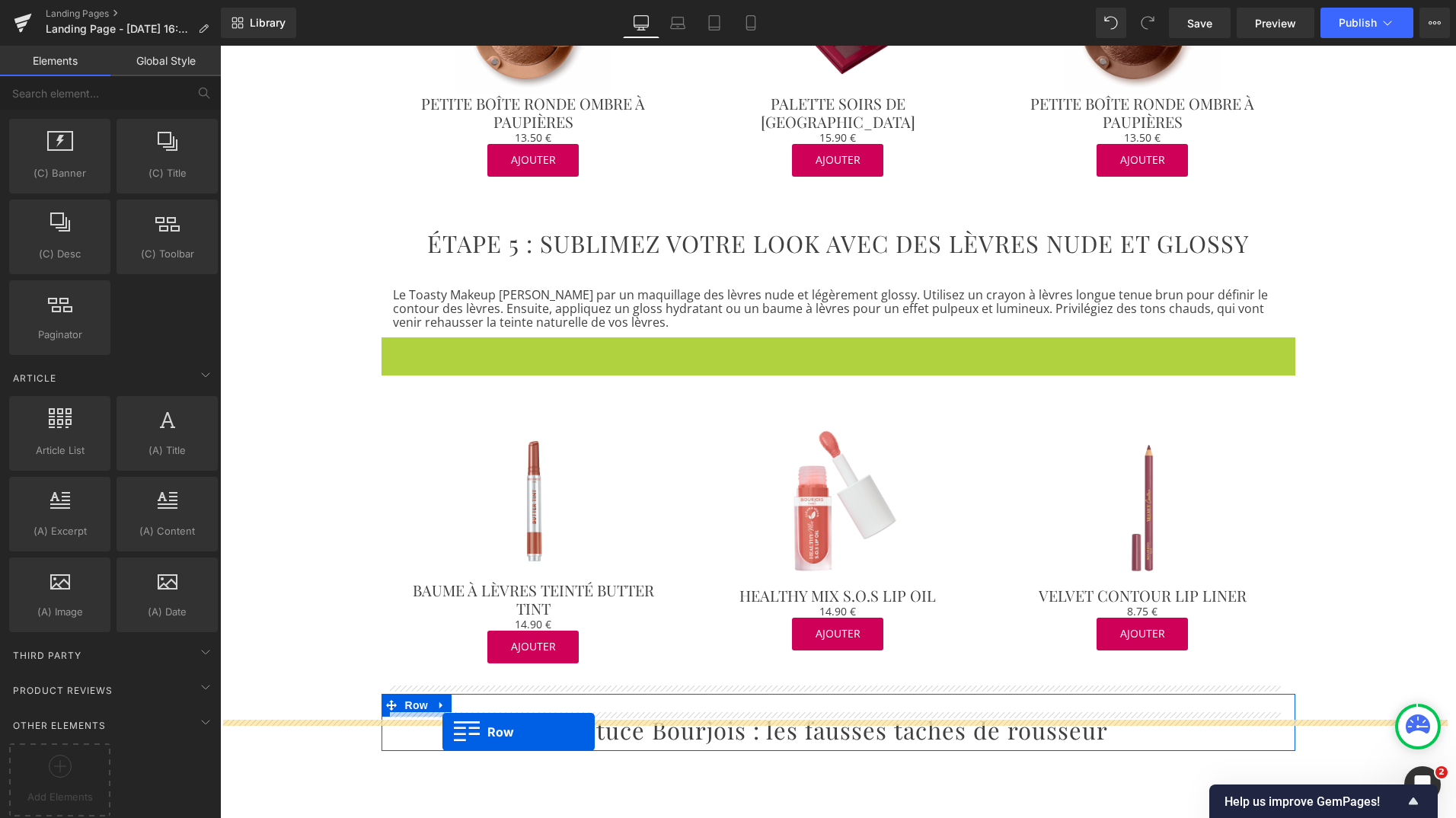
scroll to position [2492, 0]
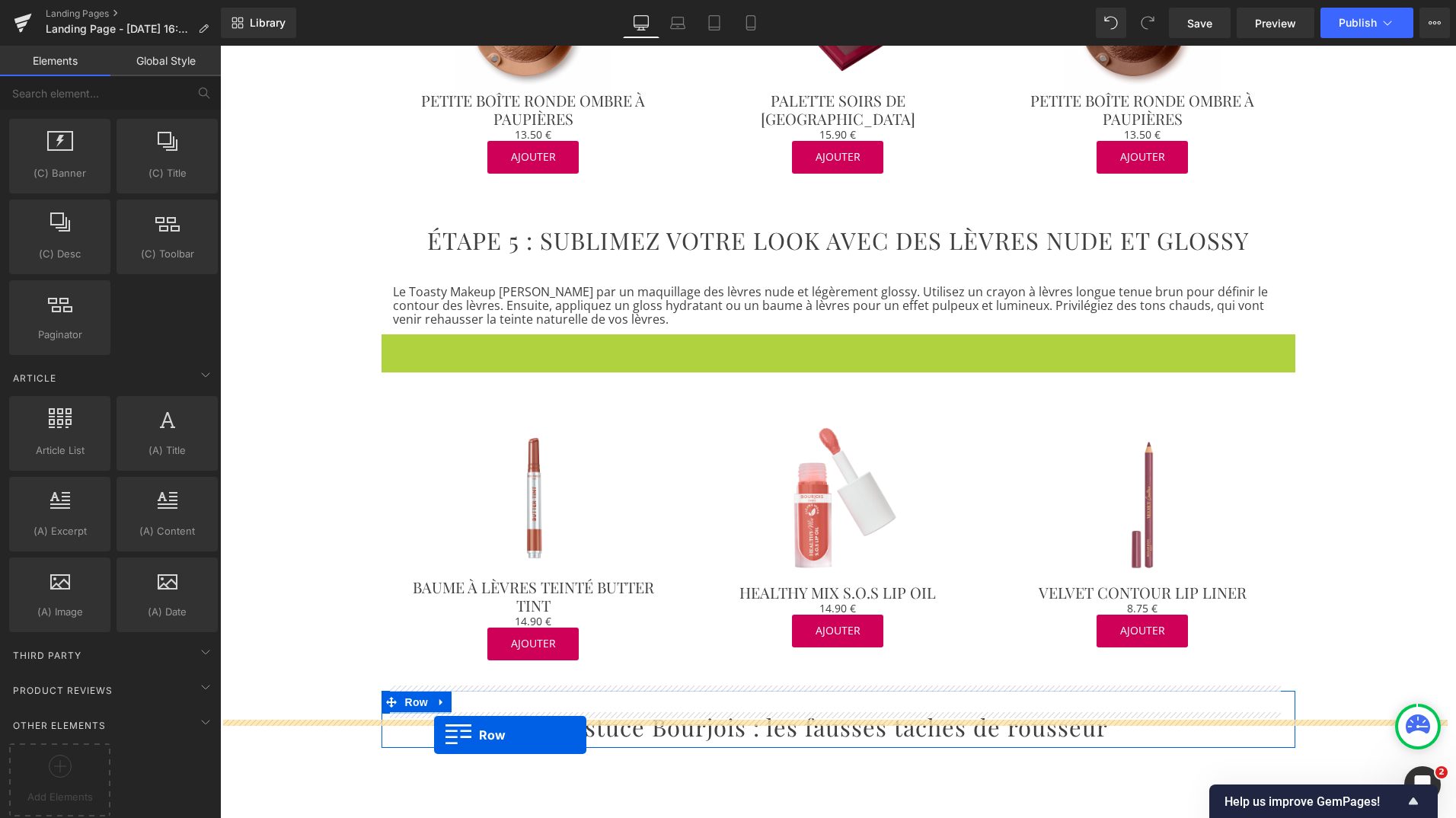
drag, startPoint x: 378, startPoint y: 441, endPoint x: 434, endPoint y: 735, distance: 299.3
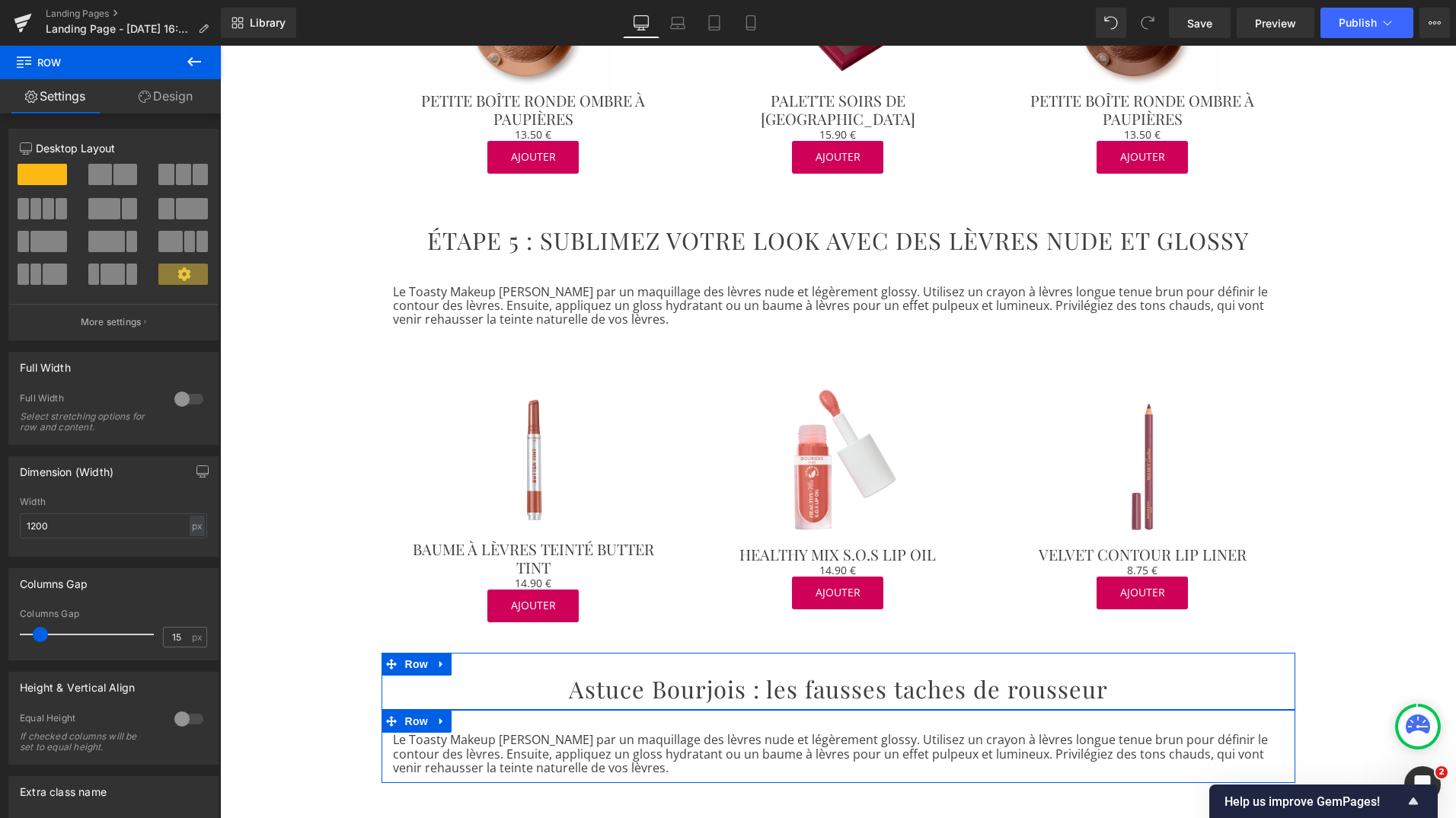
click at [550, 739] on p "Le Toasty Makeup [PERSON_NAME] par un maquillage des lèvres nude et légèrement …" at bounding box center [838, 753] width 891 height 42
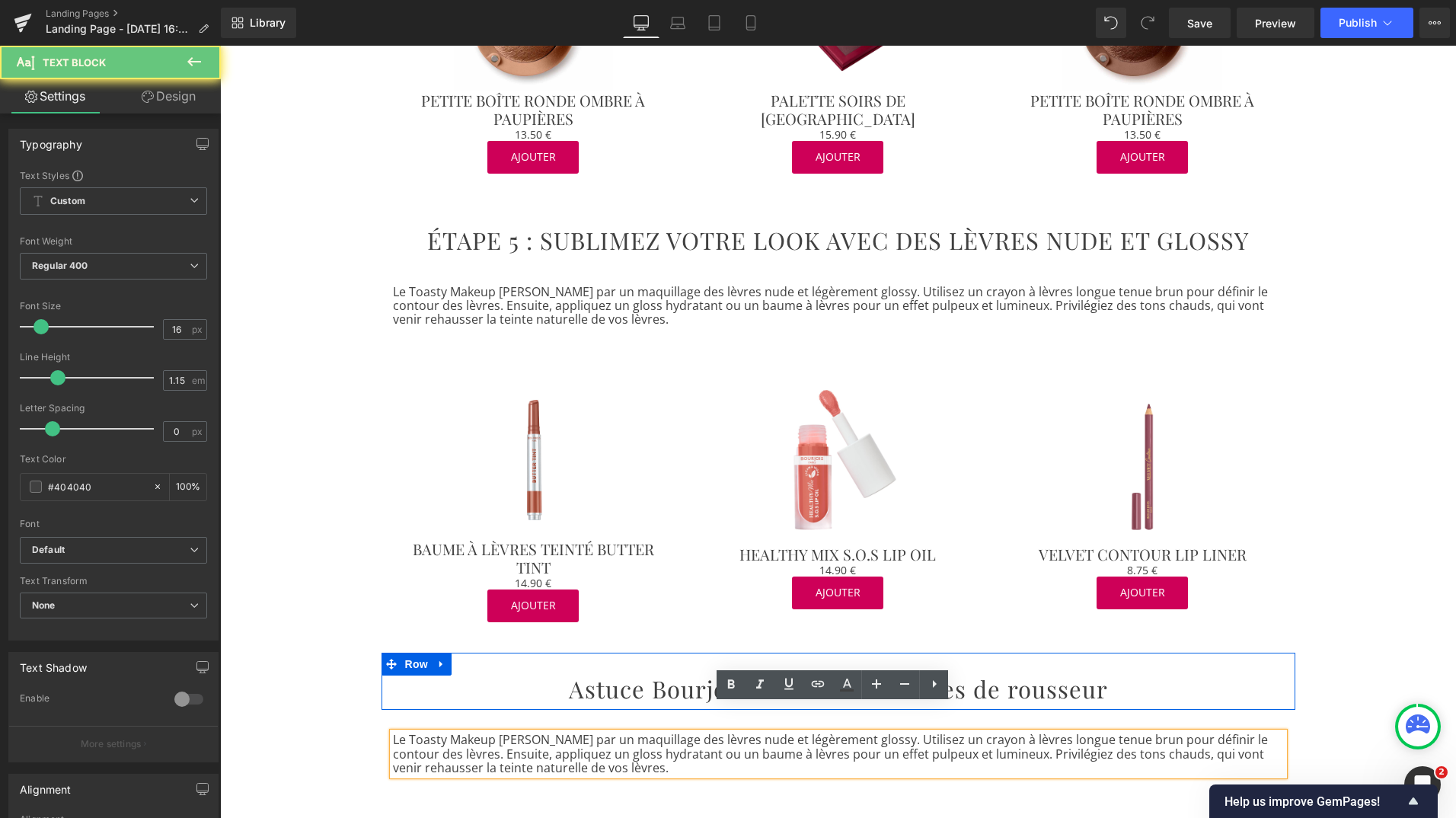
click at [550, 739] on p "Le Toasty Makeup [PERSON_NAME] par un maquillage des lèvres nude et légèrement …" at bounding box center [838, 753] width 891 height 42
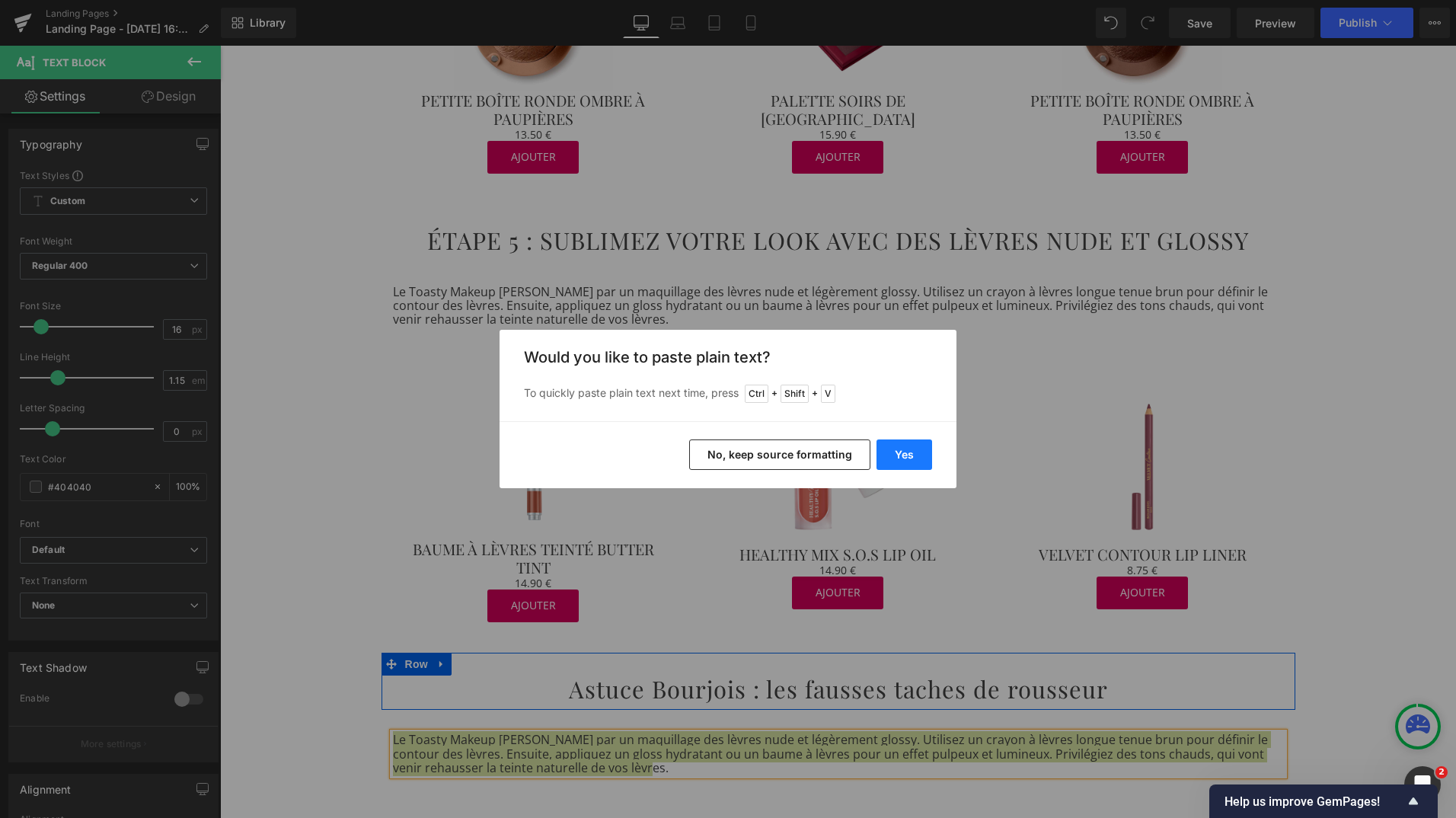
click at [911, 455] on button "Yes" at bounding box center [905, 455] width 55 height 31
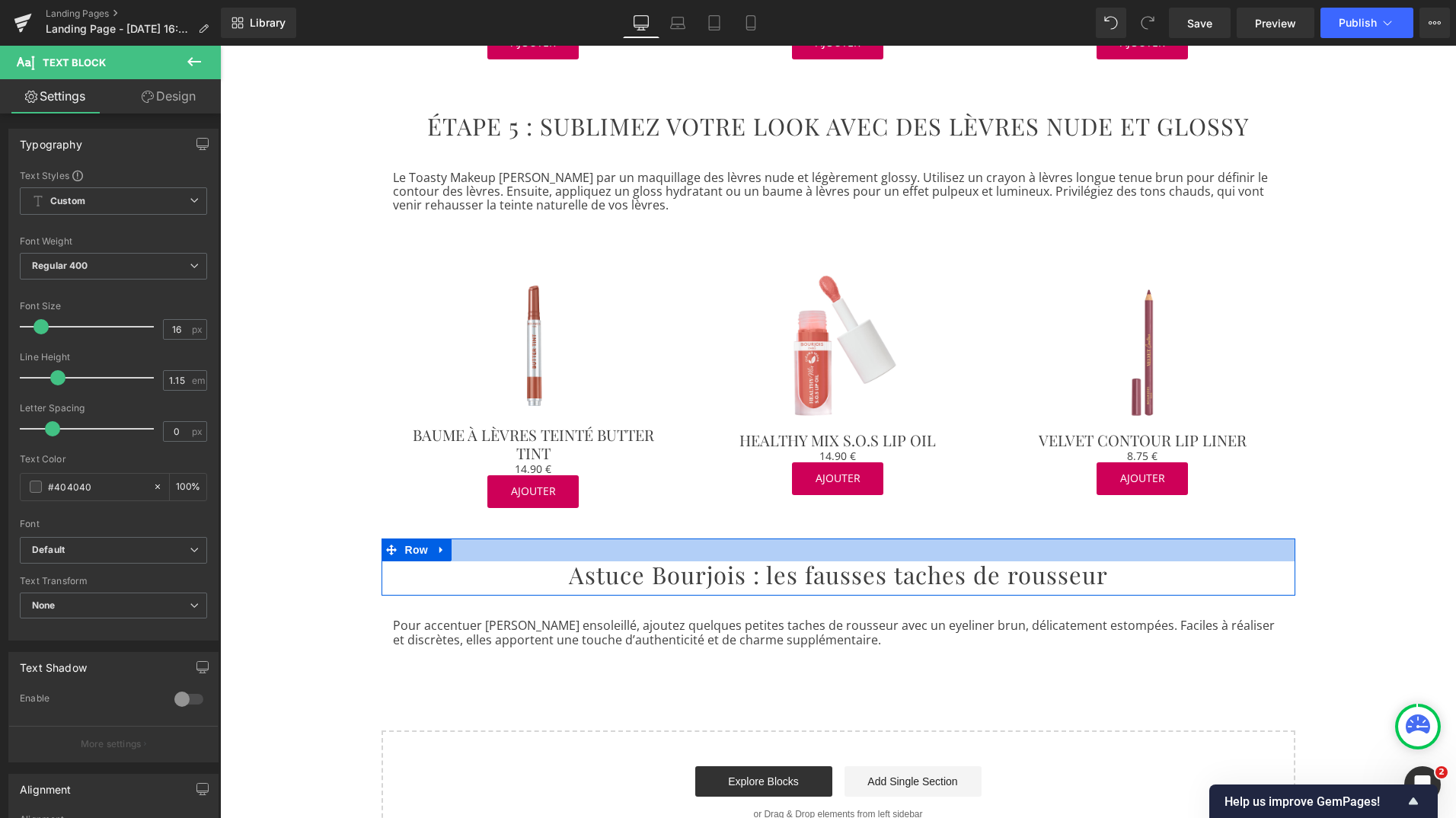
scroll to position [2599, 0]
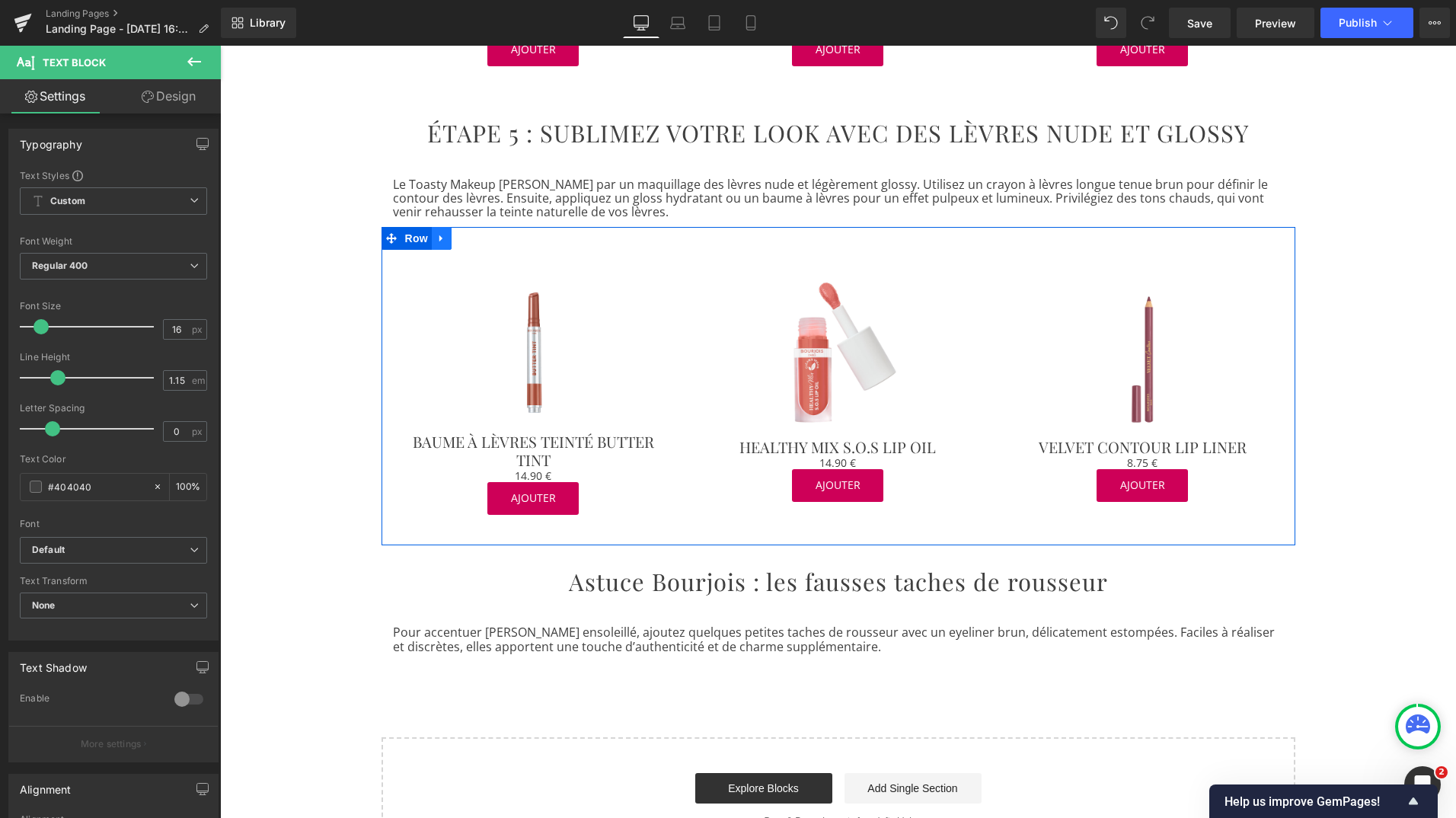
click at [438, 232] on icon at bounding box center [441, 238] width 11 height 12
click at [456, 233] on icon at bounding box center [461, 239] width 11 height 11
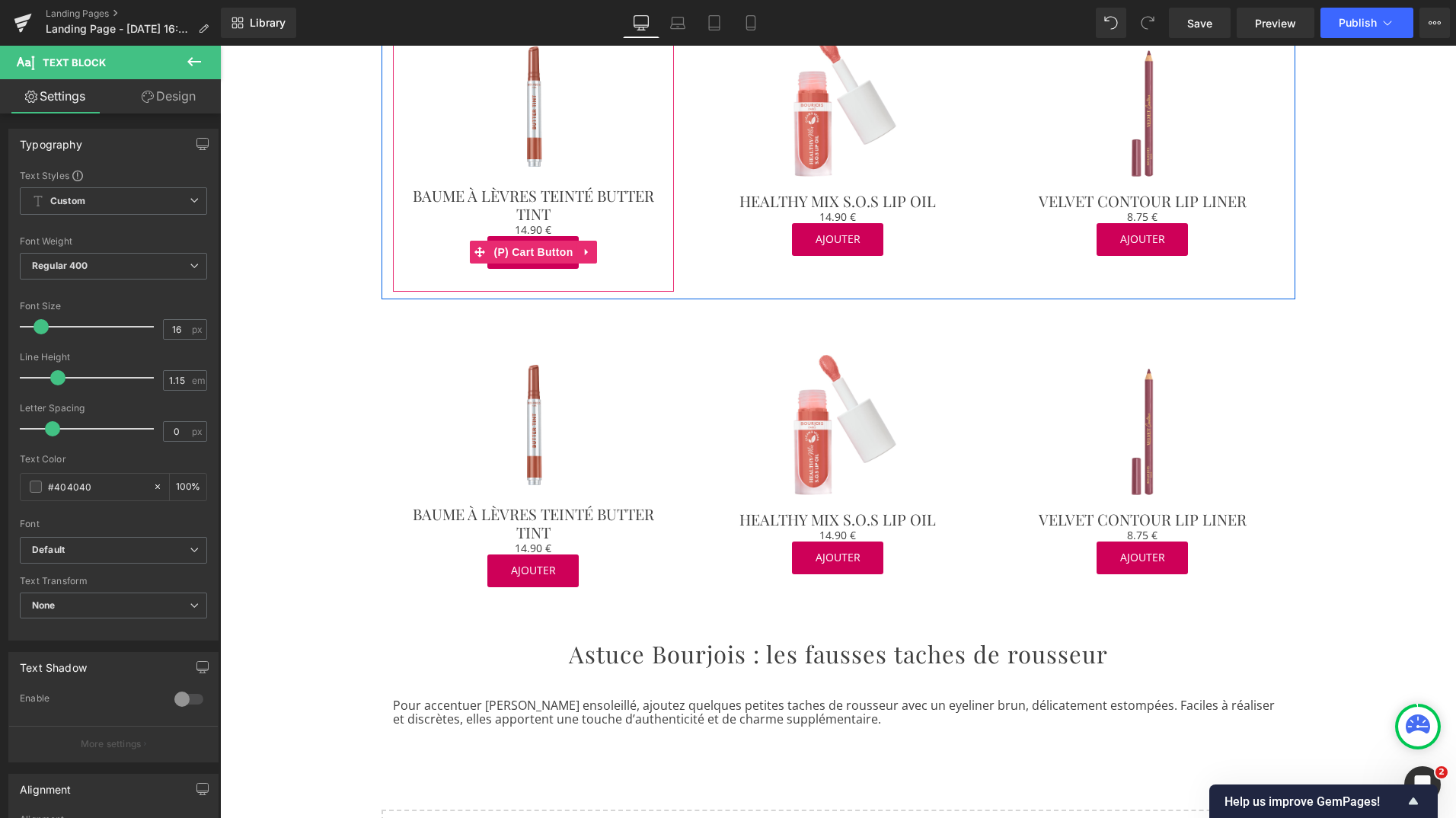
scroll to position [2847, 0]
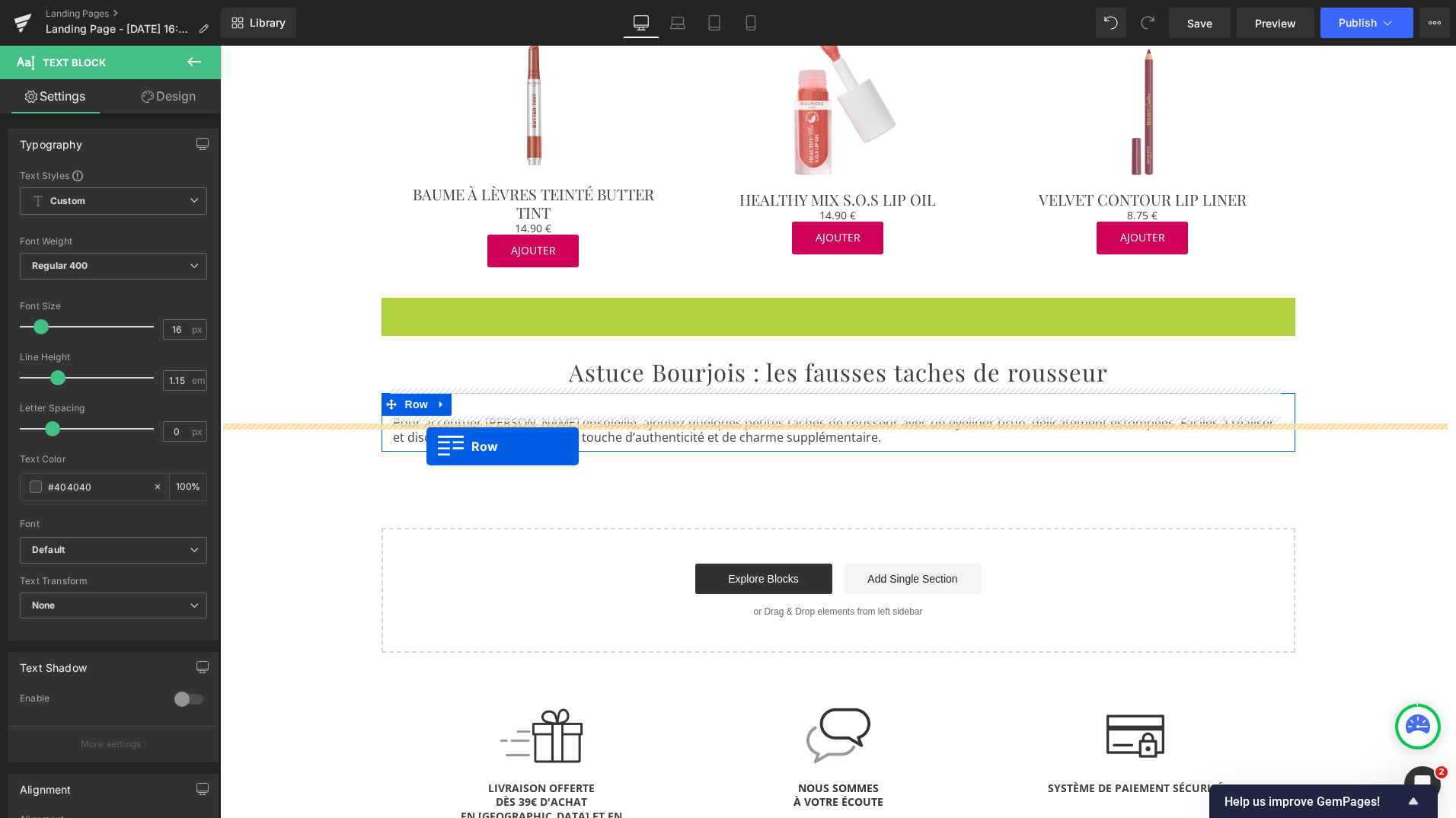
drag, startPoint x: 380, startPoint y: 282, endPoint x: 426, endPoint y: 446, distance: 170.3
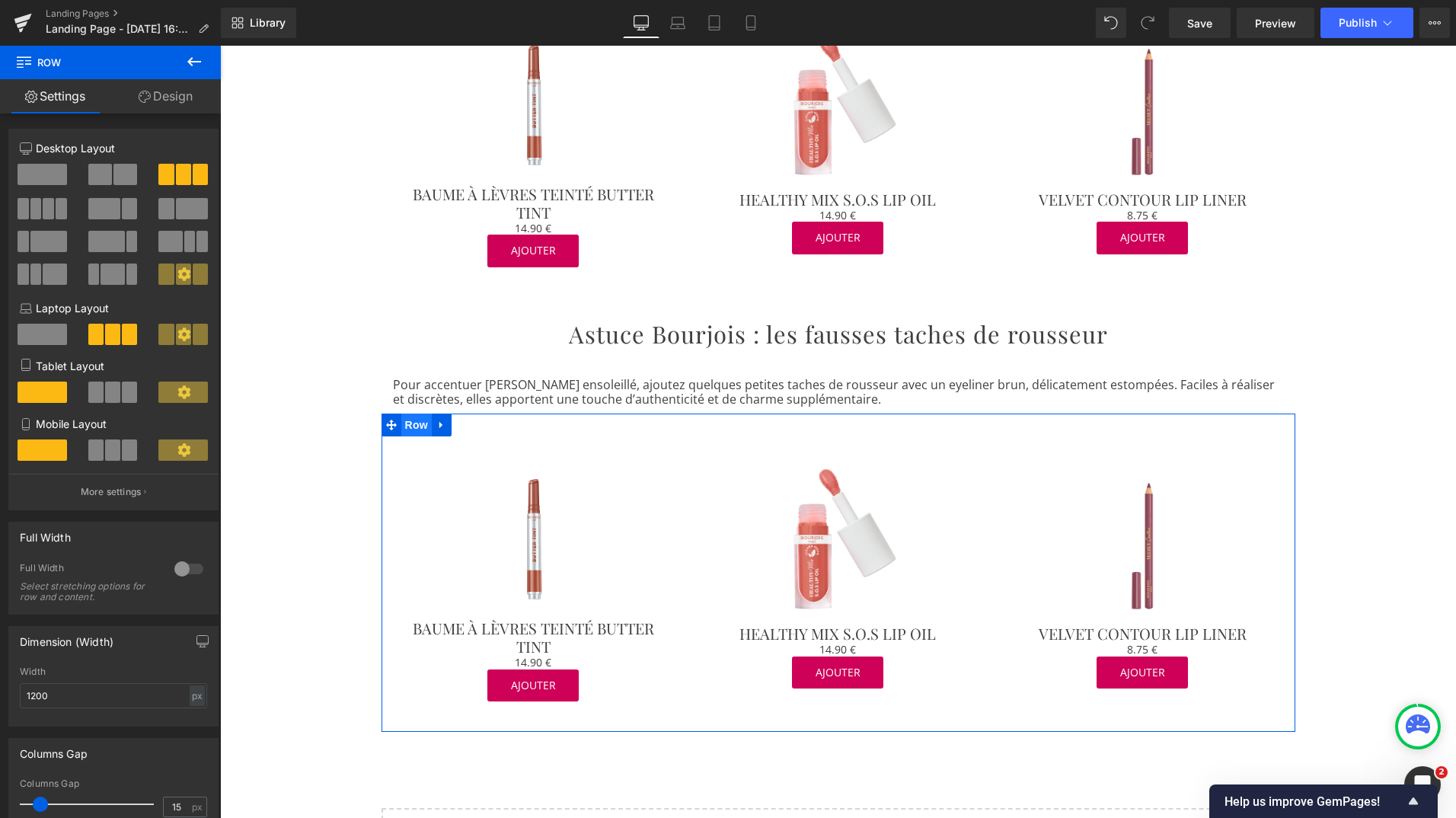
click at [407, 414] on span "Row" at bounding box center [417, 426] width 31 height 23
click at [42, 210] on span at bounding box center [48, 209] width 12 height 22
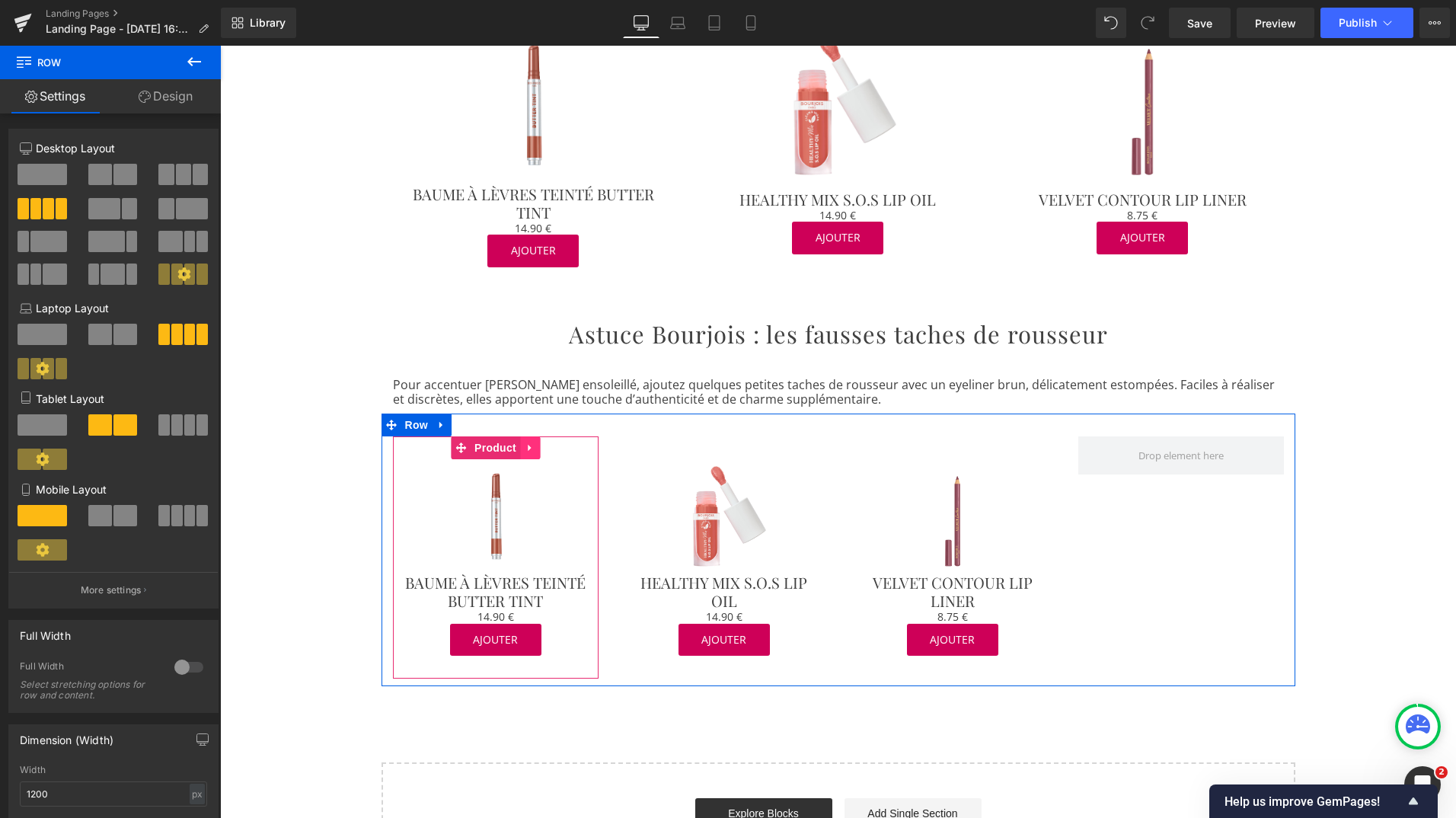
click at [525, 442] on icon at bounding box center [530, 448] width 11 height 12
click at [535, 442] on icon at bounding box center [540, 448] width 11 height 12
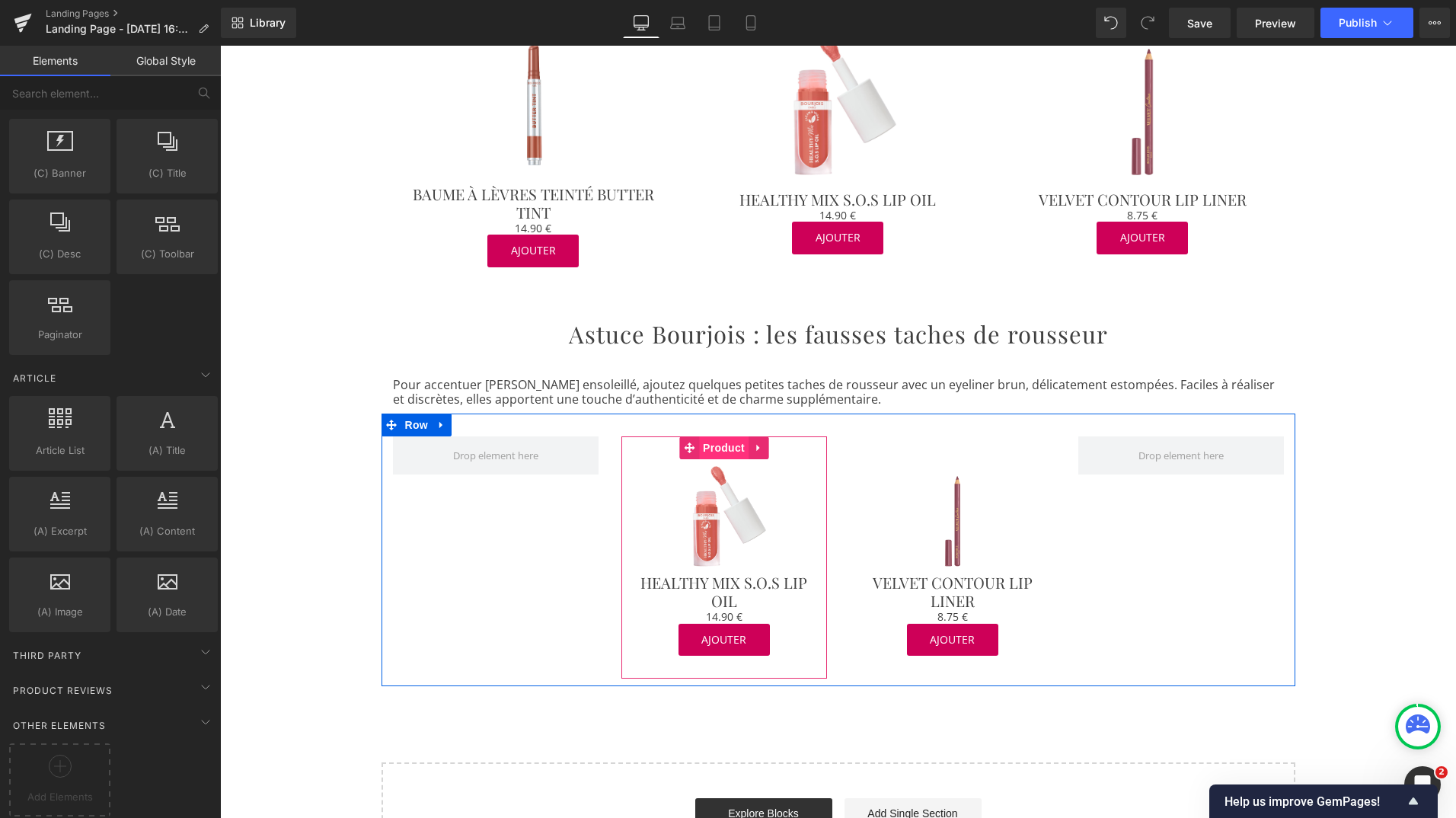
click at [722, 436] on span "Product" at bounding box center [724, 448] width 49 height 23
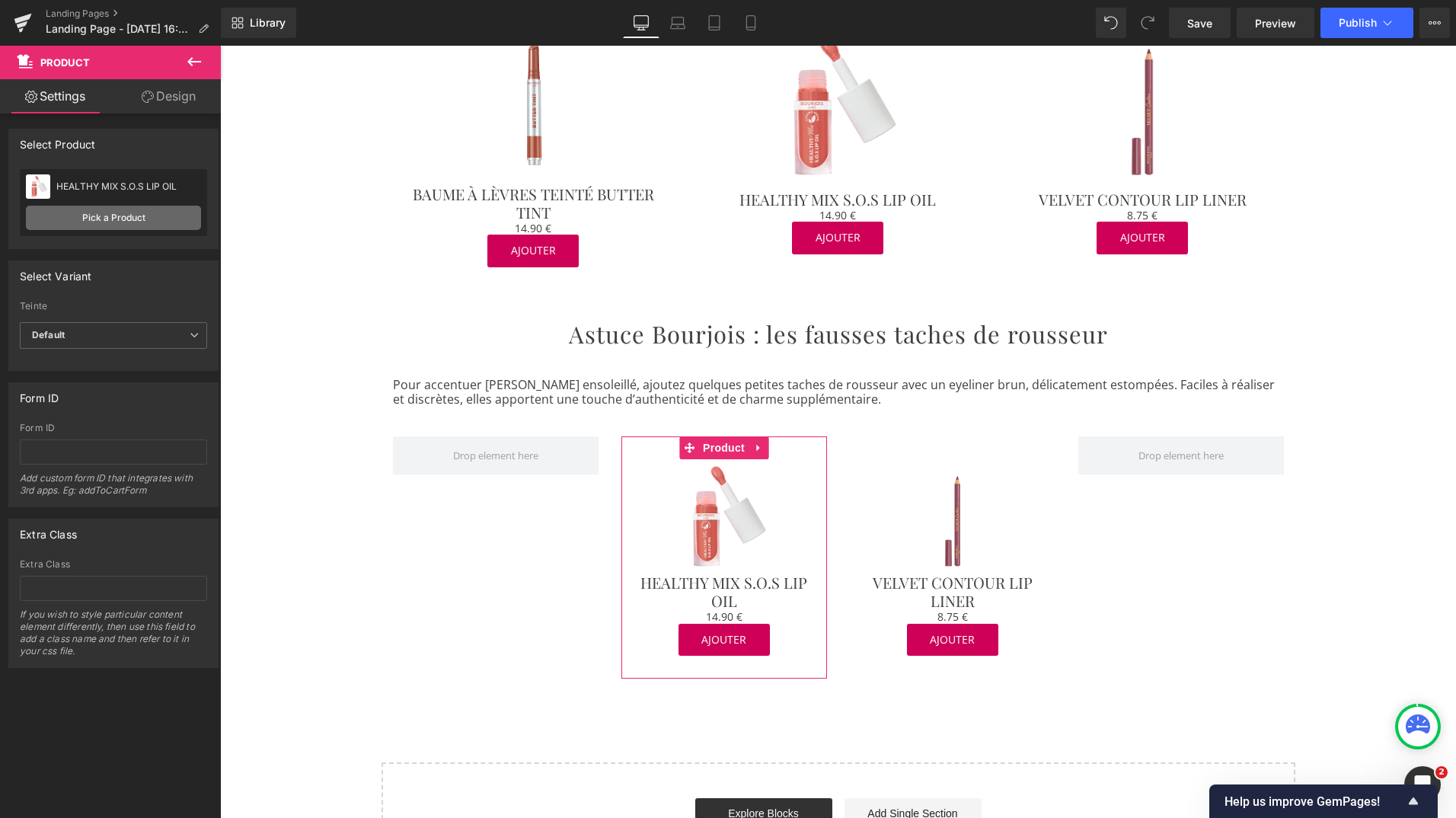
click at [118, 205] on link "Pick a Product" at bounding box center [114, 218] width 175 height 25
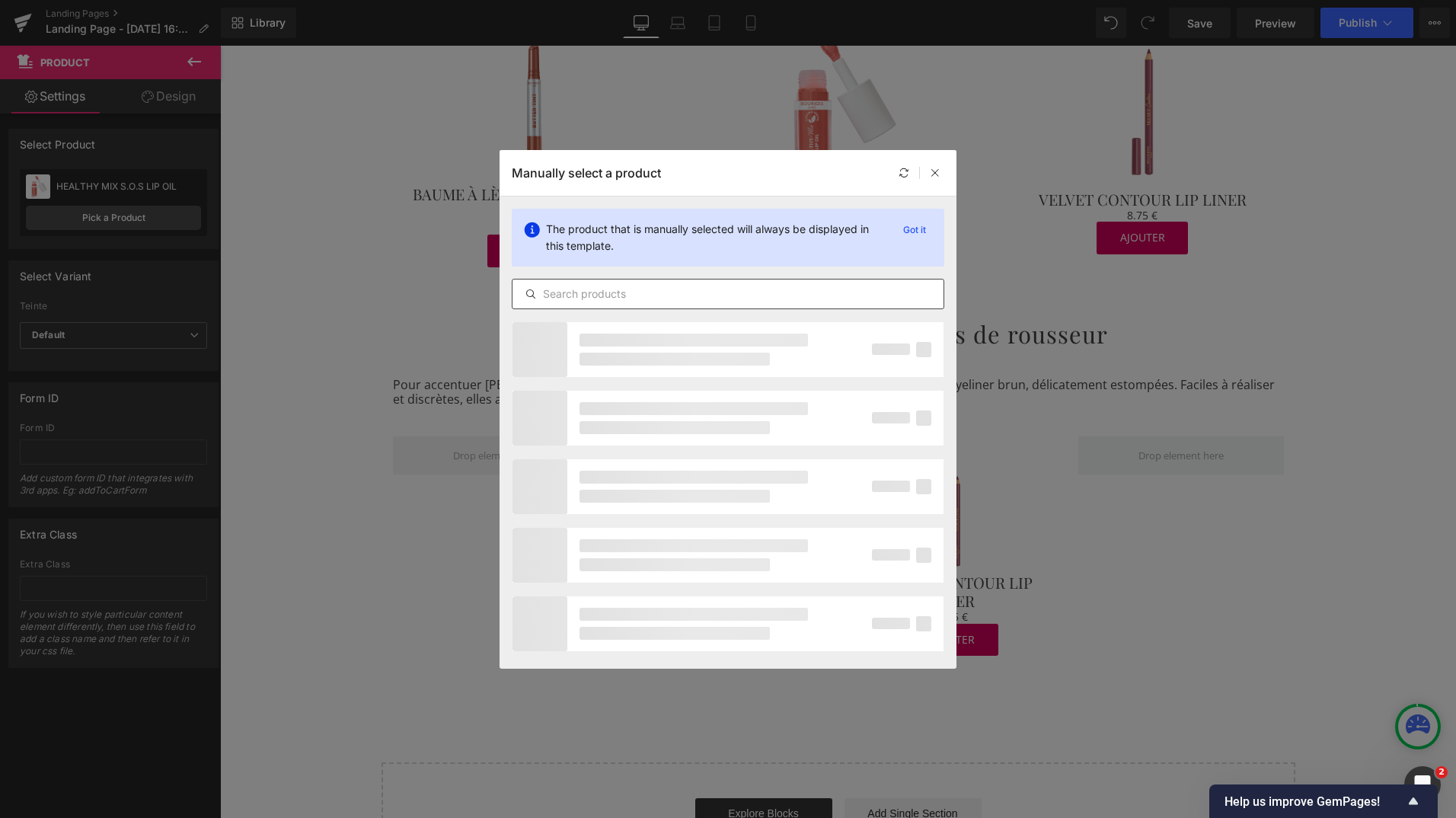
click at [597, 306] on div at bounding box center [728, 294] width 432 height 31
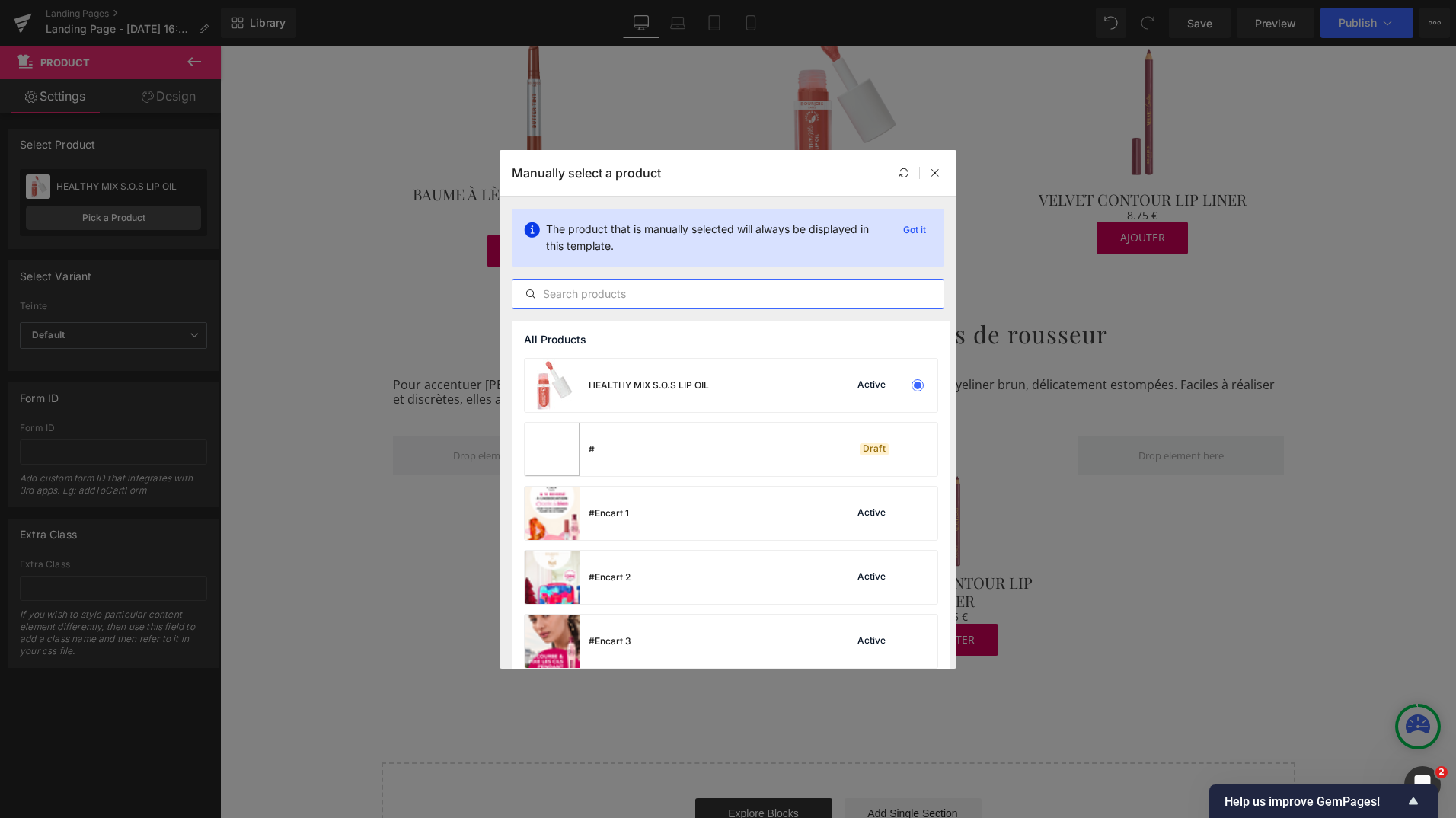
click at [584, 301] on input "text" at bounding box center [728, 294] width 431 height 18
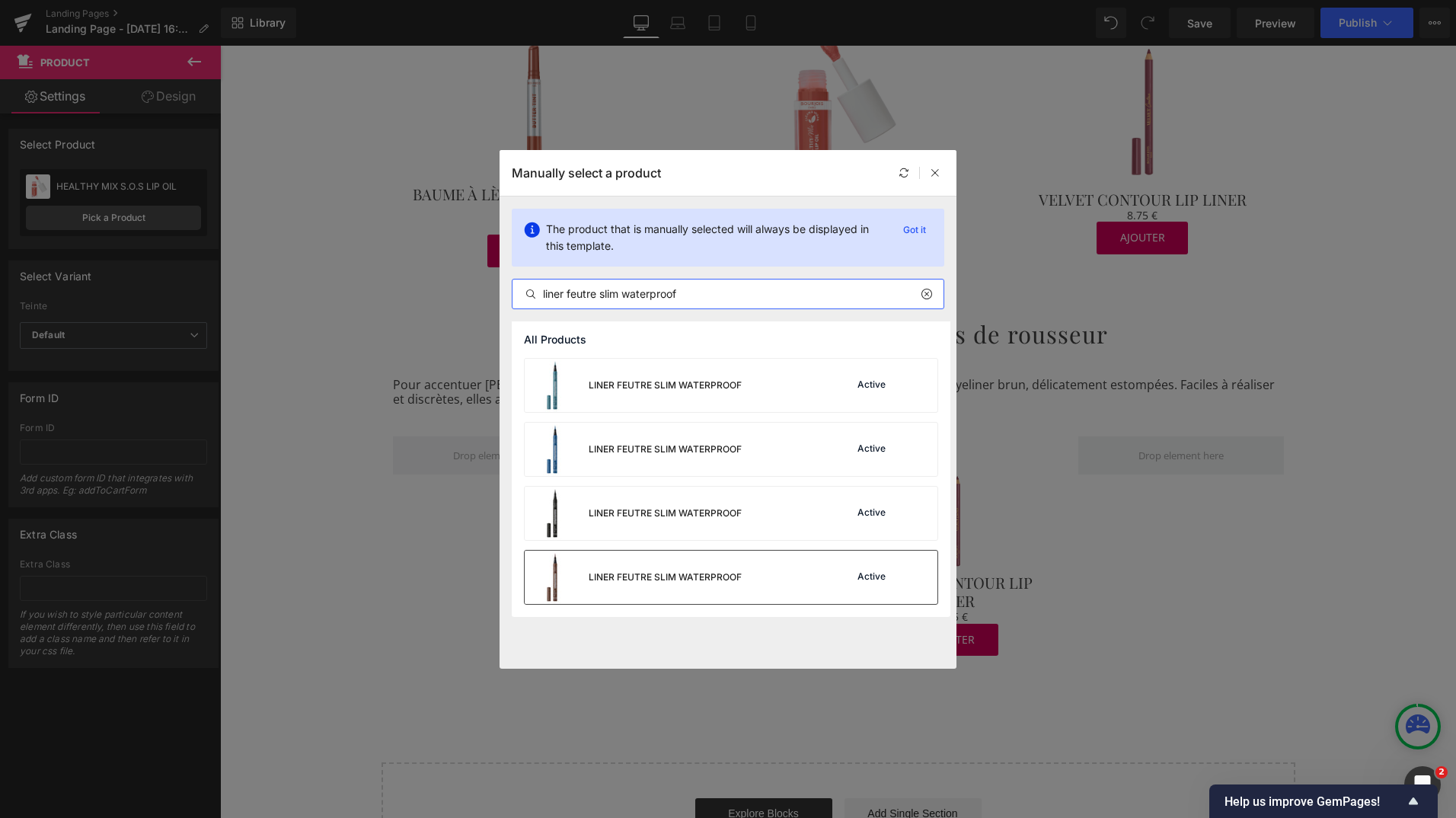
type input "liner feutre slim waterproof"
click at [748, 590] on div "LINER FEUTRE SLIM WATERPROOF Active" at bounding box center [731, 577] width 413 height 53
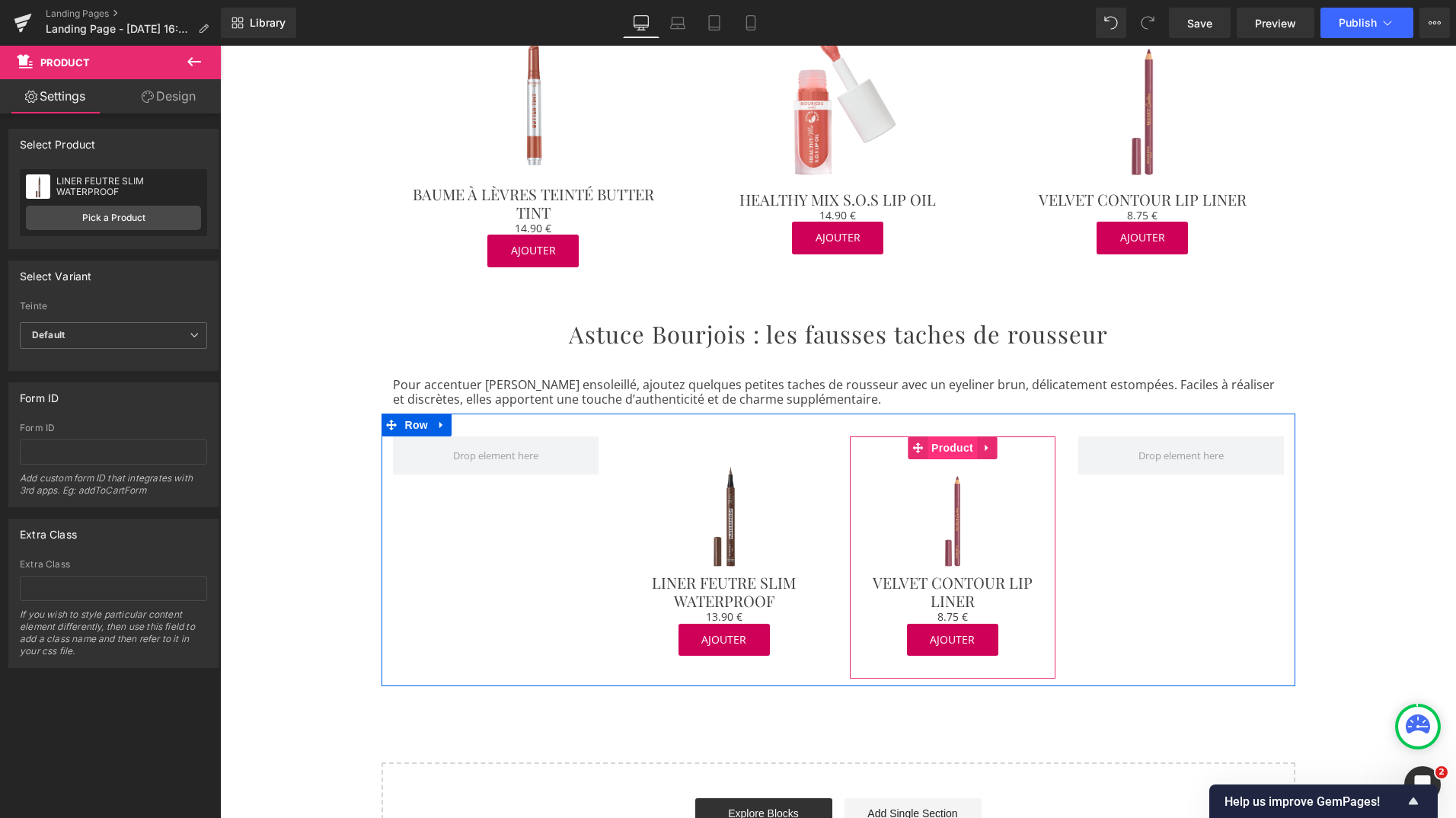
click at [943, 436] on span "Product" at bounding box center [952, 448] width 49 height 23
click at [936, 437] on span "Product" at bounding box center [952, 449] width 49 height 23
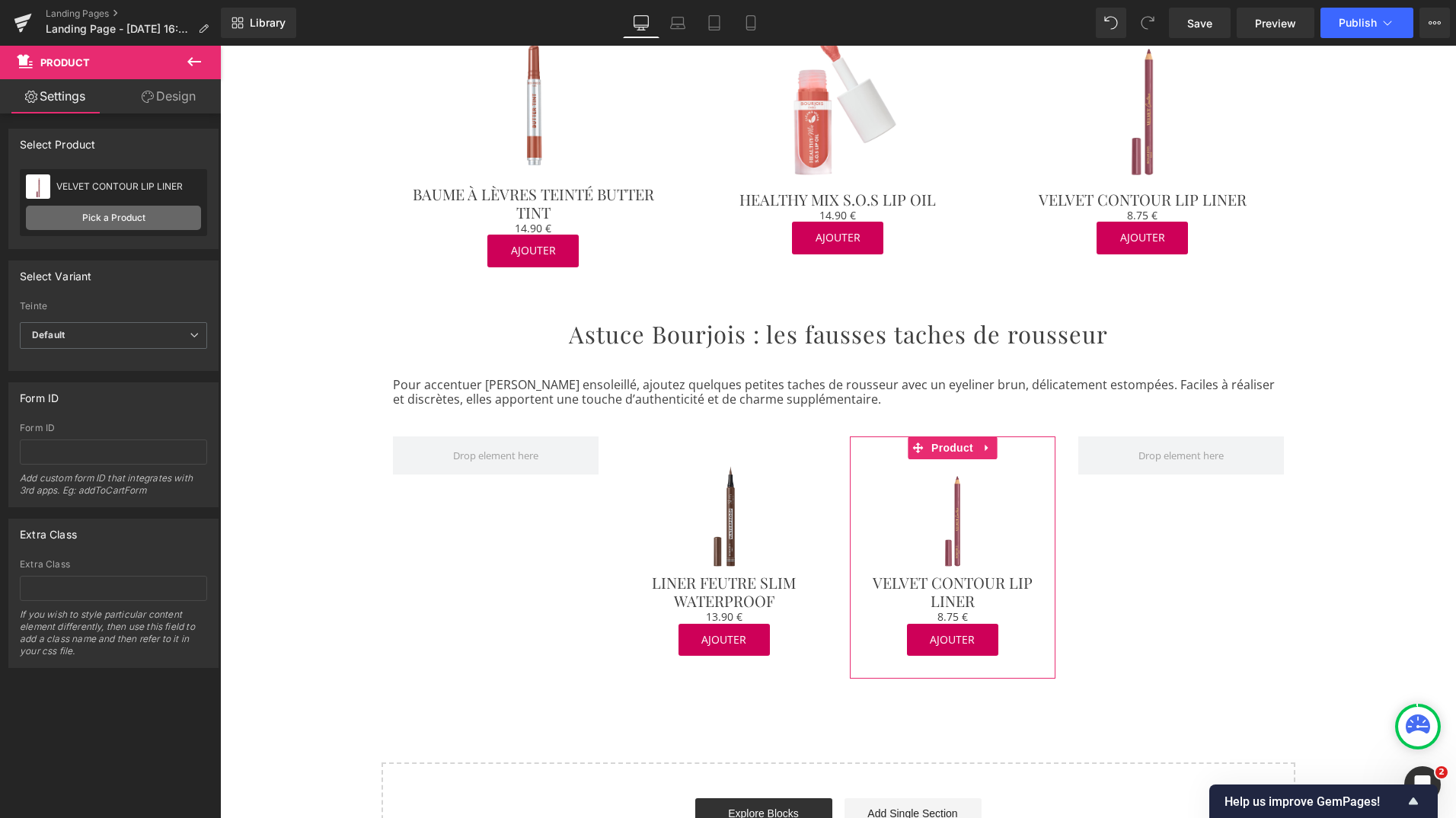
click at [130, 223] on link "Pick a Product" at bounding box center [114, 218] width 175 height 25
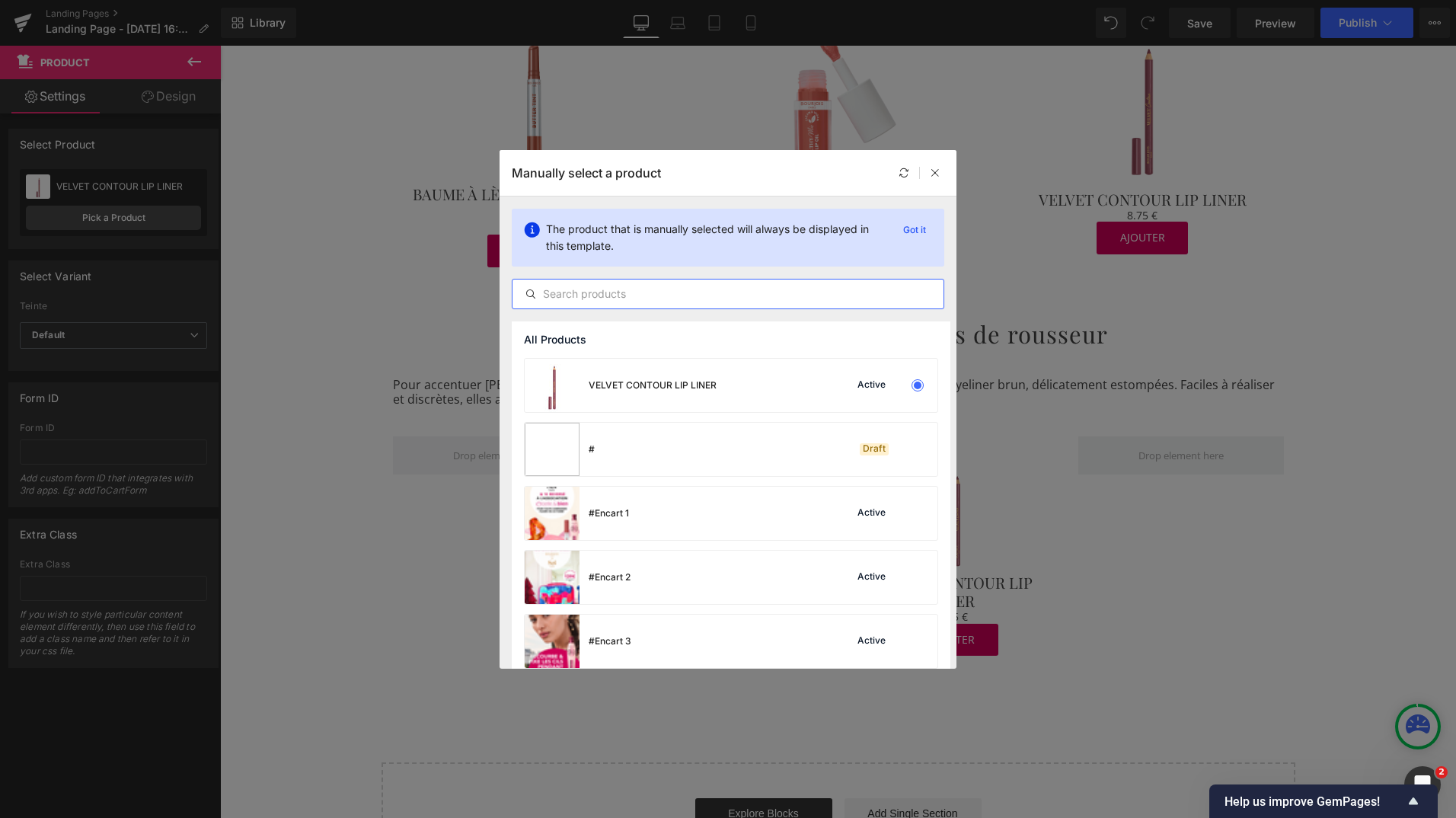
click at [577, 292] on input "text" at bounding box center [728, 294] width 431 height 18
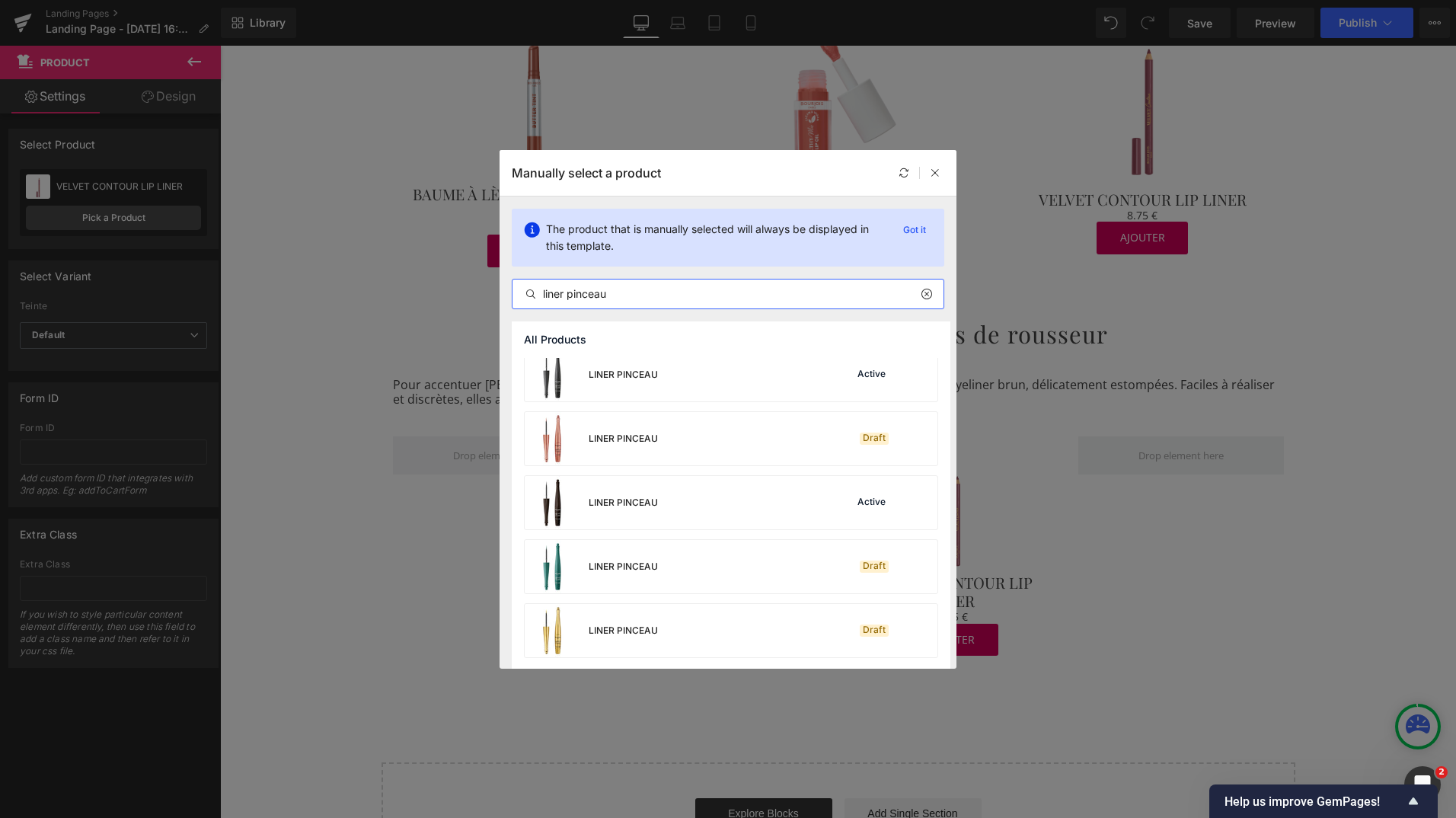
scroll to position [396, 0]
type input "liner pinceau"
click at [650, 515] on div "LINER PINCEAU" at bounding box center [591, 502] width 133 height 53
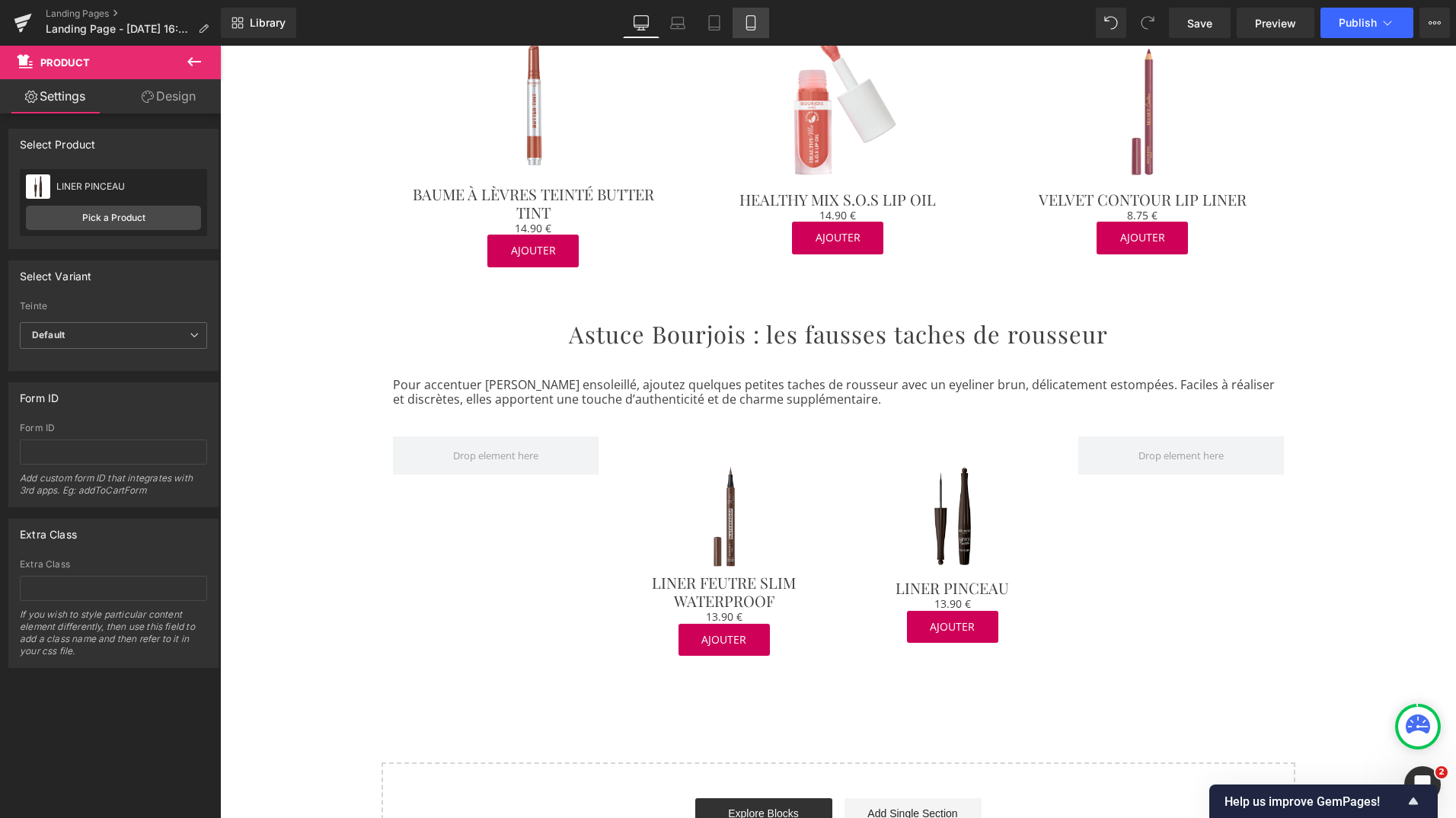
click at [748, 31] on link "Mobile" at bounding box center [751, 23] width 37 height 31
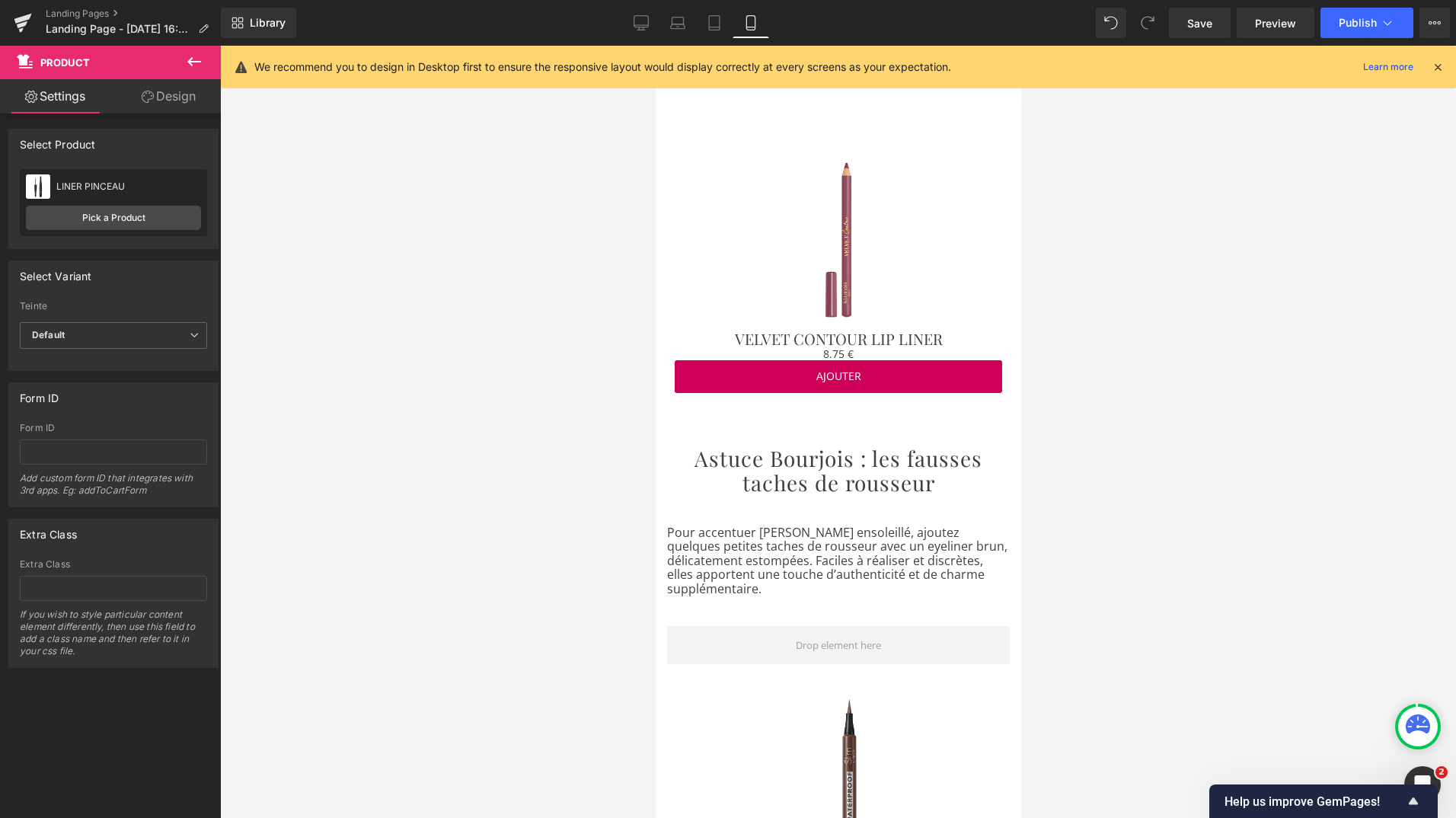
scroll to position [6497, 0]
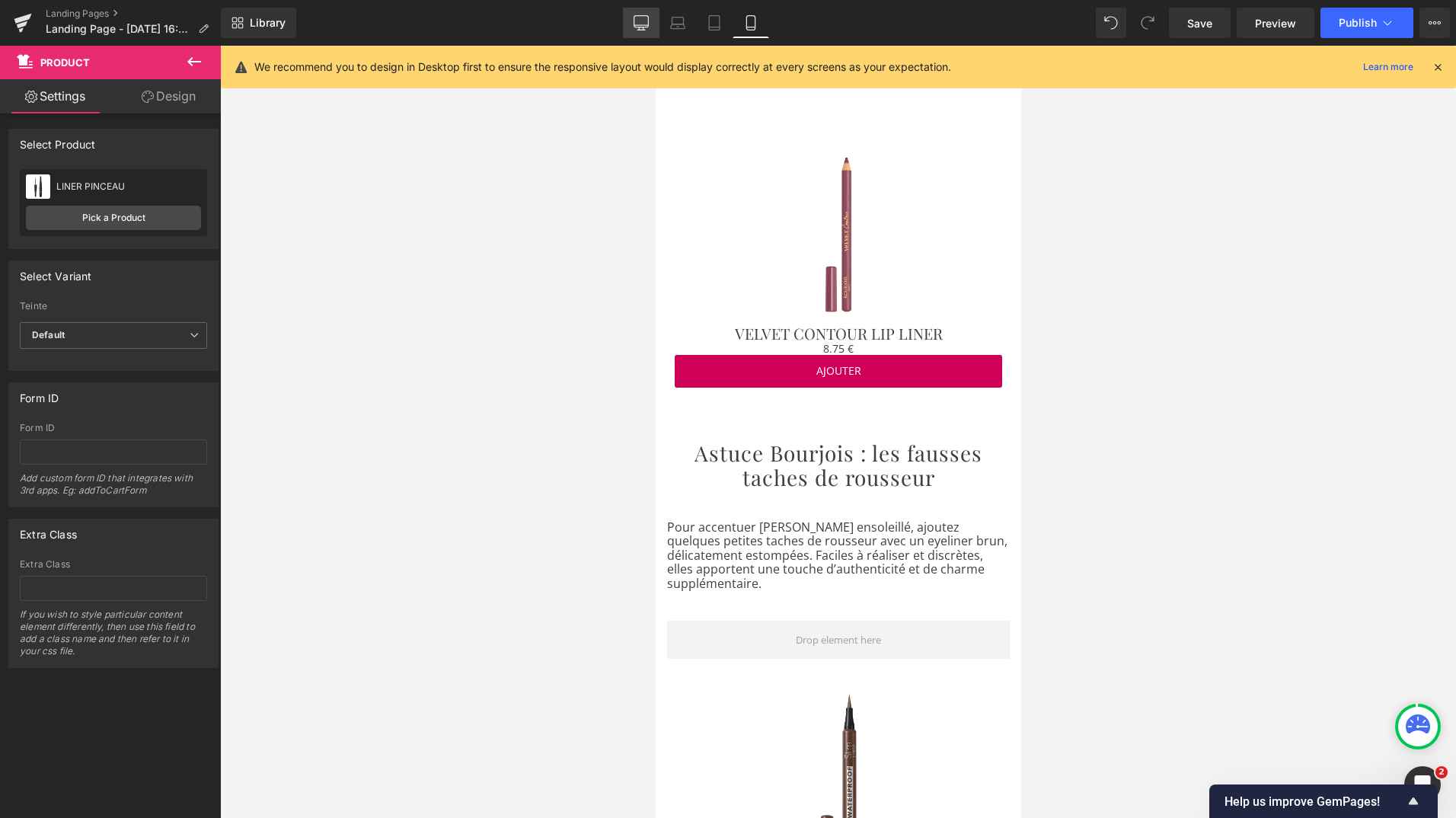
click at [636, 32] on link "Desktop" at bounding box center [641, 23] width 37 height 31
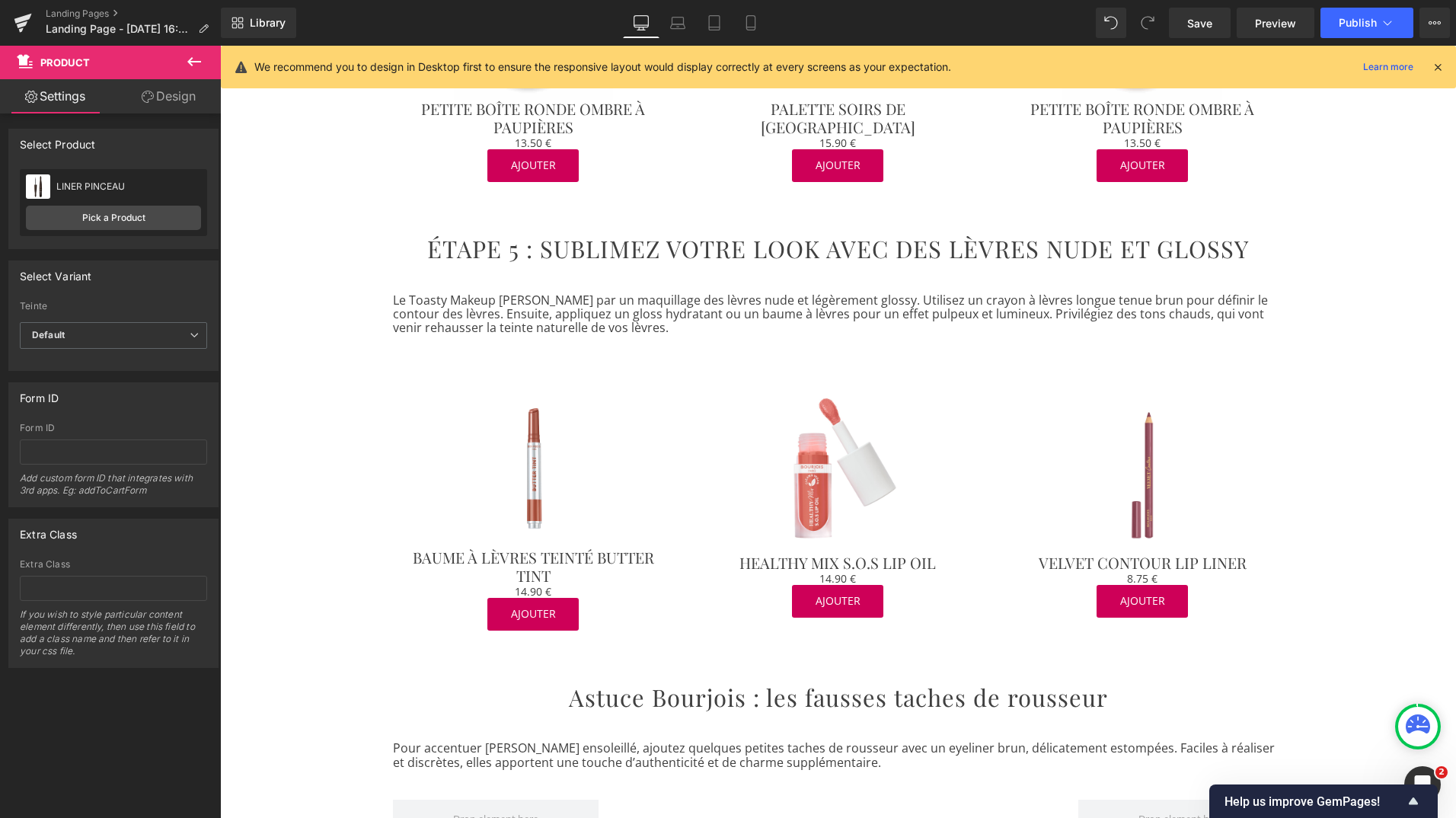
scroll to position [2335, 0]
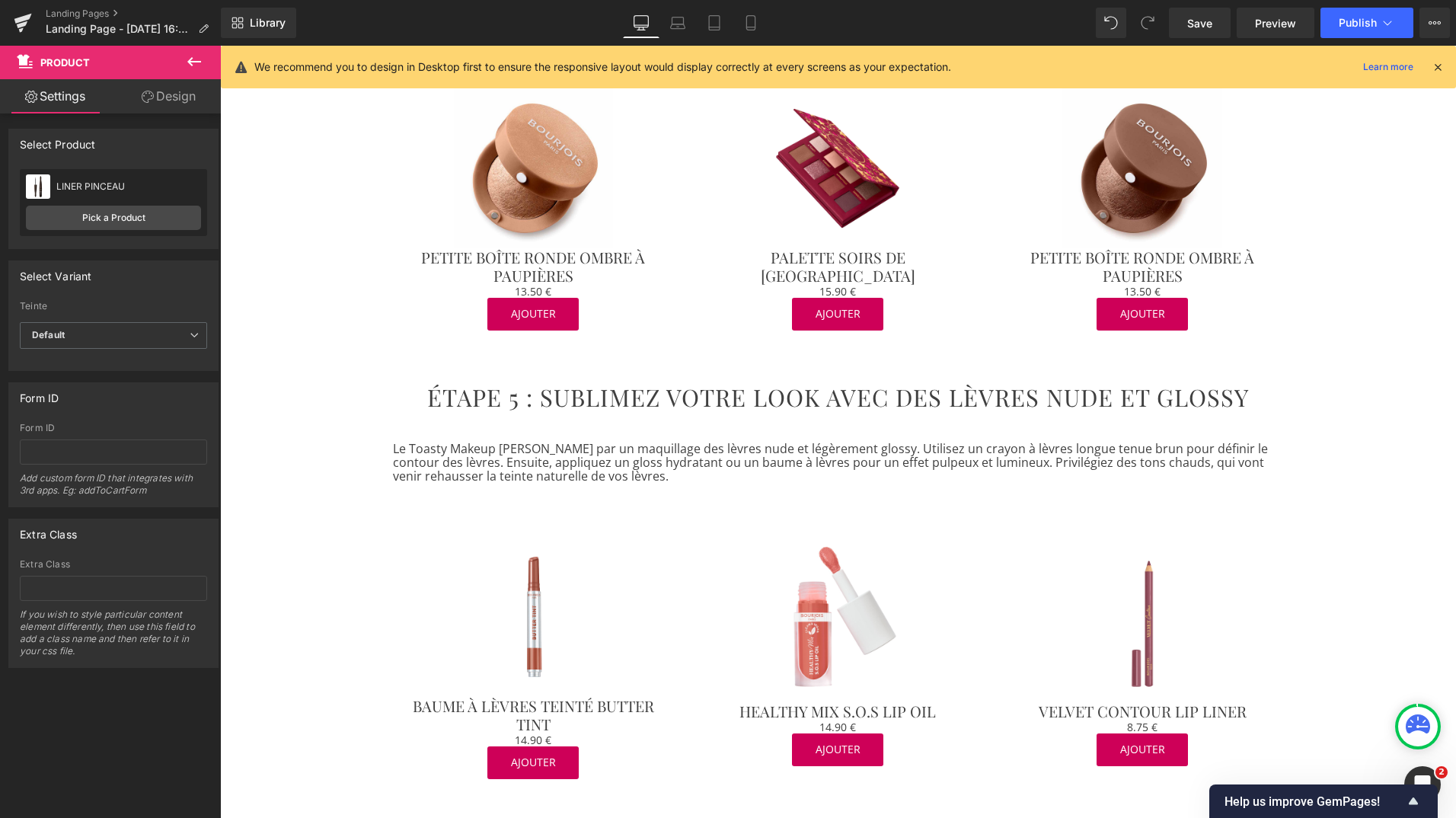
click at [1439, 70] on icon at bounding box center [1438, 67] width 14 height 14
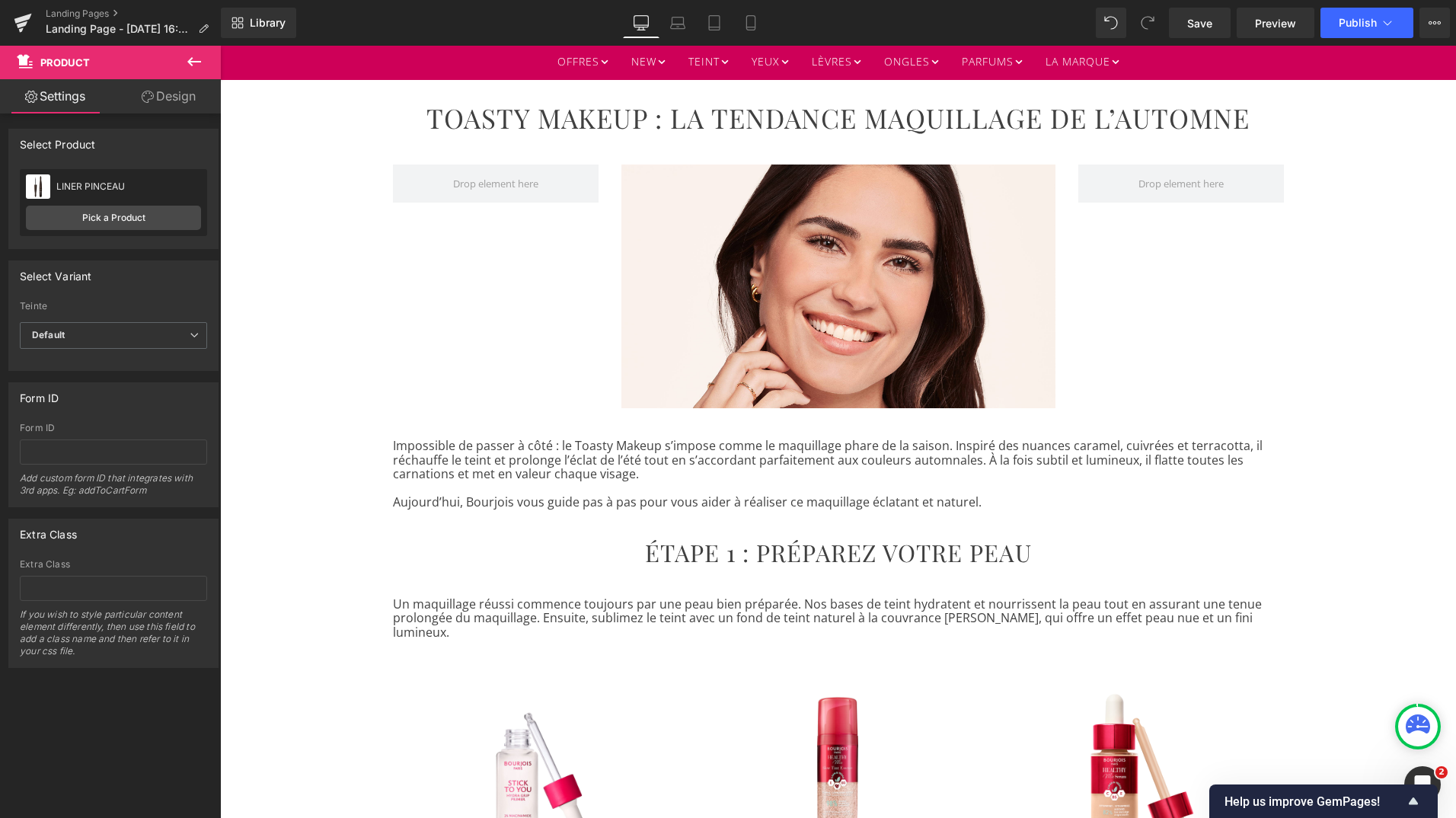
scroll to position [0, 0]
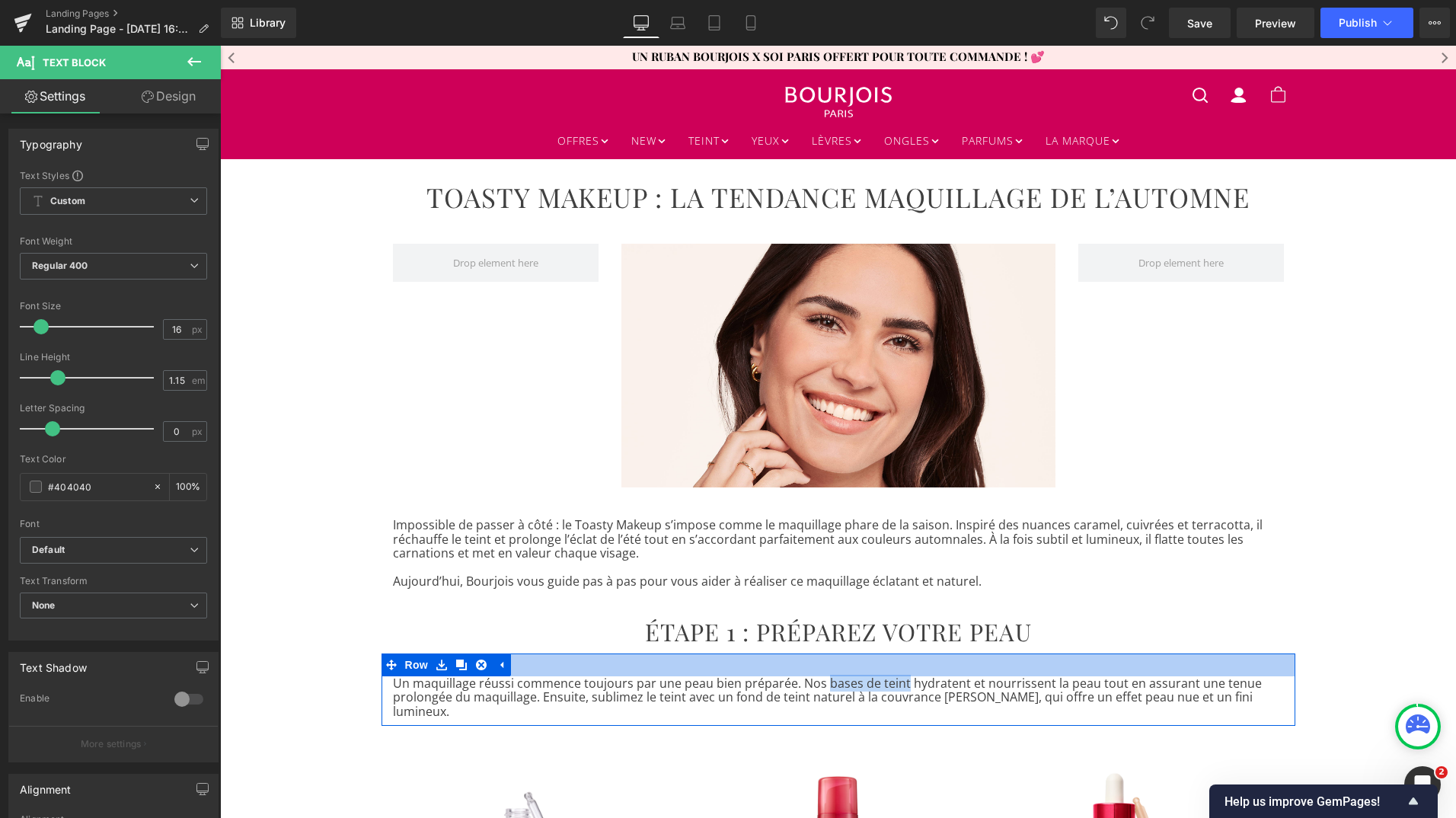
drag, startPoint x: 898, startPoint y: 683, endPoint x: 819, endPoint y: 673, distance: 79.6
click at [819, 673] on div "Un maquillage réussi commence toujours par une peau bien préparée. Nos bases de…" at bounding box center [838, 690] width 914 height 72
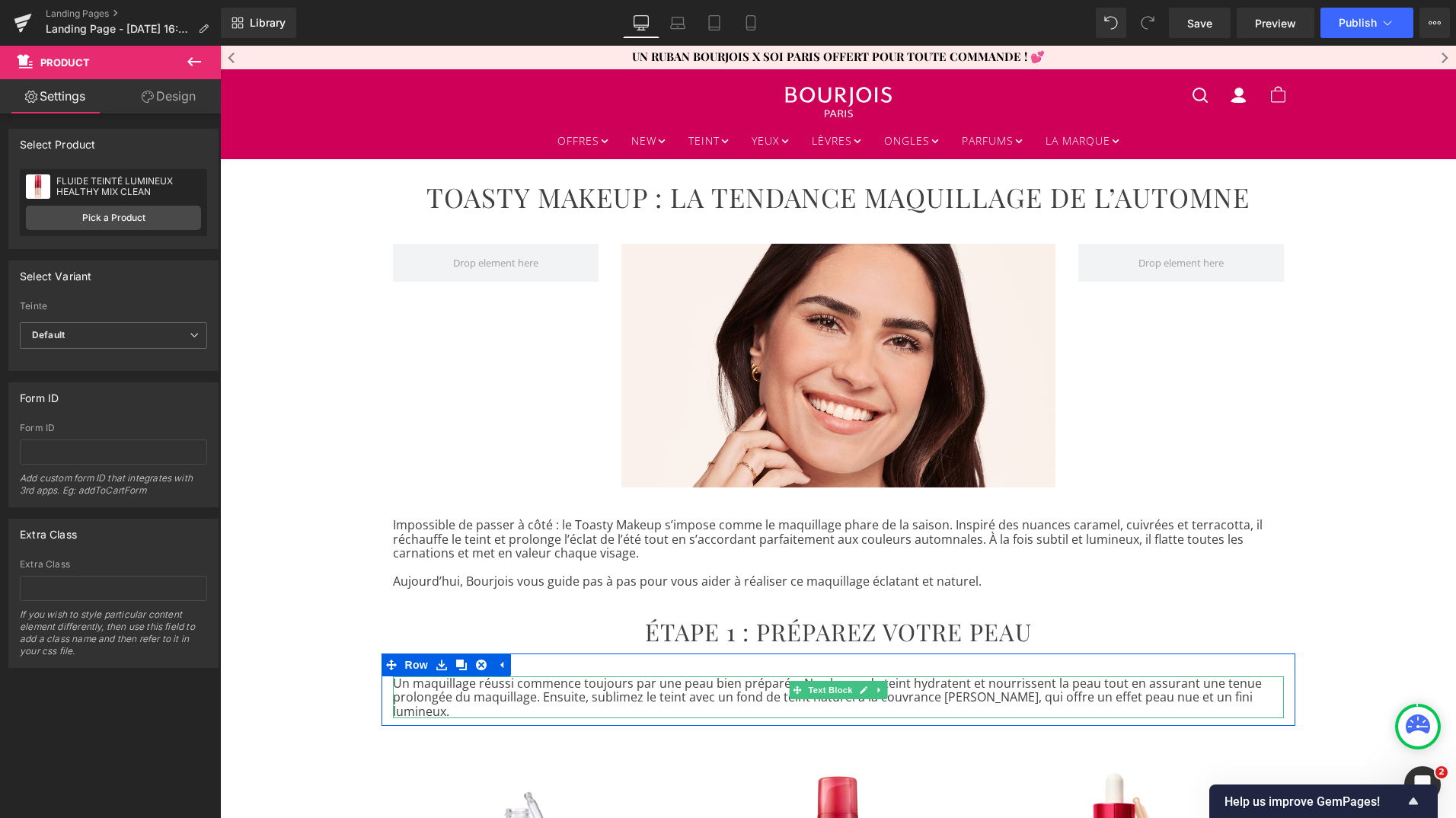
click at [928, 684] on p "Un maquillage réussi commence toujours par une peau bien préparée. Nos bases de…" at bounding box center [838, 697] width 891 height 42
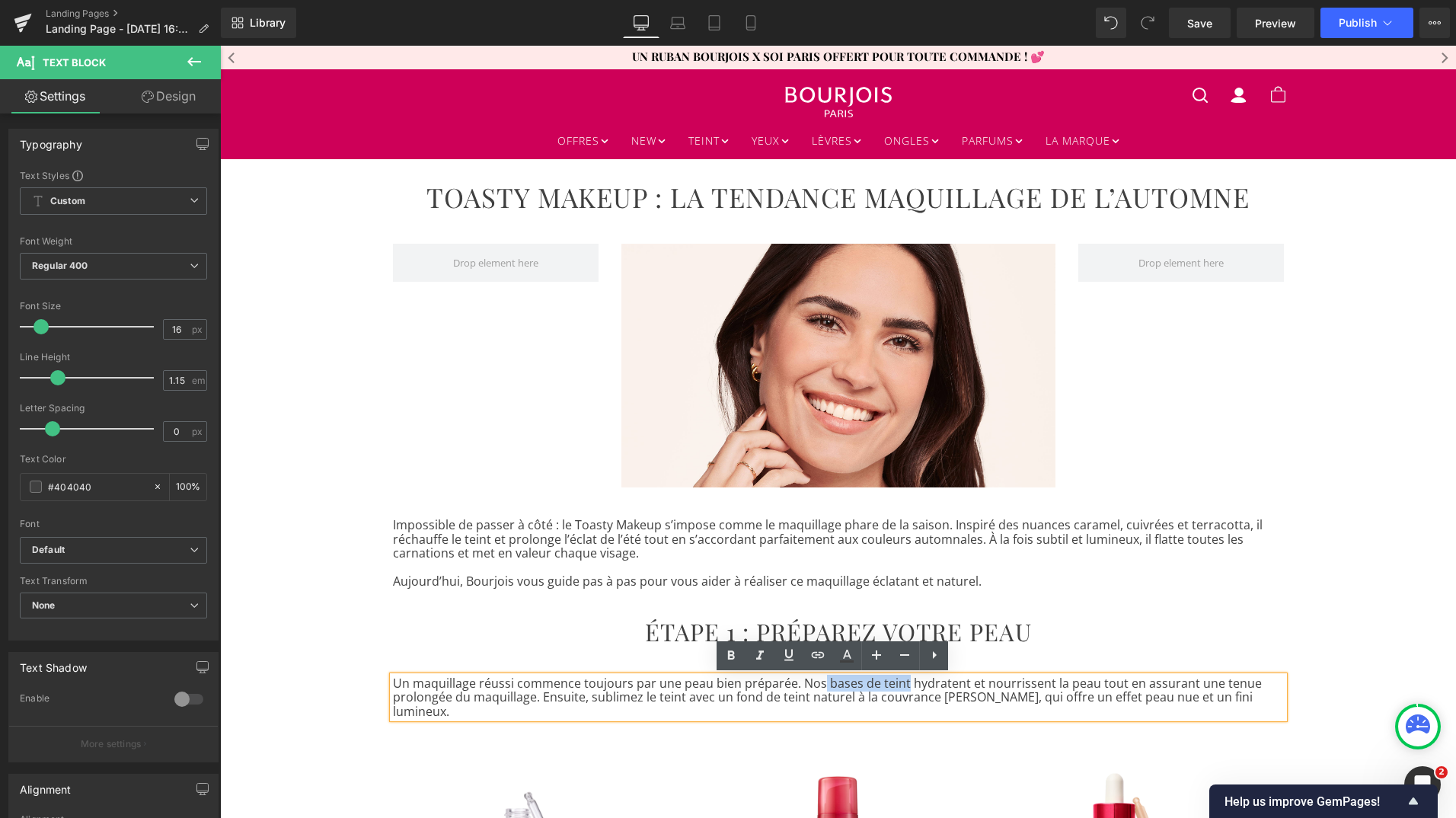
drag, startPoint x: 897, startPoint y: 686, endPoint x: 815, endPoint y: 684, distance: 82.0
click at [815, 684] on p "Un maquillage réussi commence toujours par une peau bien préparée. Nos bases de…" at bounding box center [838, 697] width 891 height 42
click at [816, 658] on icon at bounding box center [818, 656] width 18 height 18
click at [808, 724] on input "text" at bounding box center [896, 717] width 235 height 38
paste input "Pour accentuer [PERSON_NAME] ensoleillé, ajoutez quelques petites taches de rou…"
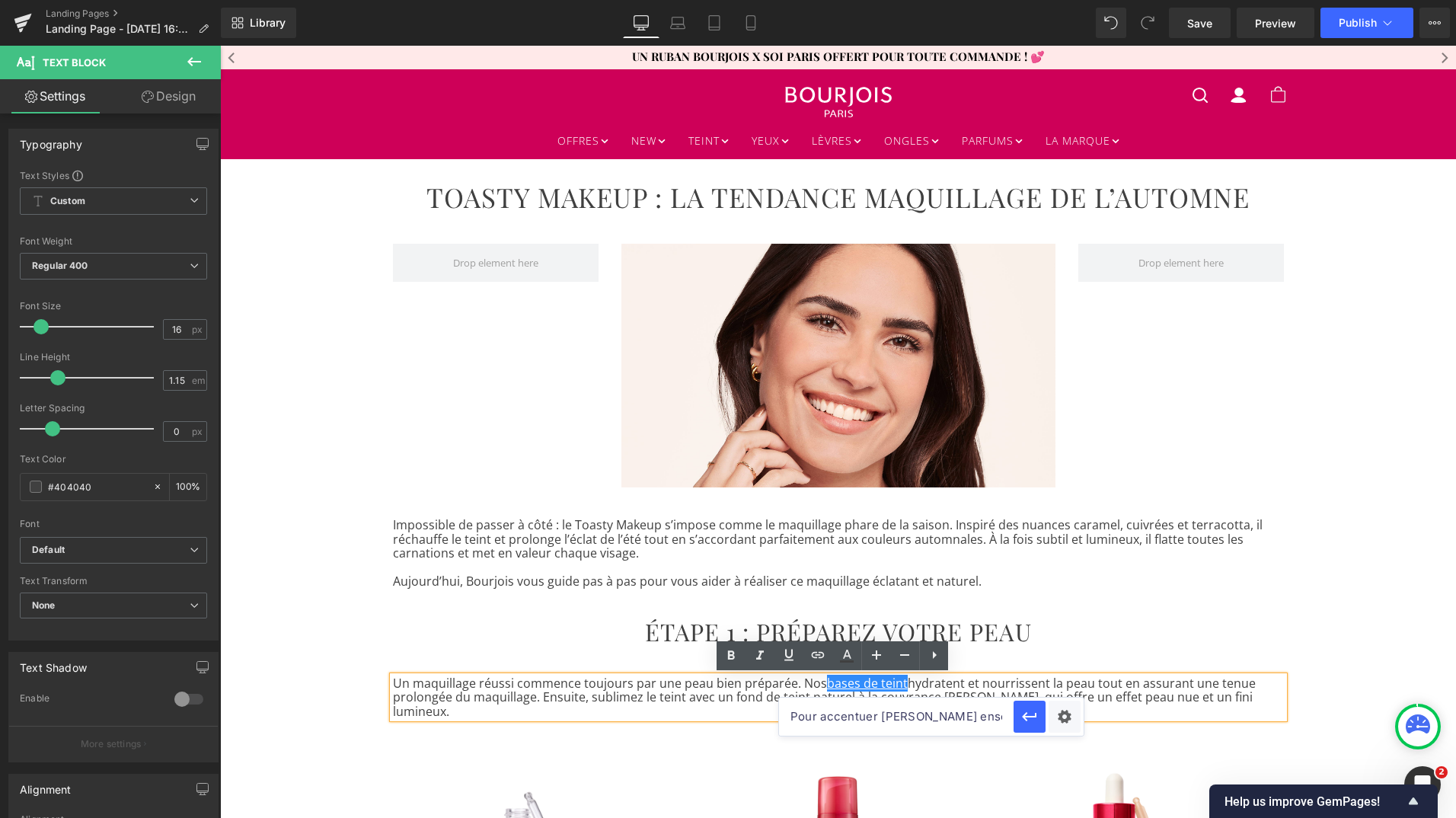
click at [820, 716] on input "Pour accentuer [PERSON_NAME] ensoleillé, ajoutez quelques petites taches de rou…" at bounding box center [896, 717] width 235 height 38
paste input "[URL][DOMAIN_NAME]"
type input "[URL][DOMAIN_NAME]"
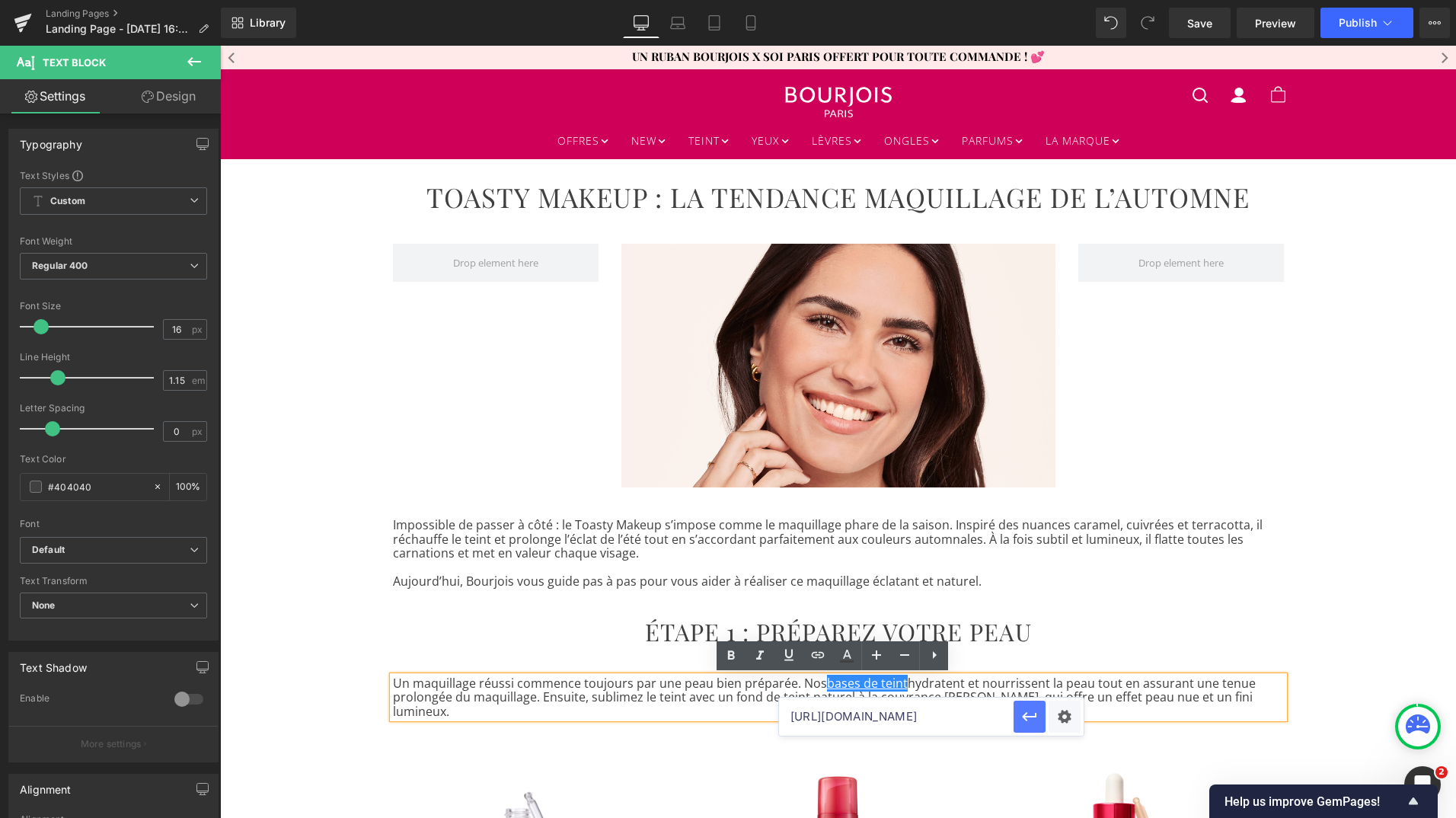
click at [1029, 720] on icon "button" at bounding box center [1030, 717] width 18 height 18
click at [845, 654] on icon at bounding box center [847, 656] width 18 height 18
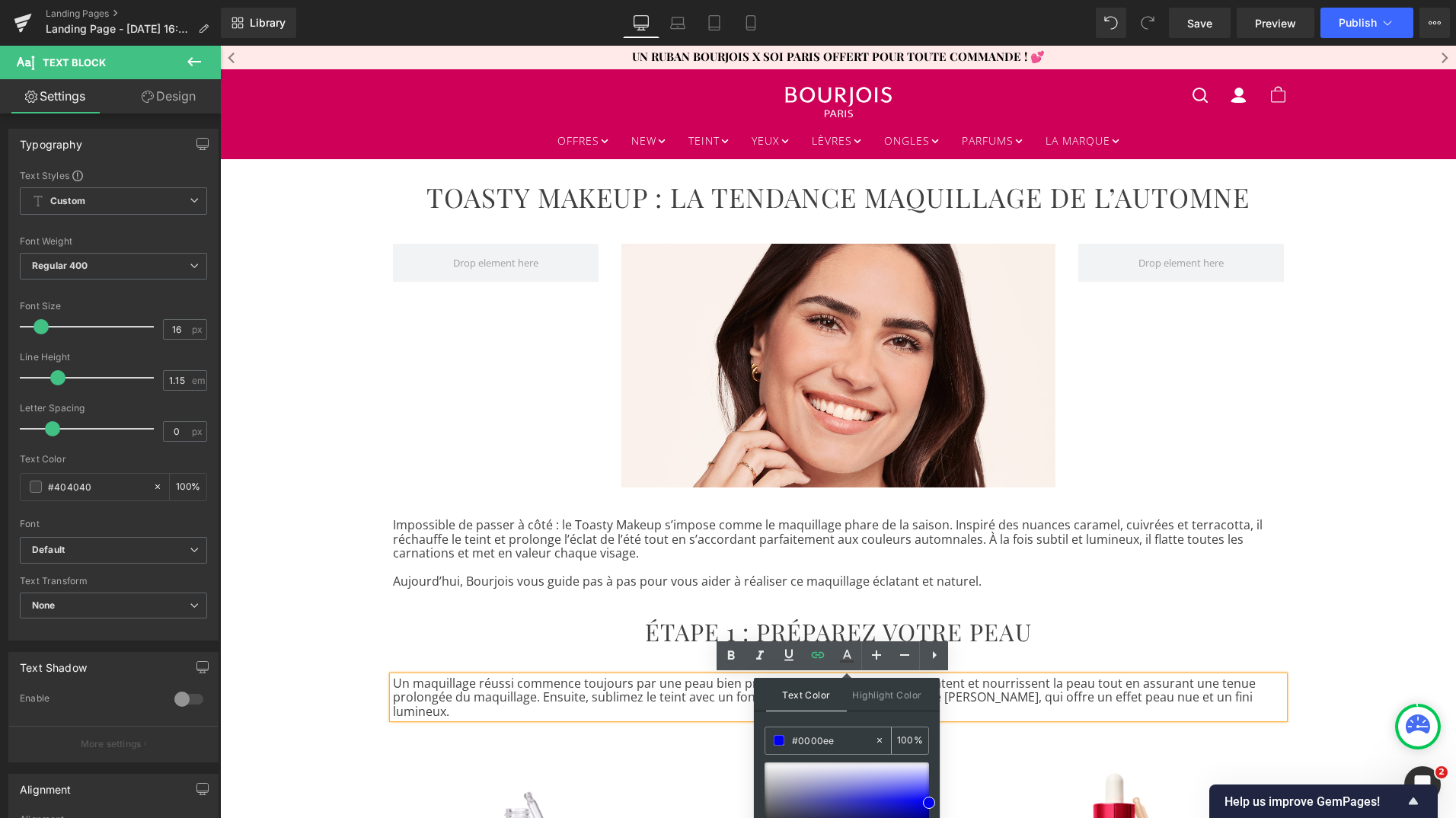
drag, startPoint x: 835, startPoint y: 740, endPoint x: 795, endPoint y: 740, distance: 40.0
click at [795, 740] on input "#0000ee" at bounding box center [833, 740] width 82 height 17
type input "#444444"
click at [779, 742] on span at bounding box center [779, 740] width 11 height 11
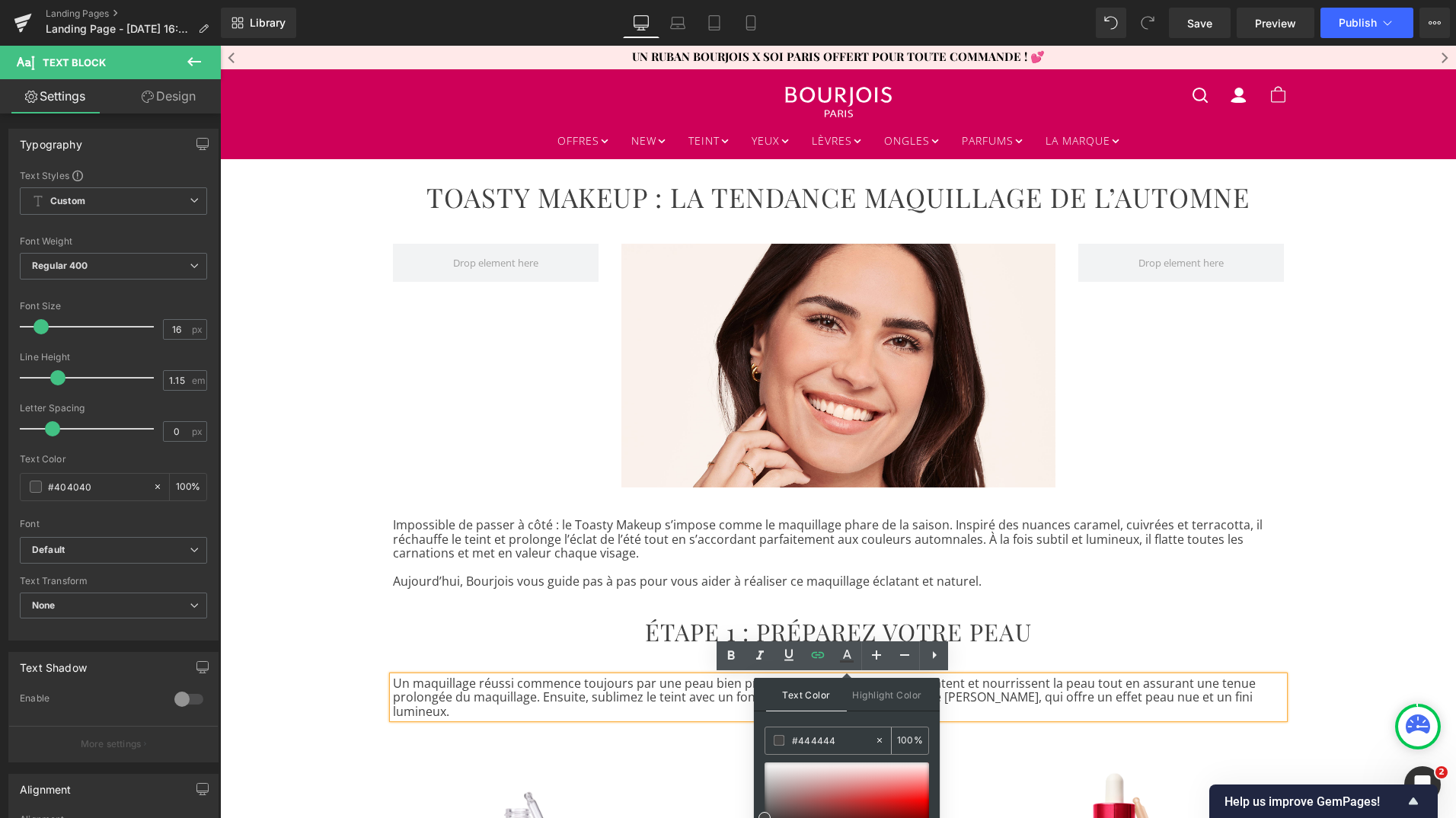
click at [779, 742] on span at bounding box center [779, 740] width 11 height 11
click at [1025, 694] on p "Un maquillage réussi commence toujours par une peau bien préparée. Nos bases de…" at bounding box center [838, 697] width 891 height 42
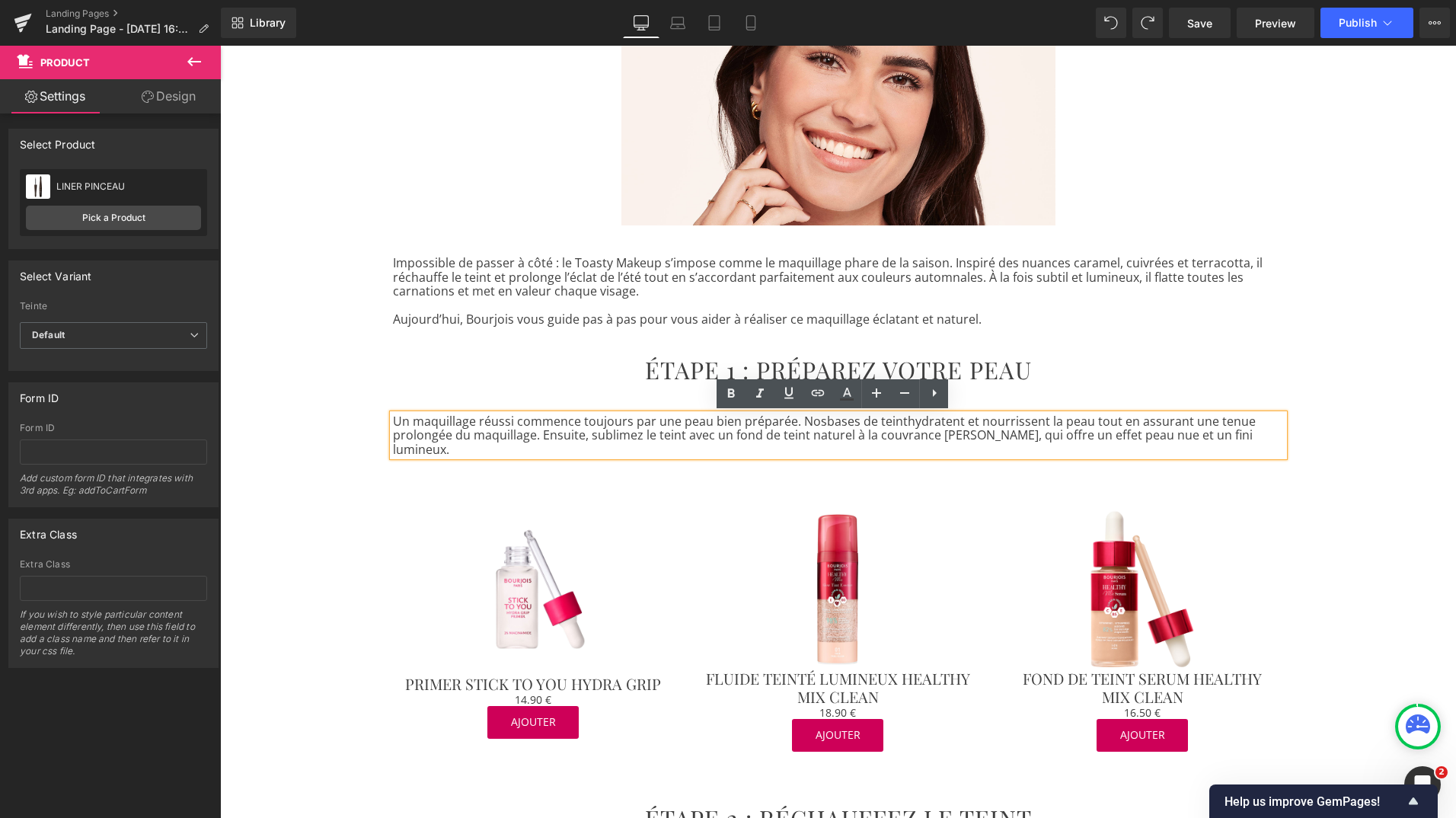
scroll to position [263, 0]
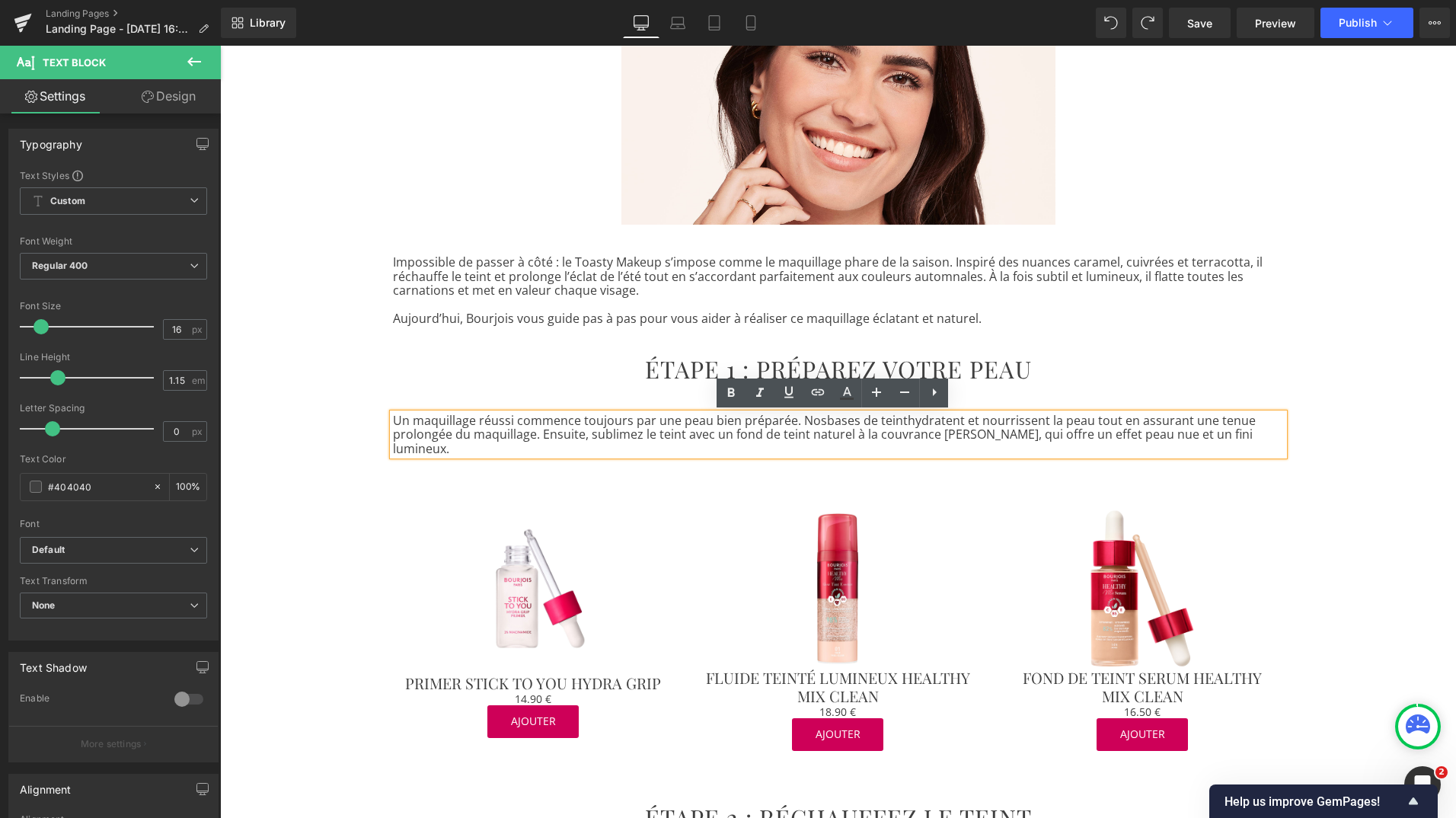
drag, startPoint x: 895, startPoint y: 421, endPoint x: 818, endPoint y: 417, distance: 77.1
click at [818, 417] on p "Un maquillage réussi commence toujours par une peau bien préparée. Nos bases de…" at bounding box center [838, 435] width 891 height 42
drag, startPoint x: 818, startPoint y: 393, endPoint x: 811, endPoint y: 385, distance: 10.6
click at [811, 385] on icon at bounding box center [818, 392] width 18 height 18
click at [832, 459] on input "[URL][DOMAIN_NAME]" at bounding box center [898, 454] width 235 height 38
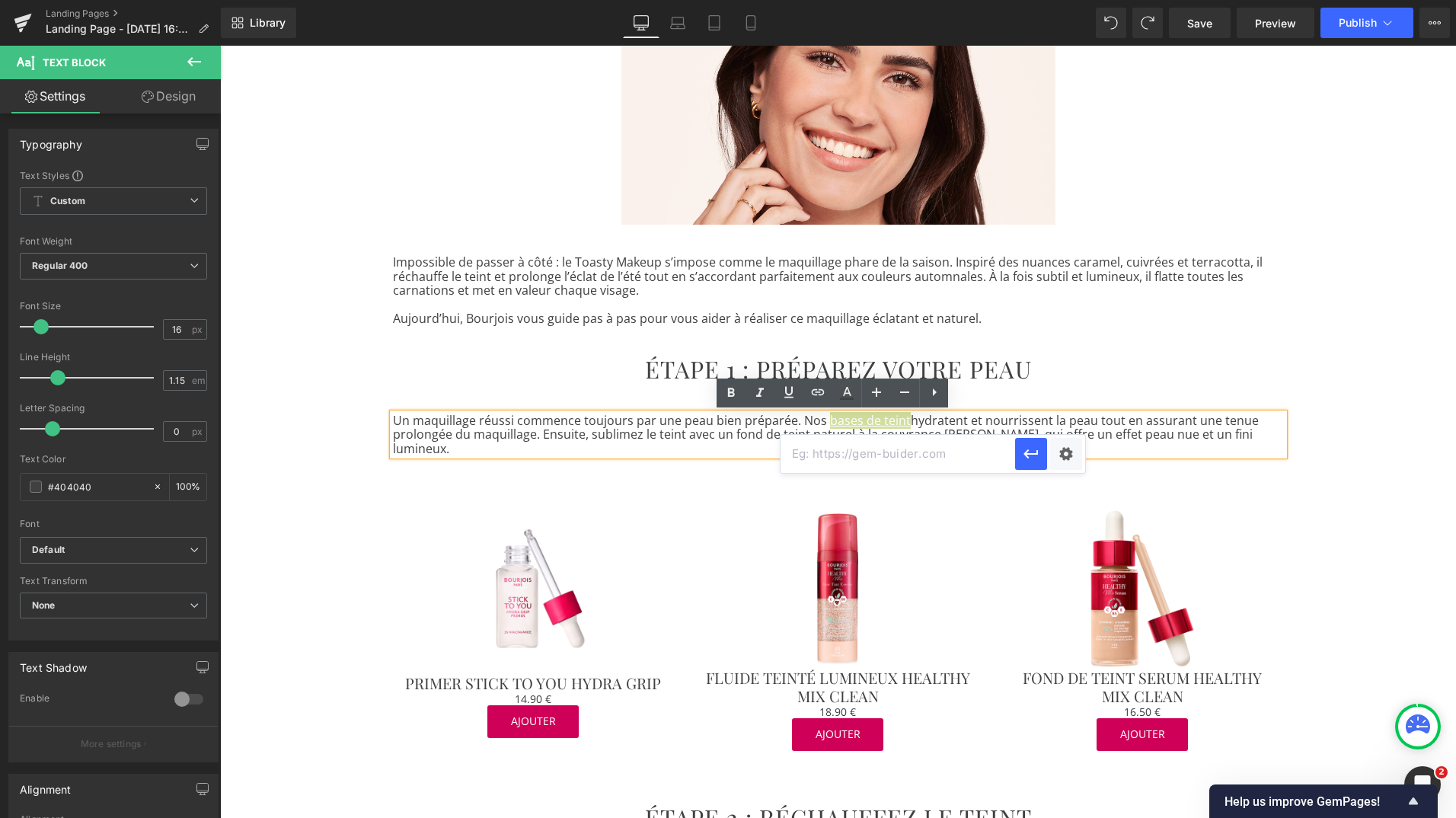
paste input "[URL][DOMAIN_NAME]"
type input "[URL][DOMAIN_NAME]"
click at [1029, 453] on icon "button" at bounding box center [1031, 454] width 15 height 9
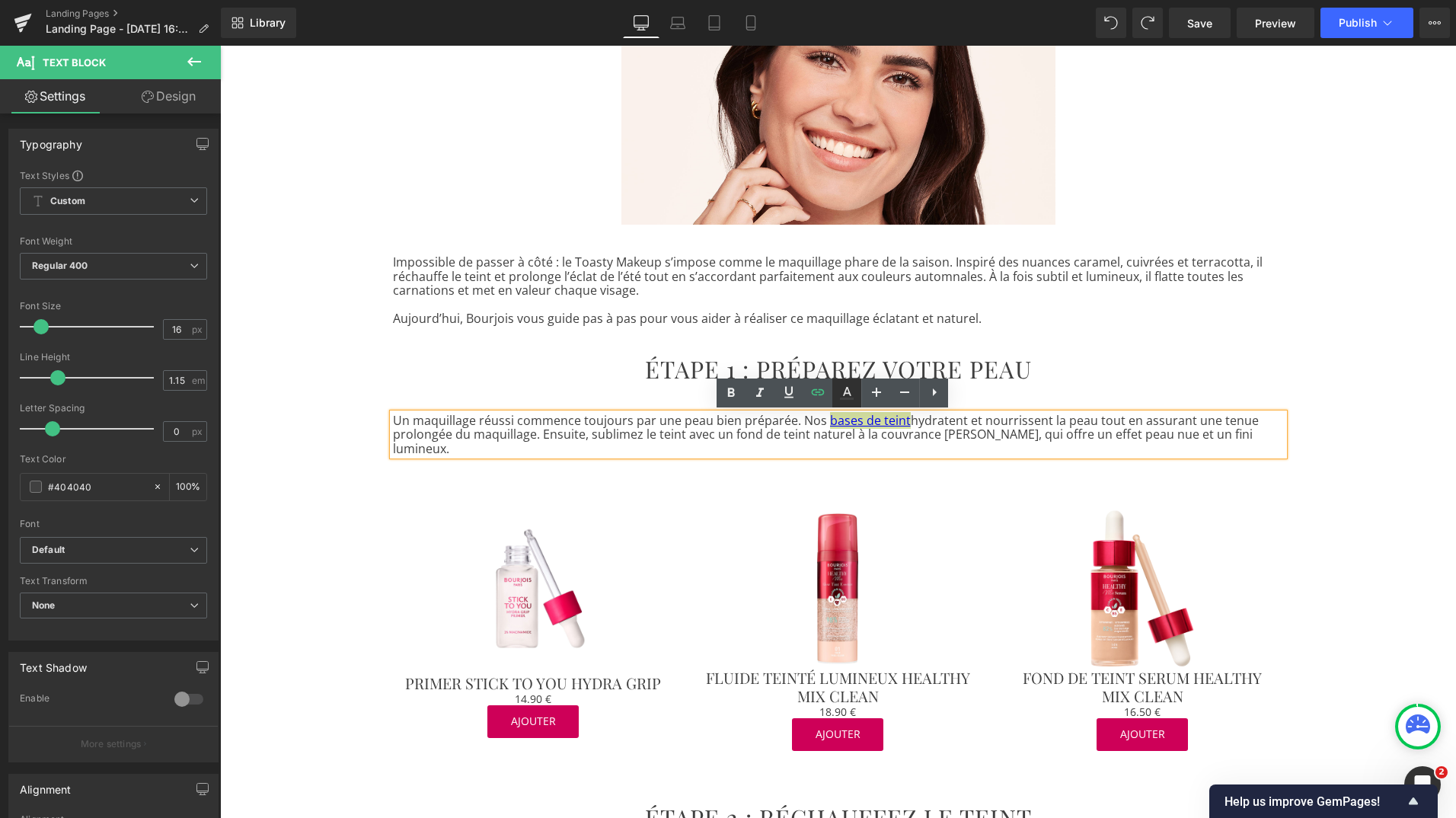
click at [845, 396] on icon at bounding box center [847, 393] width 18 height 18
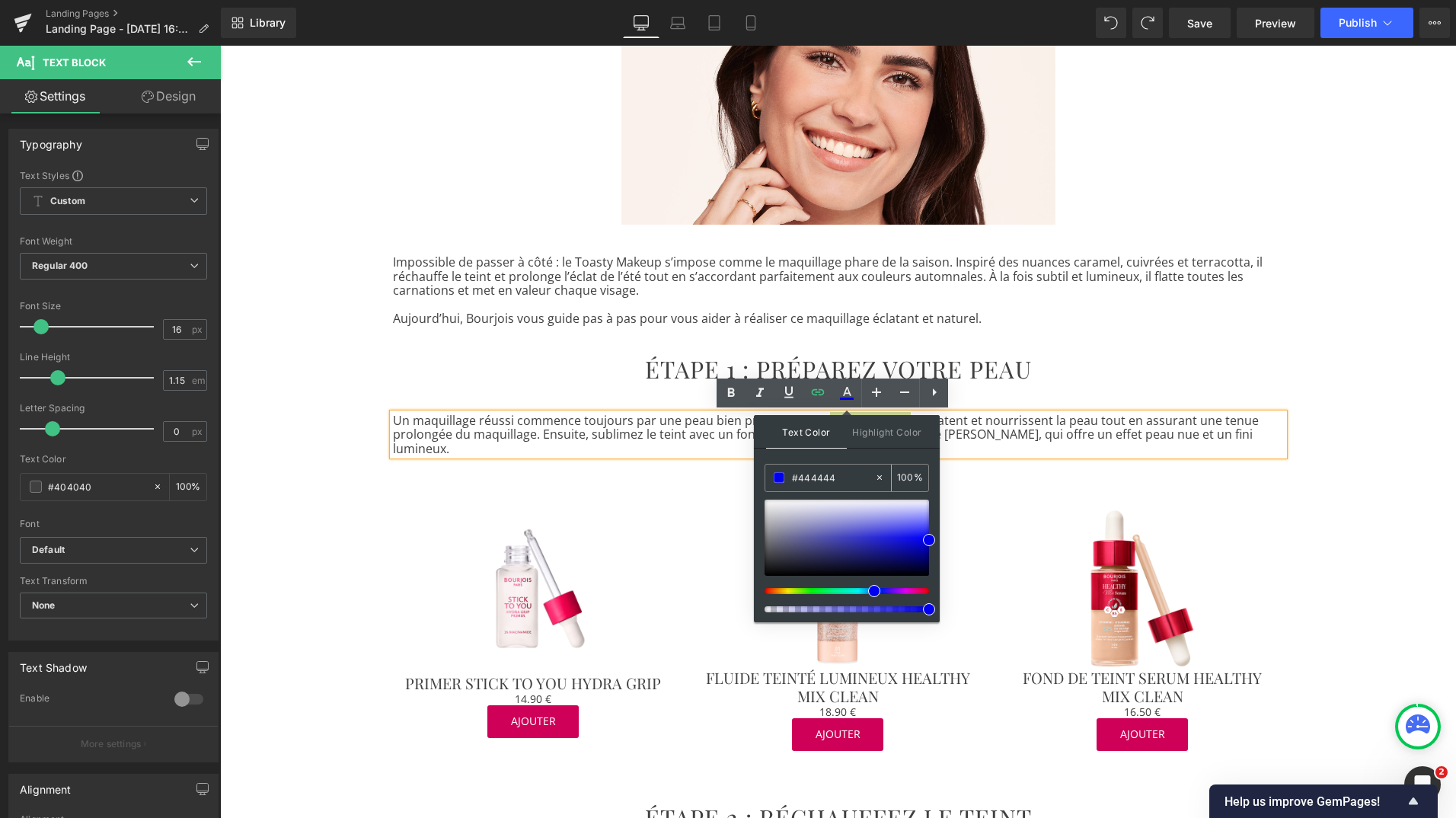
drag, startPoint x: 831, startPoint y: 479, endPoint x: 799, endPoint y: 479, distance: 32.0
click at [799, 479] on input "#444444" at bounding box center [833, 478] width 82 height 17
type input "#444444"
click at [777, 475] on span at bounding box center [779, 478] width 11 height 11
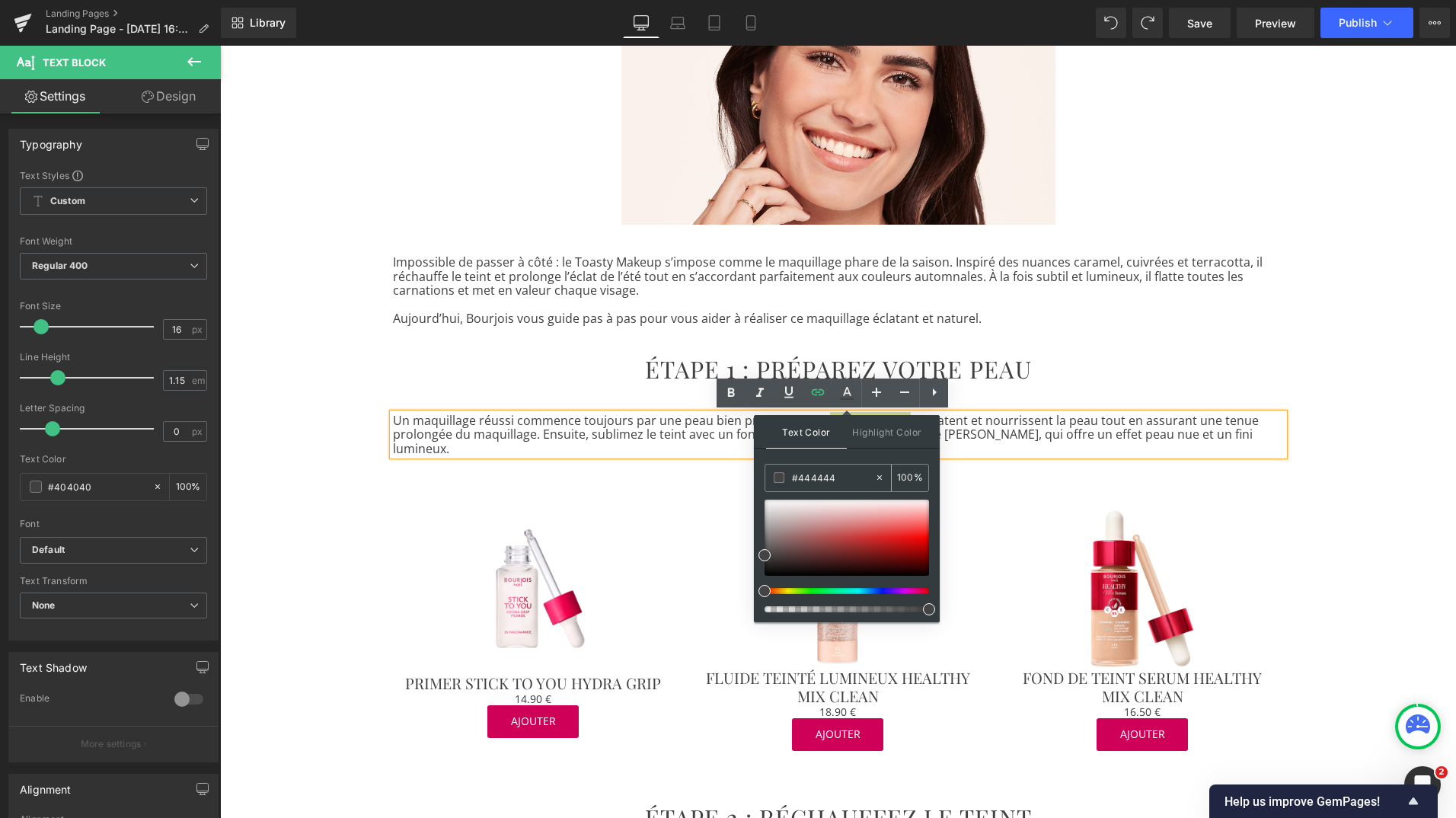
click at [777, 475] on span at bounding box center [779, 478] width 11 height 11
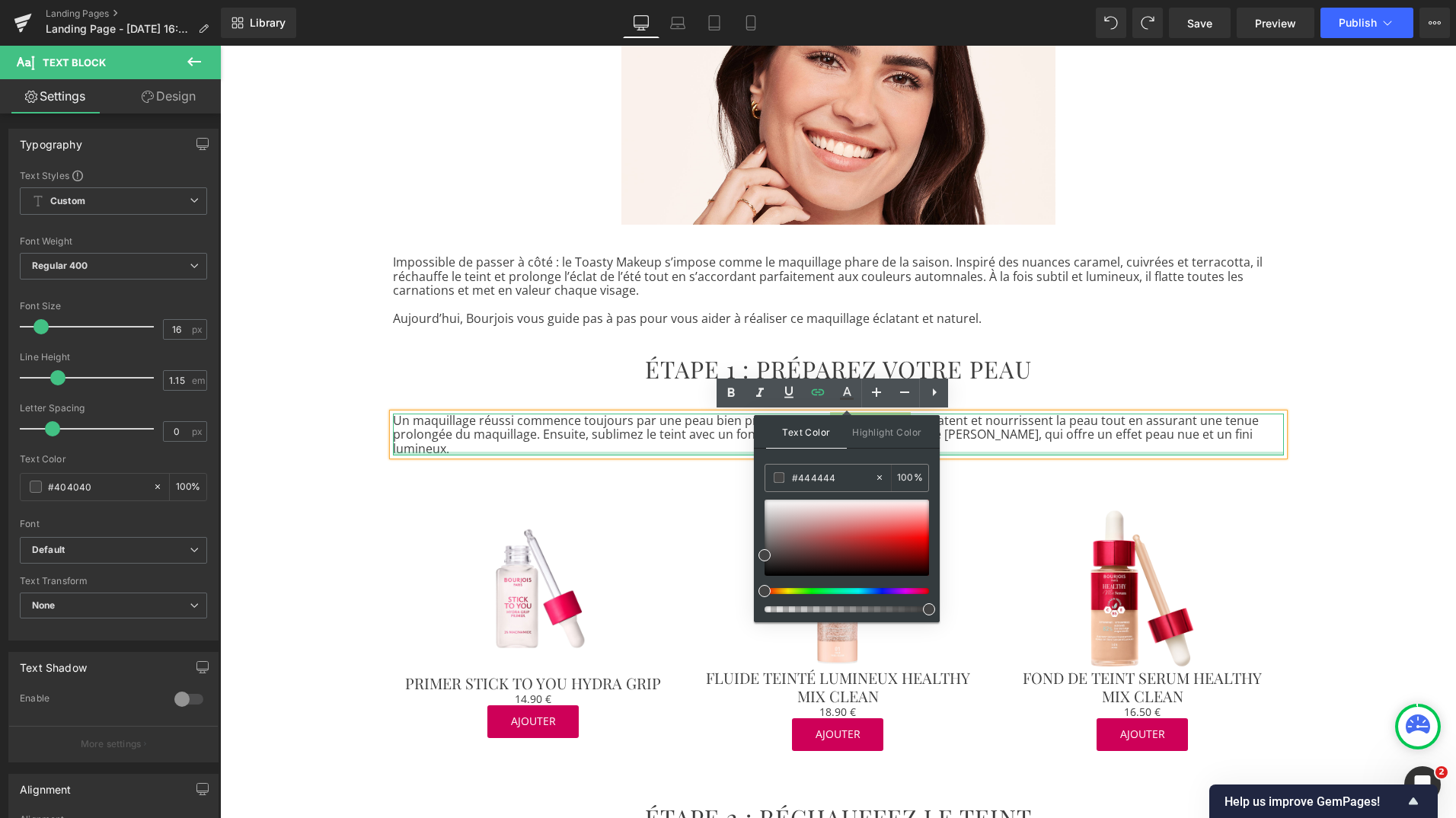
click at [1025, 452] on div at bounding box center [838, 453] width 891 height 4
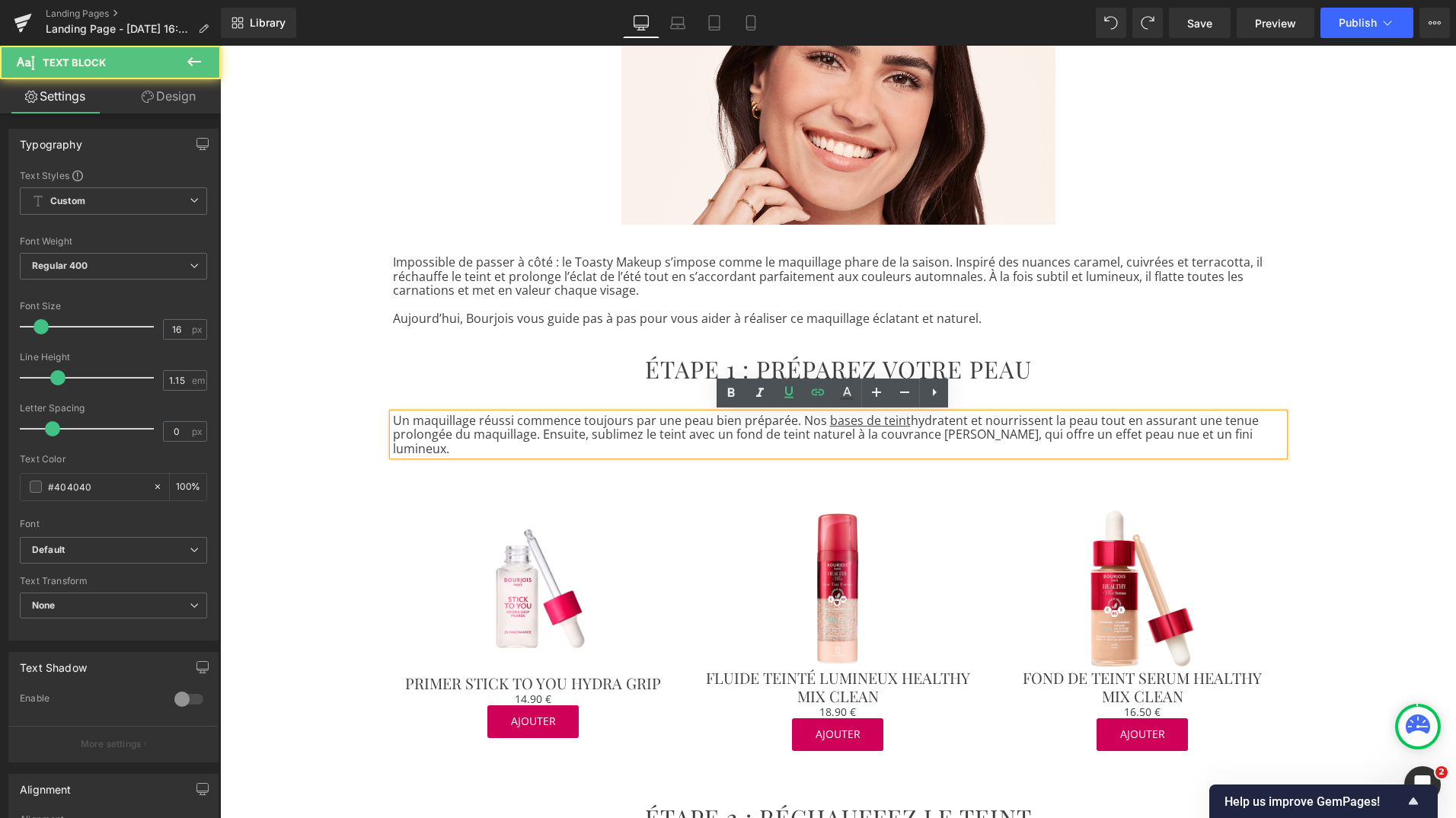
click at [1011, 429] on p "Un maquillage réussi commence toujours par une peau bien préparée. Nos bases de…" at bounding box center [838, 435] width 891 height 42
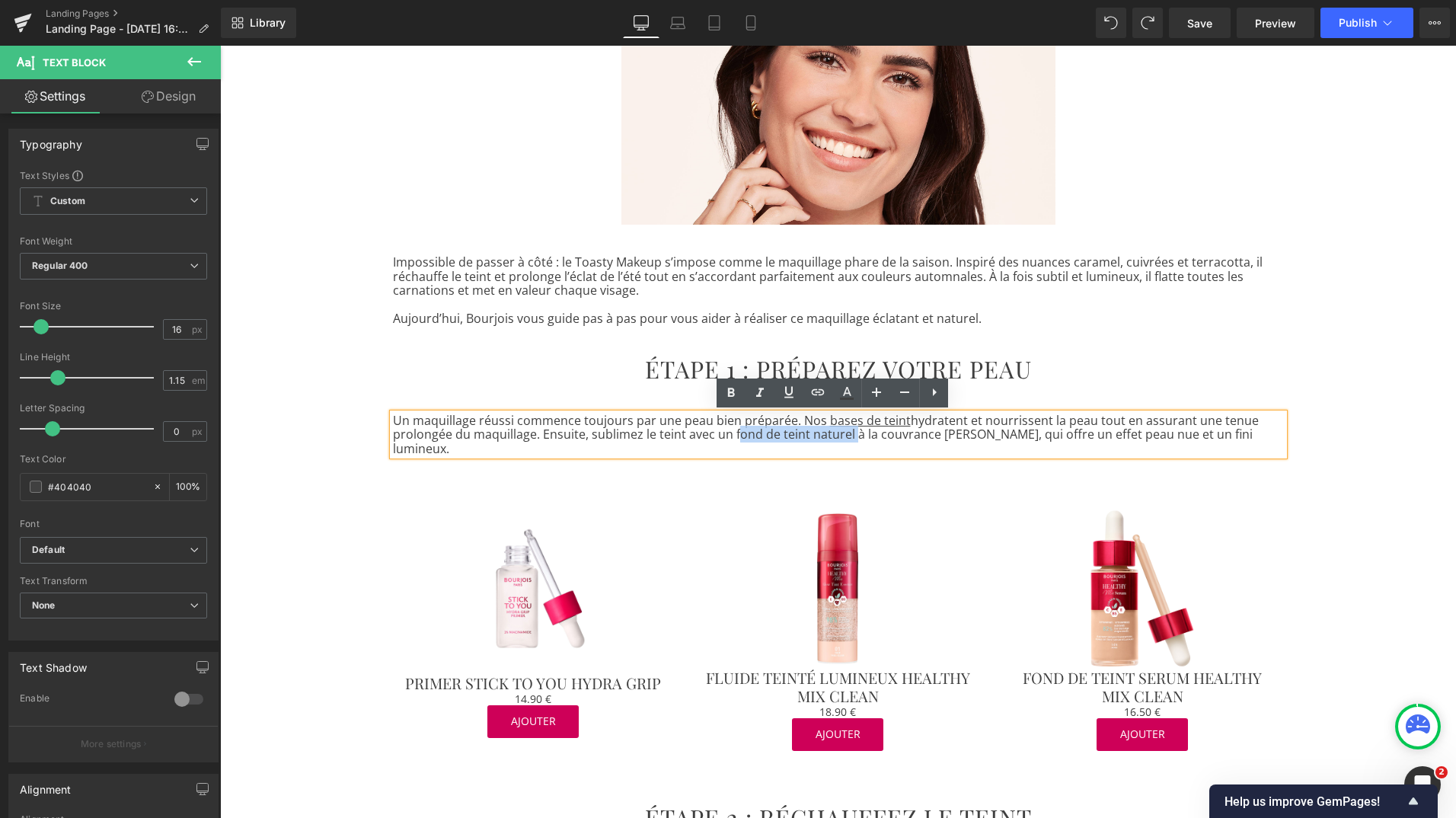
drag, startPoint x: 726, startPoint y: 433, endPoint x: 843, endPoint y: 437, distance: 117.1
click at [843, 437] on p "Un maquillage réussi commence toujours par une peau bien préparée. Nos bases de…" at bounding box center [838, 435] width 891 height 42
click at [821, 389] on icon at bounding box center [818, 392] width 13 height 6
click at [805, 462] on input "[URL][DOMAIN_NAME]" at bounding box center [825, 468] width 235 height 38
paste input "[URL][DOMAIN_NAME]"
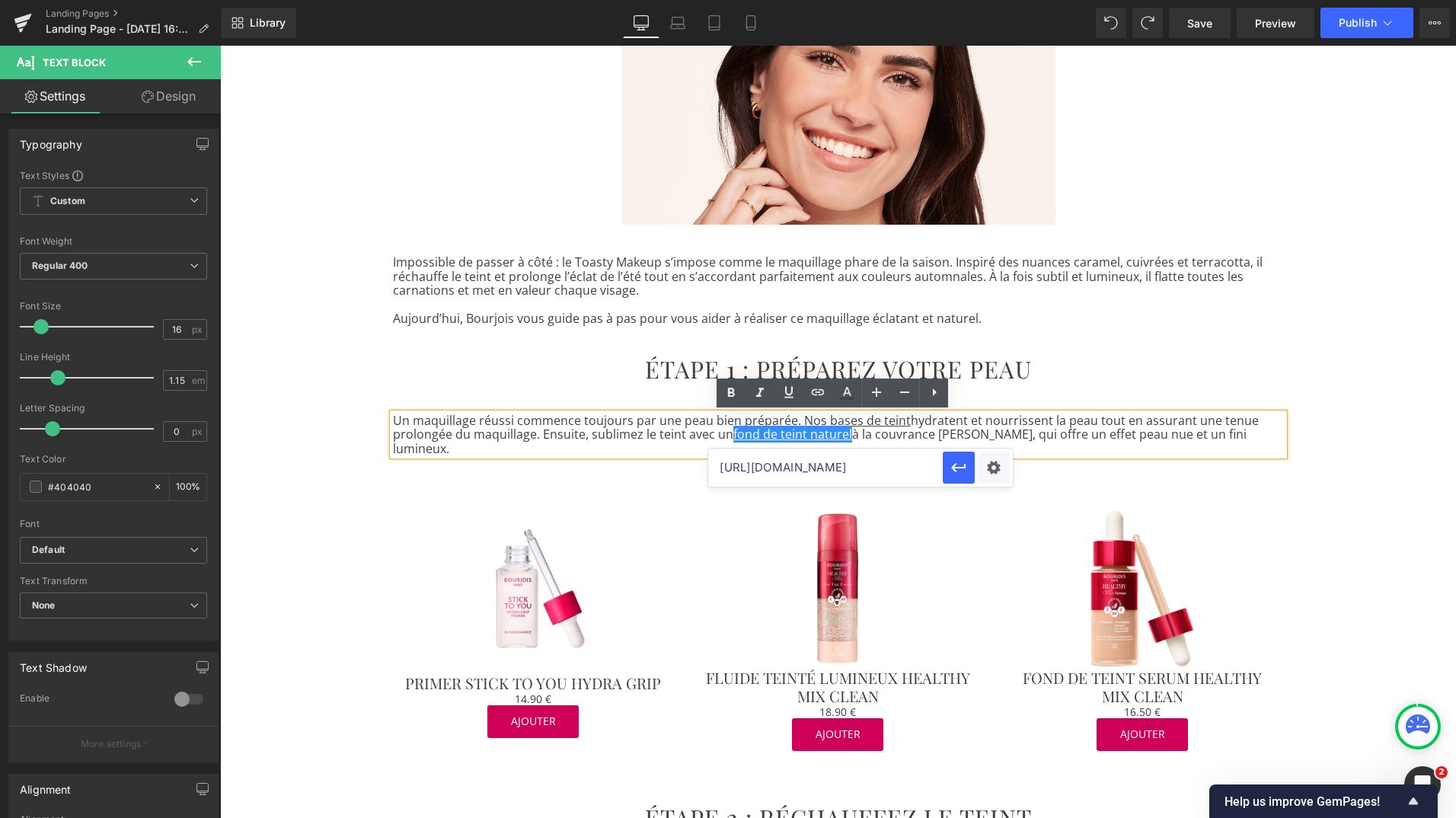
scroll to position [0, 113]
type input "[URL][DOMAIN_NAME]"
click at [953, 469] on icon "button" at bounding box center [958, 468] width 15 height 9
click at [844, 396] on icon at bounding box center [847, 393] width 18 height 18
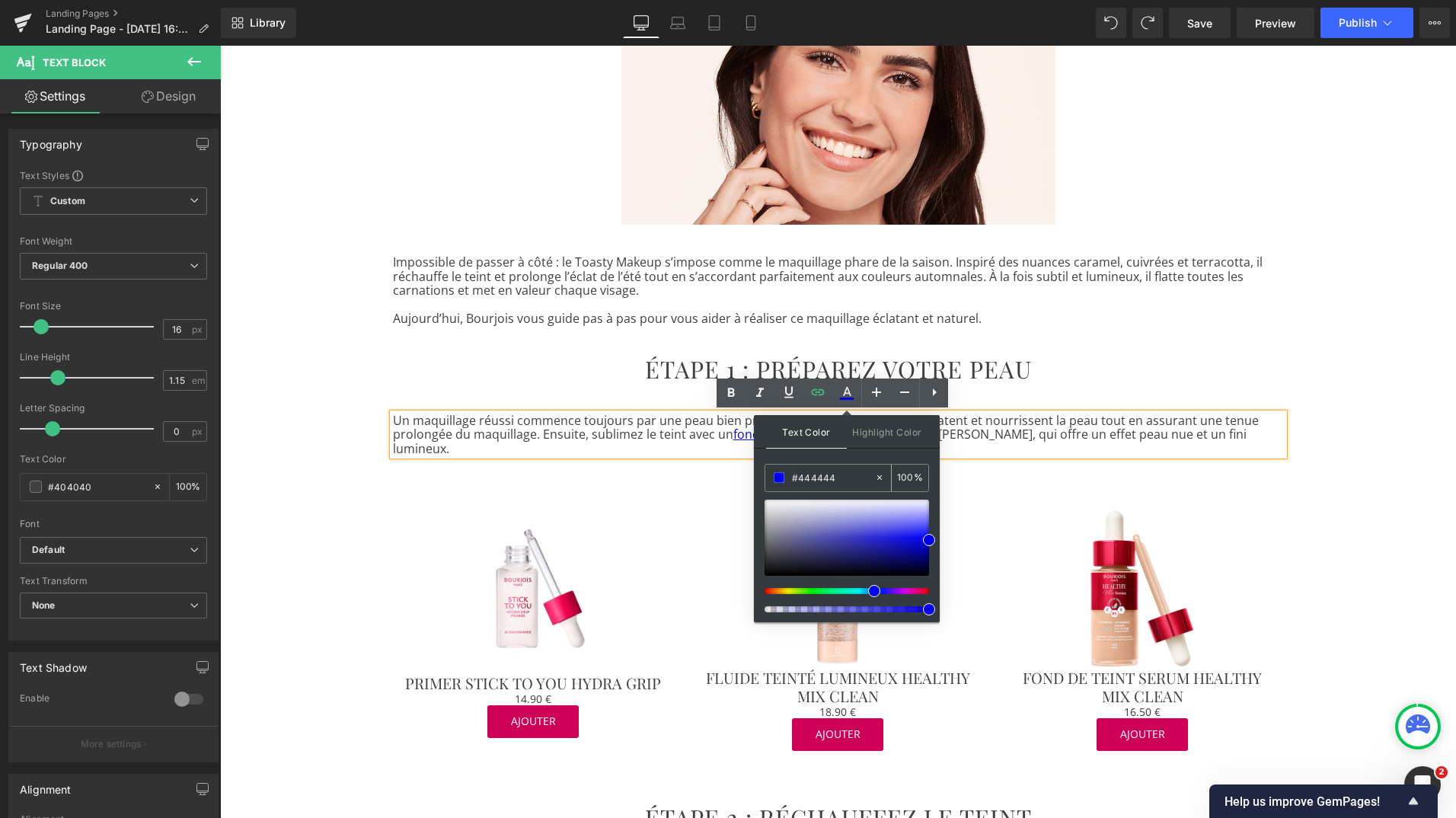
drag, startPoint x: 798, startPoint y: 479, endPoint x: 861, endPoint y: 482, distance: 63.1
click at [861, 482] on input "#444444" at bounding box center [833, 478] width 82 height 17
type input "#444444"
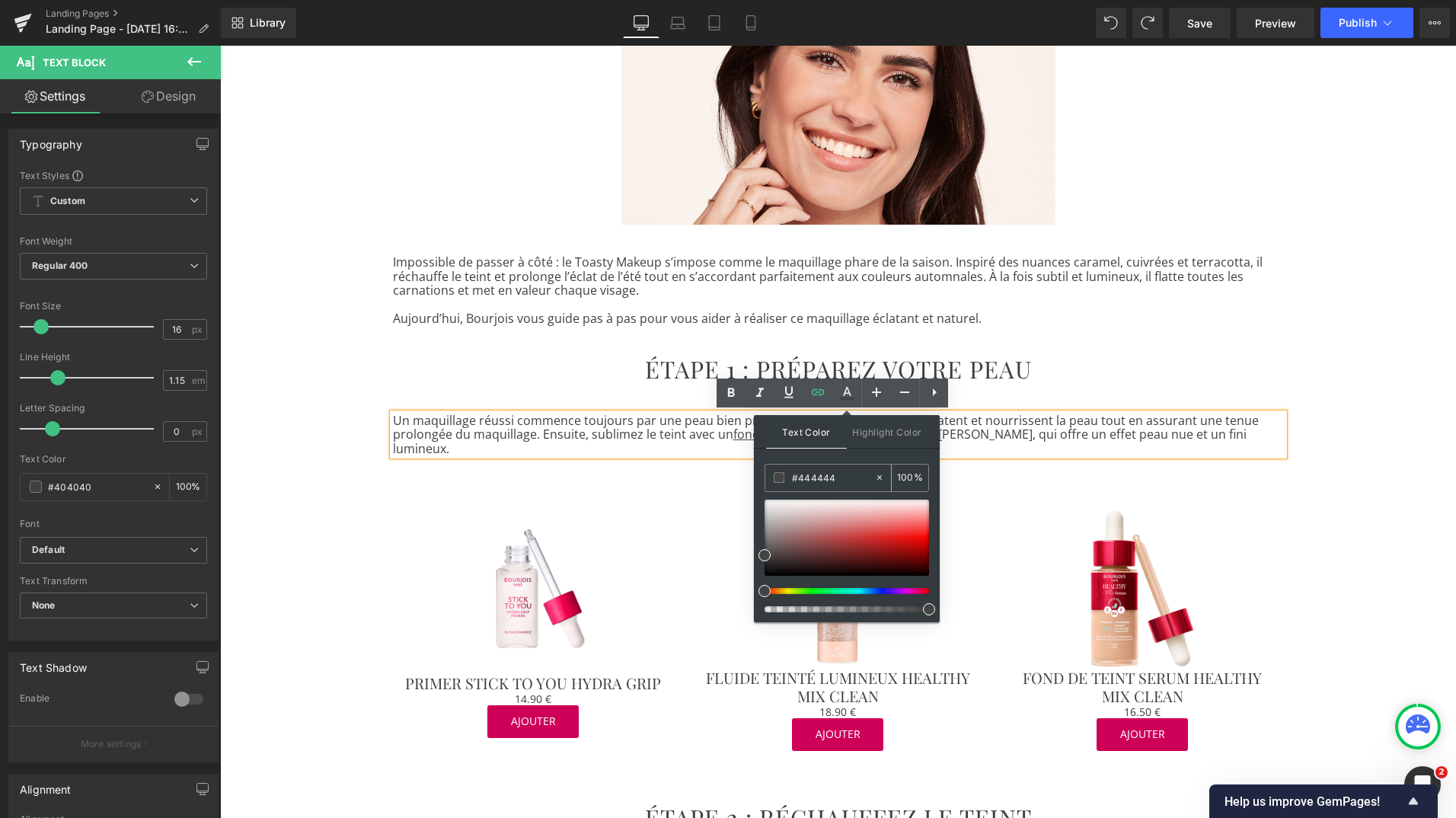
click at [778, 477] on span at bounding box center [779, 478] width 11 height 11
click at [980, 432] on p "Un maquillage réussi commence toujours par une peau bien préparée. Nos bases de…" at bounding box center [838, 435] width 891 height 42
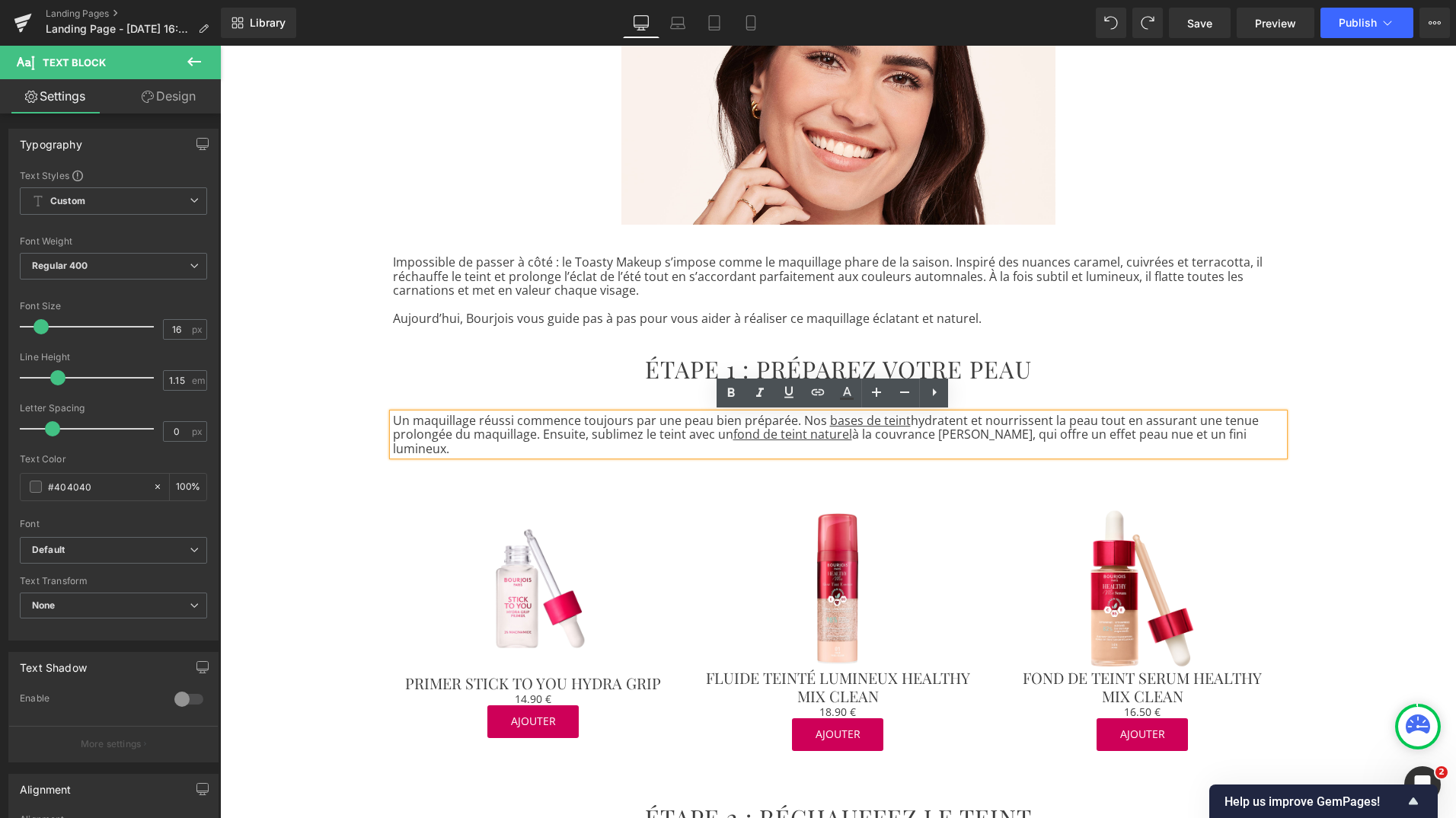
click at [902, 436] on p "Un maquillage réussi commence toujours par une peau bien préparée. Nos bases de…" at bounding box center [838, 435] width 891 height 42
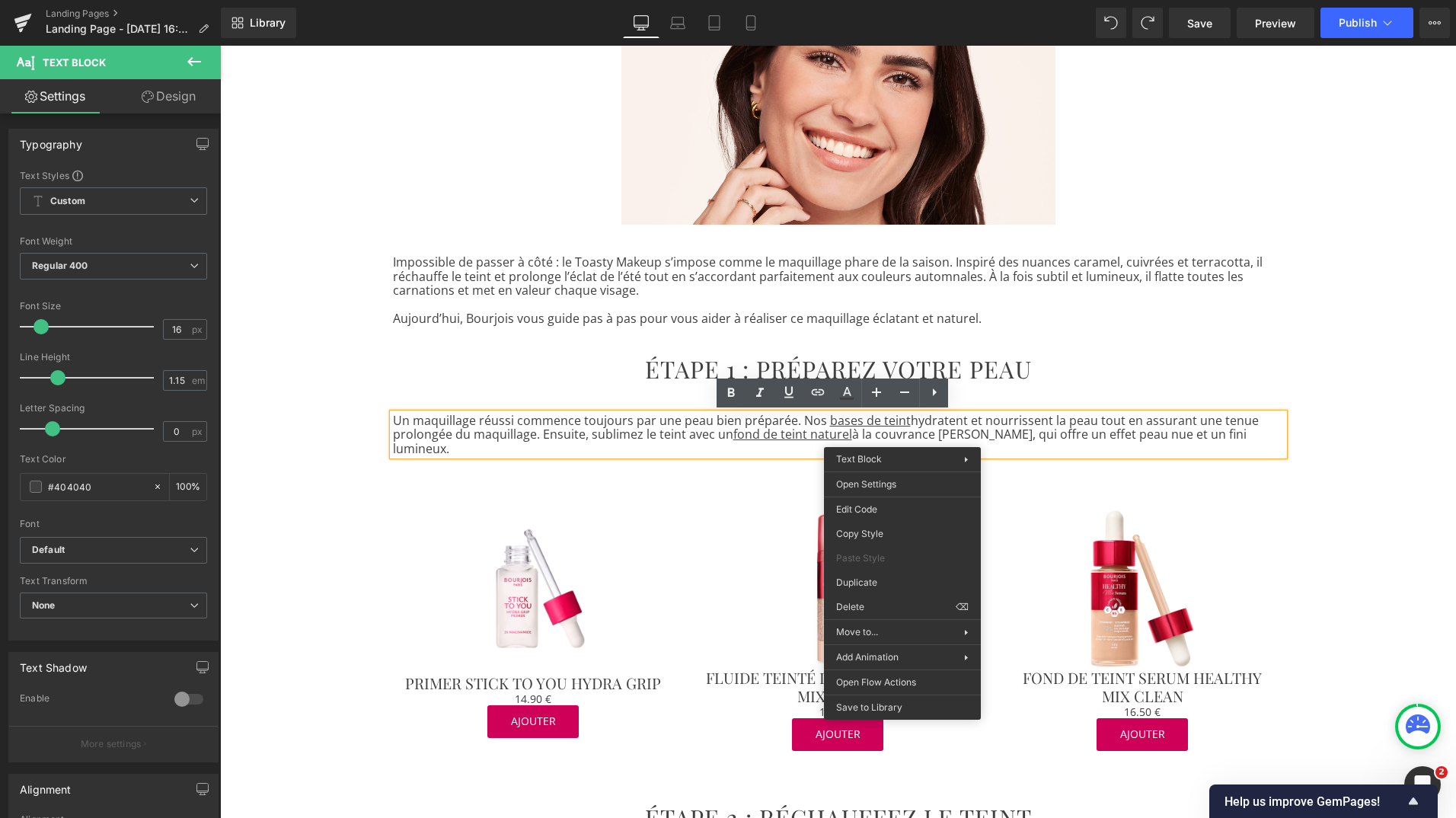
click at [991, 430] on p "Un maquillage réussi commence toujours par une peau bien préparée. Nos bases de…" at bounding box center [838, 435] width 891 height 42
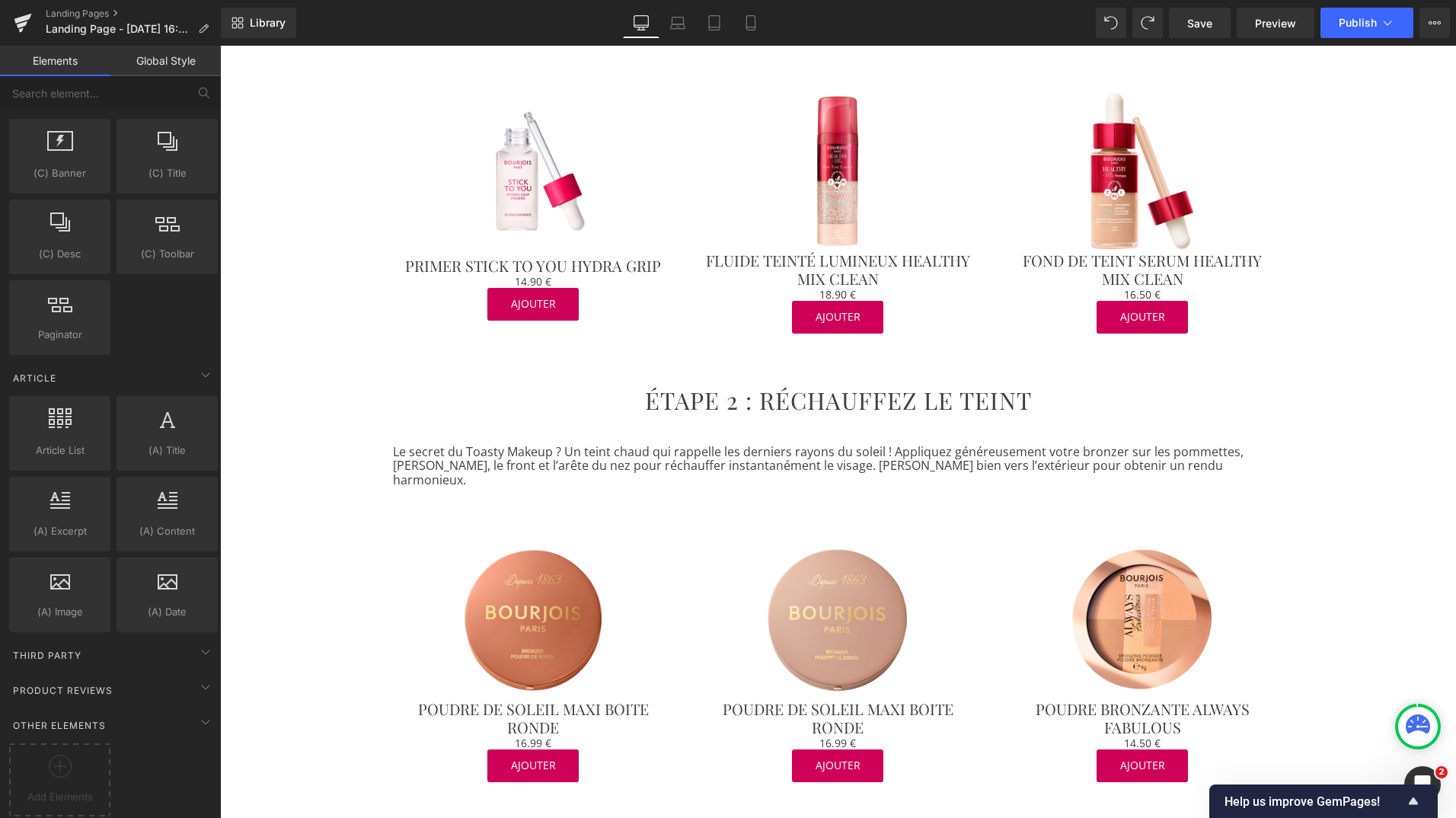
scroll to position [681, 0]
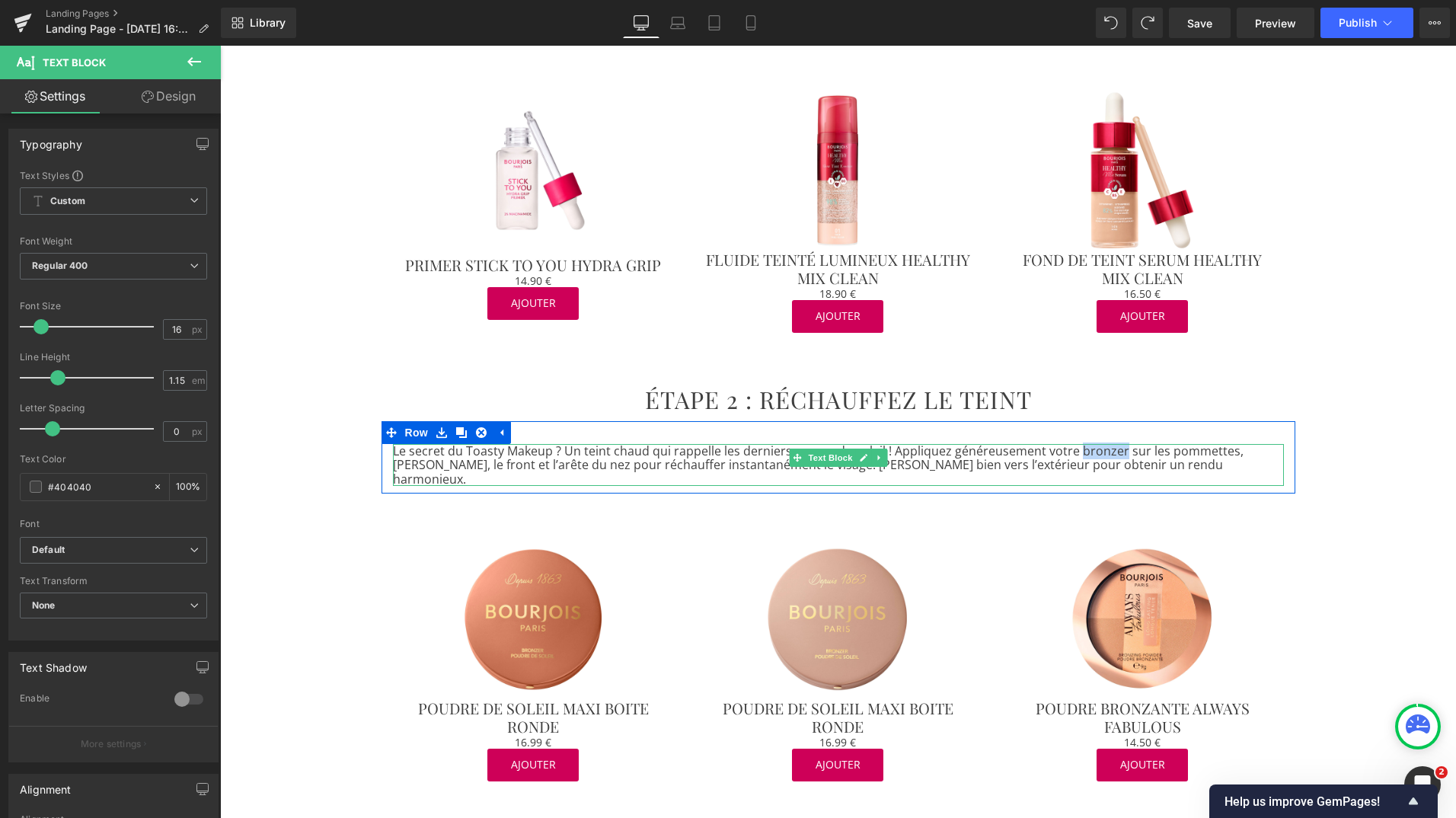
drag, startPoint x: 1112, startPoint y: 436, endPoint x: 1068, endPoint y: 436, distance: 44.0
click at [1068, 444] on p "Le secret du Toasty Makeup ? Un teint chaud qui rappelle les derniers rayons du…" at bounding box center [838, 465] width 891 height 42
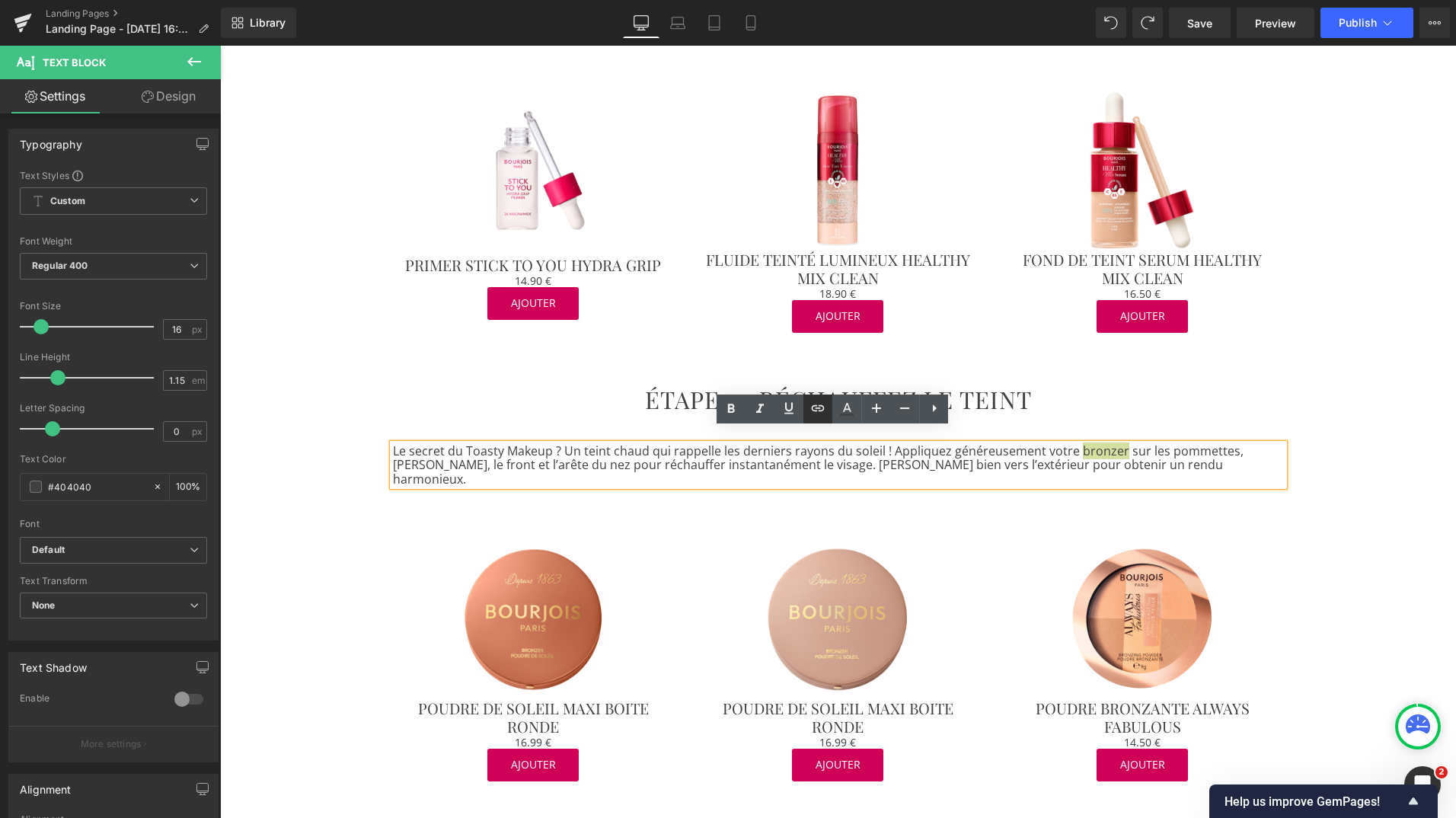
click at [813, 419] on link at bounding box center [818, 409] width 29 height 29
click at [994, 472] on input "[URL][DOMAIN_NAME]" at bounding box center [1090, 470] width 235 height 38
paste input "[URL][DOMAIN_NAME]"
type input "[URL][DOMAIN_NAME]"
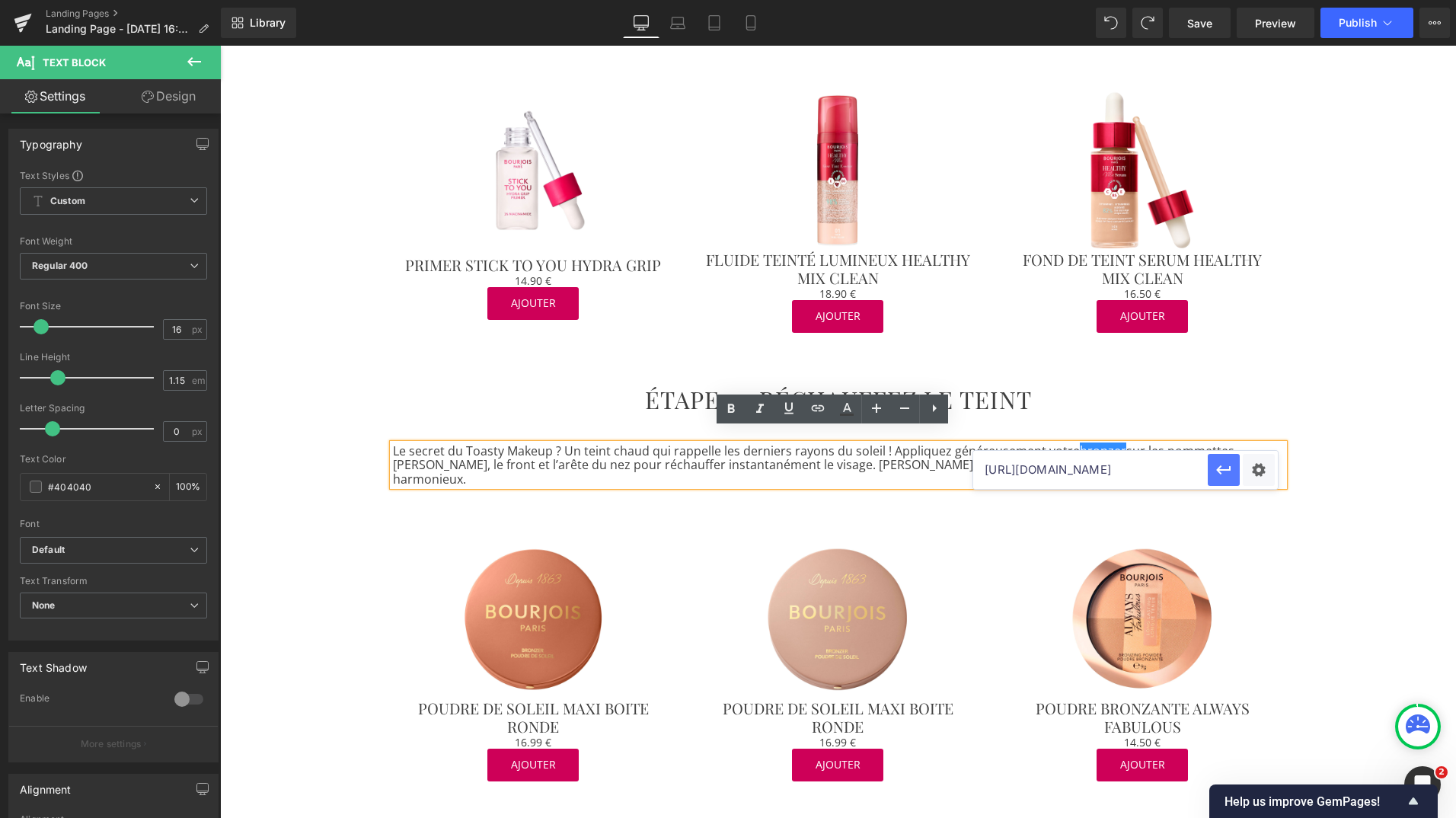
click at [1221, 466] on icon "button" at bounding box center [1223, 471] width 15 height 9
click at [843, 412] on icon at bounding box center [847, 409] width 18 height 18
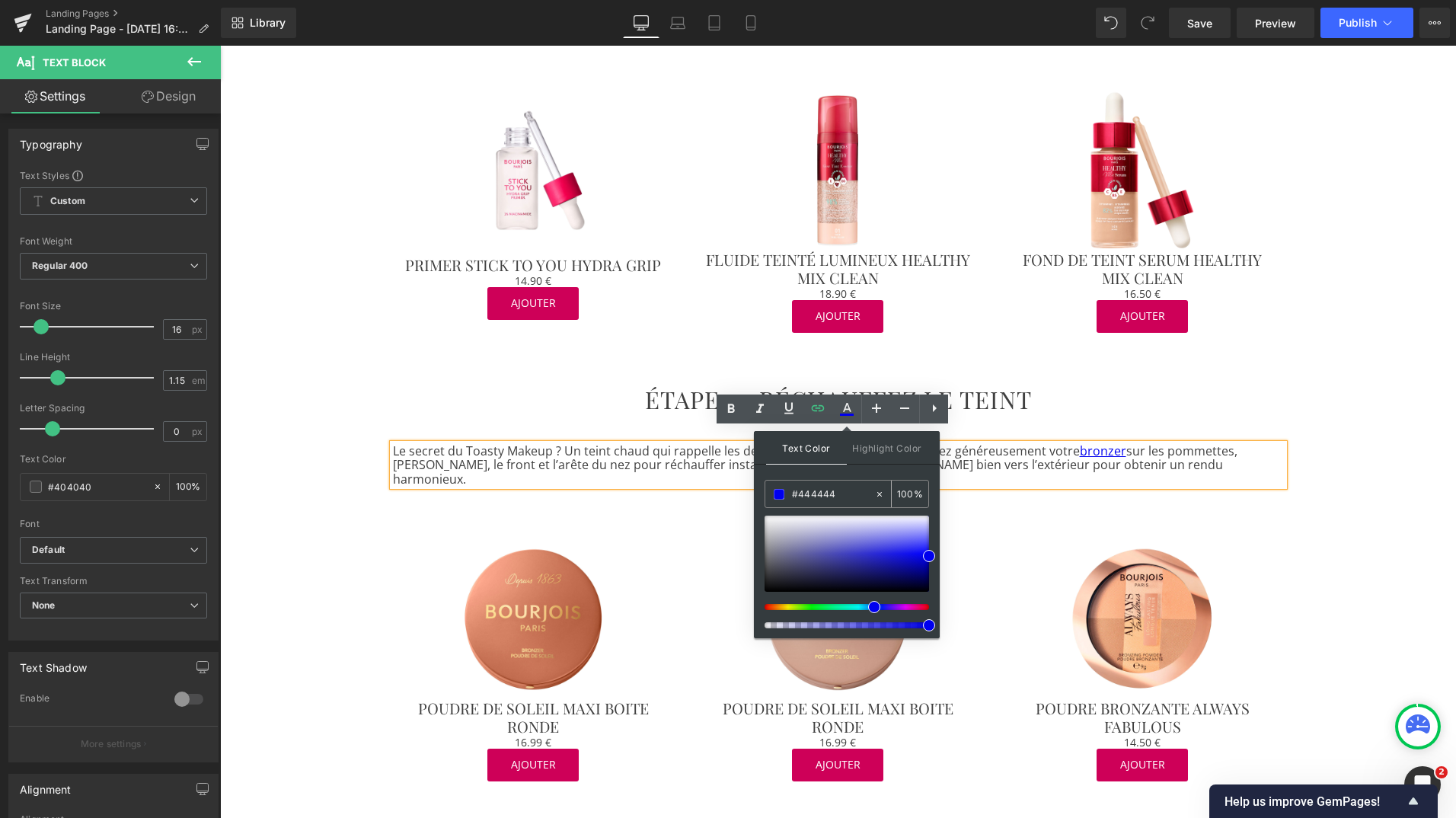
drag, startPoint x: 798, startPoint y: 495, endPoint x: 861, endPoint y: 492, distance: 63.1
click at [861, 492] on input "#444444" at bounding box center [833, 495] width 82 height 17
type input "#444444"
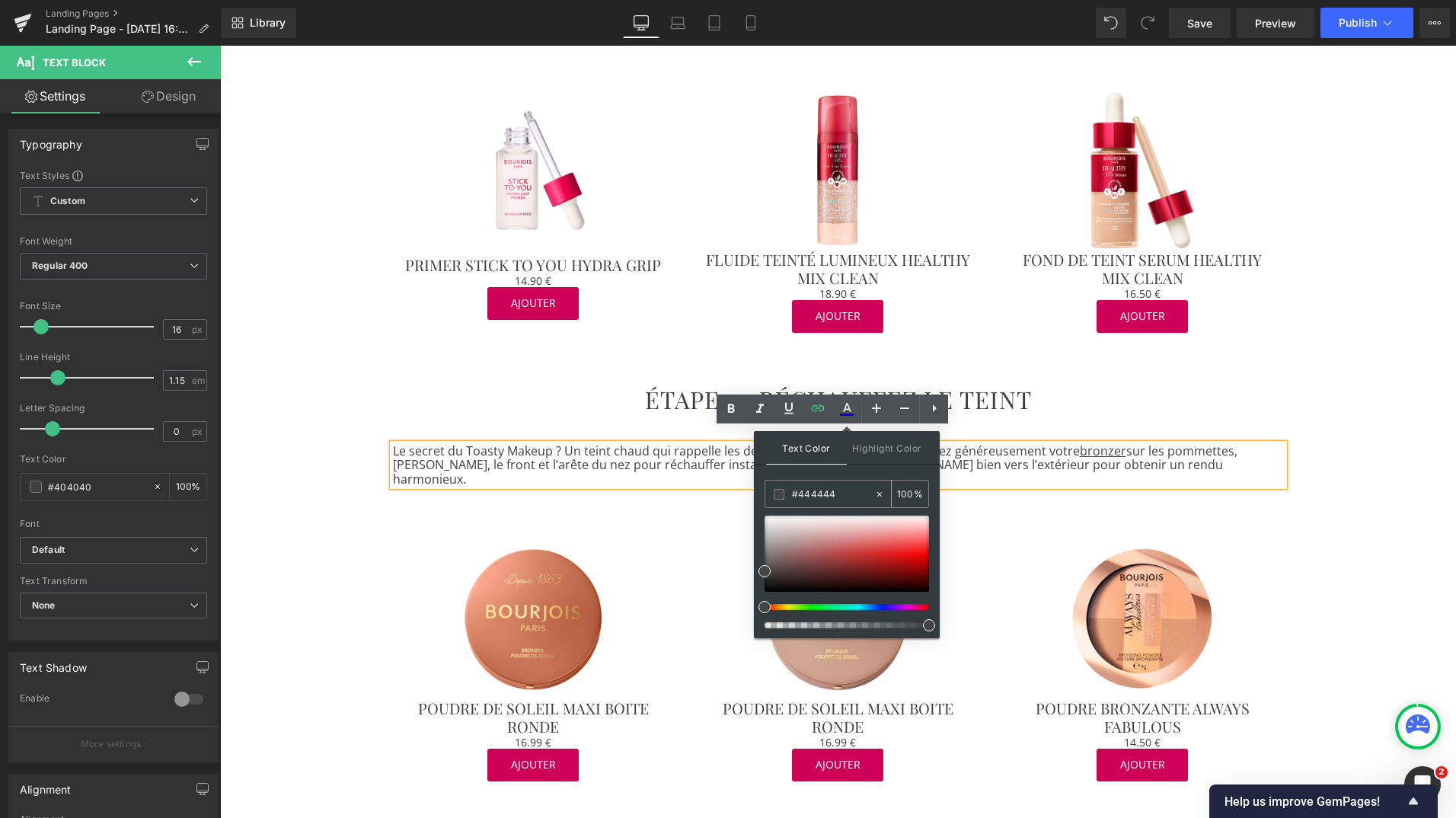
click at [781, 493] on span at bounding box center [779, 495] width 11 height 11
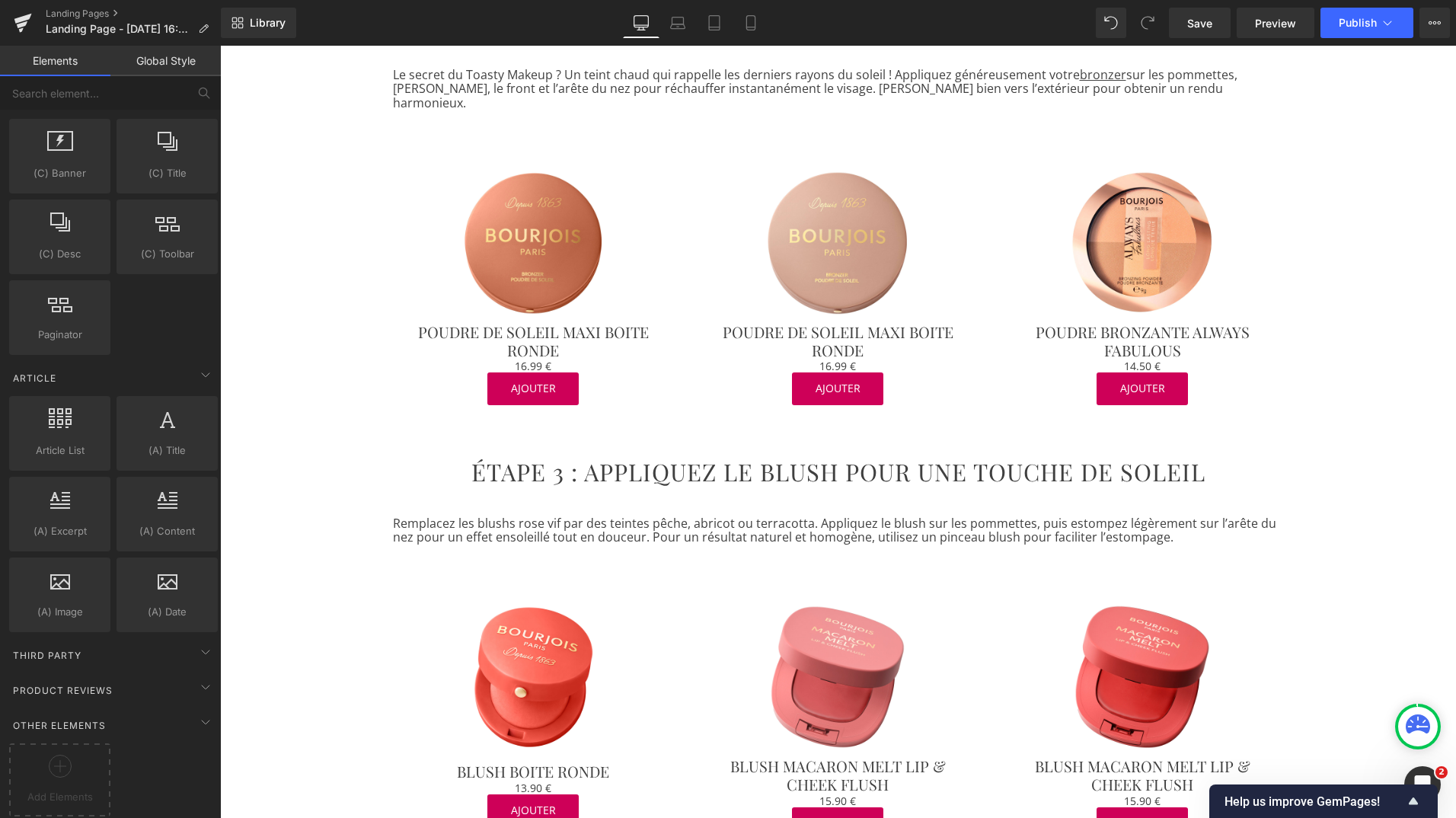
scroll to position [1058, 0]
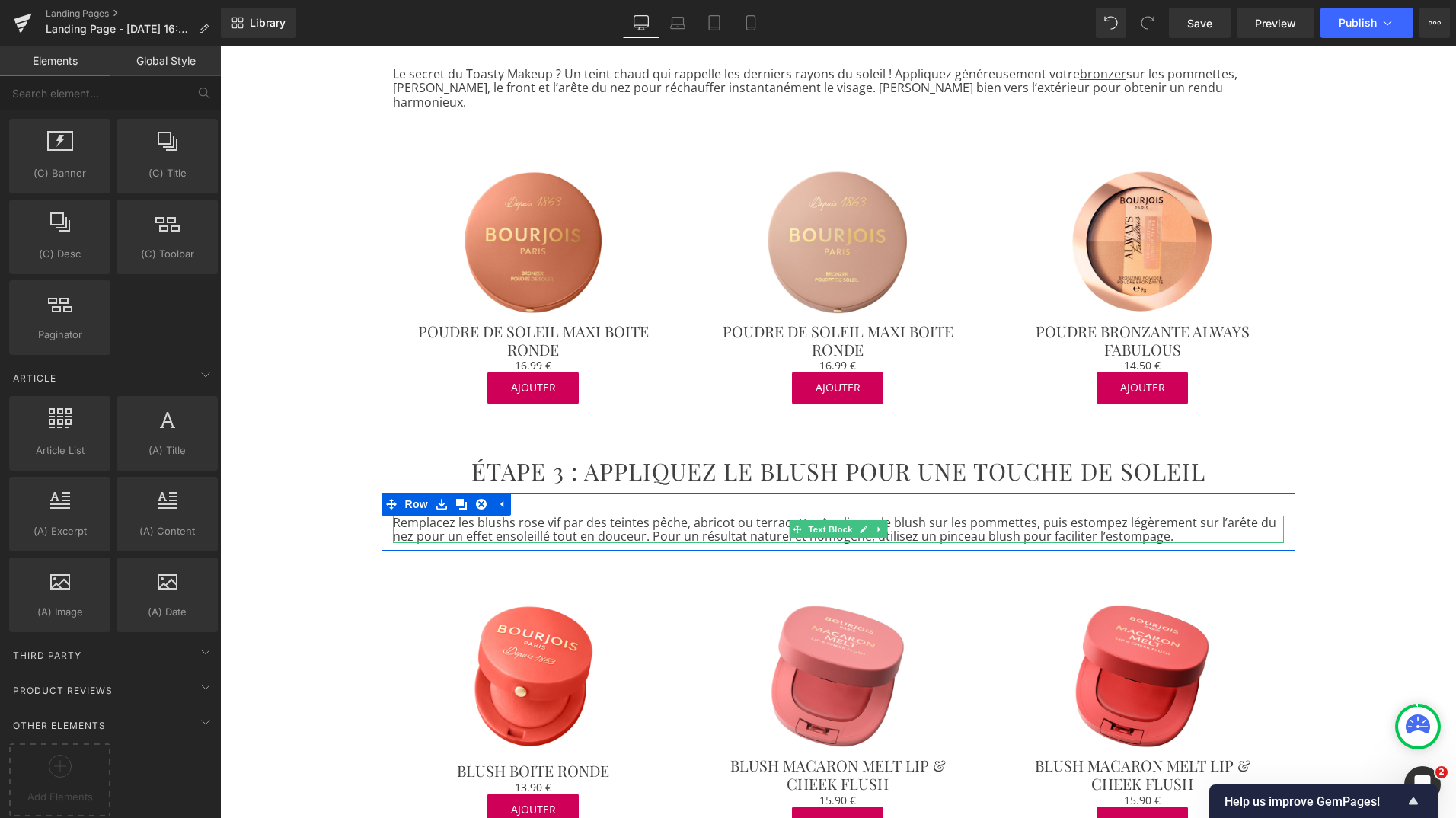
click at [908, 516] on p "Remplacez les blushs rose vif par des teintes pêche, abricot ou terracotta. App…" at bounding box center [838, 529] width 891 height 28
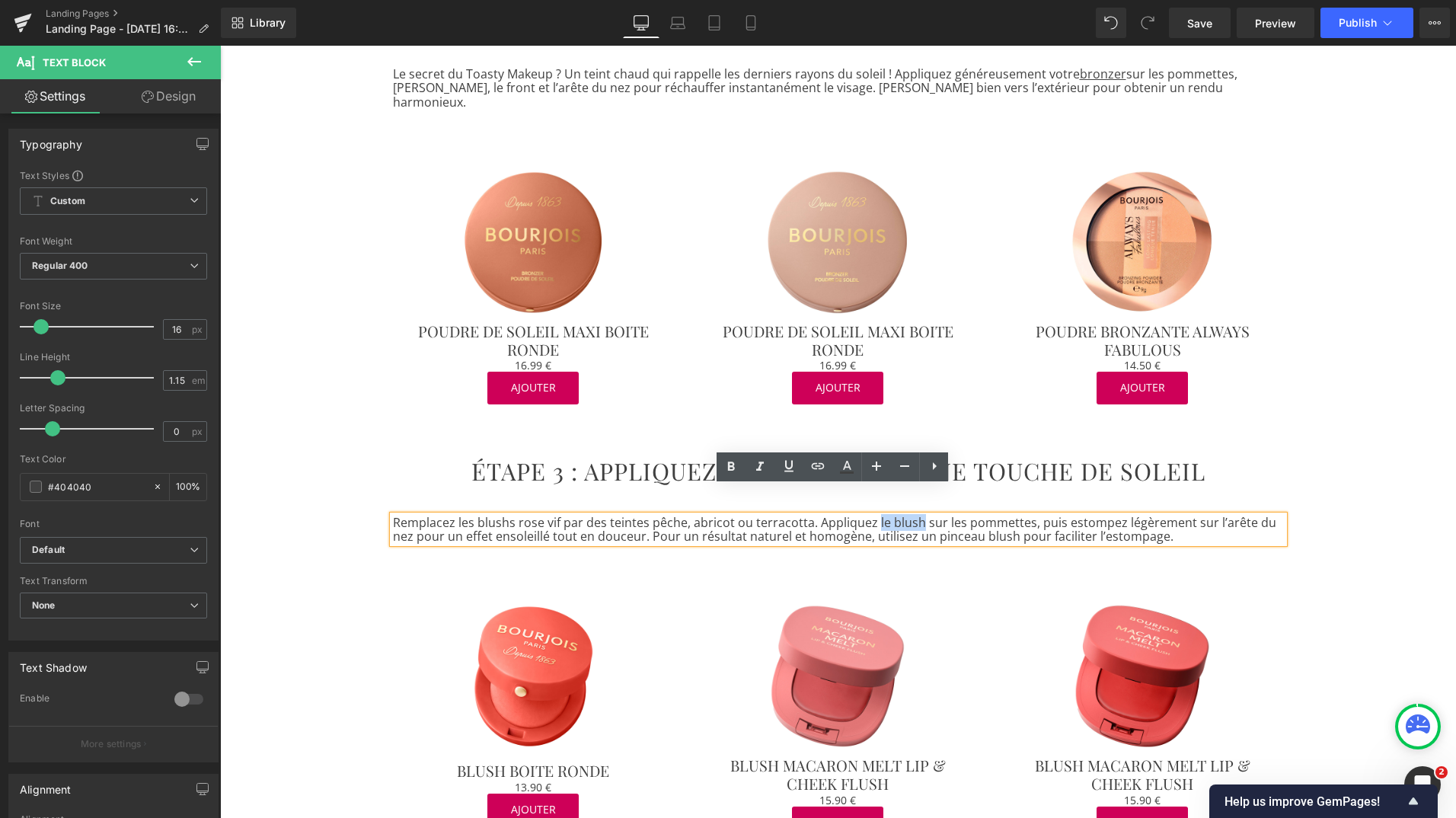
drag, startPoint x: 908, startPoint y: 496, endPoint x: 867, endPoint y: 495, distance: 41.0
click at [867, 516] on p "Remplacez les blushs rose vif par des teintes pêche, abricot ou terracotta. App…" at bounding box center [838, 529] width 891 height 28
click at [809, 468] on icon at bounding box center [818, 466] width 18 height 18
click at [834, 539] on input "[URL][DOMAIN_NAME]" at bounding box center [929, 528] width 235 height 38
paste input "[URL][DOMAIN_NAME]"
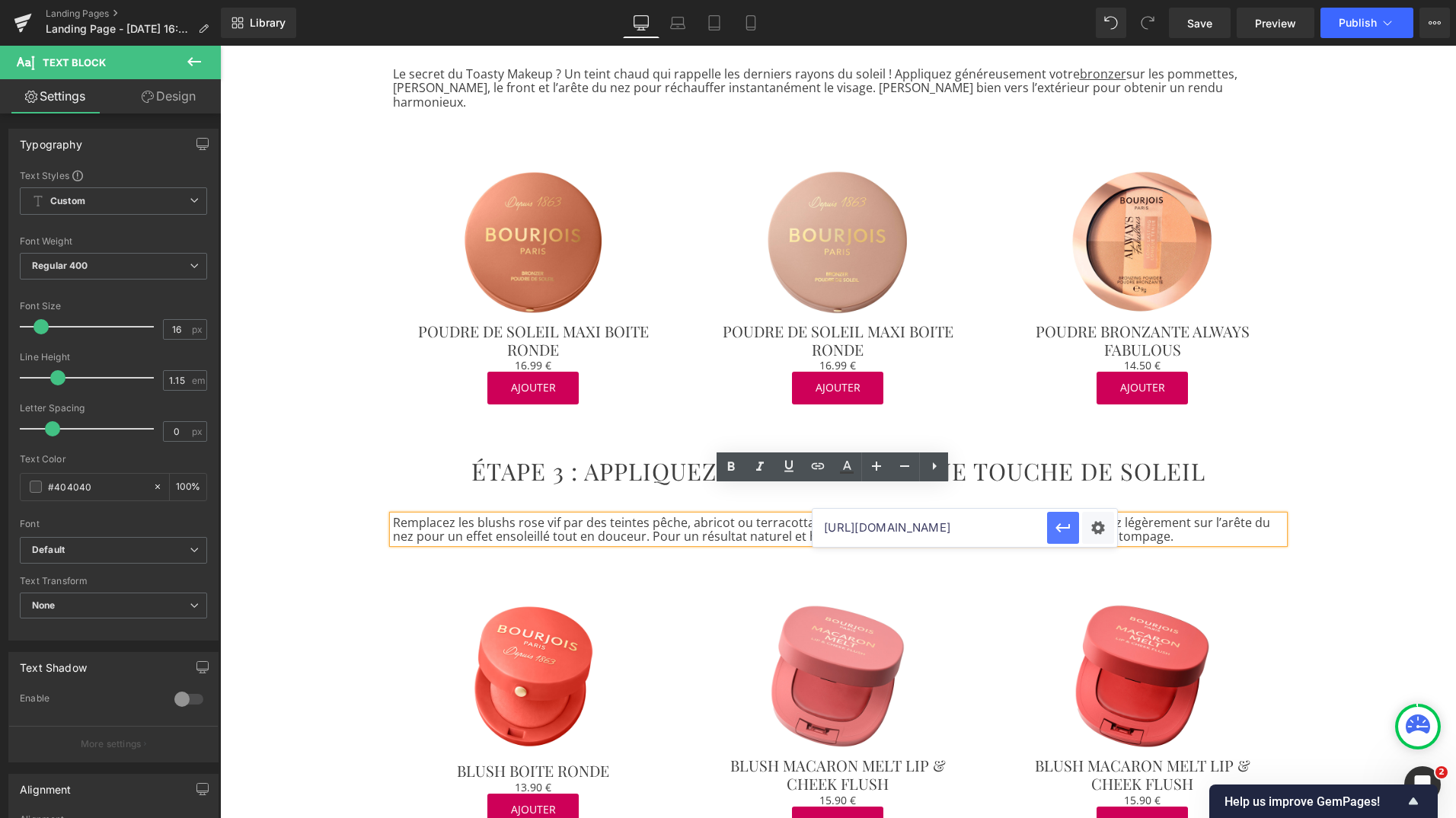
type input "[URL][DOMAIN_NAME]"
click at [1061, 535] on icon "button" at bounding box center [1063, 528] width 18 height 18
click at [851, 468] on icon at bounding box center [847, 467] width 18 height 18
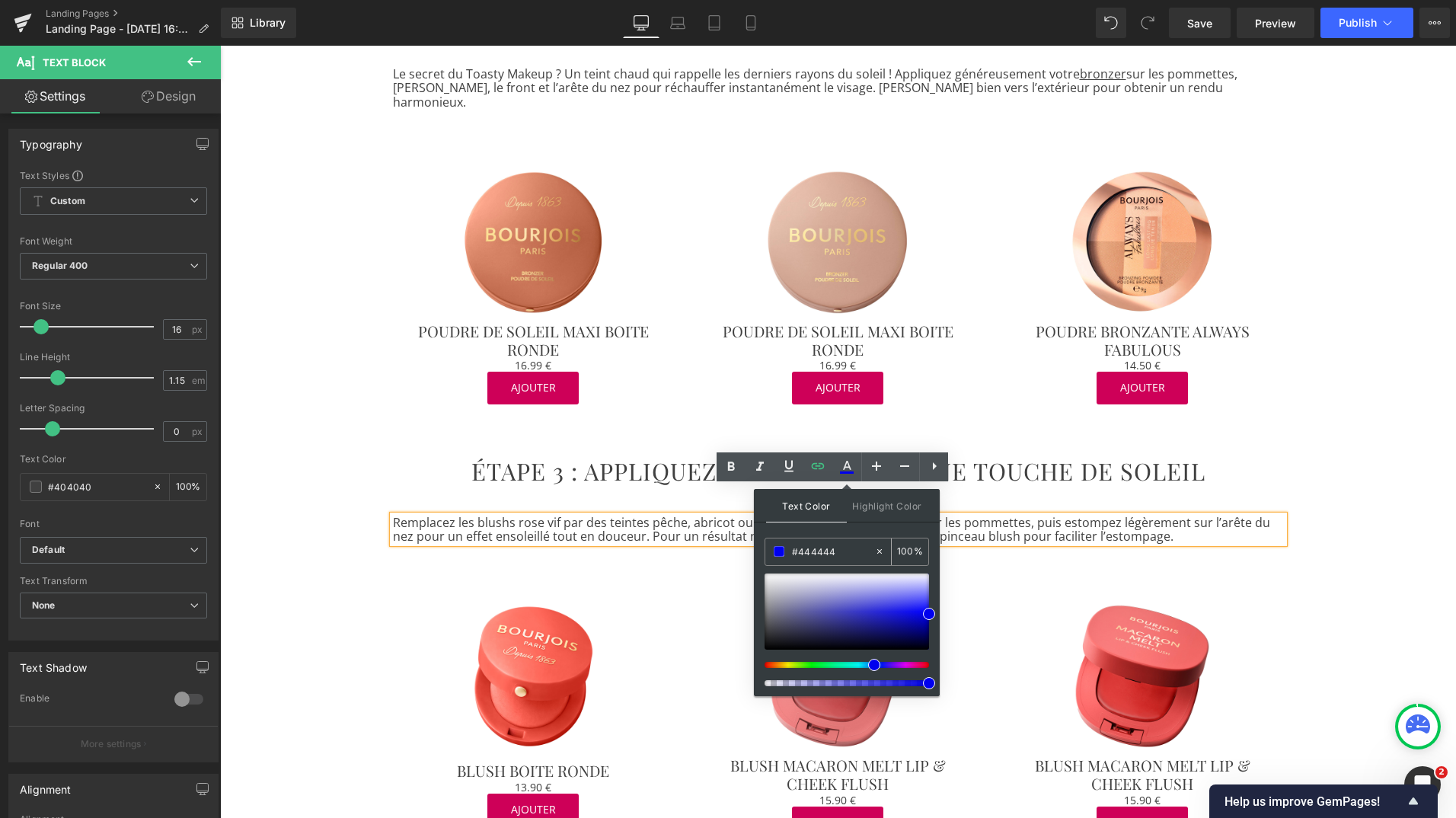
drag, startPoint x: 798, startPoint y: 553, endPoint x: 874, endPoint y: 556, distance: 76.1
click at [874, 556] on input "#444444" at bounding box center [833, 552] width 82 height 17
type input "#444444"
click at [777, 551] on span at bounding box center [779, 552] width 11 height 11
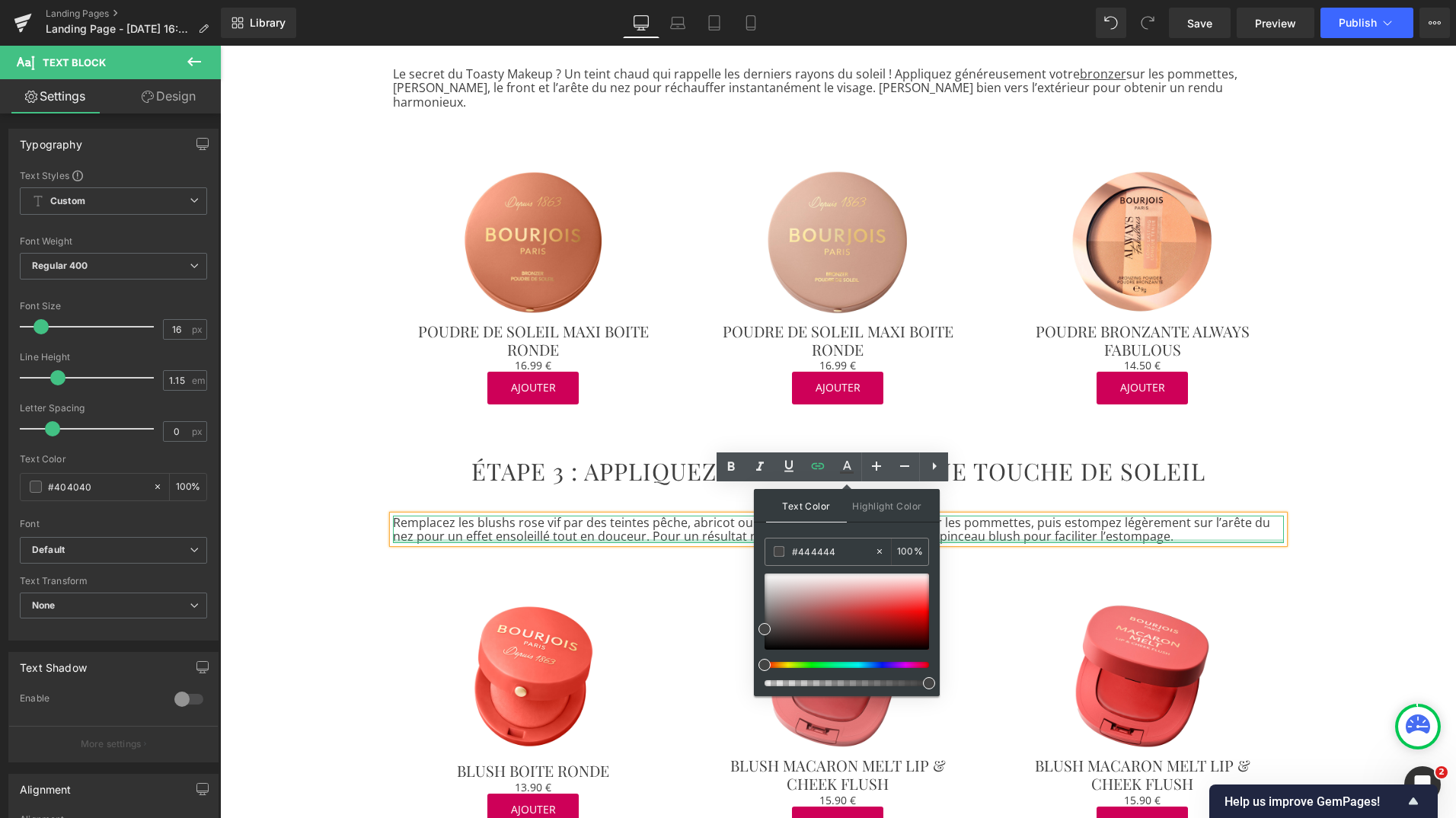
click at [1016, 539] on div at bounding box center [838, 541] width 891 height 4
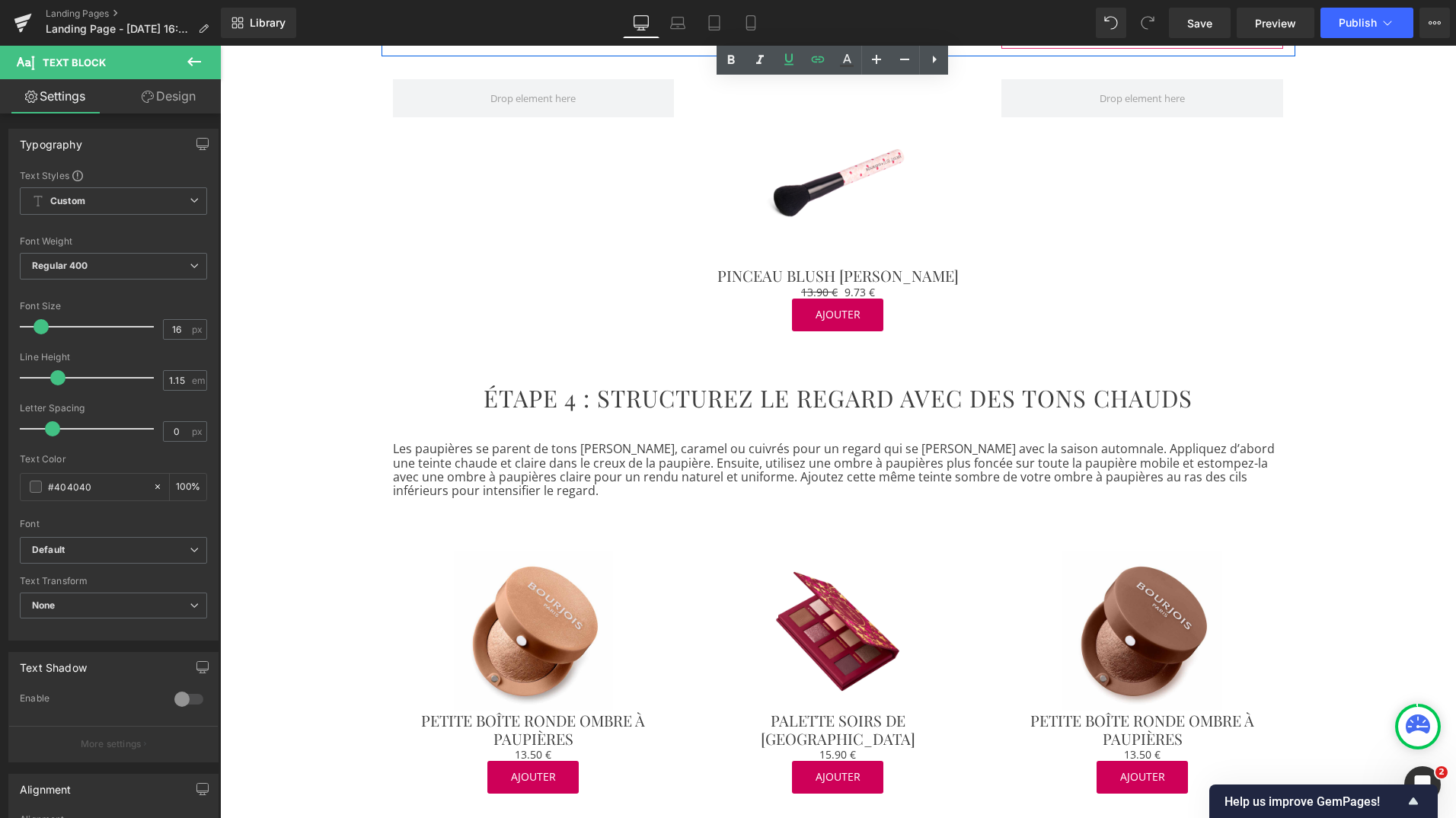
scroll to position [1873, 0]
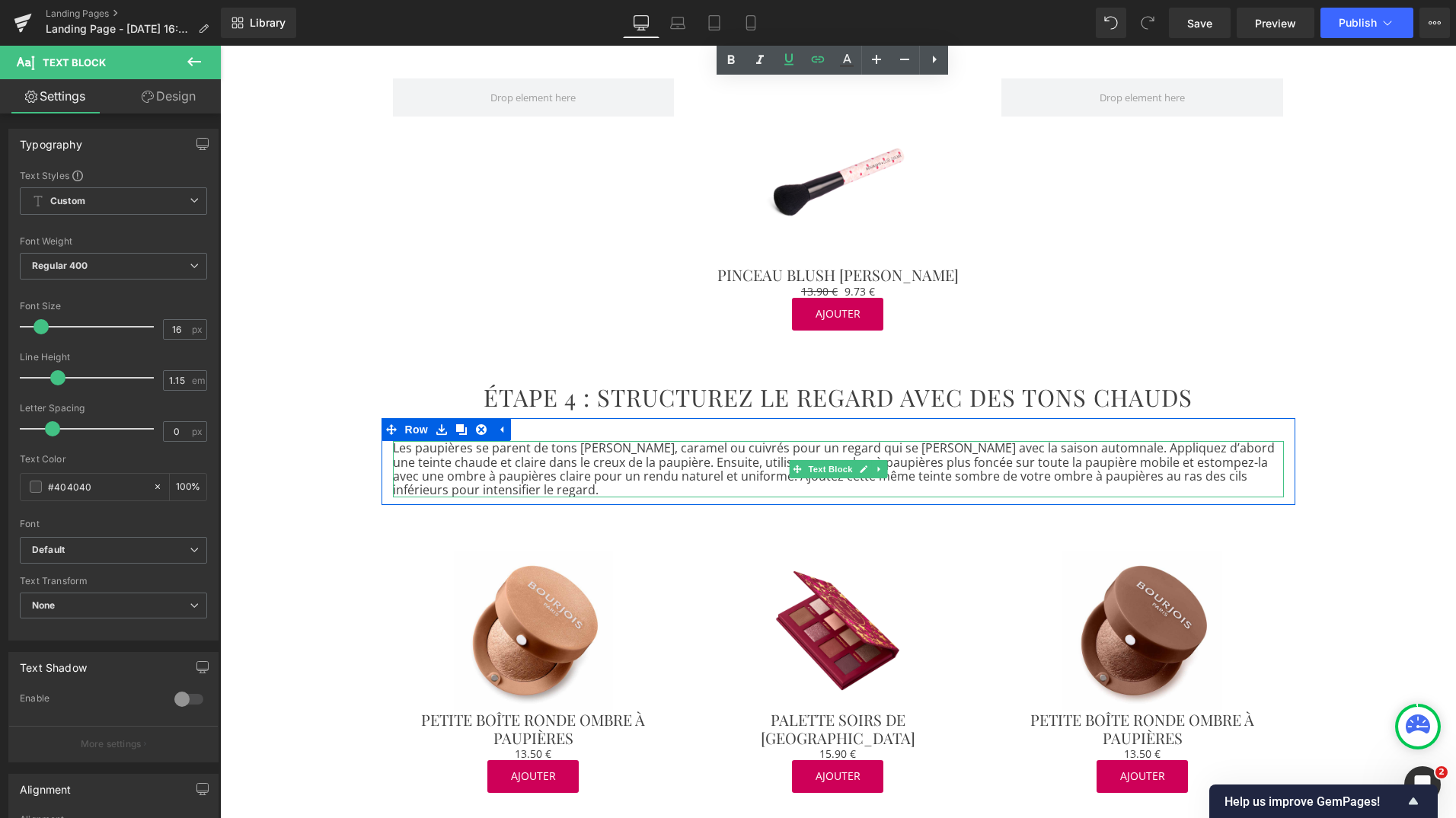
click at [754, 441] on p "Les paupières se parent de tons [PERSON_NAME], caramel ou cuivrés pour un regar…" at bounding box center [838, 469] width 891 height 56
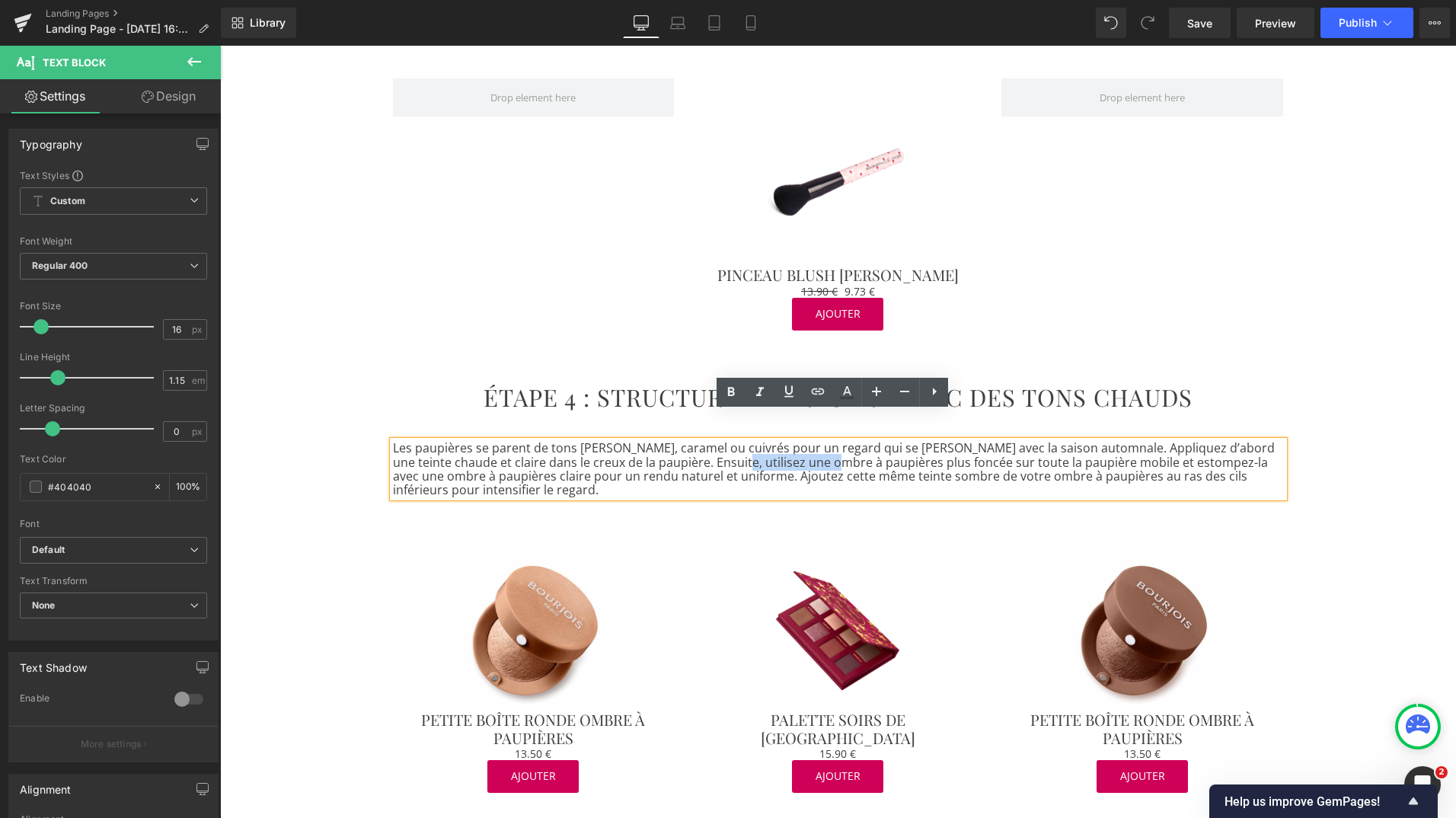
drag, startPoint x: 705, startPoint y: 435, endPoint x: 810, endPoint y: 433, distance: 105.0
click at [810, 441] on p "Les paupières se parent de tons [PERSON_NAME], caramel ou cuivrés pour un regar…" at bounding box center [838, 469] width 891 height 56
click at [815, 389] on icon at bounding box center [818, 392] width 13 height 6
click at [775, 462] on input "[URL][DOMAIN_NAME]" at bounding box center [797, 468] width 235 height 38
paste input "[URL][DOMAIN_NAME]"
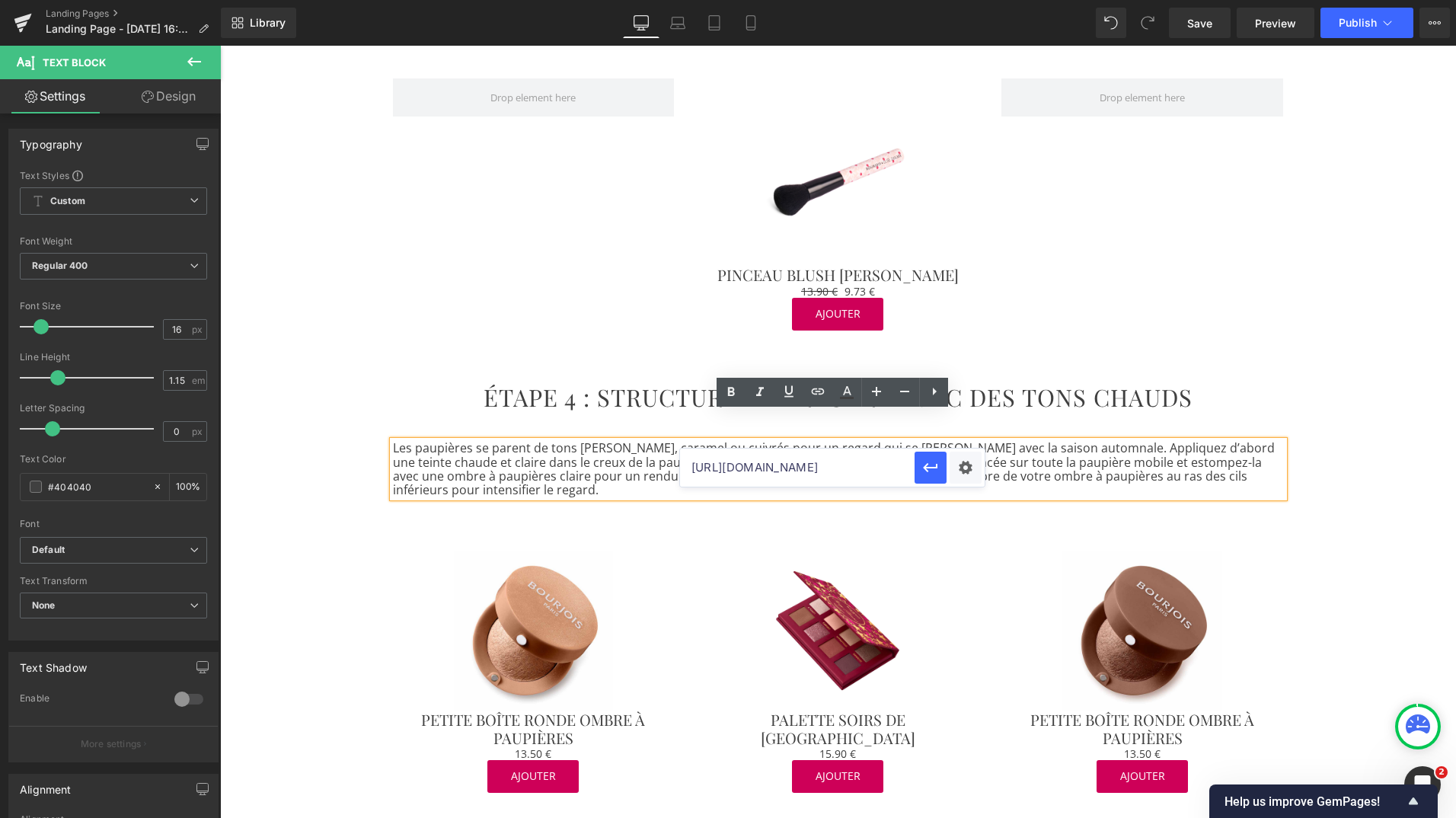
scroll to position [0, 58]
type input "[URL][DOMAIN_NAME]"
click at [928, 465] on icon "button" at bounding box center [931, 468] width 18 height 18
click at [845, 392] on icon at bounding box center [847, 391] width 8 height 9
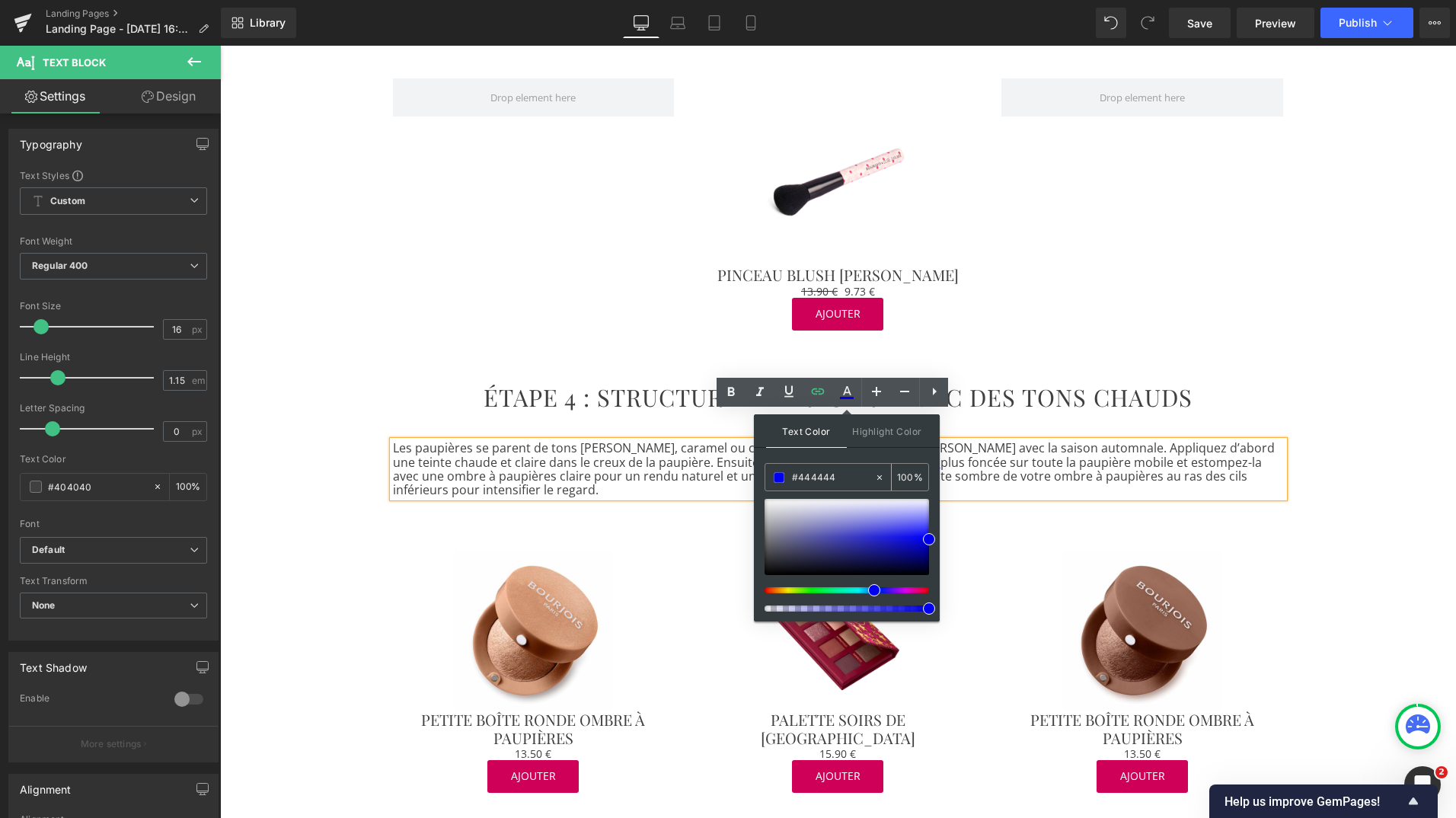
drag, startPoint x: 800, startPoint y: 476, endPoint x: 878, endPoint y: 483, distance: 78.3
click at [878, 483] on div "#444444 100 %" at bounding box center [847, 477] width 165 height 28
type input "#444444"
click at [778, 476] on span at bounding box center [779, 478] width 11 height 11
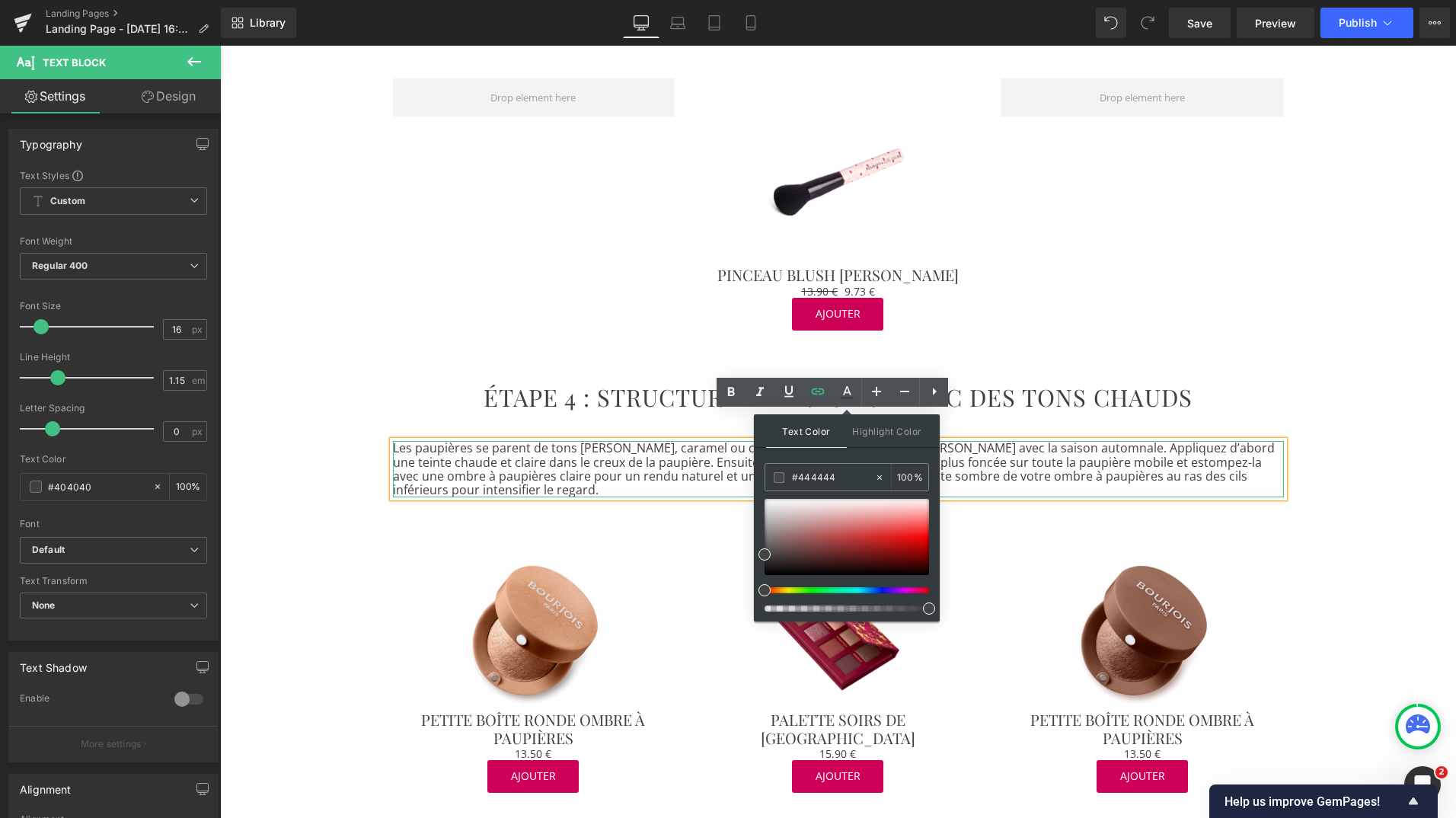
click at [662, 452] on p "Les paupières se parent de tons [PERSON_NAME], caramel ou cuivrés pour un regar…" at bounding box center [838, 469] width 891 height 56
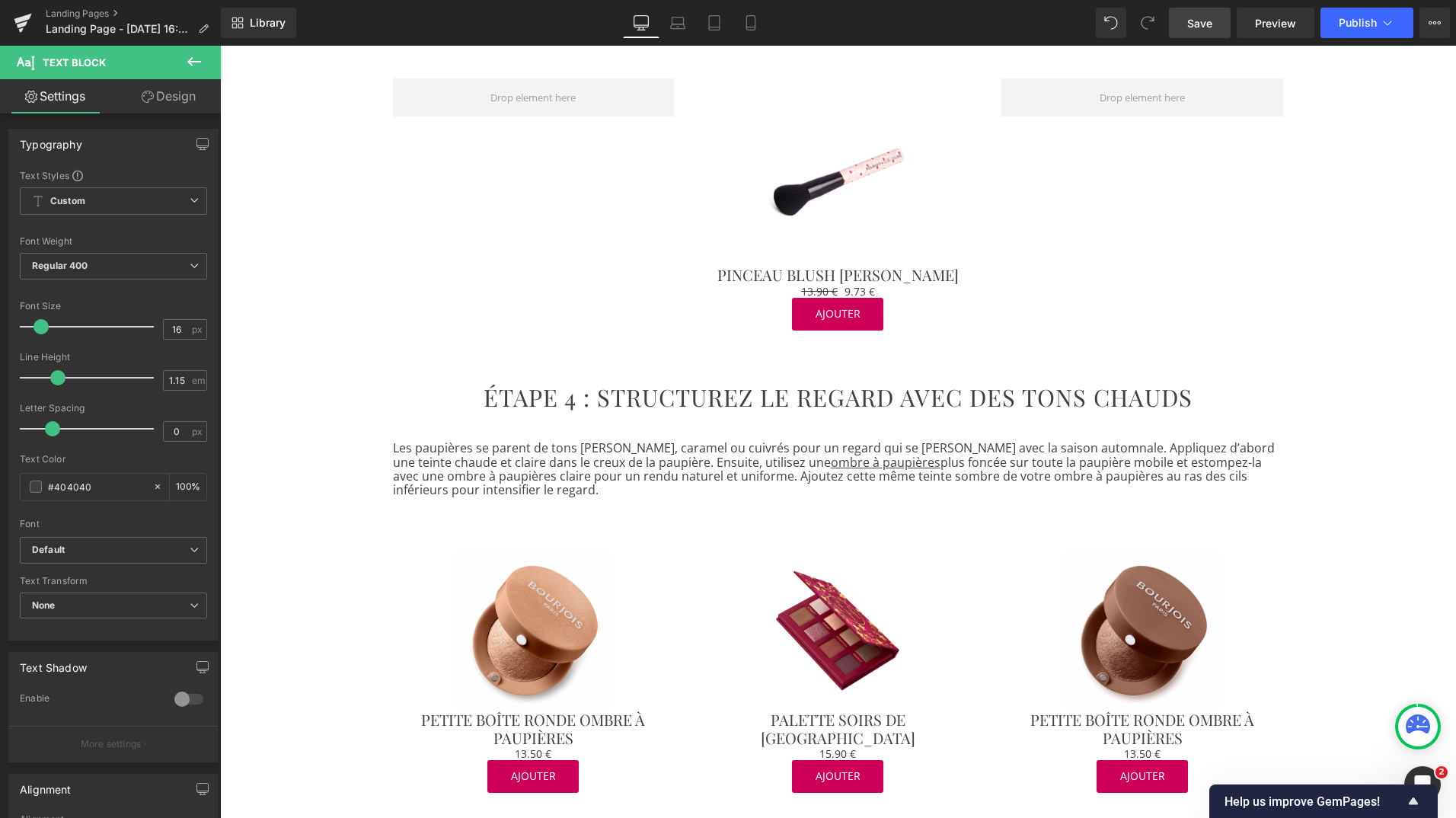
click at [1199, 30] on span "Save" at bounding box center [1200, 23] width 25 height 16
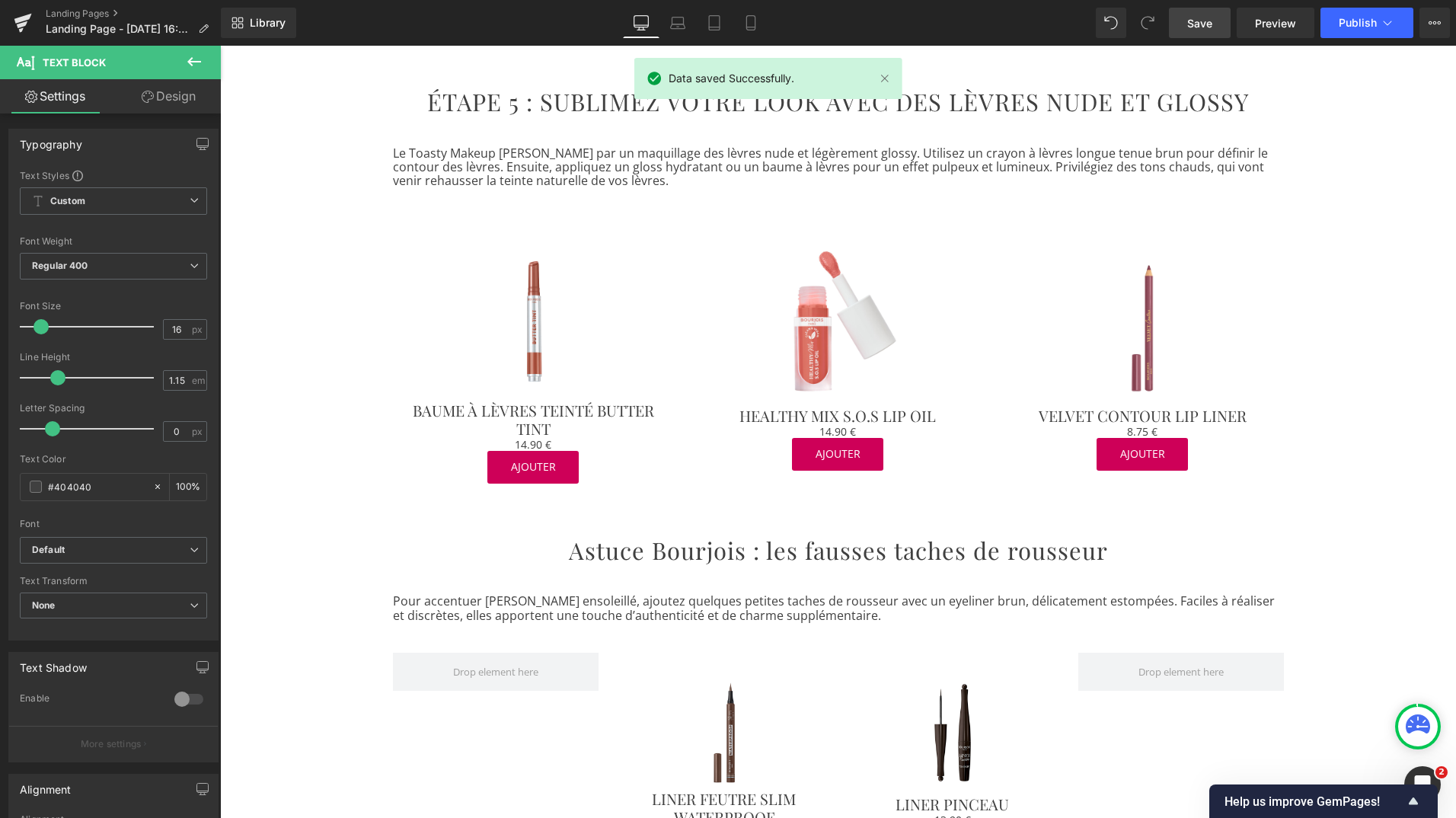
scroll to position [2630, 0]
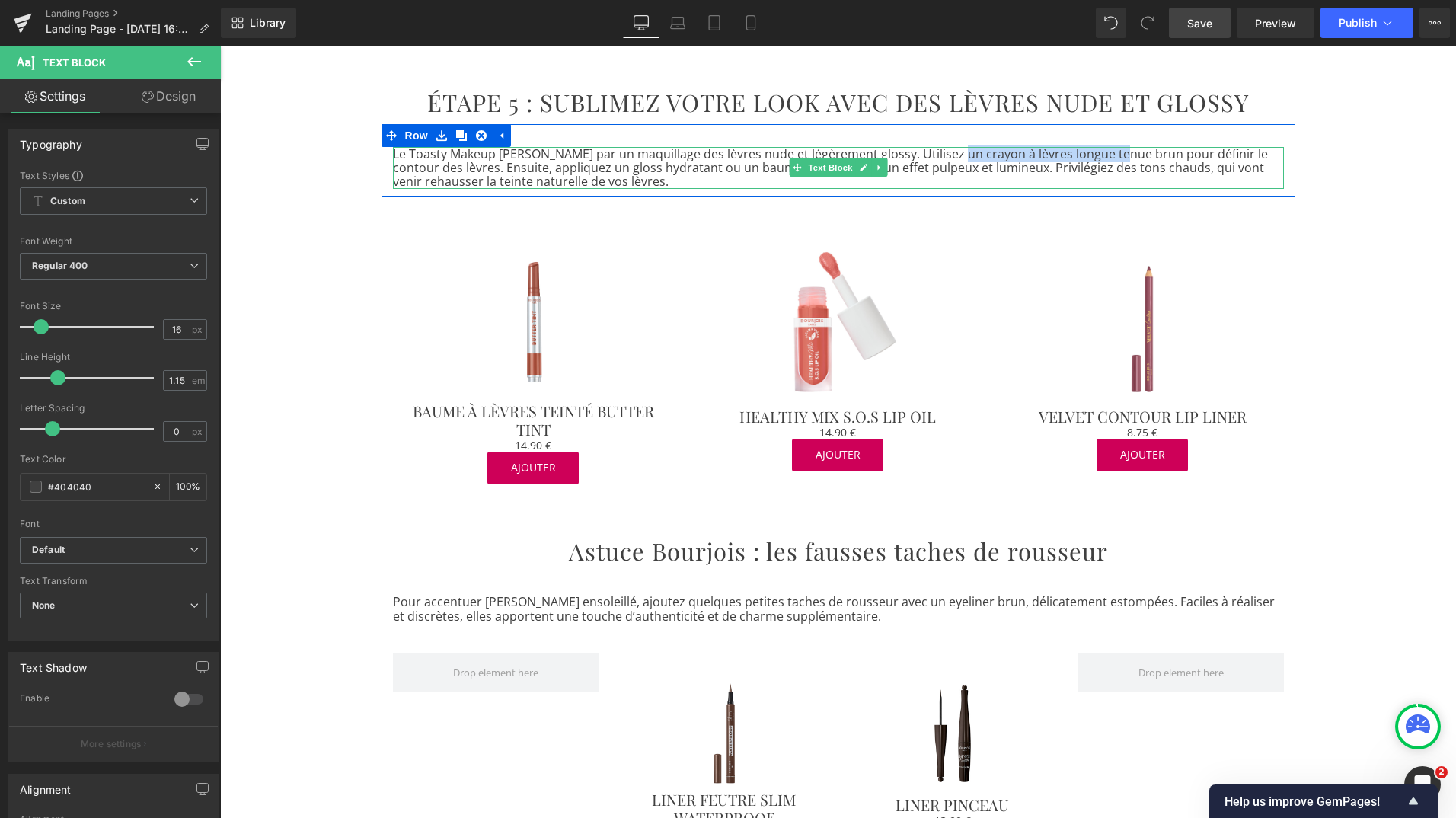
drag, startPoint x: 1103, startPoint y: 125, endPoint x: 941, endPoint y: 123, distance: 162.0
click at [941, 147] on p "Le Toasty Makeup [PERSON_NAME] par un maquillage des lèvres nude et légèrement …" at bounding box center [838, 168] width 891 height 42
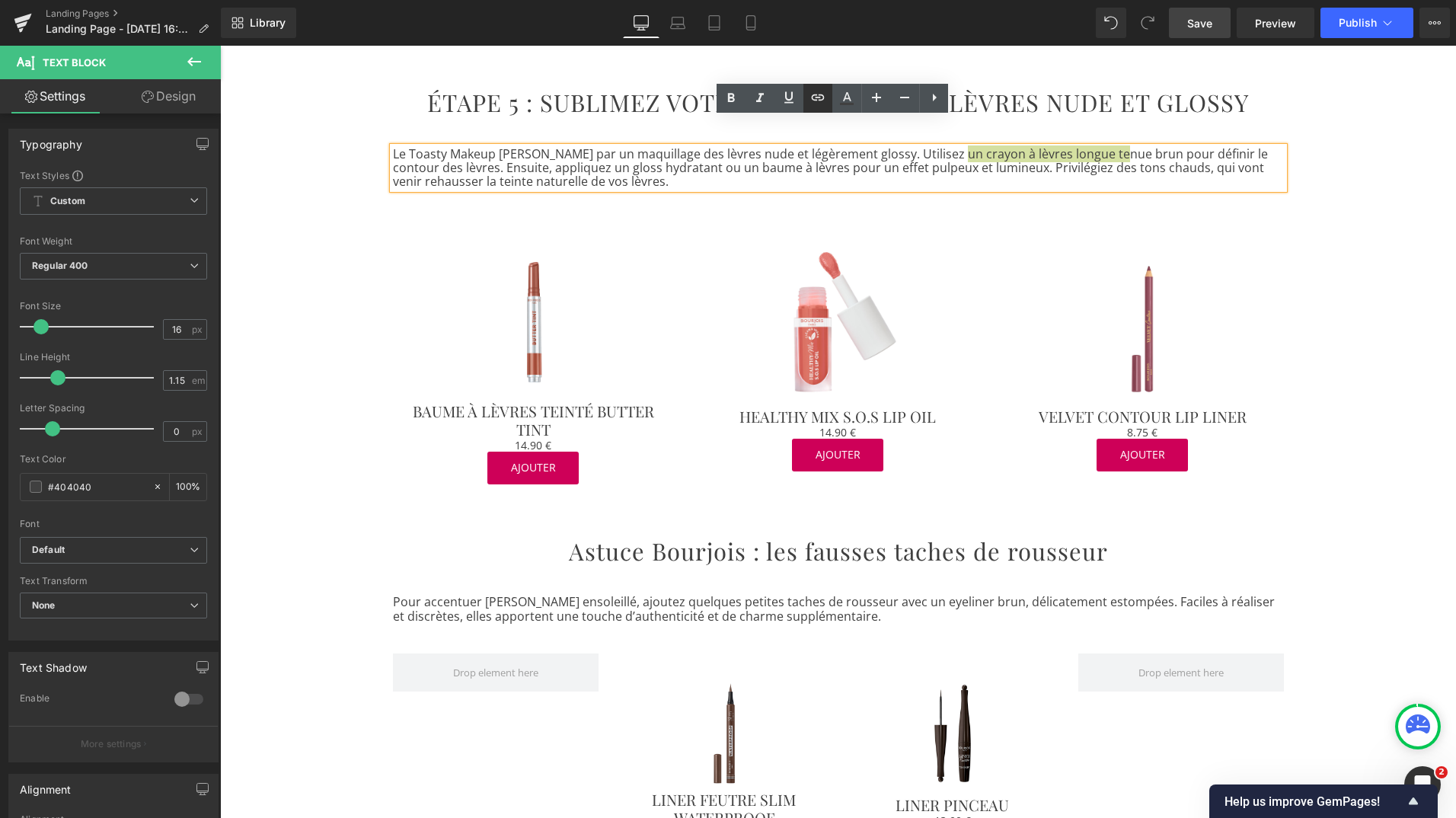
click at [822, 95] on icon at bounding box center [818, 98] width 13 height 6
click at [975, 169] on input "[URL][DOMAIN_NAME]" at bounding box center [1063, 159] width 235 height 38
paste input "[URL][DOMAIN_NAME]"
type input "[URL][DOMAIN_NAME]"
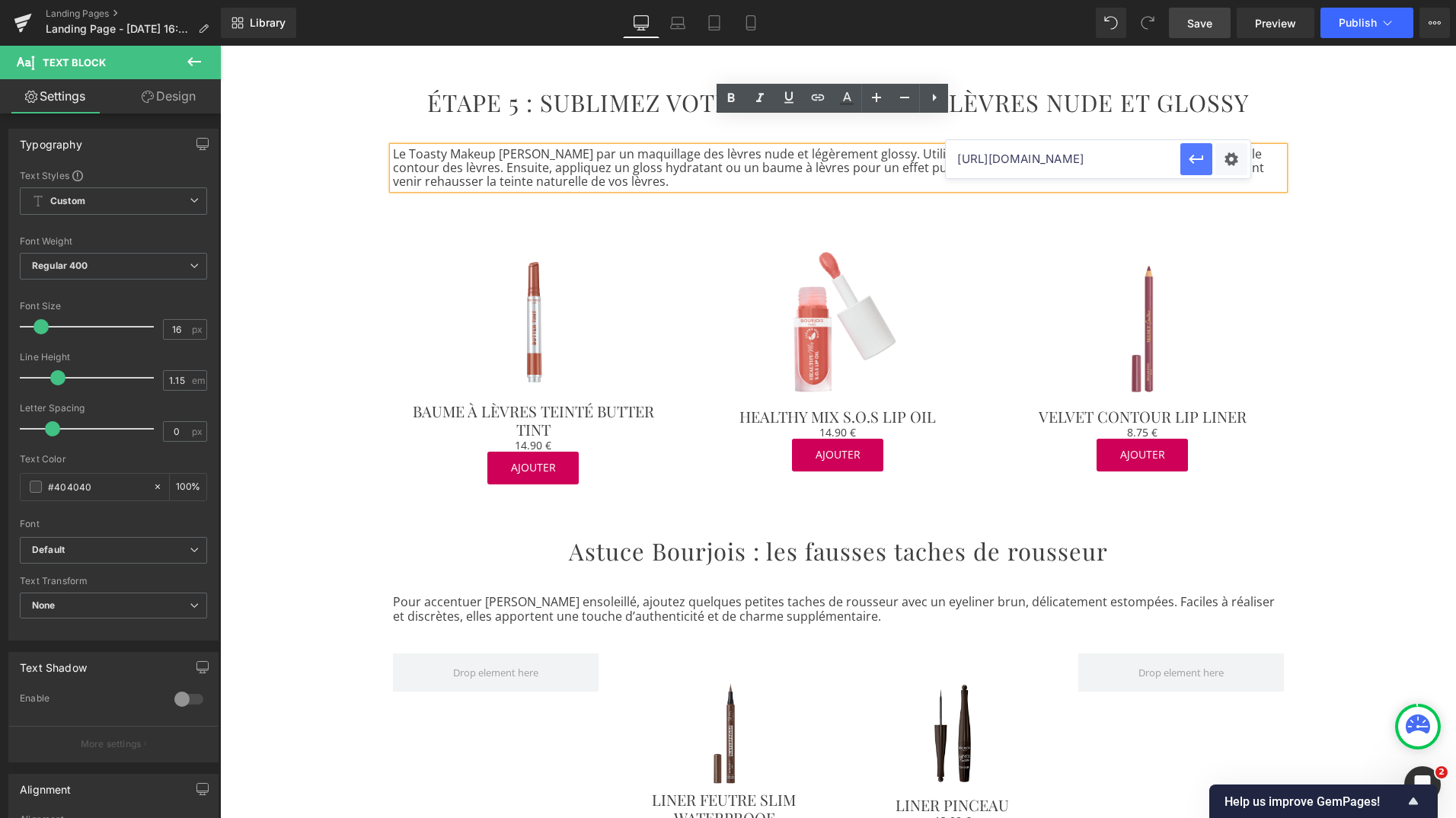
scroll to position [0, 0]
click at [1193, 167] on icon "button" at bounding box center [1197, 159] width 18 height 18
click at [853, 96] on icon at bounding box center [847, 98] width 18 height 18
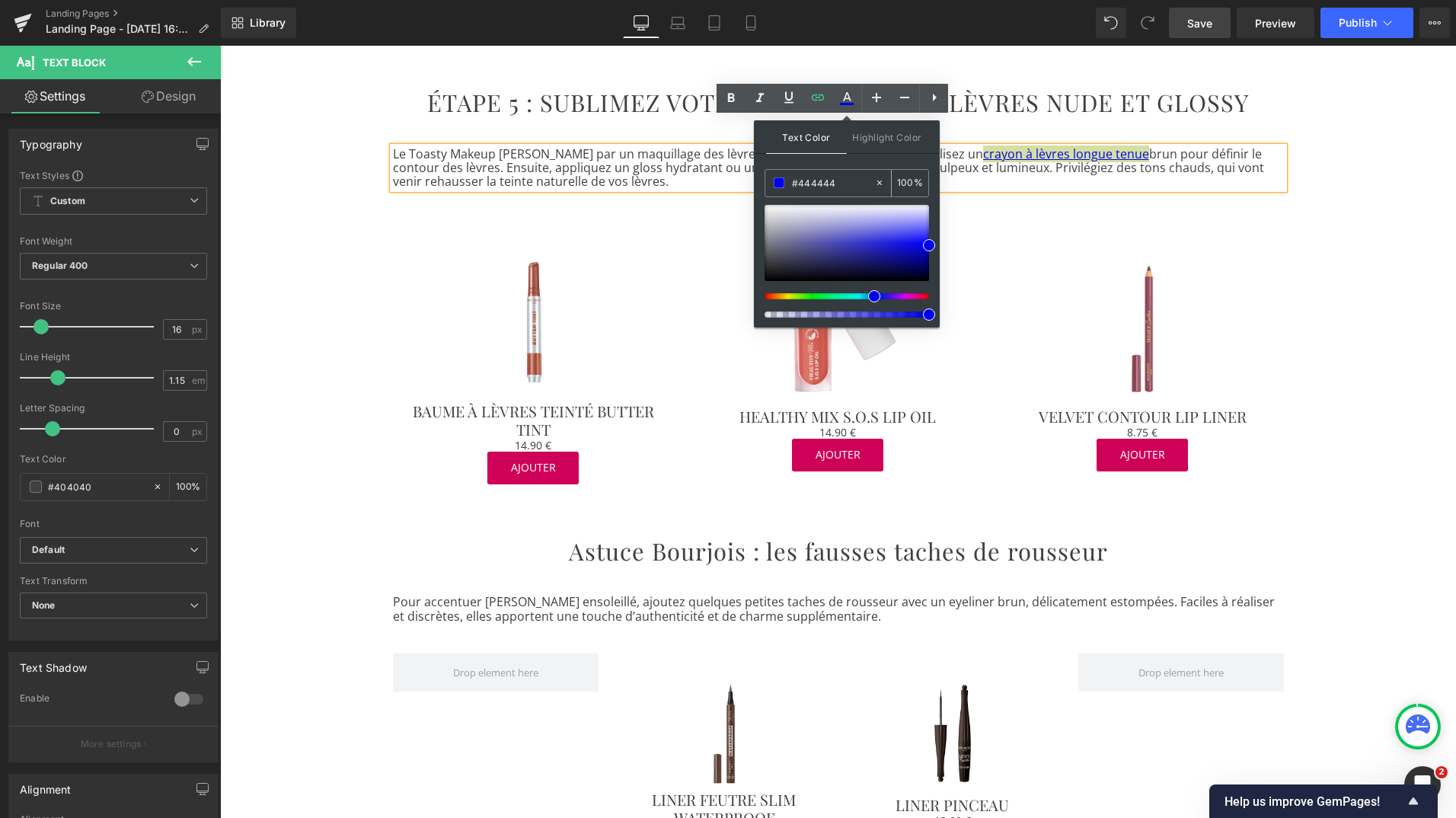
drag, startPoint x: 798, startPoint y: 182, endPoint x: 891, endPoint y: 193, distance: 93.6
click at [891, 193] on div "#444444 100 %" at bounding box center [847, 183] width 165 height 28
type input "#444444"
click at [781, 184] on span at bounding box center [779, 183] width 11 height 11
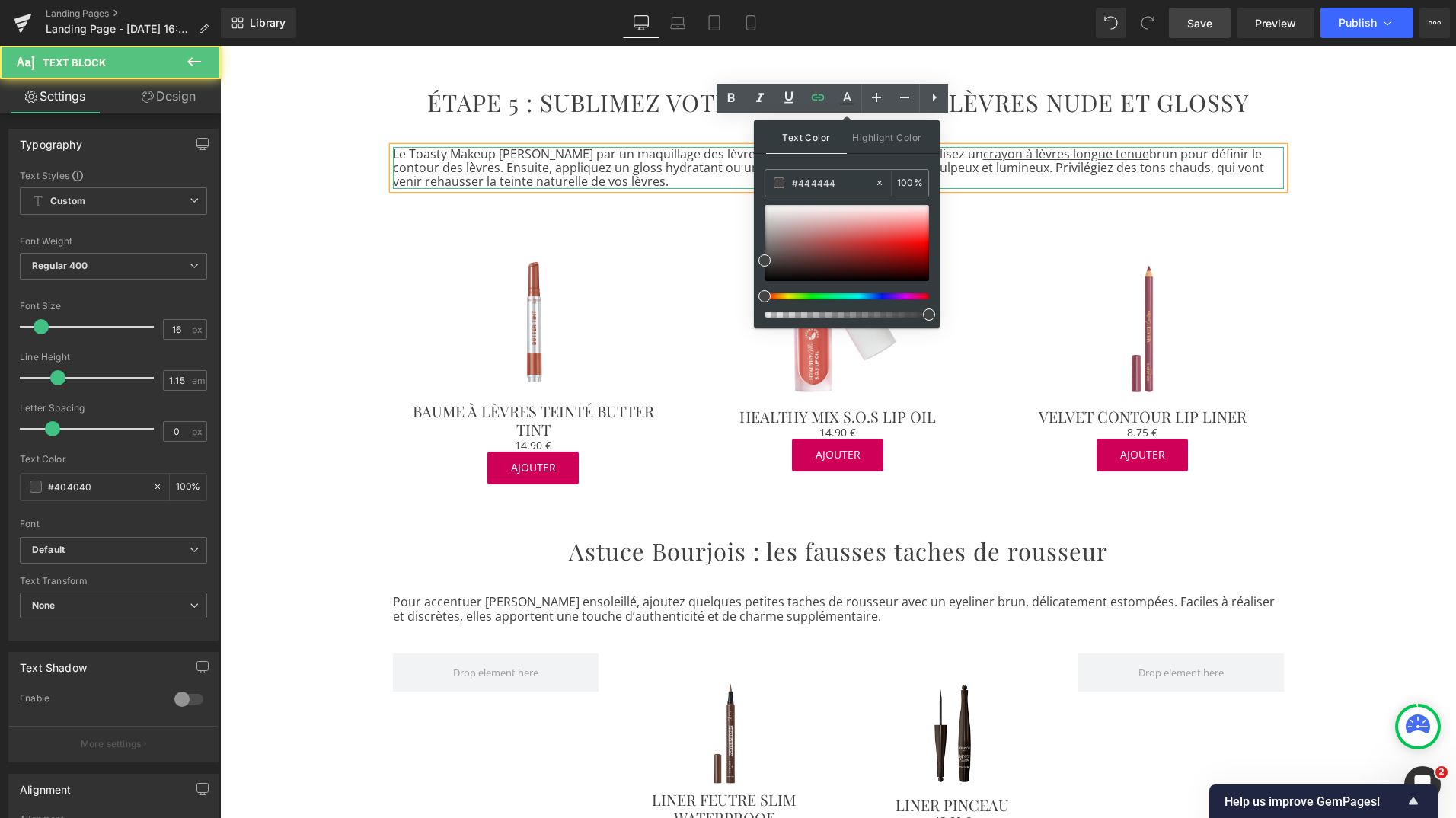
click at [1144, 152] on p "Le Toasty Makeup [PERSON_NAME] par un maquillage des lèvres nude et légèrement …" at bounding box center [838, 168] width 891 height 42
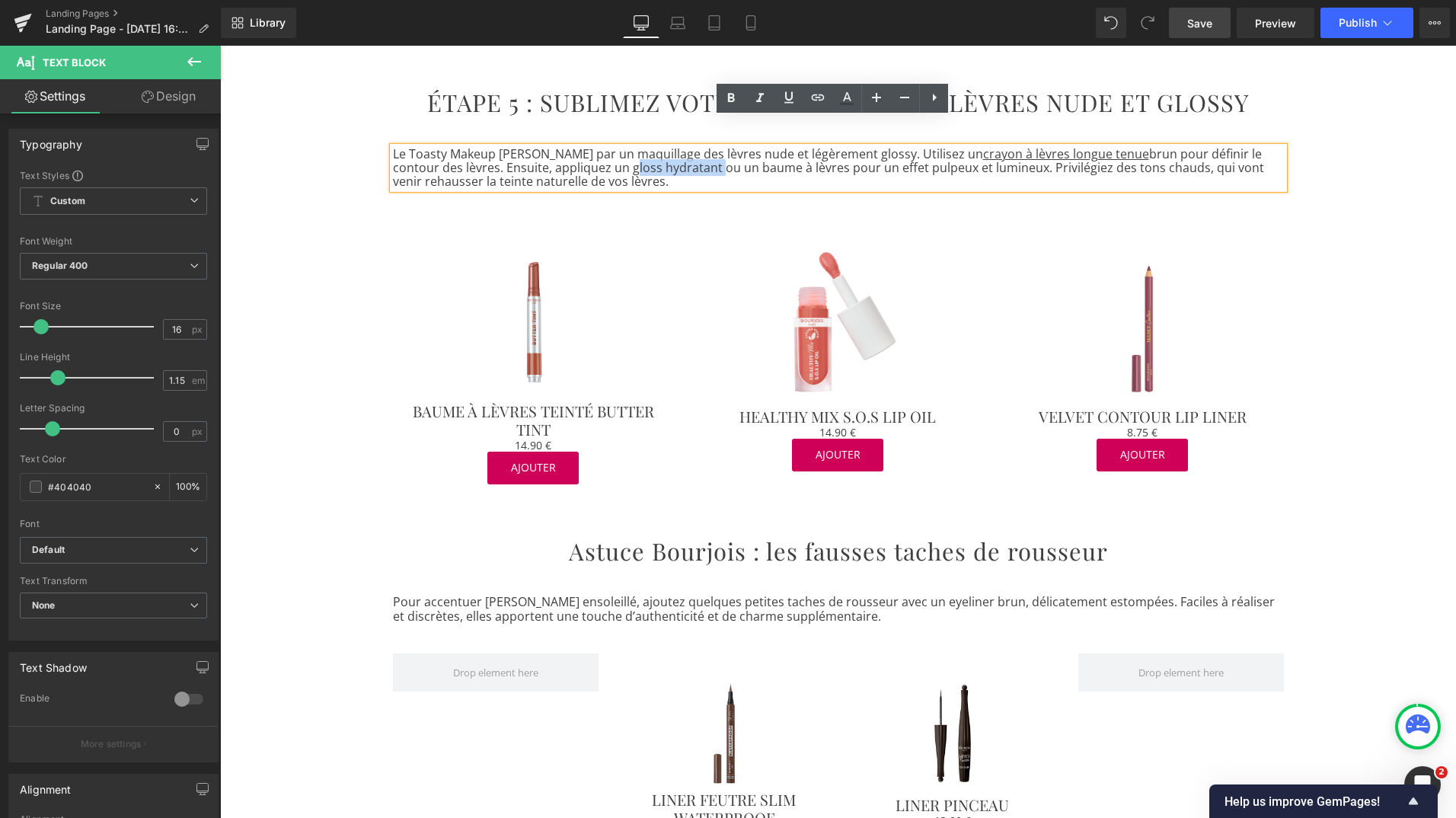
drag, startPoint x: 574, startPoint y: 142, endPoint x: 661, endPoint y: 135, distance: 87.3
click at [661, 147] on p "Le Toasty Makeup [PERSON_NAME] par un maquillage des lèvres nude et légèrement …" at bounding box center [838, 168] width 891 height 42
click at [815, 93] on icon at bounding box center [818, 98] width 18 height 18
click at [712, 174] on input "[URL][DOMAIN_NAME]" at bounding box center [659, 173] width 235 height 38
paste input "[URL][DOMAIN_NAME]"
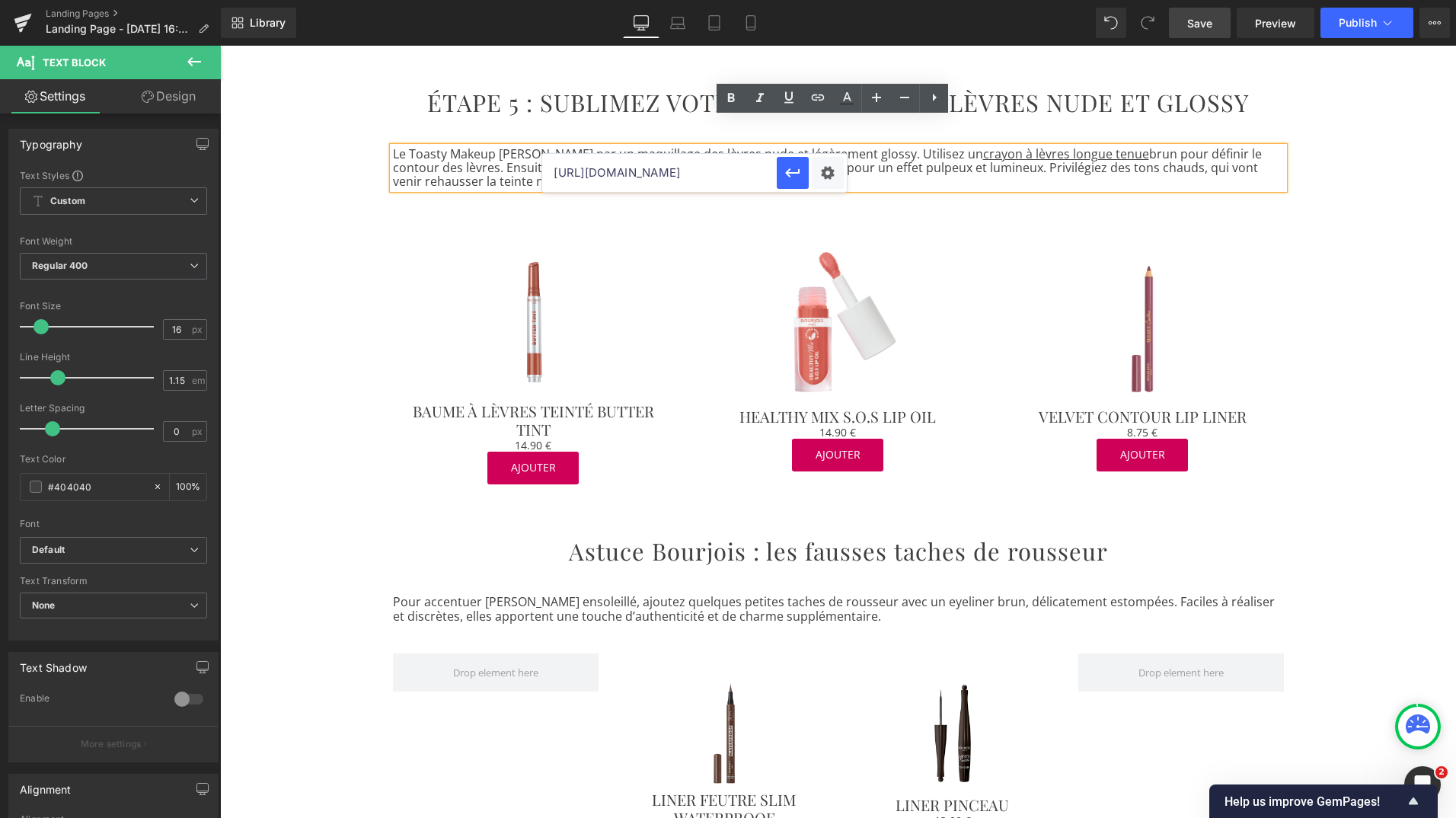
scroll to position [0, 51]
type input "[URL][DOMAIN_NAME]"
click at [798, 165] on icon "button" at bounding box center [793, 173] width 18 height 18
click at [855, 98] on icon at bounding box center [847, 98] width 18 height 18
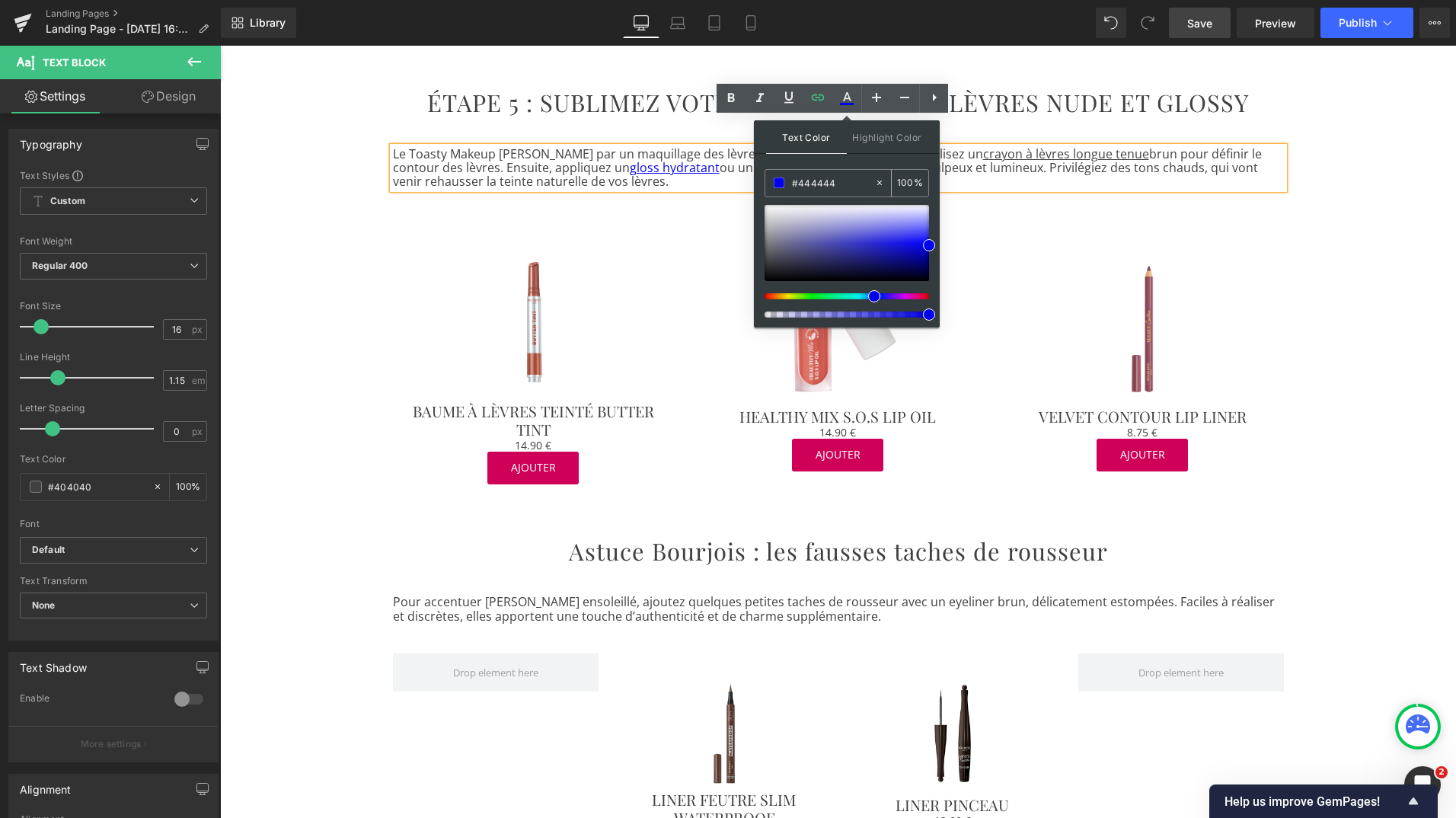
drag, startPoint x: 801, startPoint y: 185, endPoint x: 849, endPoint y: 182, distance: 48.1
click at [849, 182] on input "#444444" at bounding box center [833, 183] width 82 height 17
type input "#444444"
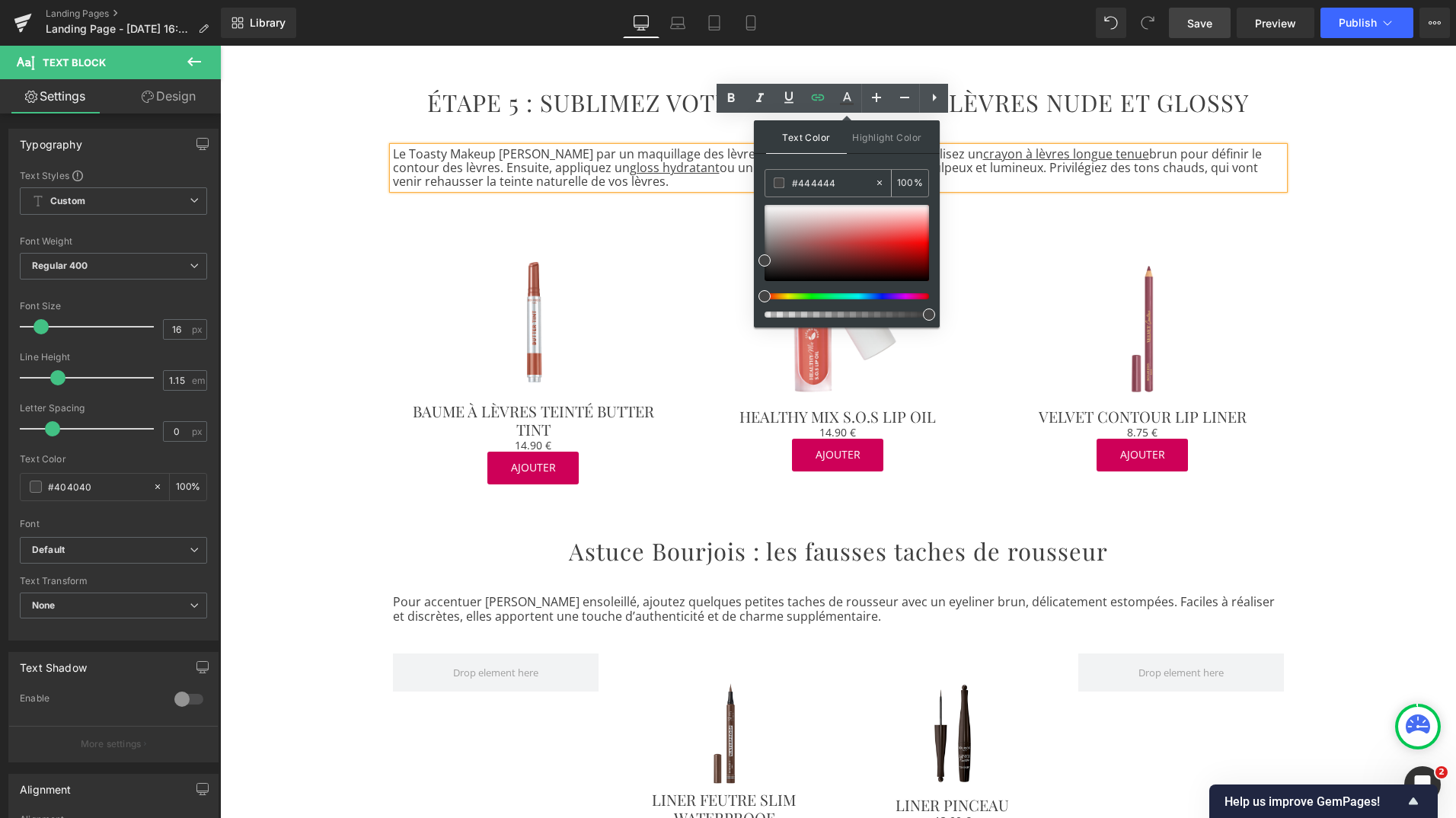
click at [774, 180] on span at bounding box center [779, 183] width 11 height 11
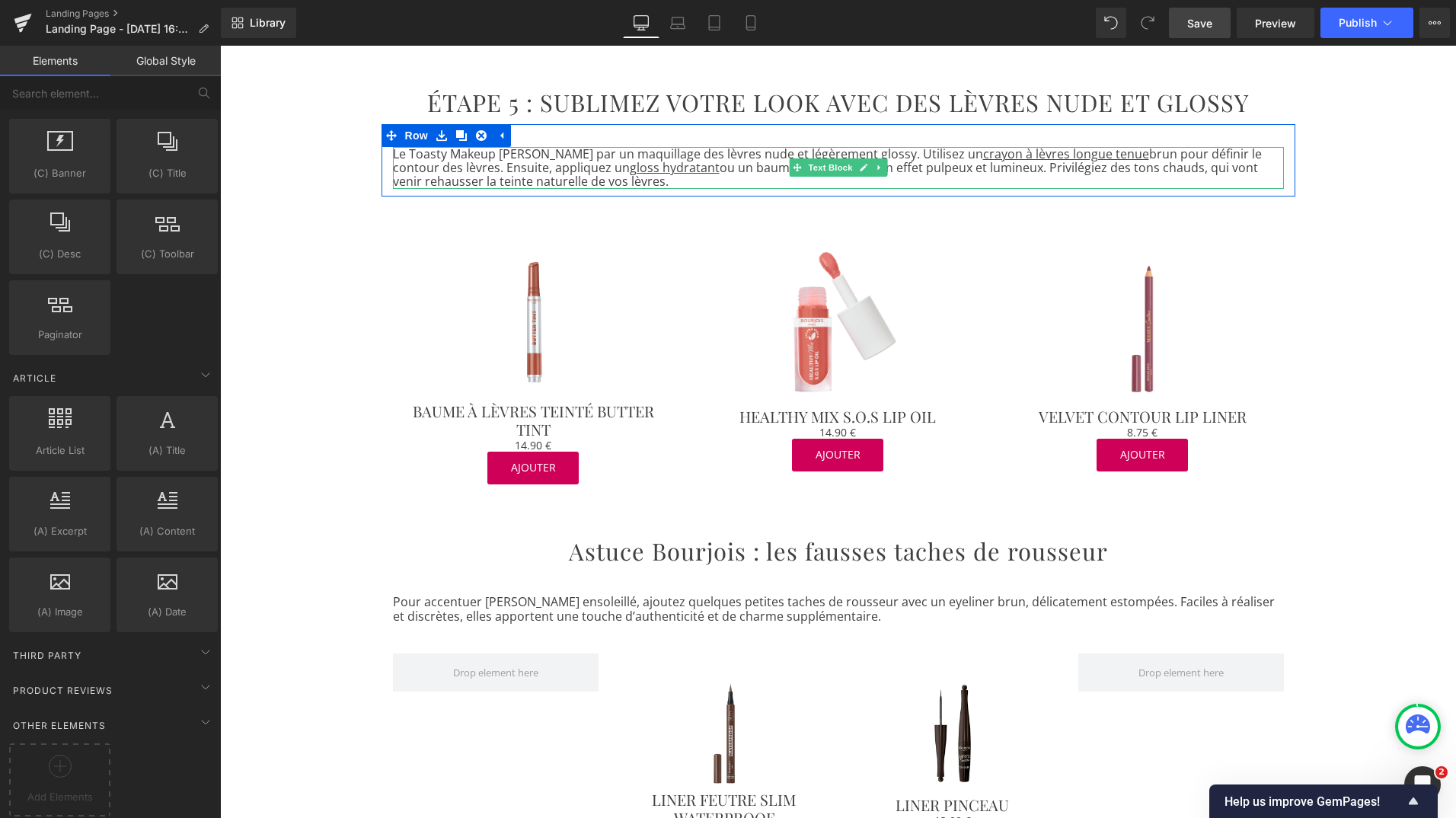
click at [756, 147] on p "Le Toasty Makeup [PERSON_NAME] par un maquillage des lèvres nude et légèrement …" at bounding box center [838, 168] width 891 height 42
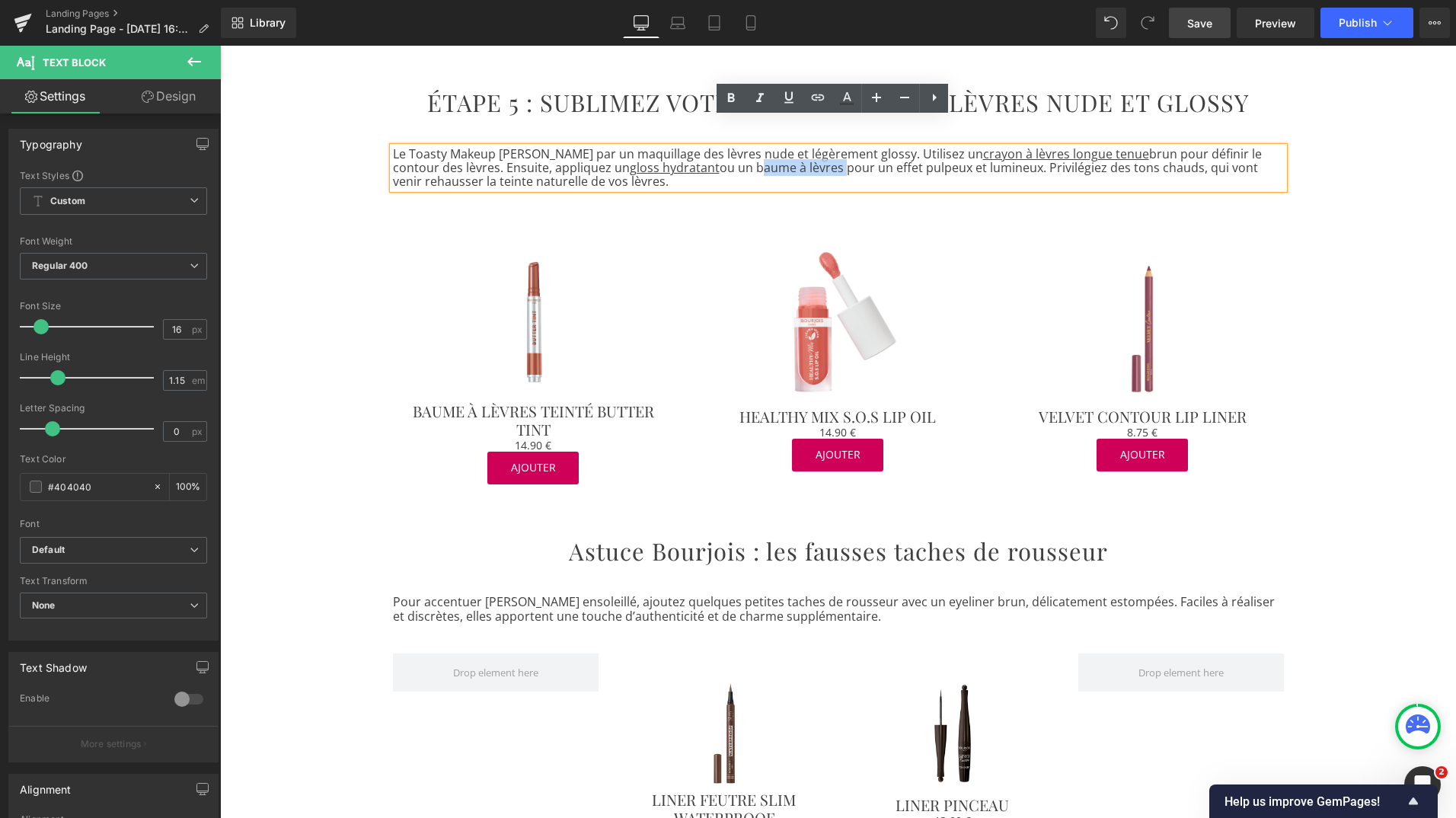
drag, startPoint x: 703, startPoint y: 139, endPoint x: 786, endPoint y: 138, distance: 83.0
click at [786, 147] on p "Le Toasty Makeup [PERSON_NAME] par un maquillage des lèvres nude et légèrement …" at bounding box center [838, 168] width 891 height 42
click at [816, 99] on icon at bounding box center [818, 98] width 18 height 18
click at [786, 180] on input "[URL][DOMAIN_NAME]" at bounding box center [785, 173] width 235 height 38
paste input "[URL][DOMAIN_NAME][PERSON_NAME]"
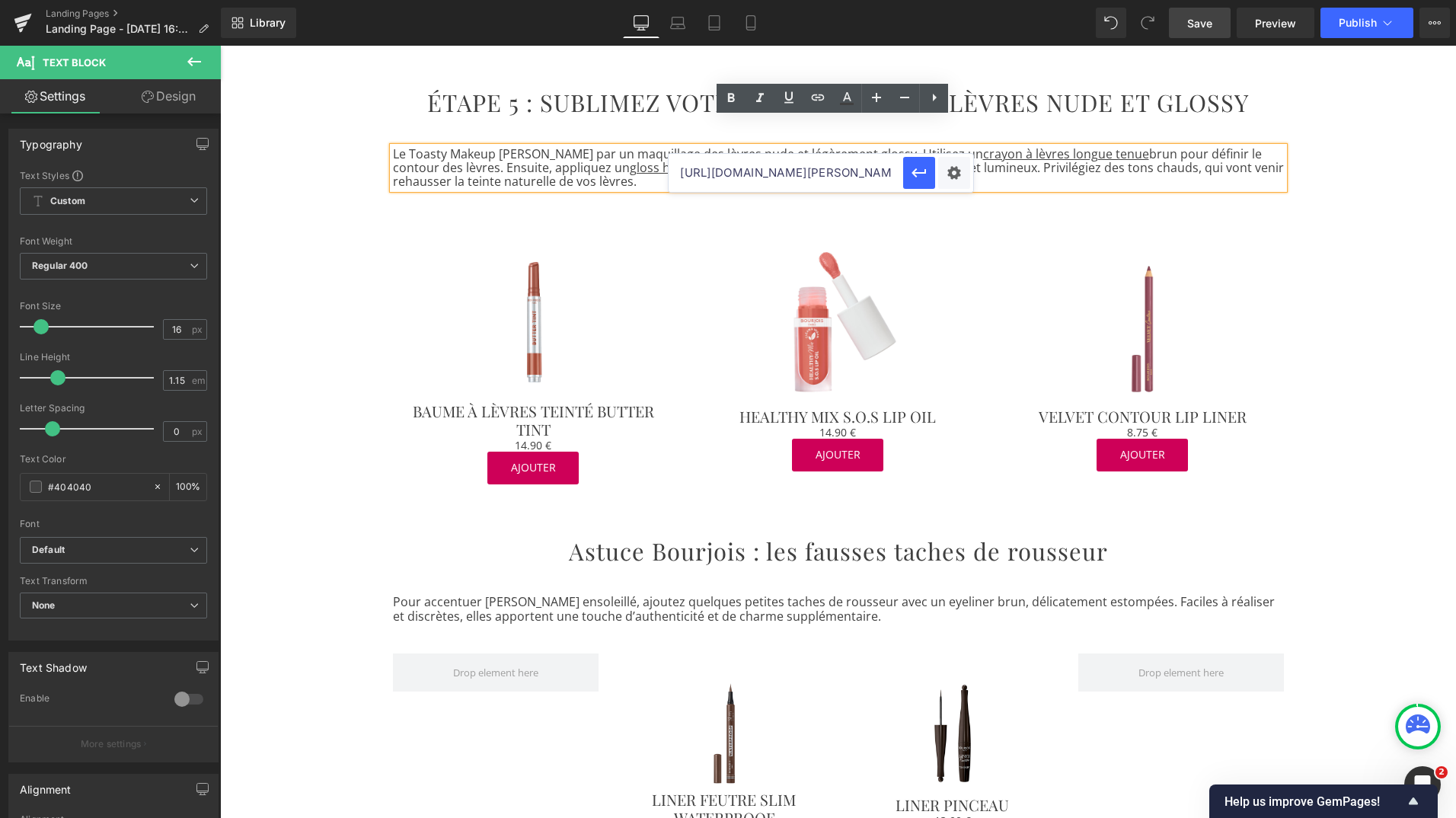
scroll to position [0, 105]
type input "[URL][DOMAIN_NAME][PERSON_NAME]"
click at [926, 177] on icon "button" at bounding box center [919, 173] width 18 height 18
click at [844, 102] on icon at bounding box center [847, 98] width 18 height 18
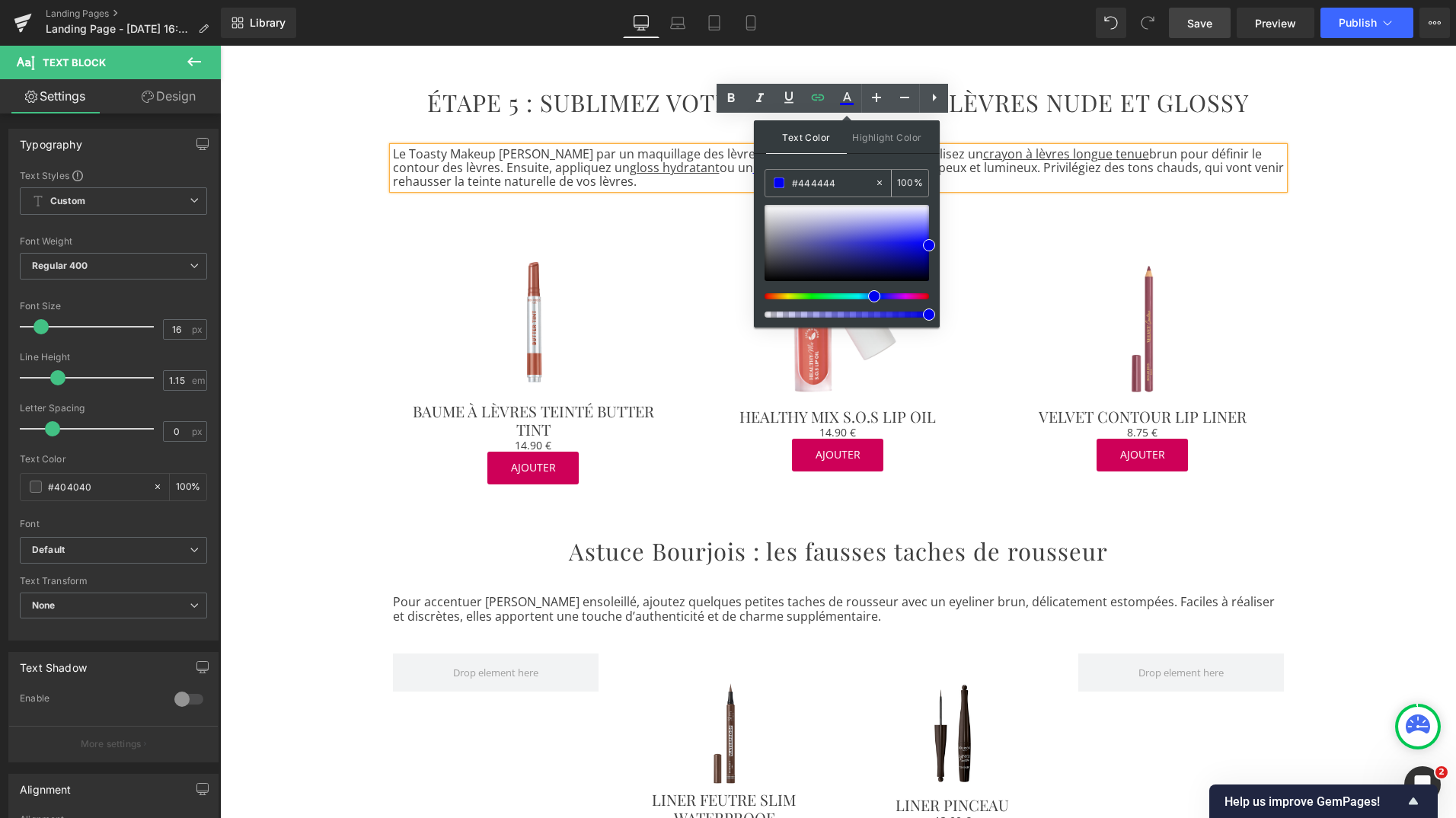
drag, startPoint x: 795, startPoint y: 183, endPoint x: 881, endPoint y: 184, distance: 86.0
click at [881, 184] on div "#444444 100 %" at bounding box center [847, 183] width 165 height 28
type input "#444444"
click at [779, 181] on span at bounding box center [779, 183] width 11 height 11
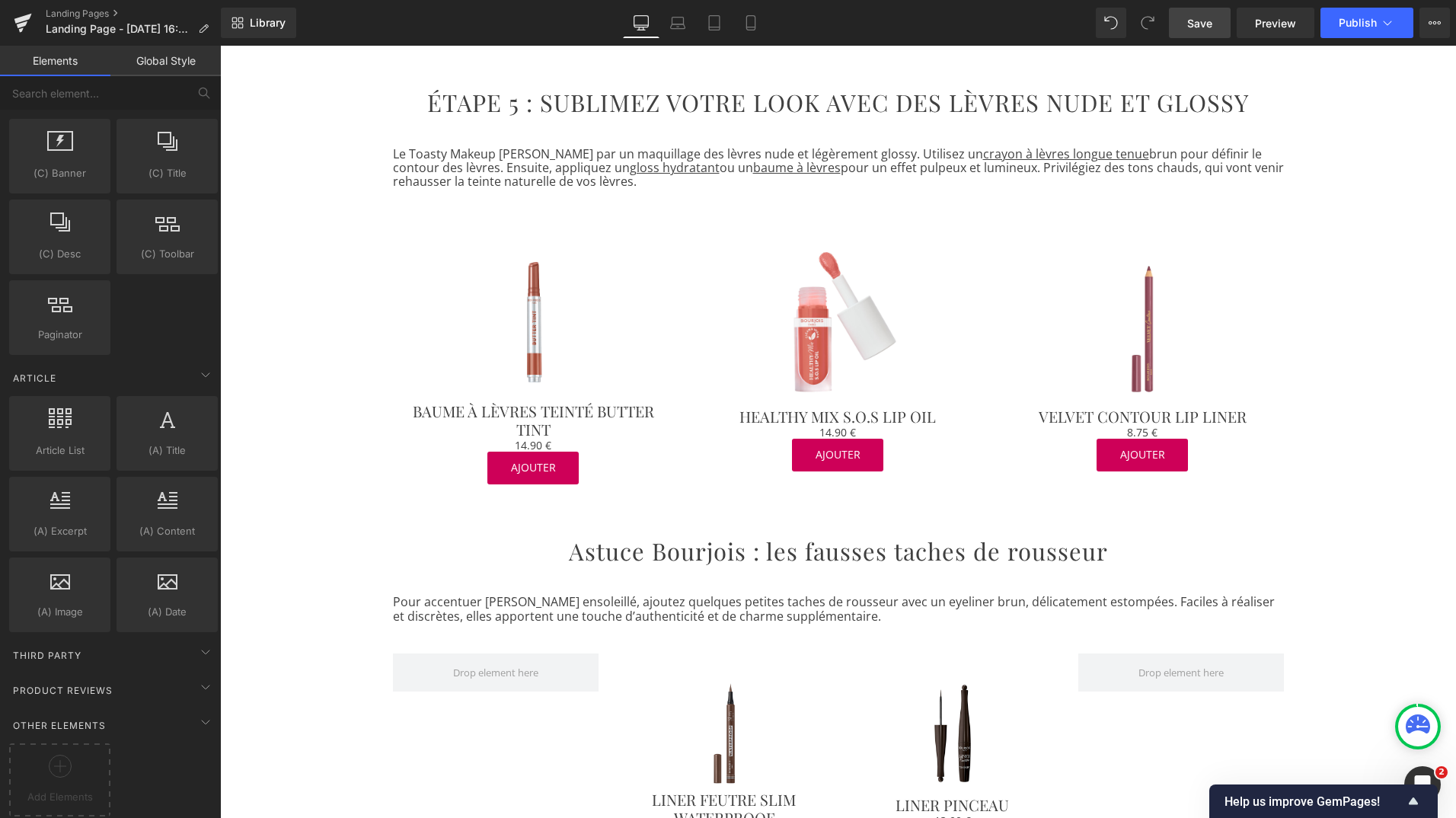
click at [1199, 25] on span "Save" at bounding box center [1200, 23] width 25 height 16
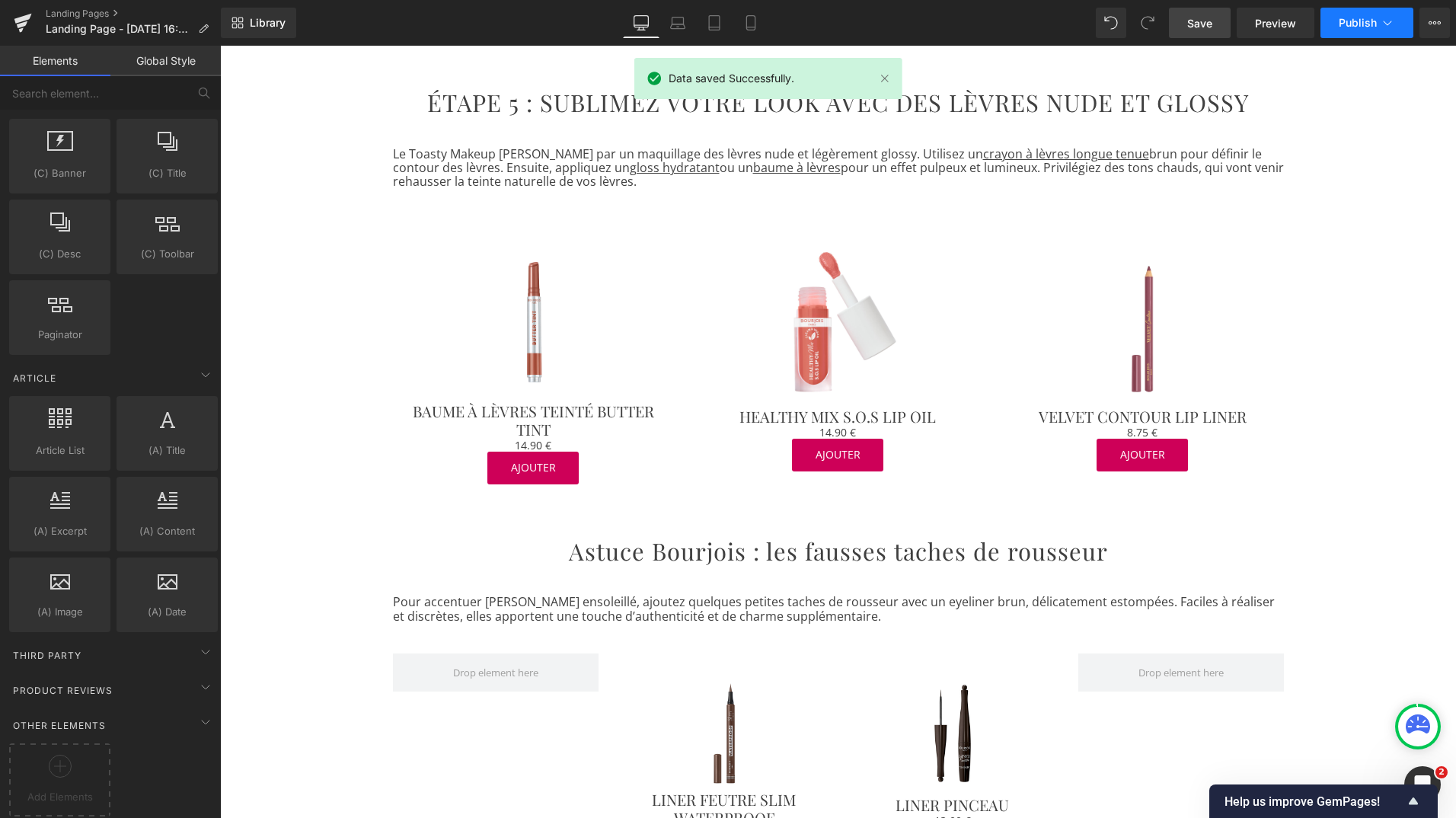
click at [1355, 32] on button "Publish" at bounding box center [1367, 23] width 93 height 31
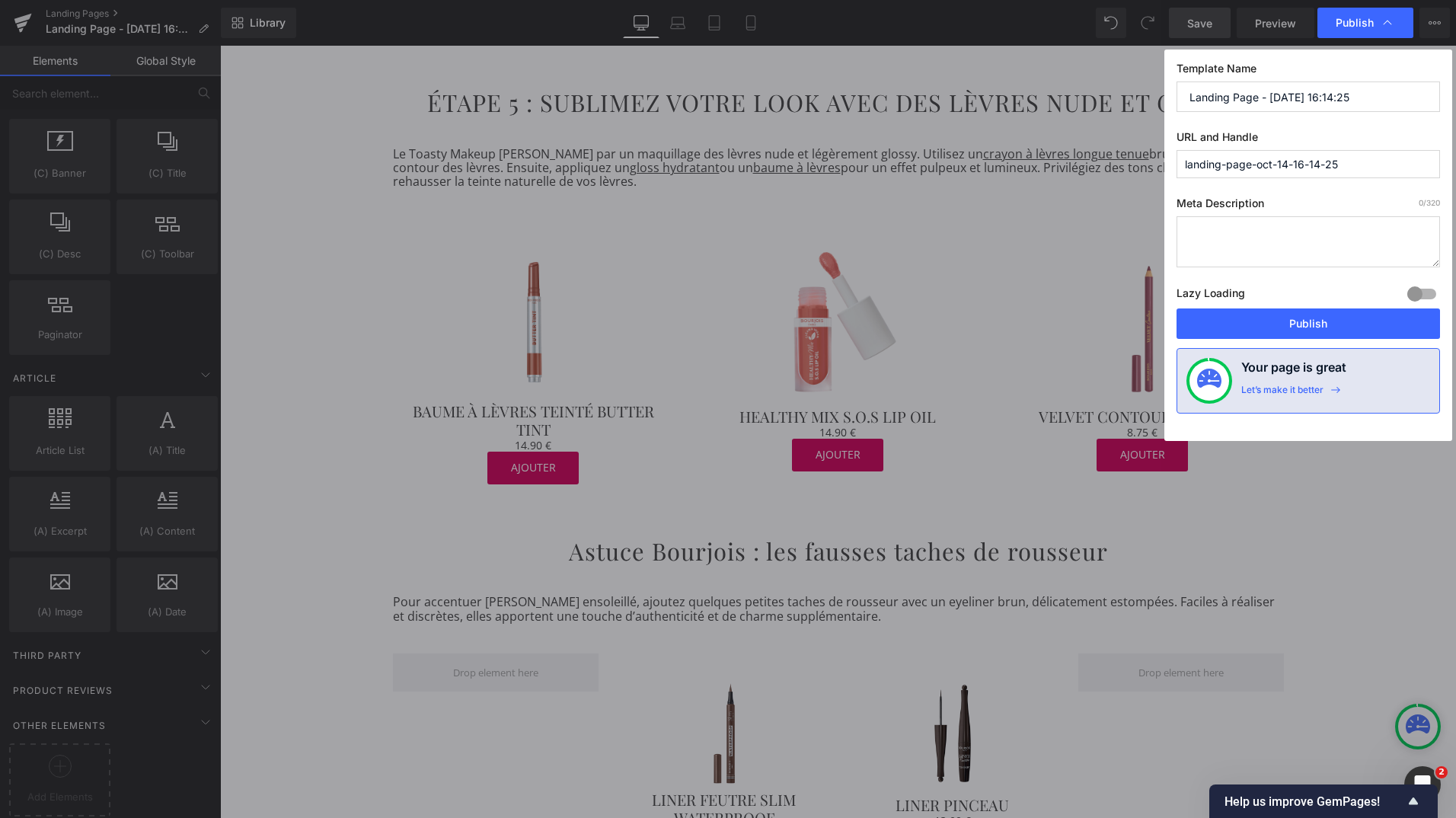
click at [1208, 97] on input "Landing Page - [DATE] 16:14:25" at bounding box center [1308, 97] width 264 height 31
paste input "Toasty Makeup : La Tendance Maquillage de l’Automne | Bourjois"
type input "Toasty Makeup : La Tendance Maquillage de l’Automne | Bourjois"
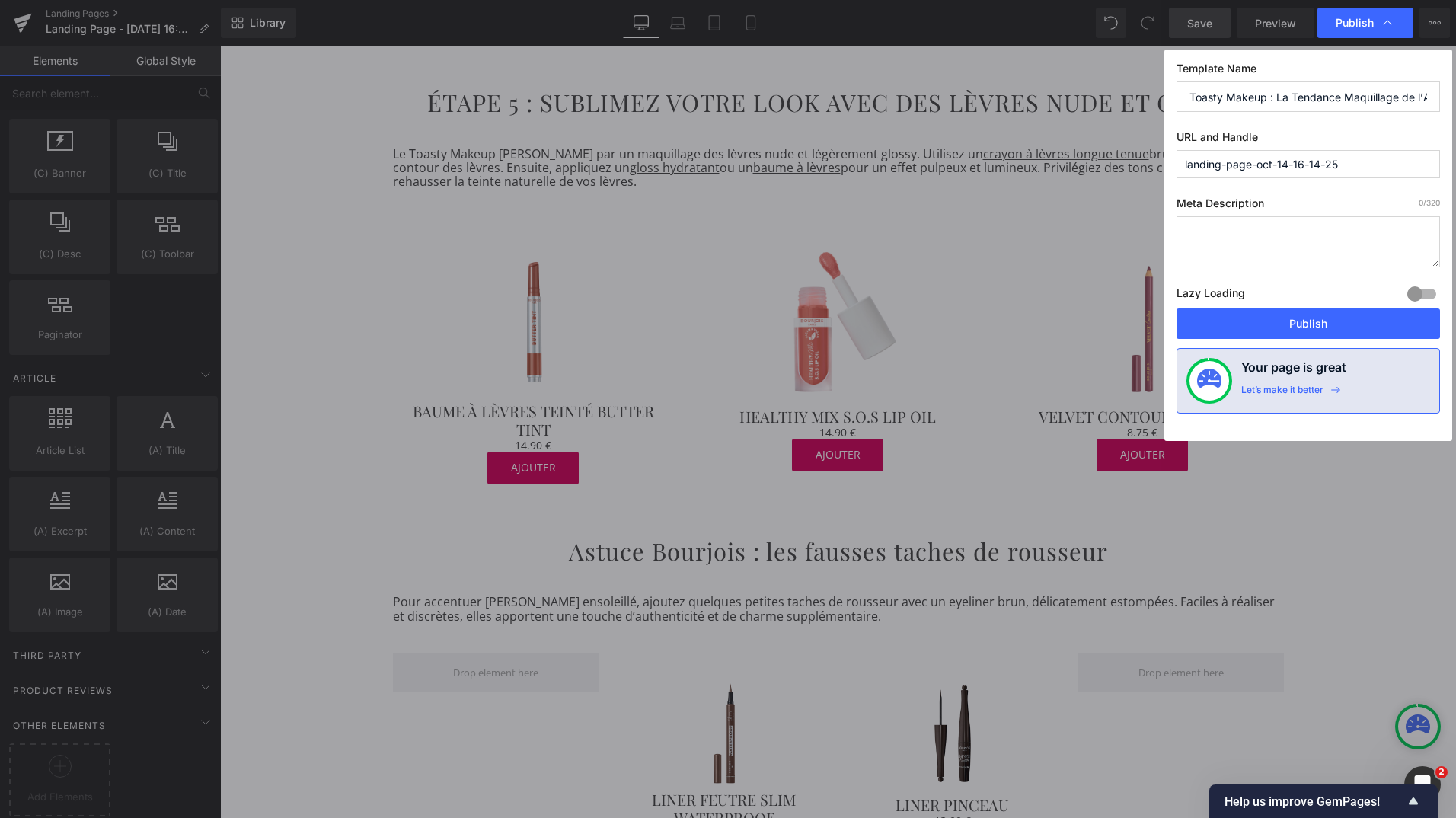
click at [1223, 165] on input "landing-page-oct-14-16-14-25" at bounding box center [1308, 164] width 264 height 28
paste input "Toasty Makeup : La Tendance Maquillage de l’Automne | Bourjois"
drag, startPoint x: 1381, startPoint y: 164, endPoint x: 1456, endPoint y: 165, distance: 75.0
click at [1455, 165] on html "Product You are previewing how the will restyle your page. You can not edit Ele…" at bounding box center [728, 409] width 1456 height 818
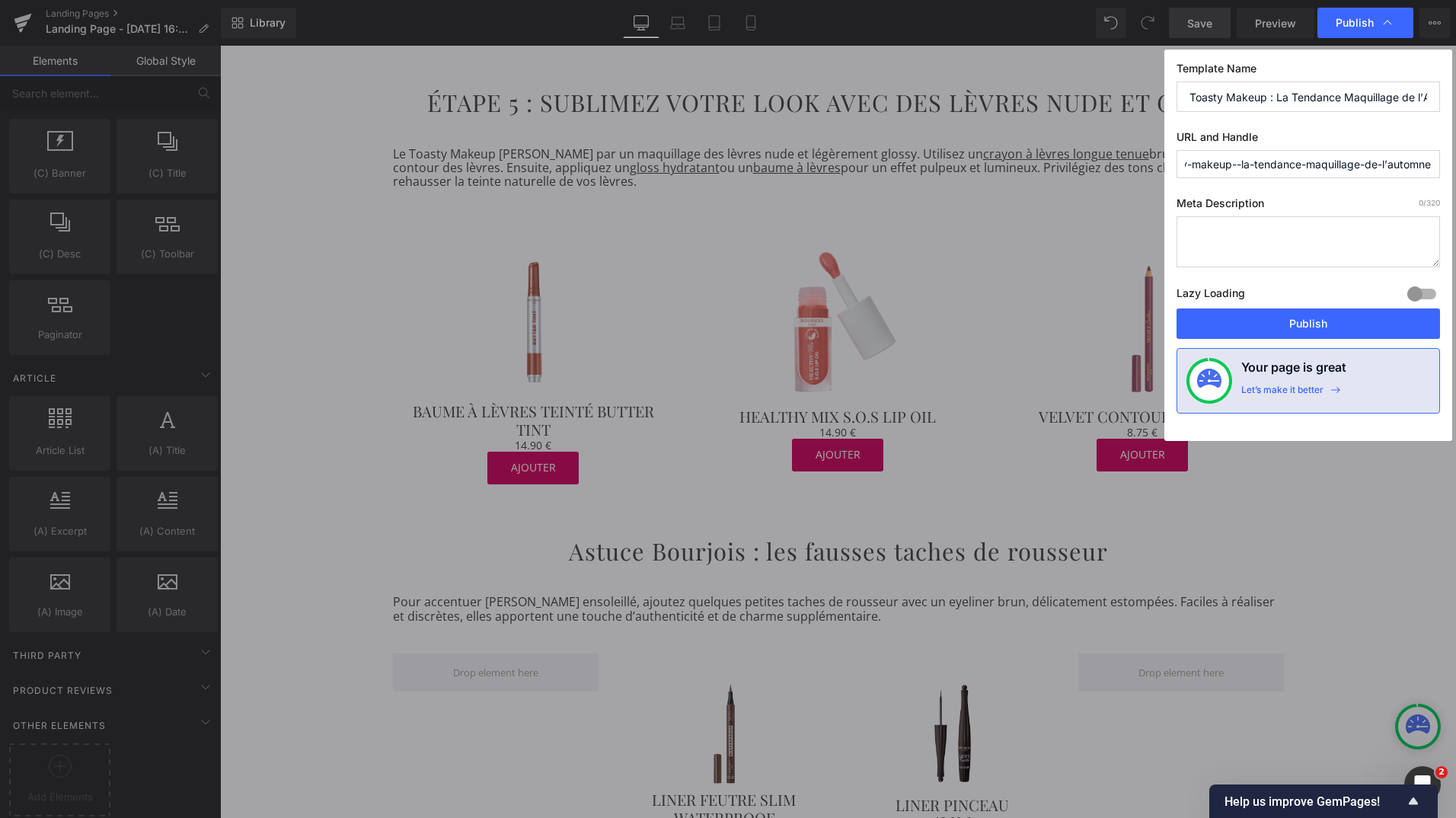
scroll to position [0, 32]
click at [1240, 168] on input "toasty-makeup--la-tendance-maquillage-de-l’automne" at bounding box center [1308, 164] width 264 height 28
type input "toasty-makeup-la-tendance-maquillage-de-l’automne"
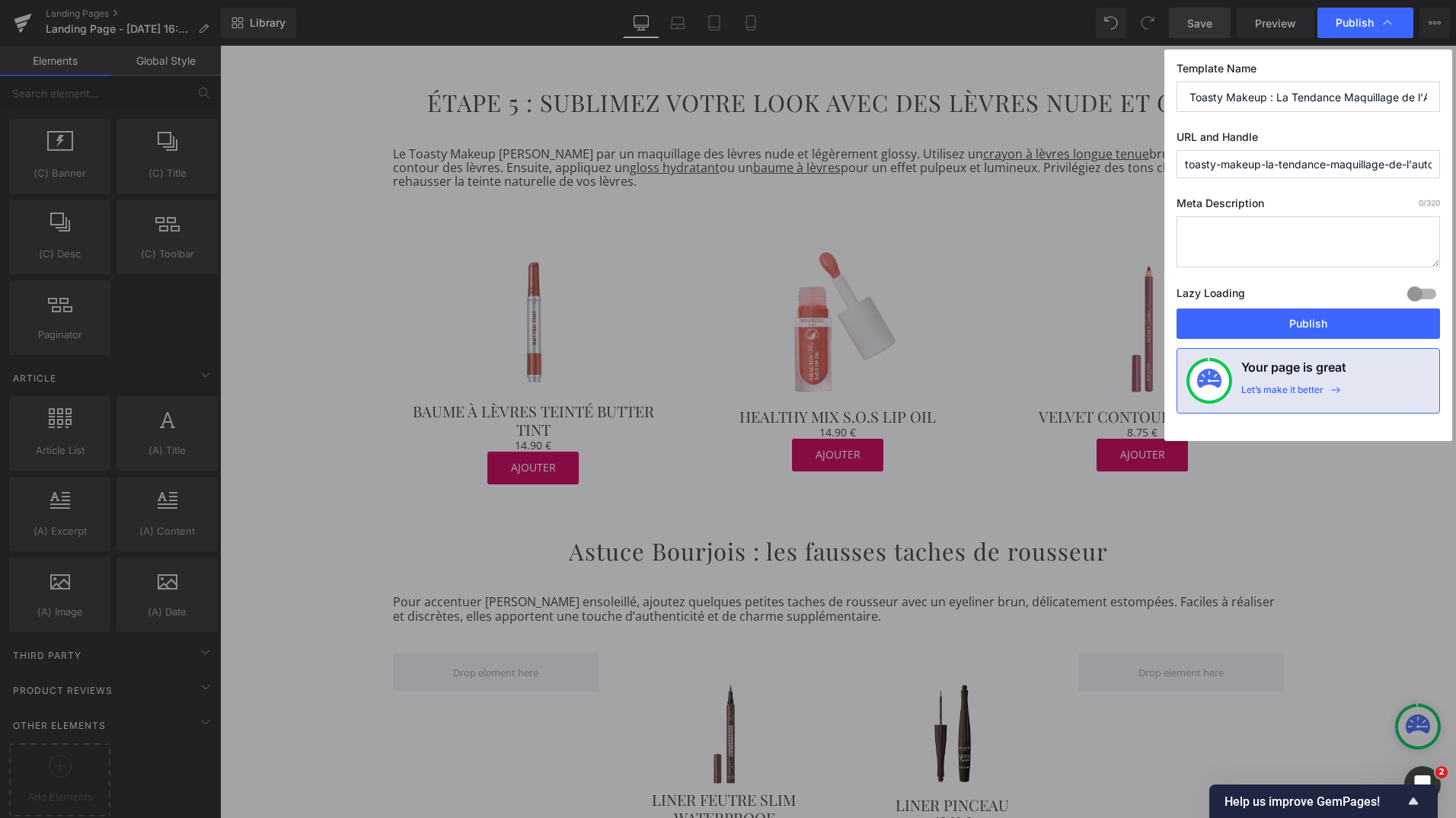
click at [1204, 235] on textarea at bounding box center [1308, 242] width 264 height 51
paste textarea "Découvrez le Toasty Makeup, le maquillage automnal aux nuances chaudes signé [P…"
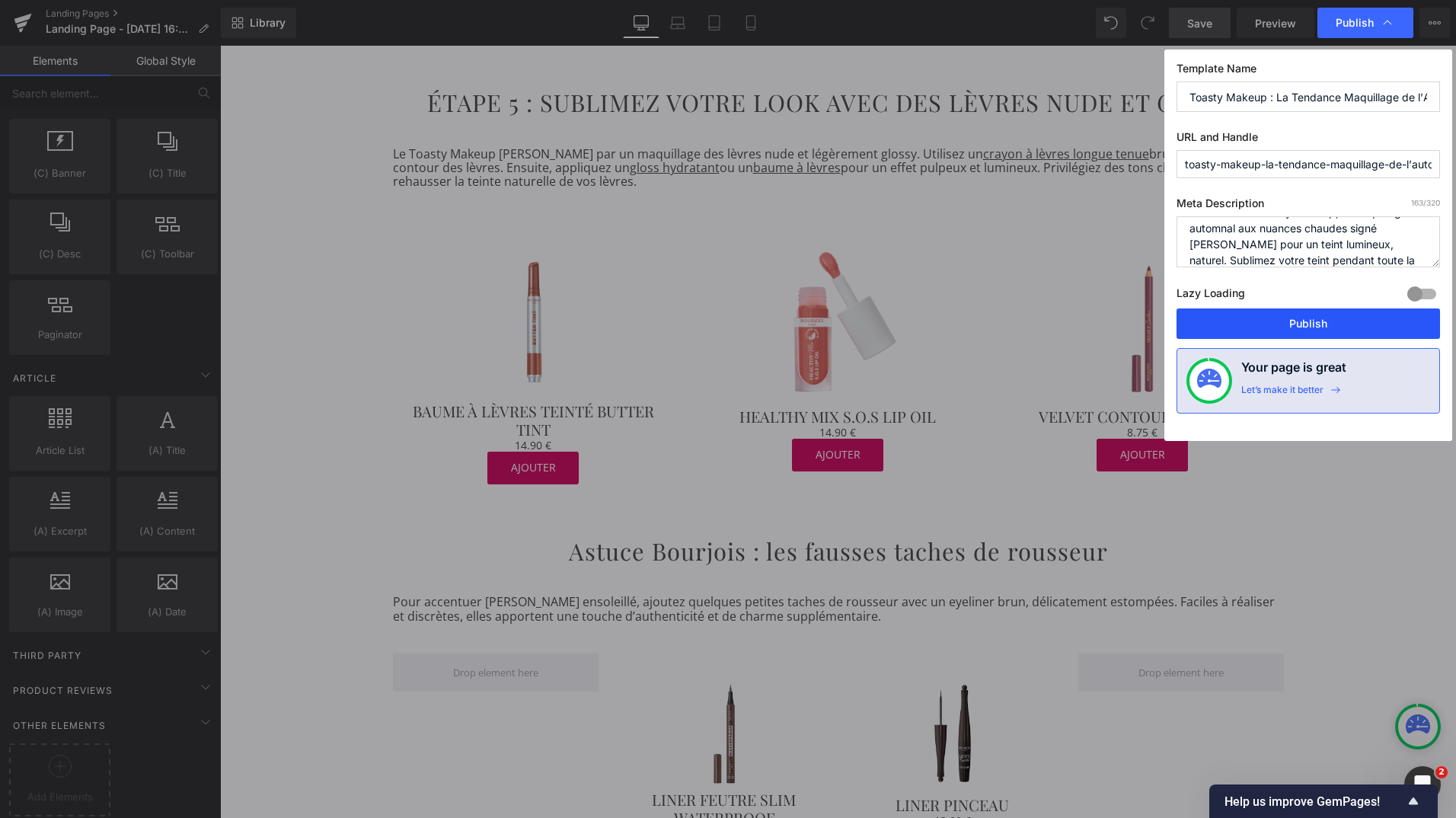
type textarea "Découvrez le Toasty Makeup, le maquillage automnal aux nuances chaudes signé [P…"
click at [1238, 318] on button "Publish" at bounding box center [1308, 324] width 264 height 31
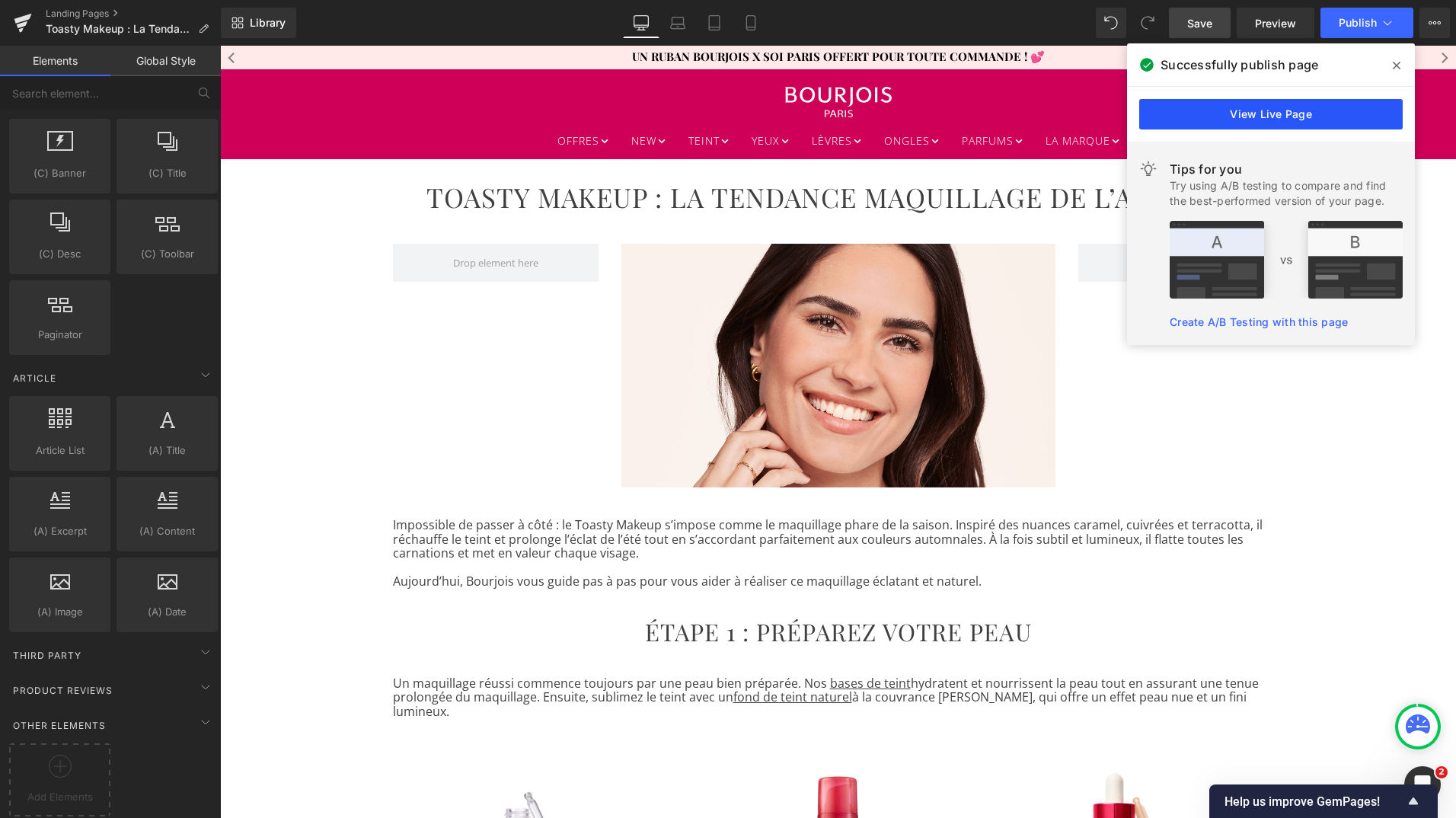
click at [1295, 111] on link "View Live Page" at bounding box center [1271, 115] width 264 height 31
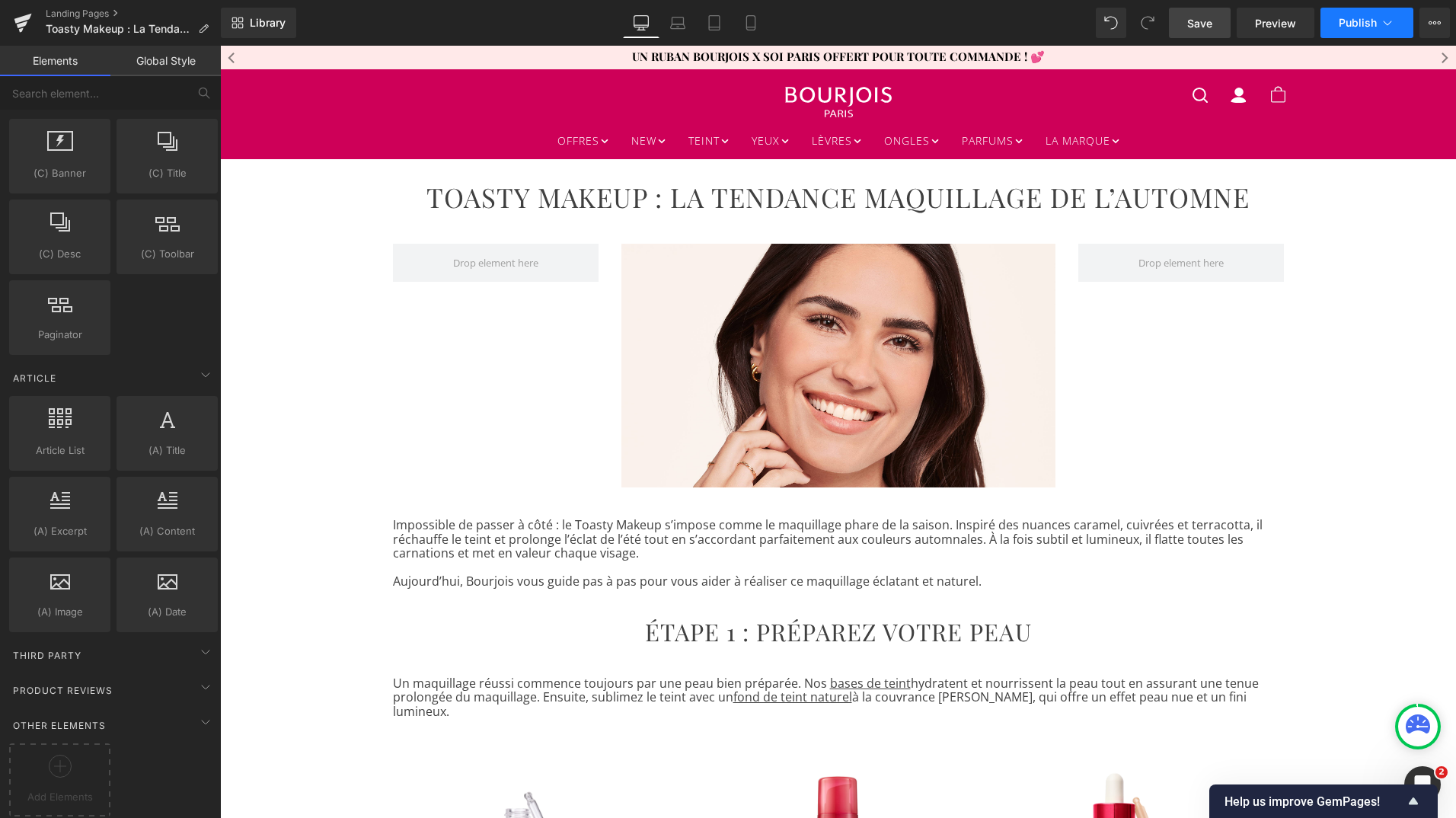
click at [1383, 21] on icon at bounding box center [1388, 23] width 15 height 15
click at [1426, 25] on button "View Live Page View with current Template Save Template to Library Schedule Pub…" at bounding box center [1435, 23] width 31 height 31
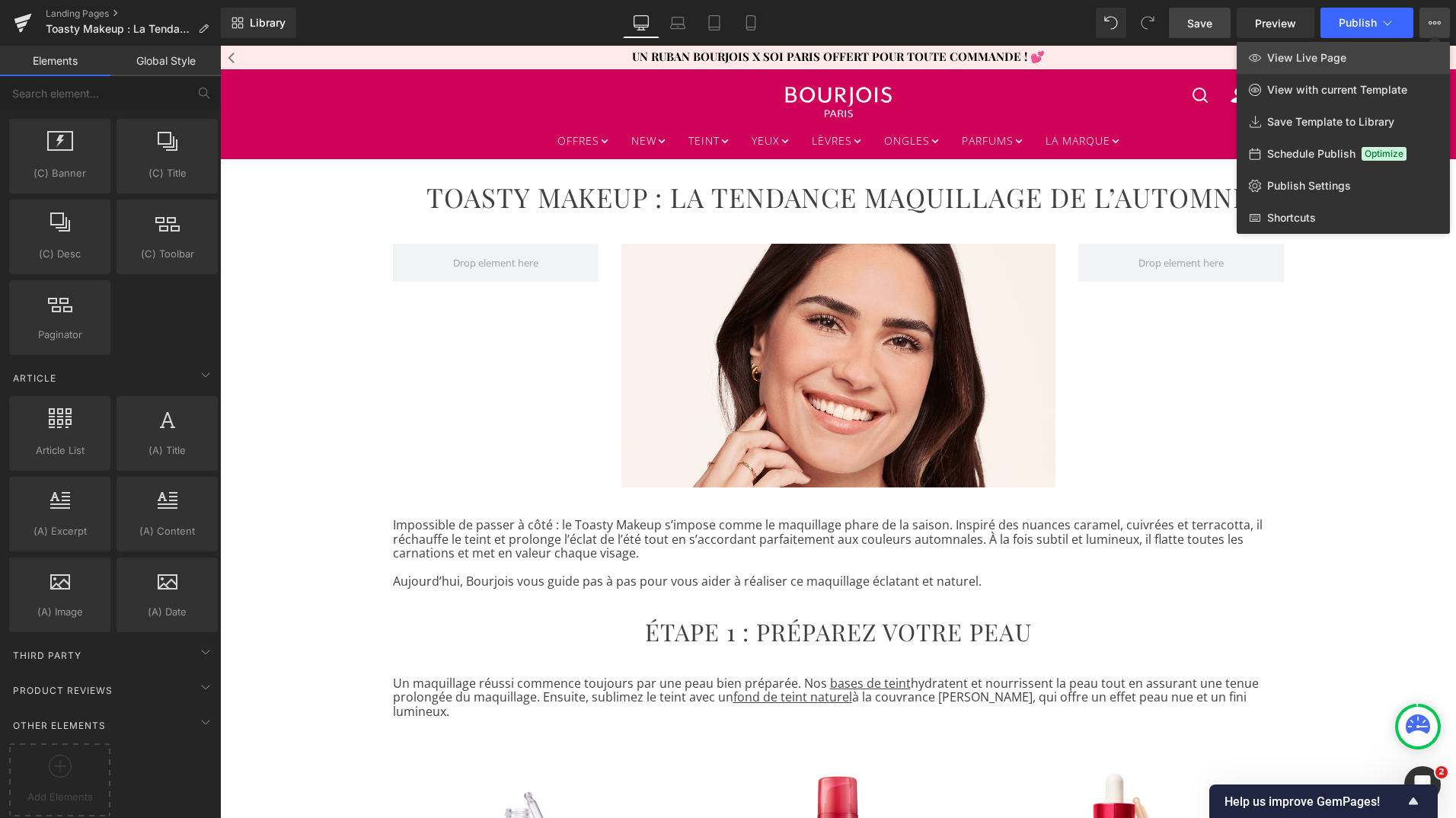
click at [1332, 60] on span "View Live Page" at bounding box center [1307, 58] width 79 height 14
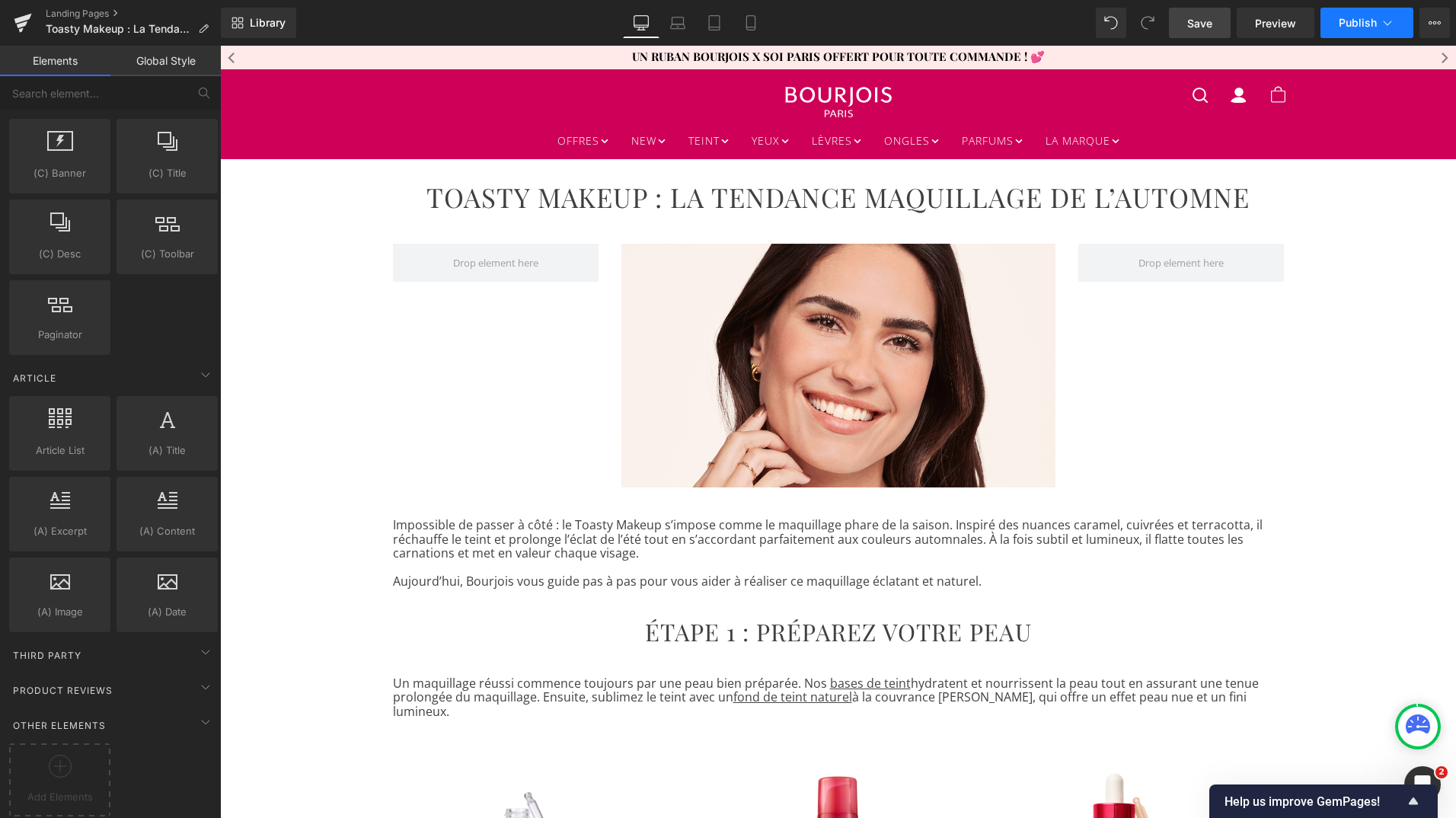
click at [1394, 20] on icon at bounding box center [1388, 23] width 15 height 15
click at [1442, 20] on button "View Live Page View with current Template Save Template to Library Schedule Pub…" at bounding box center [1435, 23] width 31 height 31
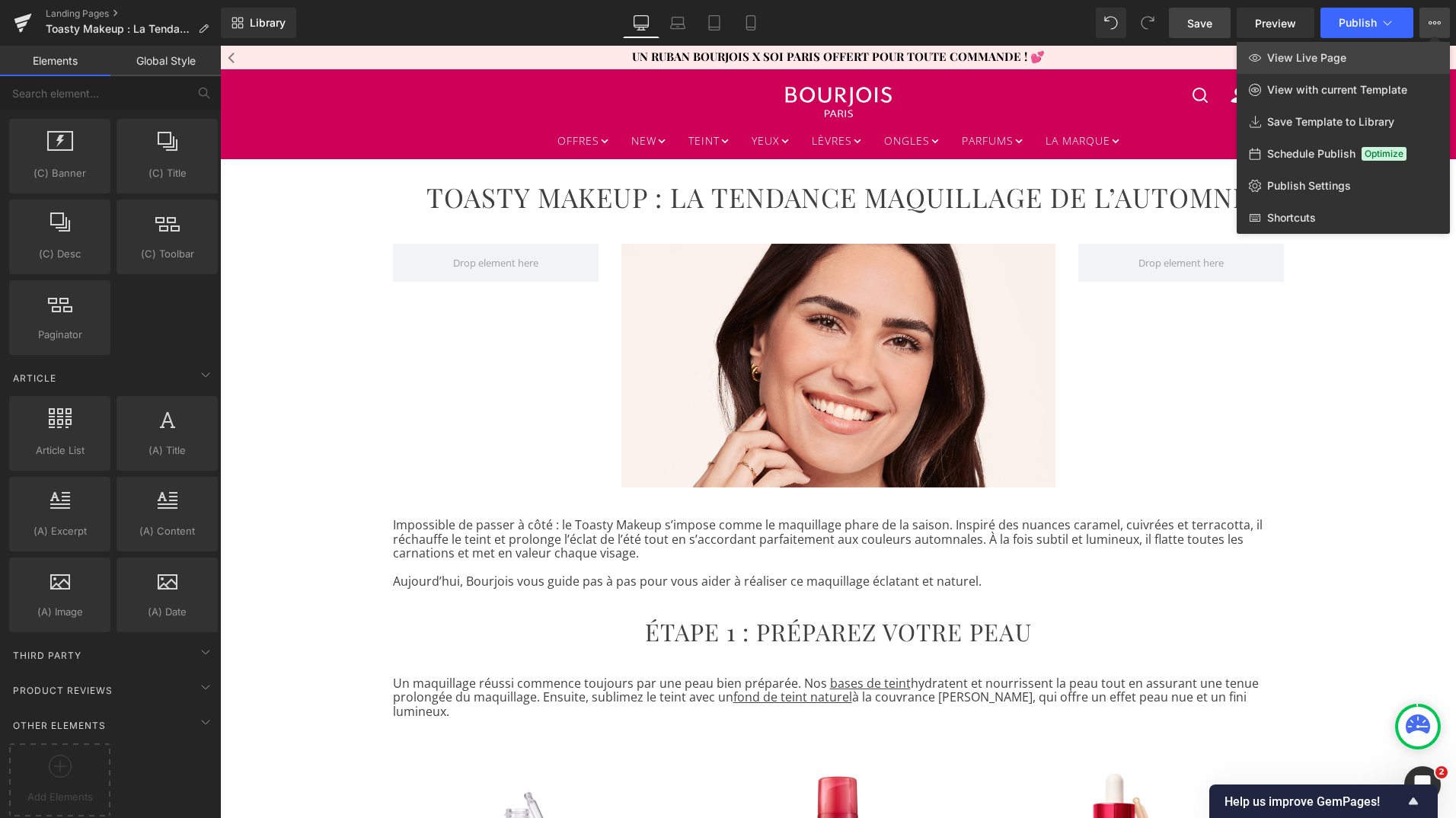
click at [1356, 55] on link "View Live Page" at bounding box center [1343, 58] width 213 height 32
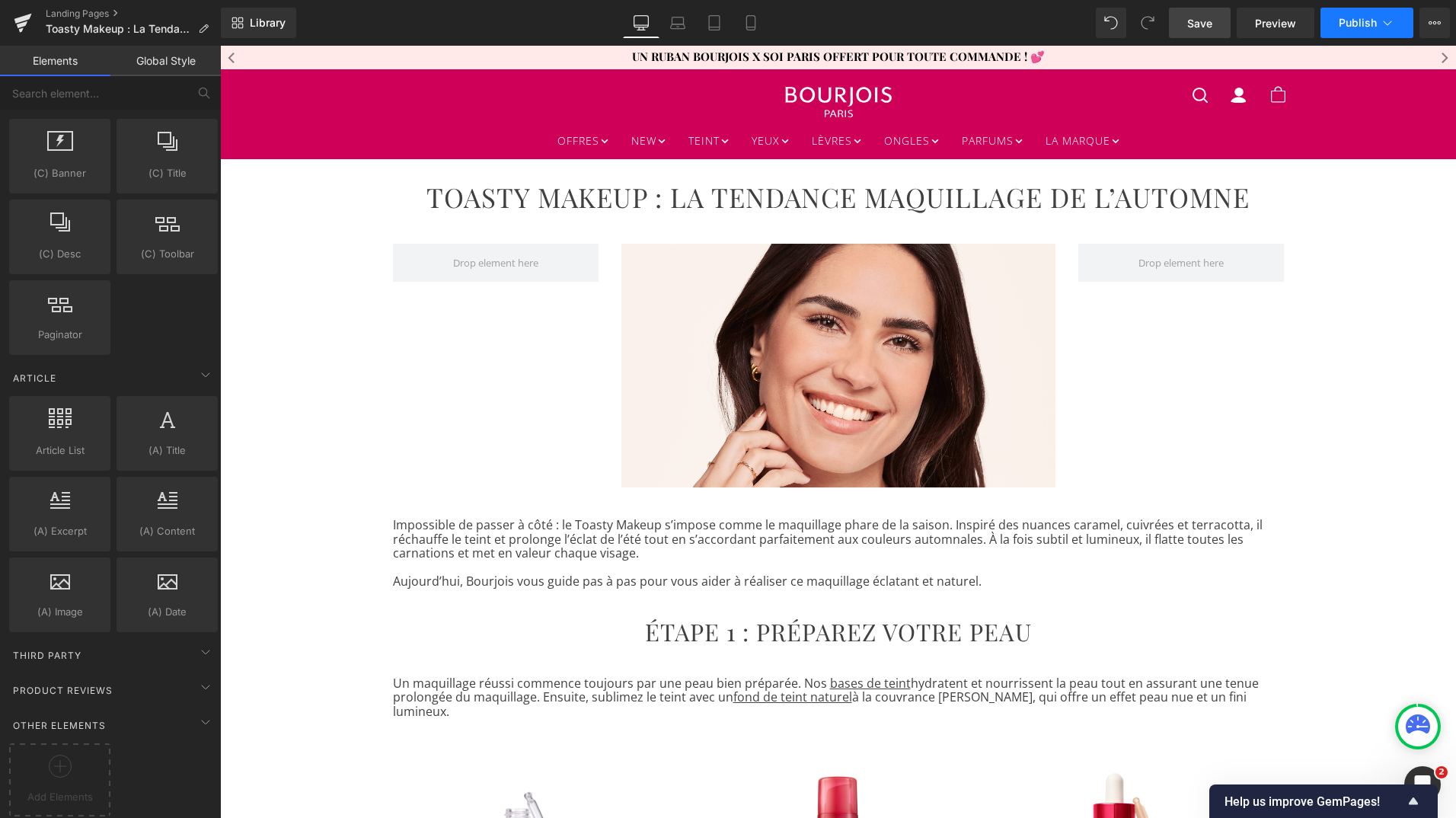
click at [1371, 28] on span "Publish" at bounding box center [1358, 23] width 38 height 12
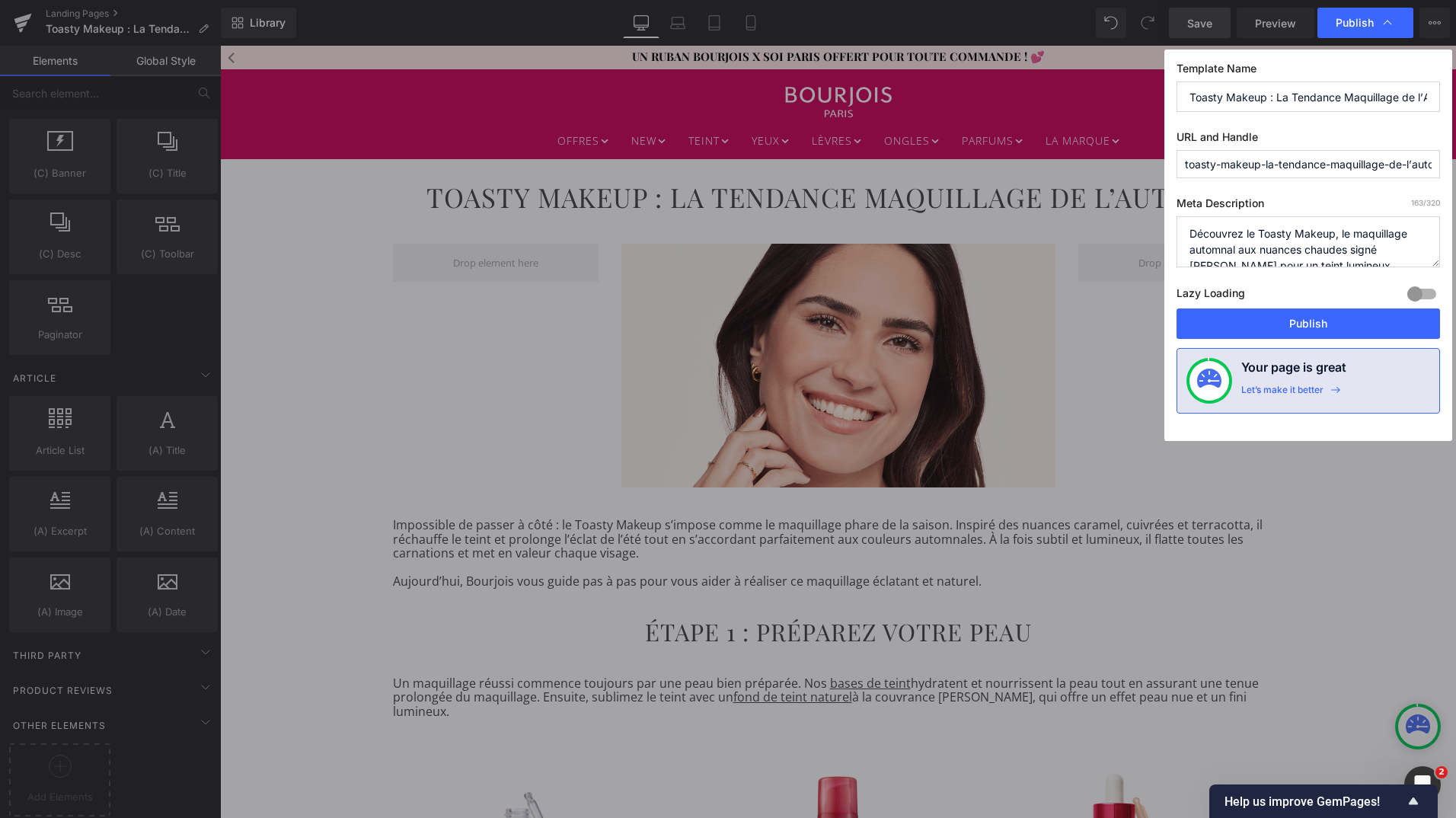
click at [1314, 169] on input "toasty-makeup-la-tendance-maquillage-de-l’automne" at bounding box center [1308, 164] width 264 height 28
click at [1245, 316] on button "Publish" at bounding box center [1308, 324] width 264 height 31
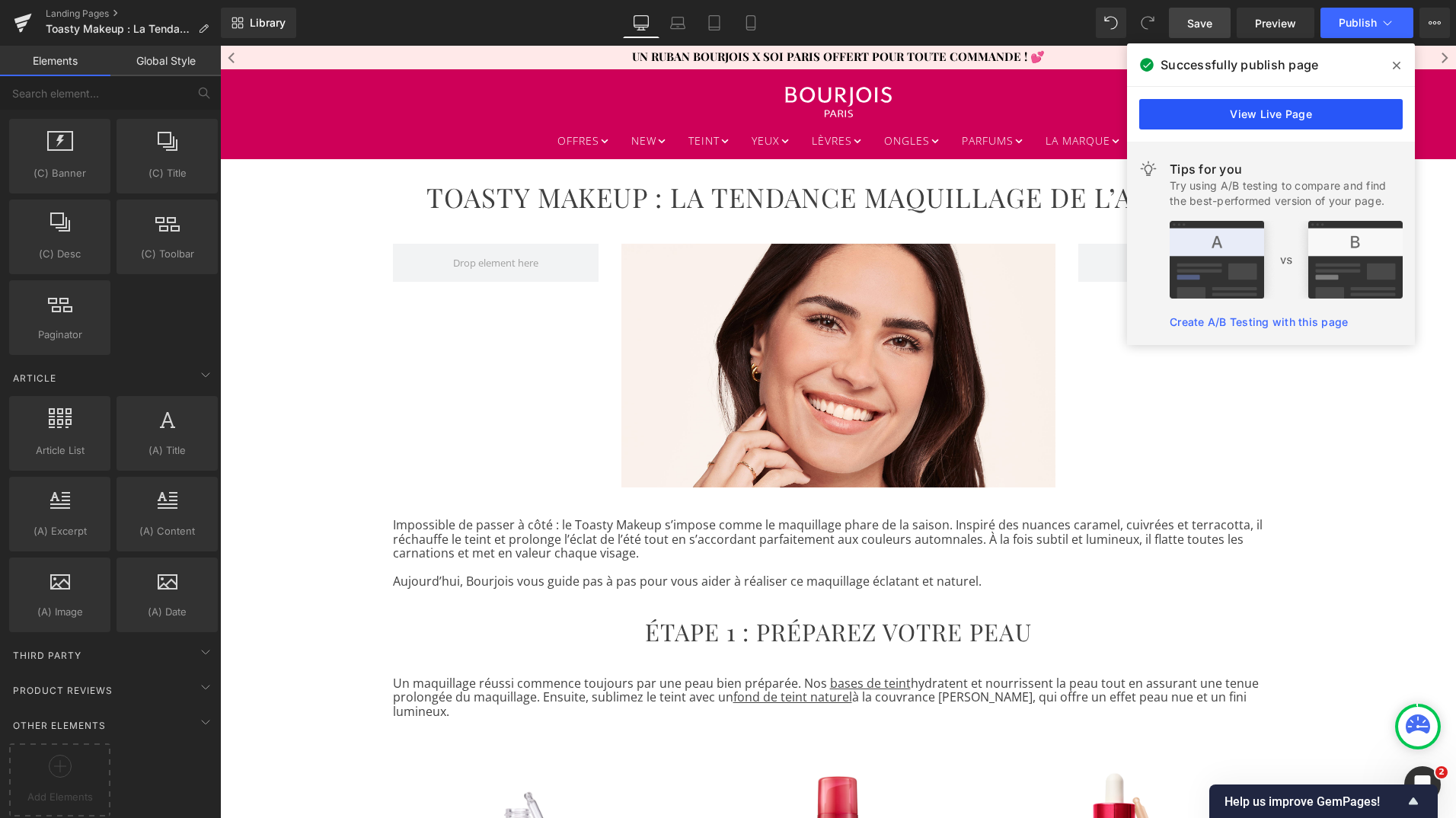
click at [1251, 119] on link "View Live Page" at bounding box center [1271, 115] width 264 height 31
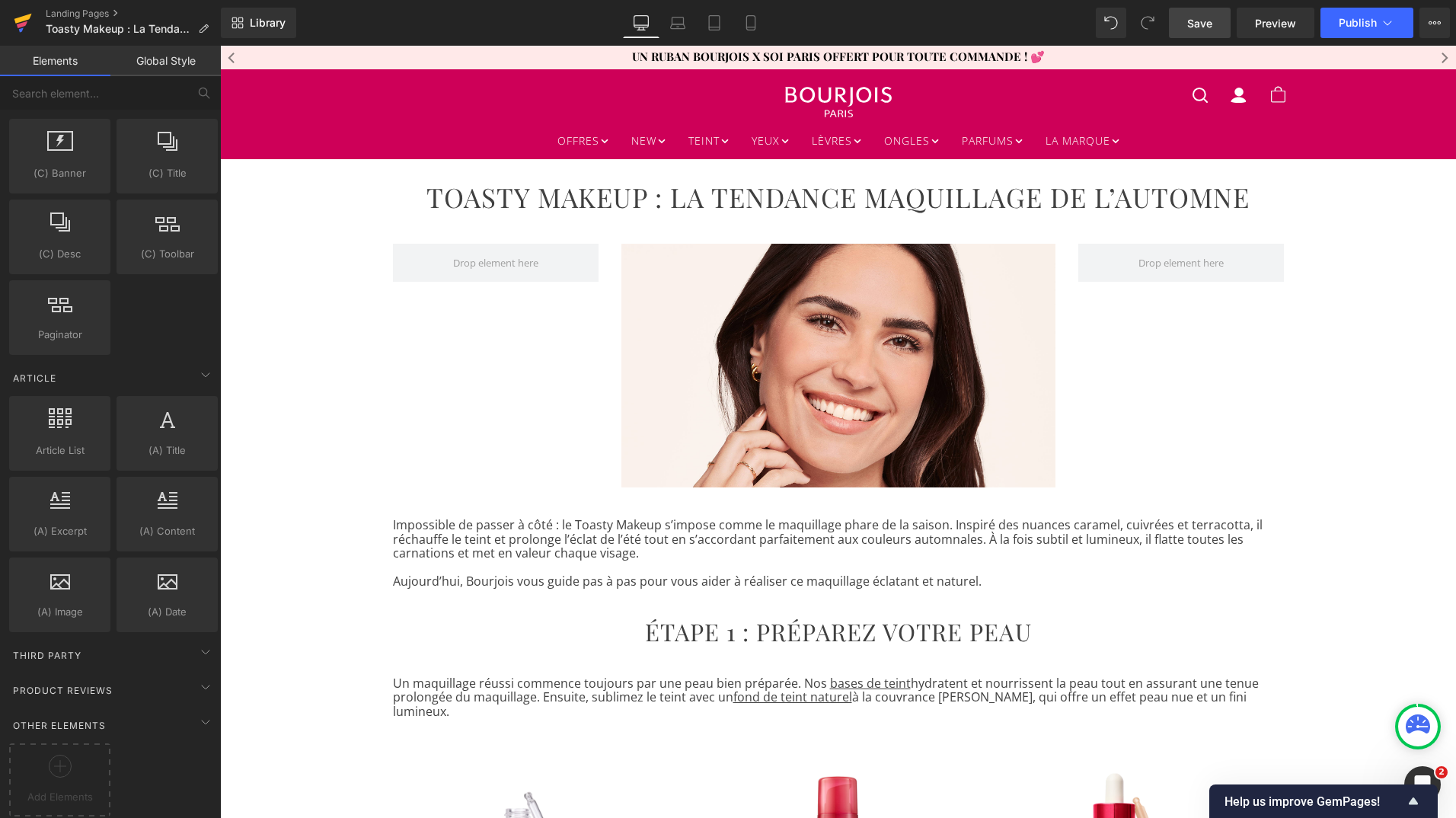
click at [23, 18] on icon at bounding box center [23, 18] width 18 height 10
